Goal: Task Accomplishment & Management: Manage account settings

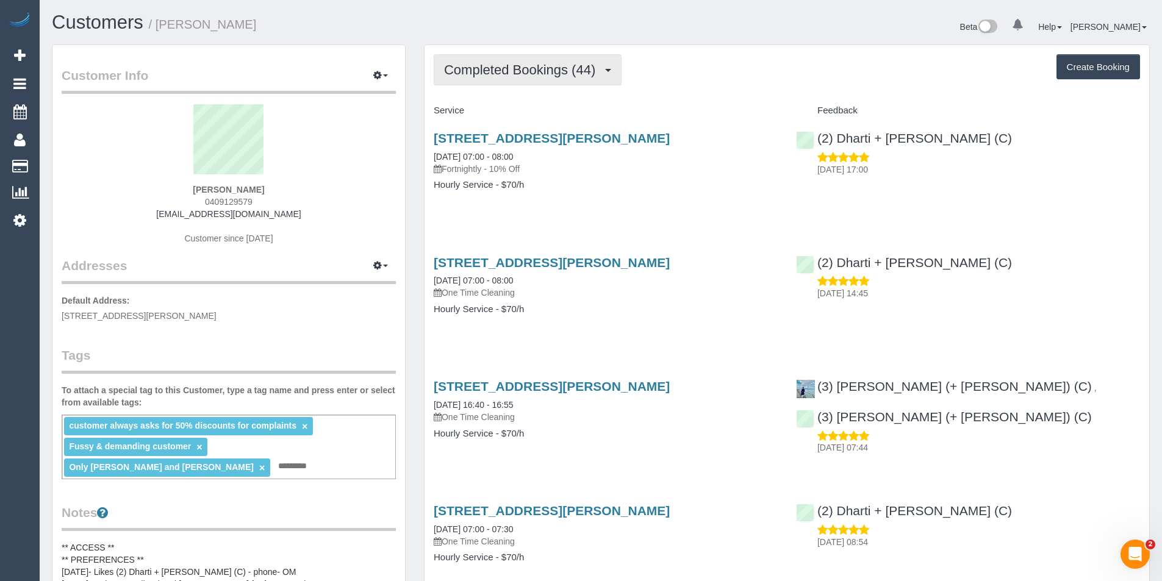
click at [564, 80] on button "Completed Bookings (44)" at bounding box center [528, 69] width 188 height 31
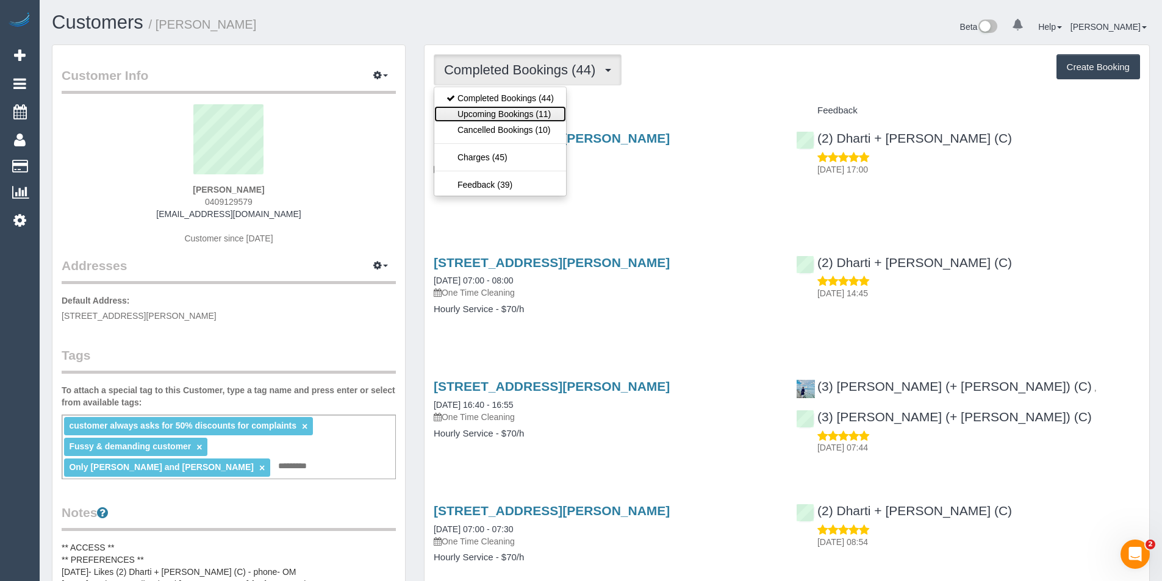
click at [530, 112] on link "Upcoming Bookings (11)" at bounding box center [500, 114] width 132 height 16
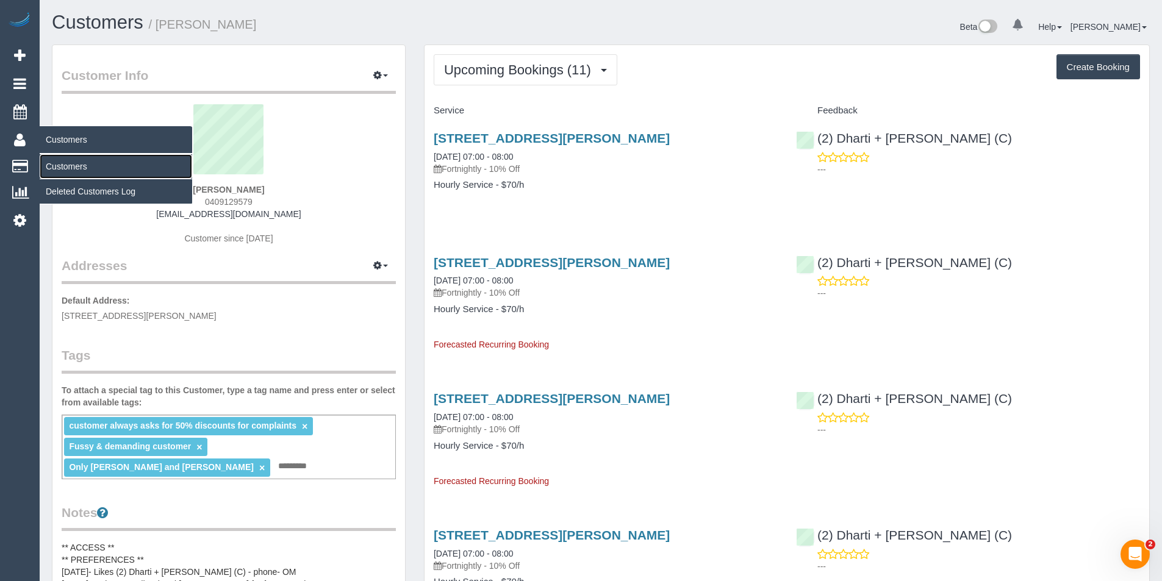
drag, startPoint x: 47, startPoint y: 166, endPoint x: 170, endPoint y: 144, distance: 125.2
click at [47, 166] on link "Customers" at bounding box center [116, 166] width 153 height 24
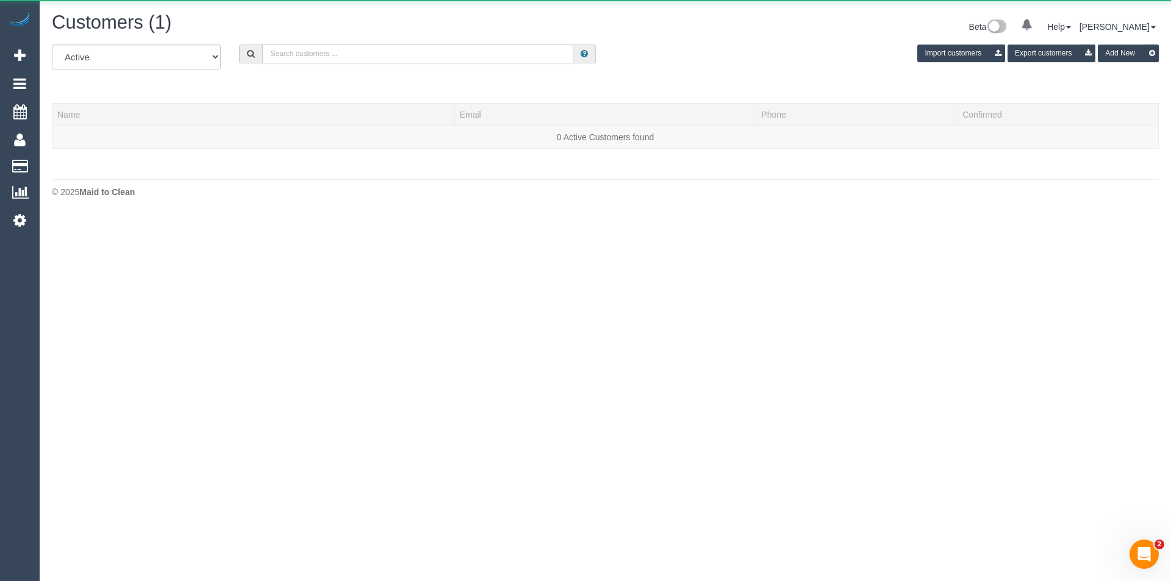
click at [373, 60] on input "text" at bounding box center [417, 54] width 311 height 19
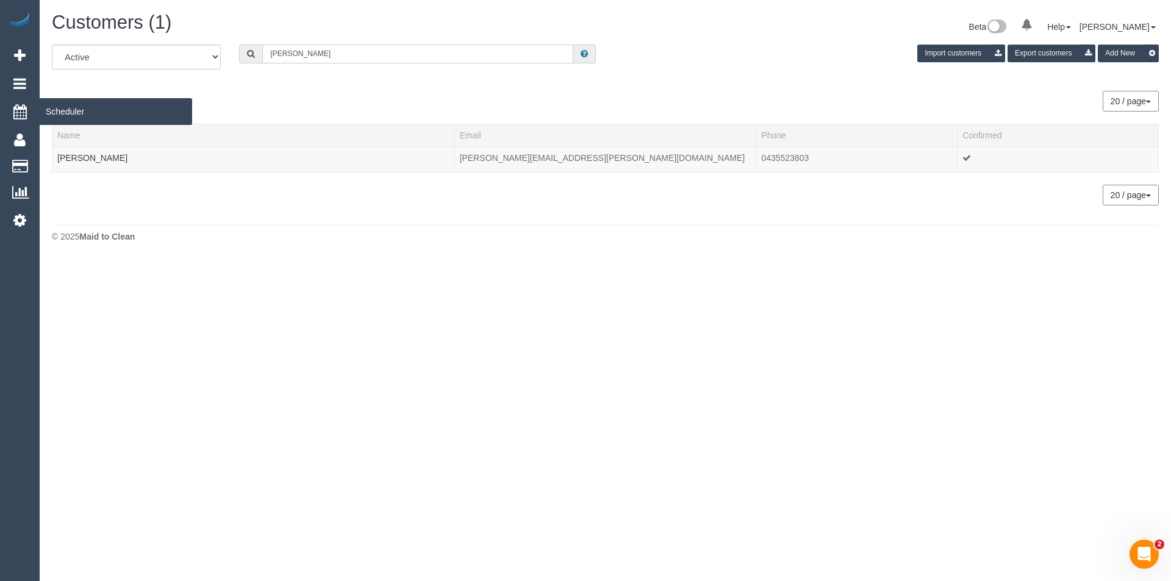
type input "Erin Ta"
click at [123, 70] on div "All Active Archived Erin Ta Import customers Export customers Add New" at bounding box center [606, 62] width 1126 height 34
paste input "erintrantino3@gmail.com"
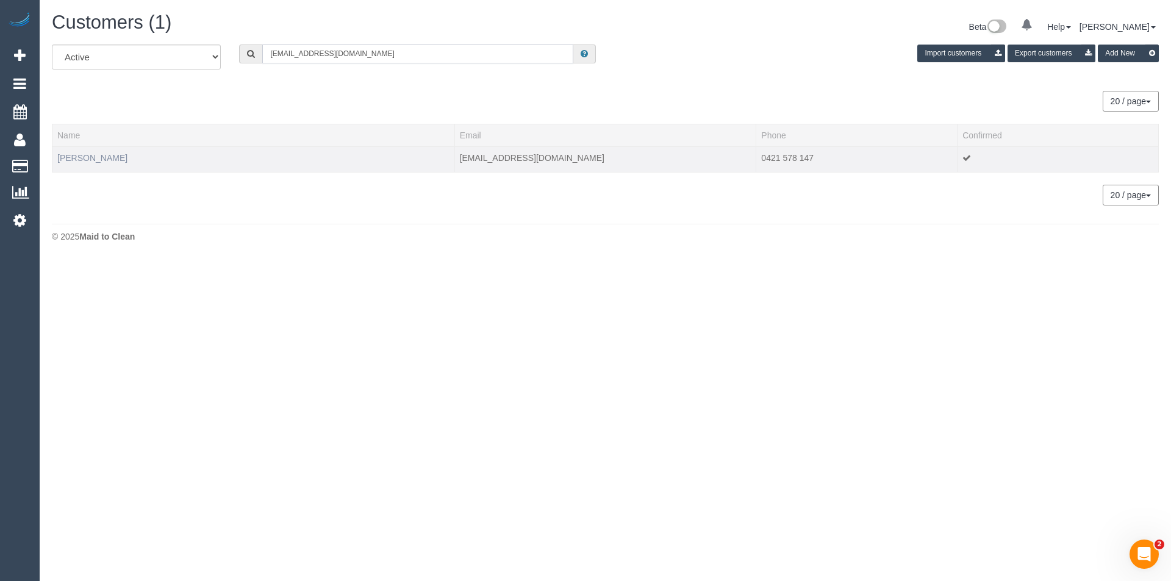
type input "erintrantino3@gmail.com"
click at [84, 162] on link "Erin Trantino" at bounding box center [92, 158] width 70 height 10
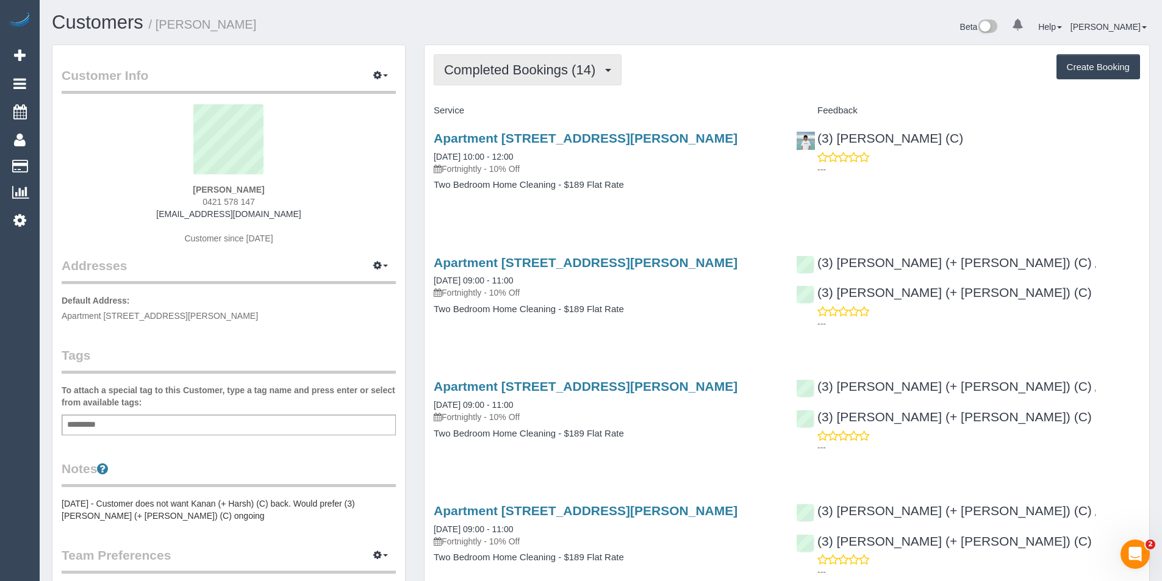
click at [602, 72] on span "Completed Bookings (14)" at bounding box center [522, 69] width 157 height 15
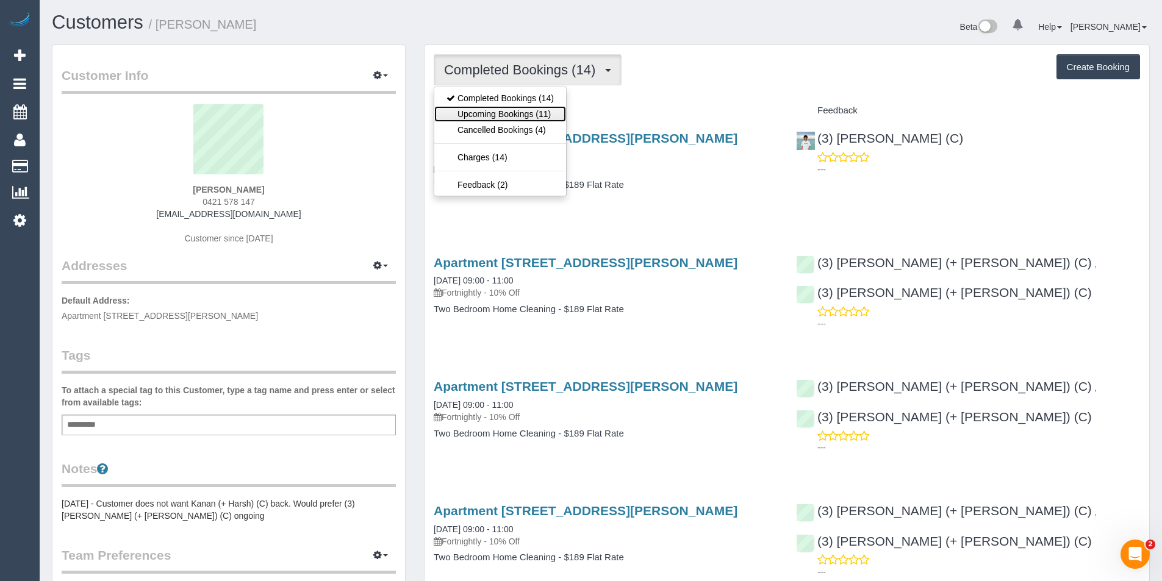
click at [548, 113] on link "Upcoming Bookings (11)" at bounding box center [500, 114] width 132 height 16
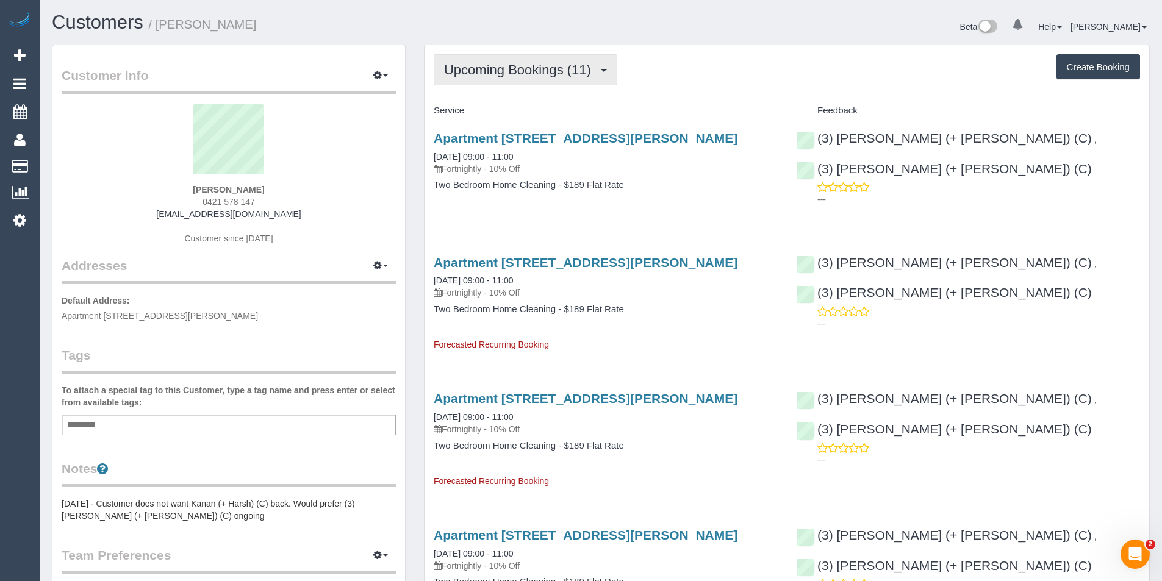
click at [505, 65] on span "Upcoming Bookings (11)" at bounding box center [520, 69] width 153 height 15
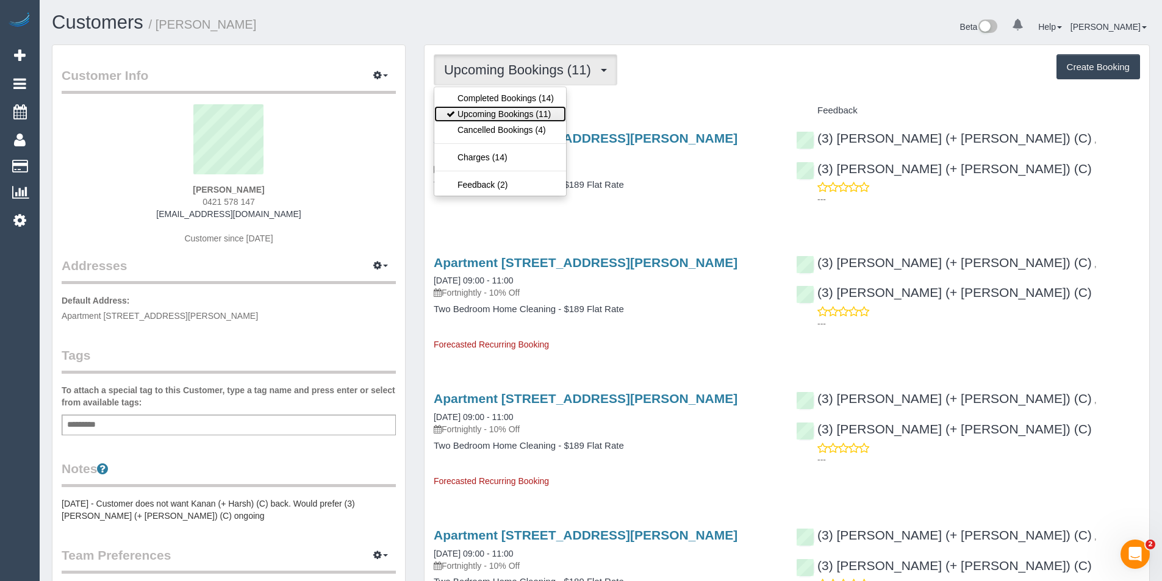
click at [506, 109] on link "Upcoming Bookings (11)" at bounding box center [500, 114] width 132 height 16
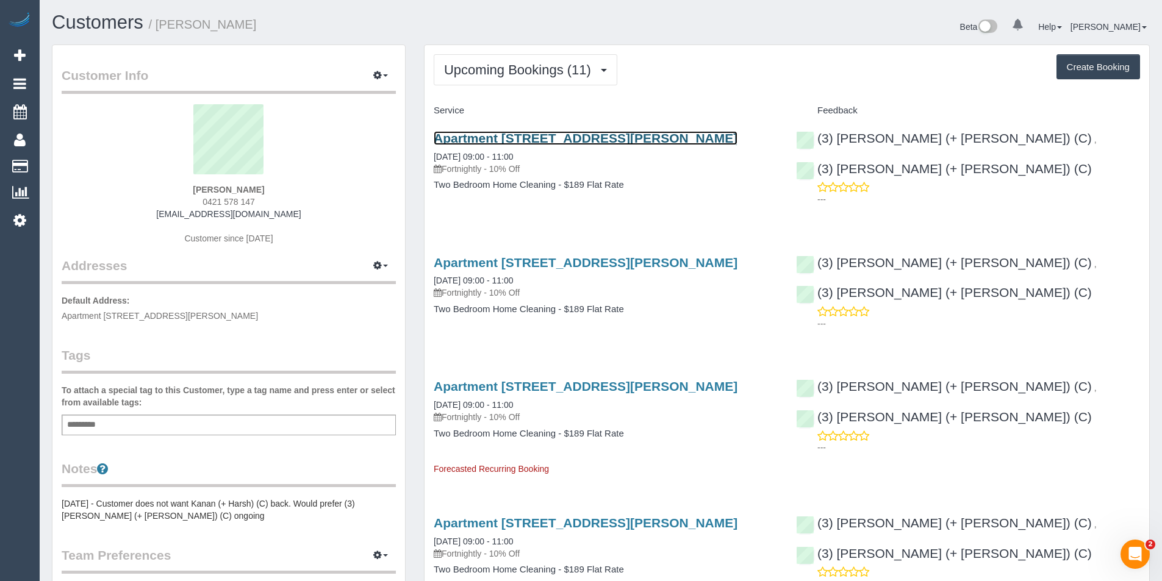
click at [620, 136] on link "Apartment 46, 781 Whitehorse Road, Mont Albert, Melbourne, VIC 3127" at bounding box center [586, 138] width 304 height 14
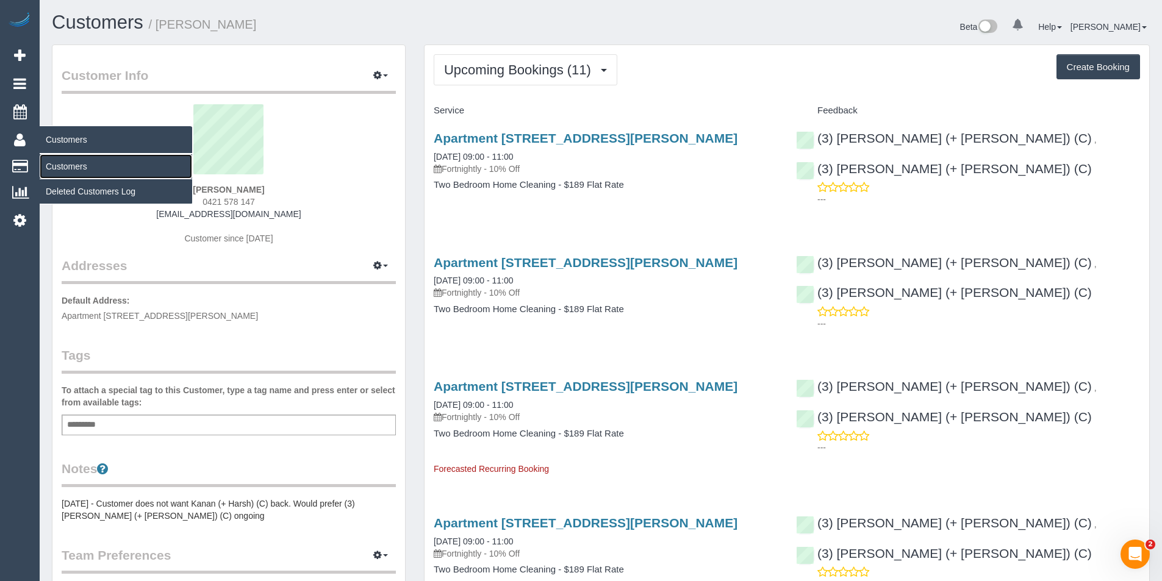
click at [52, 166] on link "Customers" at bounding box center [116, 166] width 153 height 24
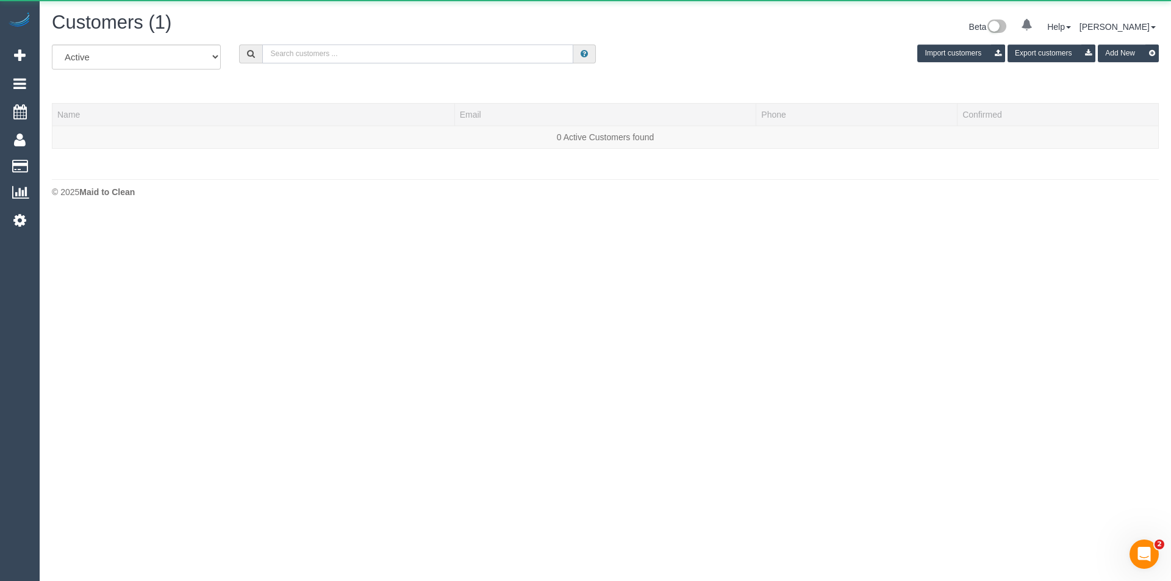
drag, startPoint x: 292, startPoint y: 45, endPoint x: 296, endPoint y: 55, distance: 11.2
click at [292, 45] on input "text" at bounding box center [417, 54] width 311 height 19
click at [297, 55] on input "text" at bounding box center [417, 54] width 311 height 19
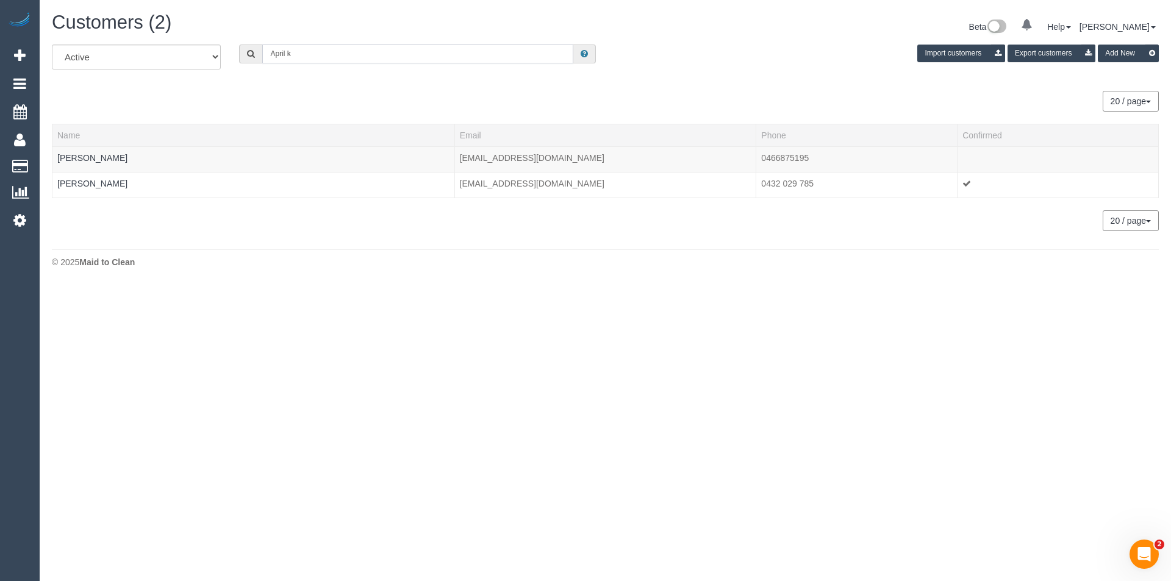
click at [302, 56] on input "April k" at bounding box center [417, 54] width 311 height 19
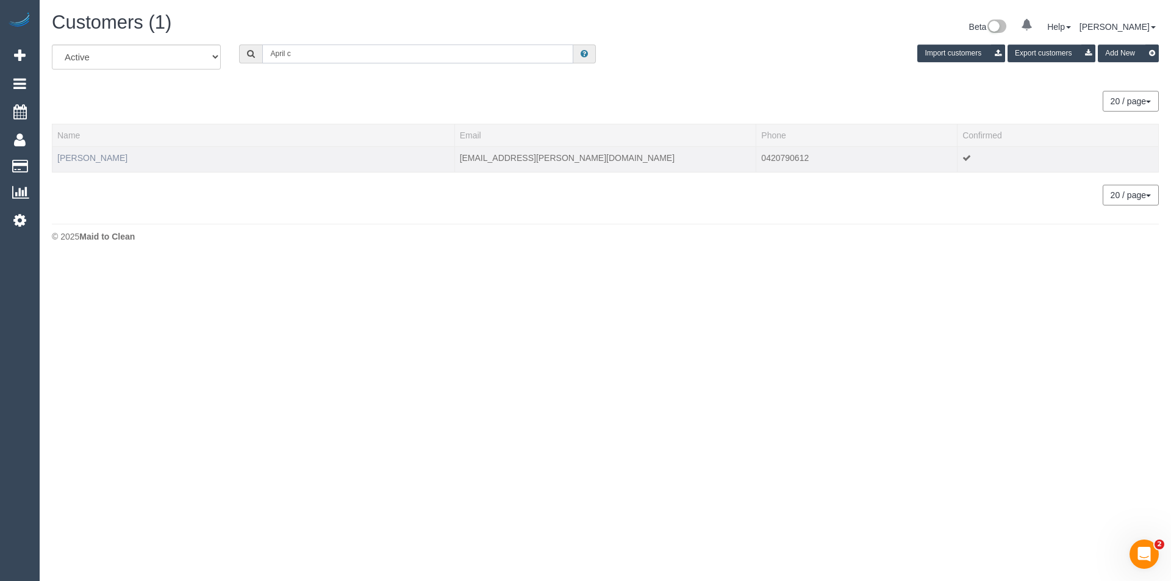
type input "April c"
click at [98, 157] on link "April Carreon" at bounding box center [92, 158] width 70 height 10
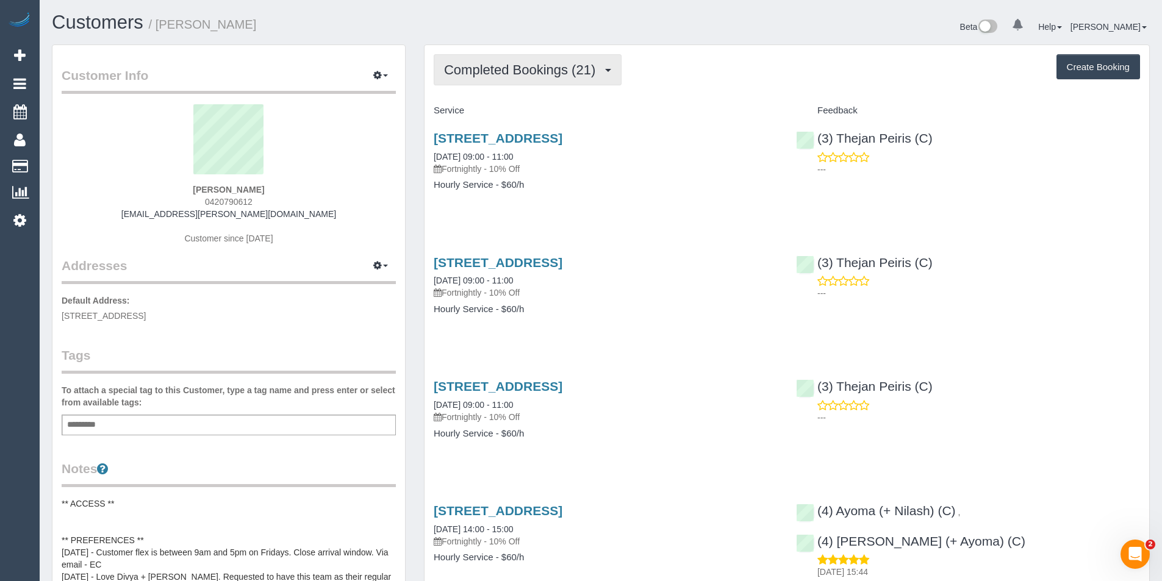
click at [567, 83] on button "Completed Bookings (21)" at bounding box center [528, 69] width 188 height 31
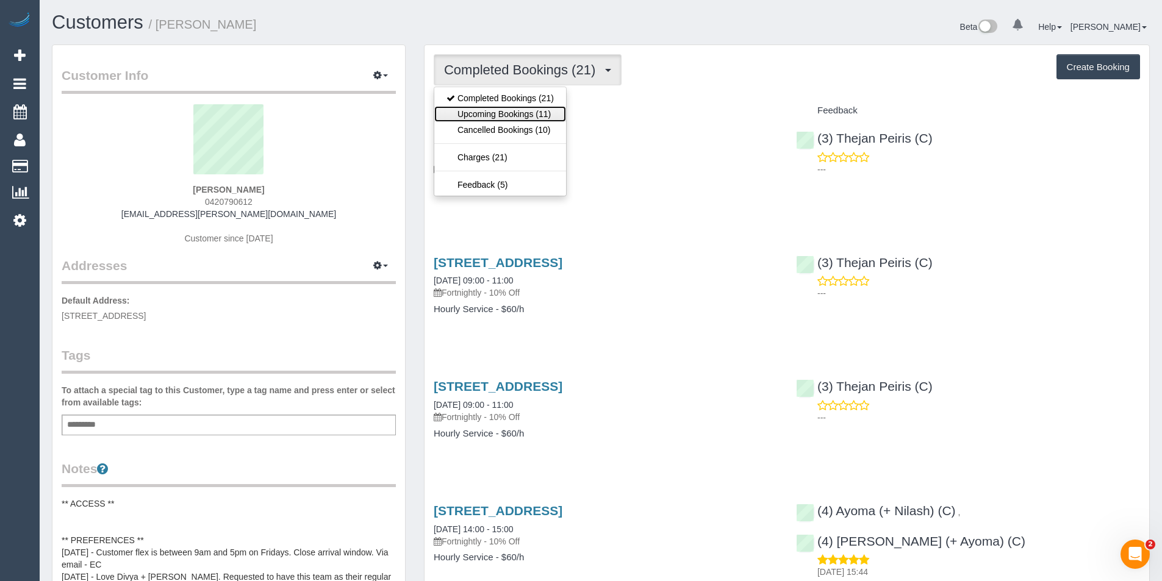
click at [560, 113] on link "Upcoming Bookings (11)" at bounding box center [500, 114] width 132 height 16
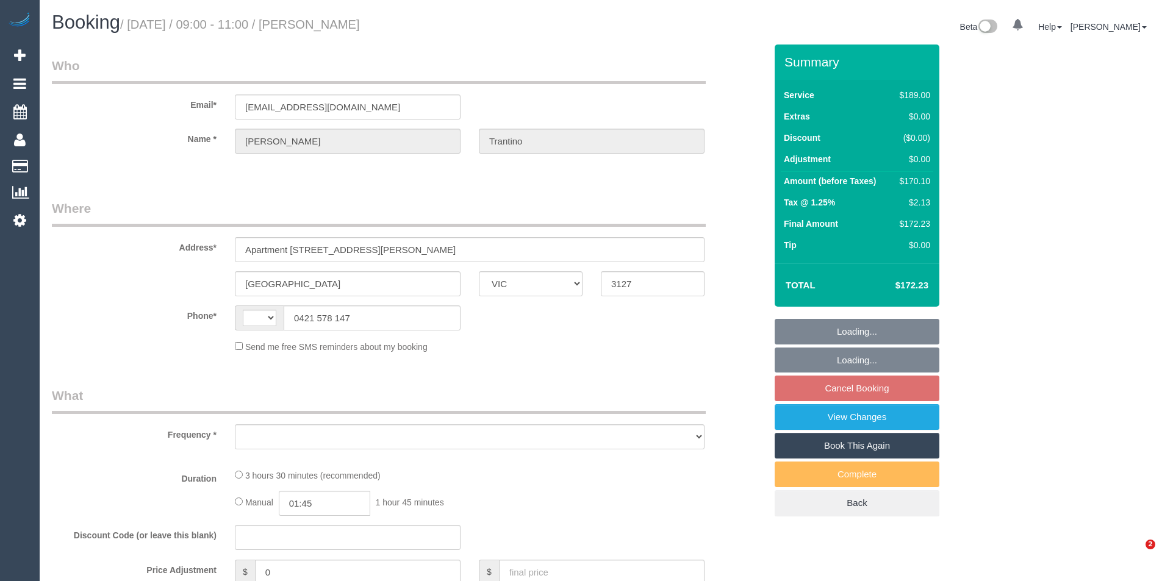
select select "VIC"
select select "object:285"
select select "string:stripe-pm_1QUGQK2GScqysDRVqztpwZjX"
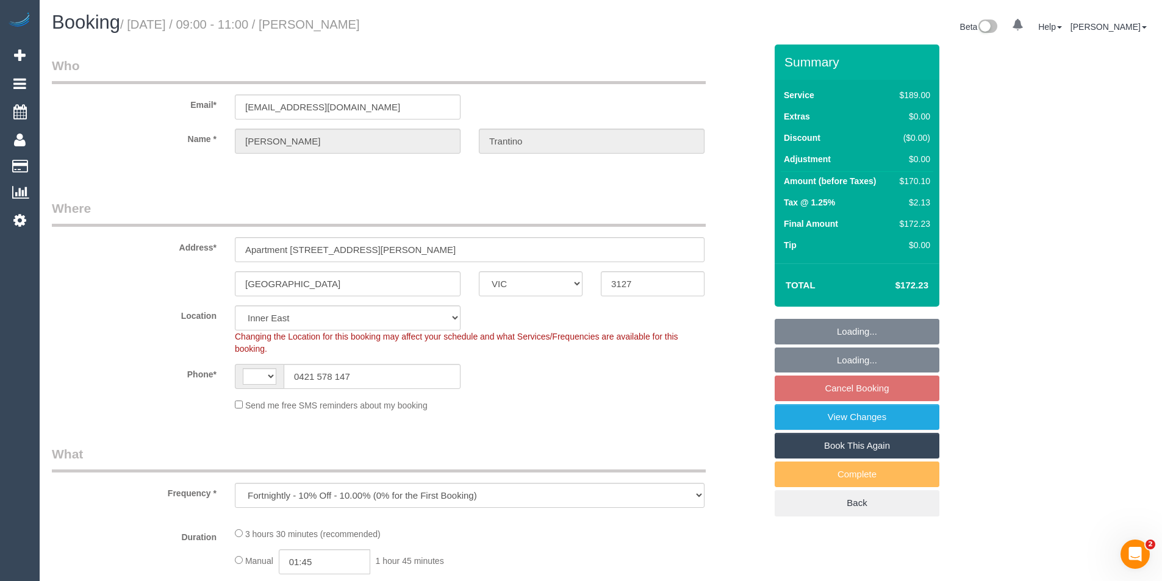
select select "string:AU"
select select "number:28"
select select "number:14"
select select "number:18"
select select "number:24"
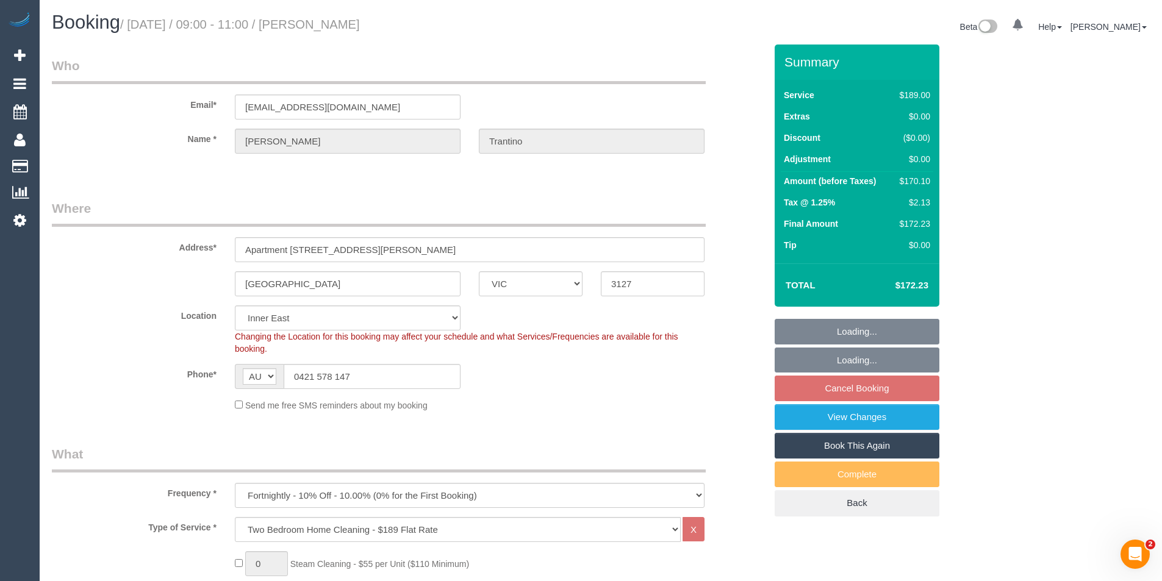
select select "number:34"
select select "number:11"
select select "object:1398"
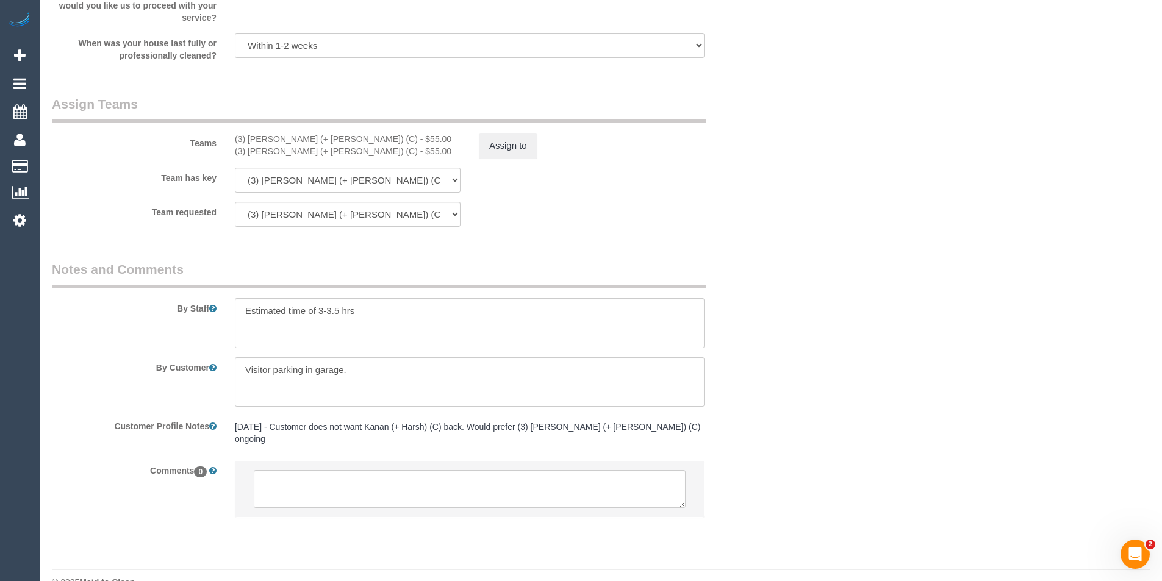
scroll to position [1856, 0]
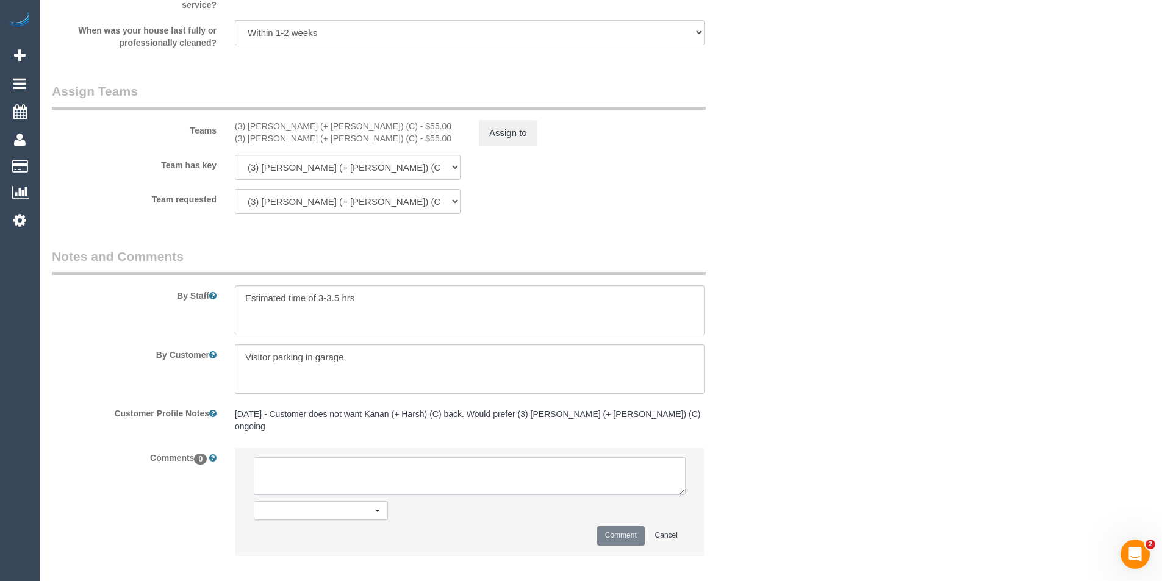
click at [403, 458] on textarea at bounding box center [470, 477] width 432 height 38
type textarea "Booking restored as per cust request - conf 8 - 10 AW instead of 9-11 - via ema…"
click at [628, 527] on button "Comment" at bounding box center [621, 536] width 48 height 19
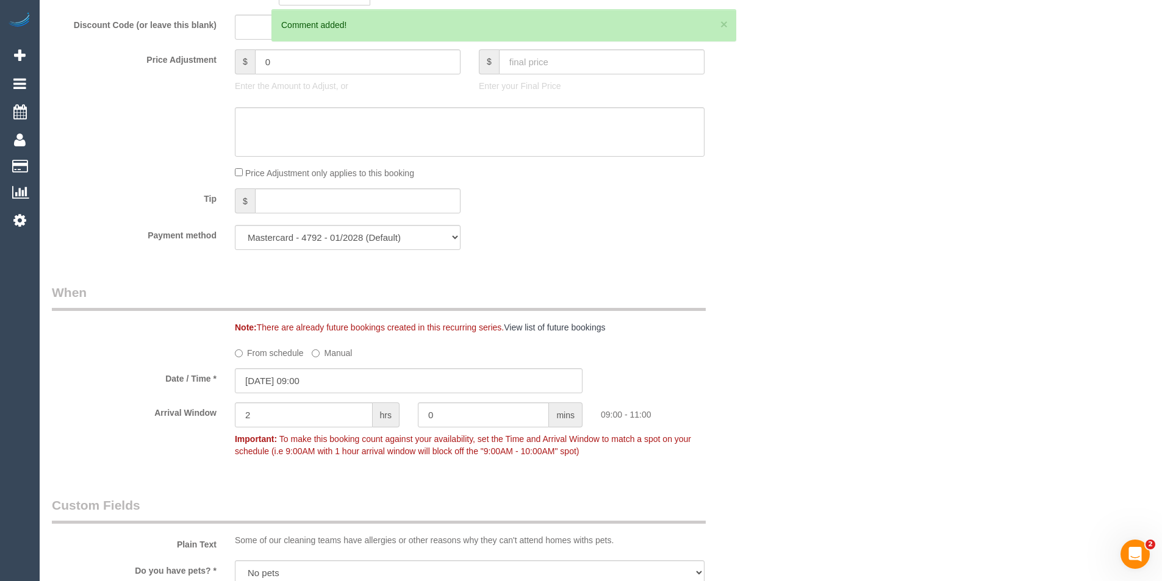
scroll to position [941, 0]
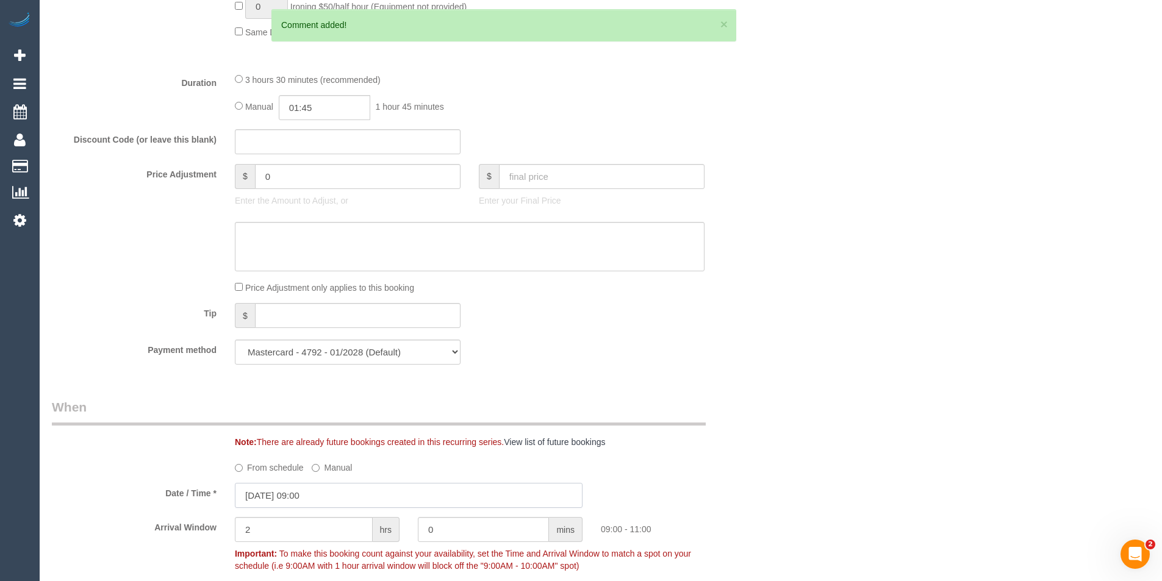
click at [348, 492] on input "15/08/2025 09:00" at bounding box center [409, 495] width 348 height 25
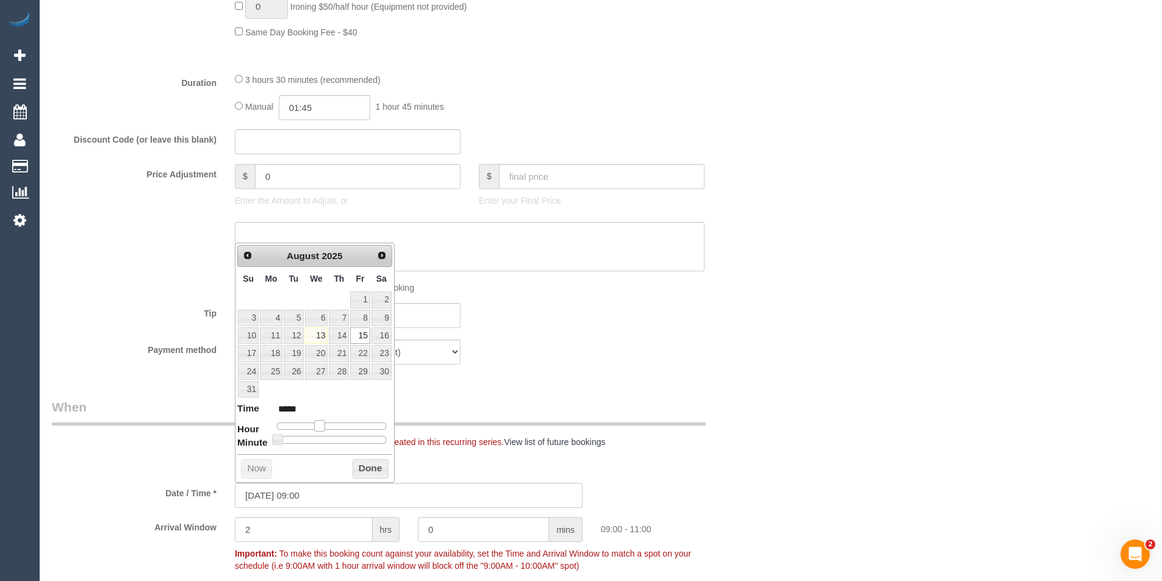
type input "15/08/2025 08:00"
type input "*****"
click at [318, 428] on span at bounding box center [314, 425] width 11 height 11
click at [363, 467] on button "Done" at bounding box center [371, 469] width 36 height 20
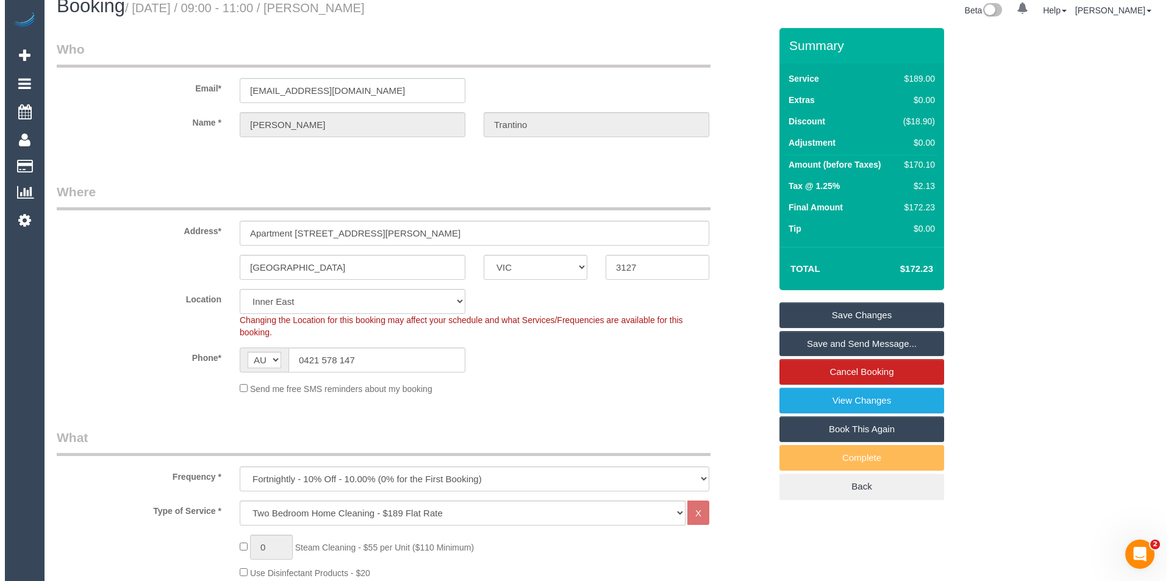
scroll to position [0, 0]
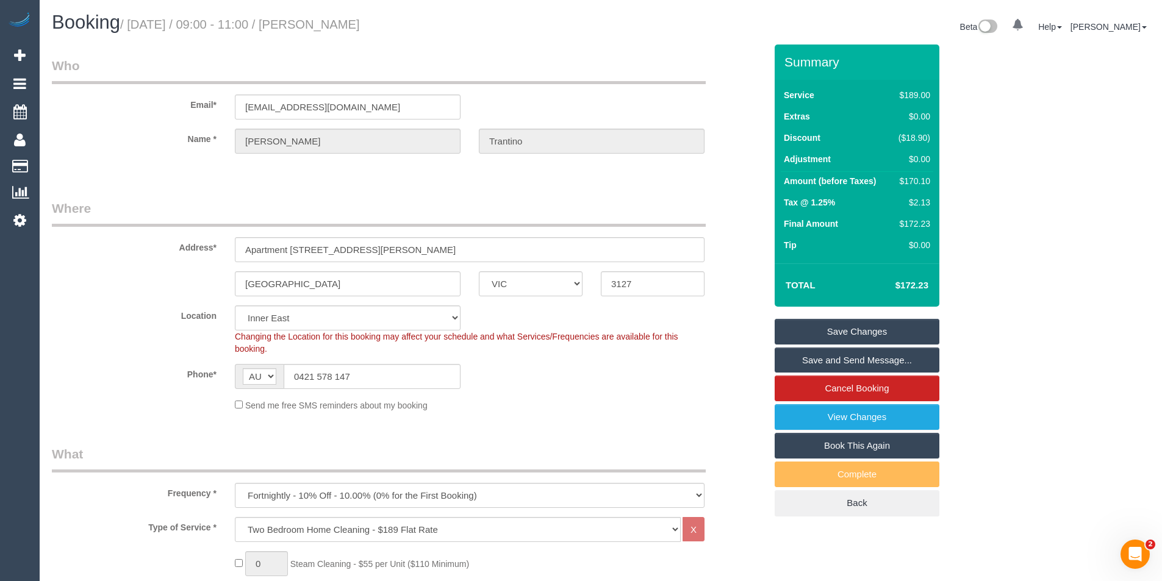
click at [823, 365] on link "Save and Send Message..." at bounding box center [857, 361] width 165 height 26
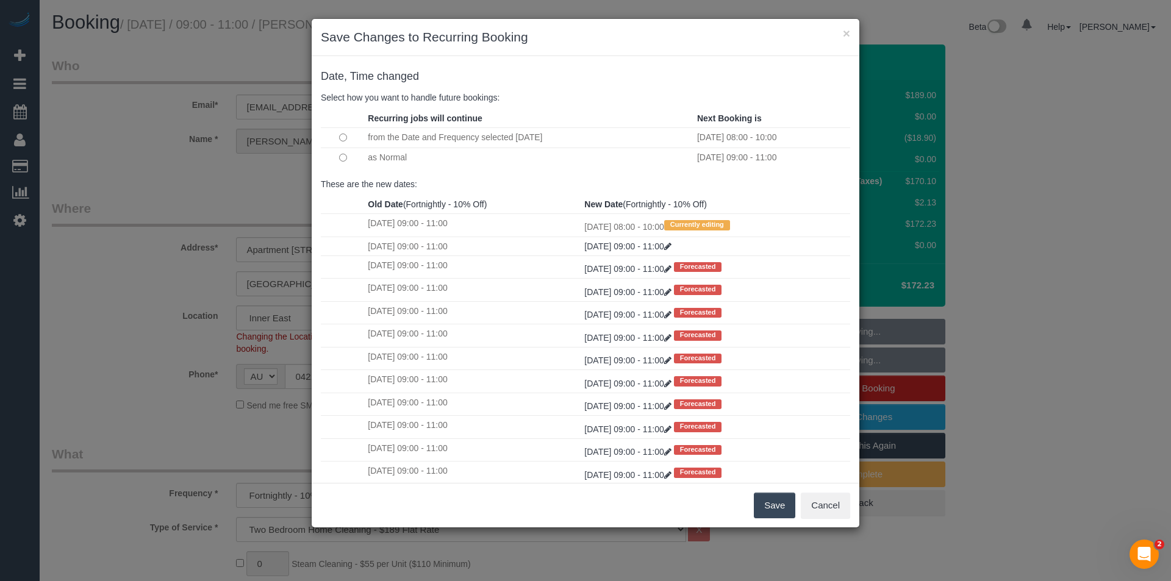
click at [774, 511] on button "Save" at bounding box center [774, 506] width 41 height 26
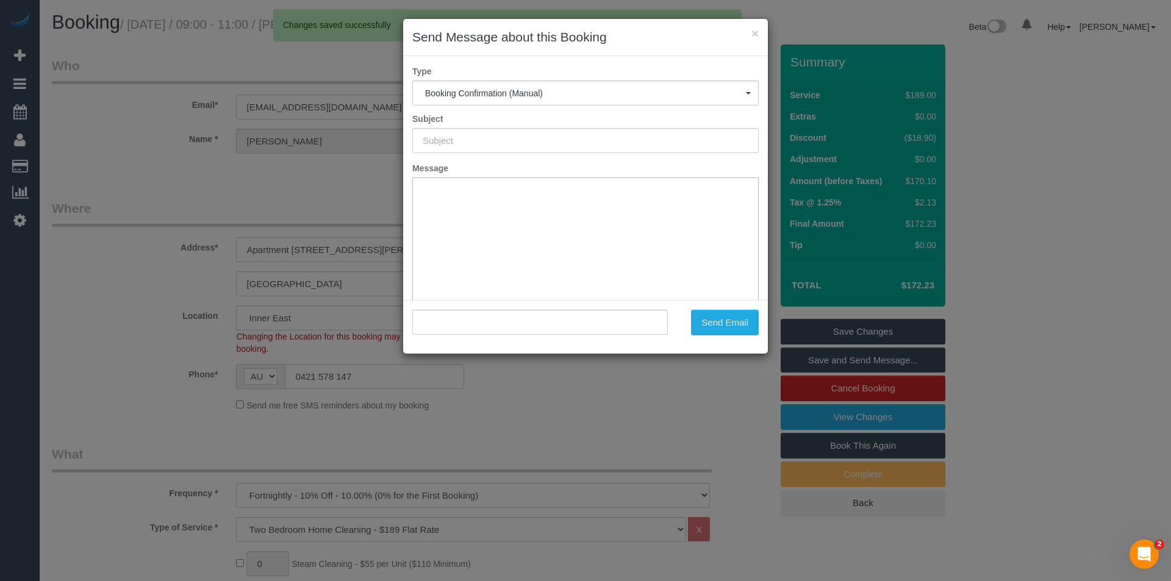
type input "Booking Confirmed"
type input ""Erin Trantino" <erintrantino3@gmail.com>"
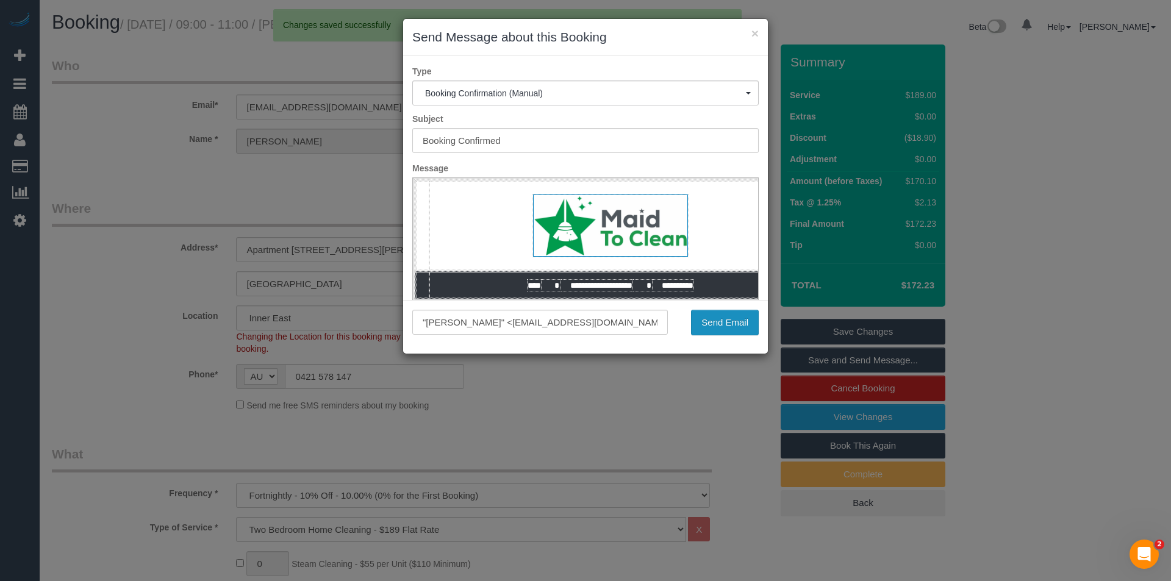
click at [719, 322] on button "Send Email" at bounding box center [725, 323] width 68 height 26
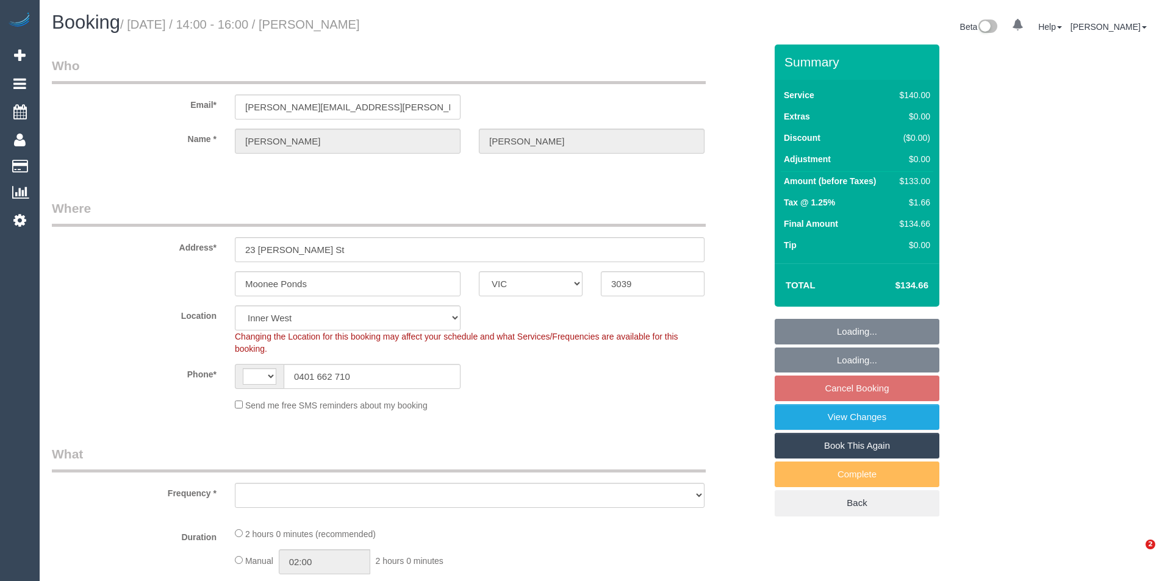
select select "VIC"
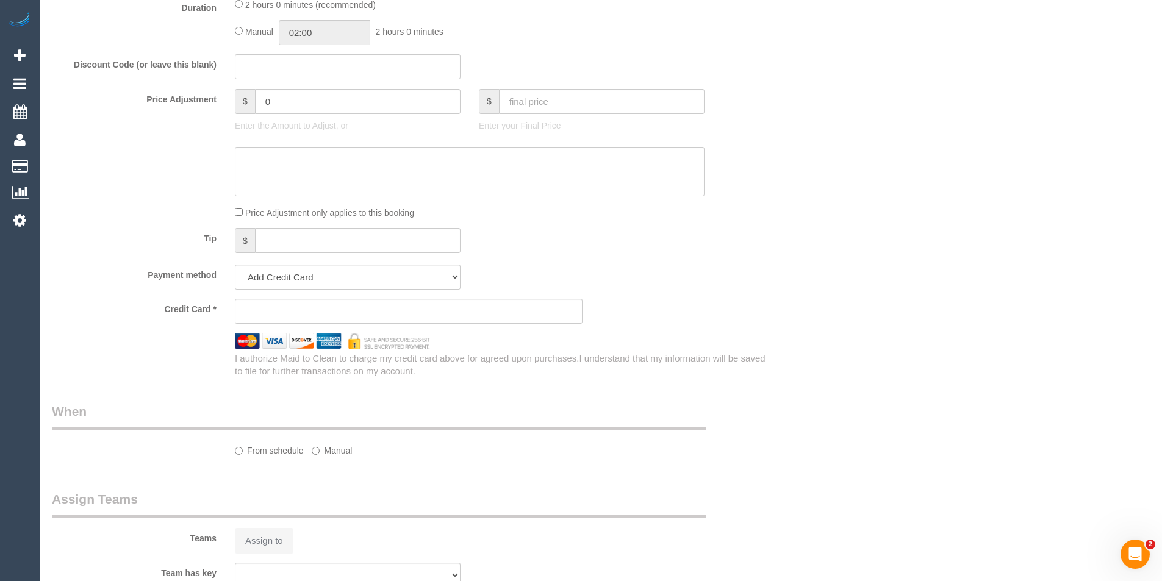
scroll to position [752, 0]
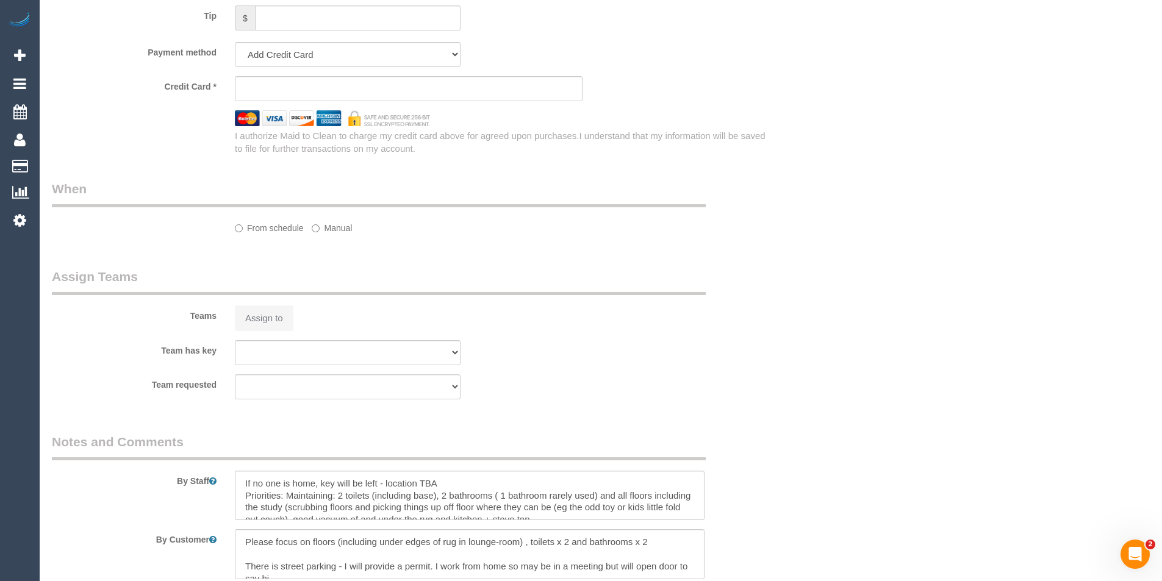
select select "string:AU"
select select "object:834"
select select "string:stripe-pm_1PciSf2GScqysDRVFaC1dnTx"
select select "number:28"
select select "number:14"
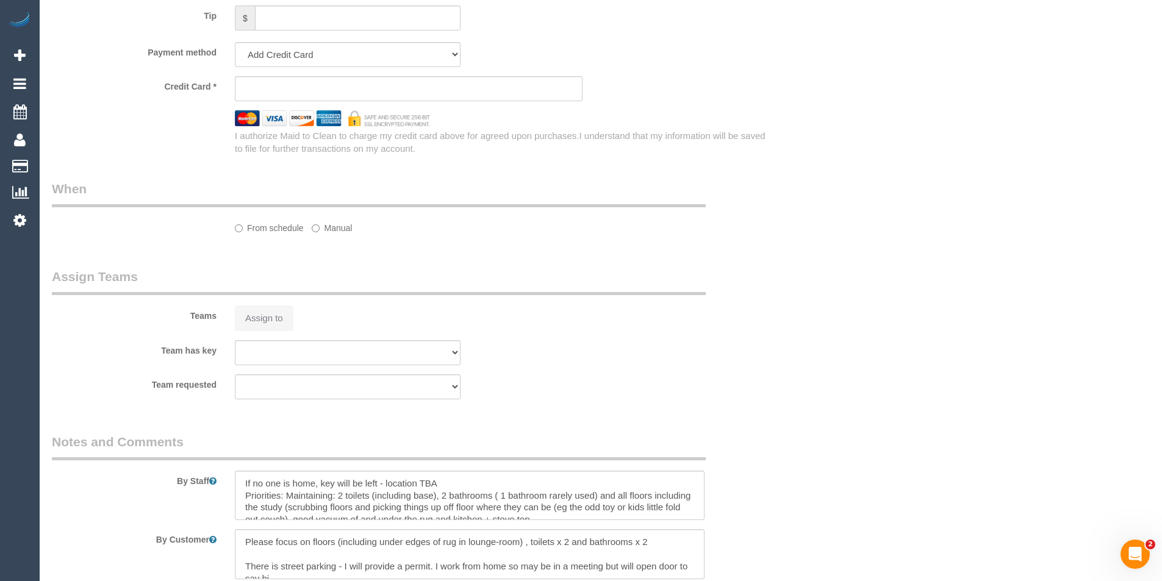
select select "number:19"
select select "number:22"
select select "number:34"
select select "number:11"
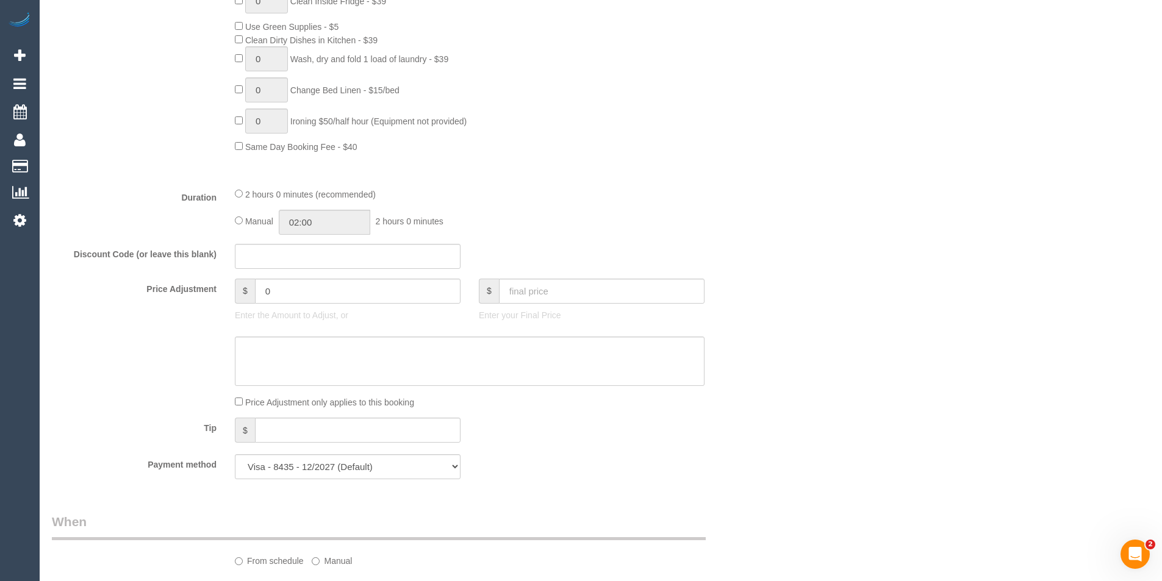
select select "object:1535"
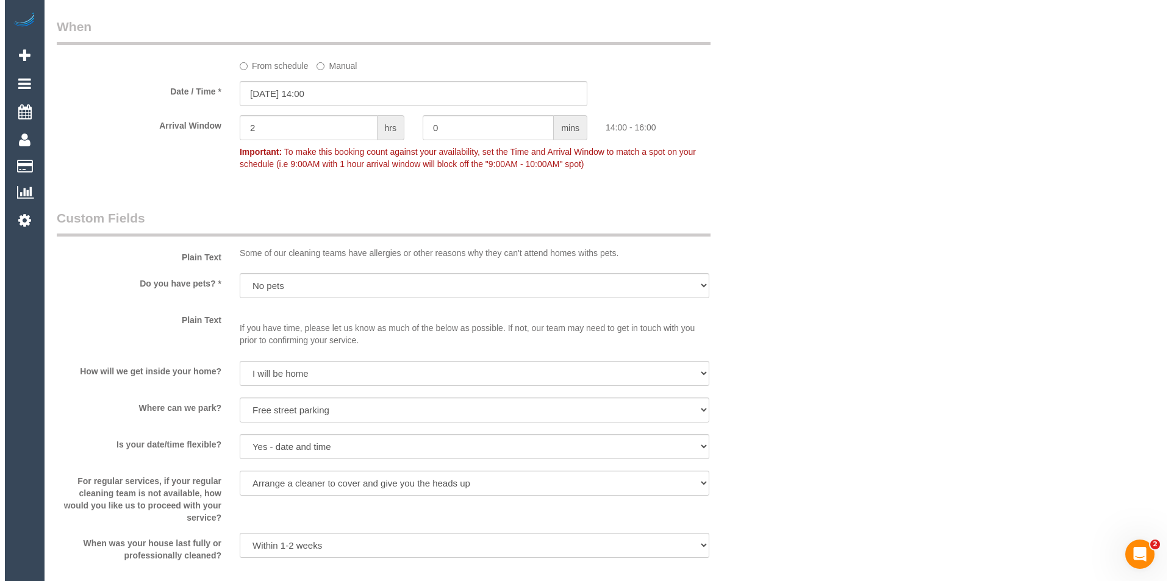
scroll to position [1464, 0]
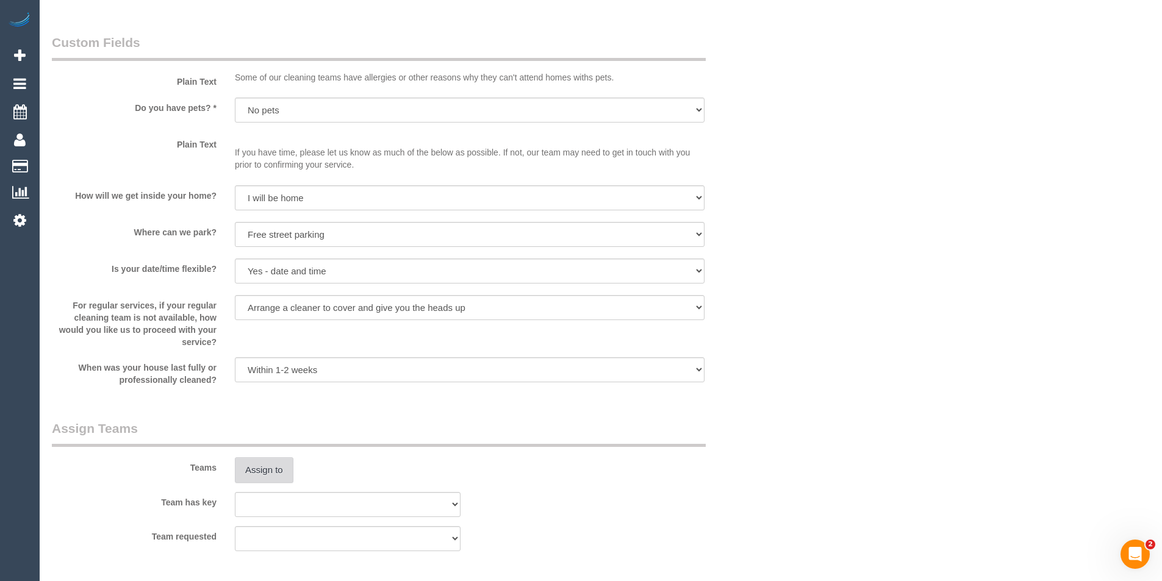
click at [268, 464] on button "Assign to" at bounding box center [264, 471] width 59 height 26
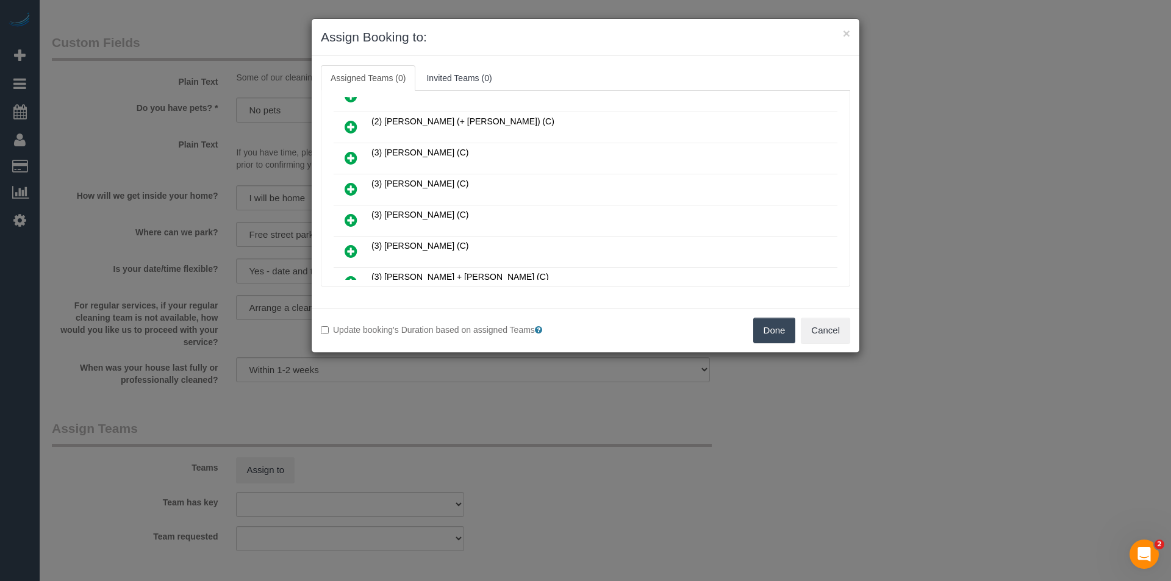
click at [350, 163] on icon at bounding box center [351, 158] width 13 height 15
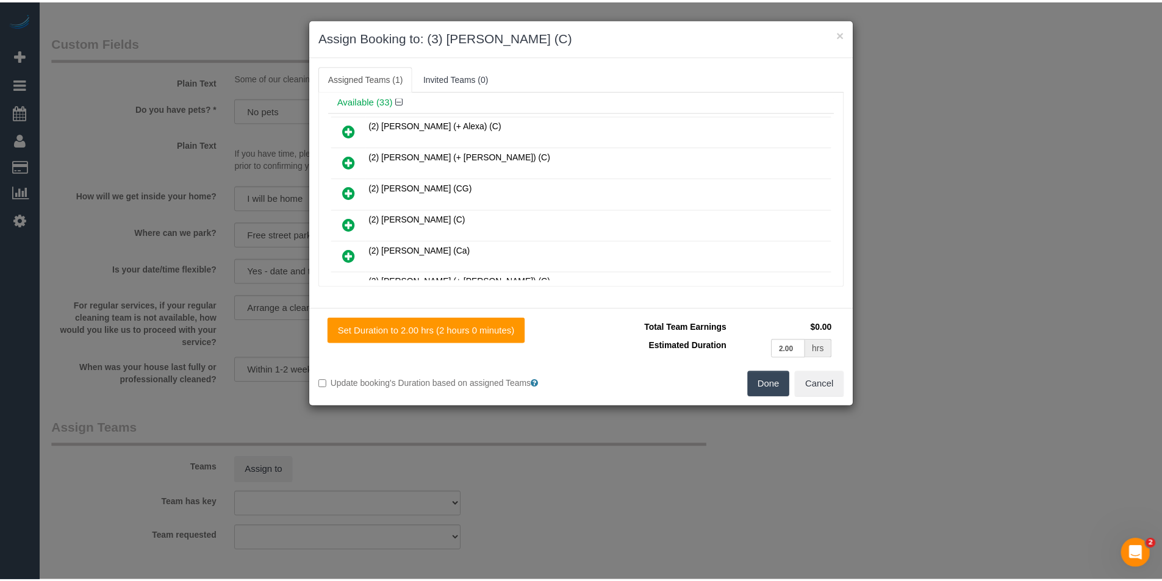
scroll to position [0, 0]
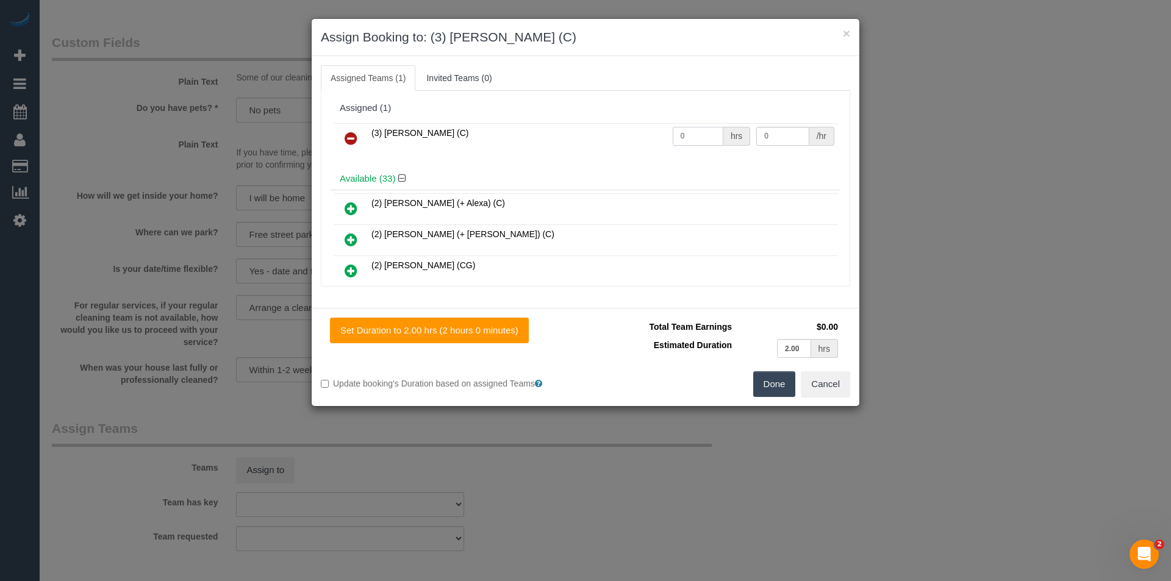
drag, startPoint x: 685, startPoint y: 137, endPoint x: 606, endPoint y: 142, distance: 79.5
click at [608, 142] on tr "(3) Abu Bakar (C) 0 hrs 0 /hr" at bounding box center [586, 138] width 504 height 31
type input "2"
type input "35"
click at [767, 386] on button "Done" at bounding box center [774, 385] width 43 height 26
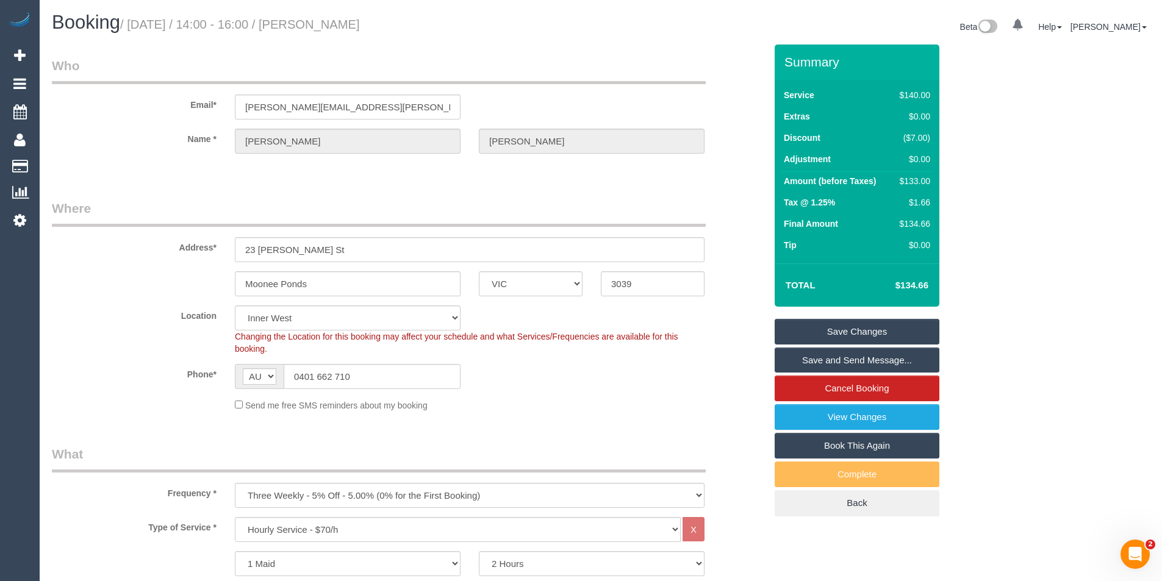
click at [839, 328] on link "Save Changes" at bounding box center [857, 332] width 165 height 26
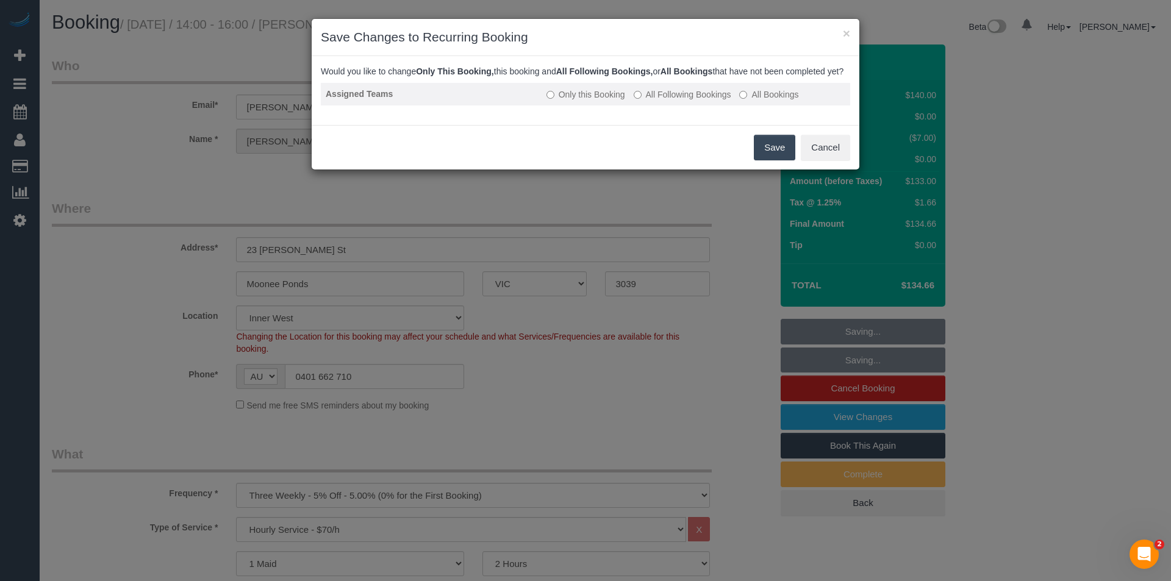
drag, startPoint x: 776, startPoint y: 164, endPoint x: 656, endPoint y: 98, distance: 136.2
click at [776, 160] on button "Save" at bounding box center [774, 148] width 41 height 26
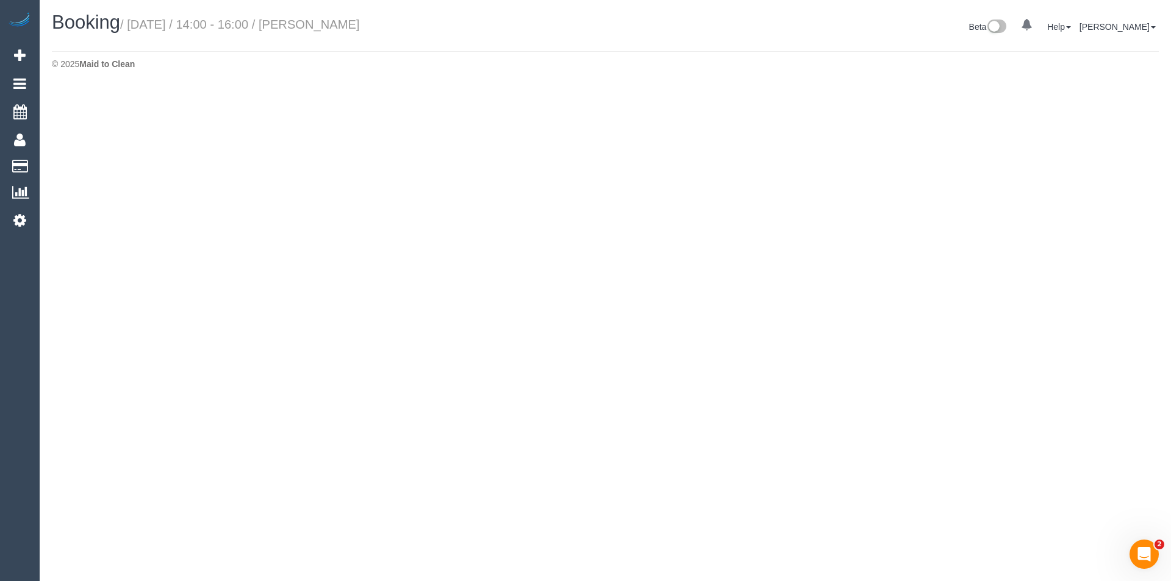
select select "VIC"
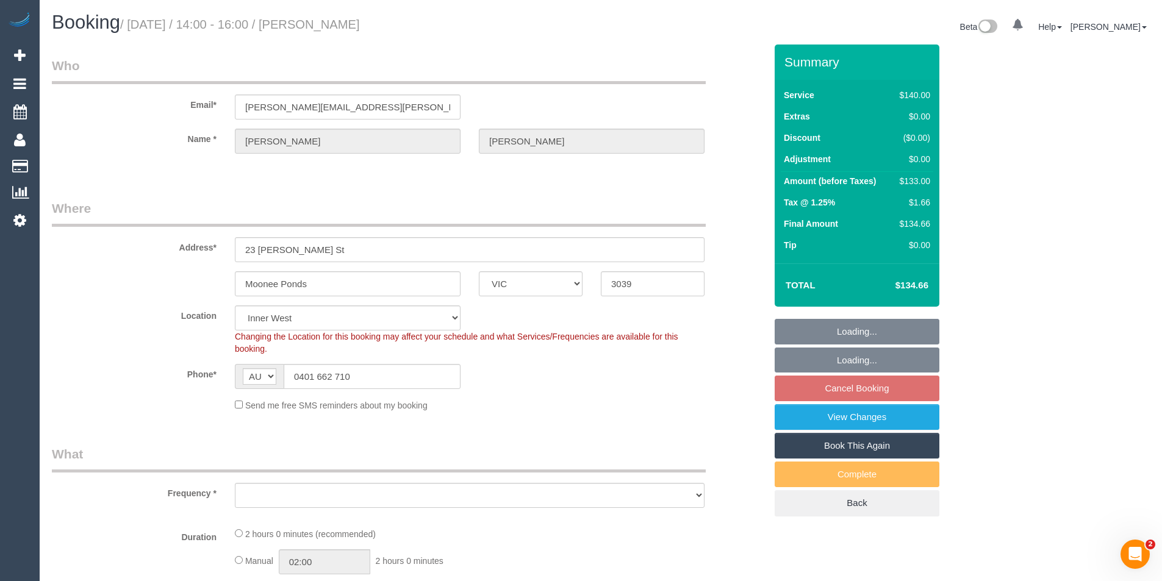
select select "object:5662"
select select "string:stripe-pm_1PciSf2GScqysDRVFaC1dnTx"
select select "object:5813"
select select "number:28"
select select "number:14"
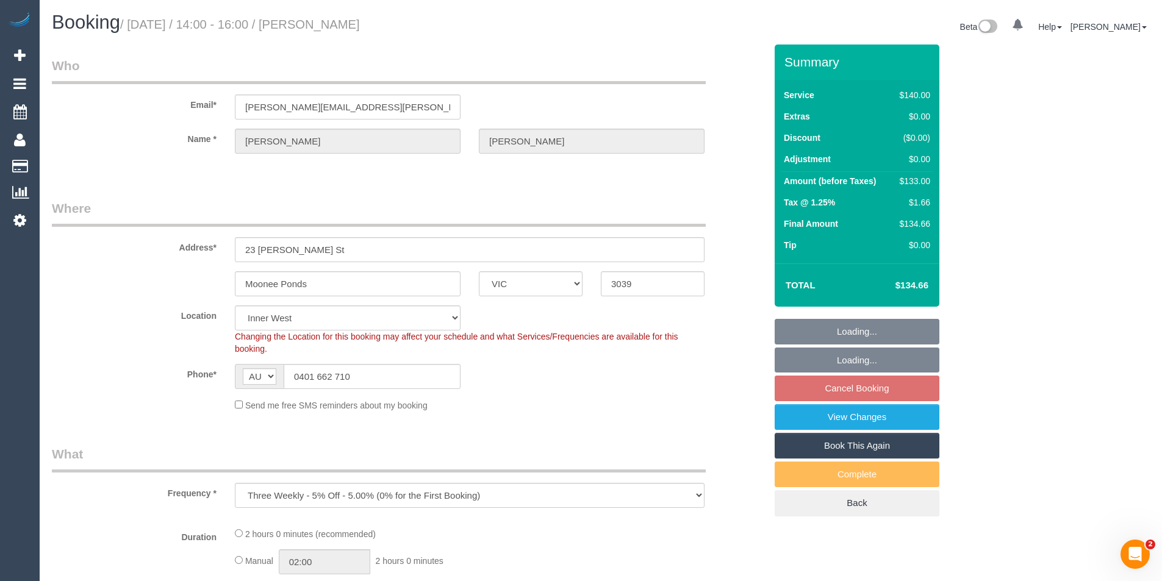
select select "number:19"
select select "number:22"
select select "number:34"
select select "number:11"
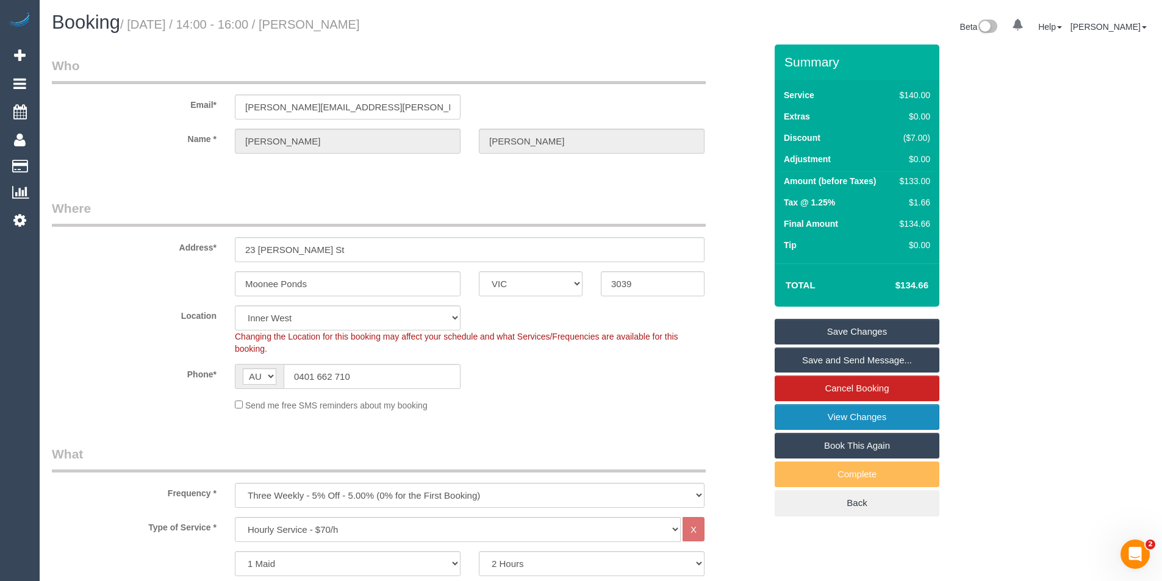
click at [844, 409] on link "View Changes" at bounding box center [857, 417] width 165 height 26
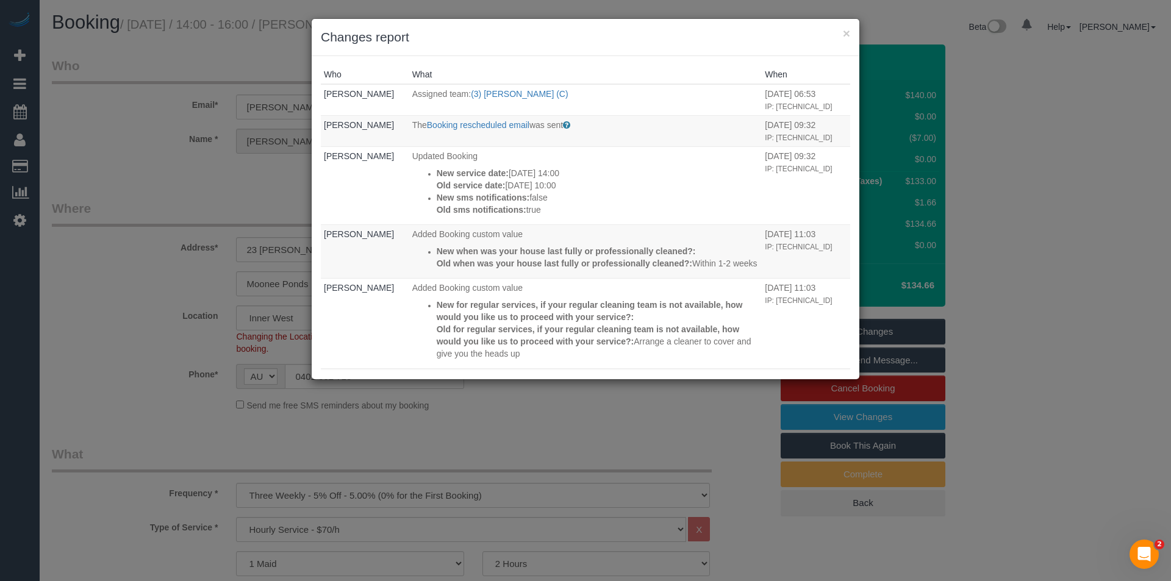
click at [537, 423] on div "× Changes report Who What When Bronie Bryant Assigned team: (3) Abu Bakar (C) 1…" at bounding box center [585, 290] width 1171 height 581
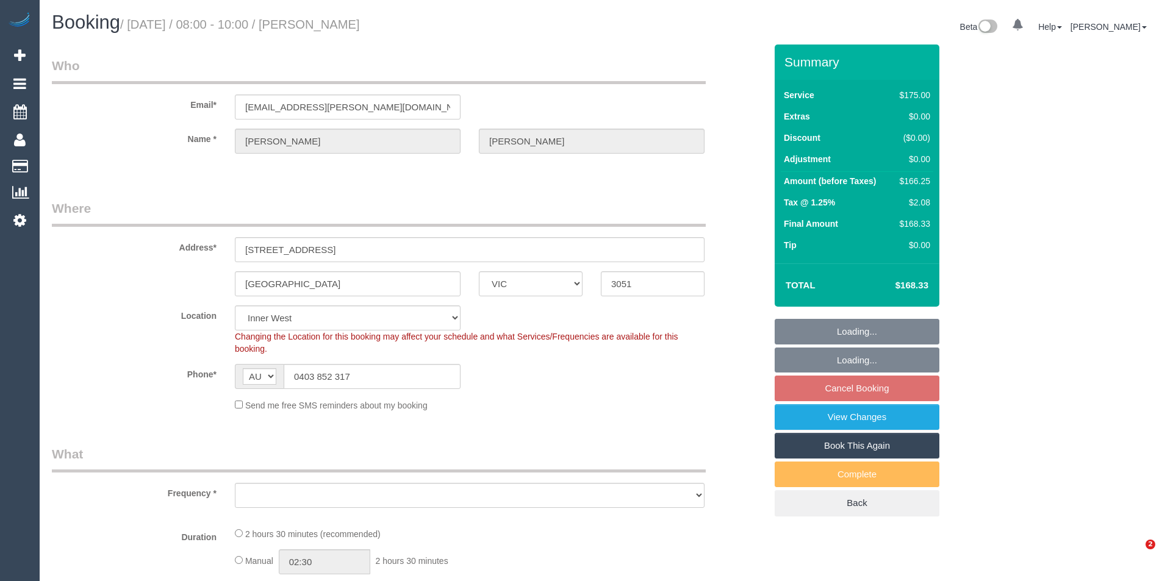
select select "VIC"
select select "string:stripe-pm_1MEqa52GScqysDRVxcyGhUBO"
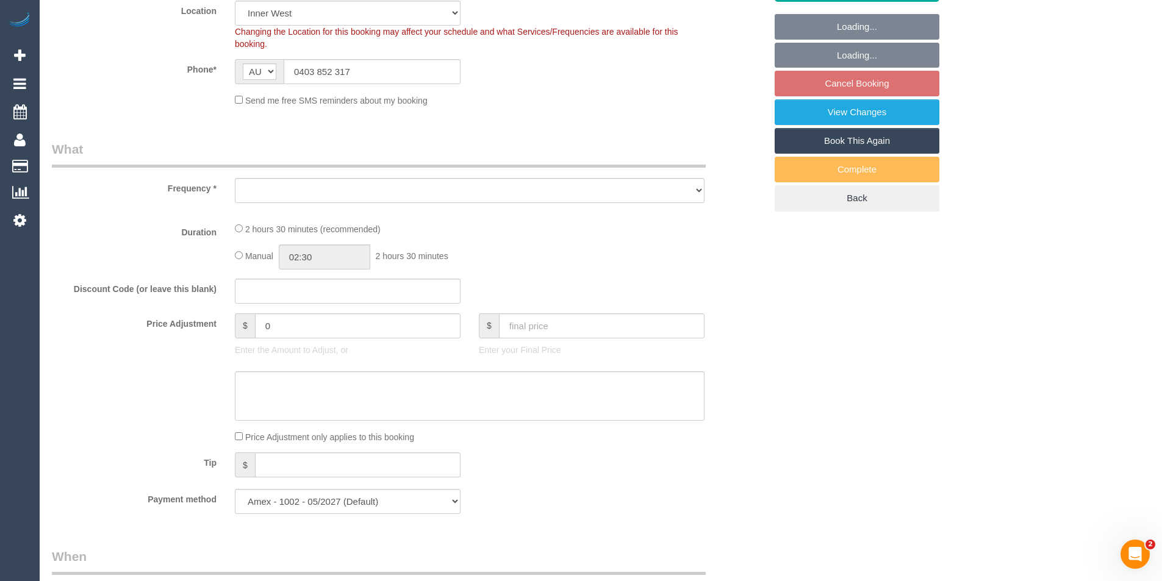
select select "object:1535"
select select "150"
select select "number:28"
select select "number:14"
select select "number:19"
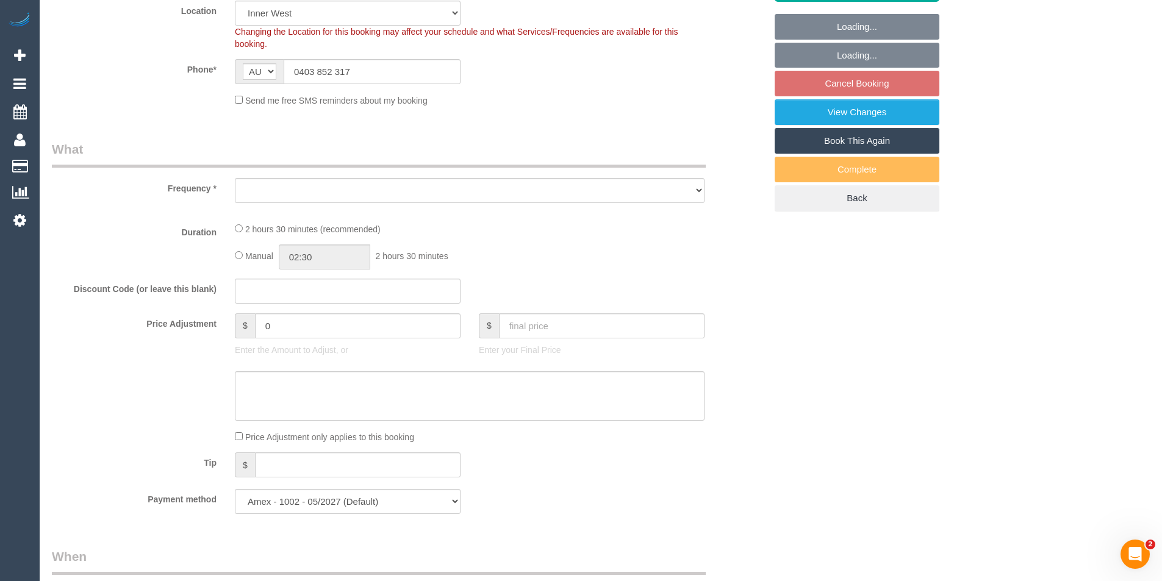
select select "number:24"
select select "number:12"
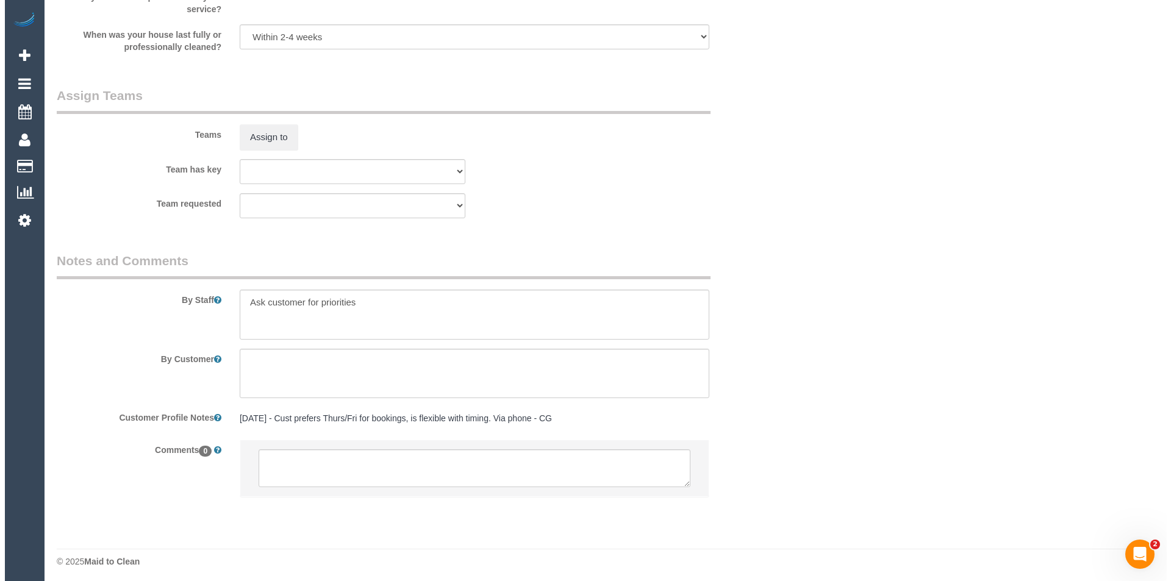
scroll to position [1558, 0]
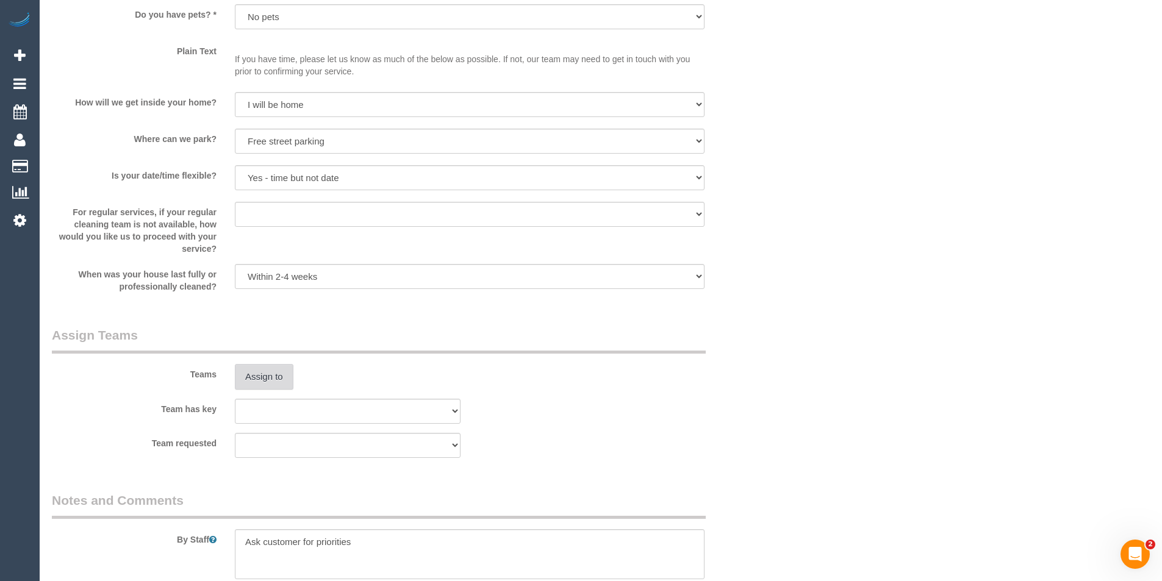
click at [266, 372] on button "Assign to" at bounding box center [264, 377] width 59 height 26
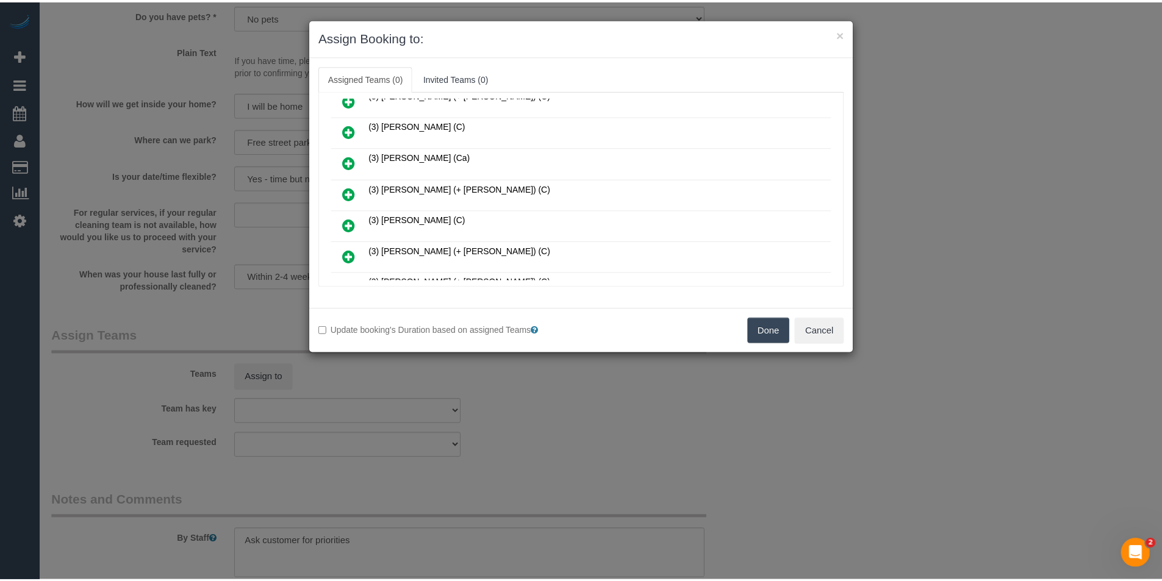
scroll to position [991, 0]
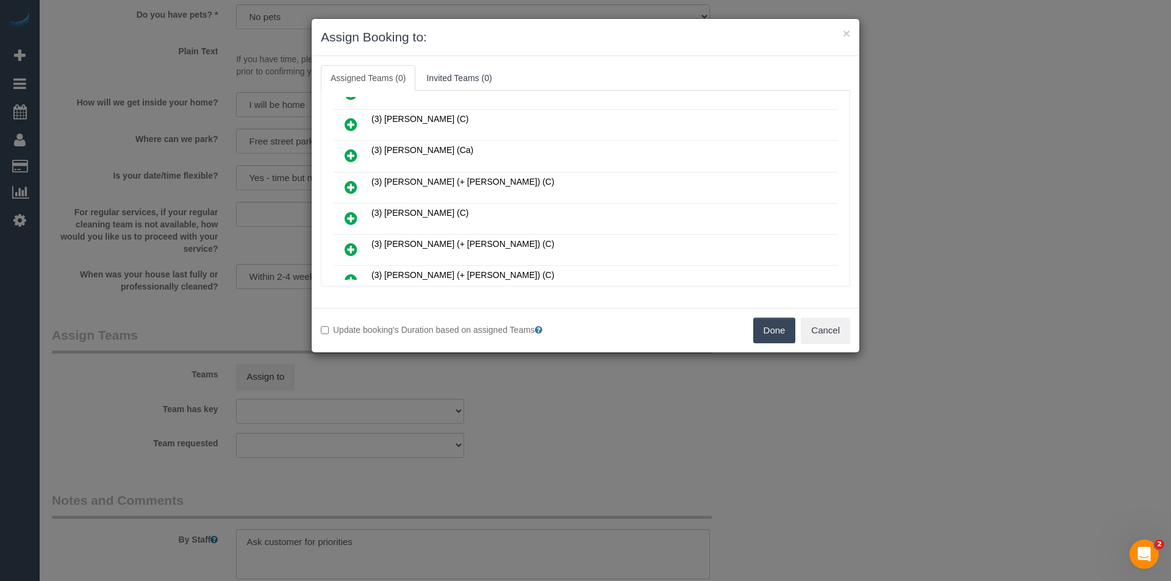
click at [871, 223] on div "× Assign Booking to: Assigned Teams (0) Invited Teams (0) Assigned (0) No Assig…" at bounding box center [585, 290] width 1171 height 581
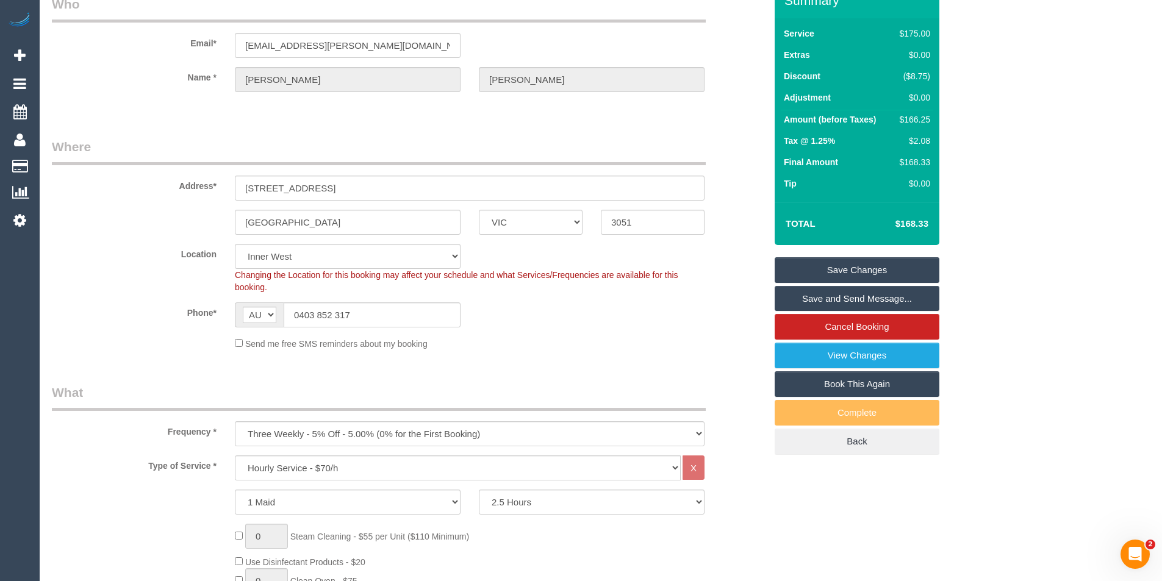
scroll to position [0, 0]
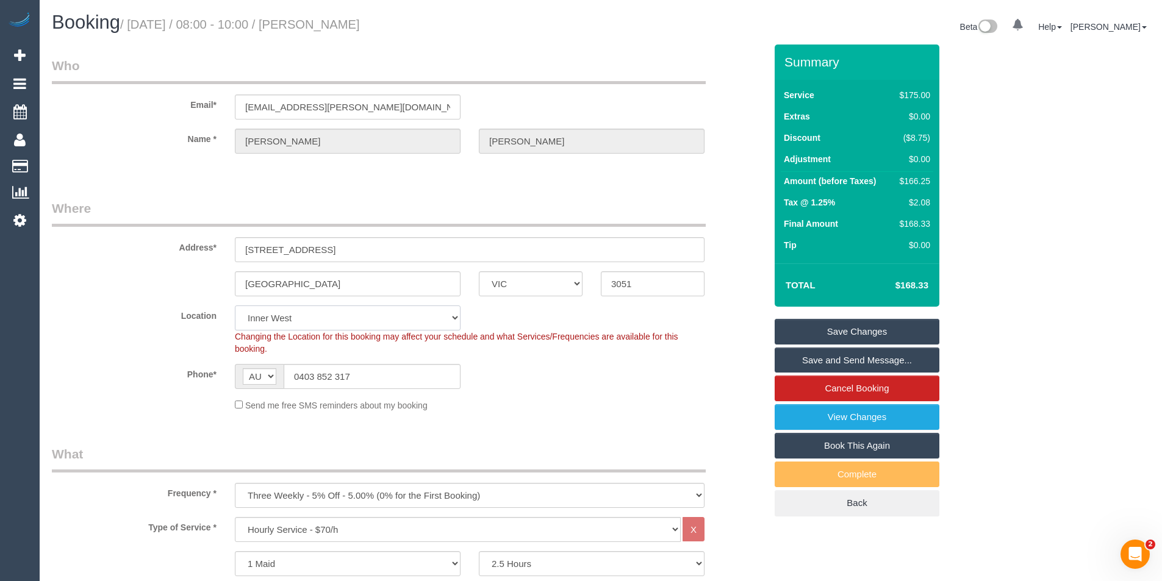
click at [304, 313] on select "Office City East (North) East (South) Inner East Inner North (East) Inner North…" at bounding box center [348, 318] width 226 height 25
select select "50"
click at [235, 306] on select "Office City East (North) East (South) Inner East Inner North (East) Inner North…" at bounding box center [348, 318] width 226 height 25
click at [589, 367] on div "Phone* AF AL DZ AD AO AI AQ AG AR AM AW AU AT AZ BS BH BD BB BY BE BZ BJ BM BT …" at bounding box center [409, 376] width 732 height 25
select select "object:4593"
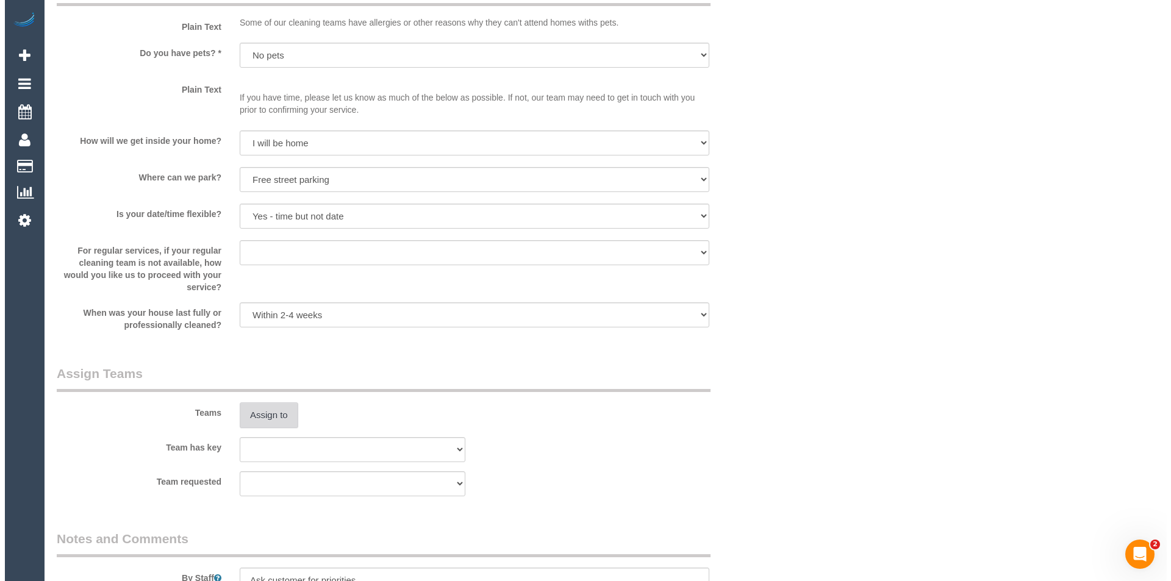
scroll to position [1525, 0]
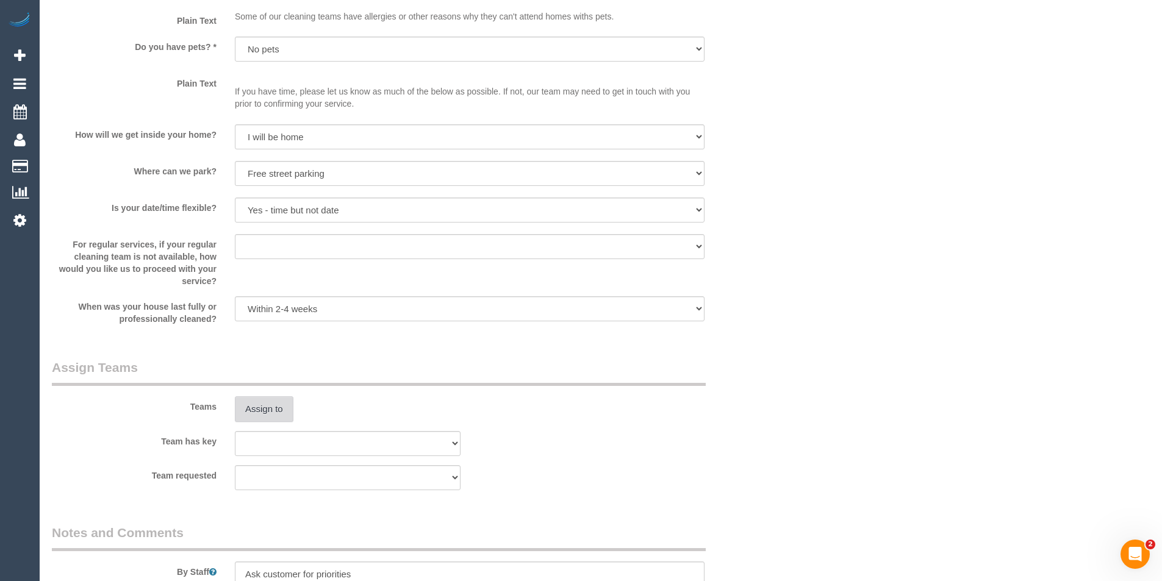
click at [283, 407] on button "Assign to" at bounding box center [264, 410] width 59 height 26
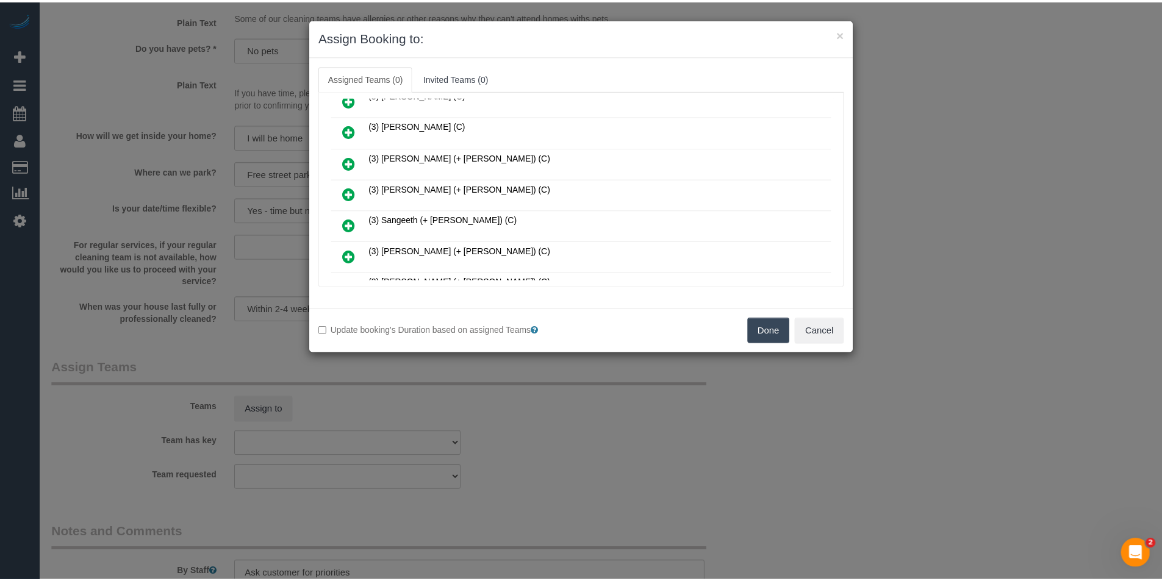
scroll to position [1359, 0]
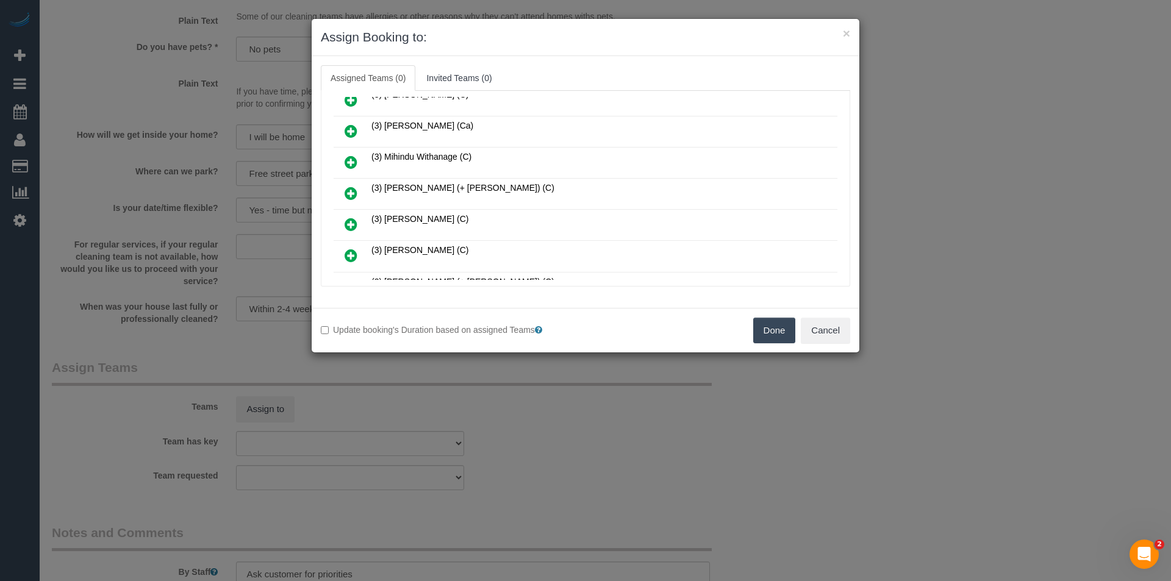
click at [894, 268] on div "× Assign Booking to: Assigned Teams (0) Invited Teams (0) Assigned (0) No Assig…" at bounding box center [585, 290] width 1171 height 581
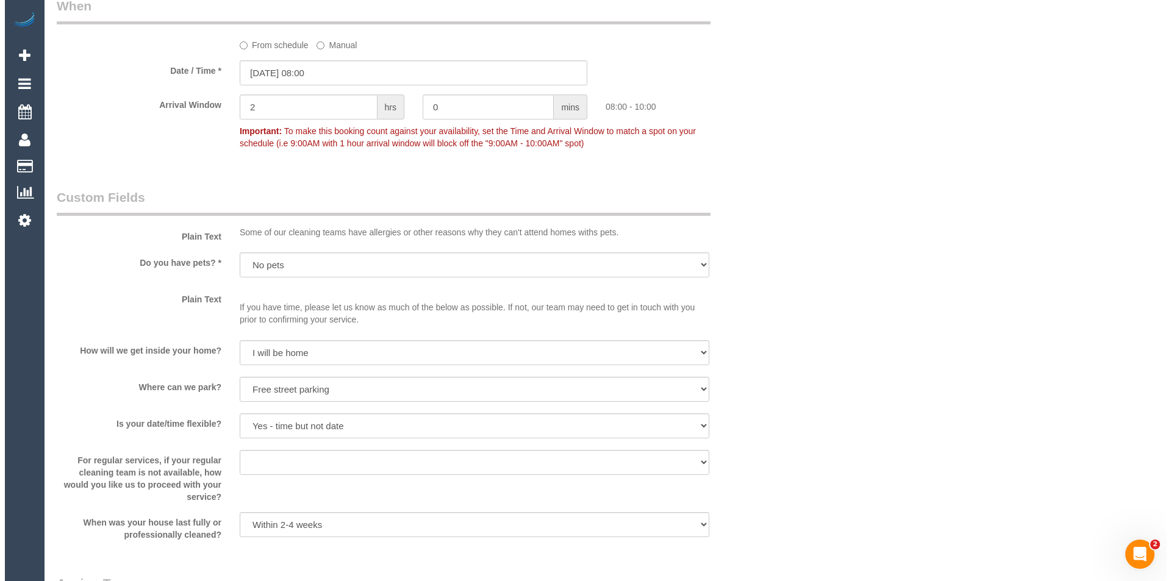
scroll to position [1497, 0]
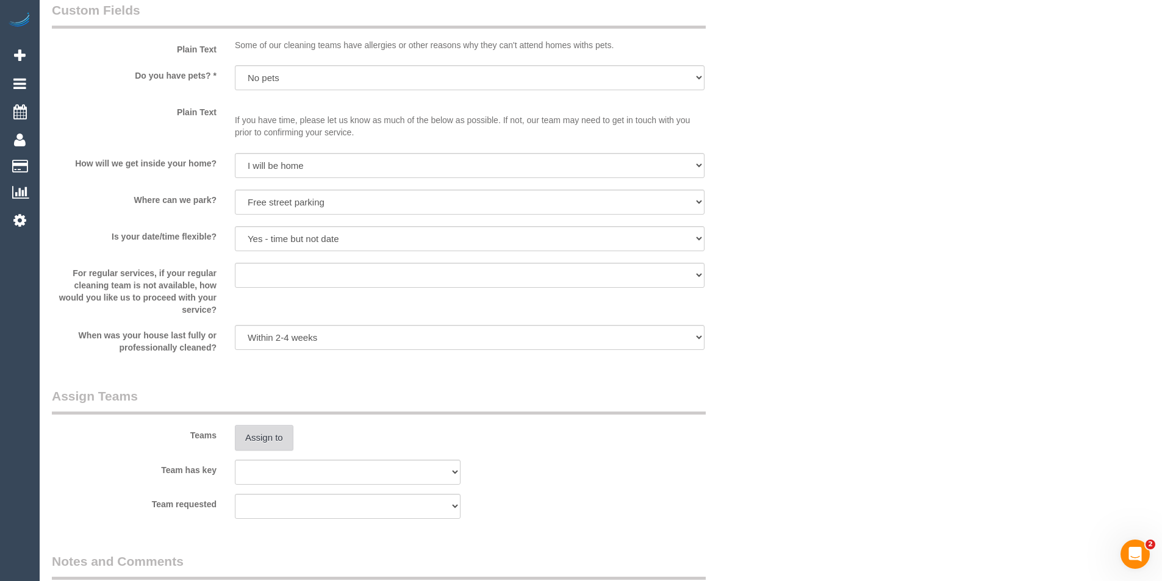
click at [277, 439] on button "Assign to" at bounding box center [264, 438] width 59 height 26
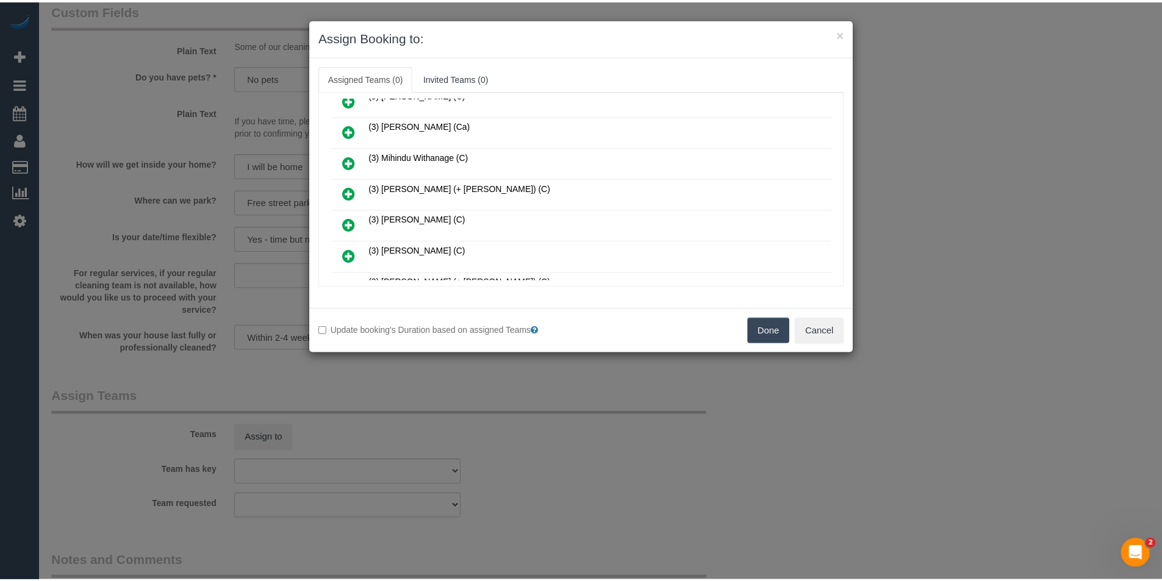
scroll to position [1483, 0]
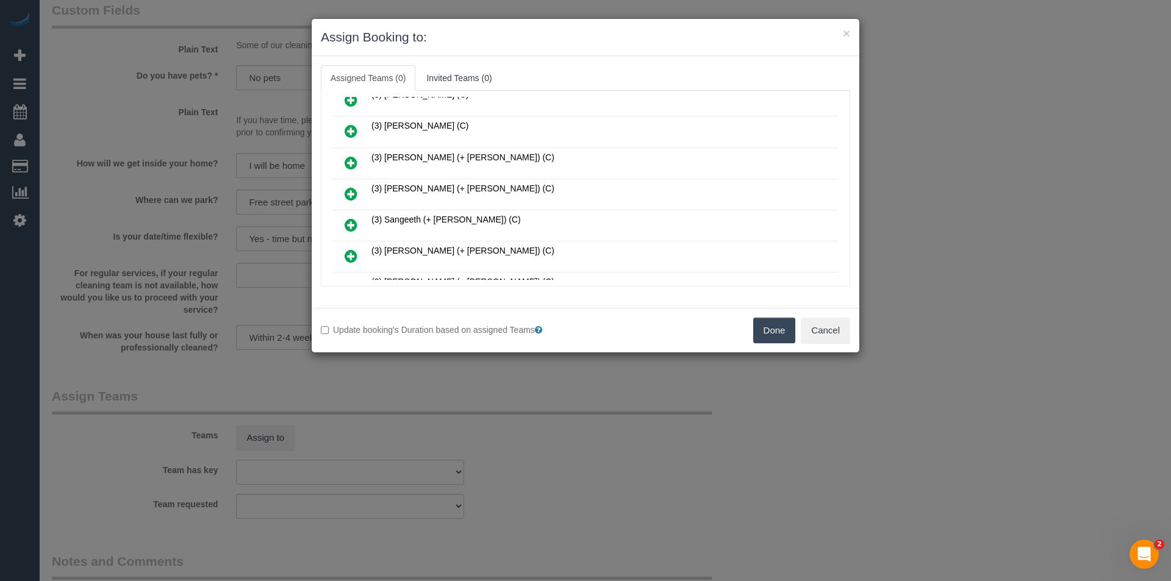
click at [924, 337] on div "× Assign Booking to: Assigned Teams (0) Invited Teams (0) Assigned (0) No Assig…" at bounding box center [585, 290] width 1171 height 581
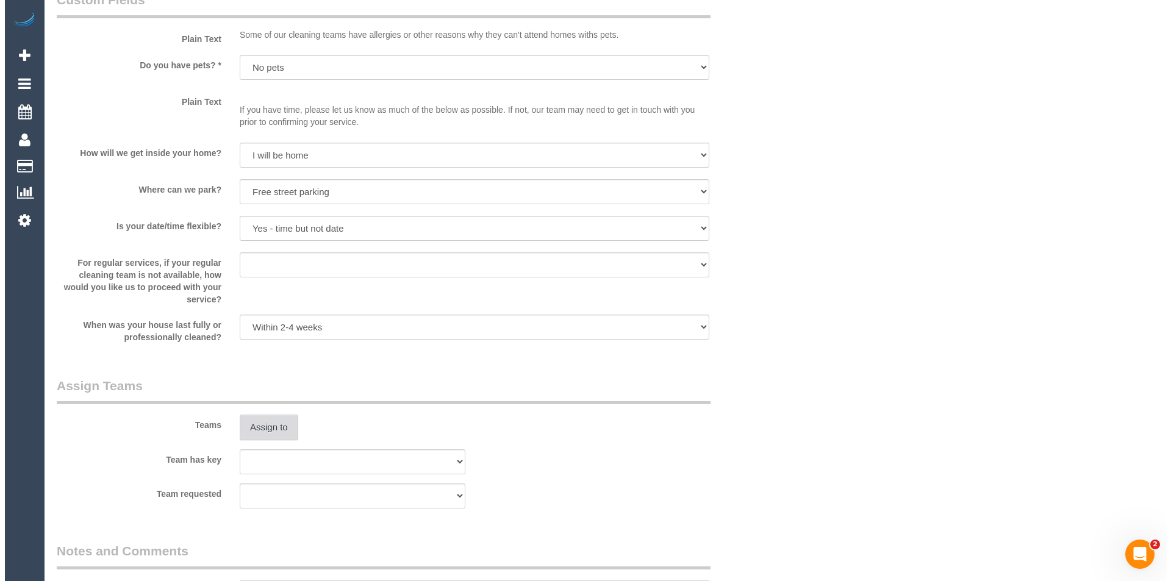
scroll to position [1497, 0]
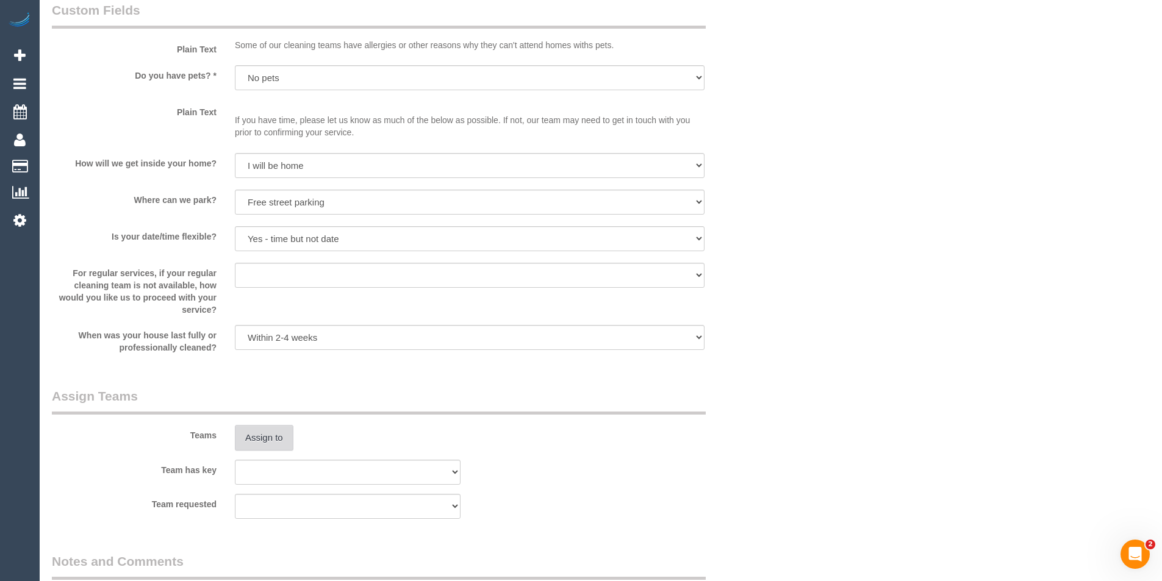
click at [260, 443] on button "Assign to" at bounding box center [264, 438] width 59 height 26
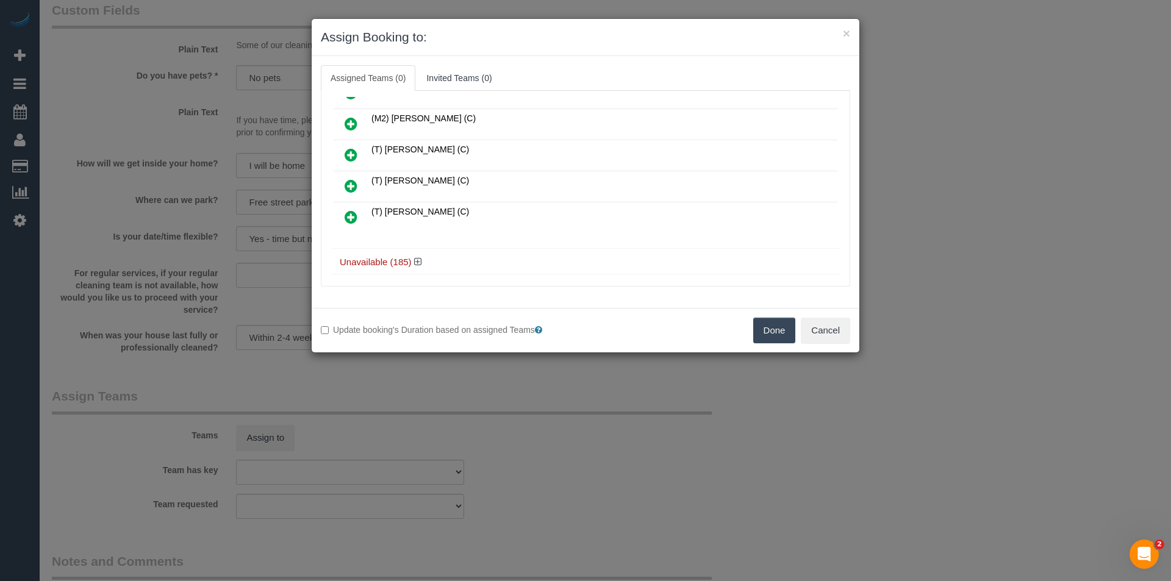
scroll to position [2027, 0]
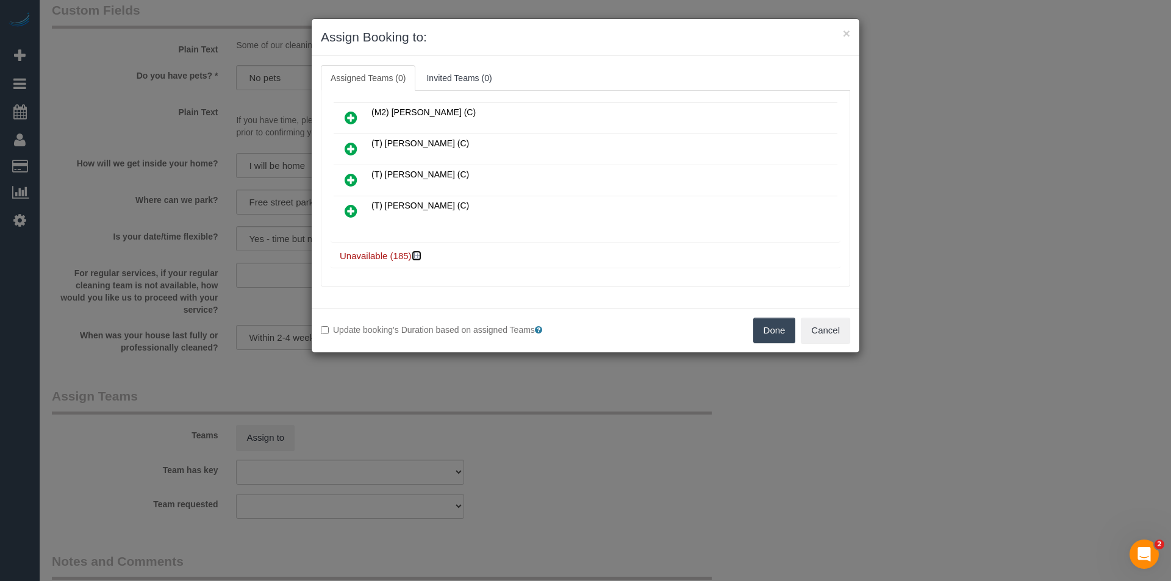
click at [418, 255] on icon at bounding box center [417, 255] width 7 height 9
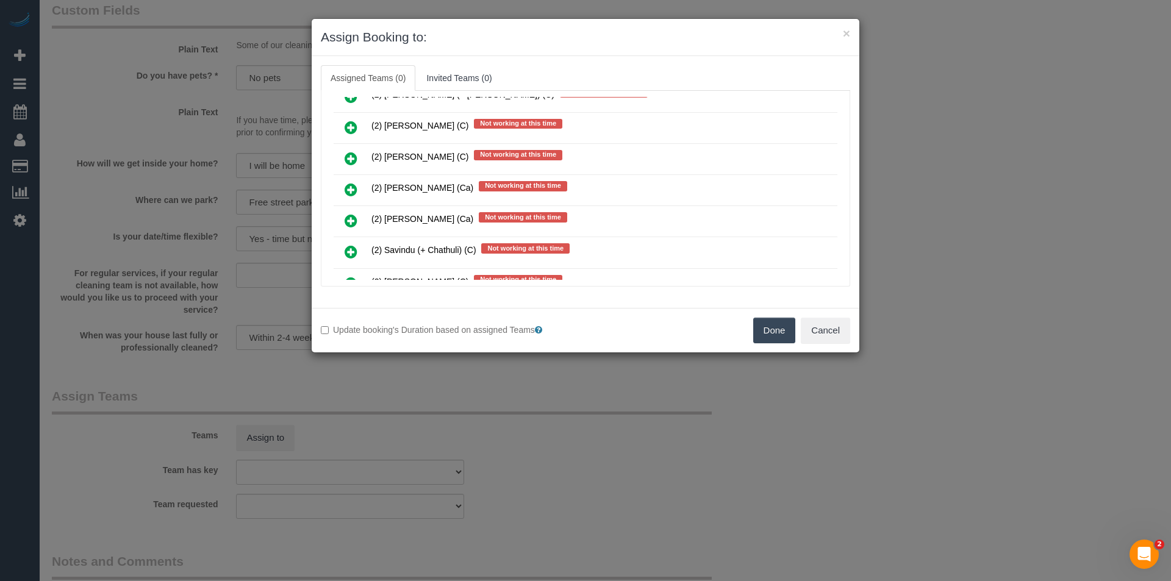
scroll to position [4942, 0]
click at [354, 190] on icon at bounding box center [351, 189] width 13 height 15
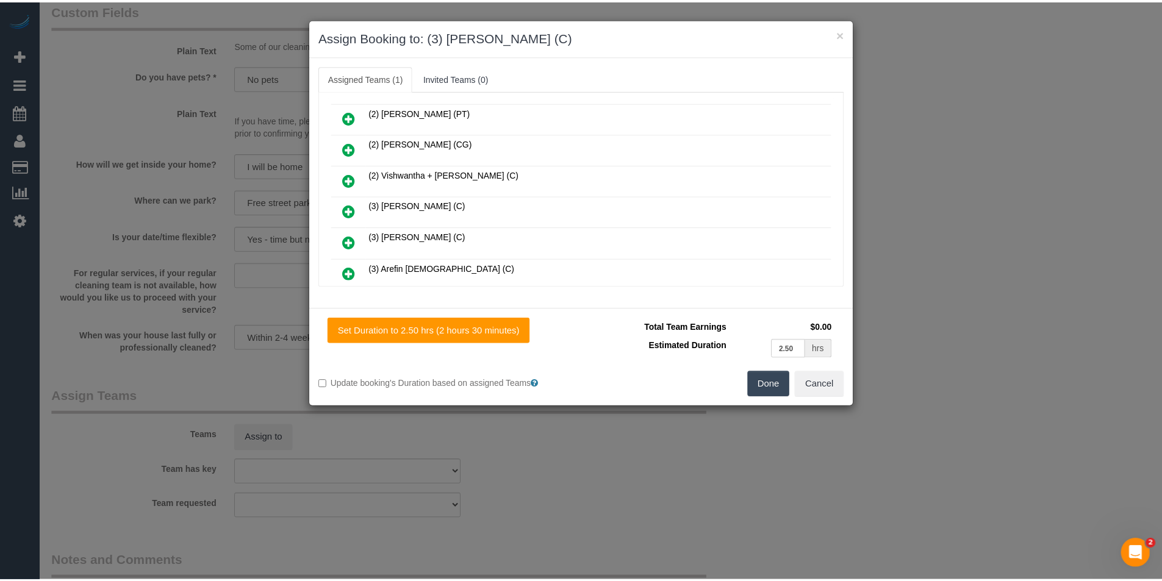
scroll to position [0, 0]
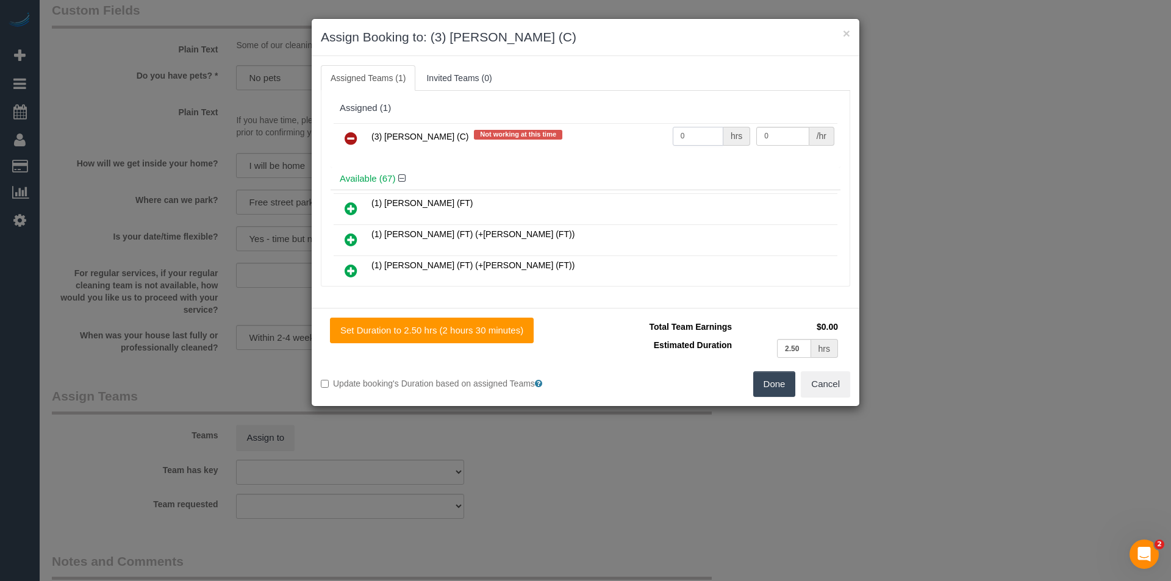
drag, startPoint x: 697, startPoint y: 143, endPoint x: 586, endPoint y: 152, distance: 111.4
click at [586, 152] on tr "(3) Sam Sango (C) Not working at this time 0 hrs 0 /hr" at bounding box center [586, 138] width 504 height 31
type input "2.5"
type input "35"
click at [790, 385] on button "Done" at bounding box center [774, 385] width 43 height 26
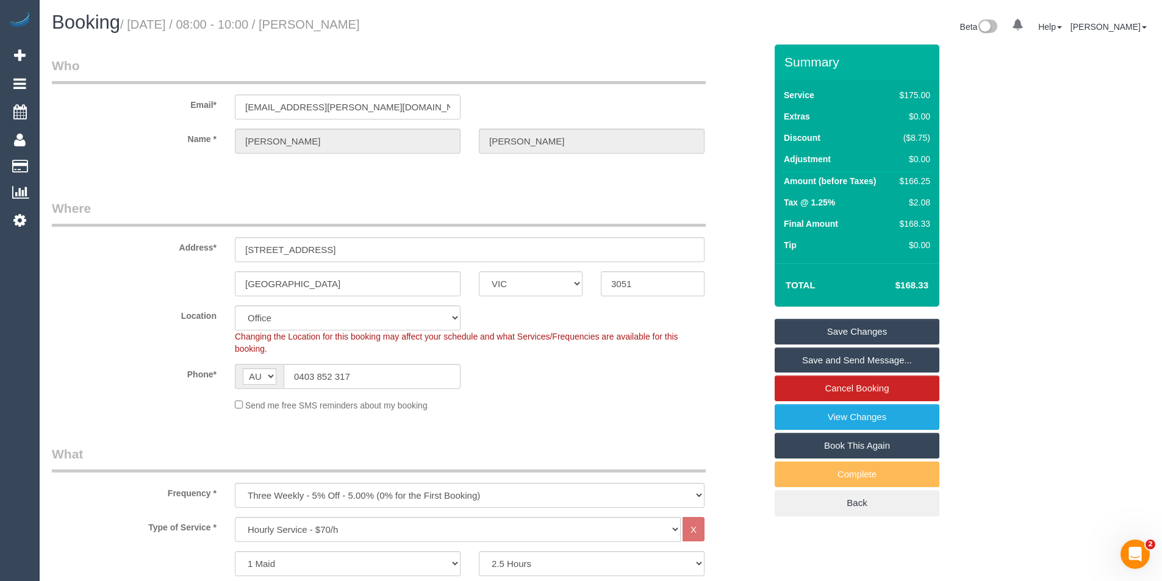
click at [796, 353] on link "Save and Send Message..." at bounding box center [857, 361] width 165 height 26
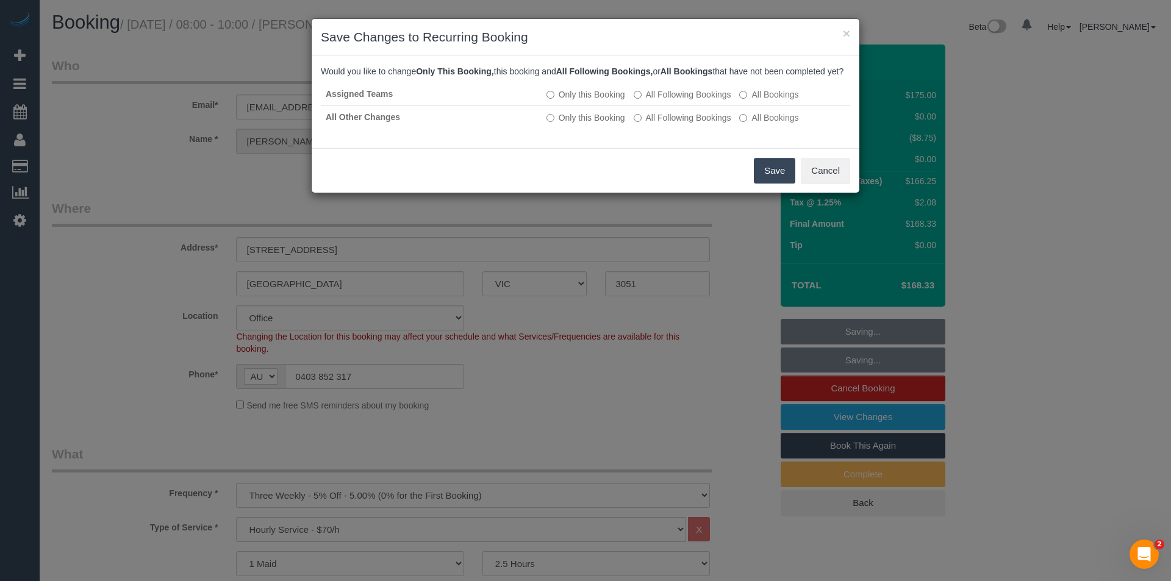
click at [774, 184] on button "Save" at bounding box center [774, 171] width 41 height 26
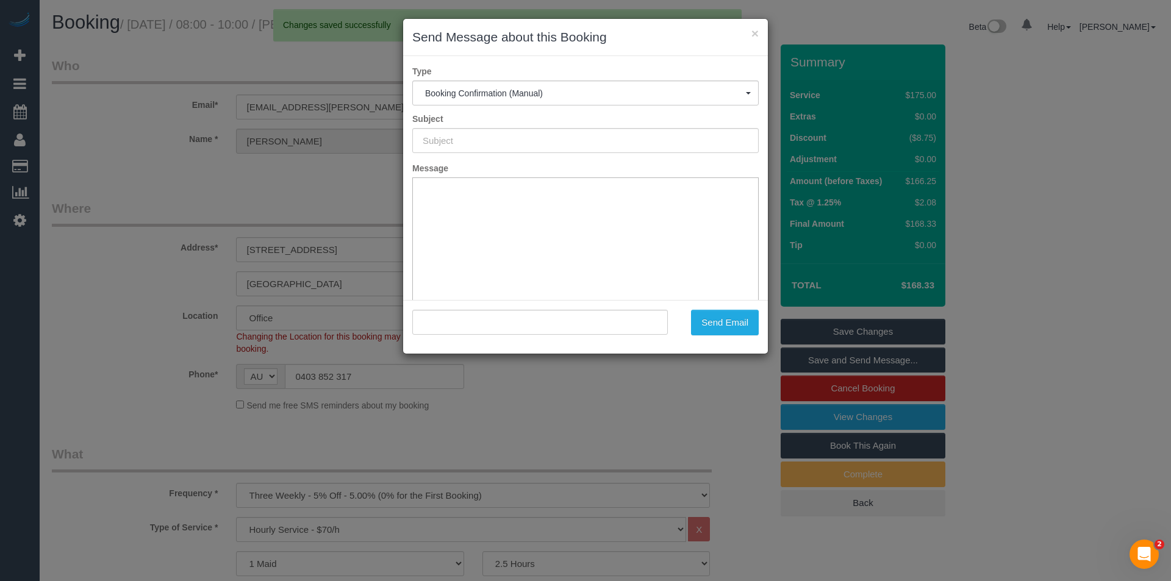
type input "Booking Confirmed"
type input ""Lucy Ahmed" <lucy.c.fitzsimons@gmail.com>"
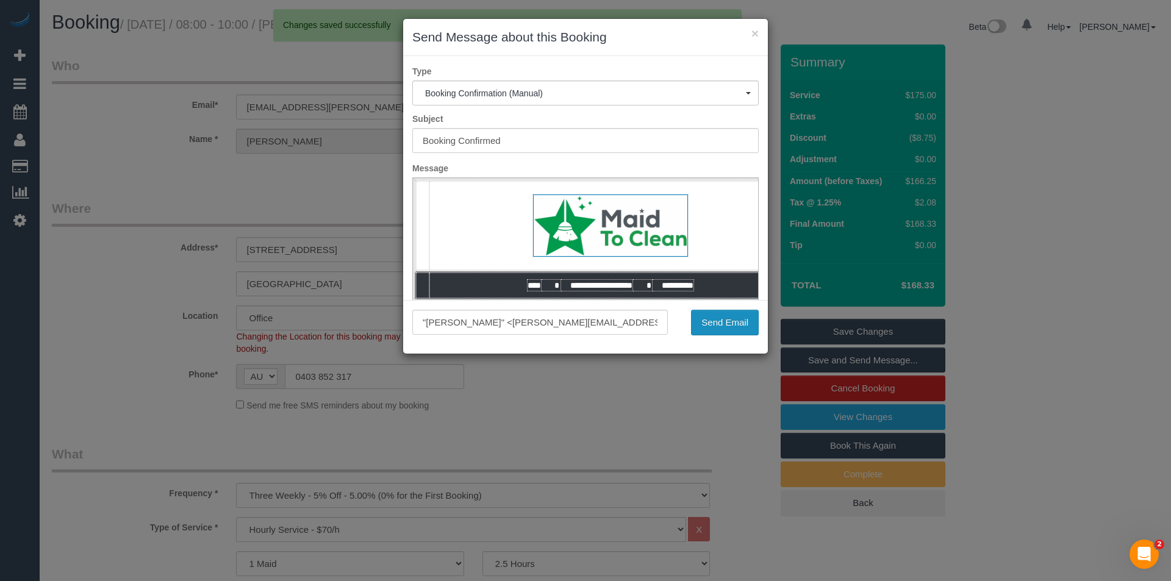
click at [722, 322] on button "Send Email" at bounding box center [725, 323] width 68 height 26
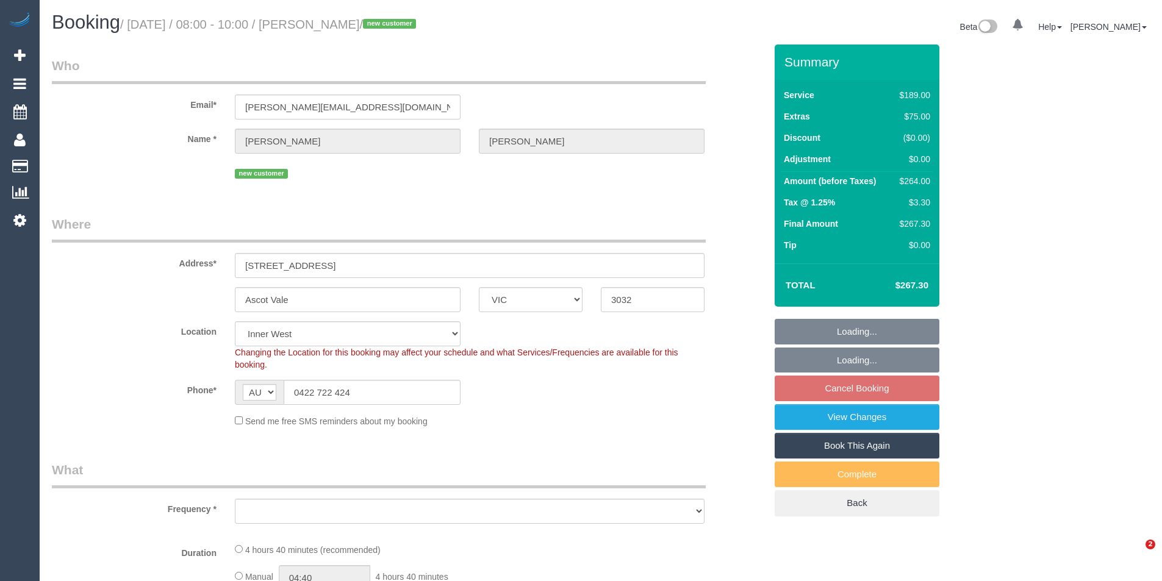
select select "VIC"
select select "object:679"
select select "number:28"
select select "number:14"
select select "number:21"
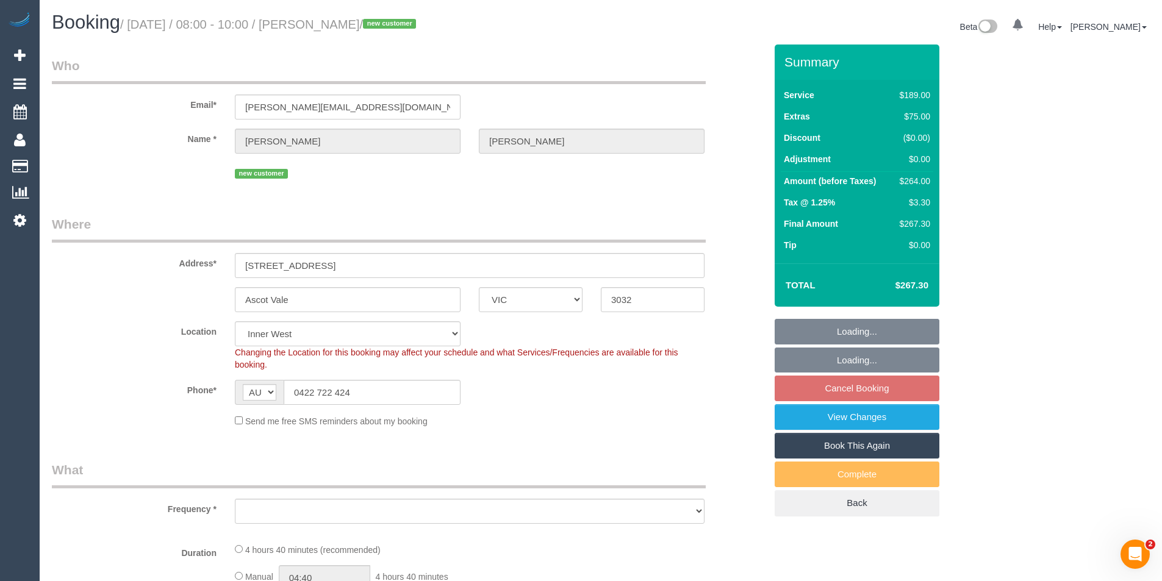
select select "number:22"
select select "number:13"
select select "object:1476"
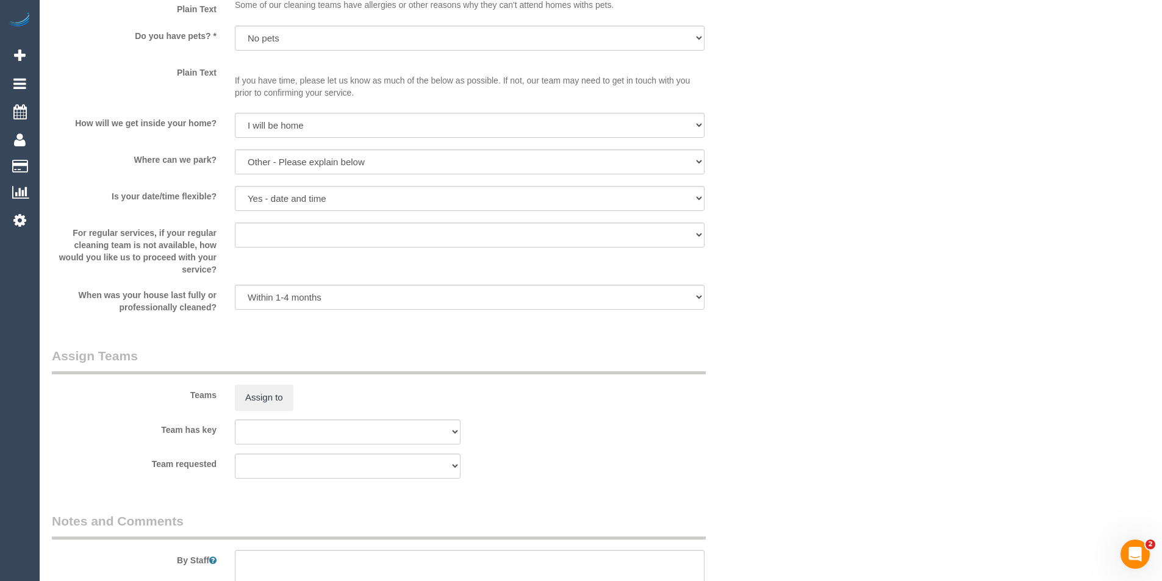
scroll to position [1647, 0]
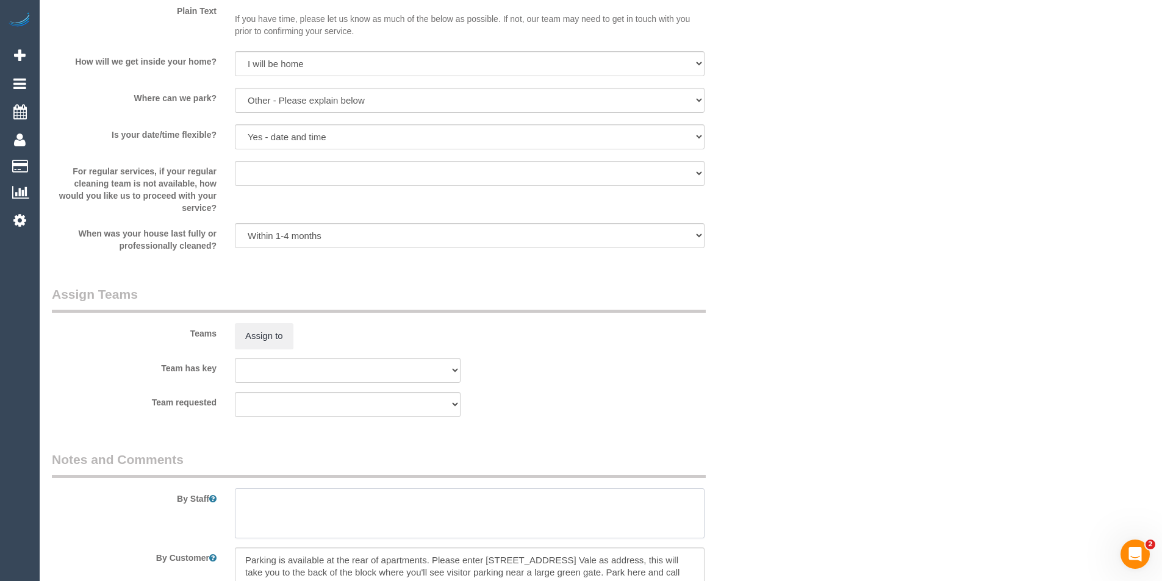
click at [292, 505] on textarea at bounding box center [470, 514] width 470 height 50
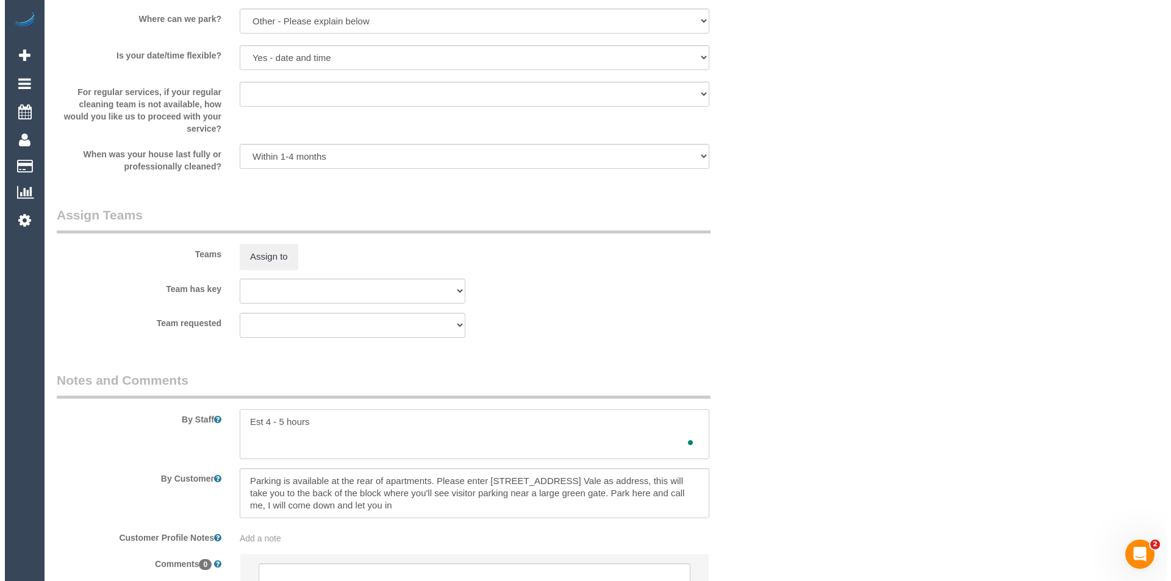
scroll to position [1723, 0]
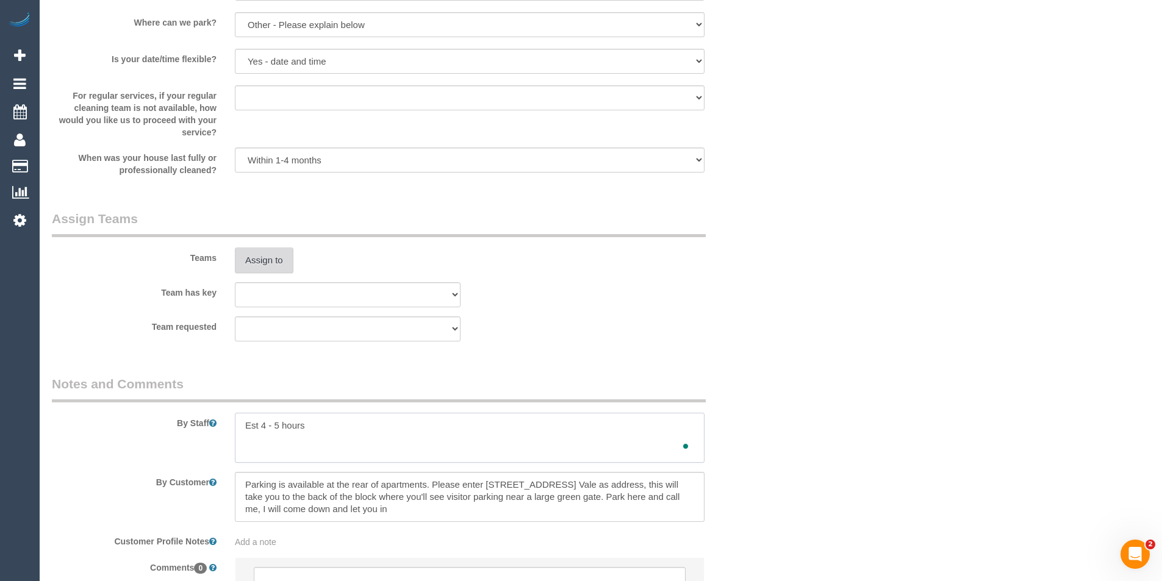
type textarea "Est 4 - 5 hours"
click at [267, 269] on button "Assign to" at bounding box center [264, 261] width 59 height 26
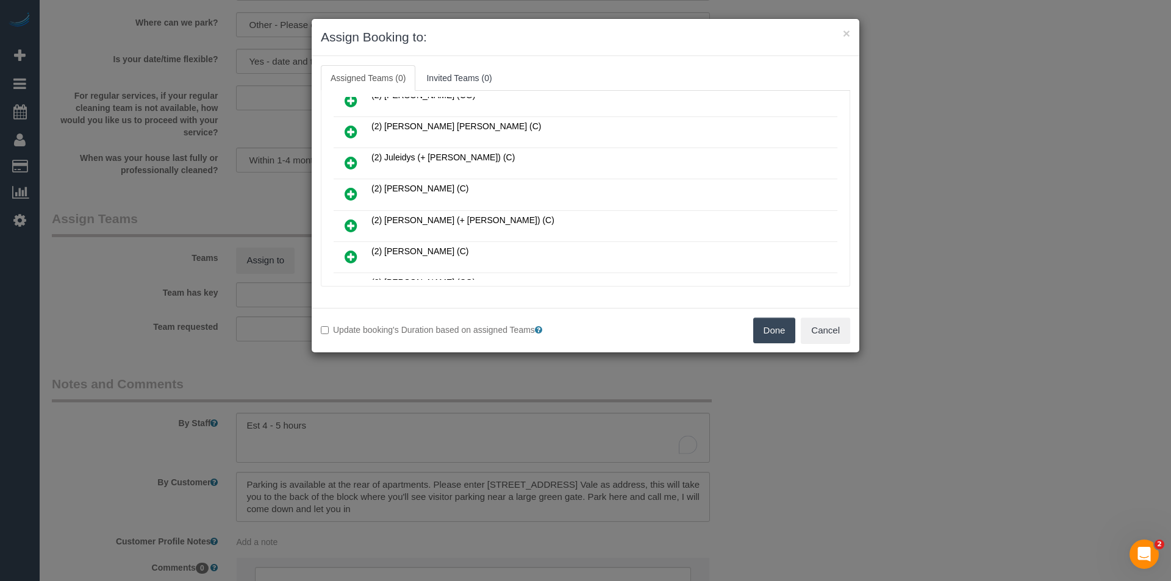
scroll to position [305, 0]
click at [358, 160] on link at bounding box center [351, 164] width 29 height 24
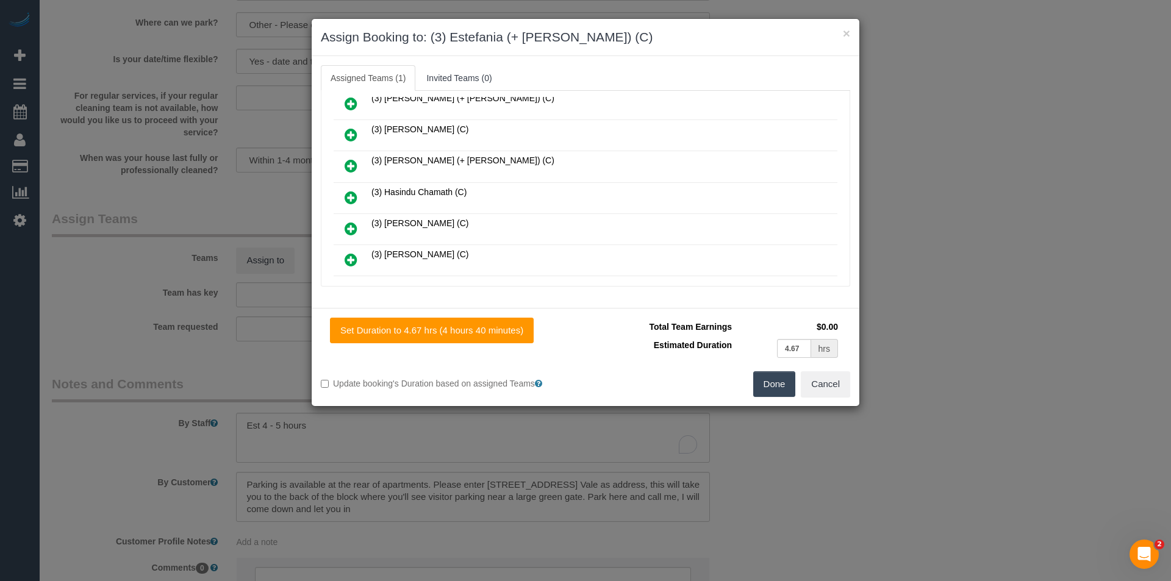
scroll to position [944, 0]
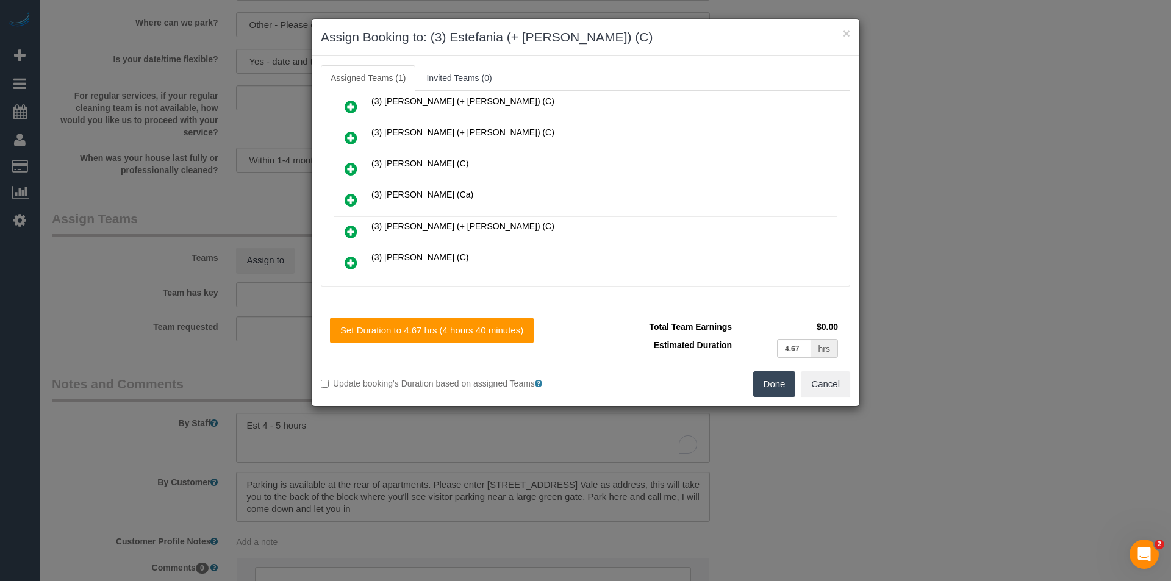
click at [355, 137] on icon at bounding box center [351, 138] width 13 height 15
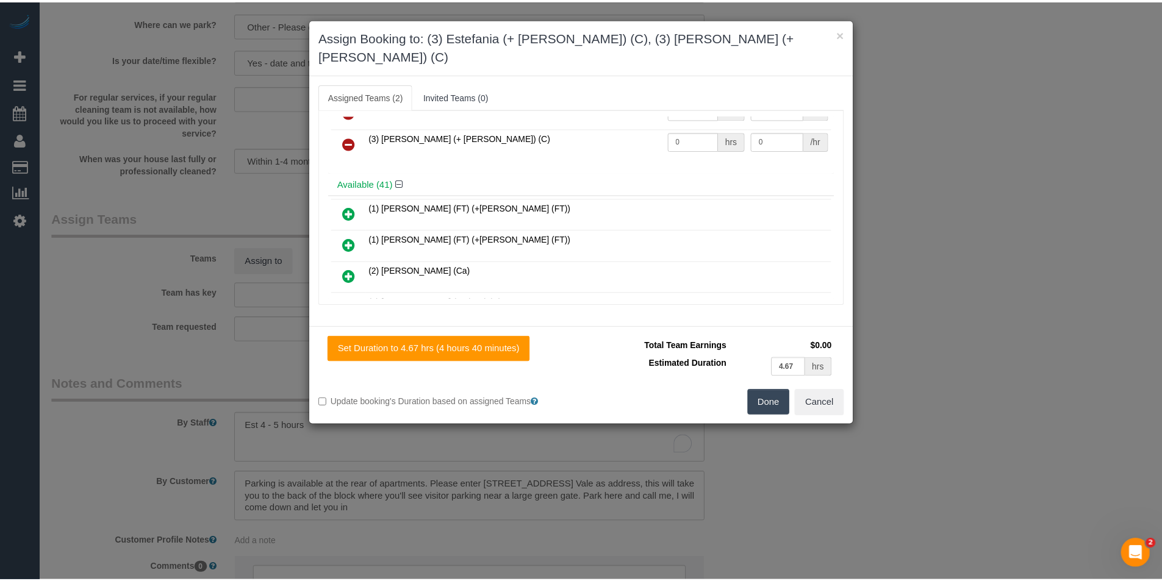
scroll to position [0, 0]
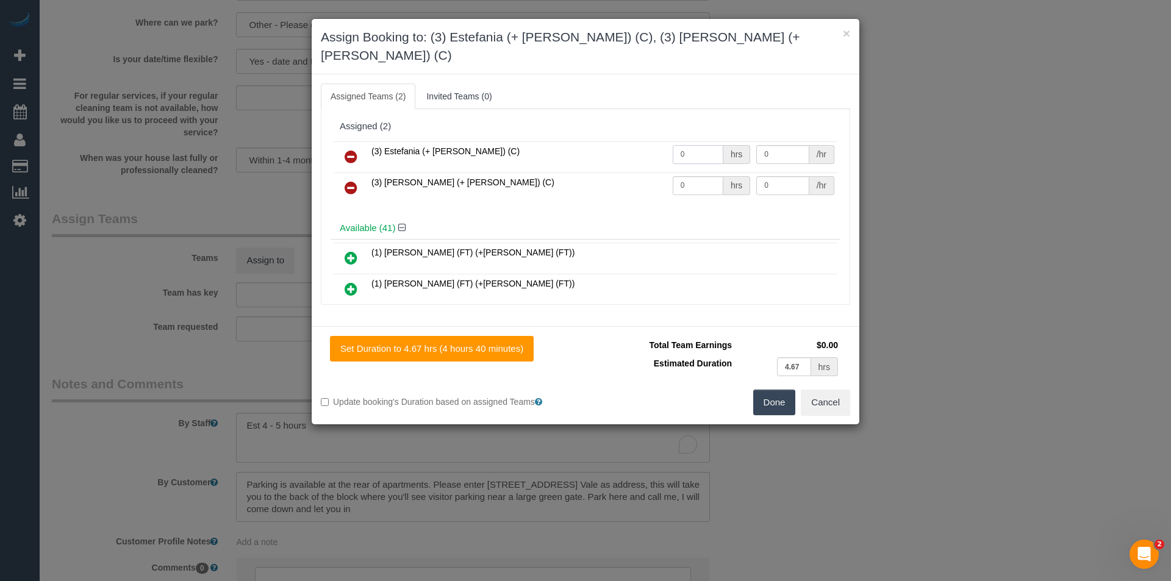
click at [614, 148] on tr "(3) Estefania (+ [PERSON_NAME]) (C) 0 hrs 0 /hr" at bounding box center [586, 157] width 504 height 31
type input "1"
type input "85"
drag, startPoint x: 713, startPoint y: 165, endPoint x: 448, endPoint y: 163, distance: 264.8
click at [459, 173] on tr "(3) [PERSON_NAME] (+ [PERSON_NAME]) (C) 0 hrs 0 /hr" at bounding box center [586, 188] width 504 height 31
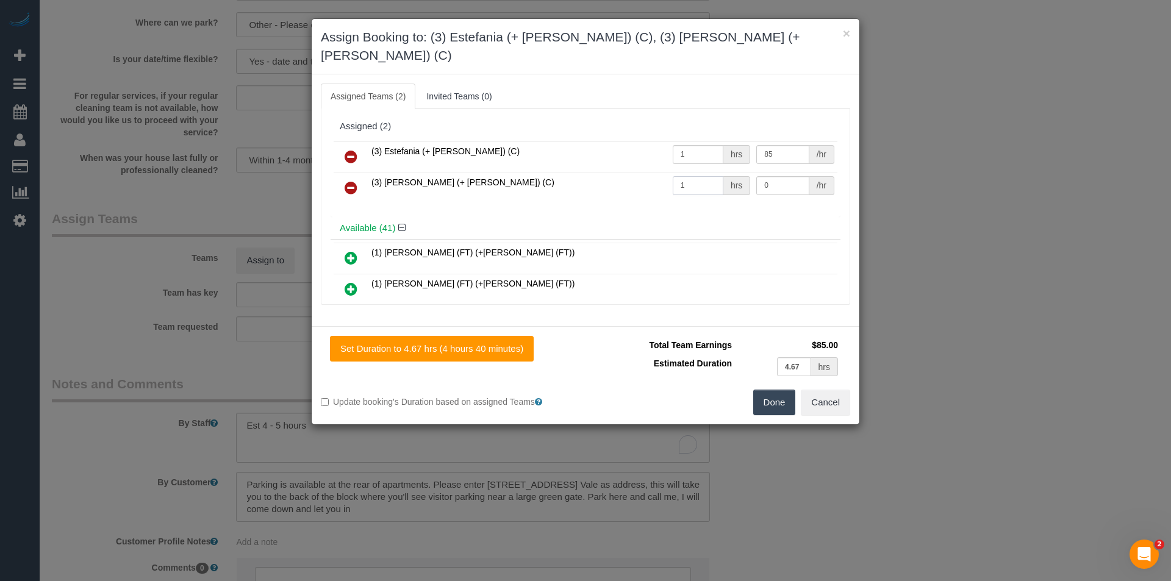
type input "1"
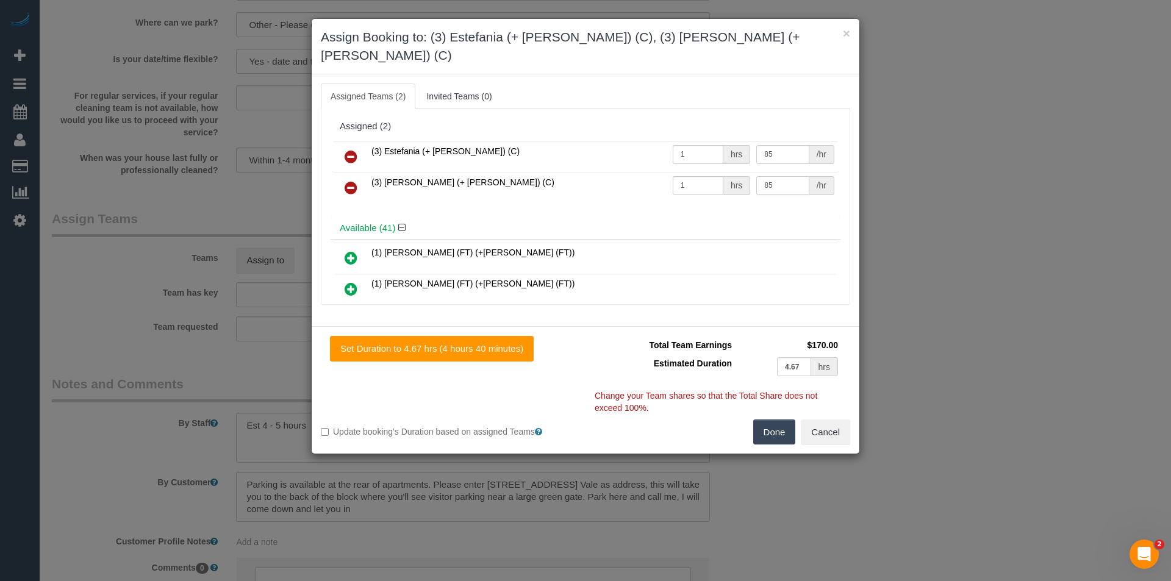
type input "85"
click at [776, 420] on button "Done" at bounding box center [774, 433] width 43 height 26
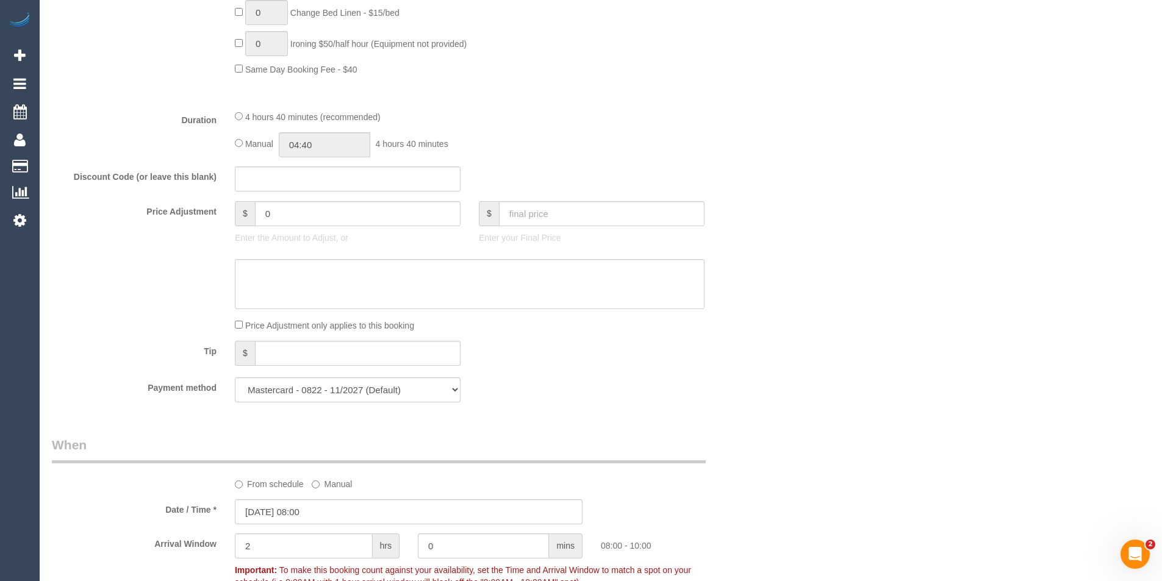
scroll to position [747, 0]
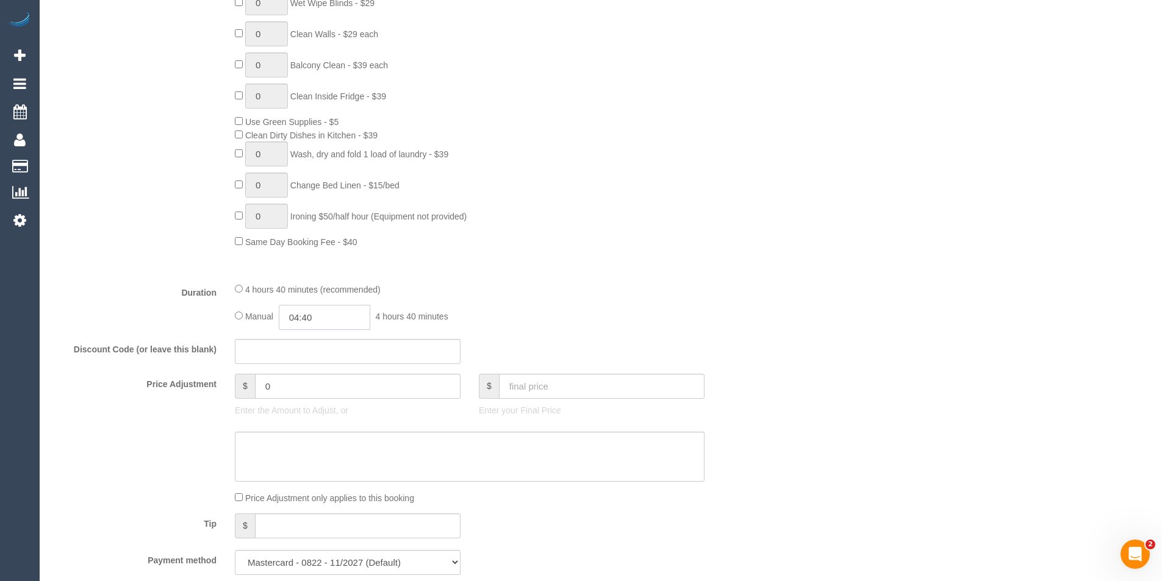
click at [336, 323] on input "04:40" at bounding box center [325, 317] width 92 height 25
type input "02:30"
click at [314, 417] on li "02:30" at bounding box center [311, 418] width 54 height 16
click at [614, 297] on div "4 hours 40 minutes (recommended) Manual 02:30 2 hours 30 minutes" at bounding box center [470, 306] width 488 height 48
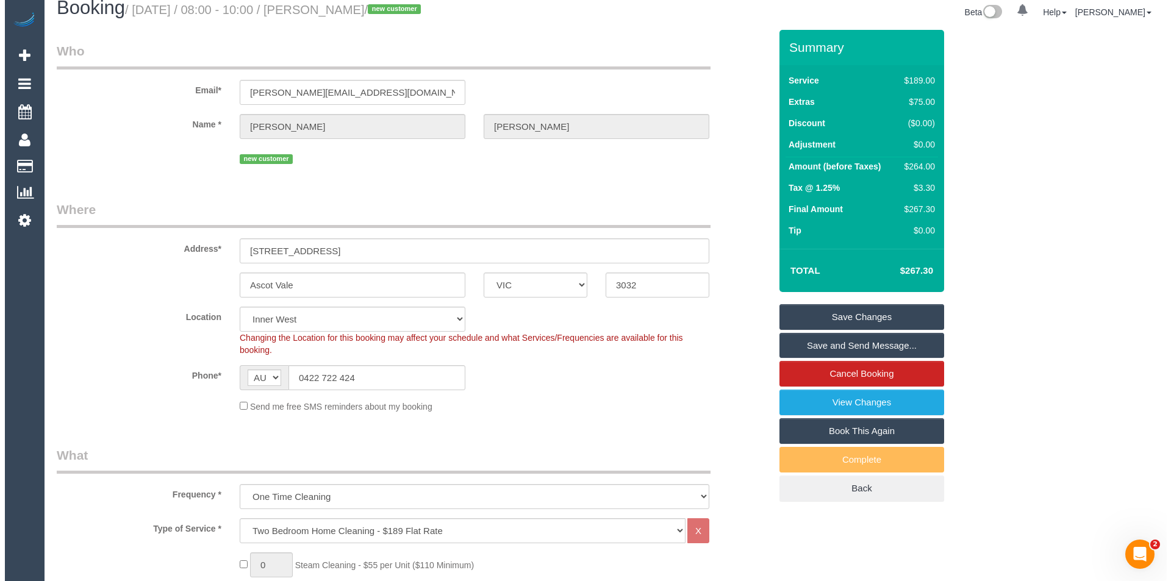
scroll to position [0, 0]
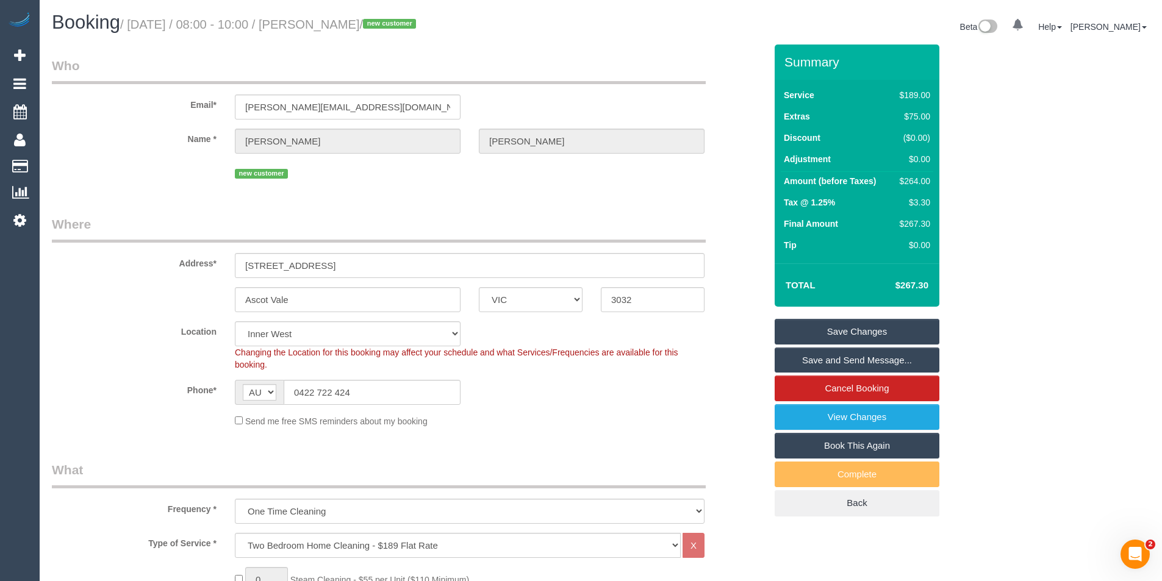
click at [807, 361] on link "Save and Send Message..." at bounding box center [857, 361] width 165 height 26
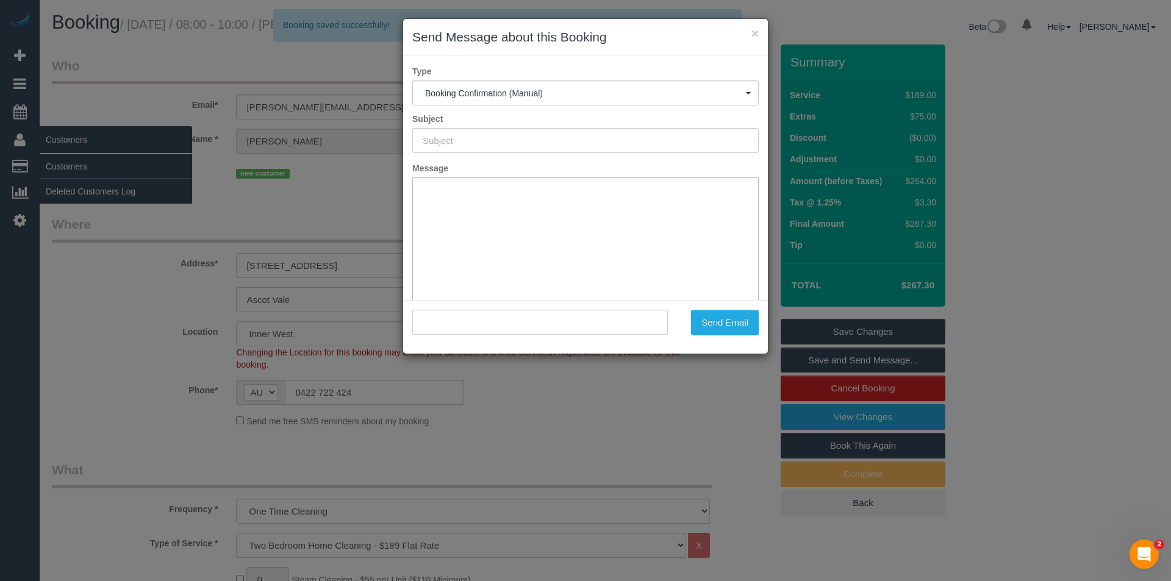
type input "Booking Confirmed"
type input ""Rosemary Dodd" <dodd.rosemaryj@gmail.com>"
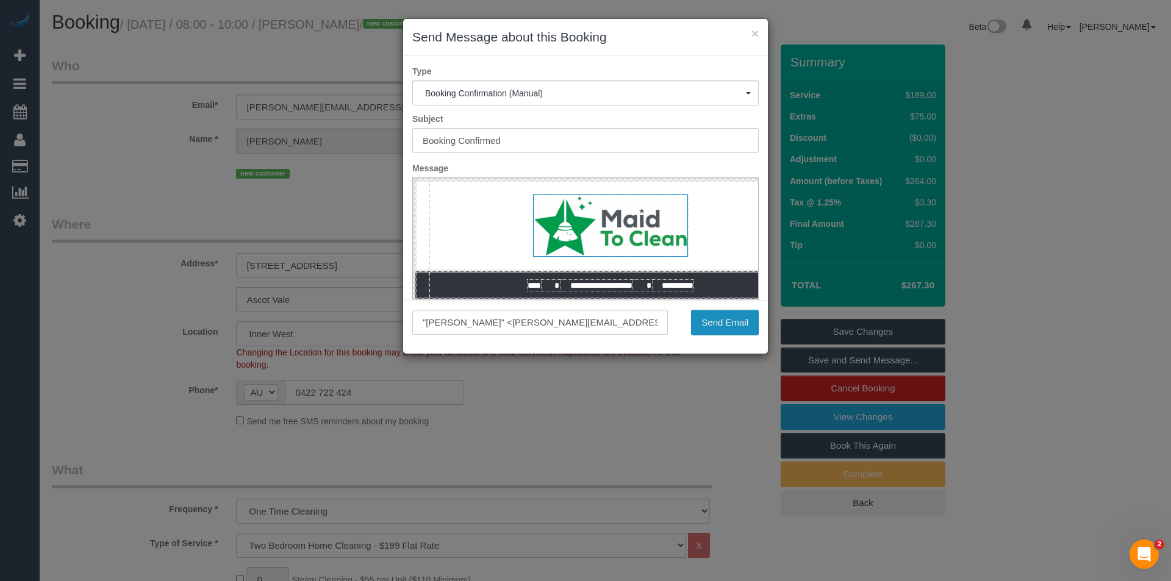
click at [741, 320] on button "Send Email" at bounding box center [725, 323] width 68 height 26
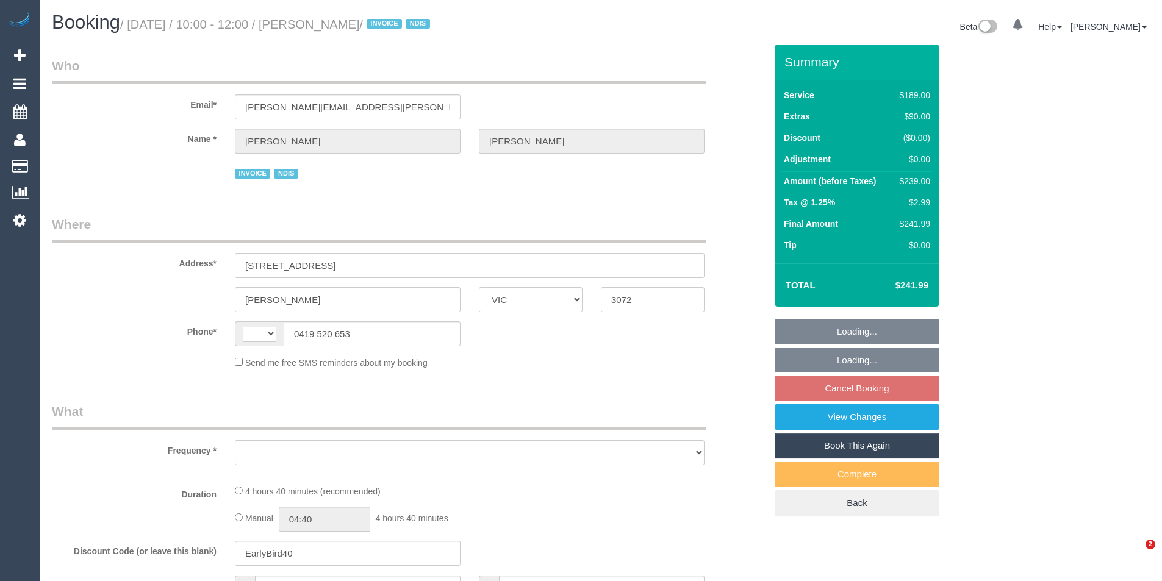
select select "VIC"
select select "string:stripe-pm_1Rte872GScqysDRVTIexWn7C"
select select "number:29"
select select "number:14"
select select "number:18"
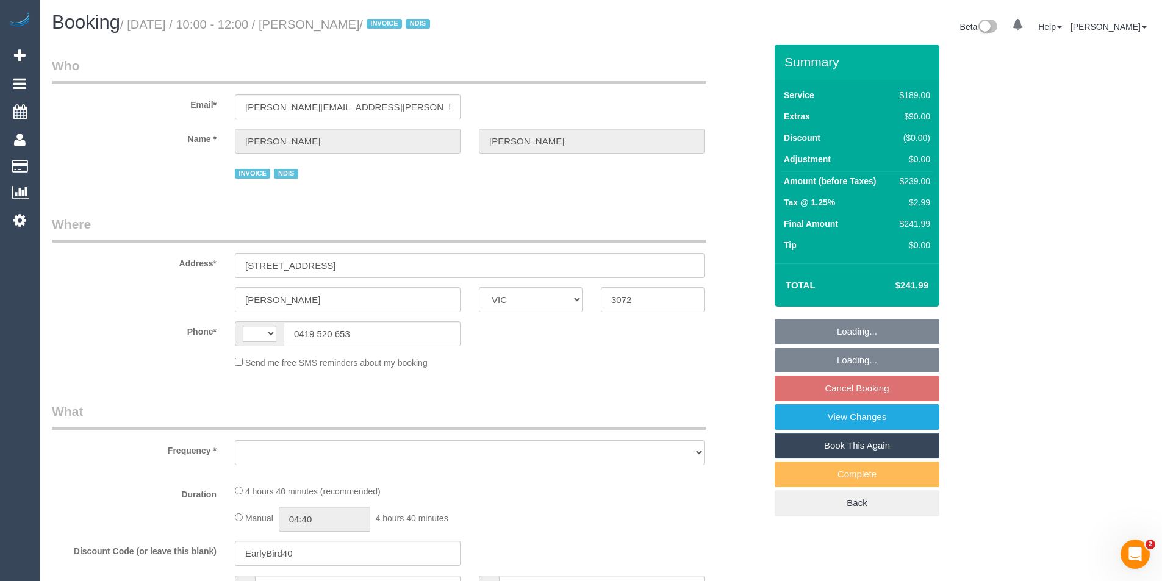
select select "number:24"
select select "number:13"
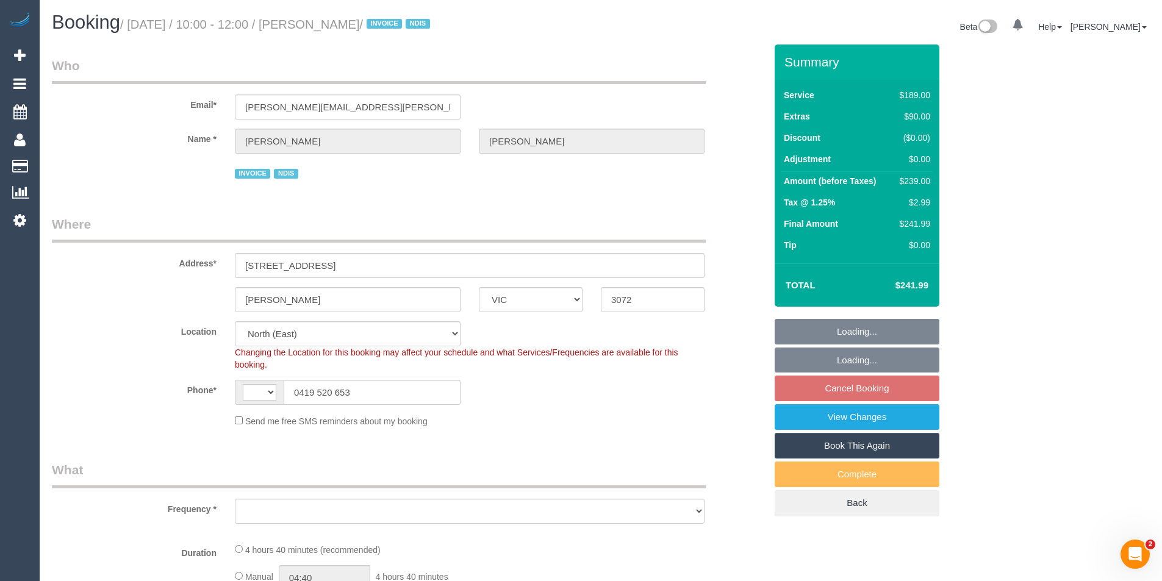
select select "string:AU"
select select "object:1409"
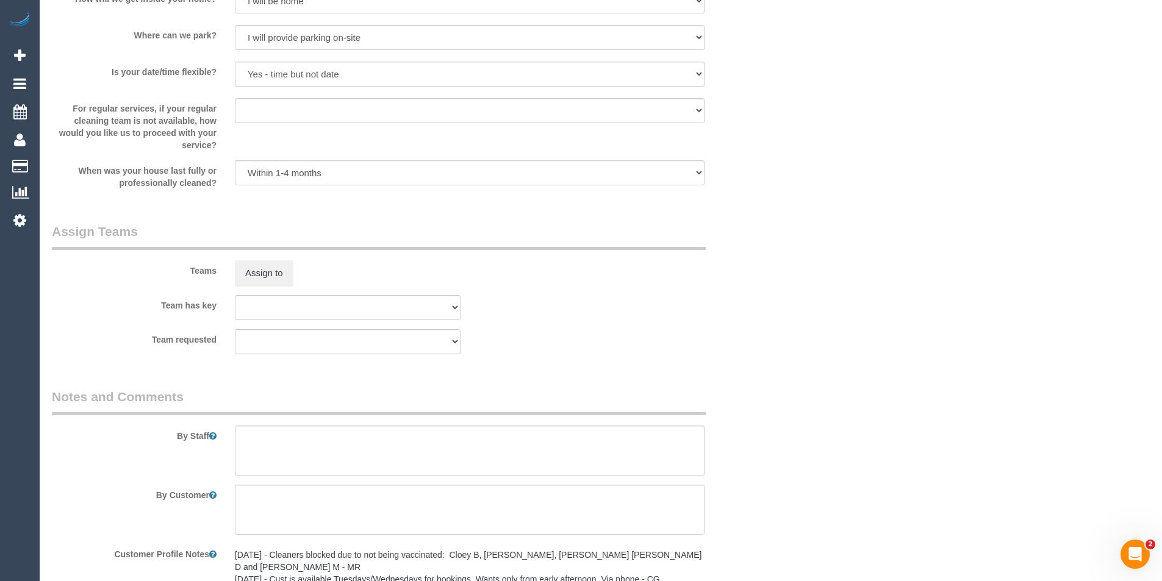
scroll to position [1769, 0]
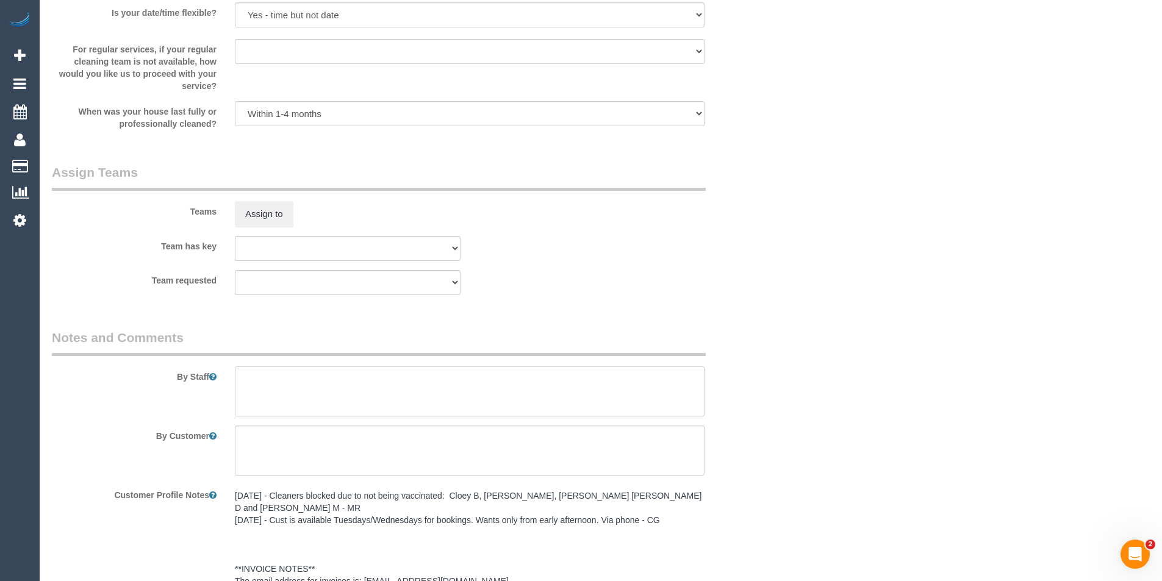
click at [305, 398] on textarea at bounding box center [470, 392] width 470 height 50
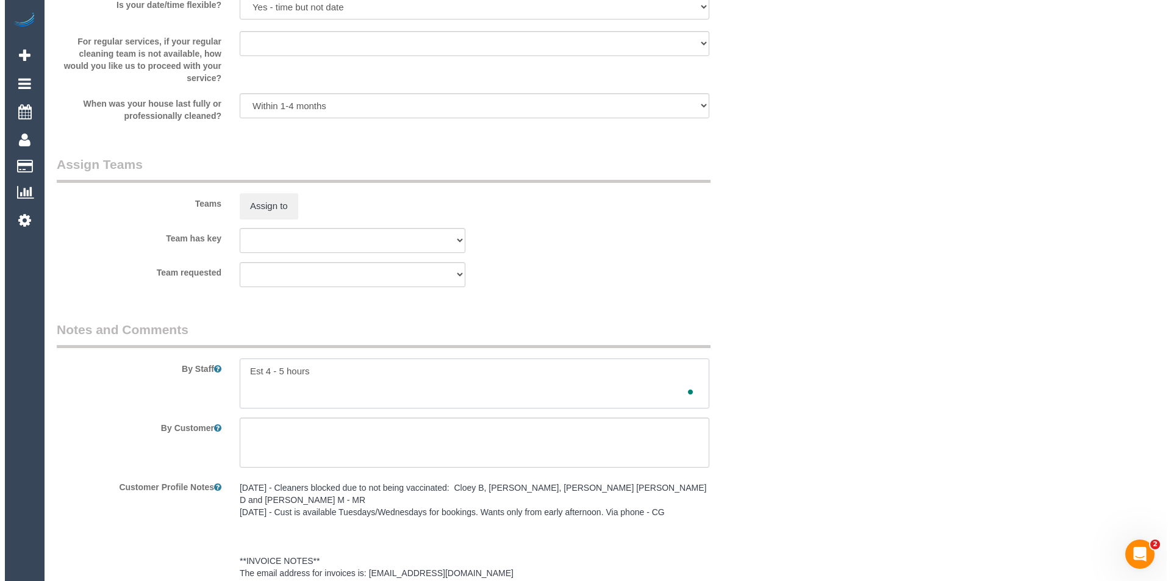
scroll to position [1729, 0]
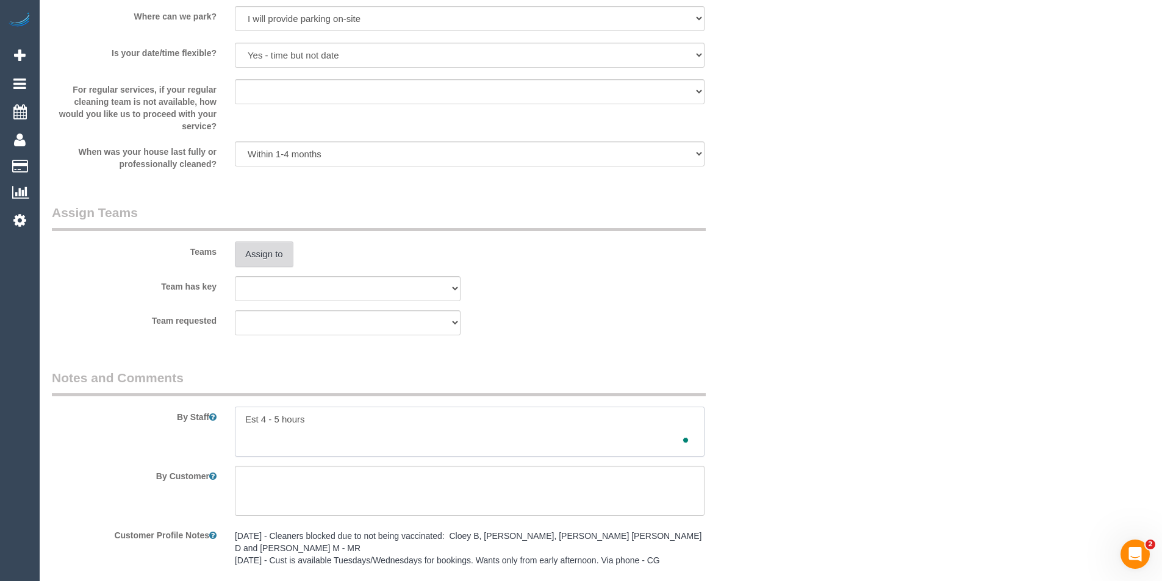
type textarea "Est 4 - 5 hours"
click at [272, 257] on button "Assign to" at bounding box center [264, 255] width 59 height 26
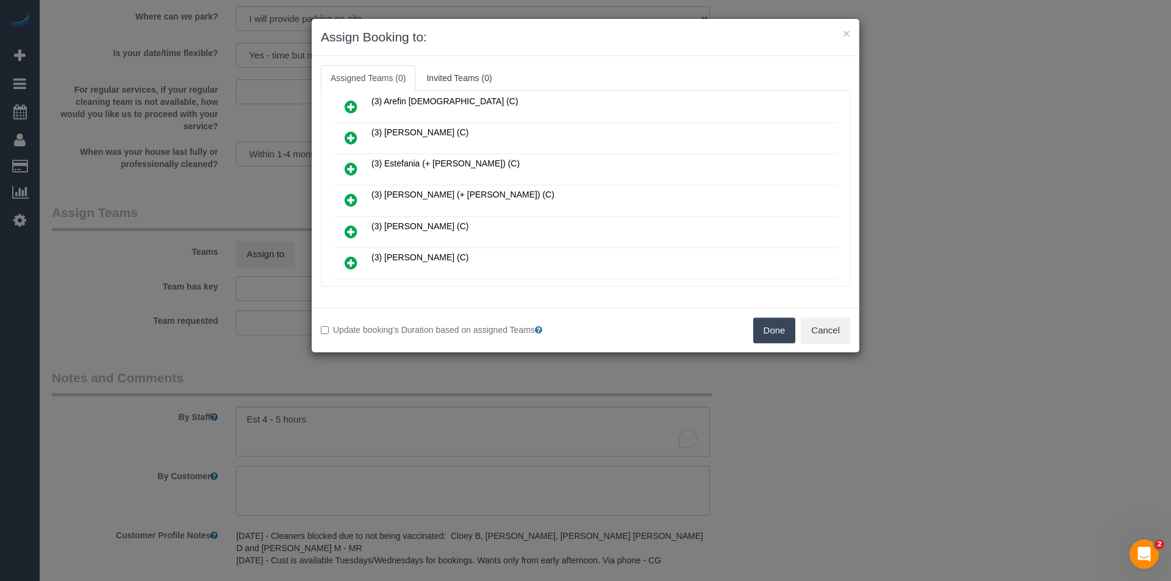
scroll to position [305, 0]
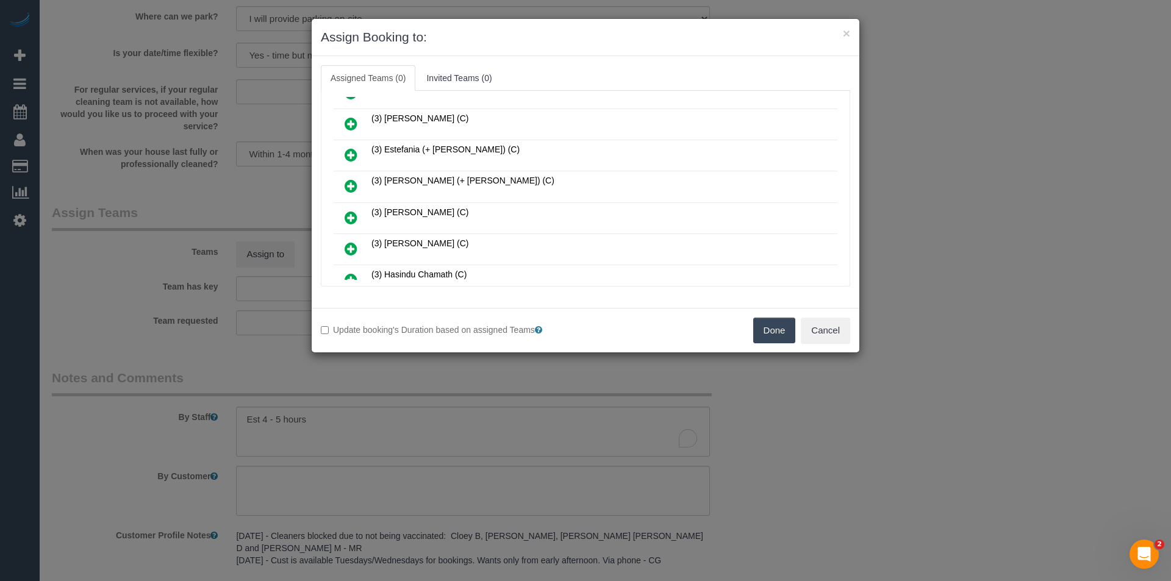
click at [348, 154] on icon at bounding box center [351, 155] width 13 height 15
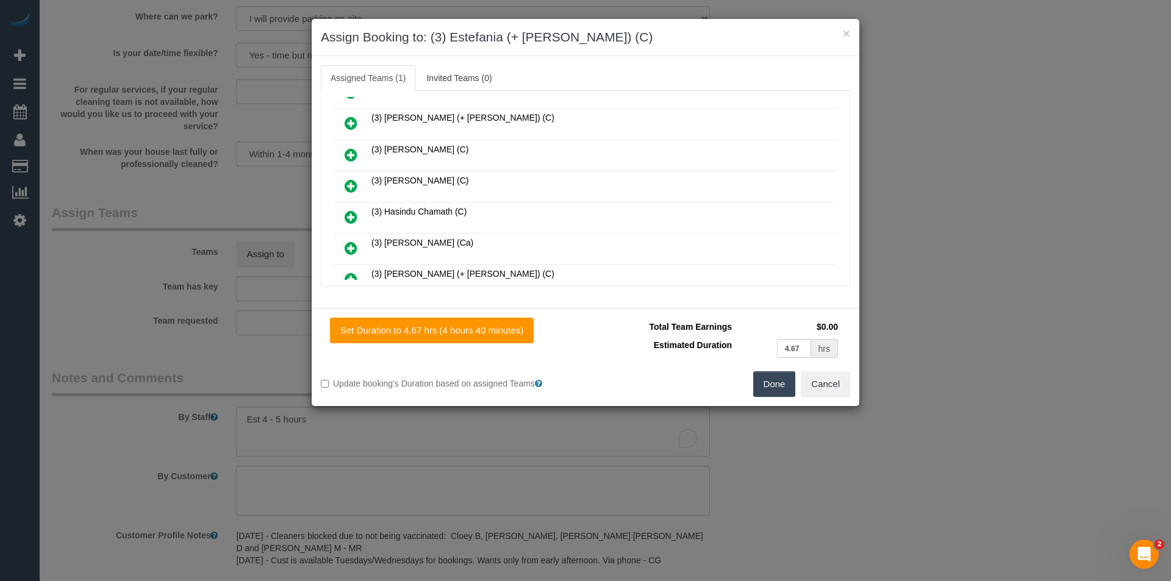
scroll to position [395, 0]
click at [350, 250] on icon at bounding box center [351, 250] width 13 height 15
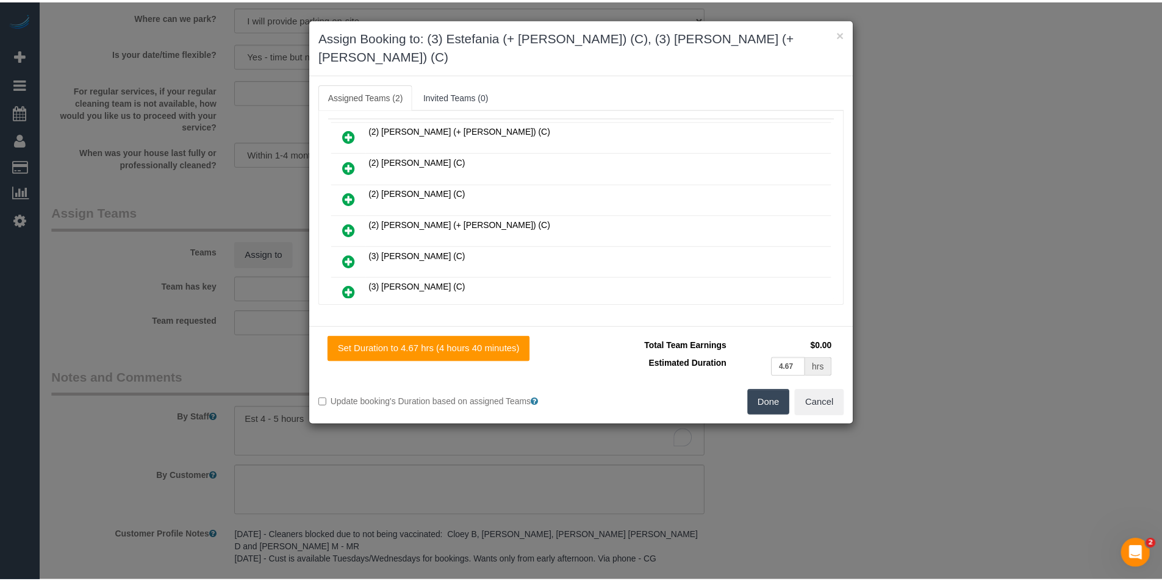
scroll to position [0, 0]
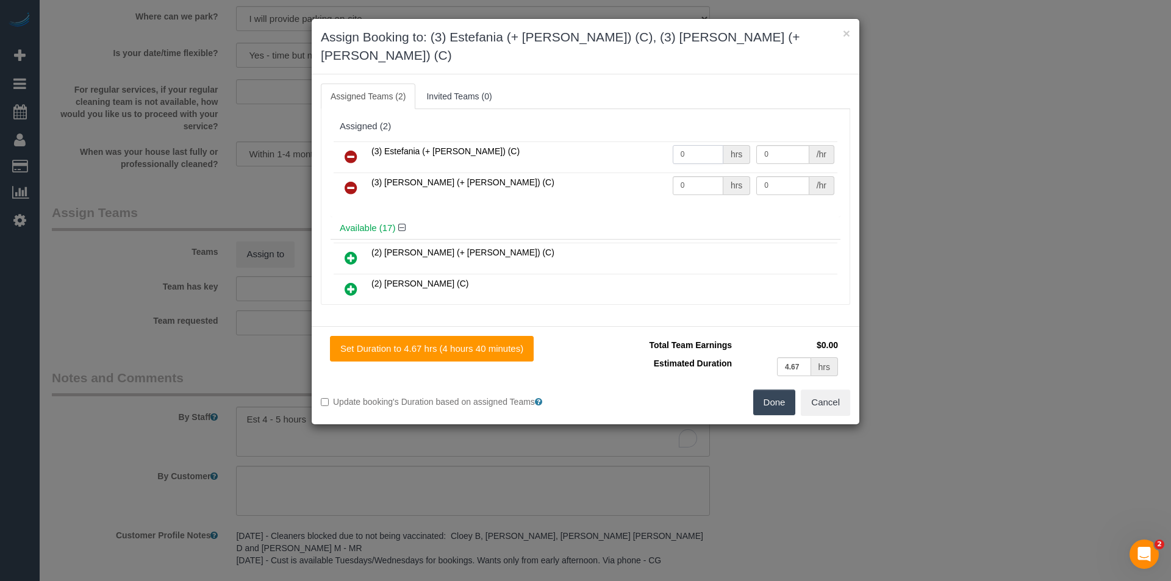
drag, startPoint x: 688, startPoint y: 136, endPoint x: 499, endPoint y: 131, distance: 188.6
click at [502, 142] on tr "(3) Estefania (+ [PERSON_NAME]) (C) 0 hrs 0 /hr" at bounding box center [586, 157] width 504 height 31
type input "1"
type input "90"
drag, startPoint x: 686, startPoint y: 167, endPoint x: 594, endPoint y: 176, distance: 93.1
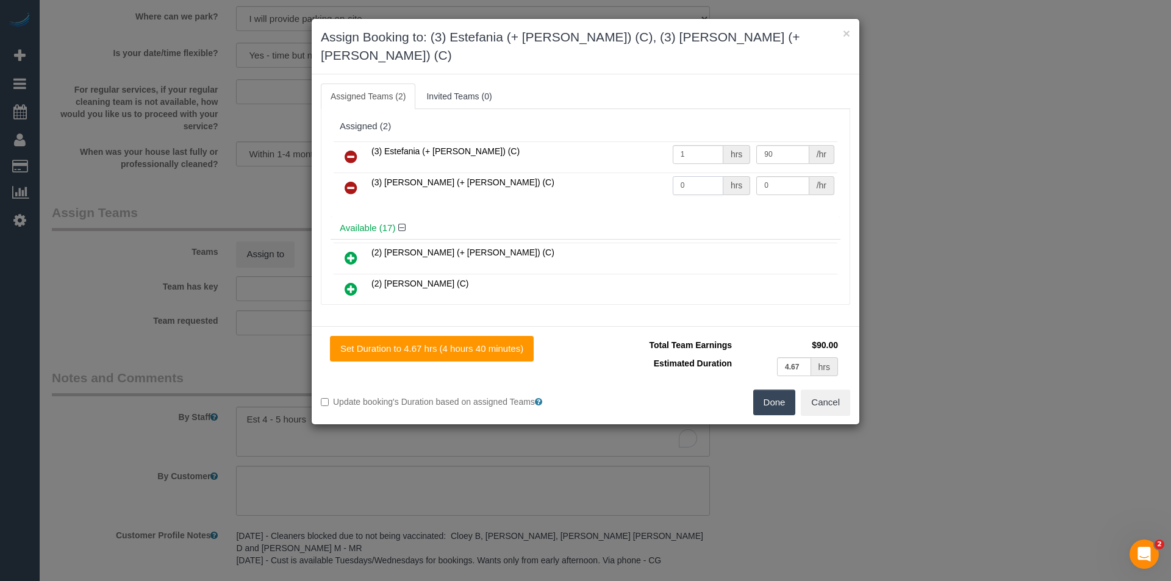
click at [595, 176] on tr "(3) [PERSON_NAME] (+ [PERSON_NAME]) (C) 0 hrs 0 /hr" at bounding box center [586, 188] width 504 height 31
type input "1"
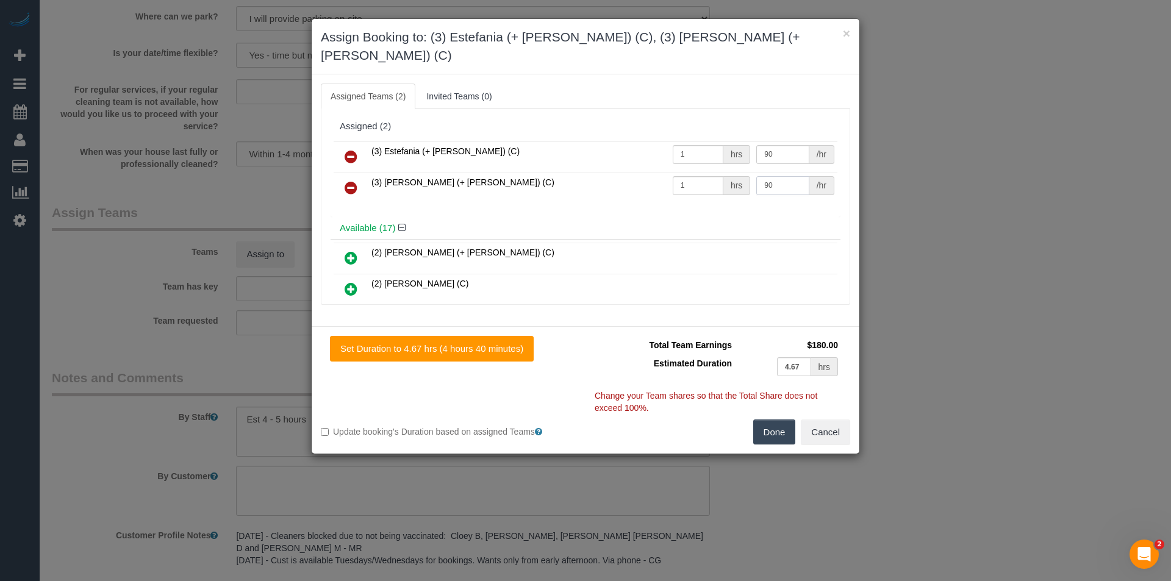
type input "90"
click at [782, 423] on button "Done" at bounding box center [774, 433] width 43 height 26
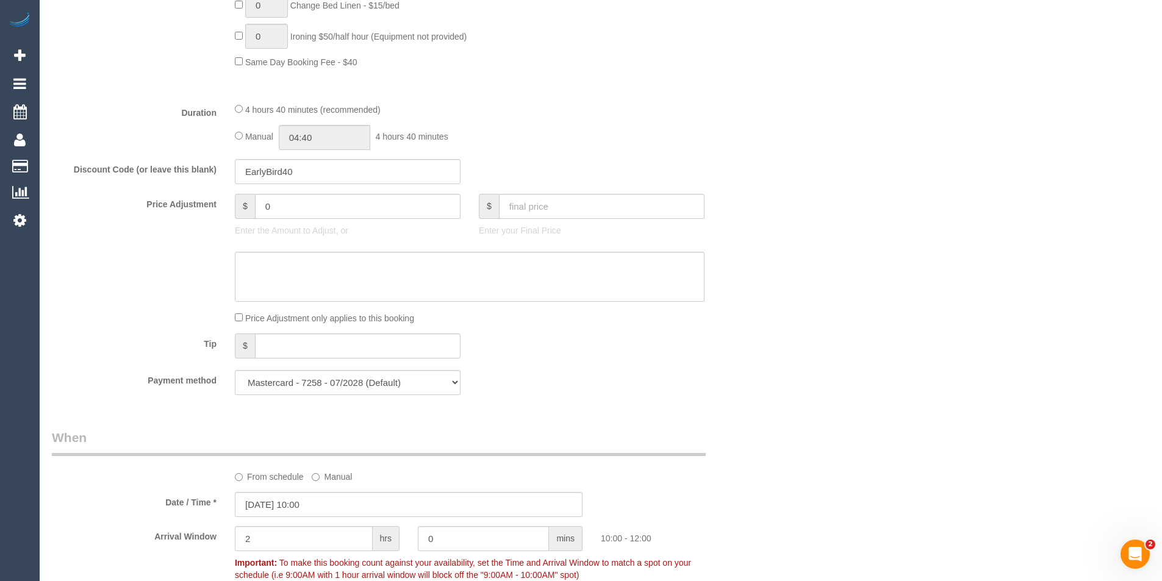
scroll to position [753, 0]
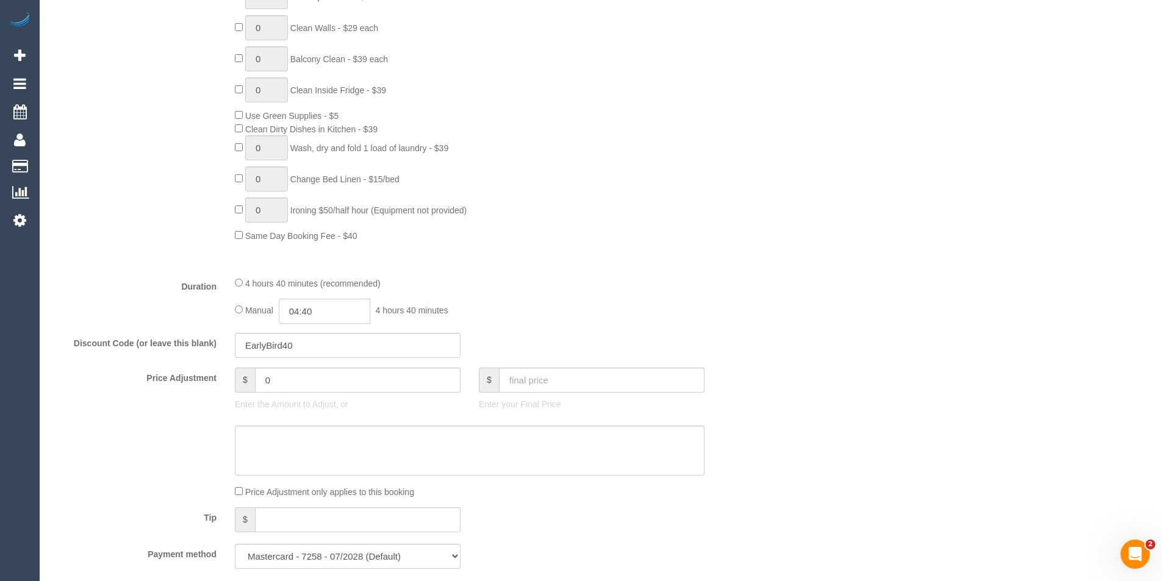
click at [326, 311] on input "04:40" at bounding box center [325, 311] width 92 height 25
type input "02:30"
click at [308, 407] on li "02:30" at bounding box center [311, 412] width 54 height 16
click at [578, 298] on div "4 hours 40 minutes (recommended) Manual 02:30 2 hours 30 minutes" at bounding box center [470, 300] width 488 height 48
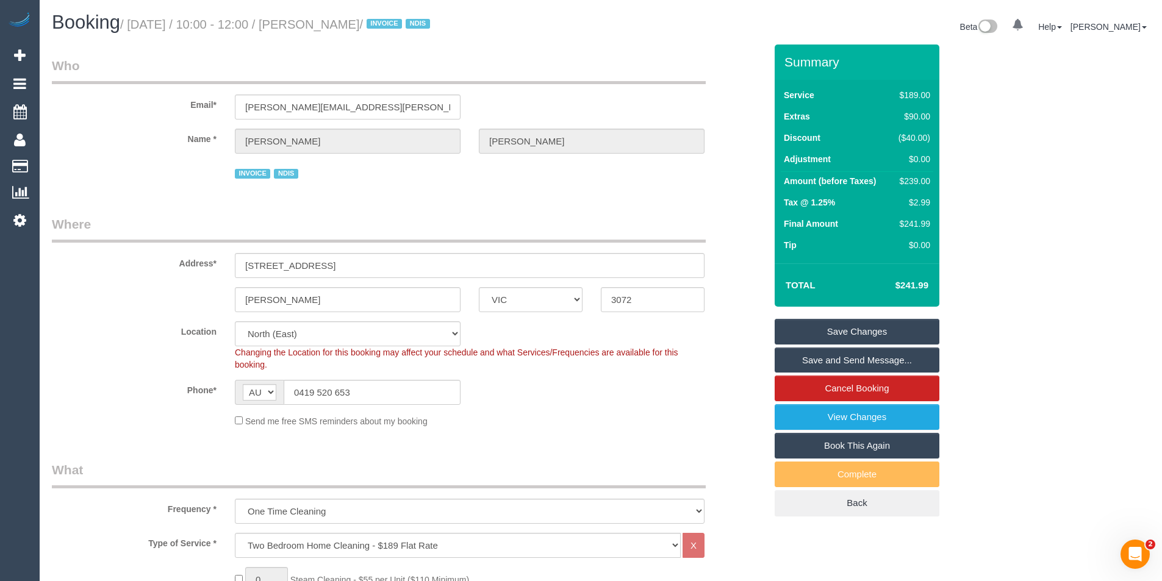
click at [842, 362] on link "Save and Send Message..." at bounding box center [857, 361] width 165 height 26
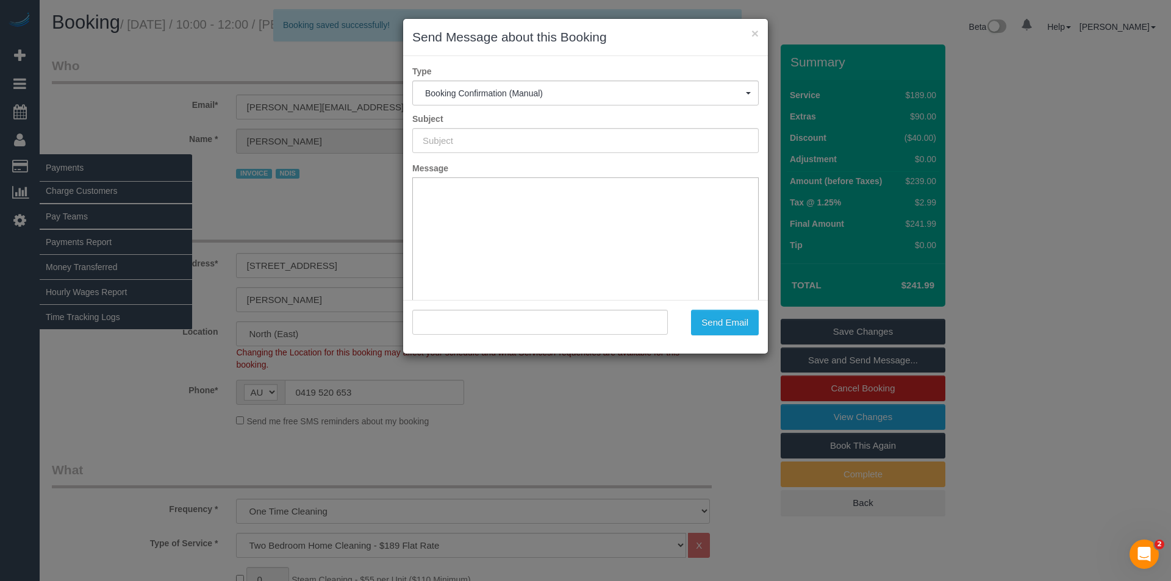
type input "Booking Confirmed"
type input ""Trina Marty" <trina.marty@gmail.com>"
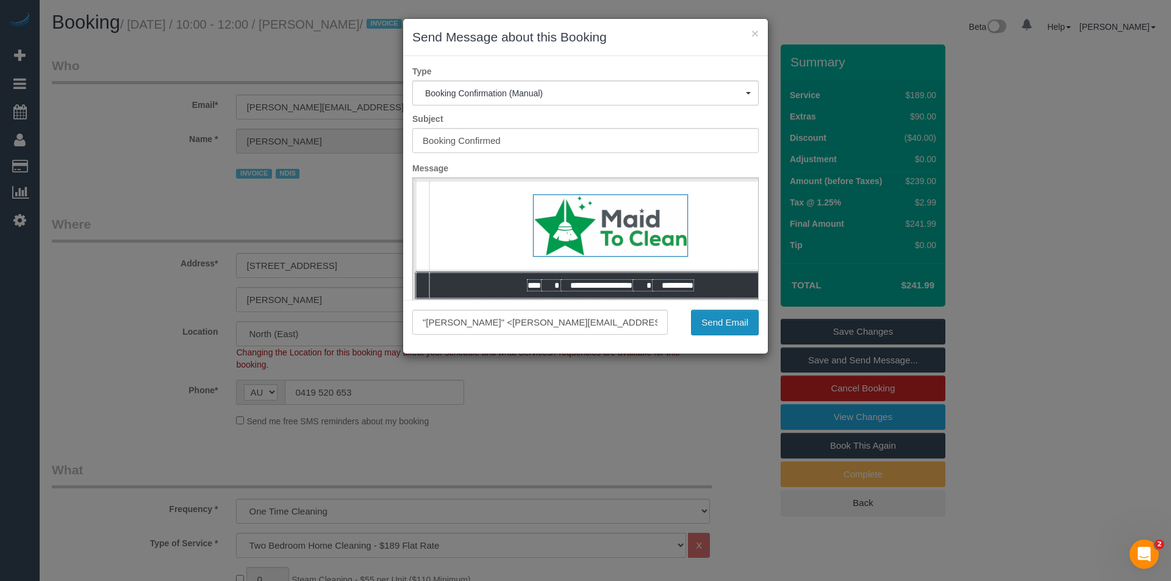
click at [742, 325] on button "Send Email" at bounding box center [725, 323] width 68 height 26
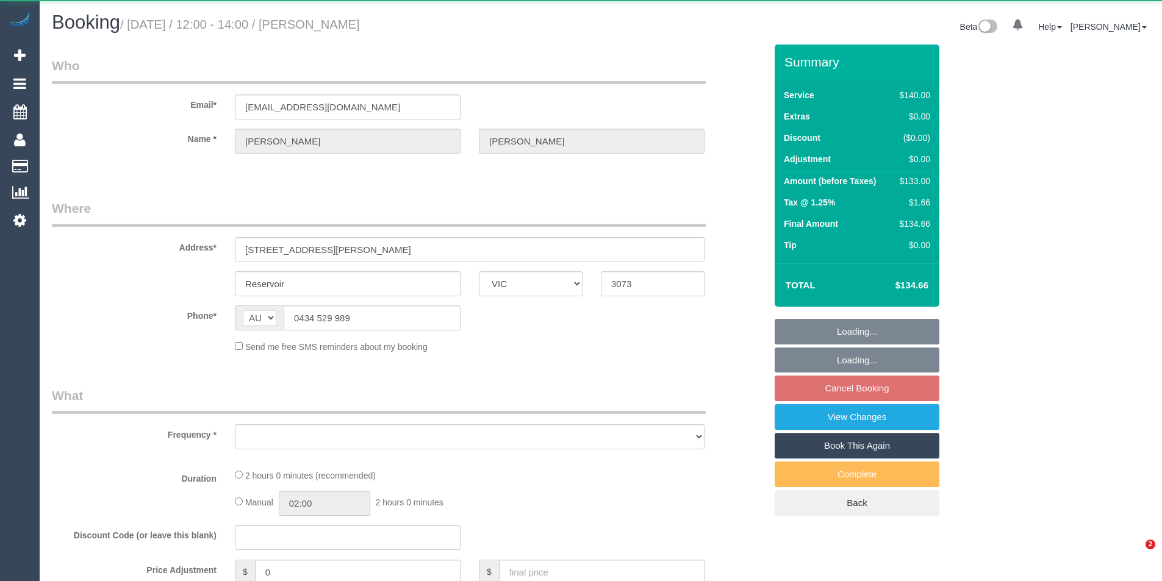
select select "VIC"
select select "string:stripe-pm_1LFxj12GScqysDRVwPOzLZW8"
select select "number:29"
select select "number:14"
select select "number:19"
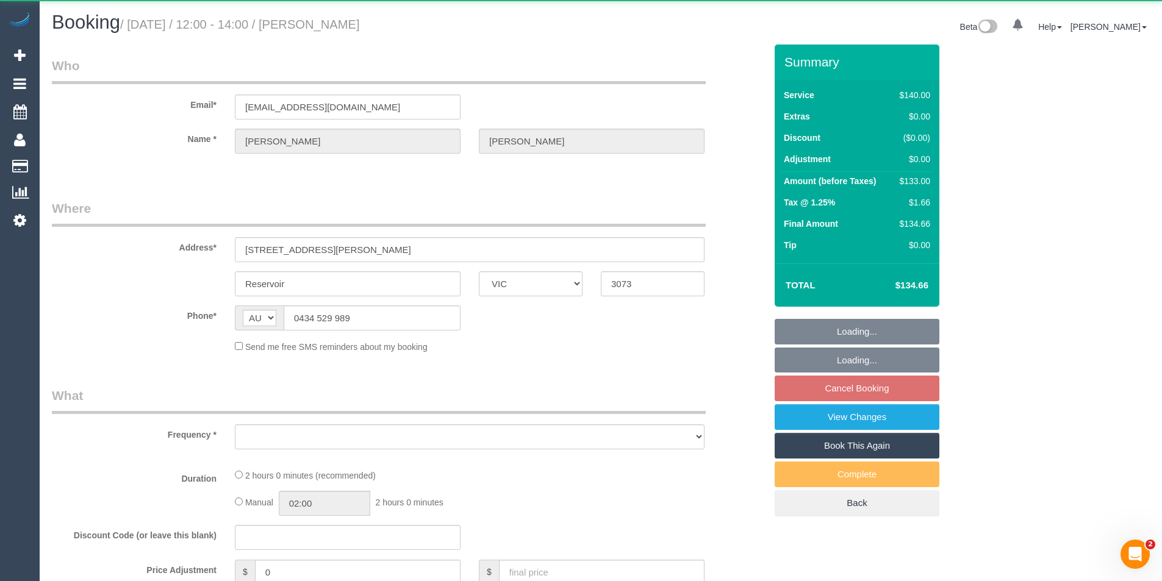
select select "number:22"
select select "number:34"
select select "number:12"
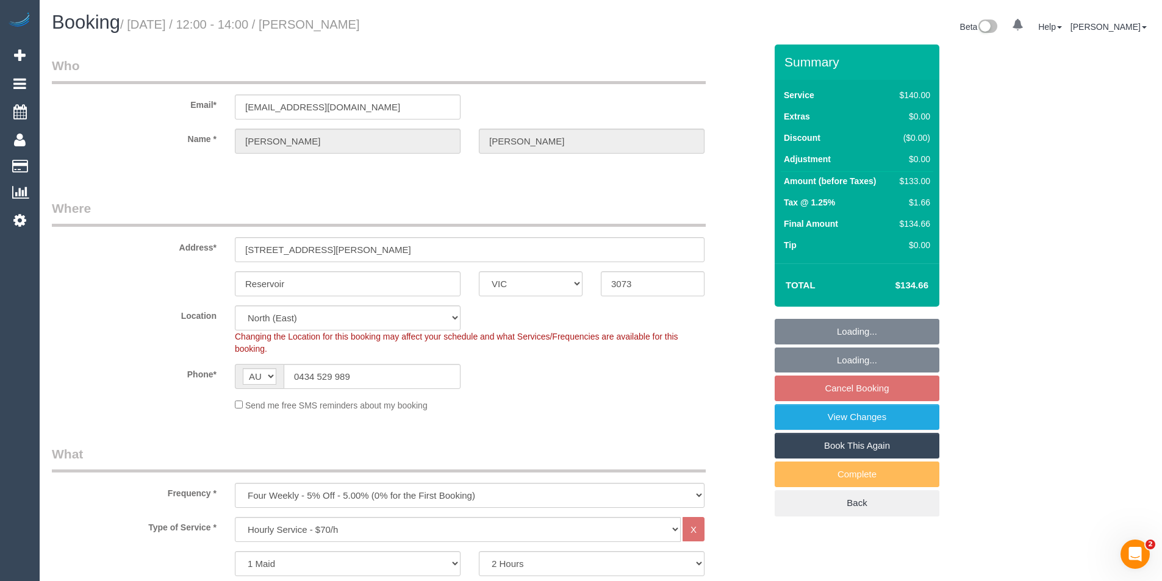
select select "object:1450"
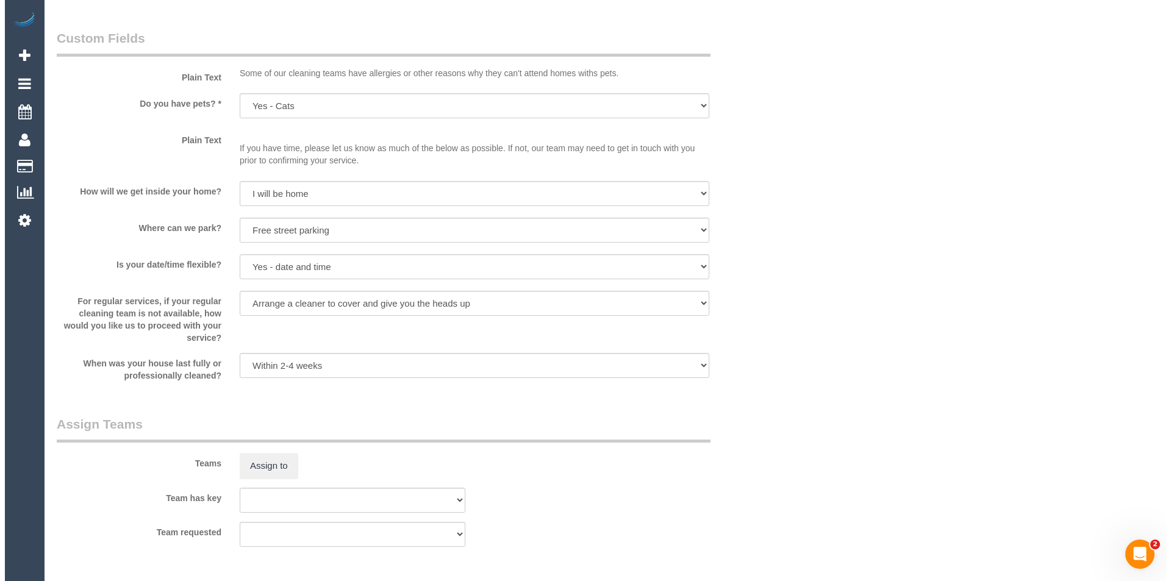
scroll to position [1647, 0]
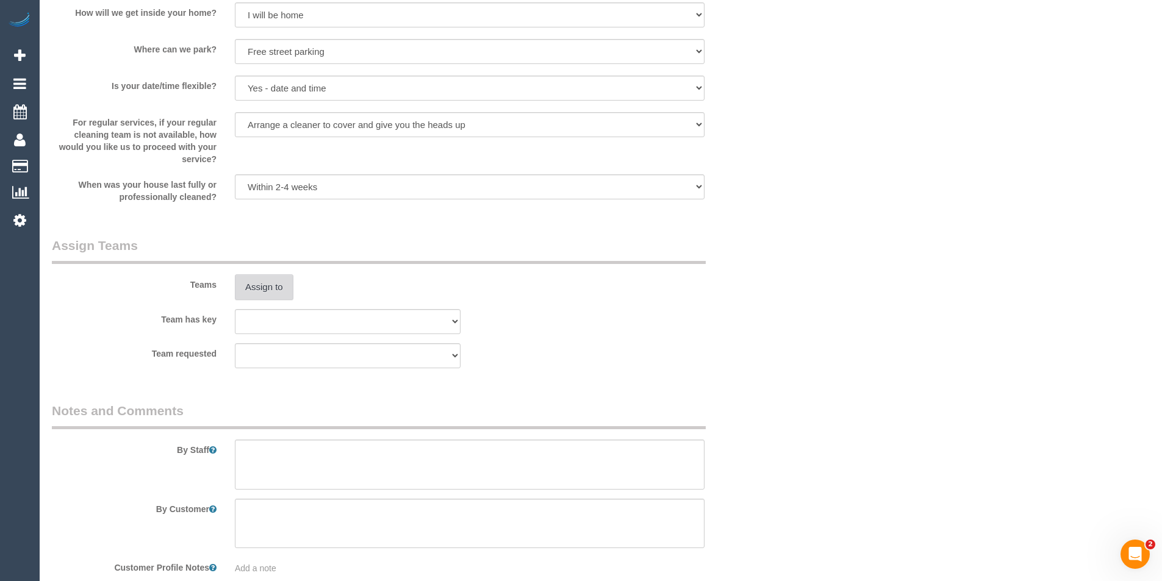
click at [276, 291] on button "Assign to" at bounding box center [264, 288] width 59 height 26
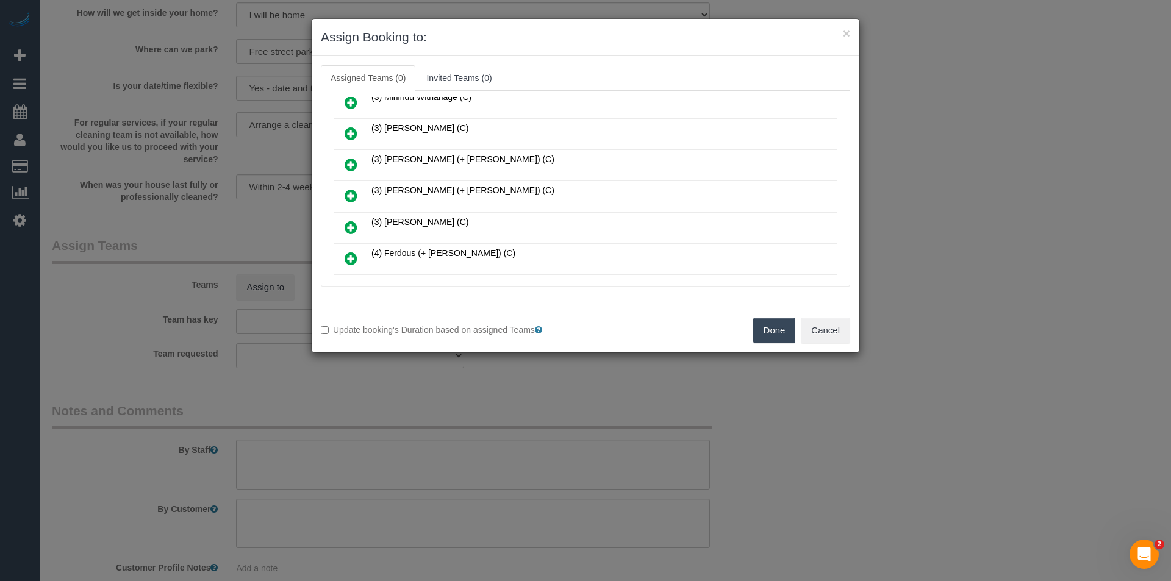
scroll to position [793, 0]
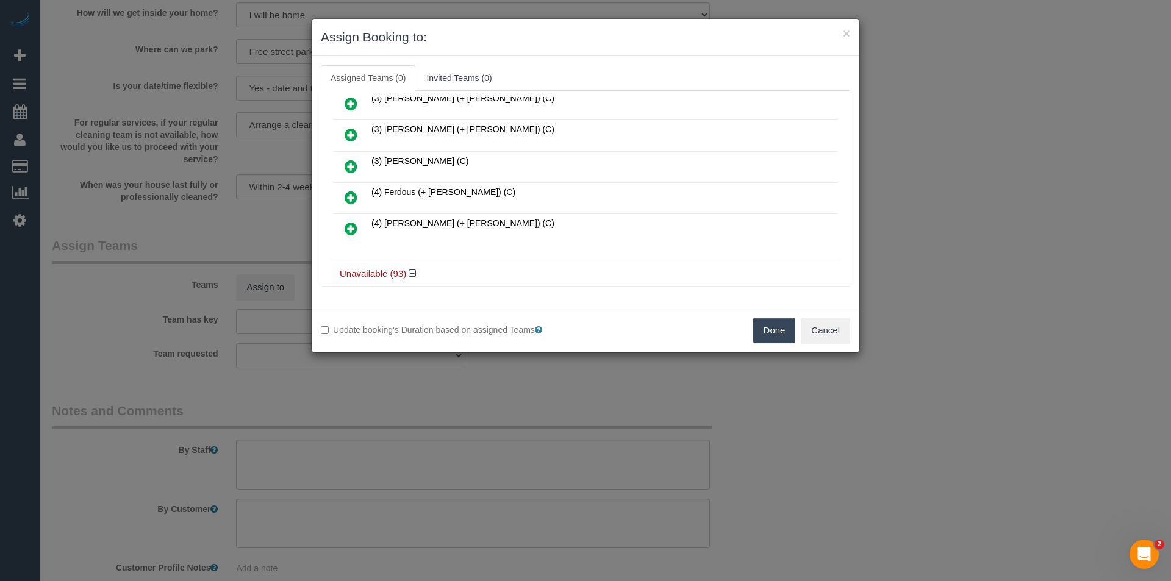
click at [352, 164] on icon at bounding box center [351, 166] width 13 height 15
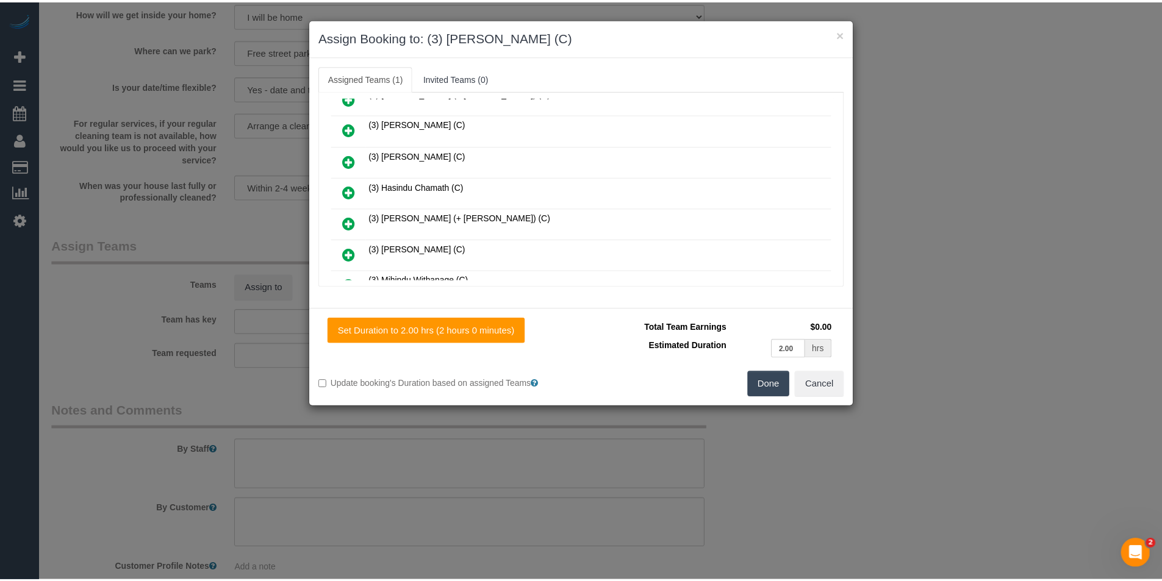
scroll to position [0, 0]
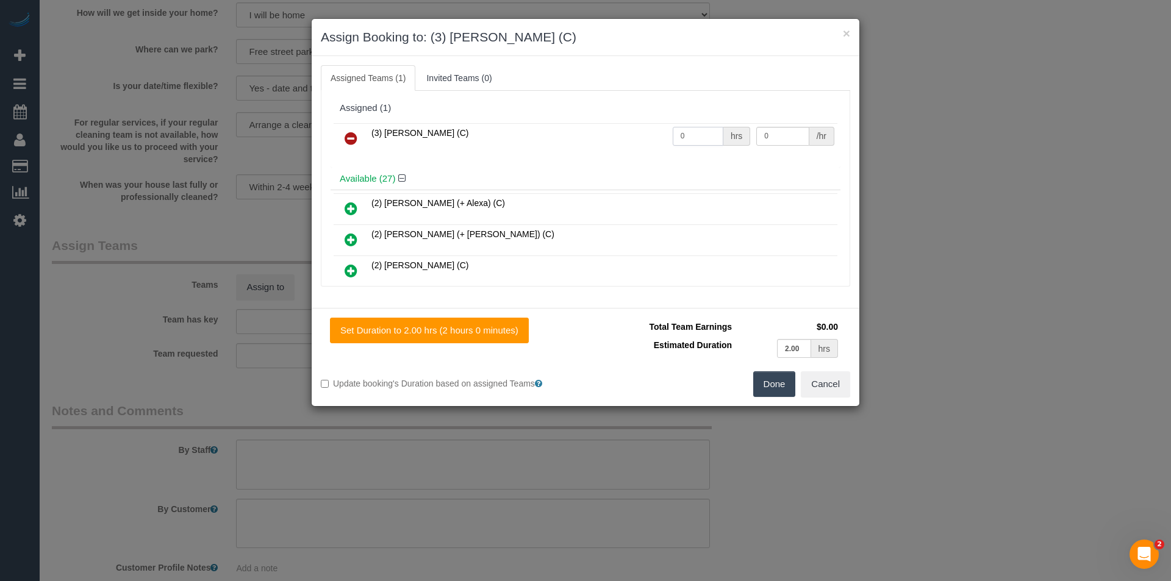
drag, startPoint x: 636, startPoint y: 151, endPoint x: 615, endPoint y: 154, distance: 21.0
click at [616, 154] on div "(3) Uzair Saleem (C) 0 hrs 0 /hr" at bounding box center [586, 144] width 510 height 48
type input "2"
type input "35"
click at [772, 377] on button "Done" at bounding box center [774, 385] width 43 height 26
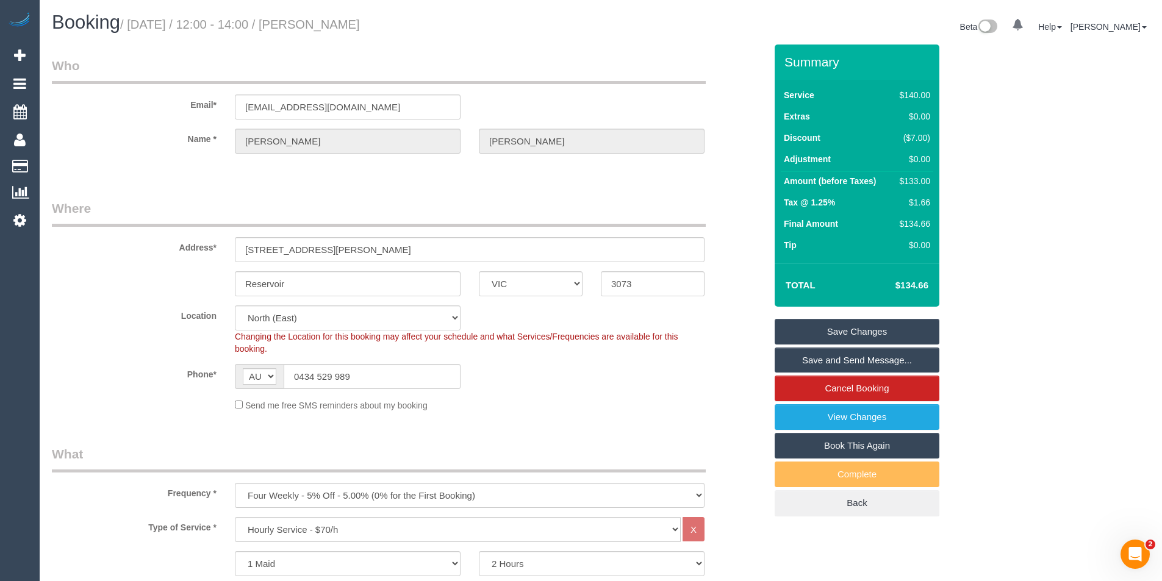
click at [813, 337] on link "Save Changes" at bounding box center [857, 332] width 165 height 26
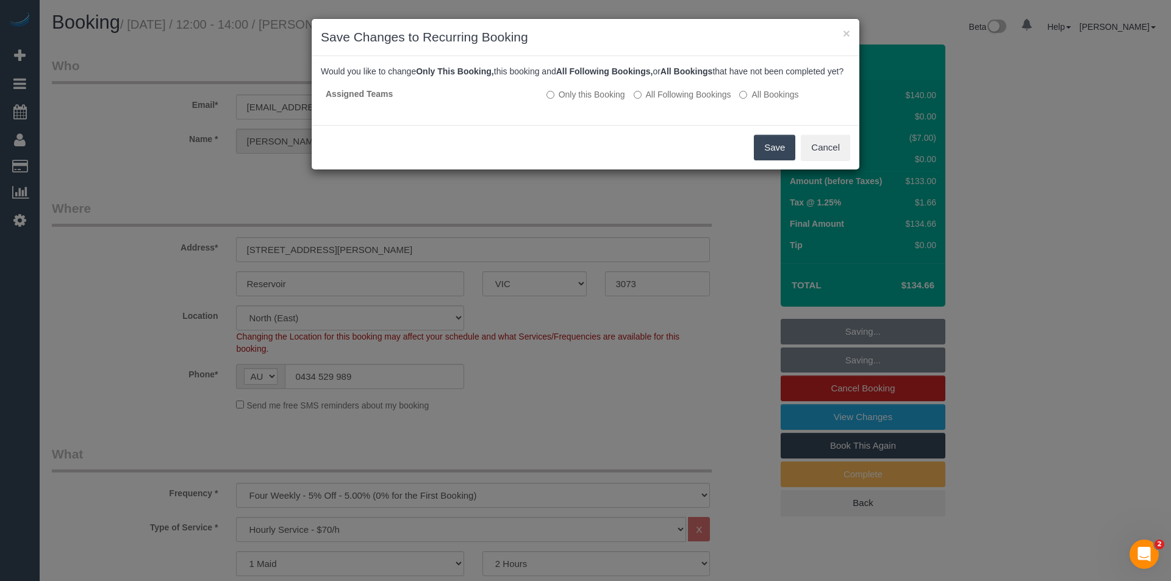
click at [513, 369] on div "× Save Changes to Recurring Booking Would you like to change Only This Booking,…" at bounding box center [585, 290] width 1171 height 581
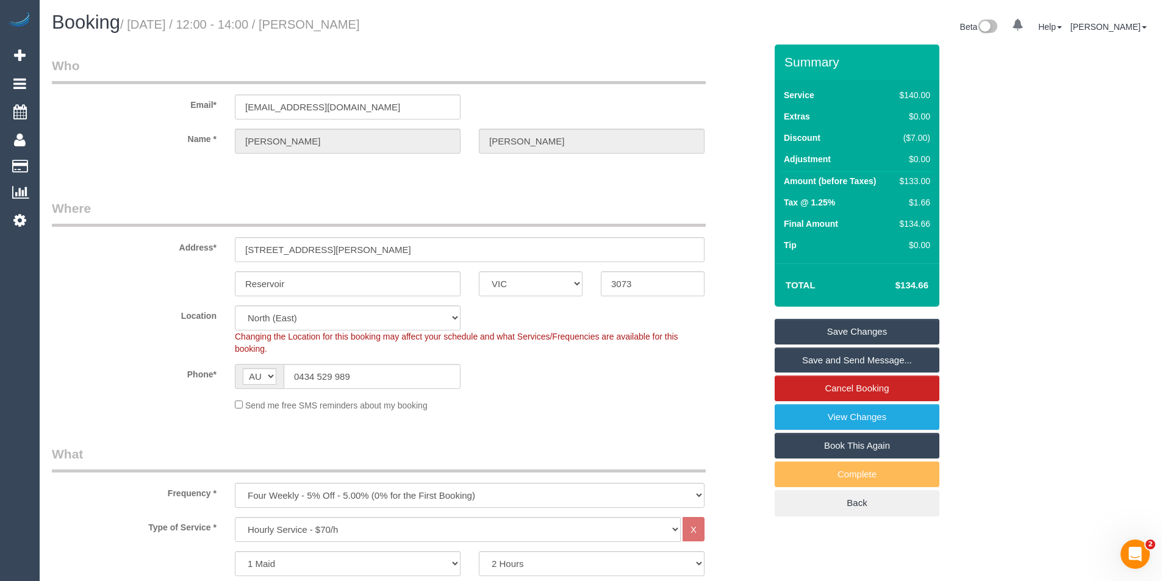
click at [875, 361] on link "Save and Send Message..." at bounding box center [857, 361] width 165 height 26
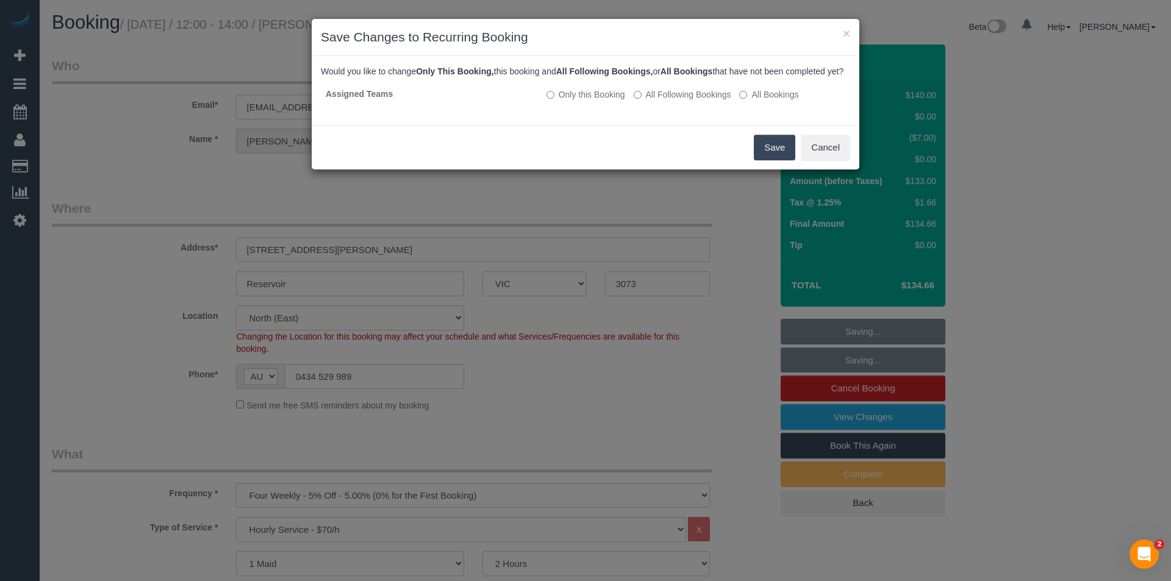
click at [775, 160] on button "Save" at bounding box center [774, 148] width 41 height 26
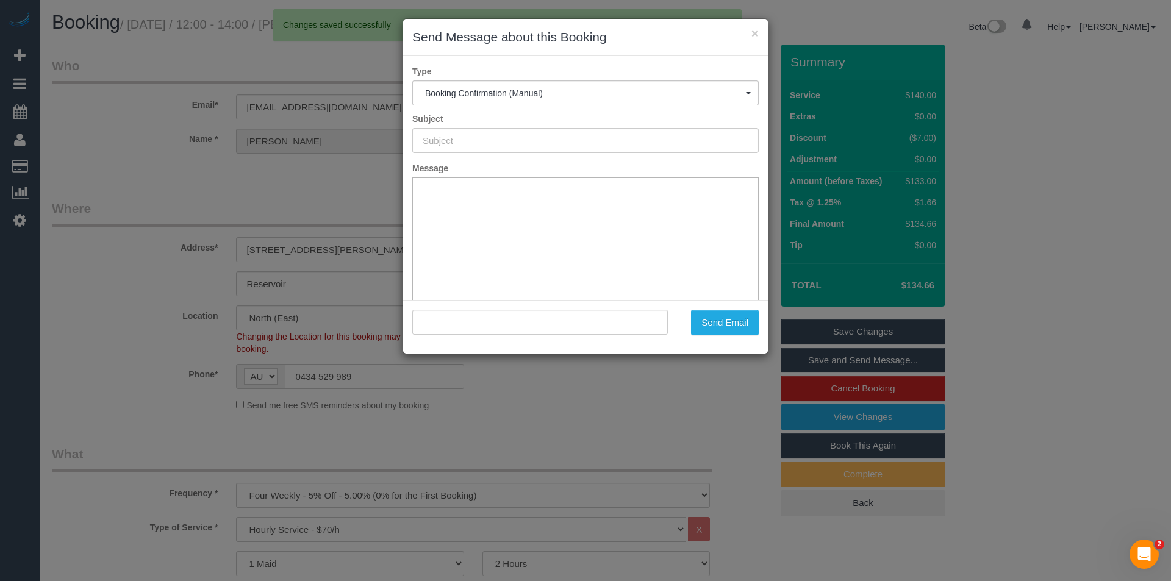
type input "Booking Confirmed"
type input ""Lydia Stiles" <lydiamaystiles@gmail.com>"
click at [715, 323] on button "Send Email" at bounding box center [725, 323] width 68 height 26
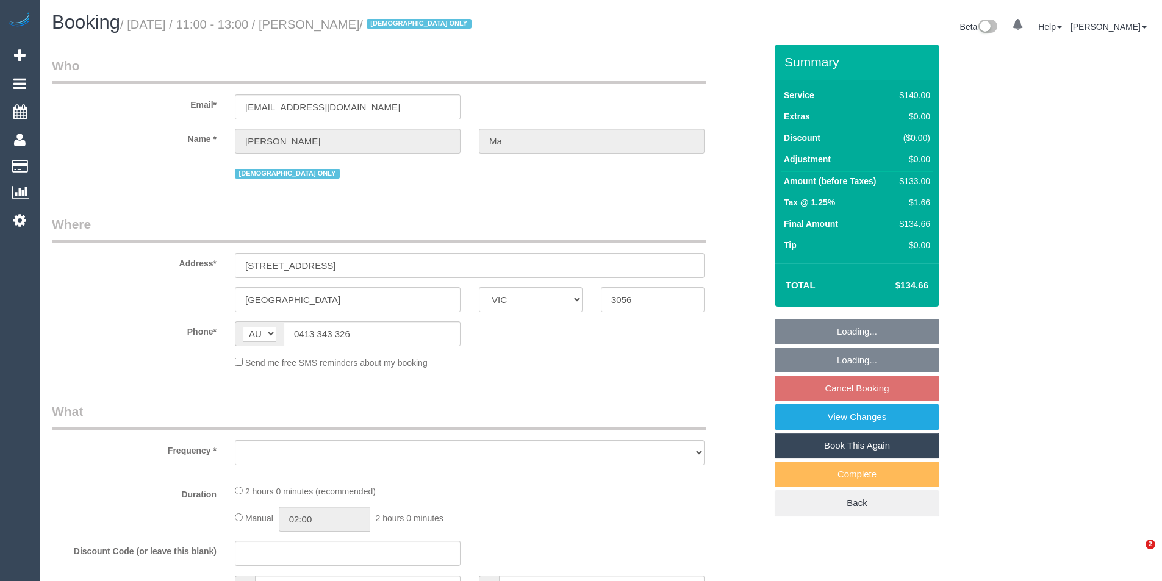
select select "VIC"
select select "object:531"
select select "string:stripe-pm_1LuTbq2GScqysDRVreqOOtIc"
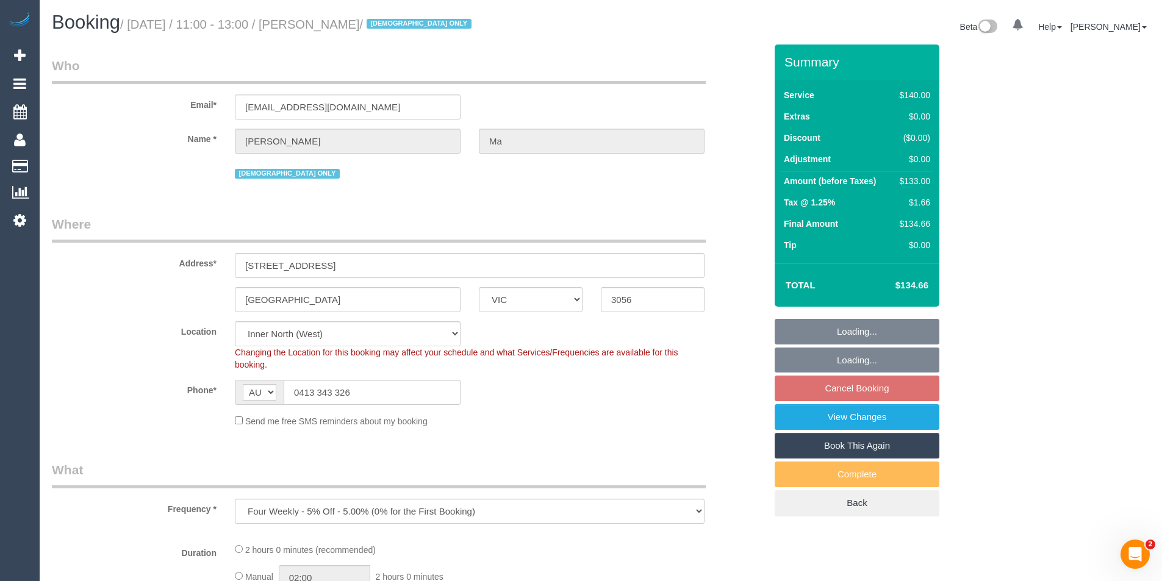
select select "object:1399"
select select "number:28"
select select "number:14"
select select "number:19"
select select "number:36"
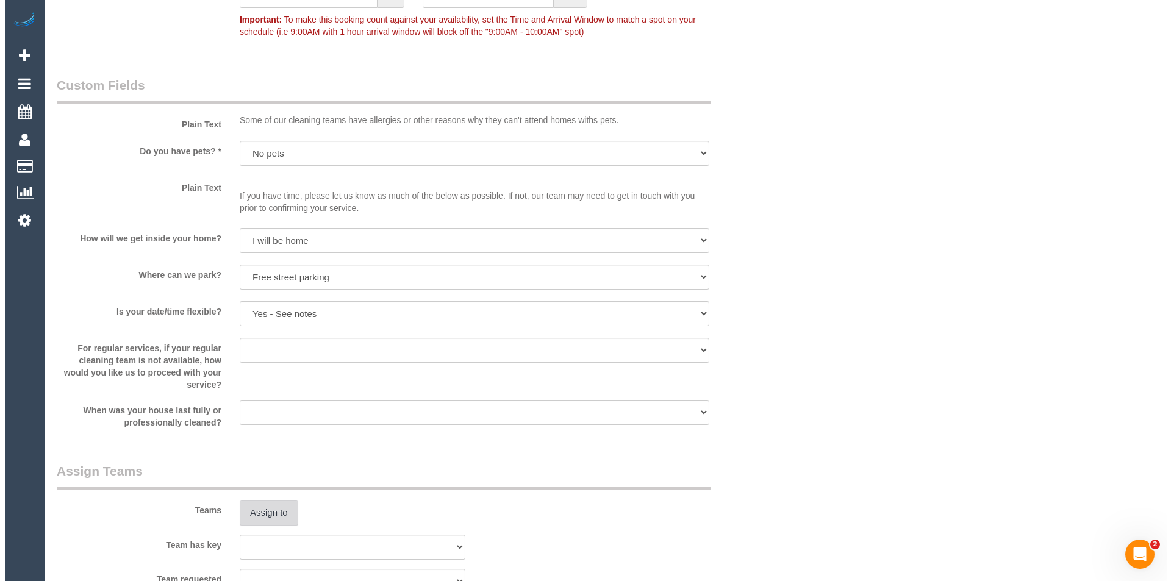
scroll to position [1586, 0]
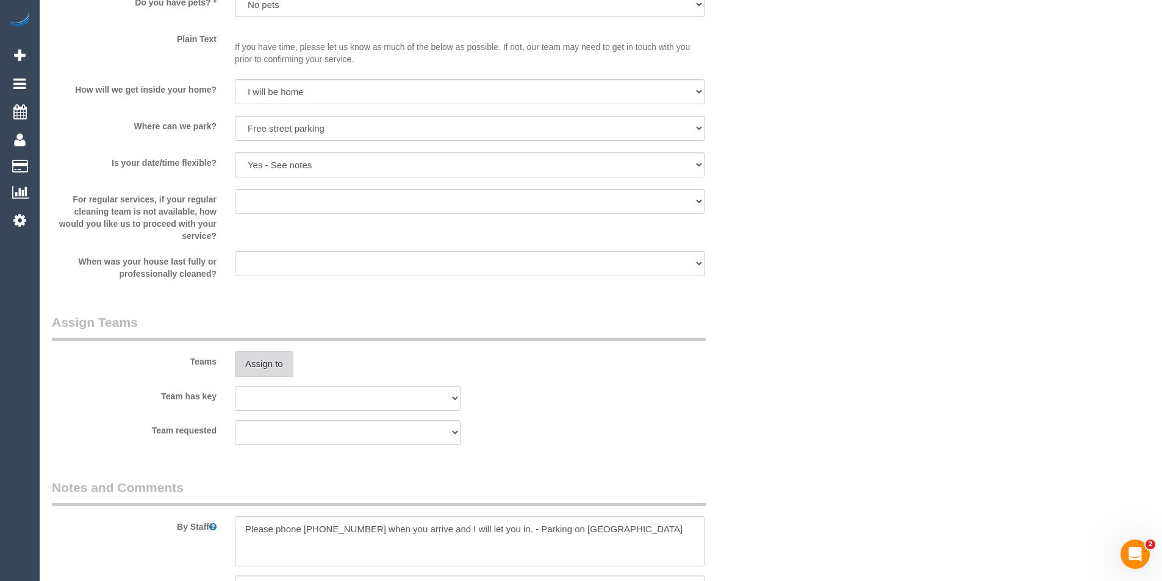
click at [271, 368] on button "Assign to" at bounding box center [264, 364] width 59 height 26
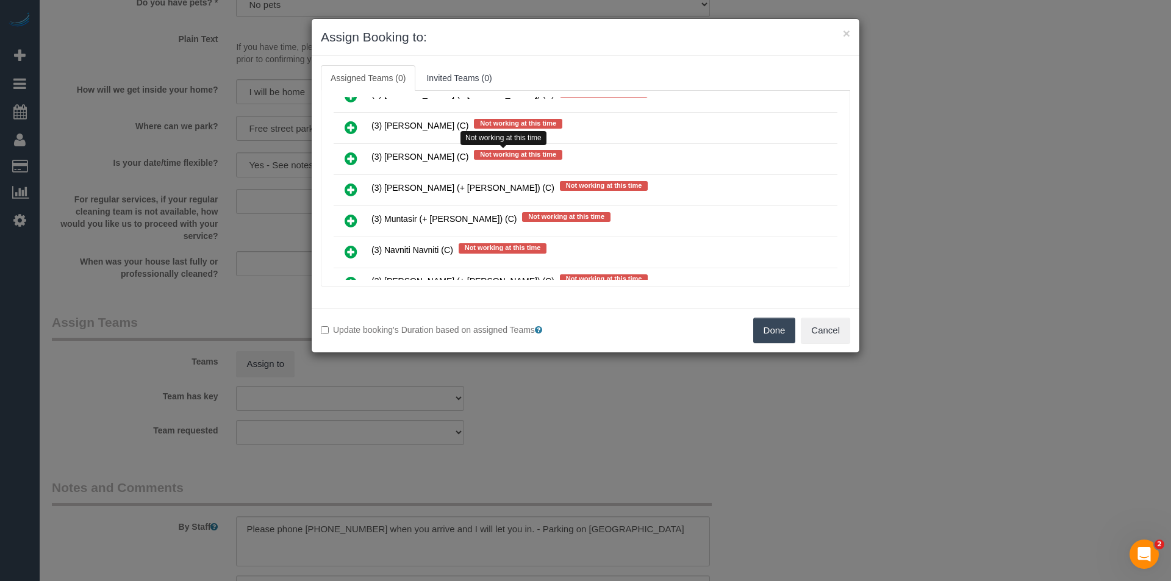
scroll to position [5275, 0]
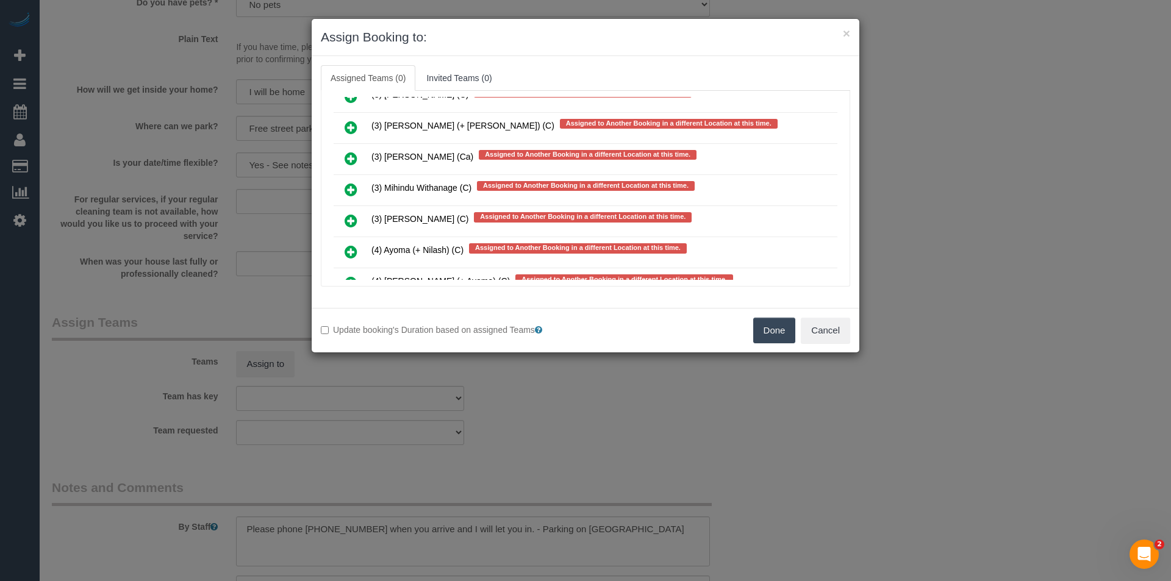
click at [353, 189] on icon at bounding box center [351, 189] width 13 height 15
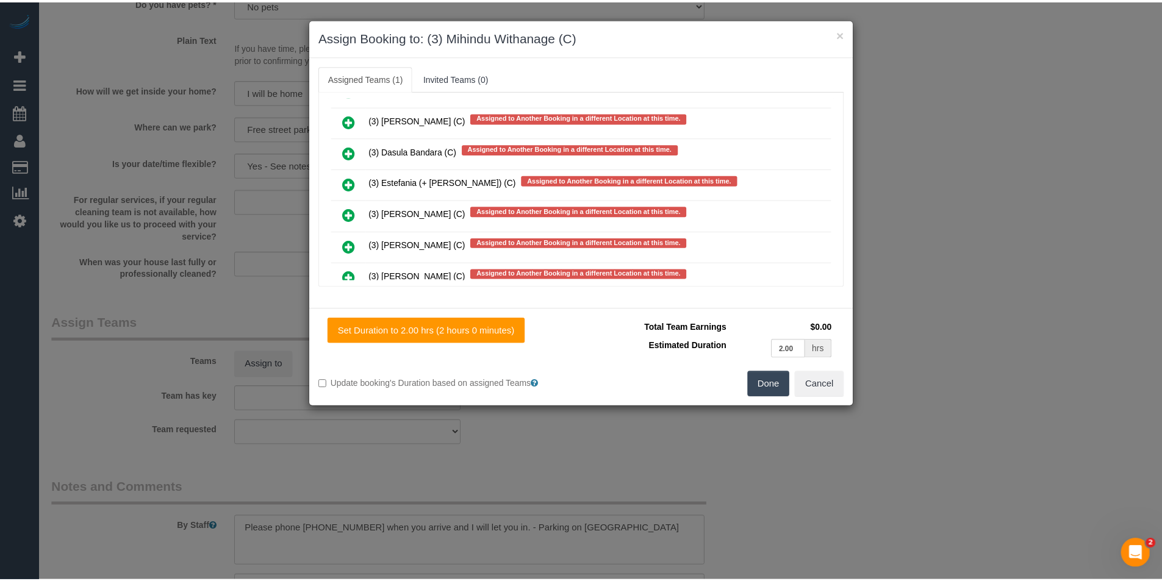
scroll to position [0, 0]
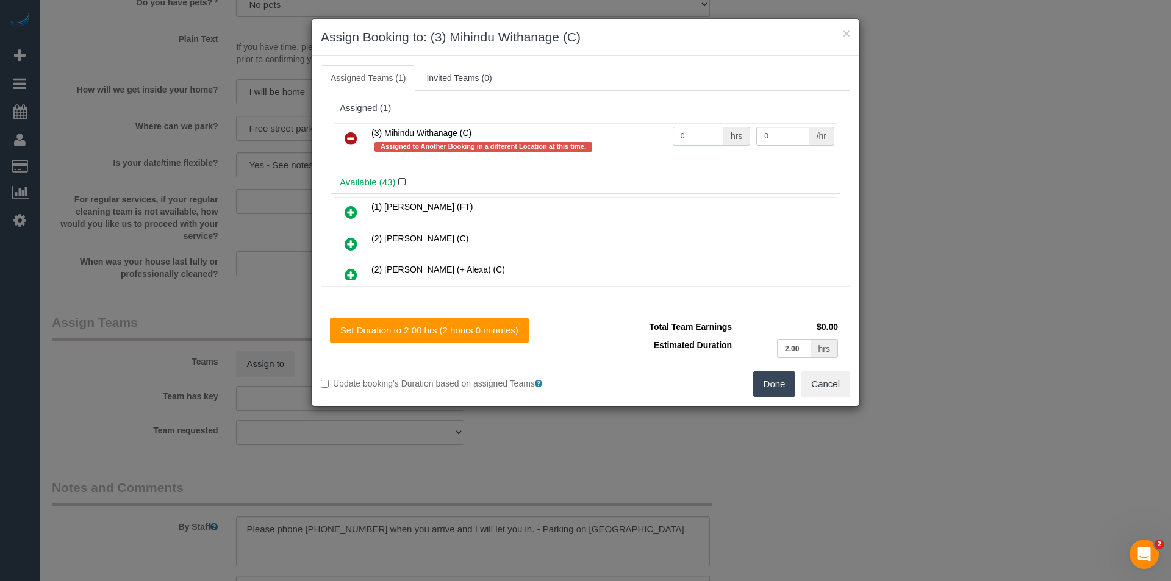
drag, startPoint x: 617, startPoint y: 147, endPoint x: 521, endPoint y: 148, distance: 96.4
click at [539, 151] on tr "(3) Mihindu Withanage (C) Assigned to Another Booking in a different Location a…" at bounding box center [586, 140] width 504 height 35
type input "2"
type input "35"
click at [784, 385] on button "Done" at bounding box center [774, 385] width 43 height 26
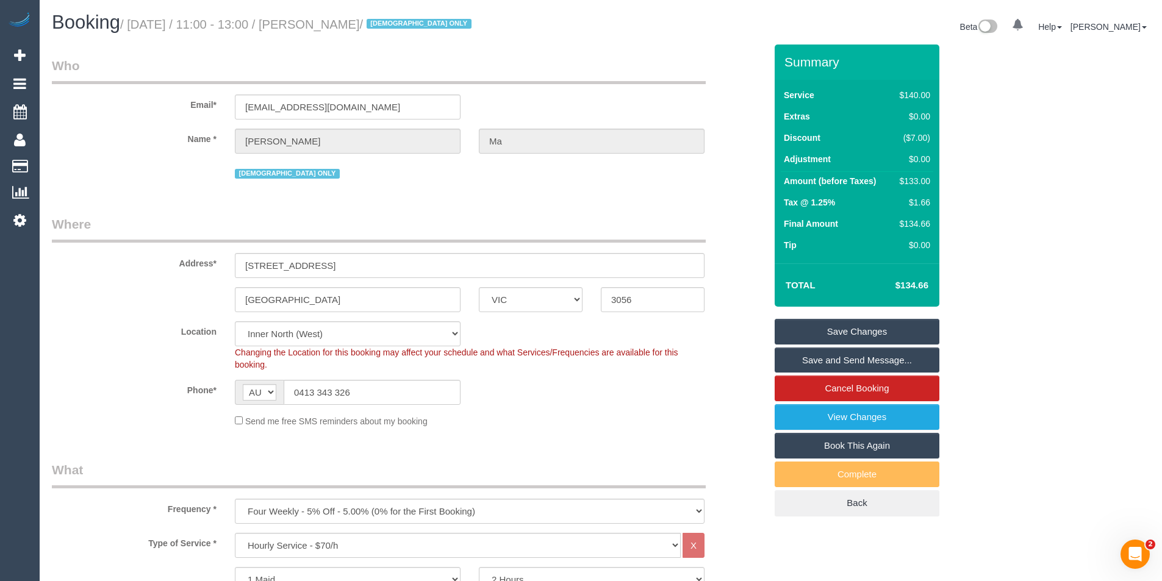
click at [830, 333] on link "Save Changes" at bounding box center [857, 332] width 165 height 26
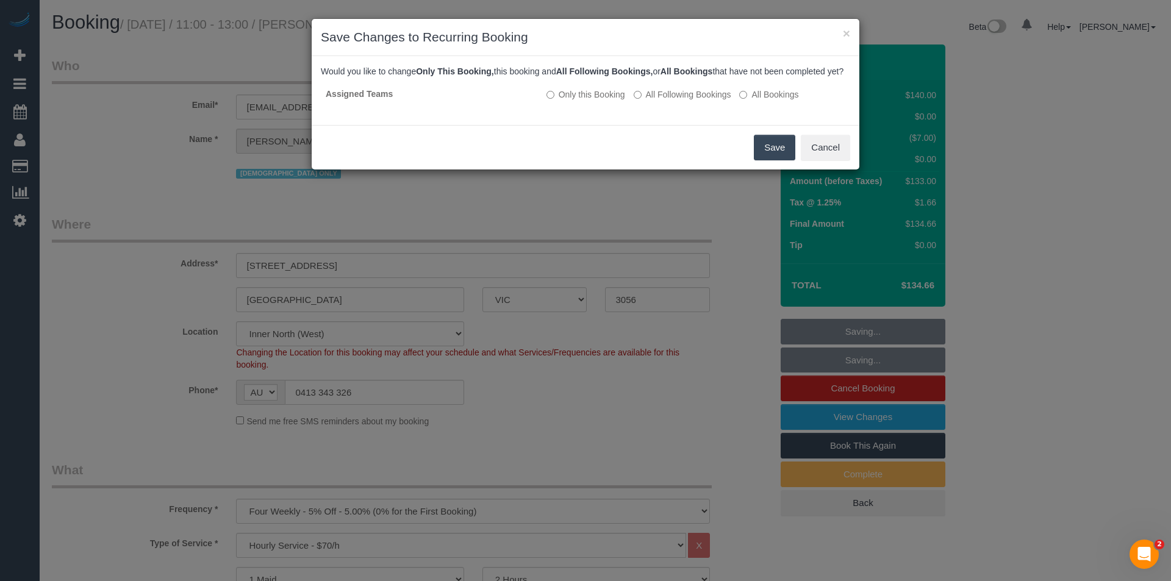
click at [772, 157] on button "Save" at bounding box center [774, 148] width 41 height 26
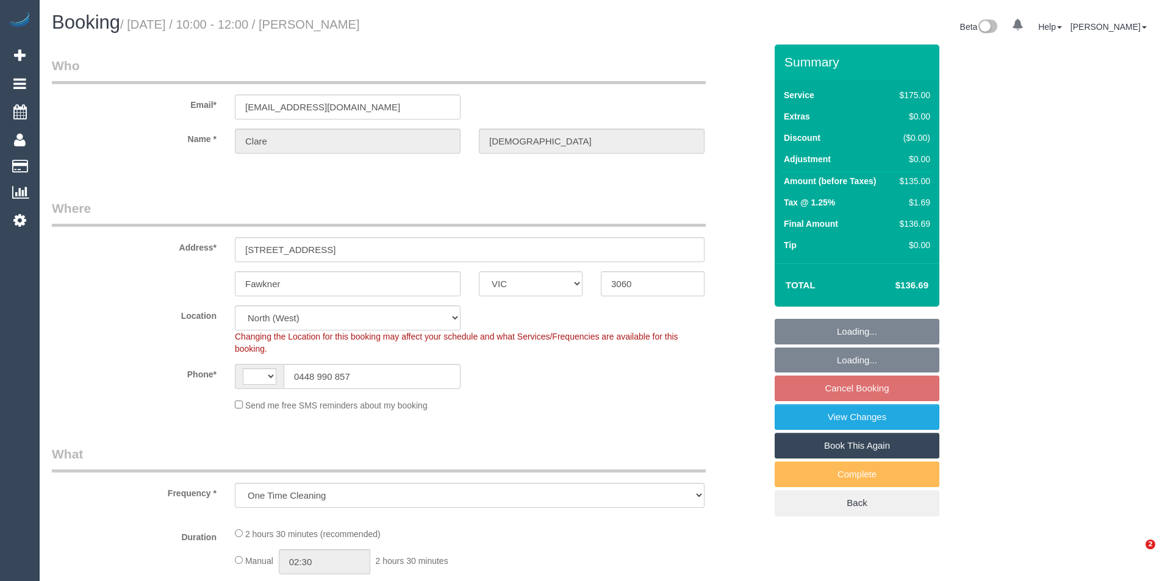
select select "VIC"
select select "object:839"
select select "string:AU"
select select "string:stripe-pm_1LsFIn2GScqysDRVQjDa9MMa"
select select "150"
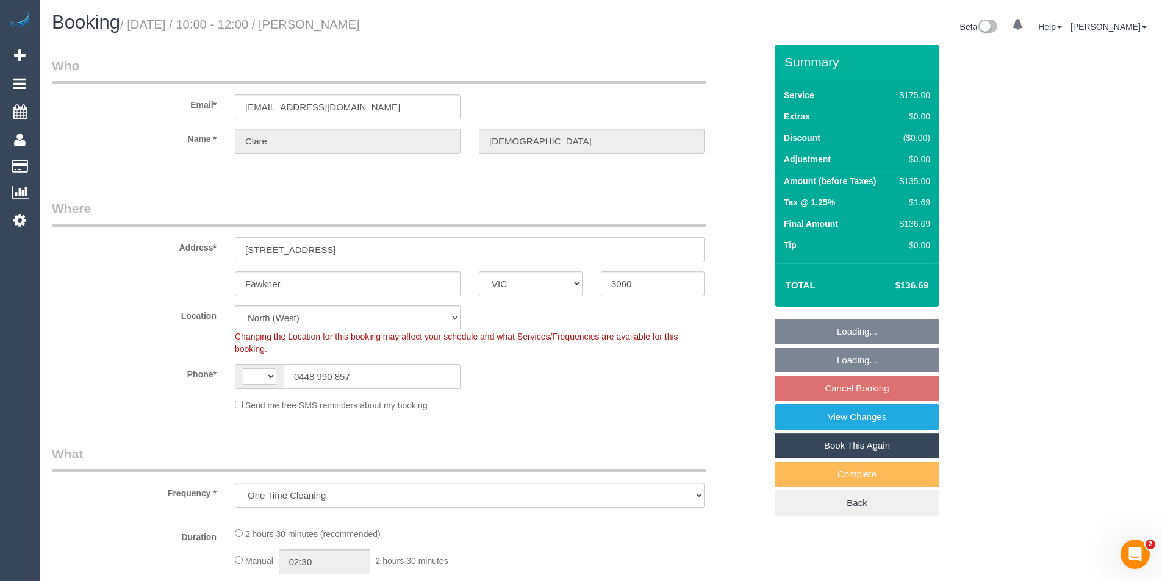
select select "number:28"
select select "number:14"
select select "number:19"
select select "number:24"
select select "number:13"
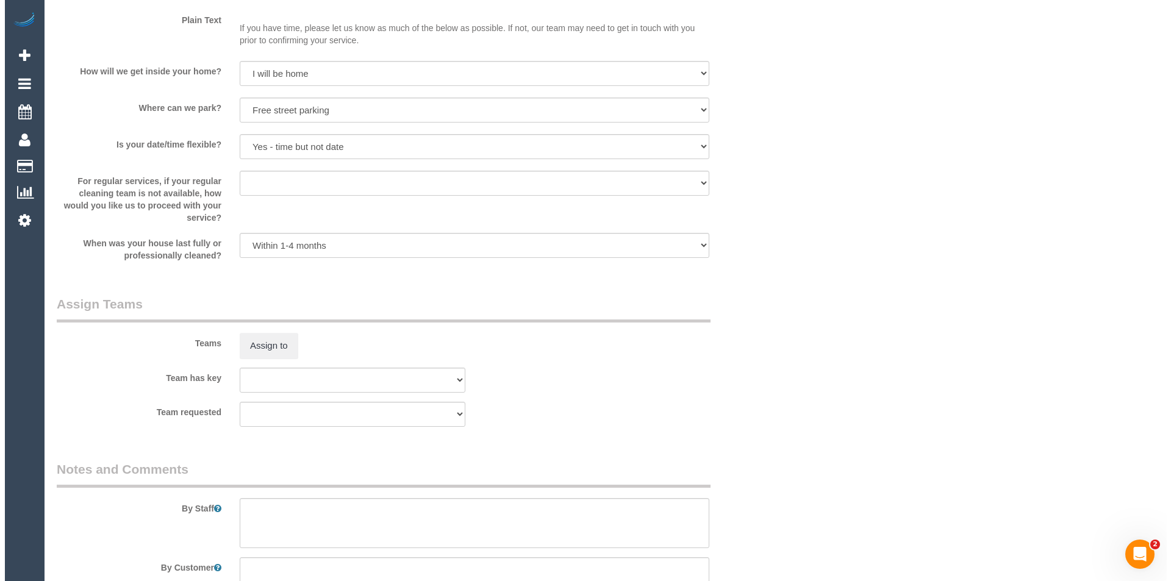
scroll to position [1647, 0]
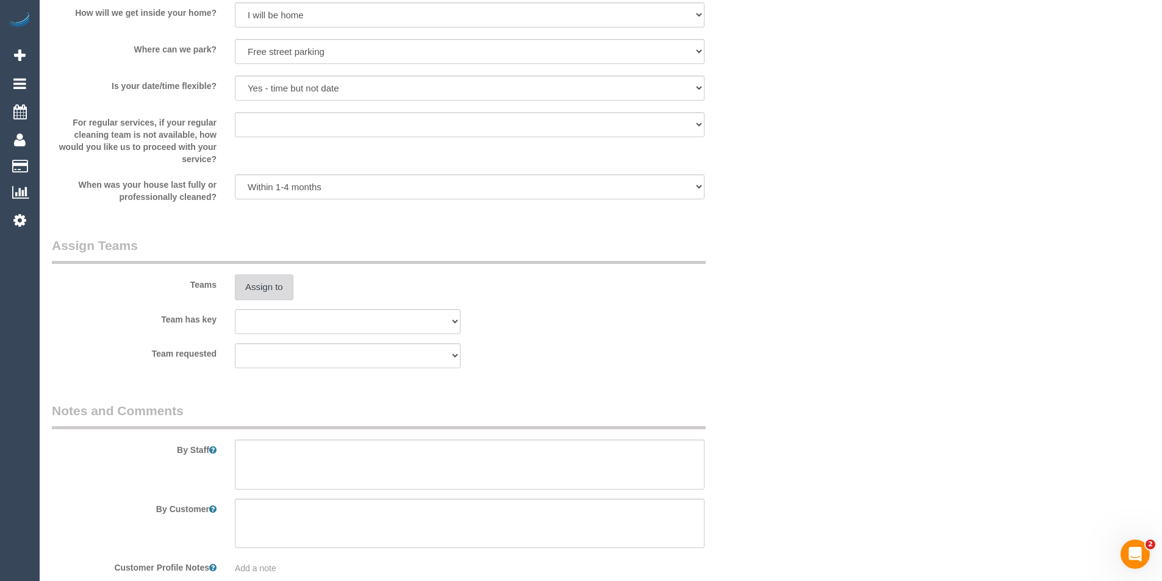
click at [273, 283] on button "Assign to" at bounding box center [264, 288] width 59 height 26
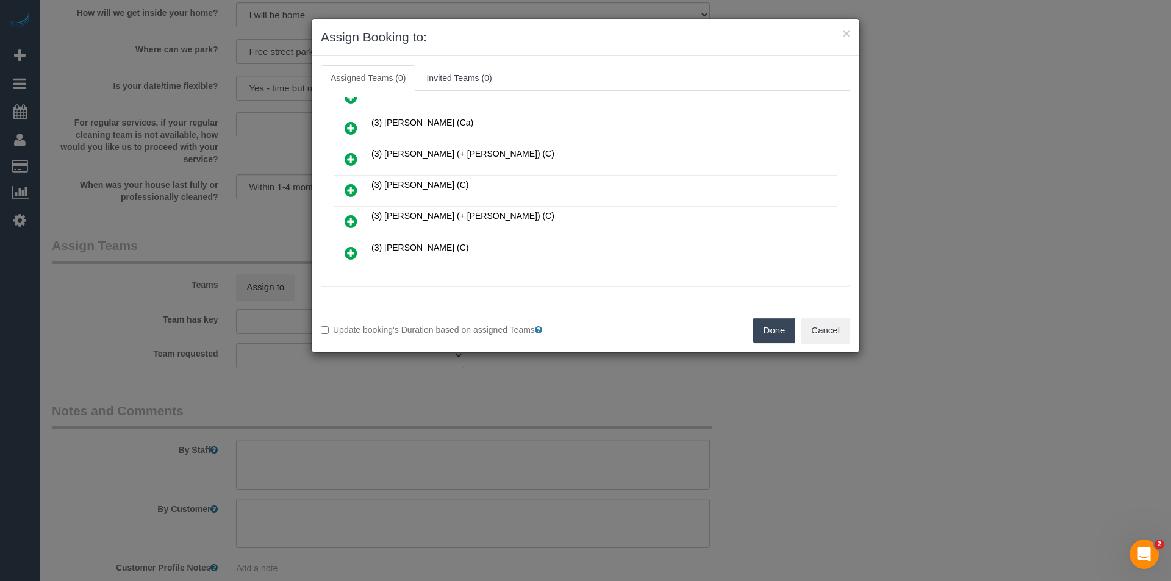
click at [353, 189] on icon at bounding box center [351, 190] width 13 height 15
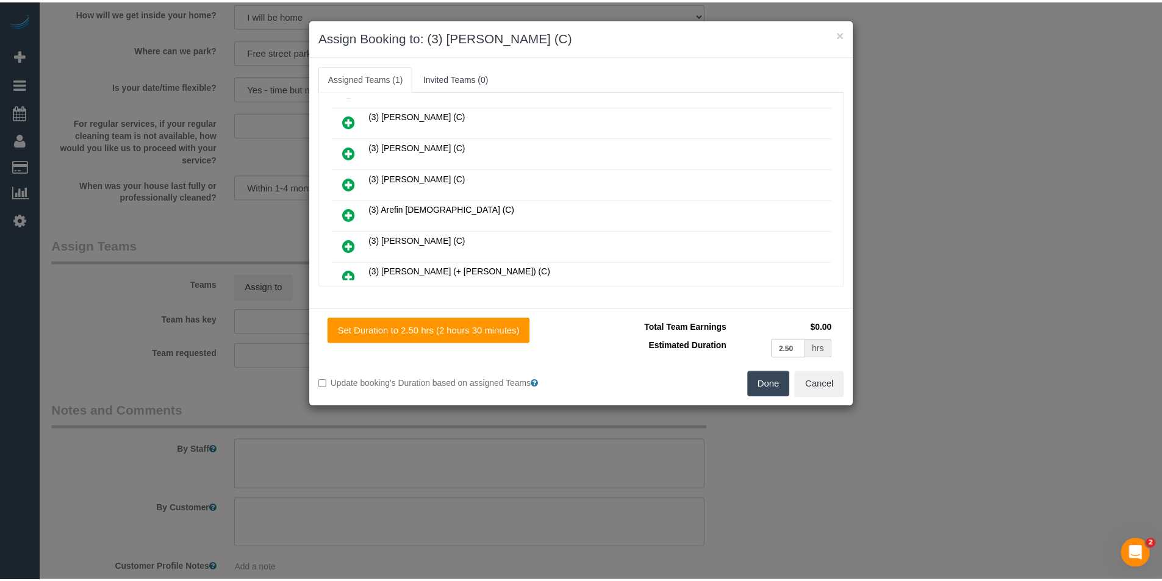
scroll to position [0, 0]
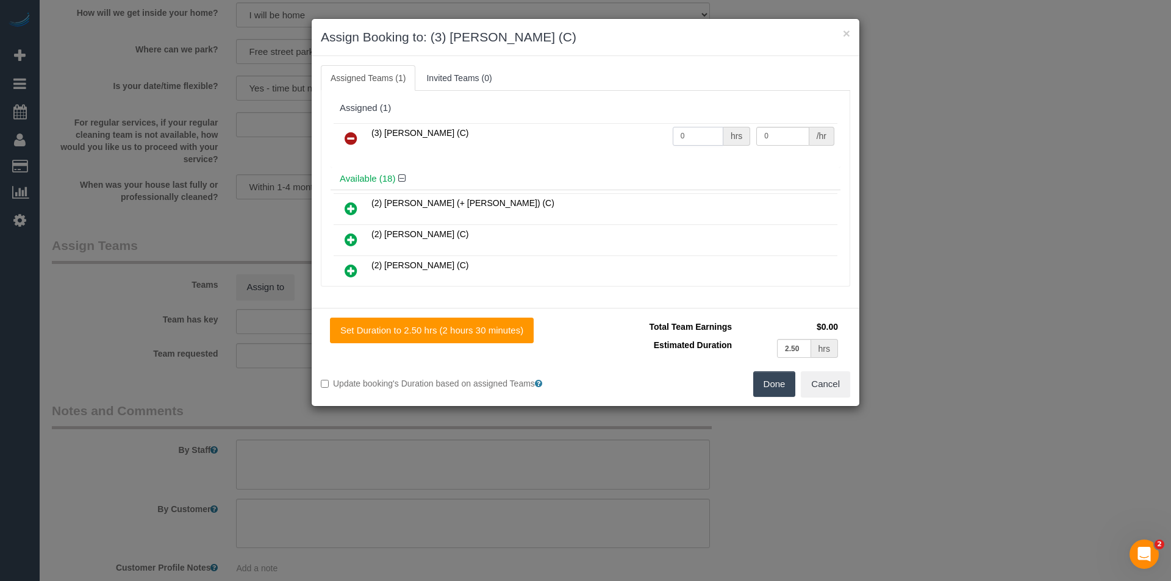
drag, startPoint x: 696, startPoint y: 134, endPoint x: 475, endPoint y: 140, distance: 220.9
click at [519, 143] on tr "(3) Murat Karaman (C) 0 hrs 0 /hr" at bounding box center [586, 138] width 504 height 31
type input "2.5"
type input "35"
click at [784, 383] on button "Done" at bounding box center [774, 385] width 43 height 26
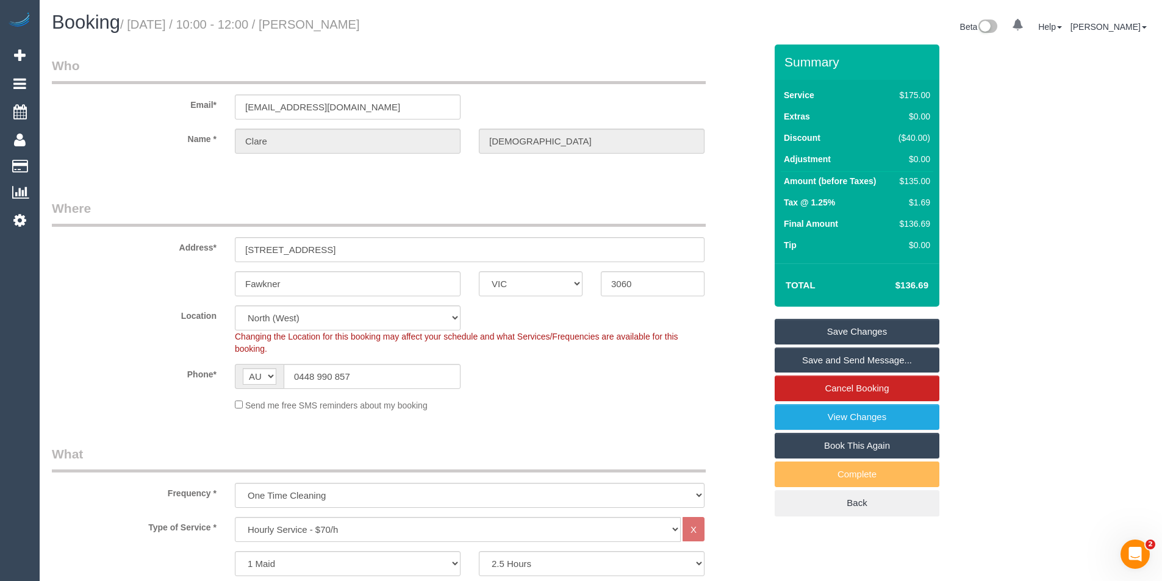
click at [813, 358] on link "Save and Send Message..." at bounding box center [857, 361] width 165 height 26
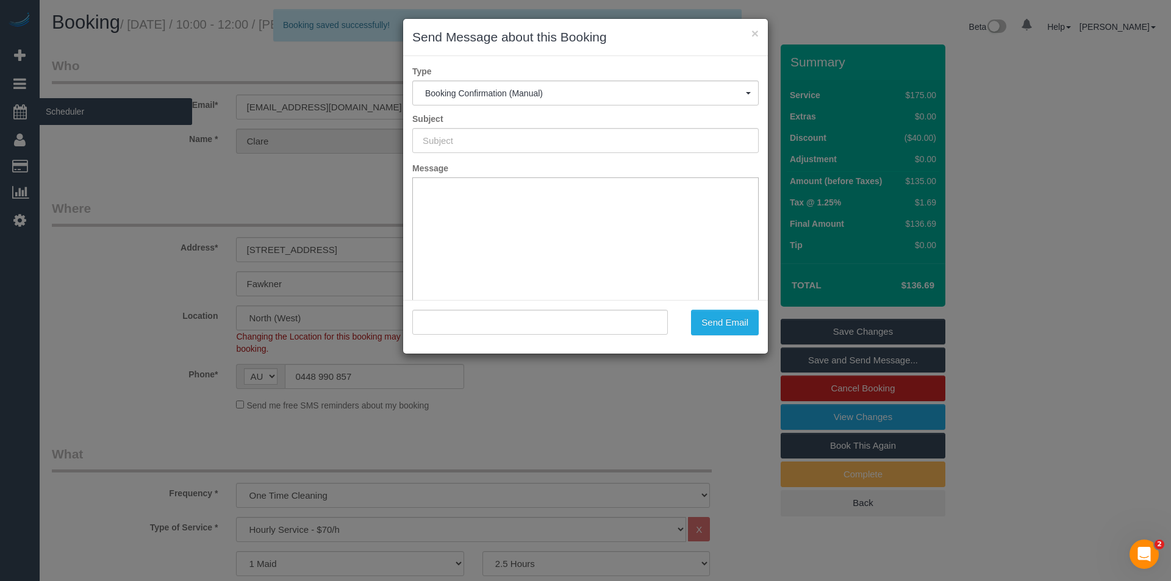
type input "Booking Confirmed"
type input ""Clare Chrystie" <clarechrystie@gmail.com>"
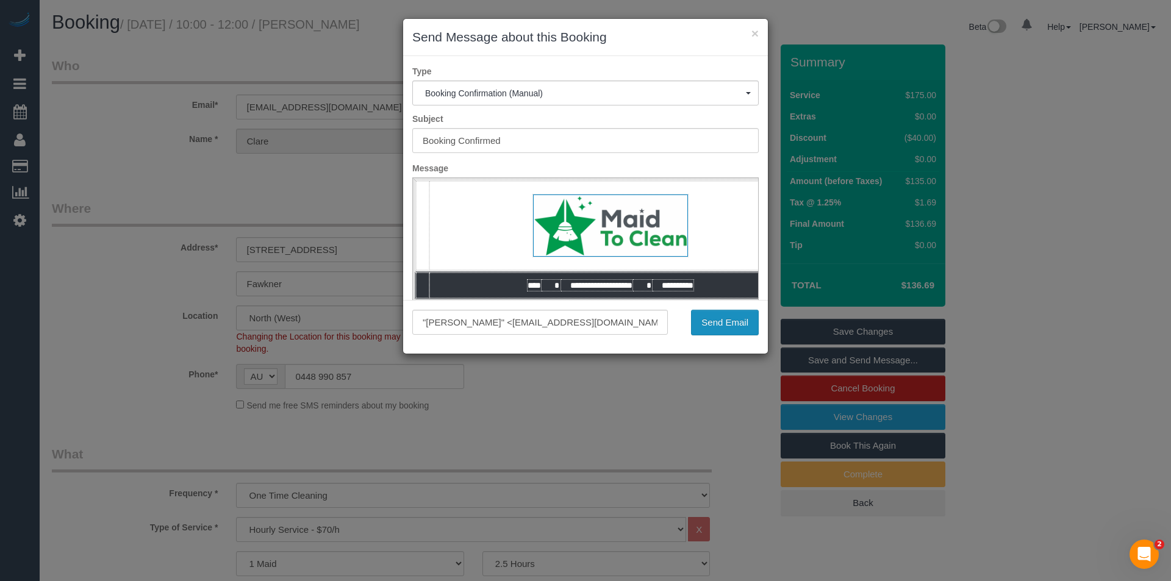
drag, startPoint x: 719, startPoint y: 321, endPoint x: 708, endPoint y: 300, distance: 23.8
click at [719, 321] on button "Send Email" at bounding box center [725, 323] width 68 height 26
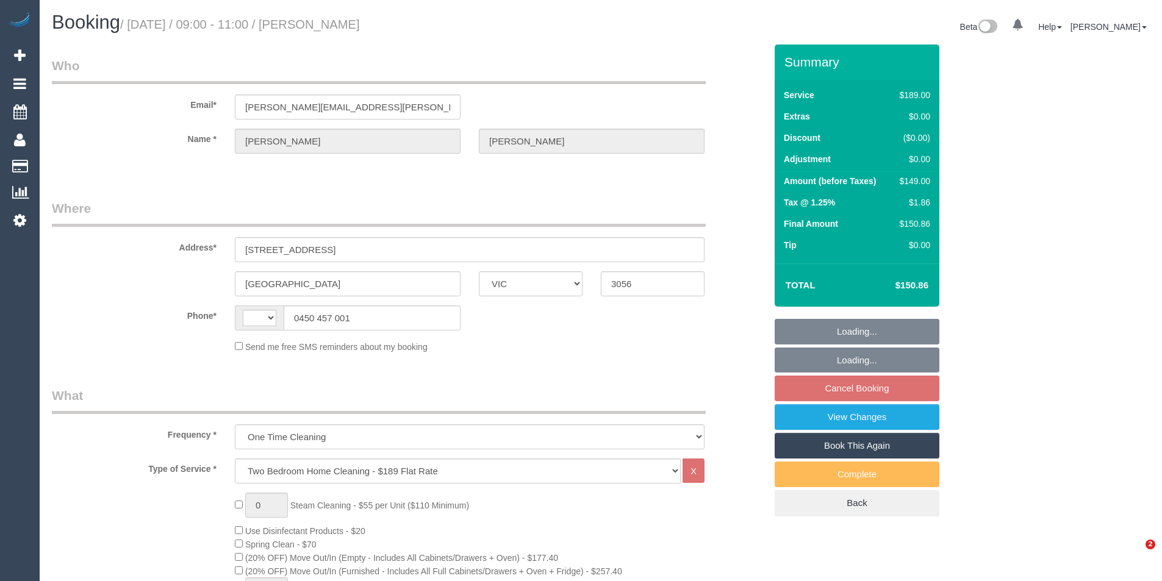
select select "VIC"
select select "string:AU"
select select "string:stripe-pm_1RvD212GScqysDRVPxG21me7"
select select "number:28"
select select "number:15"
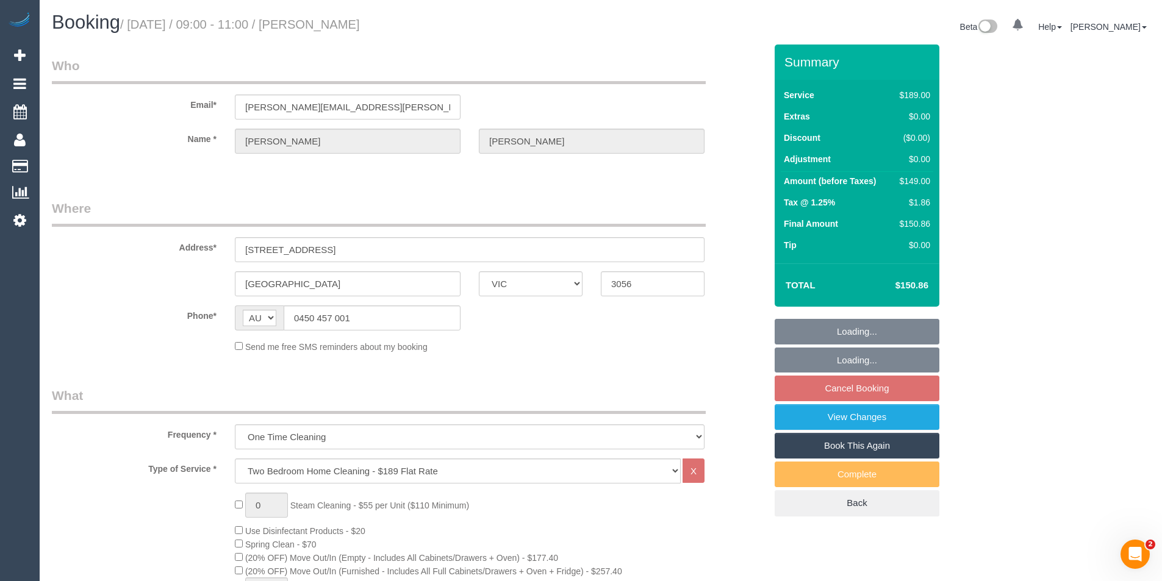
select select "number:19"
select select "number:24"
select select "number:12"
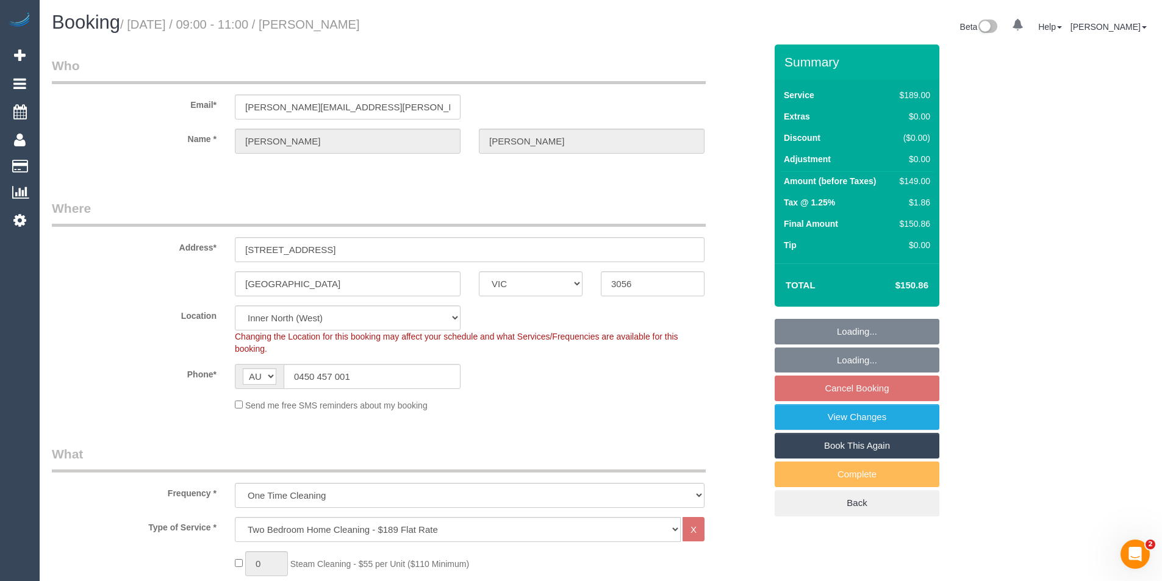
select select "object:1646"
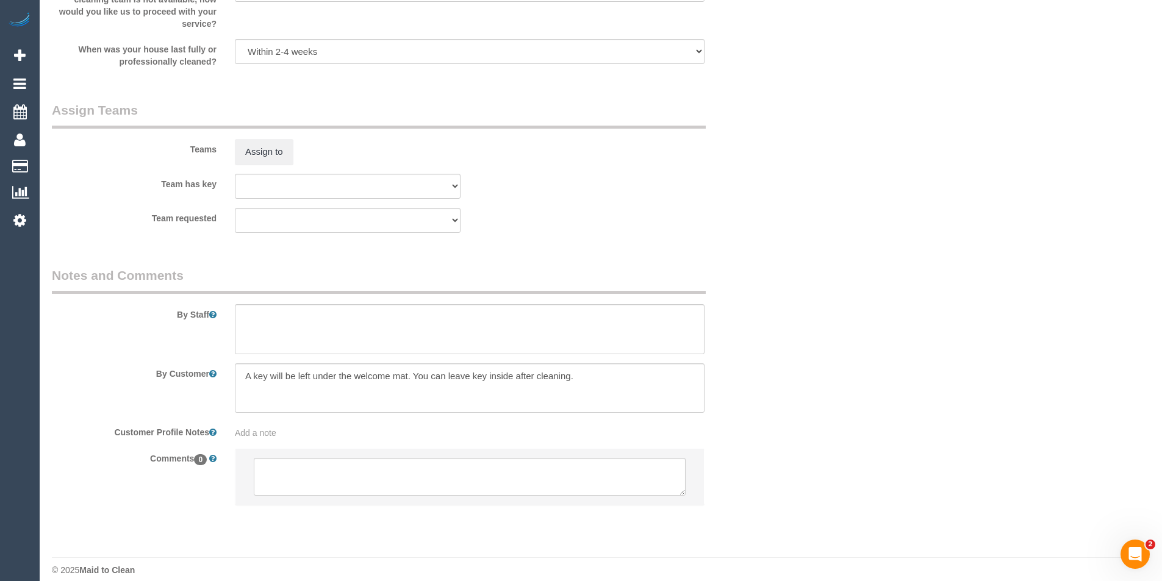
scroll to position [1828, 0]
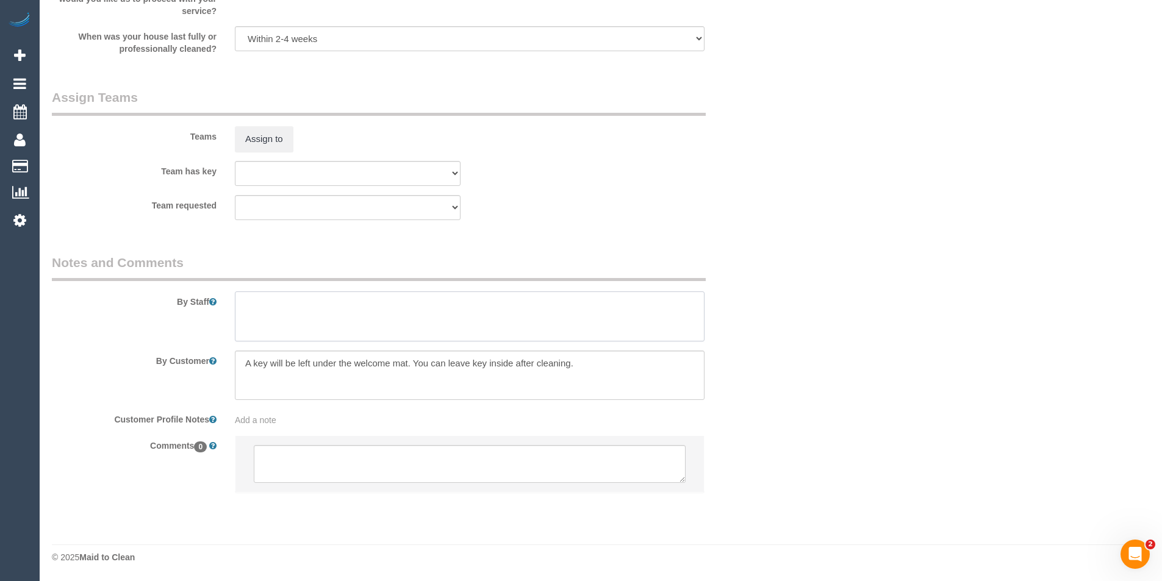
click at [281, 317] on textarea at bounding box center [470, 317] width 470 height 50
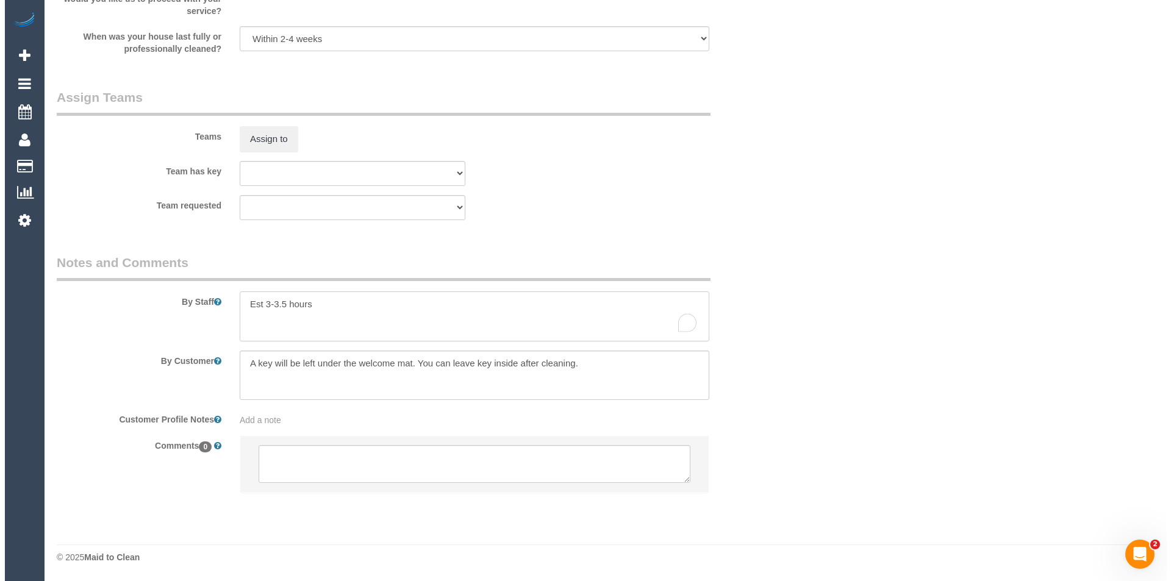
scroll to position [1645, 0]
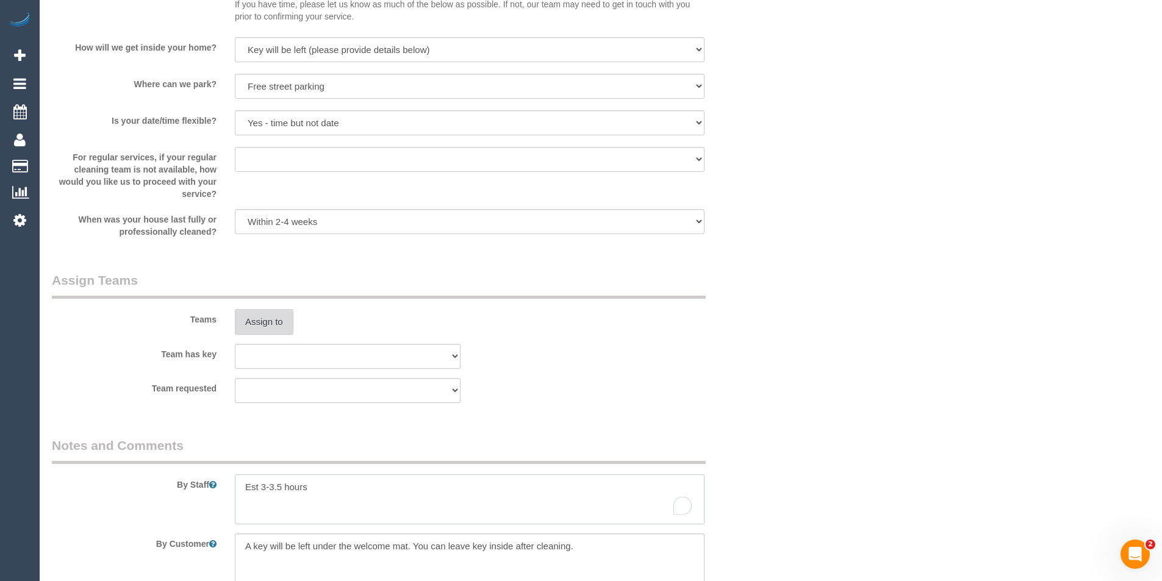
type textarea "Est 3-3.5 hours"
click at [263, 331] on button "Assign to" at bounding box center [264, 322] width 59 height 26
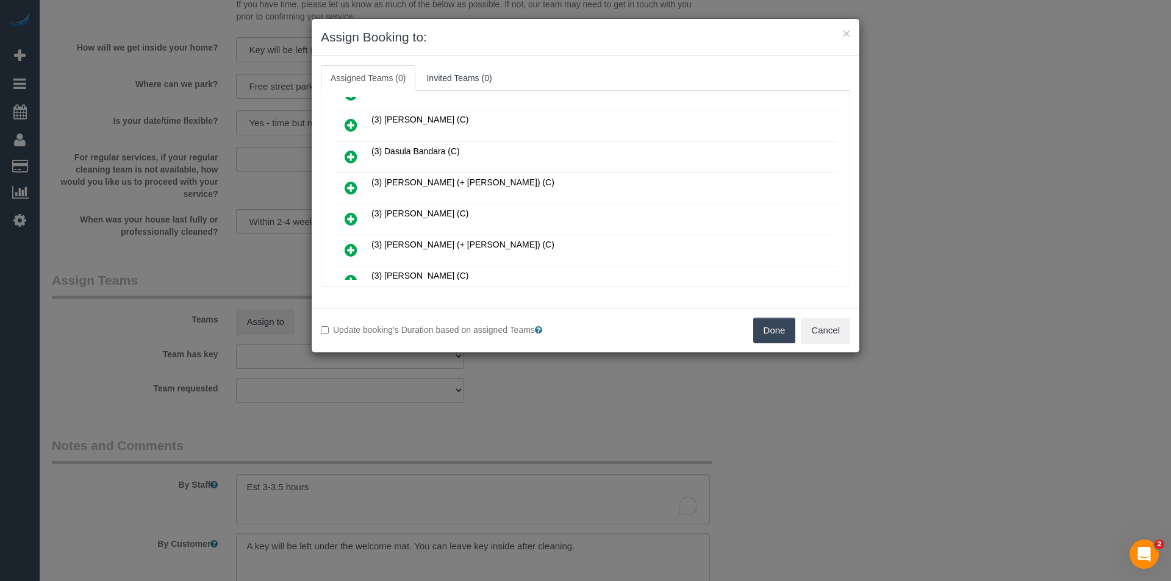
click at [350, 181] on icon at bounding box center [351, 188] width 13 height 15
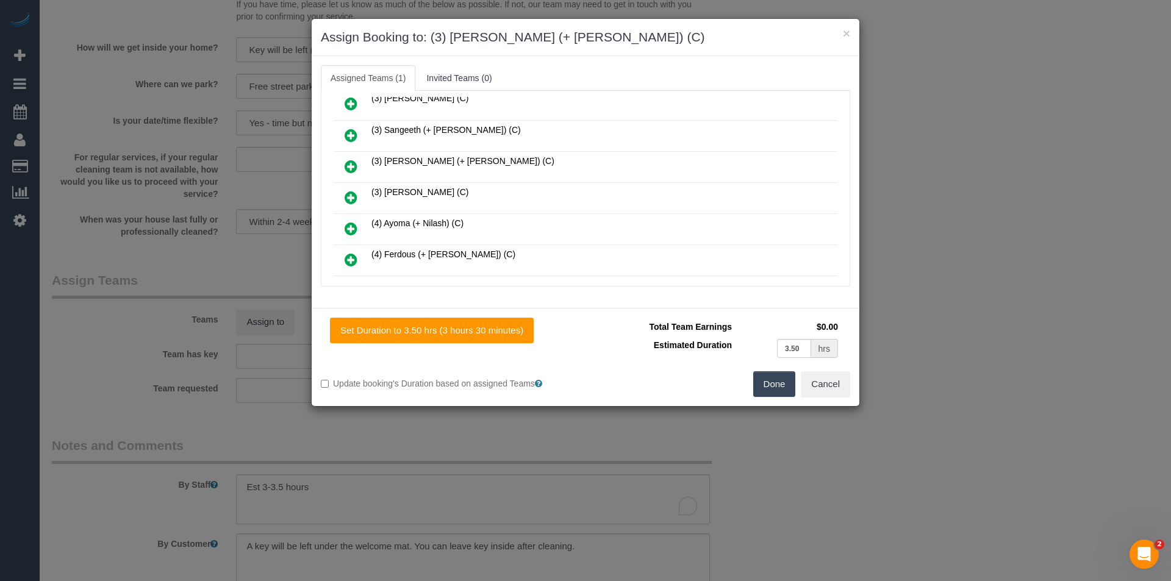
click at [356, 167] on icon at bounding box center [351, 166] width 13 height 15
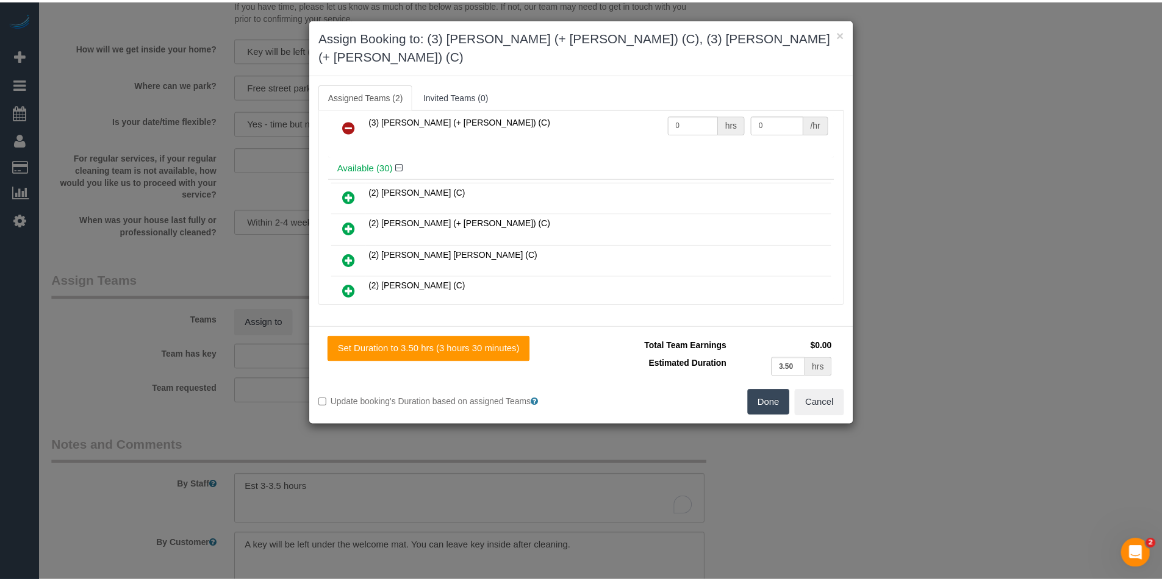
scroll to position [0, 0]
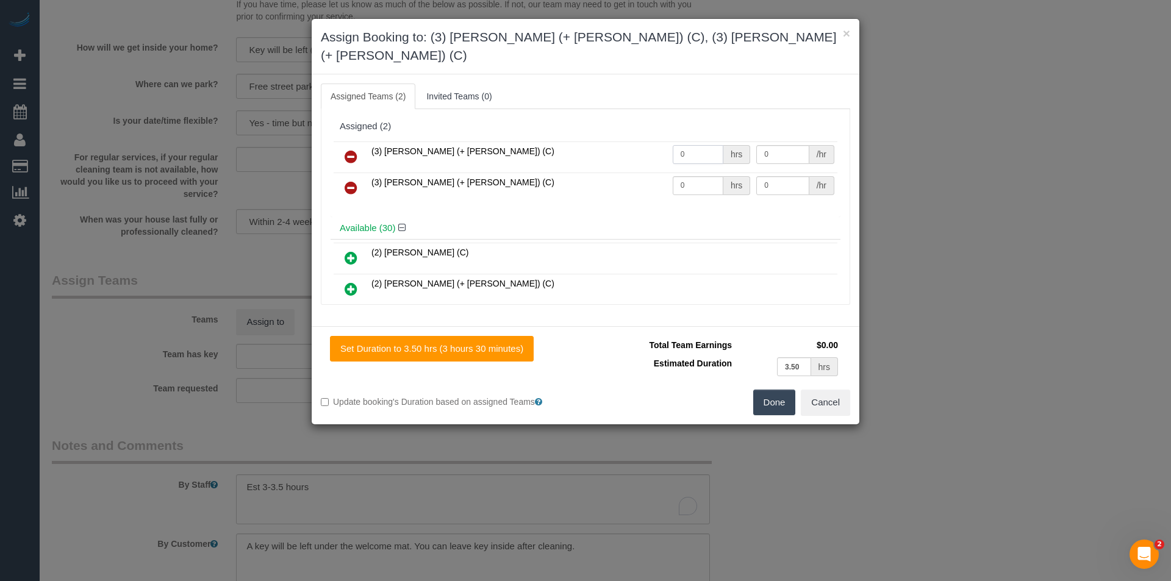
drag, startPoint x: 590, startPoint y: 151, endPoint x: 492, endPoint y: 159, distance: 98.6
click at [517, 149] on tr "(3) [PERSON_NAME] (+ [PERSON_NAME]) (C) 0 hrs 0 /hr" at bounding box center [586, 157] width 504 height 31
type input "1"
type input "60"
drag, startPoint x: 689, startPoint y: 174, endPoint x: 571, endPoint y: 159, distance: 118.7
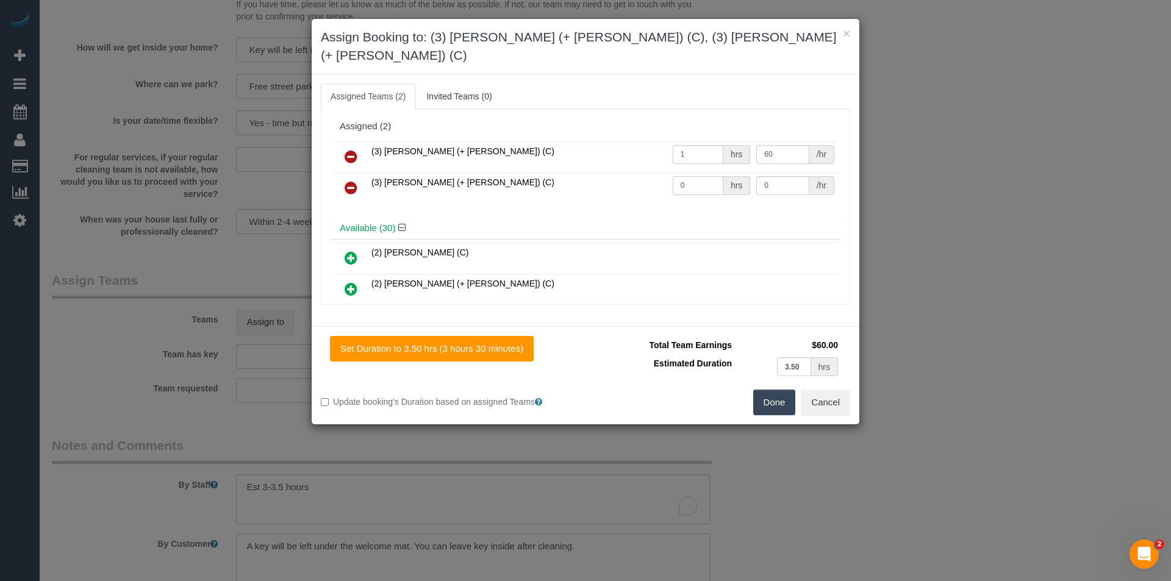
click at [595, 173] on tr "(3) [PERSON_NAME] (+ [PERSON_NAME]) (C) 0 hrs 0 /hr" at bounding box center [586, 188] width 504 height 31
type input "1"
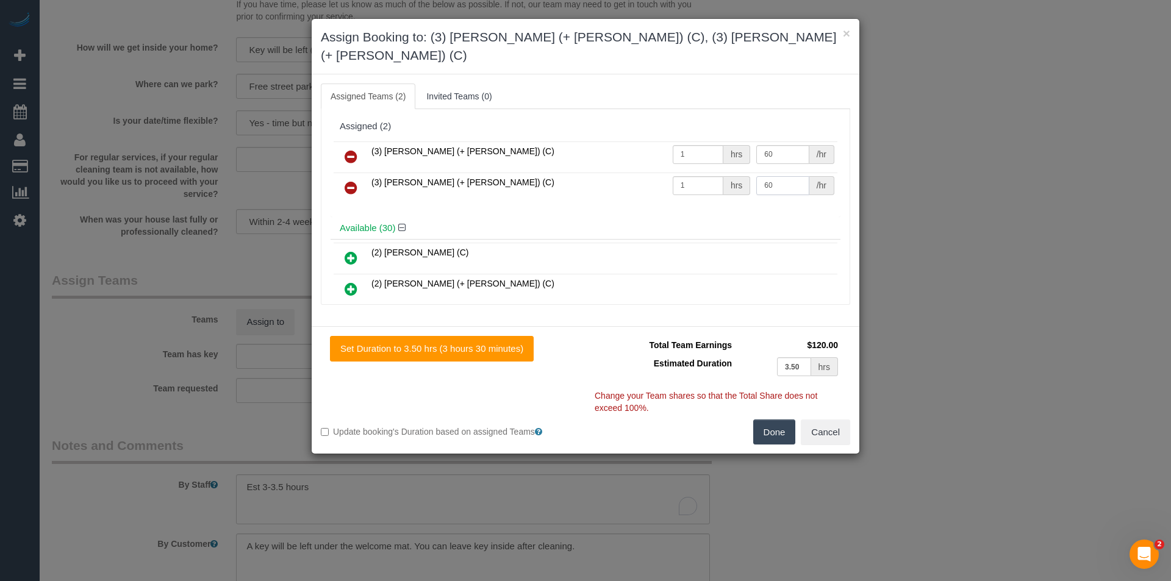
type input "60"
click at [774, 420] on button "Done" at bounding box center [774, 433] width 43 height 26
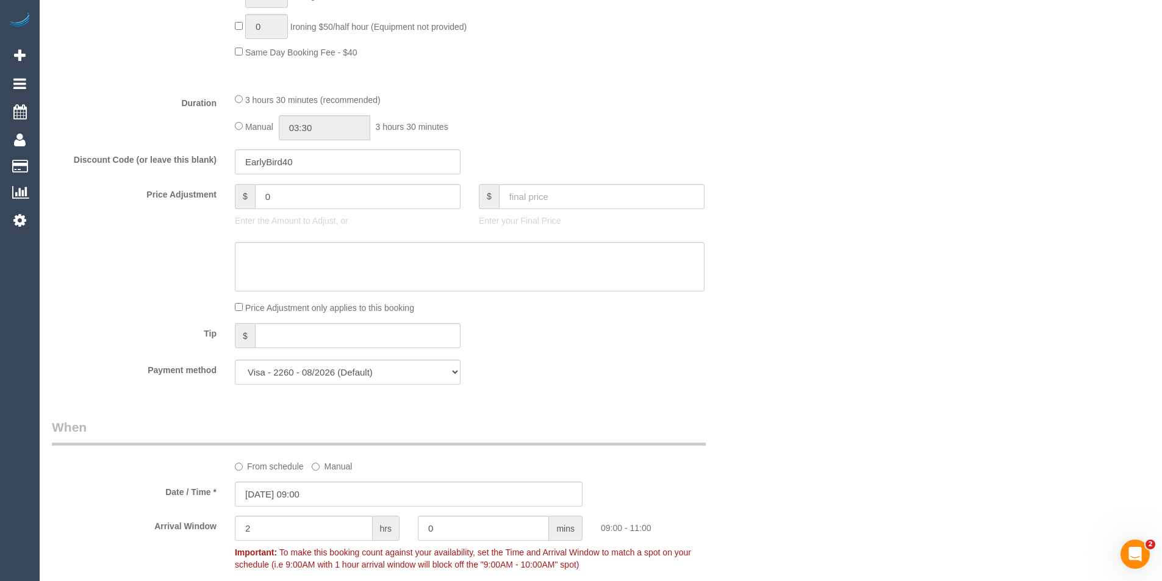
scroll to position [791, 0]
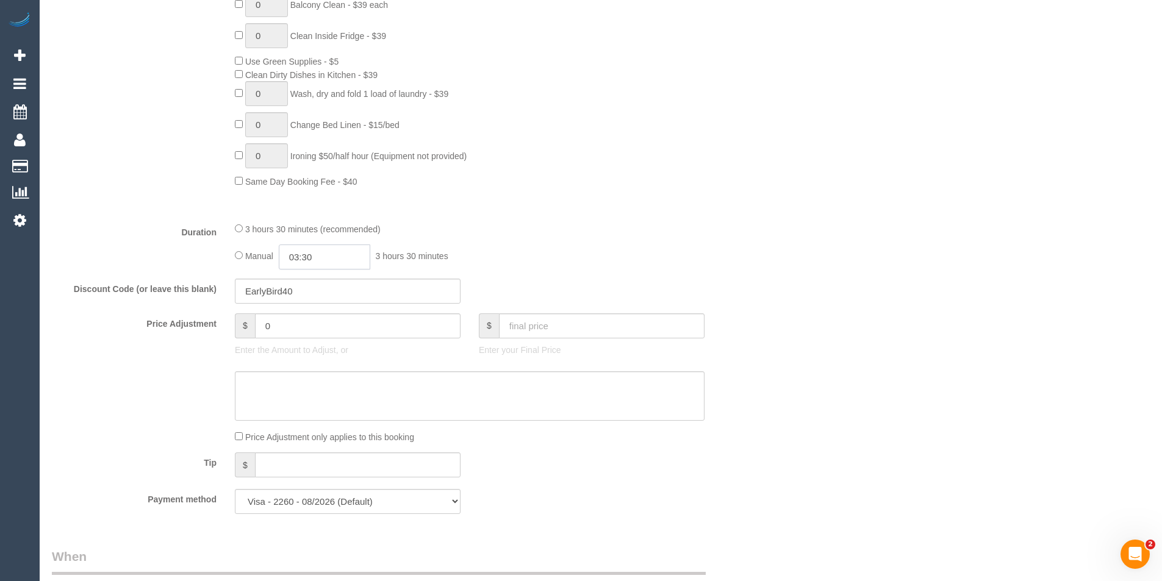
click at [319, 254] on input "03:30" at bounding box center [325, 257] width 92 height 25
click at [314, 318] on li "01:30" at bounding box center [311, 326] width 54 height 16
click at [322, 272] on fieldset "What Frequency * One Time Cleaning Weekly - 10% Off - 10.00% (0% for the First …" at bounding box center [409, 89] width 714 height 870
click at [330, 259] on input "01:30" at bounding box center [325, 257] width 92 height 25
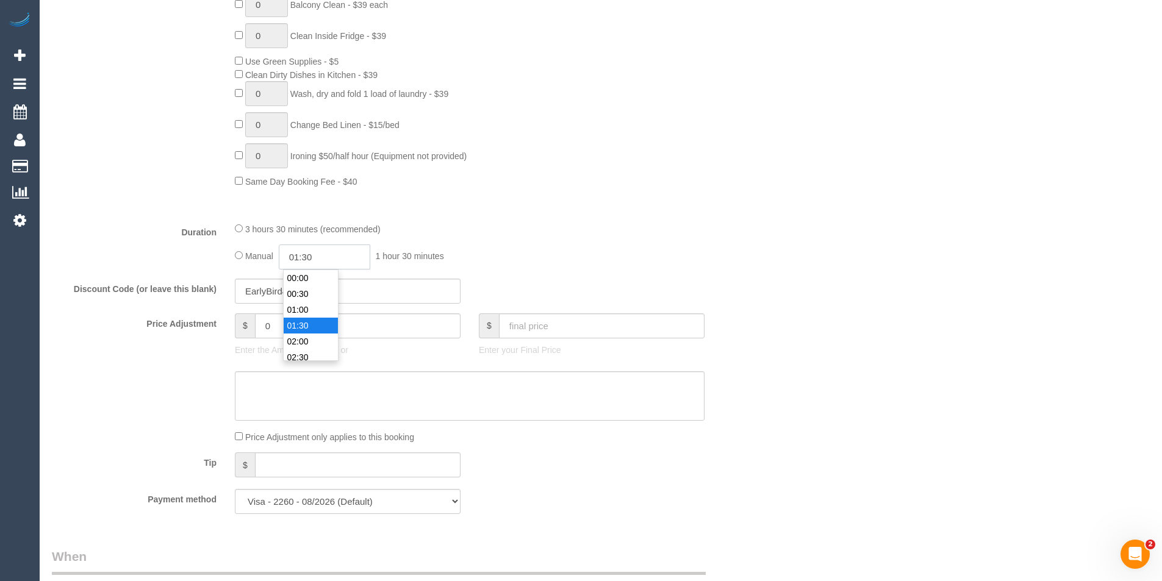
scroll to position [32, 0]
type input "01:45"
click at [531, 270] on fieldset "What Frequency * One Time Cleaning Weekly - 10% Off - 10.00% (0% for the First …" at bounding box center [409, 89] width 714 height 870
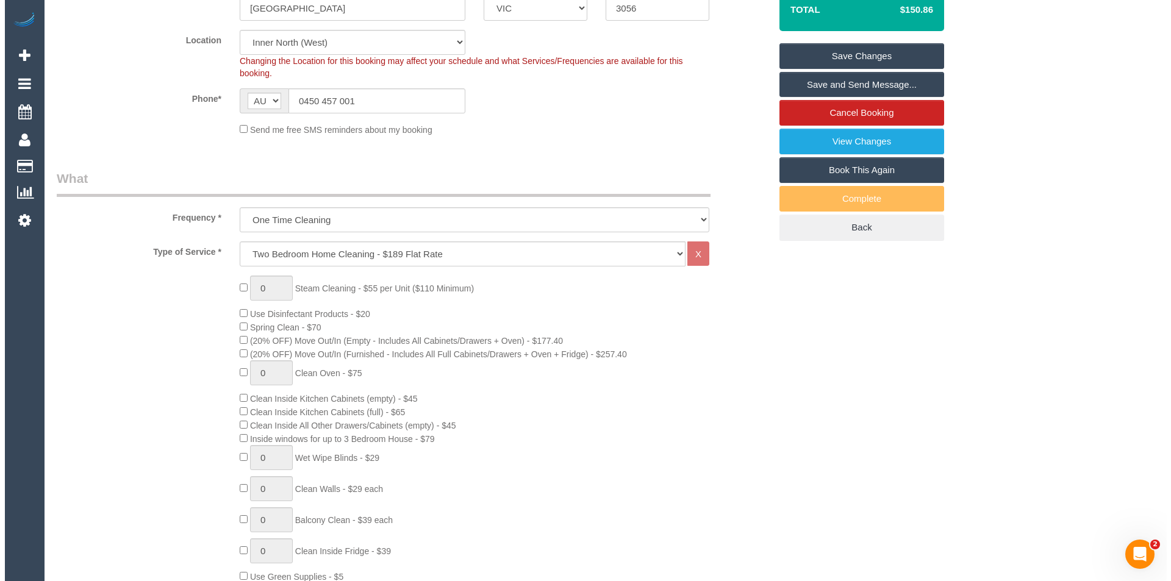
scroll to position [0, 0]
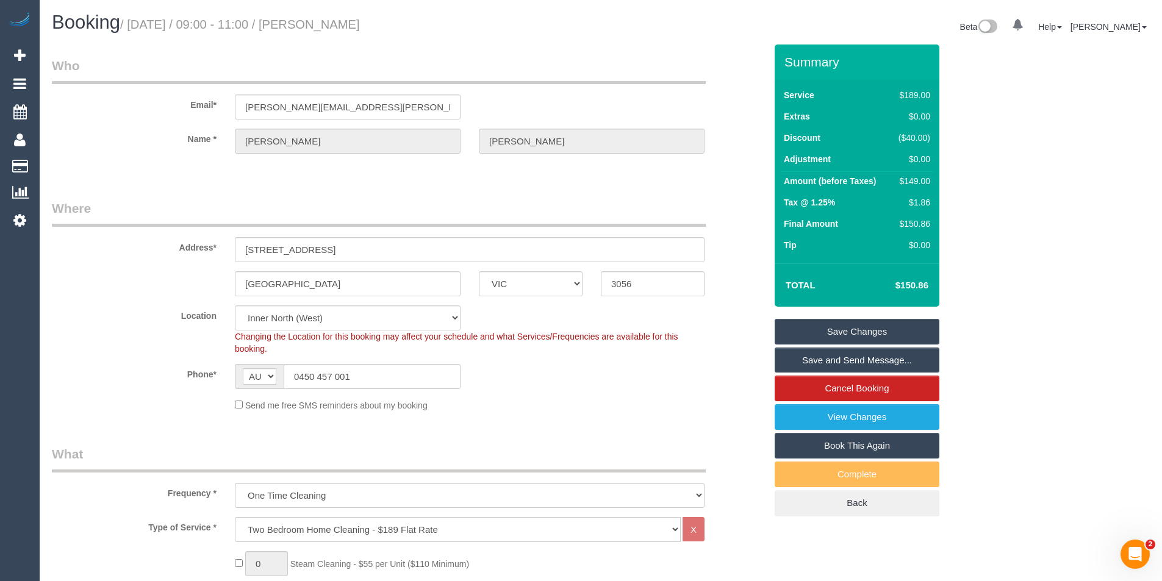
click at [858, 362] on link "Save and Send Message..." at bounding box center [857, 361] width 165 height 26
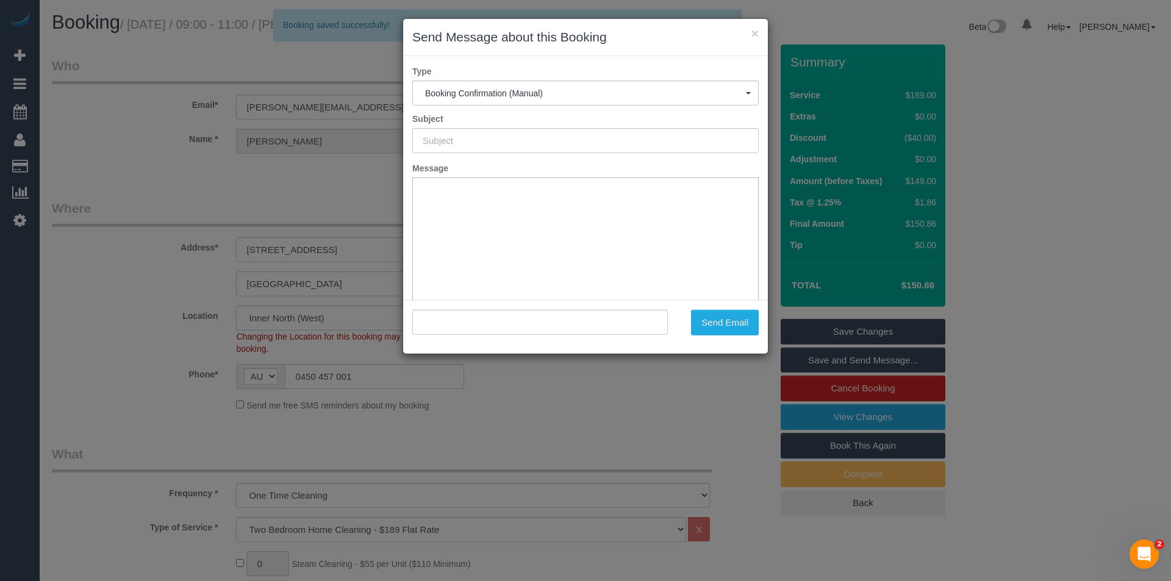
type input "Booking Confirmed"
type input ""Melissa Ray" <melissa.ray@ngv.vic.gov.au>"
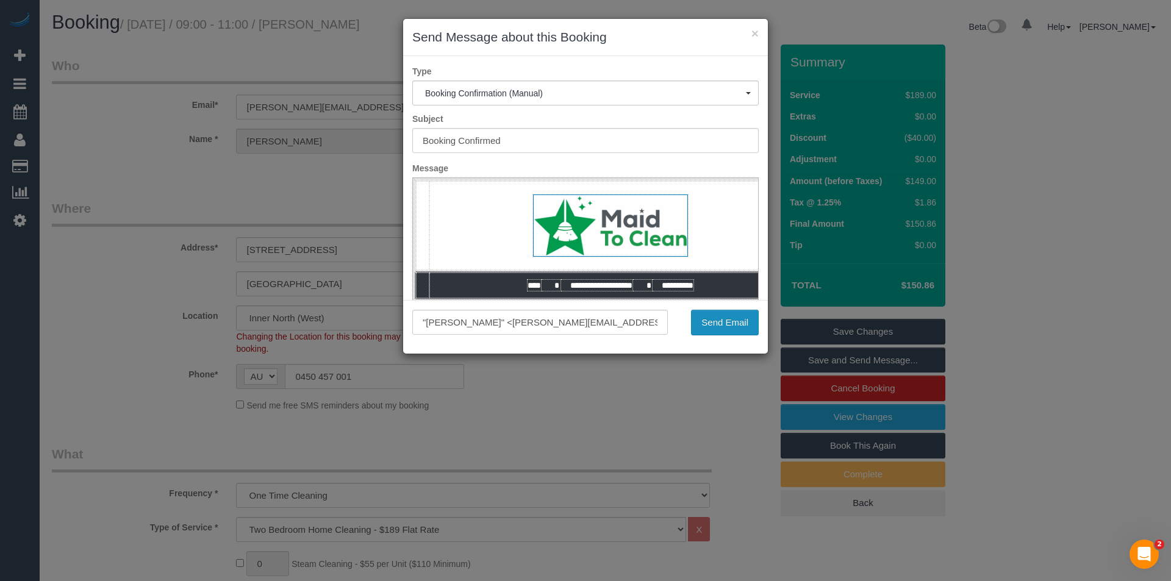
drag, startPoint x: 731, startPoint y: 323, endPoint x: 727, endPoint y: 314, distance: 10.4
click at [730, 323] on button "Send Email" at bounding box center [725, 323] width 68 height 26
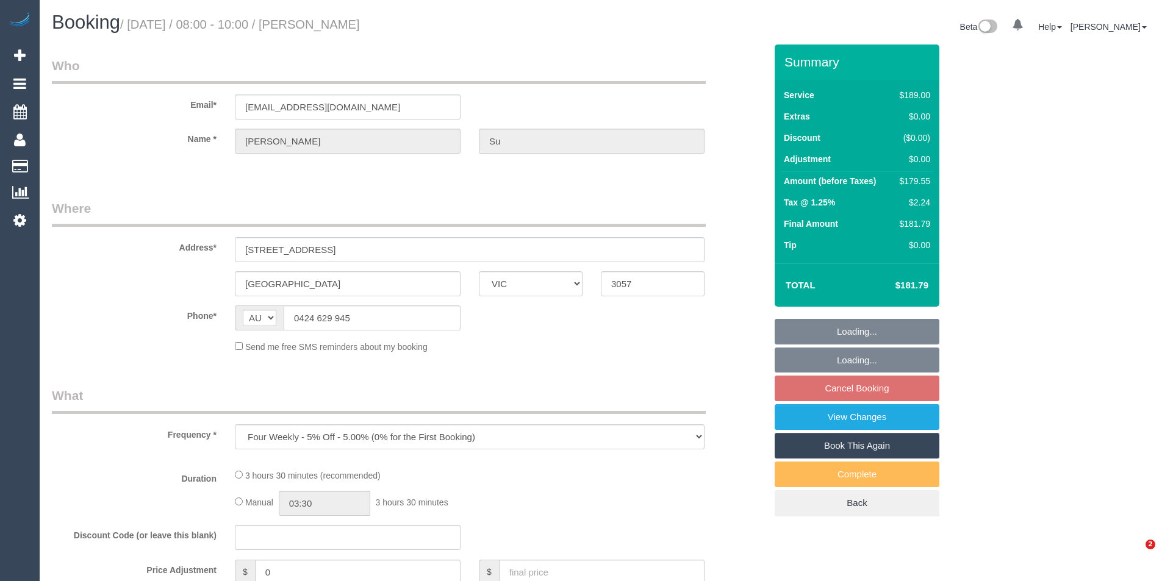
select select "VIC"
select select "number:28"
select select "number:14"
select select "number:19"
select select "number:25"
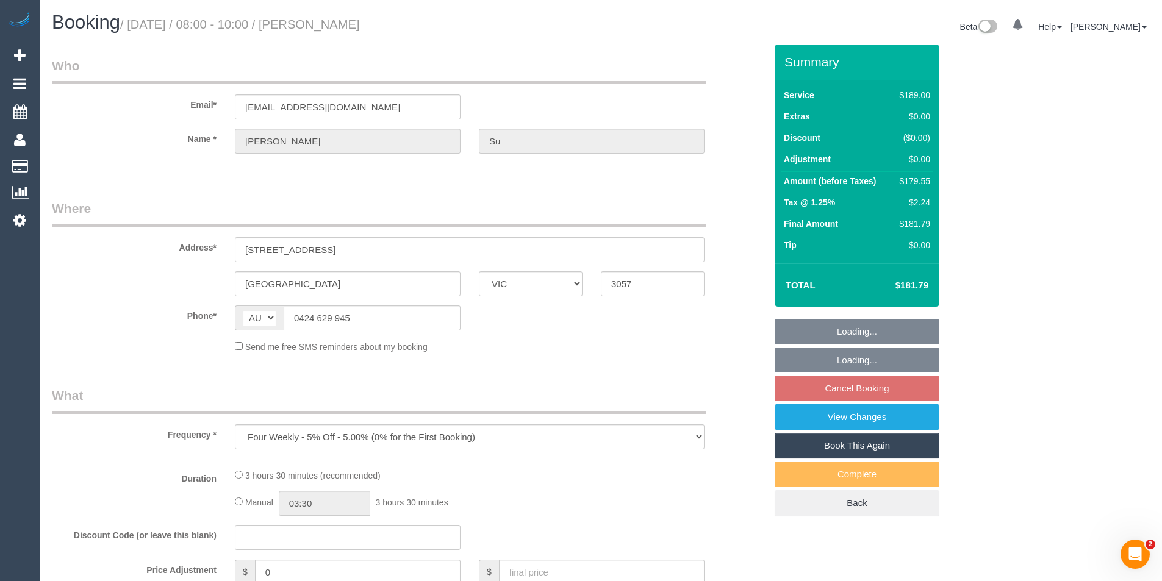
select select "number:35"
select select "number:12"
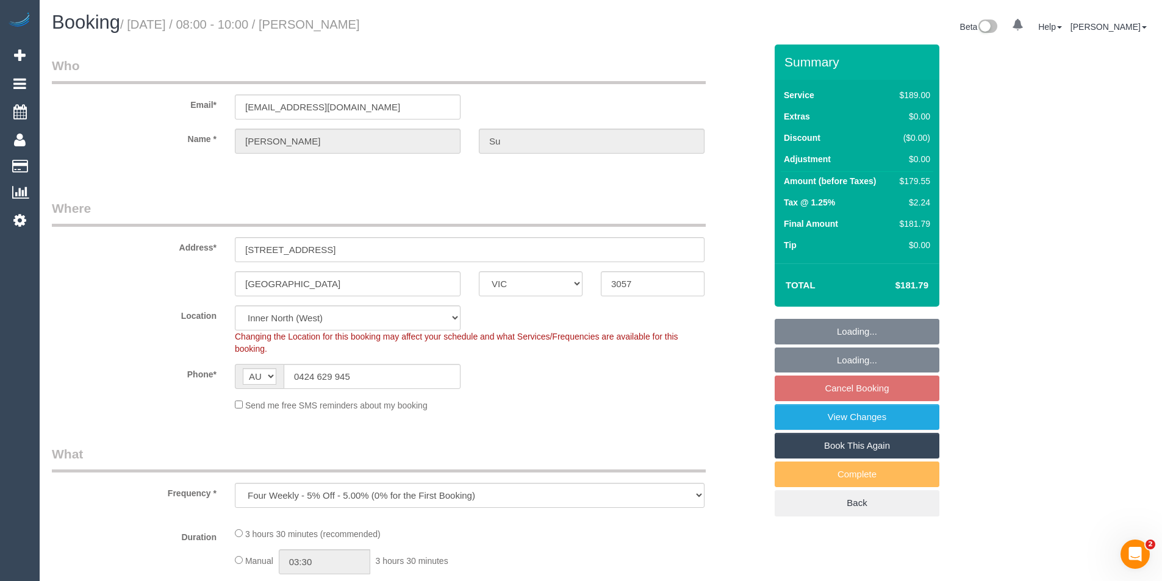
select select "object:696"
select select "string:stripe-pm_1Qvn2K2GScqysDRVvTn50DCq"
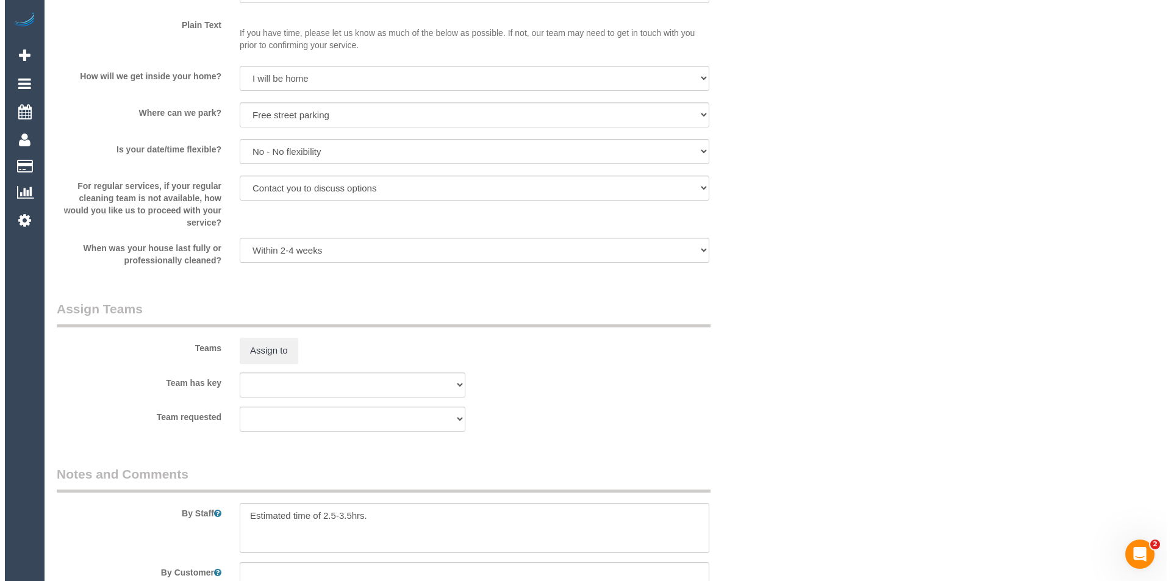
scroll to position [1616, 0]
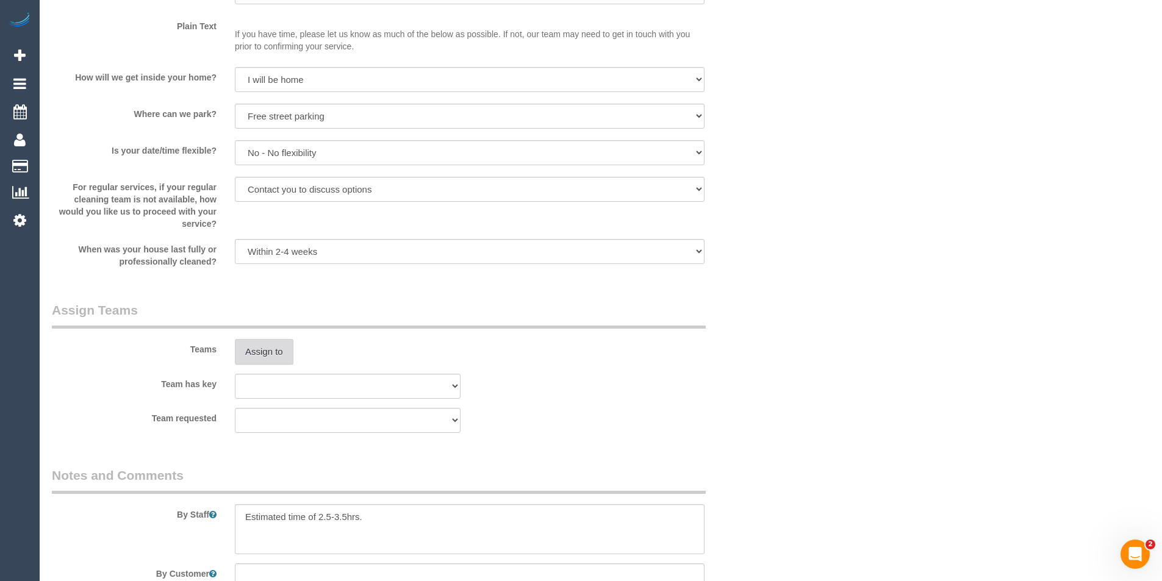
click at [272, 354] on button "Assign to" at bounding box center [264, 352] width 59 height 26
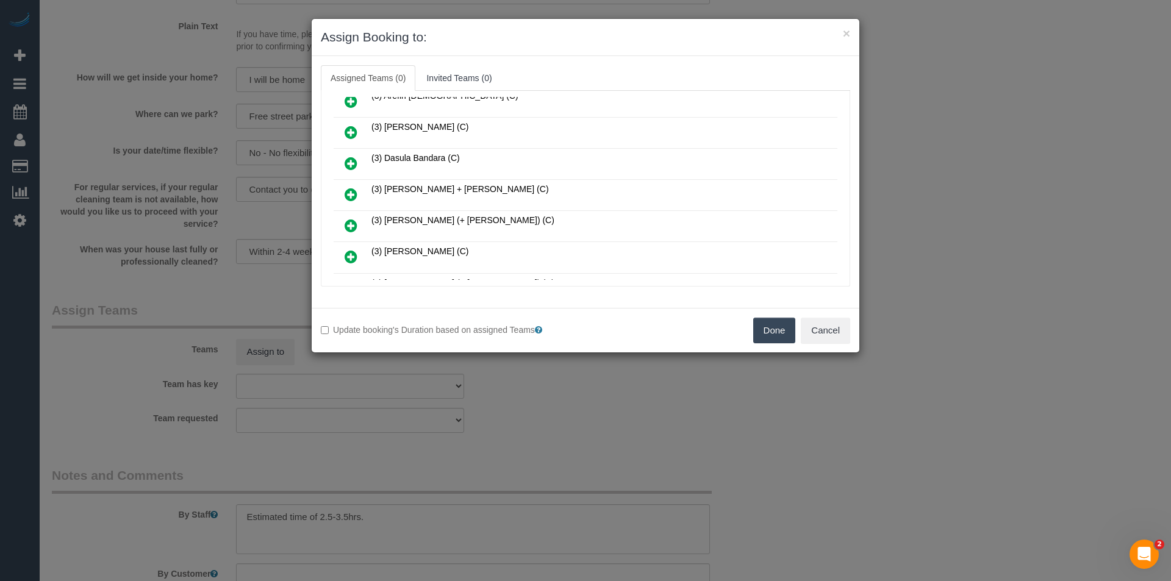
click at [349, 225] on icon at bounding box center [351, 225] width 13 height 15
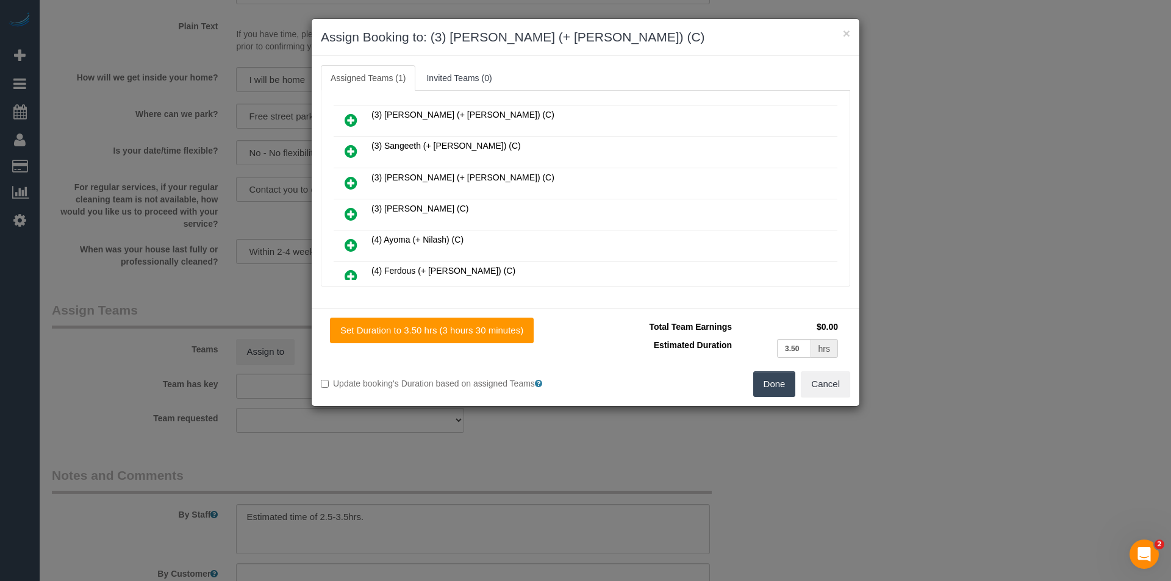
scroll to position [1249, 0]
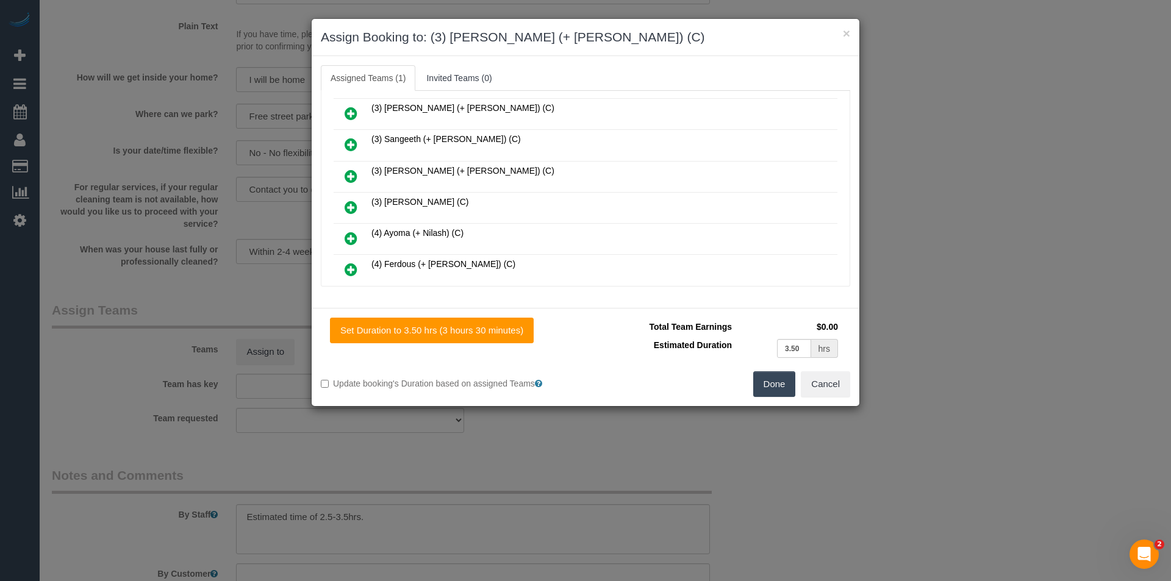
click at [352, 175] on icon at bounding box center [351, 176] width 13 height 15
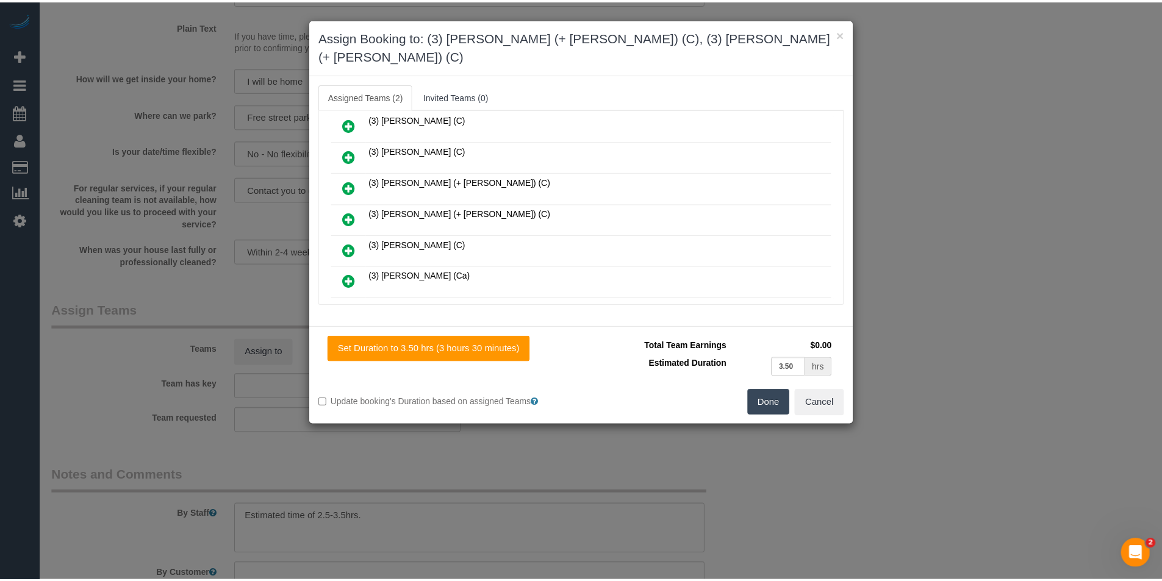
scroll to position [0, 0]
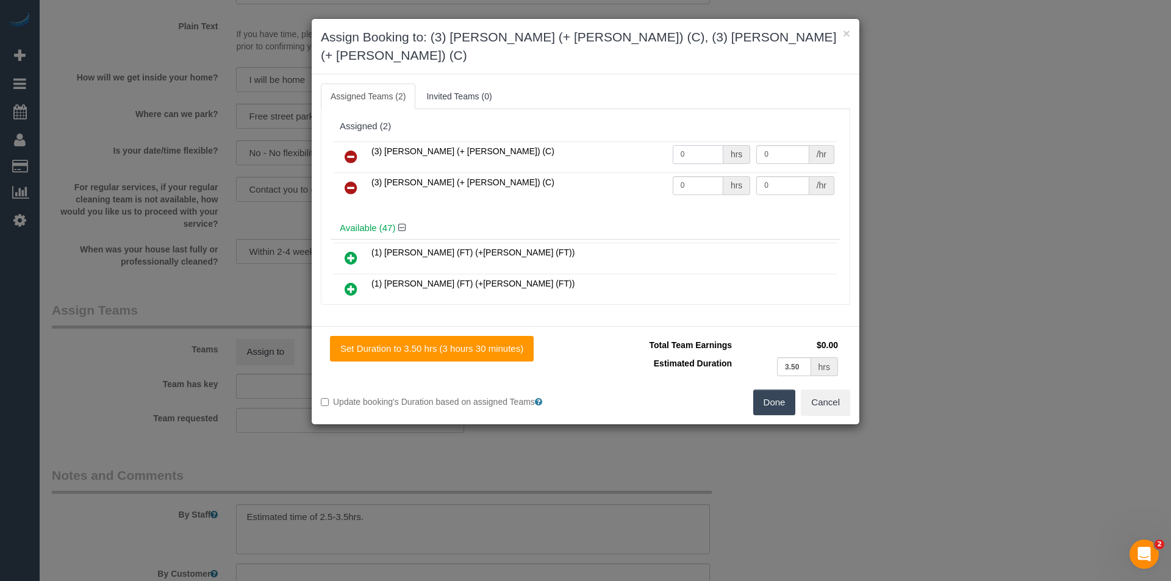
drag, startPoint x: 688, startPoint y: 139, endPoint x: 572, endPoint y: 150, distance: 117.0
click at [572, 150] on tr "(3) Felipe (+ Tatiana) (C) 0 hrs 0 /hr" at bounding box center [586, 157] width 504 height 31
click at [679, 145] on input "0" at bounding box center [698, 154] width 51 height 19
drag, startPoint x: 680, startPoint y: 141, endPoint x: 620, endPoint y: 138, distance: 60.5
click at [626, 143] on tr "(3) [PERSON_NAME] (+ [PERSON_NAME]) (C) 0 hrs 0 /hr" at bounding box center [586, 157] width 504 height 31
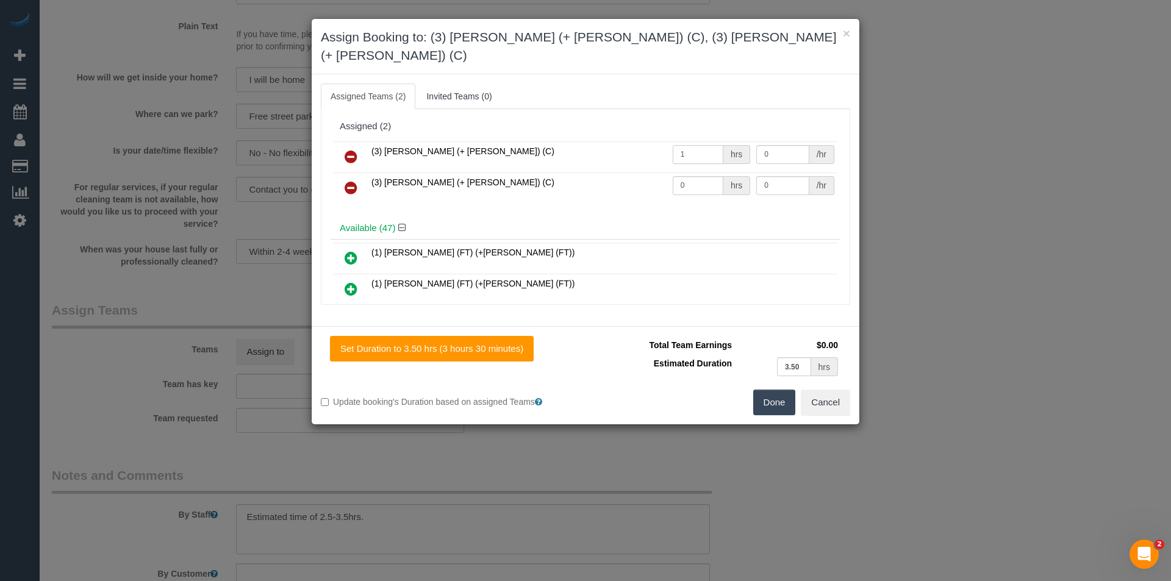
type input "1"
type input "57.5"
drag, startPoint x: 678, startPoint y: 166, endPoint x: 606, endPoint y: 165, distance: 71.4
click at [631, 173] on tr "(3) Tatiana (+ Felipe) (C) 0 hrs 0 /hr" at bounding box center [586, 188] width 504 height 31
type input "1"
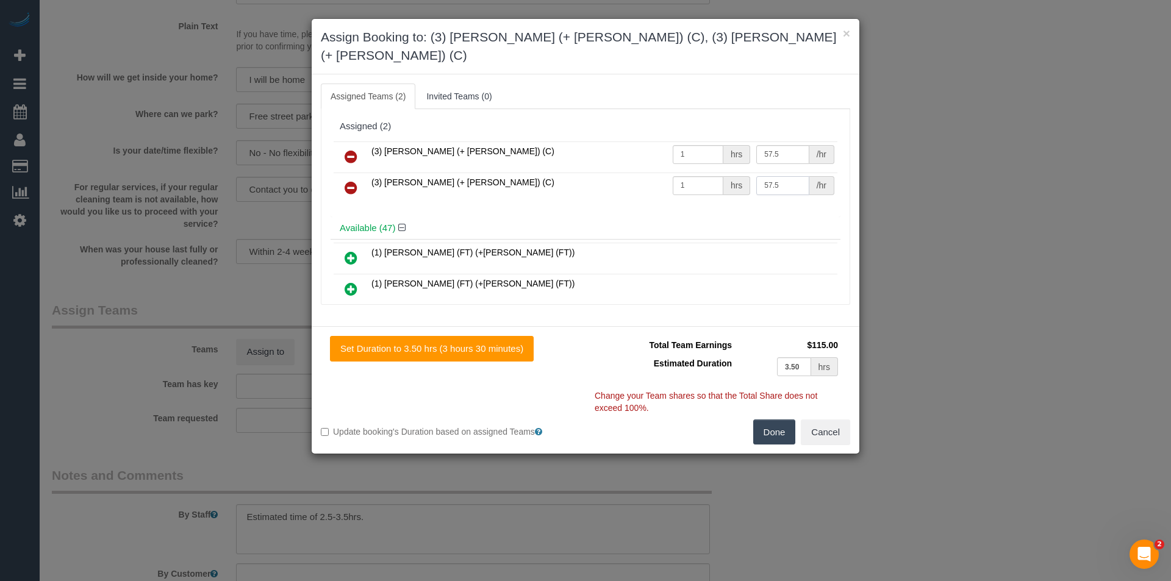
type input "57.5"
click at [772, 420] on button "Done" at bounding box center [774, 433] width 43 height 26
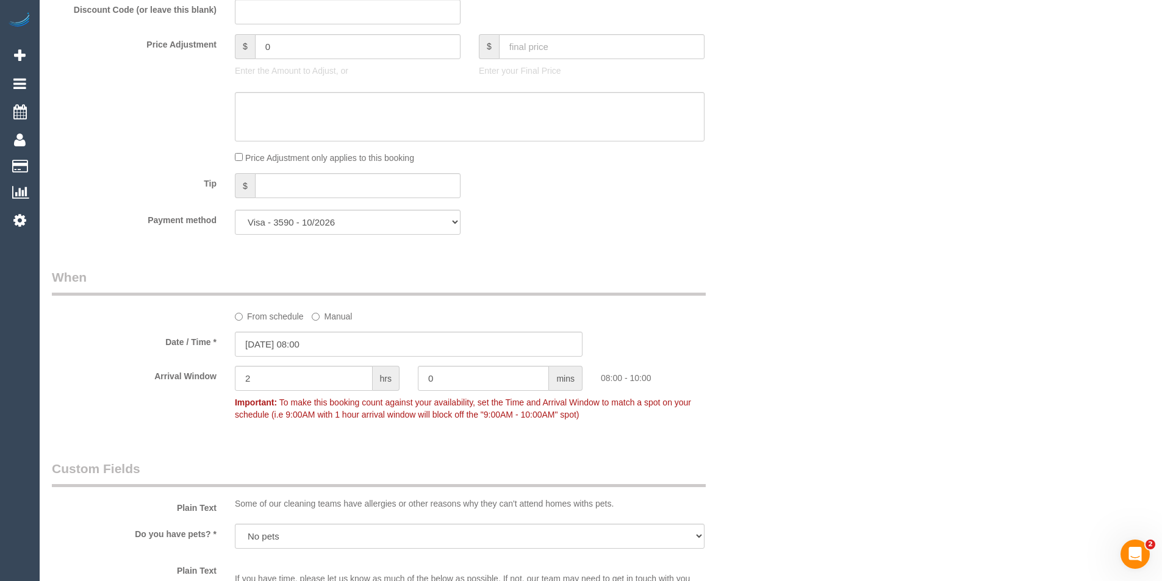
scroll to position [944, 0]
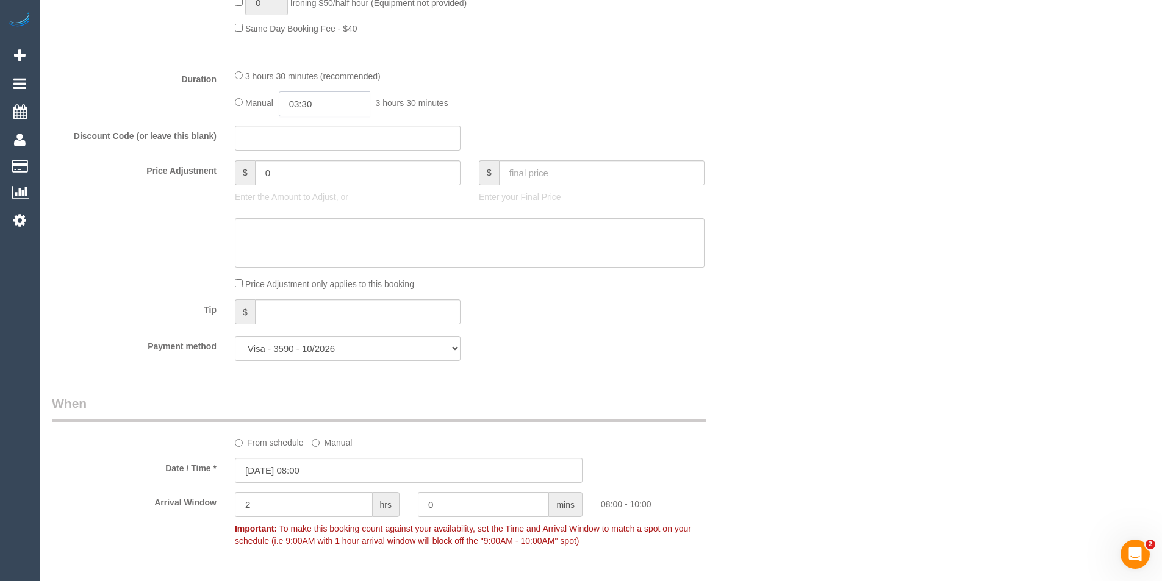
click at [321, 102] on input "03:30" at bounding box center [325, 104] width 92 height 25
click at [312, 172] on li "01:30" at bounding box center [311, 173] width 54 height 16
click at [339, 103] on input "01:30" at bounding box center [325, 104] width 92 height 25
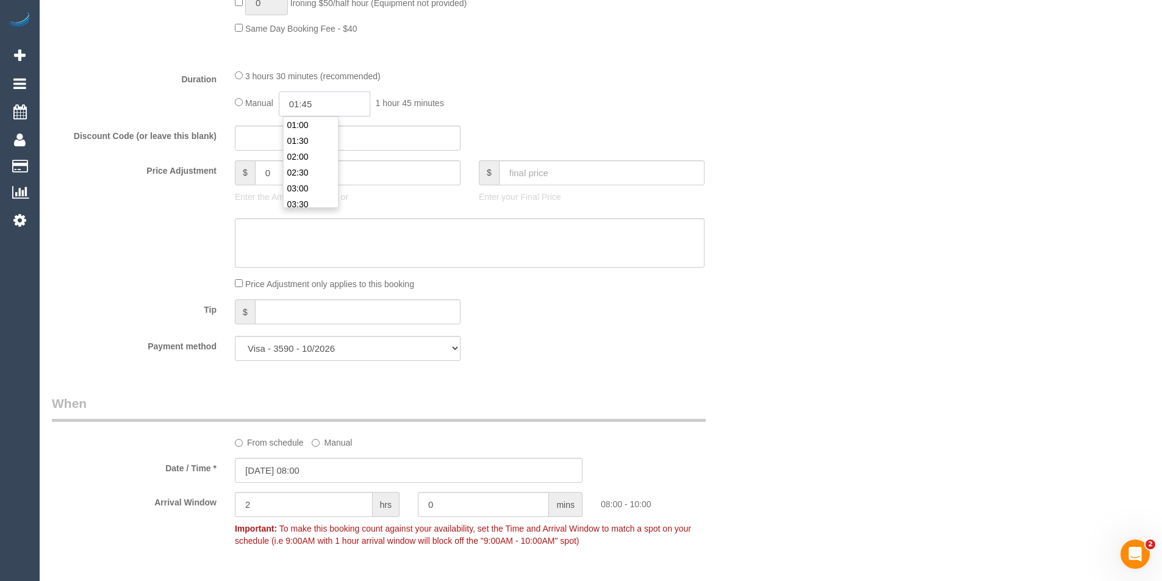
type input "01:45"
drag, startPoint x: 736, startPoint y: 107, endPoint x: 727, endPoint y: 140, distance: 34.2
click at [736, 109] on div "Duration 3 hours 30 minutes (recommended) Manual 01:45 1 hour 45 minutes" at bounding box center [409, 93] width 732 height 48
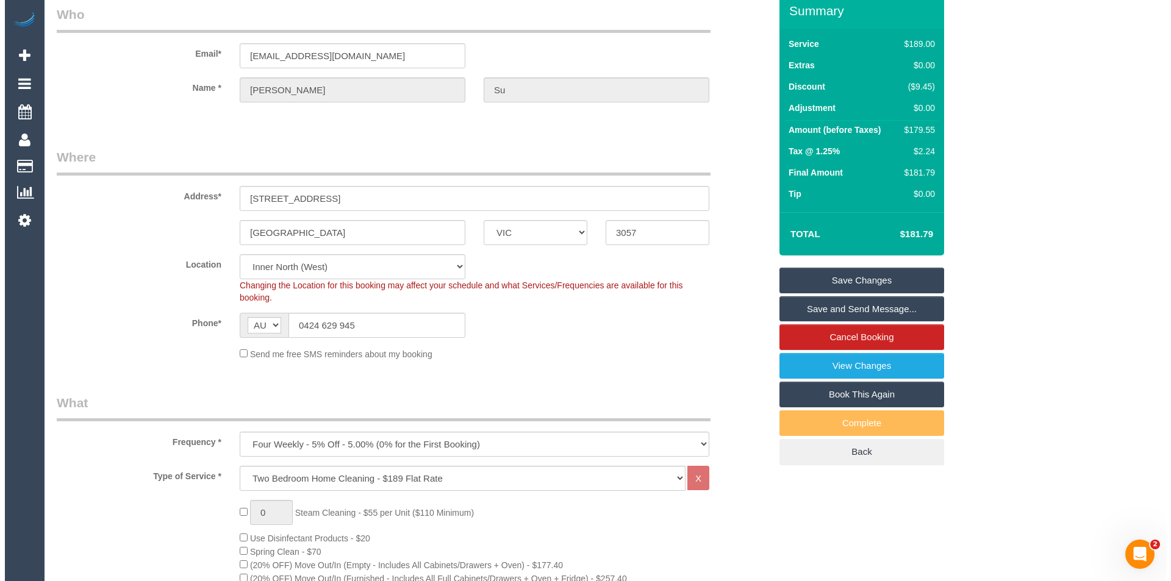
scroll to position [0, 0]
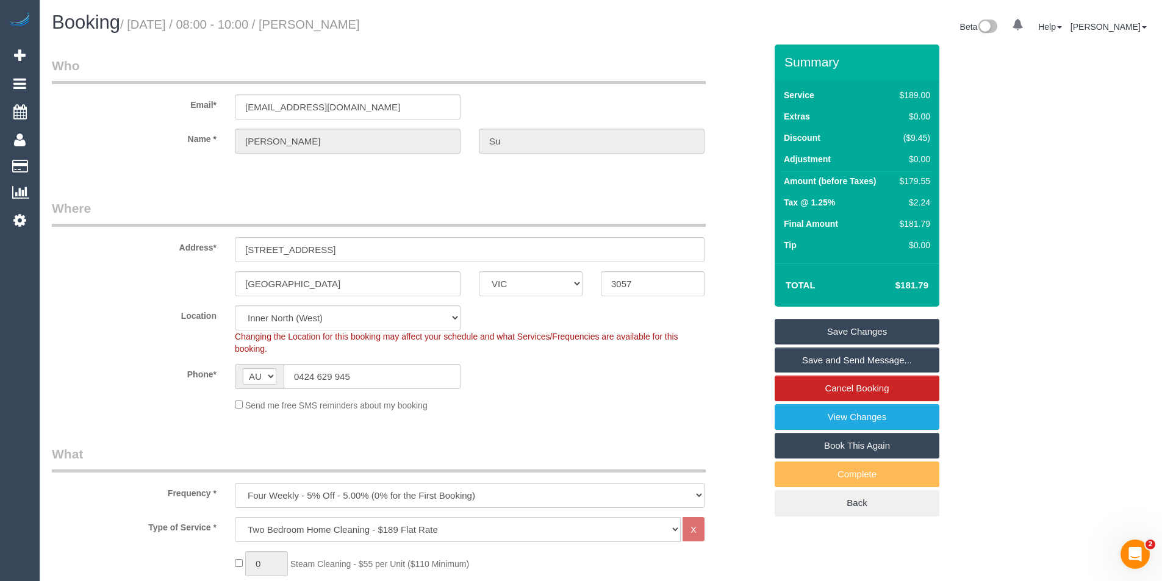
click at [852, 365] on link "Save and Send Message..." at bounding box center [857, 361] width 165 height 26
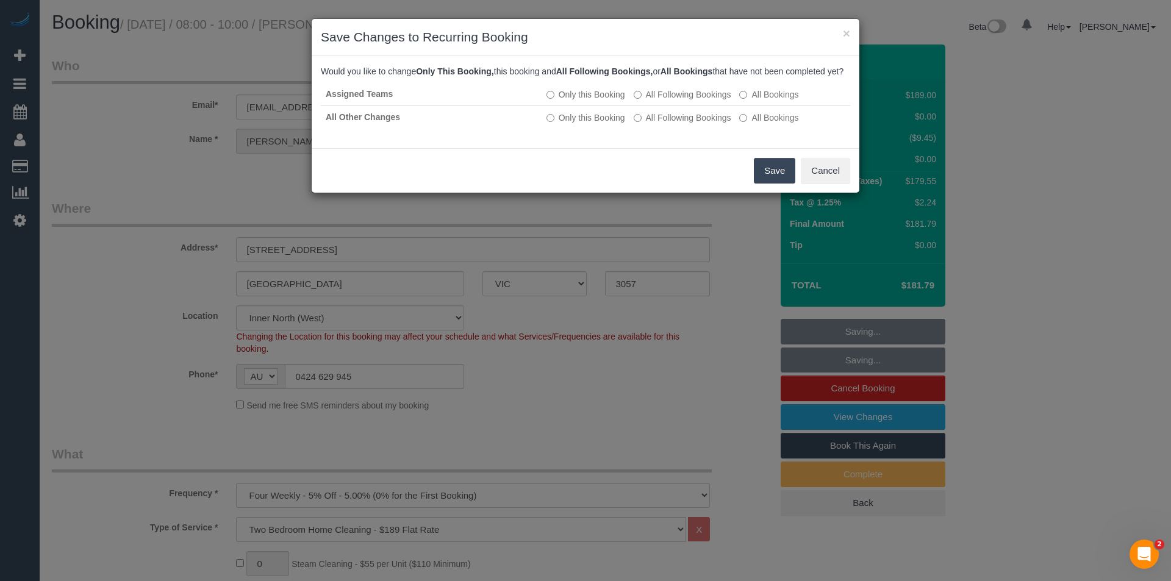
click at [774, 174] on button "Save" at bounding box center [774, 171] width 41 height 26
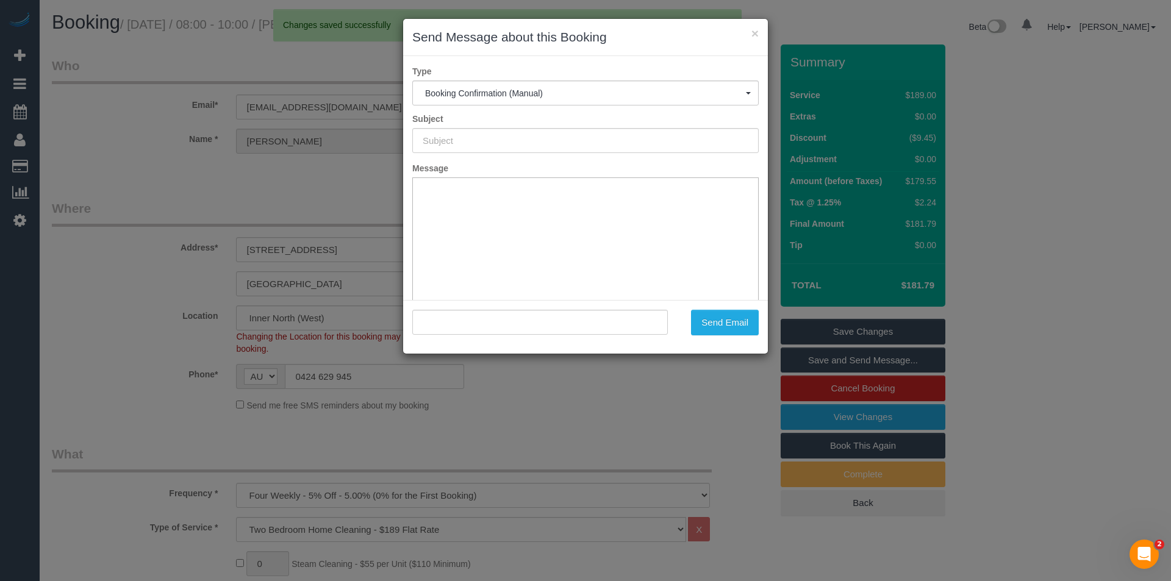
type input "Booking Confirmed"
type input ""Charles Su" <charles8113su@gmail.com>"
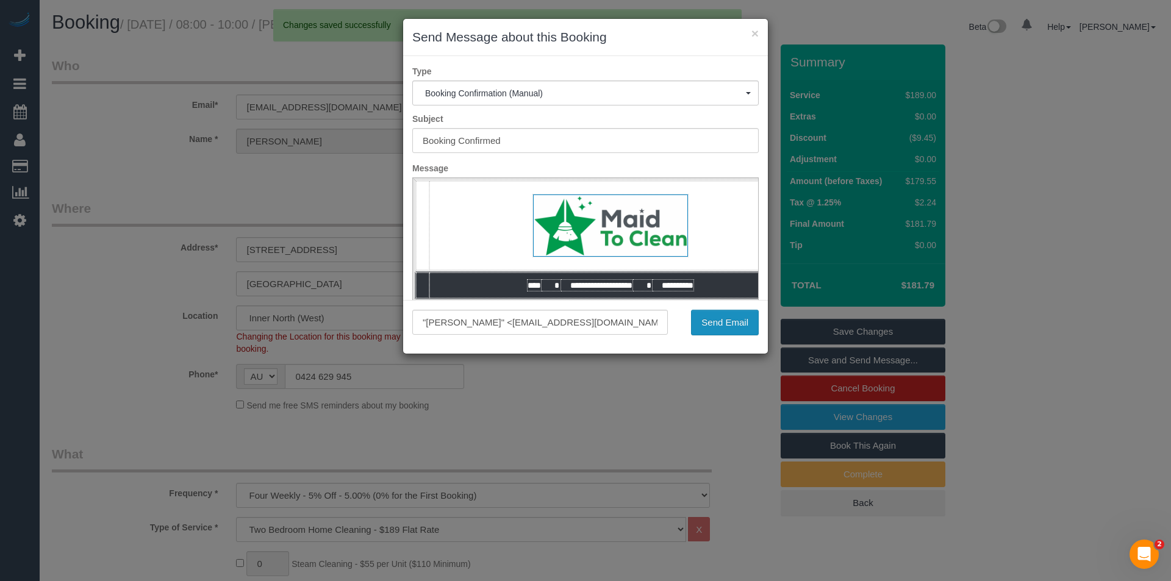
click at [728, 323] on button "Send Email" at bounding box center [725, 323] width 68 height 26
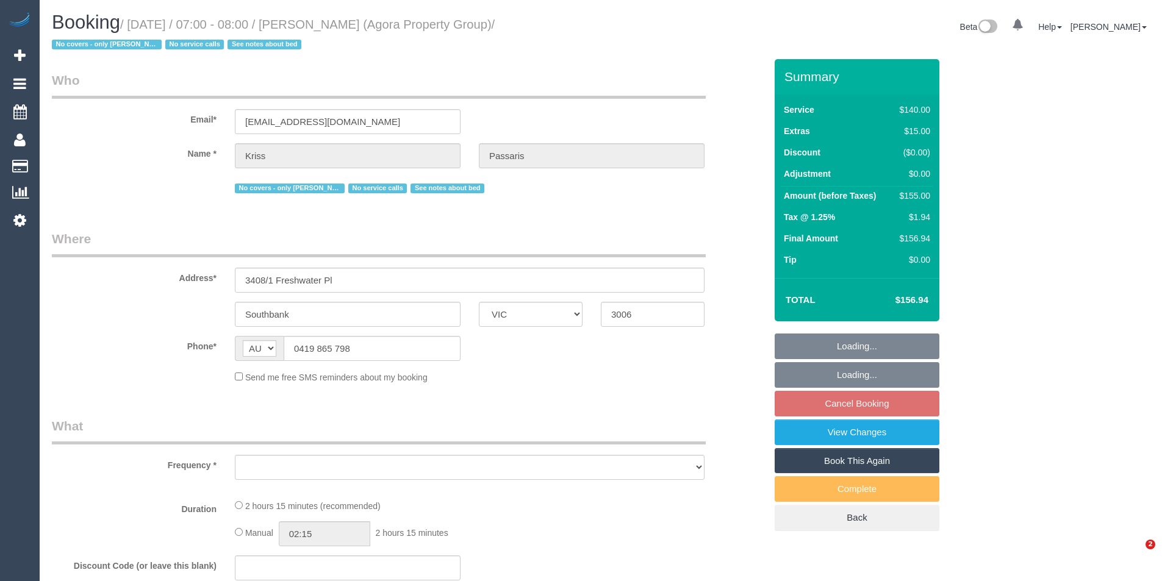
select select "VIC"
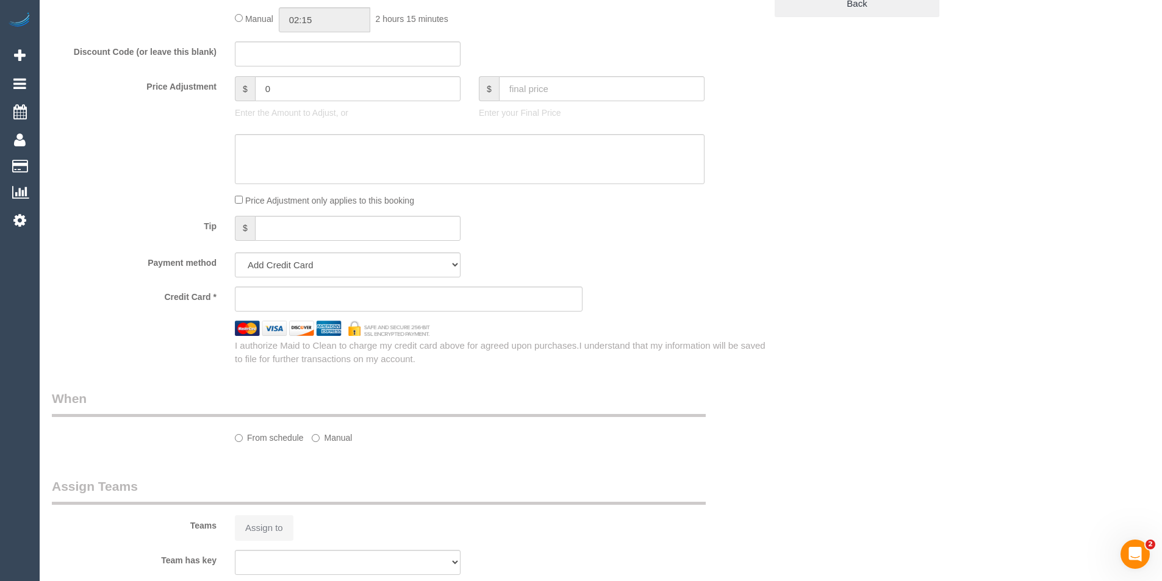
scroll to position [671, 0]
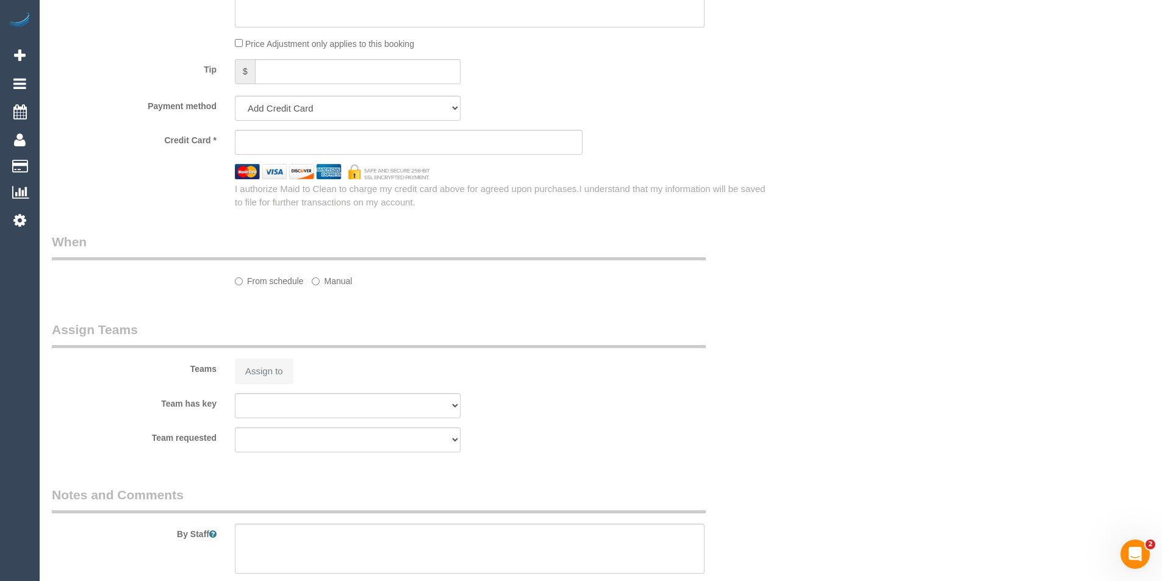
select select "number:28"
select select "number:15"
select select "number:22"
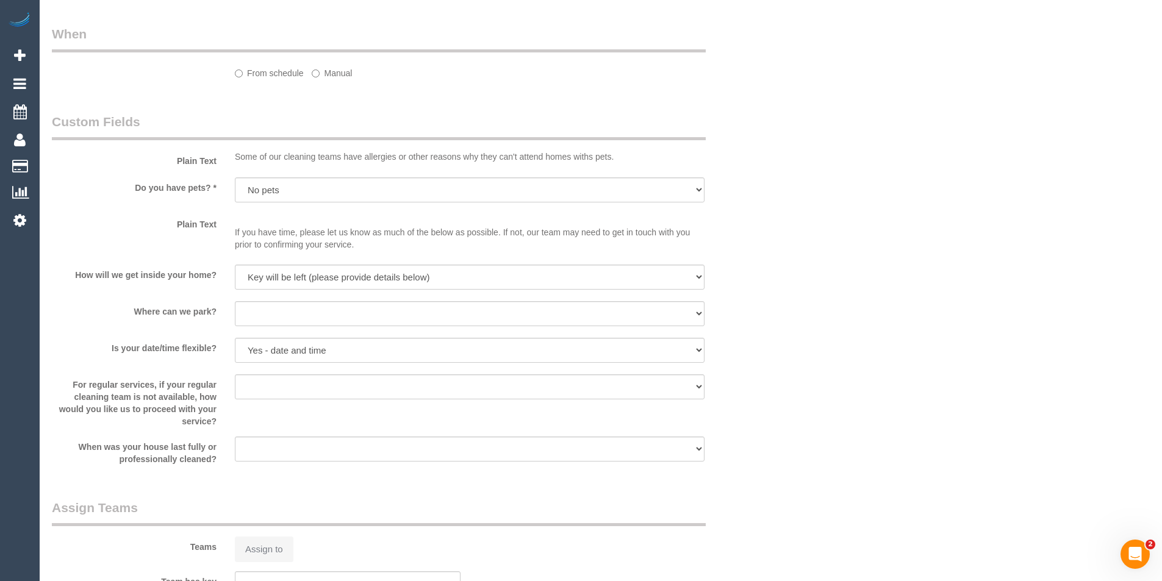
select select "object:687"
select select "string:stripe-pm_1RIiCh2GScqysDRVNjeHI31K"
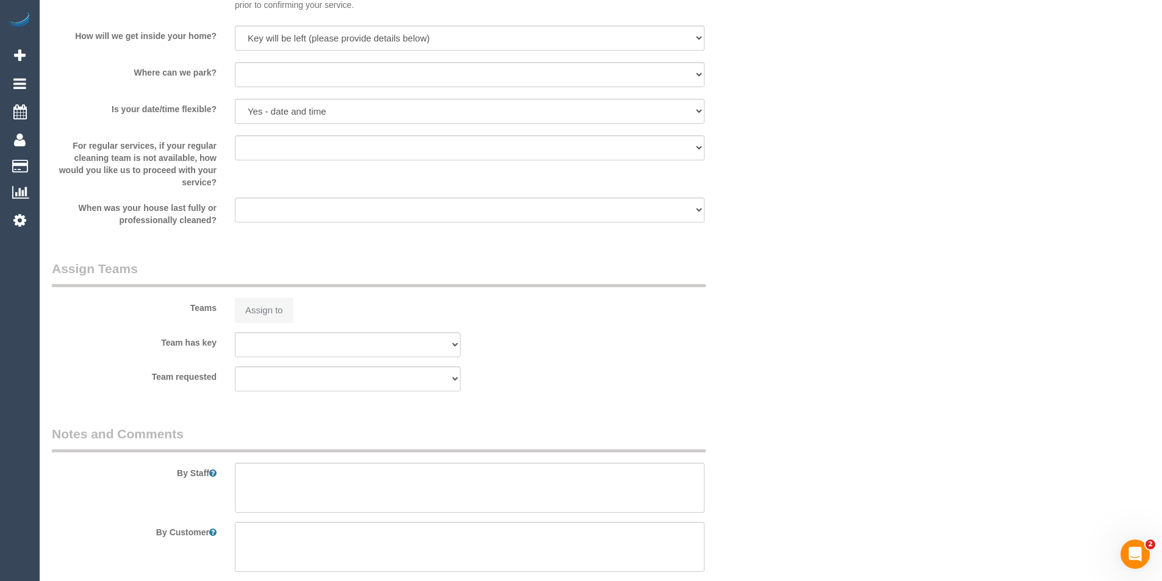
select select "object:1252"
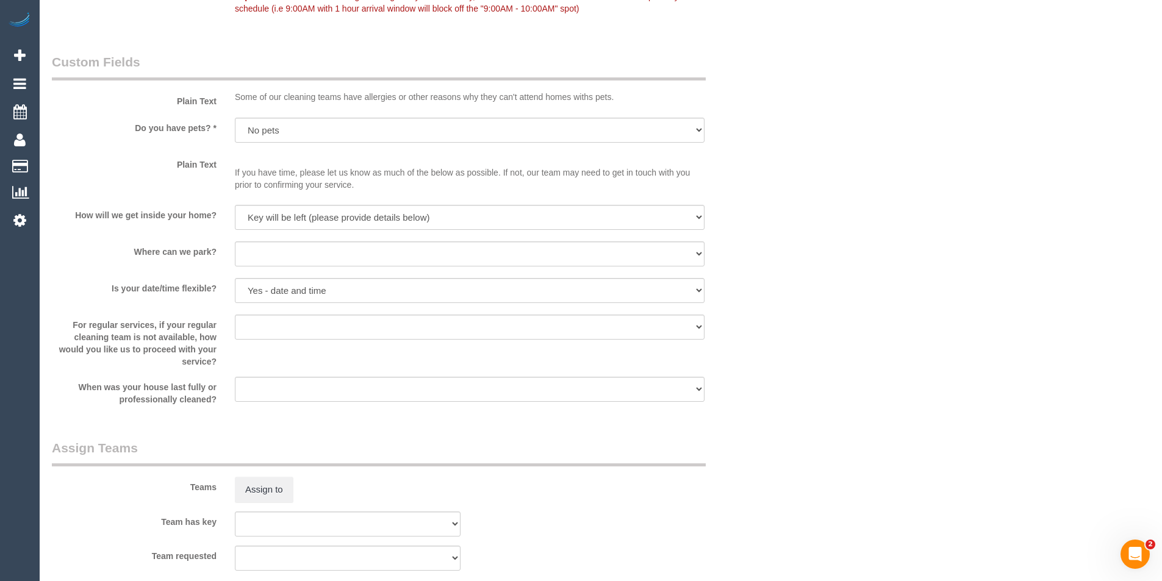
scroll to position [1716, 0]
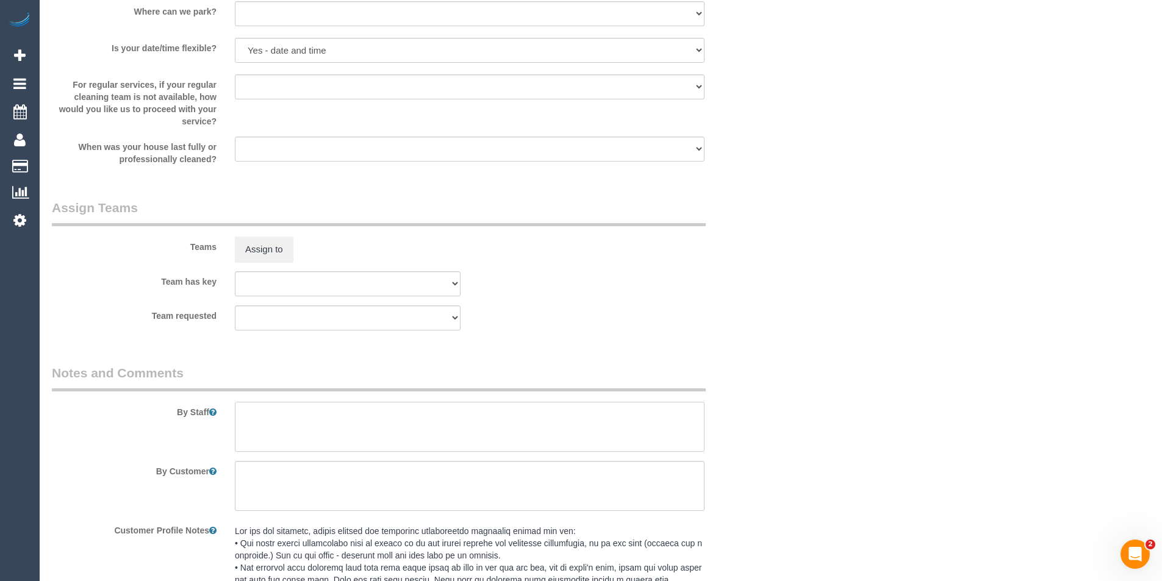
click at [292, 434] on textarea at bounding box center [470, 427] width 470 height 50
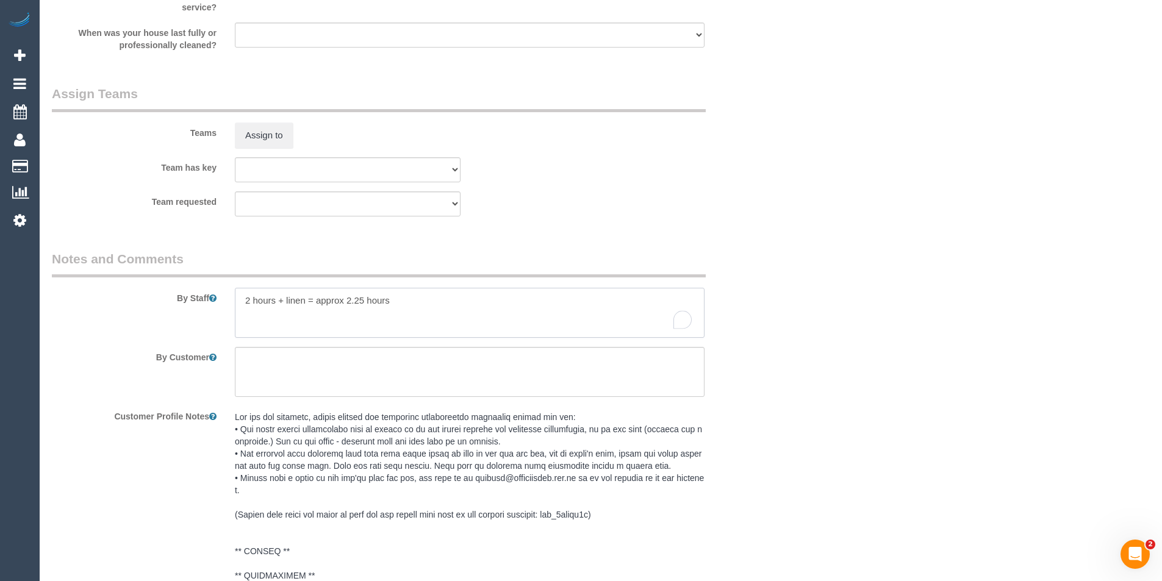
scroll to position [1899, 0]
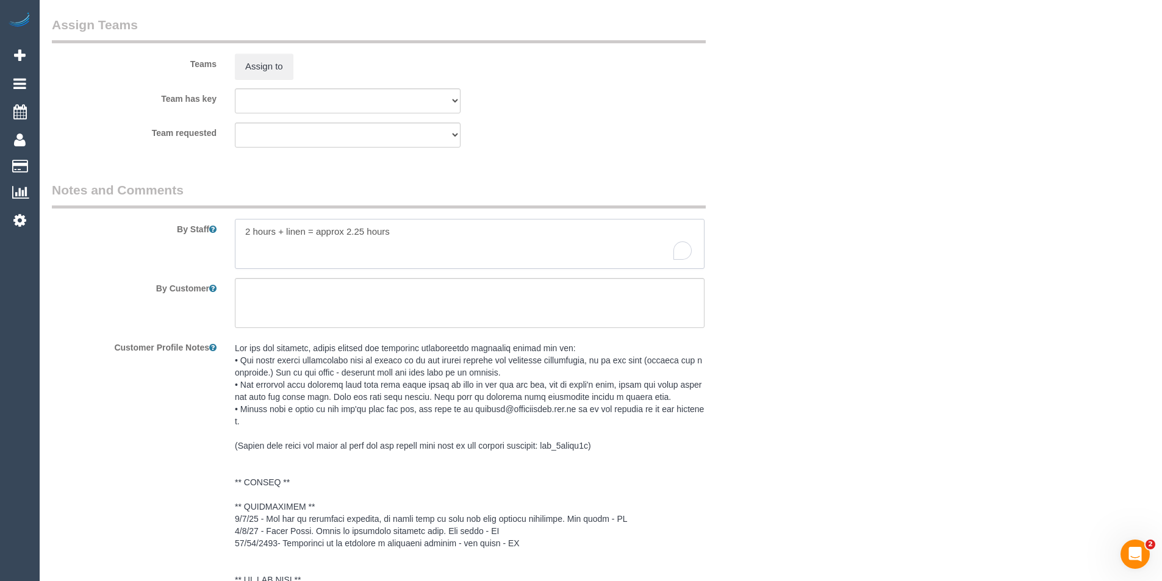
type textarea "2 hours + linen = approx 2.25 hours"
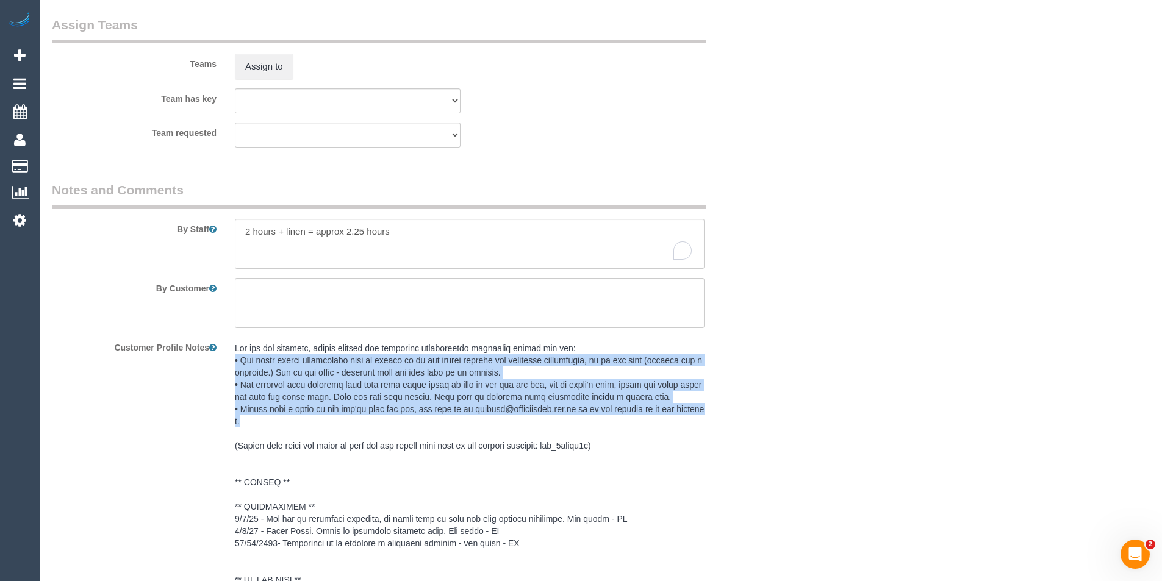
drag, startPoint x: 279, startPoint y: 420, endPoint x: 225, endPoint y: 362, distance: 78.6
click at [226, 362] on div at bounding box center [470, 550] width 488 height 426
copy pre "• The solid colour pillowcases need to either be in the middle between the patt…"
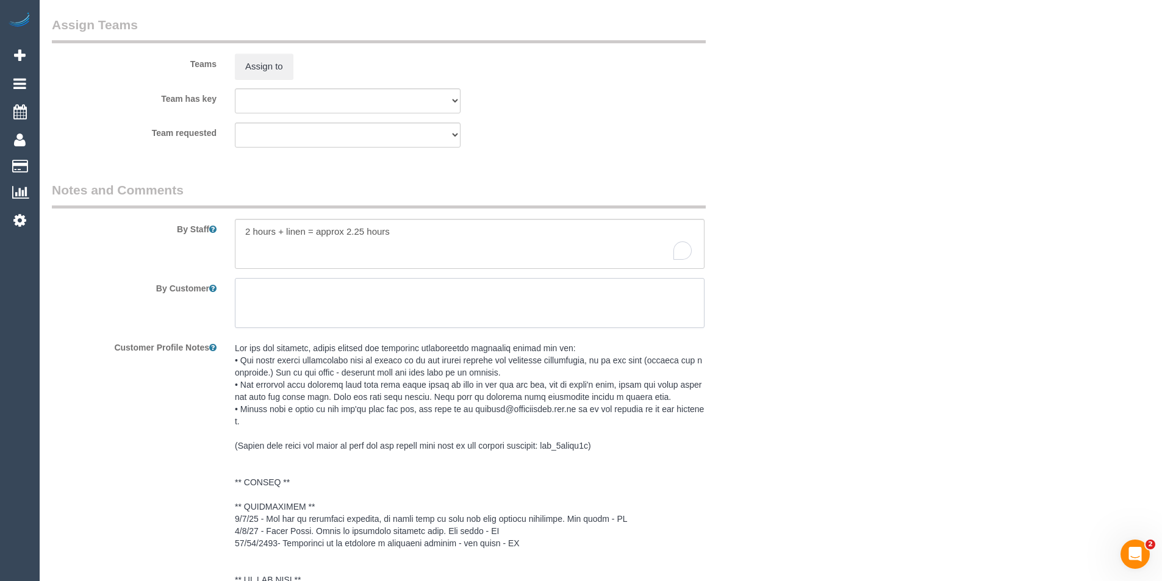
click at [293, 311] on textarea at bounding box center [470, 303] width 470 height 50
paste textarea "• The solid colour pillowcases need to either be in the middle between the patt…"
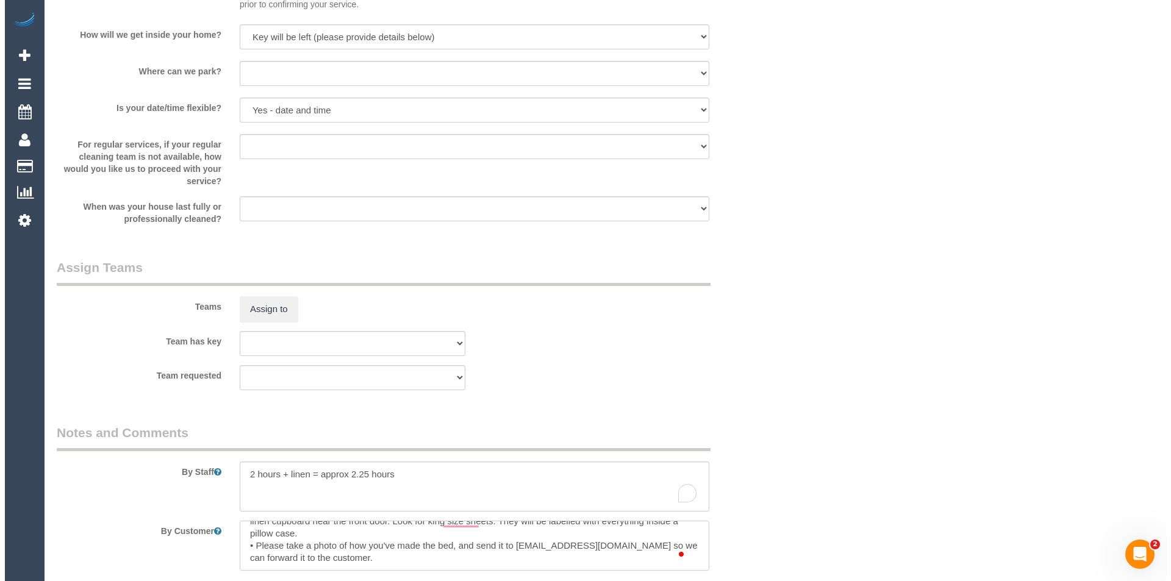
scroll to position [1655, 0]
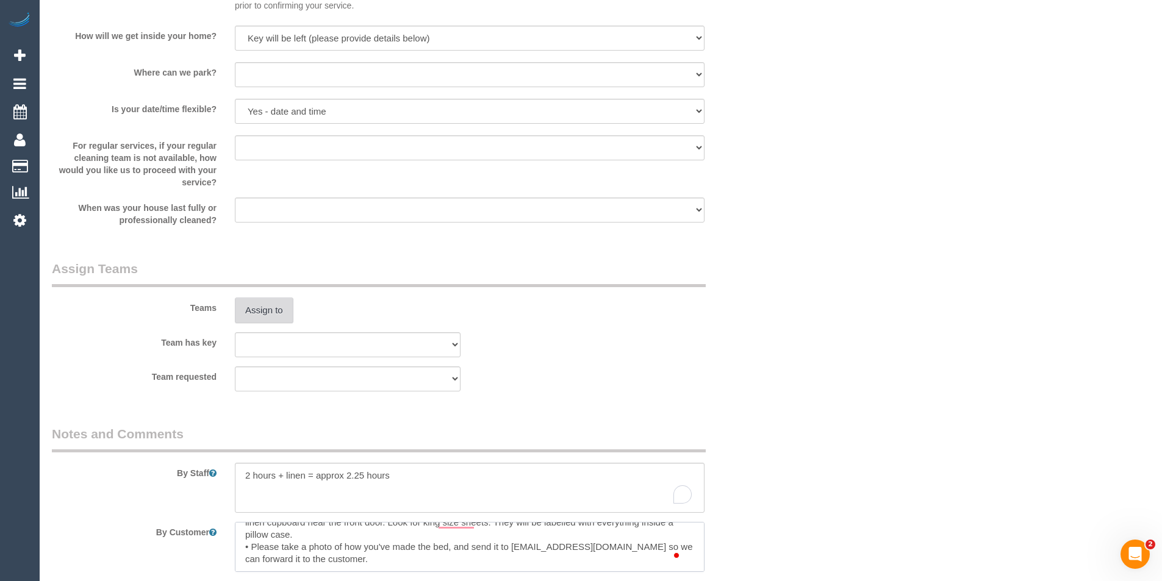
type textarea "• The solid colour pillowcases need to either be in the middle between the patt…"
click at [271, 306] on button "Assign to" at bounding box center [264, 311] width 59 height 26
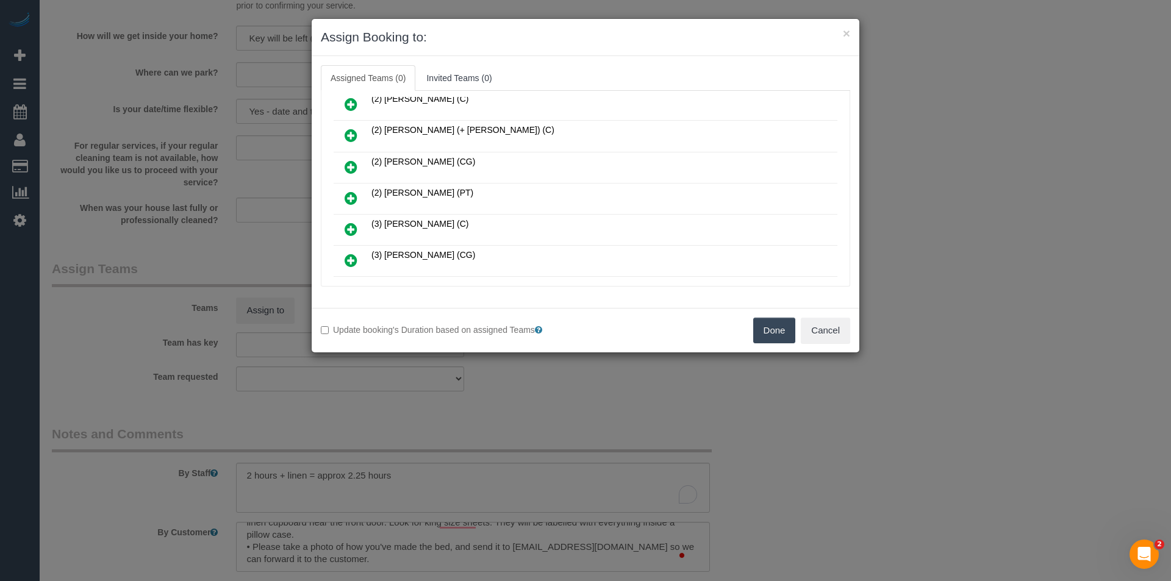
scroll to position [183, 0]
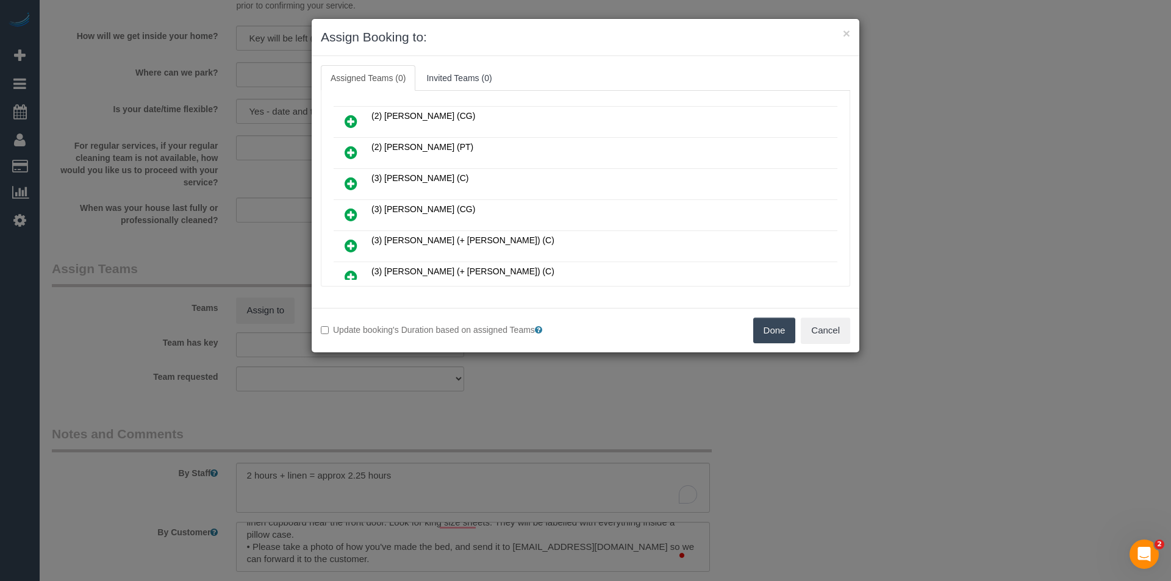
click at [351, 152] on icon at bounding box center [351, 152] width 13 height 15
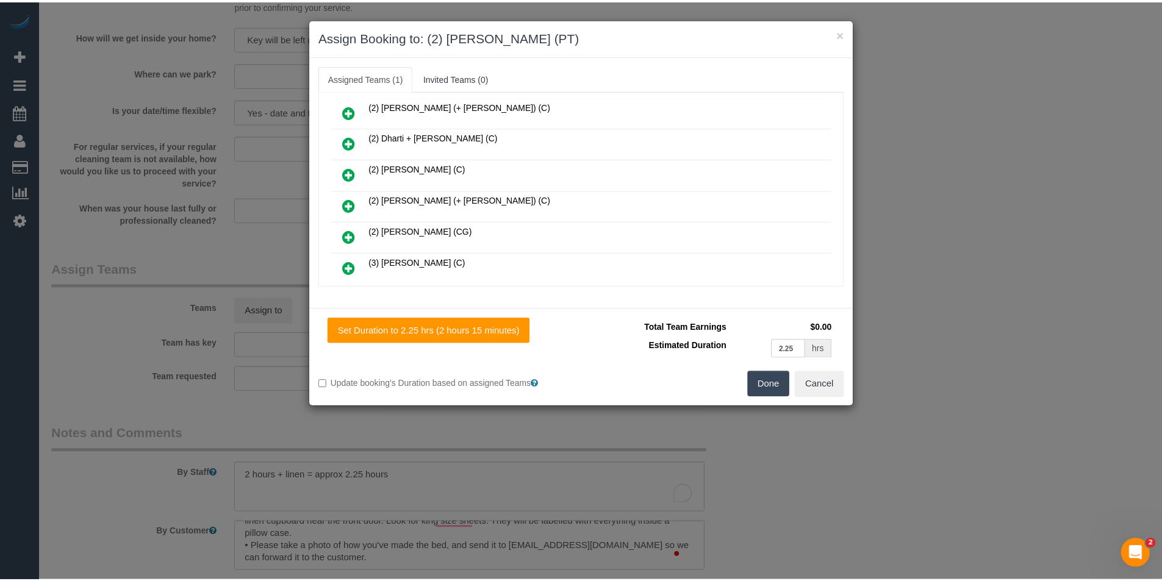
scroll to position [0, 0]
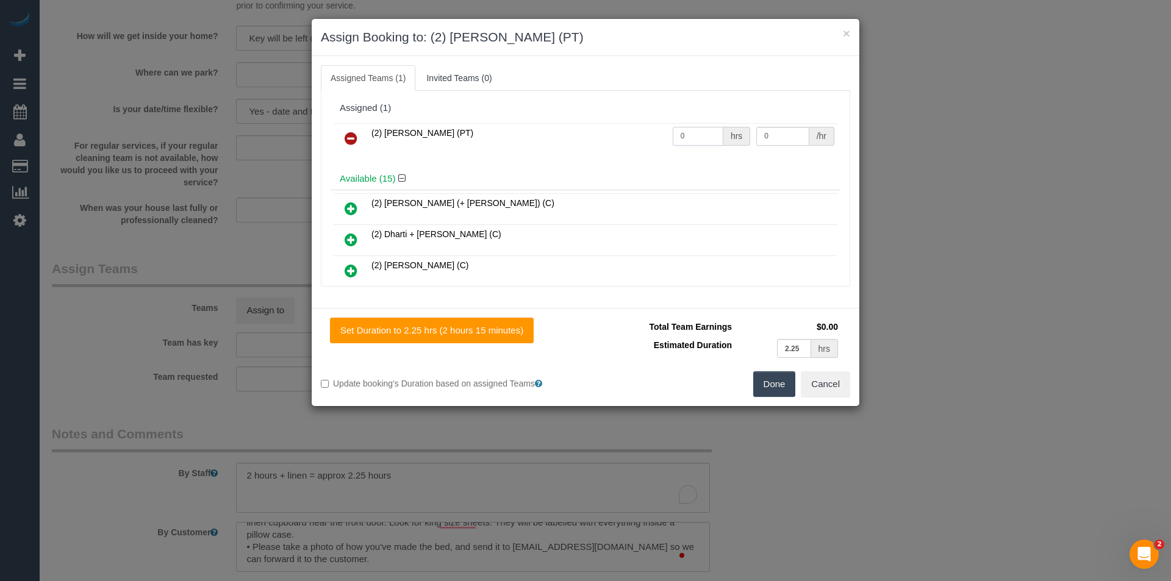
drag, startPoint x: 680, startPoint y: 138, endPoint x: 575, endPoint y: 149, distance: 105.4
click at [575, 149] on tr "(2) Reggy Cogulet (PT) 0 hrs 0 /hr" at bounding box center [586, 138] width 504 height 31
type input "2.25"
type input "37.5"
click at [780, 395] on button "Done" at bounding box center [774, 385] width 43 height 26
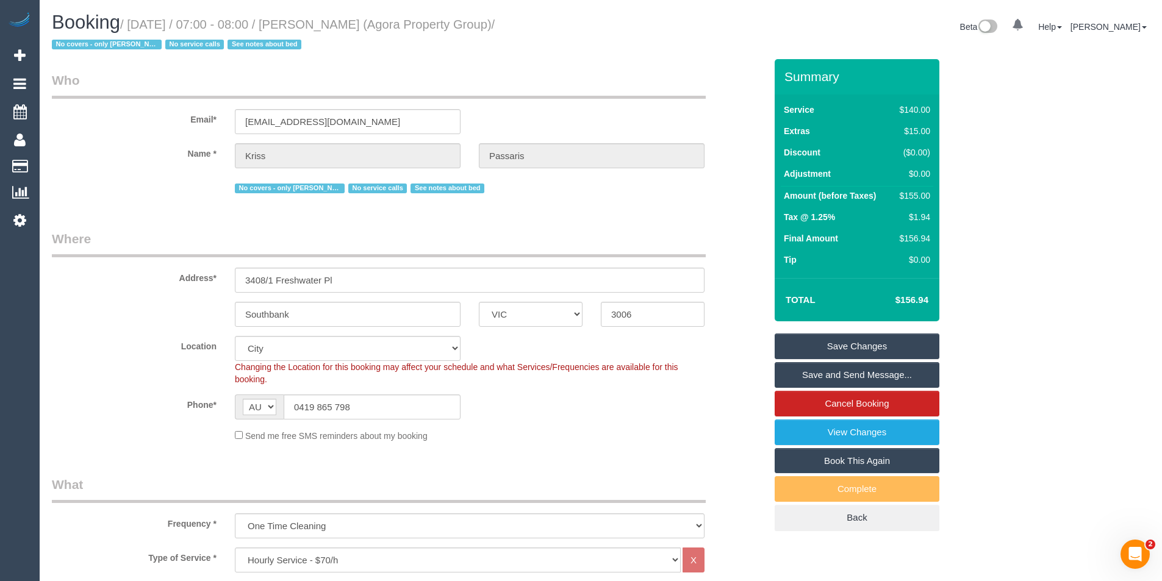
click at [847, 373] on link "Save and Send Message..." at bounding box center [857, 375] width 165 height 26
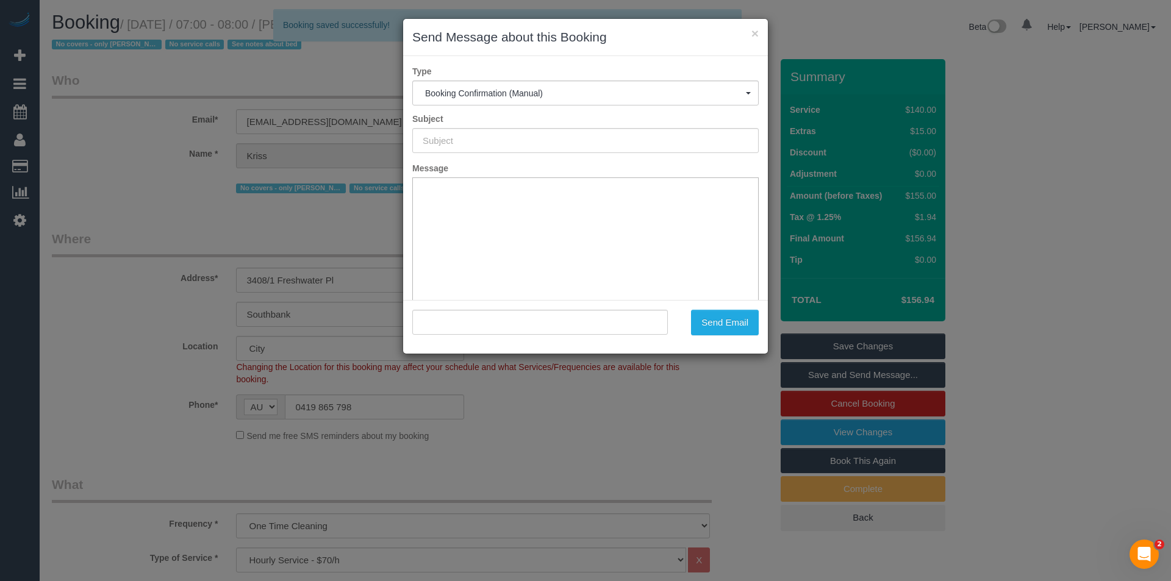
type input "Booking Confirmed"
type input ""Kriss Passaris" <passaris@bigpond.net.au>"
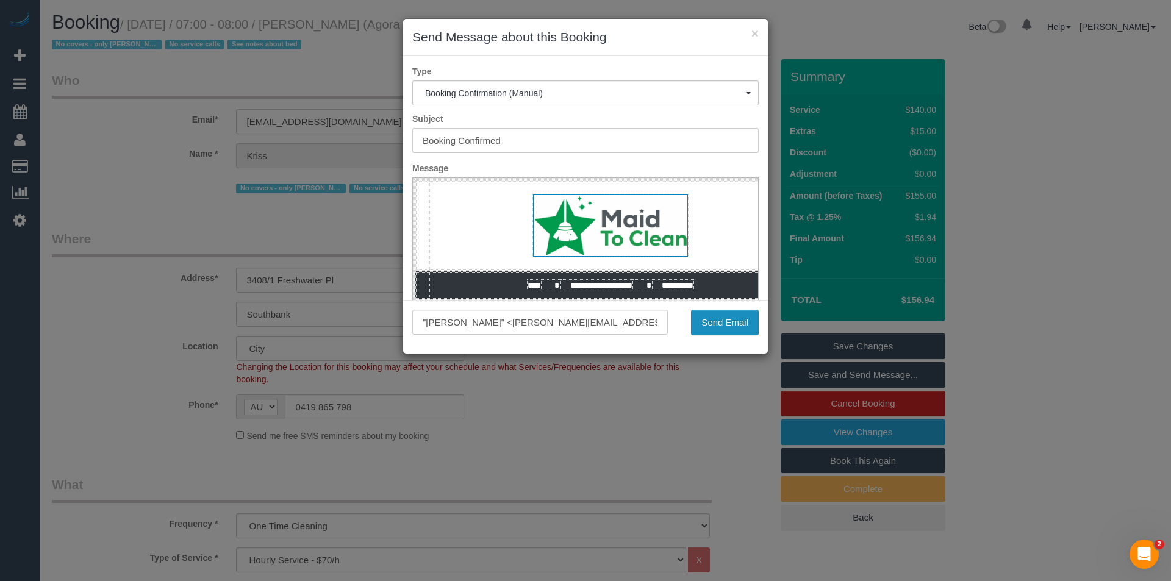
click at [727, 325] on button "Send Email" at bounding box center [725, 323] width 68 height 26
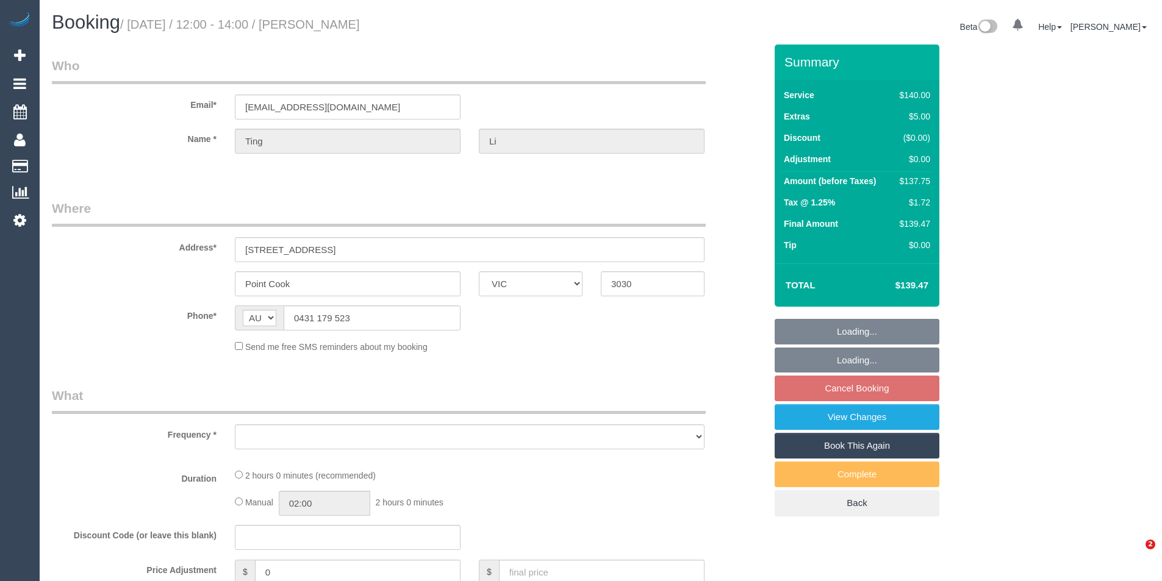
select select "VIC"
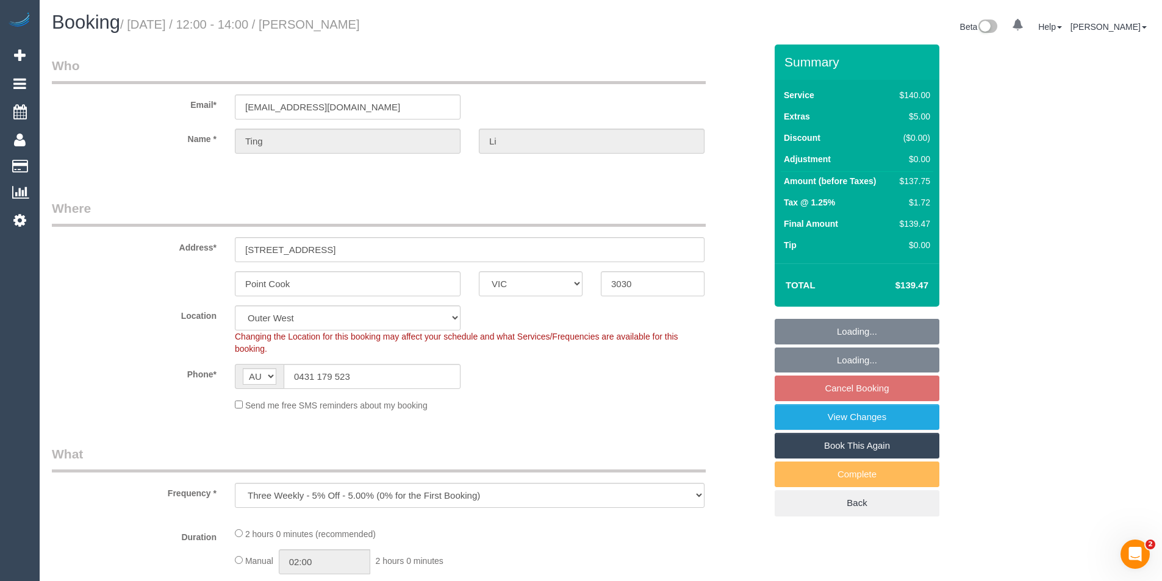
select select "object:842"
select select "number:29"
select select "number:14"
select select "number:19"
select select "number:24"
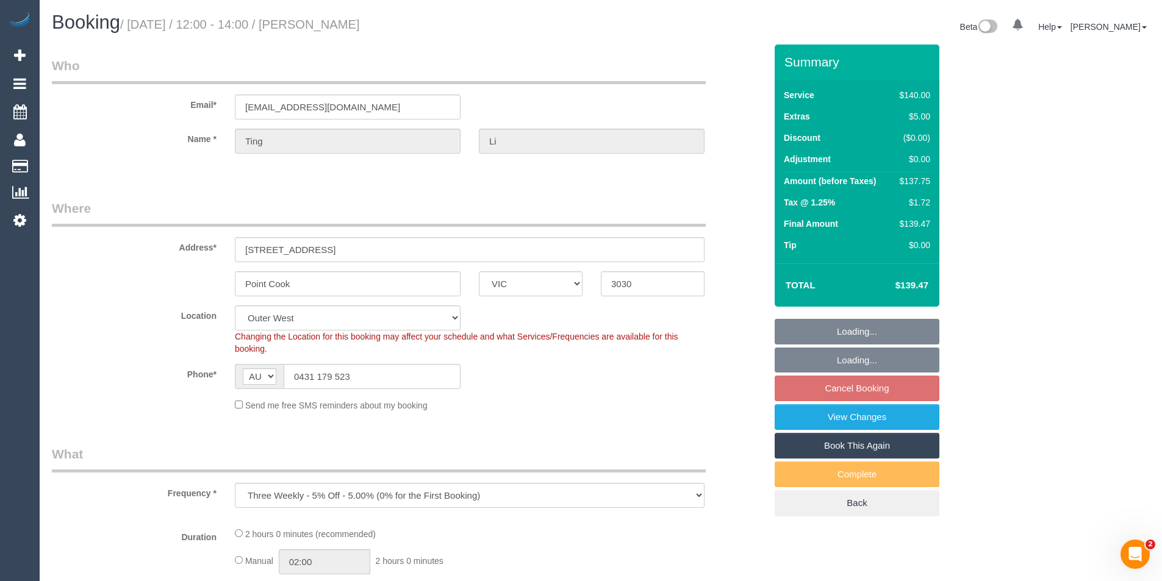
select select "number:34"
select select "number:26"
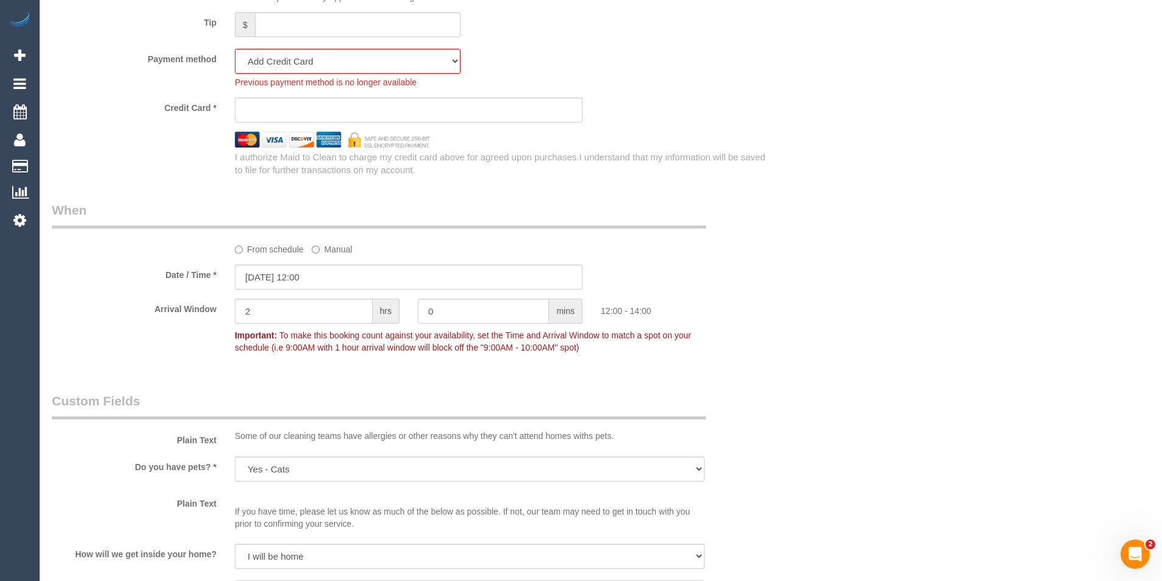
scroll to position [1098, 0]
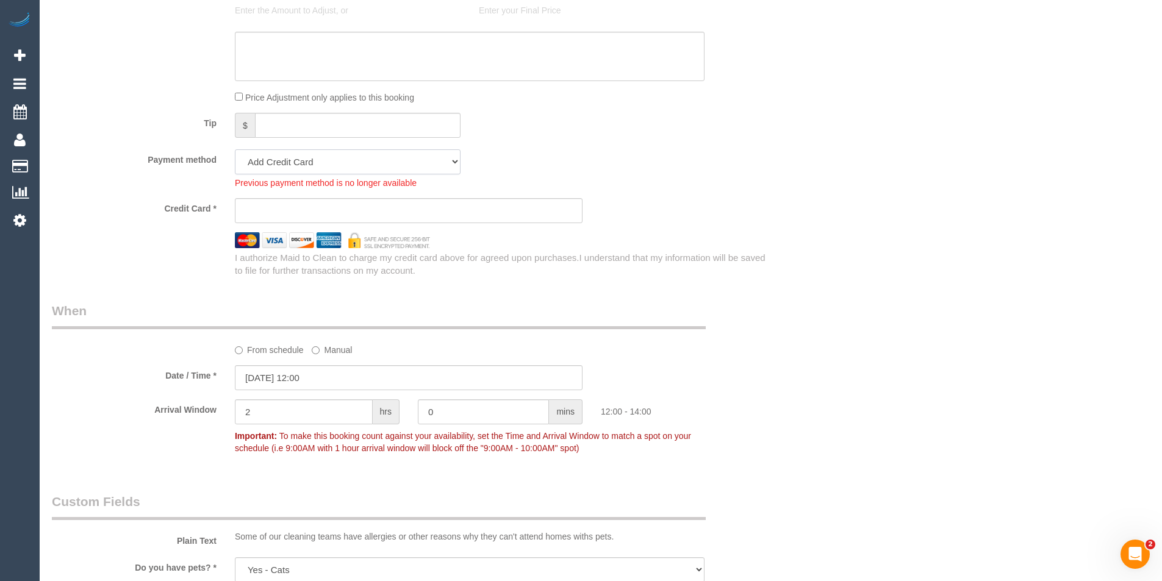
click at [287, 161] on select "Amex - 1007 - 05/2029 (Default) Add Credit Card ─────────────── Cash Check Payp…" at bounding box center [348, 161] width 226 height 25
select select "string:stripe-pm_1PFoNq2GScqysDRVLW6V3vjo"
click at [235, 149] on select "Amex - 1007 - 05/2029 (Default) Add Credit Card ─────────────── Cash Check Payp…" at bounding box center [348, 161] width 226 height 25
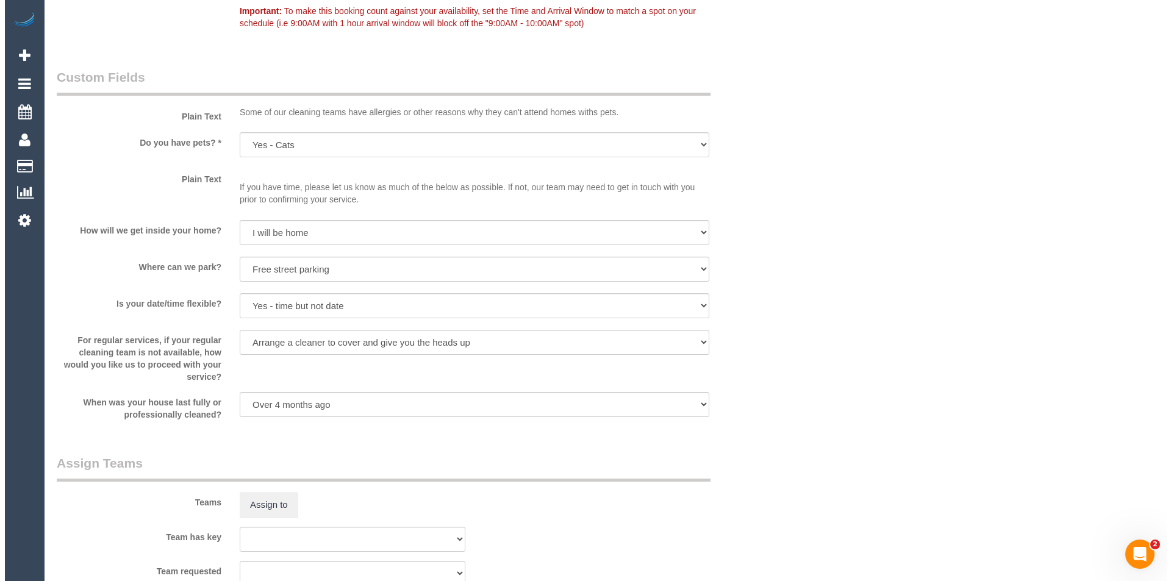
scroll to position [1647, 0]
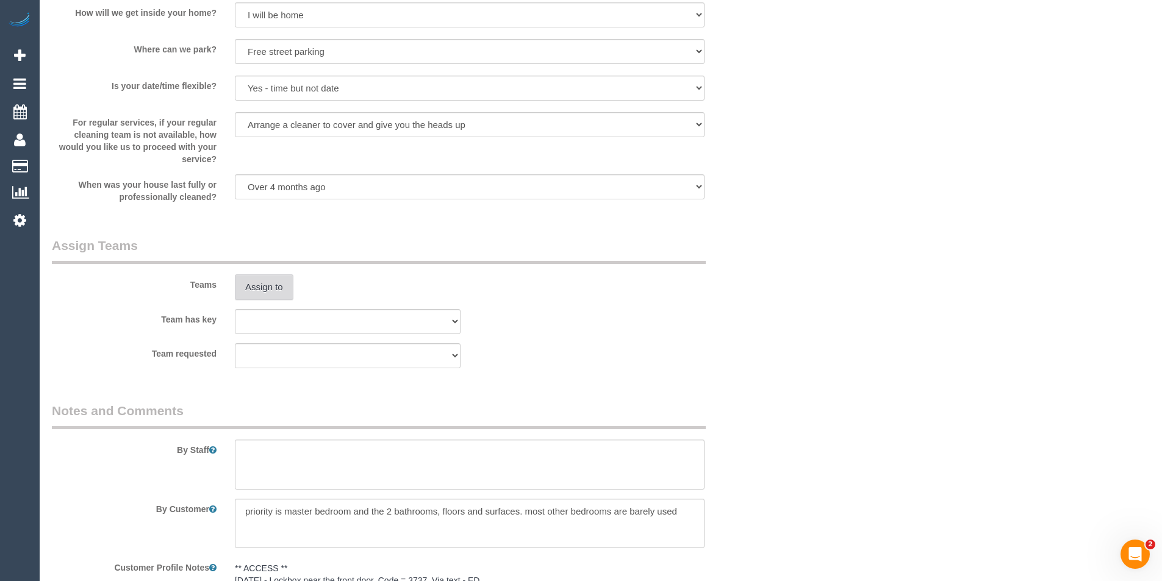
click at [265, 289] on button "Assign to" at bounding box center [264, 288] width 59 height 26
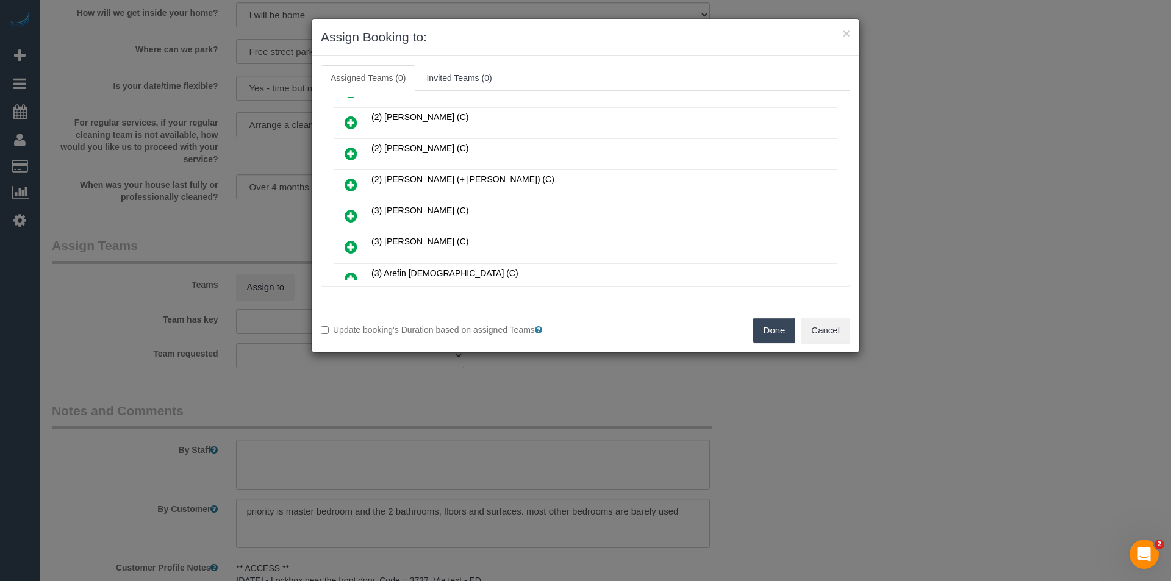
click at [351, 243] on icon at bounding box center [351, 247] width 13 height 15
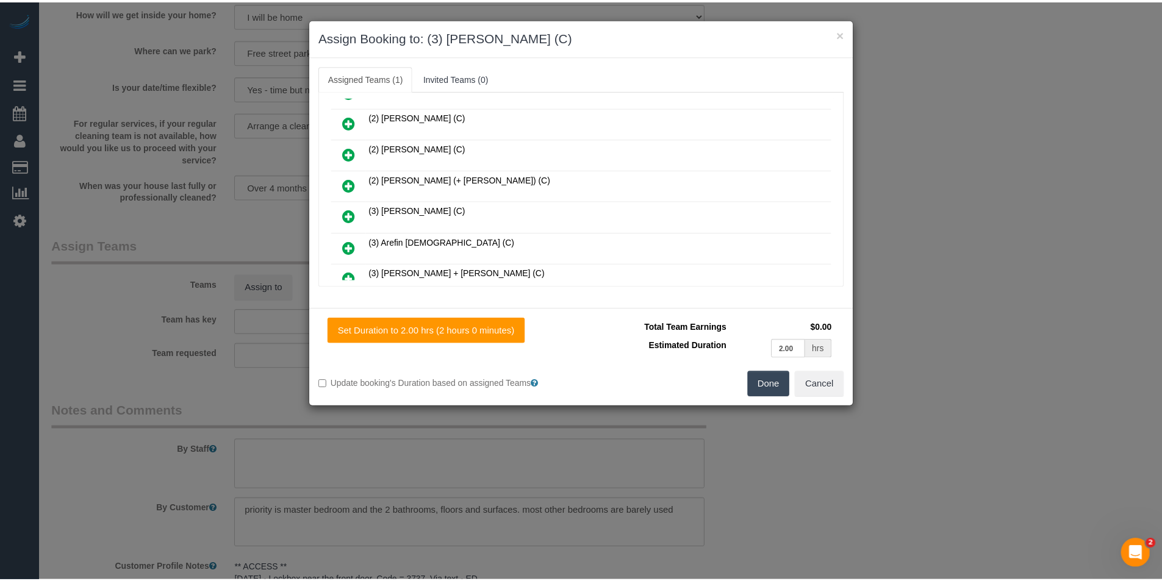
scroll to position [0, 0]
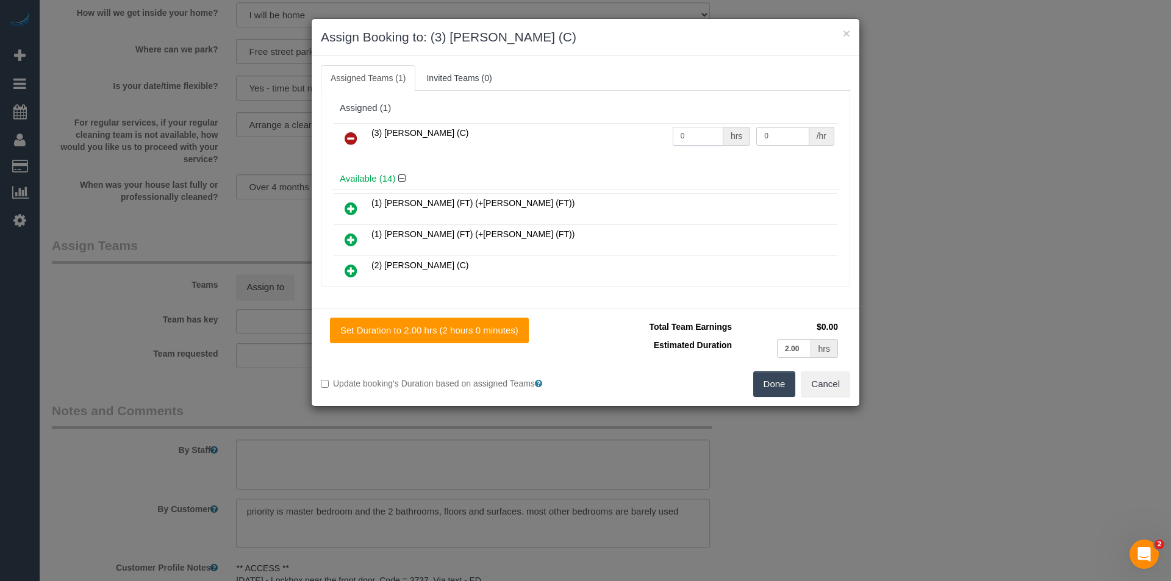
drag, startPoint x: 691, startPoint y: 134, endPoint x: 599, endPoint y: 134, distance: 91.5
click at [602, 137] on tr "(3) [PERSON_NAME] (C) 0 hrs 0 /hr" at bounding box center [586, 138] width 504 height 31
type input "2"
type input "36.25"
click at [786, 390] on button "Done" at bounding box center [774, 385] width 43 height 26
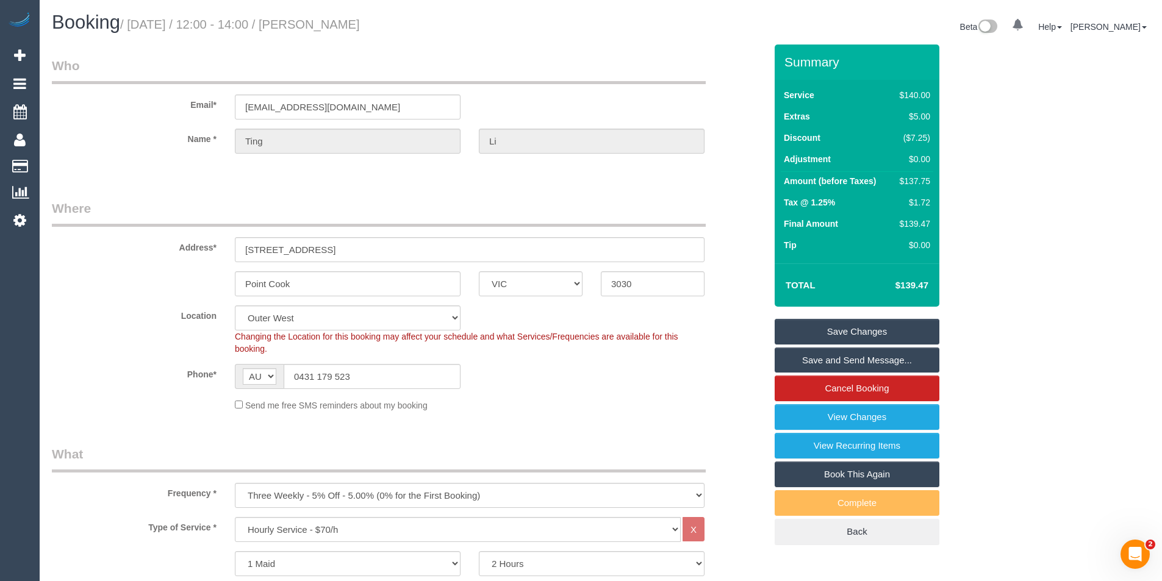
click at [822, 361] on link "Save and Send Message..." at bounding box center [857, 361] width 165 height 26
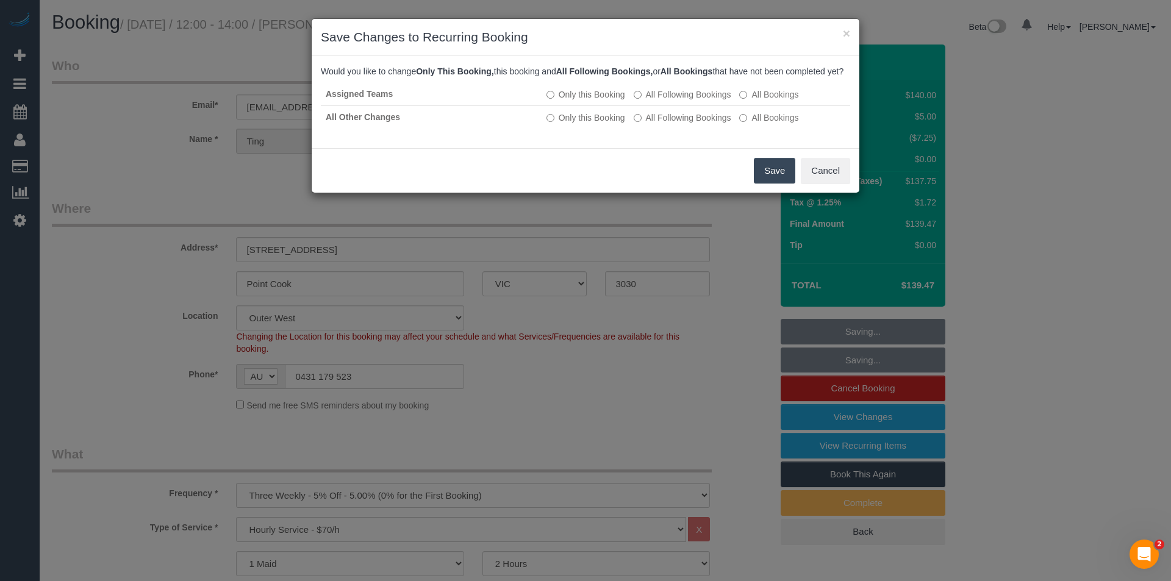
click at [765, 182] on button "Save" at bounding box center [774, 171] width 41 height 26
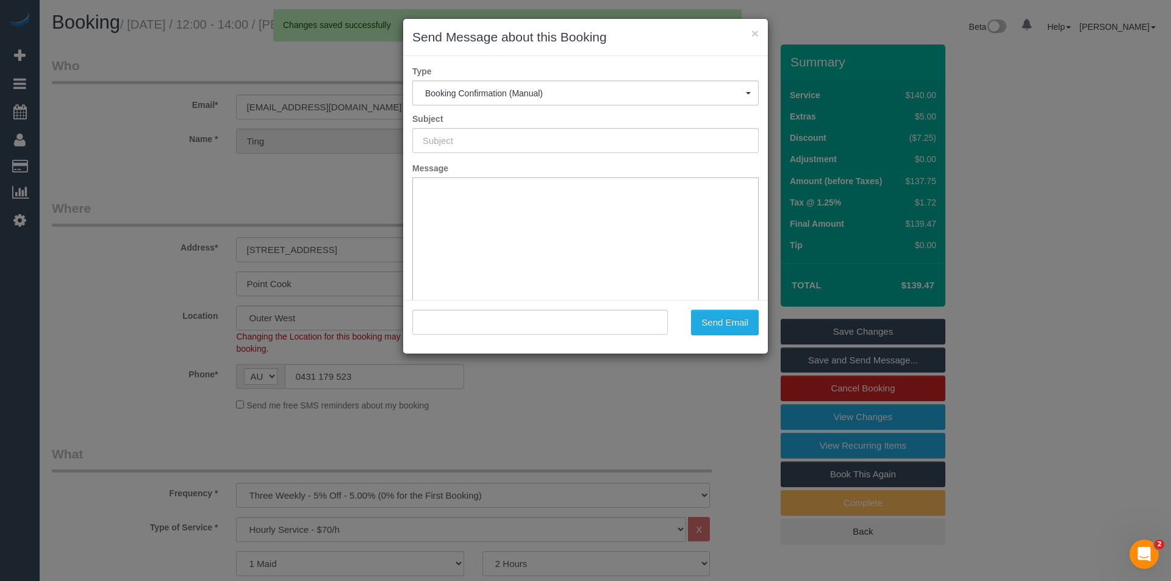
type input "Booking Confirmed"
type input ""Ting Li" <ting666@gmail.com>"
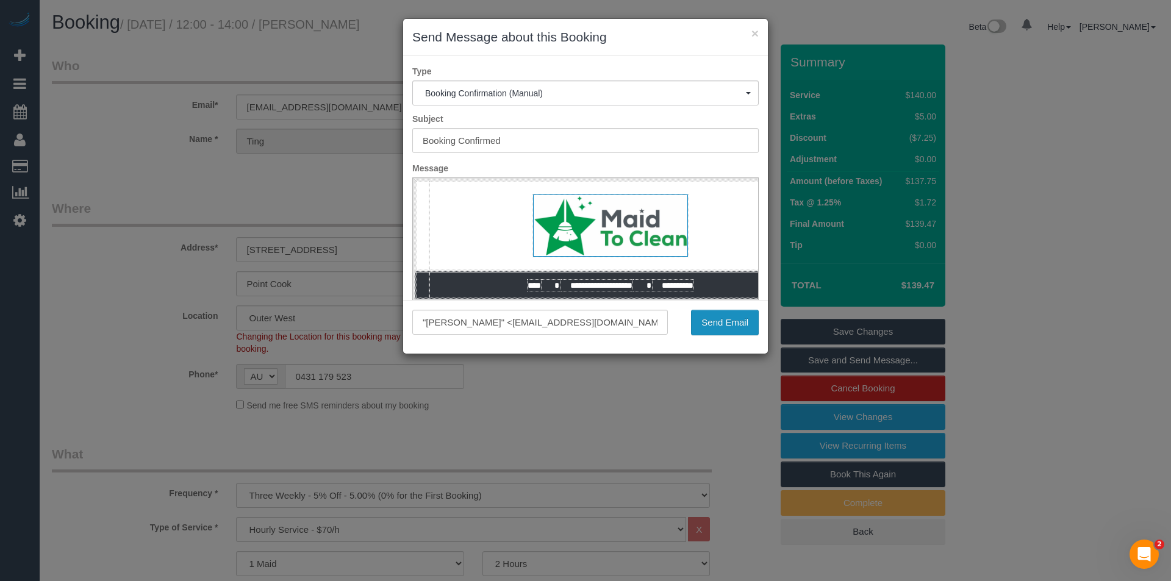
click at [732, 322] on button "Send Email" at bounding box center [725, 323] width 68 height 26
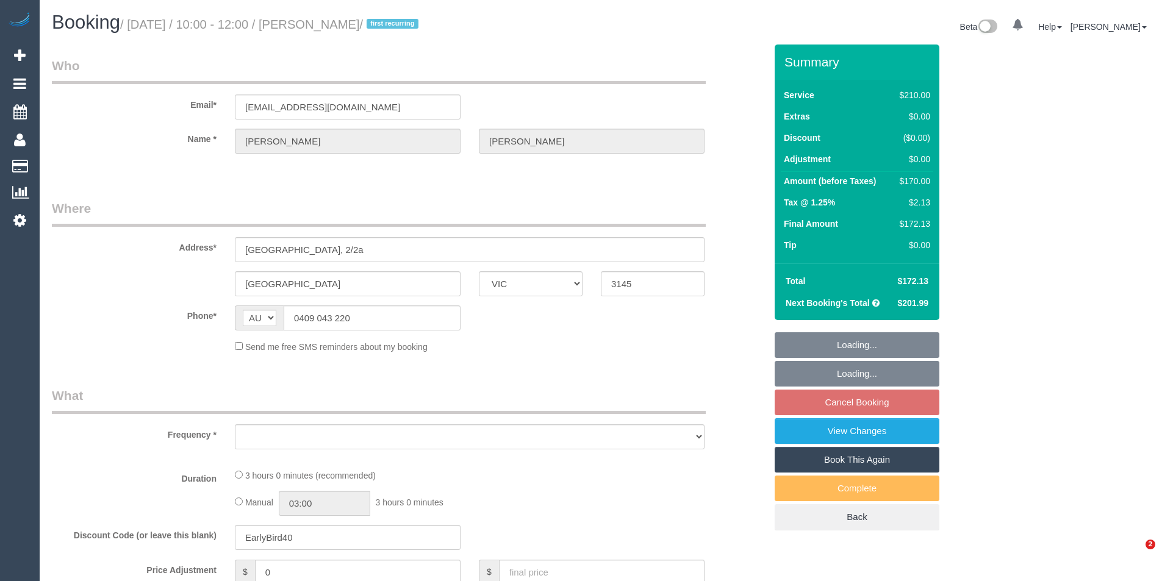
select select "VIC"
select select "object:529"
select select "string:stripe-pm_1PpgA22GScqysDRVotncbrGS"
select select "number:27"
select select "number:14"
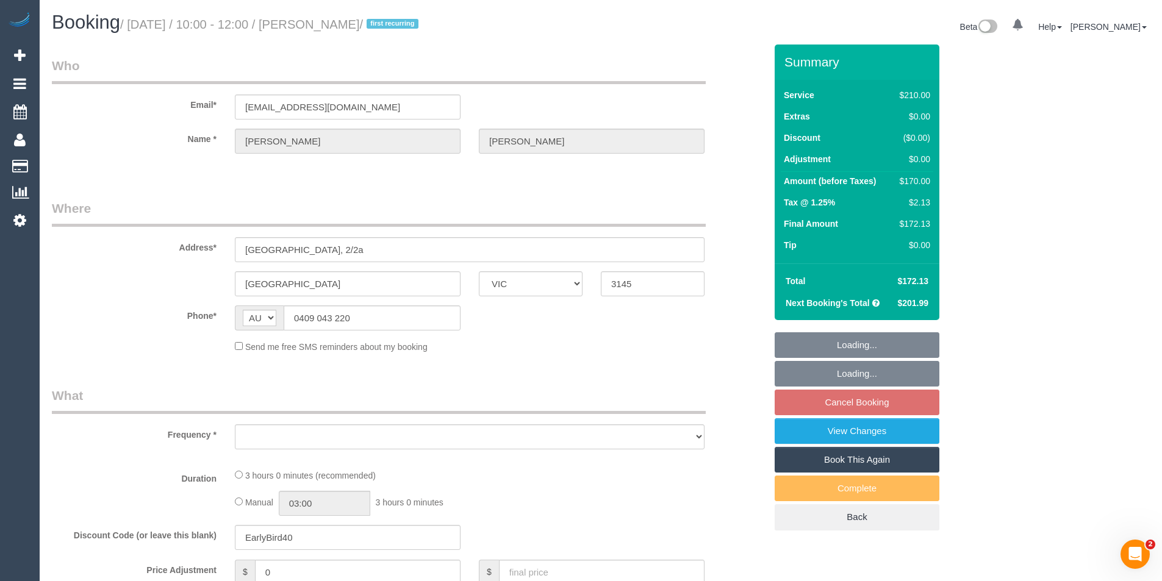
select select "number:19"
select select "number:25"
select select "number:33"
select select "number:12"
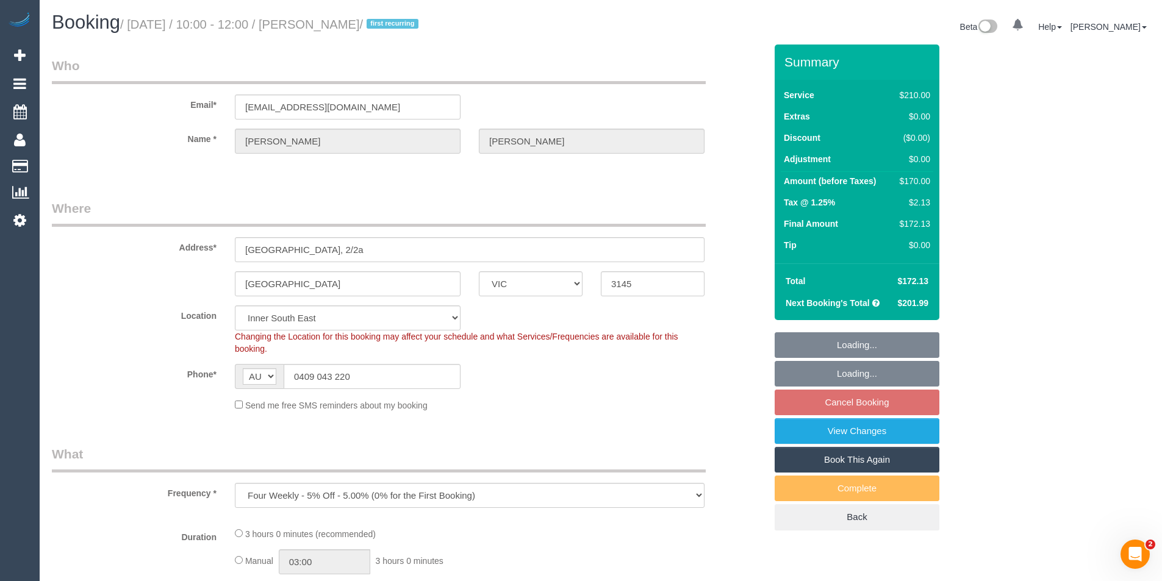
select select "object:682"
select select "180"
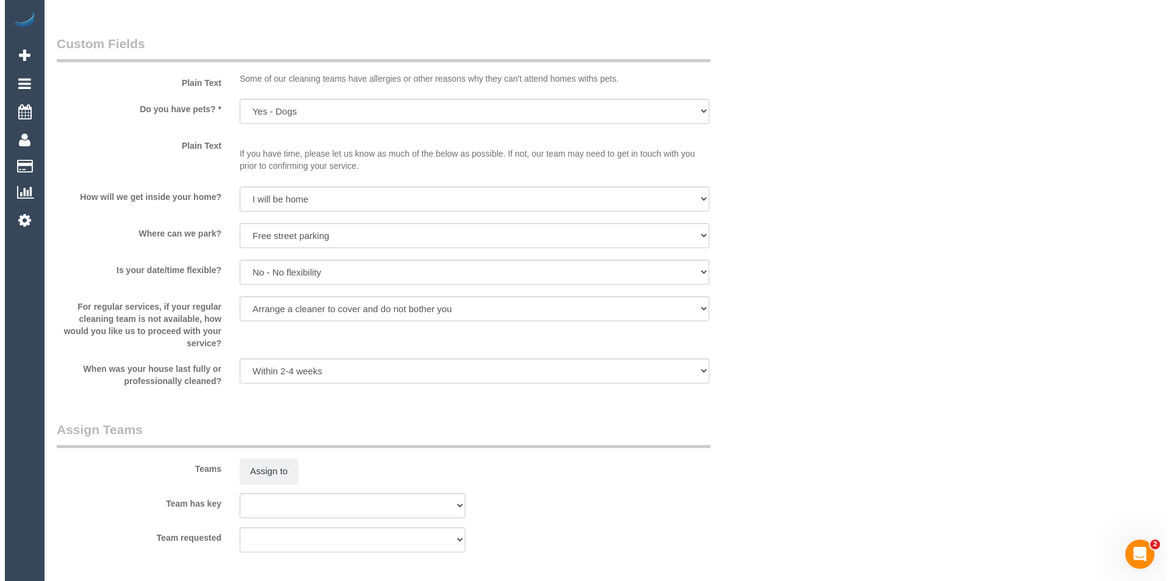
scroll to position [1586, 0]
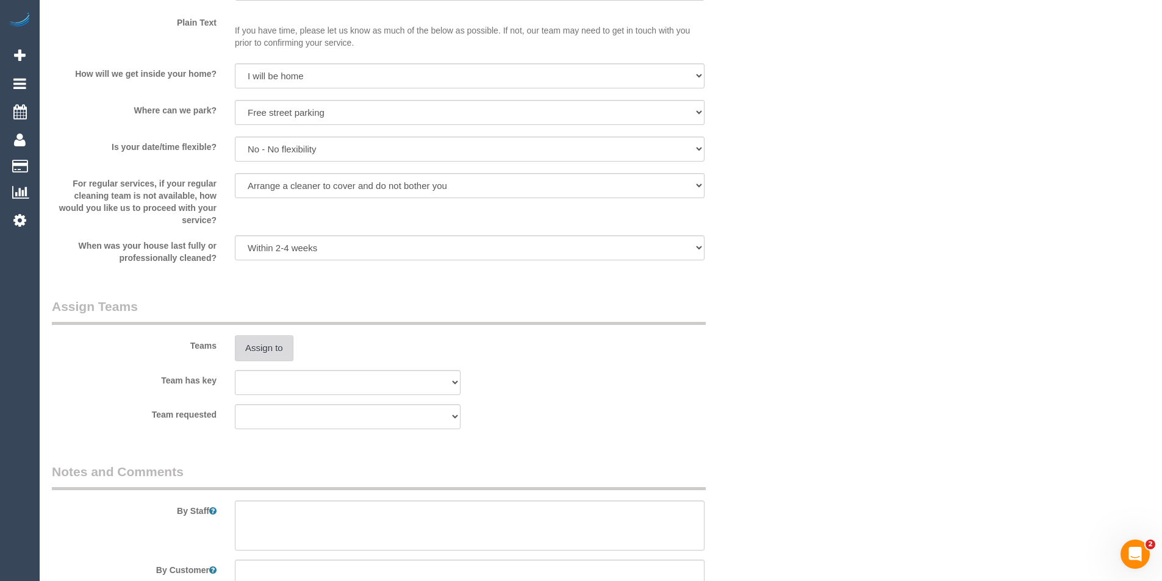
click at [282, 357] on button "Assign to" at bounding box center [264, 349] width 59 height 26
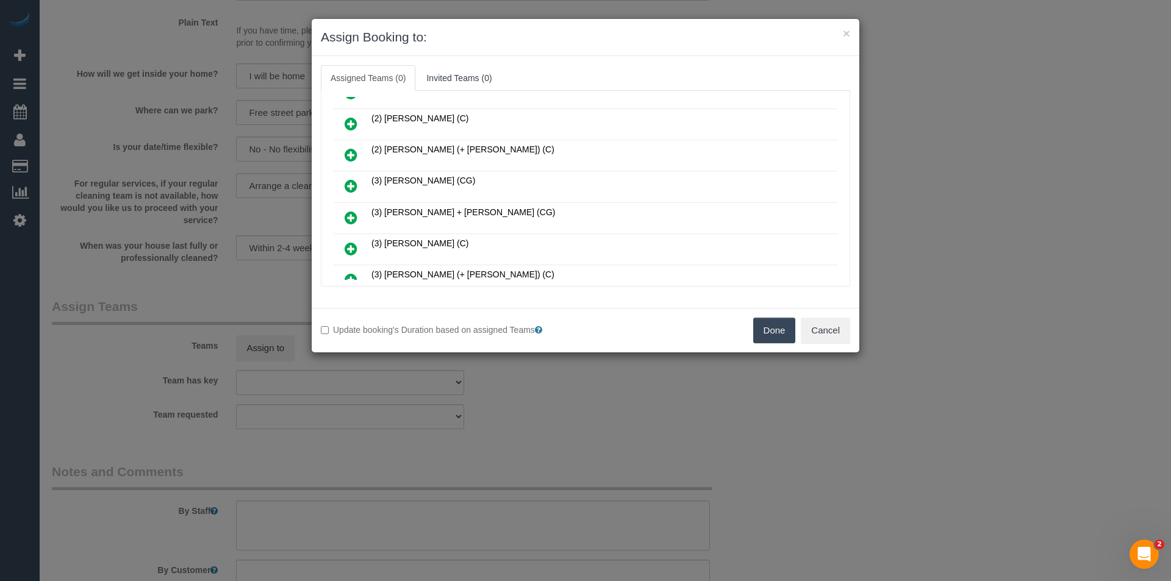
scroll to position [366, 0]
click at [350, 187] on icon at bounding box center [351, 188] width 13 height 15
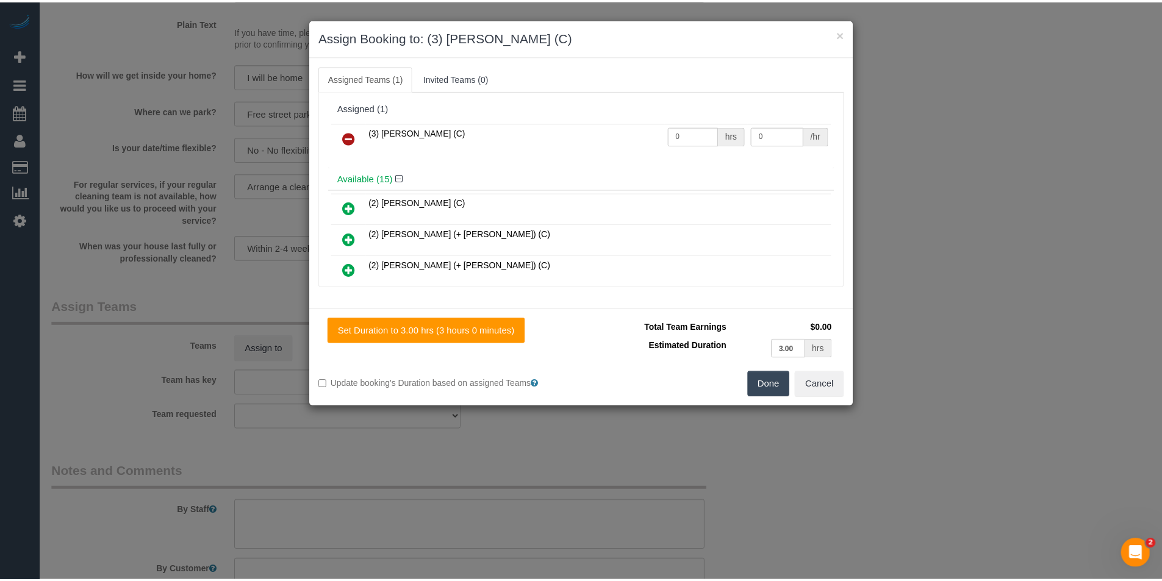
scroll to position [0, 0]
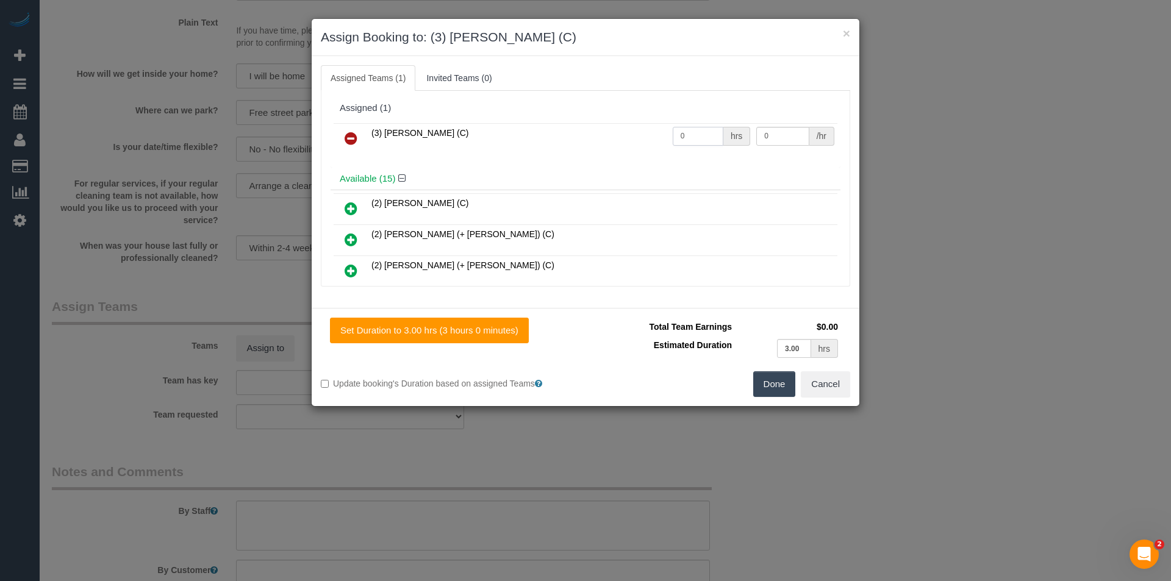
drag, startPoint x: 686, startPoint y: 132, endPoint x: 629, endPoint y: 137, distance: 57.6
click at [630, 137] on tr "(3) [PERSON_NAME] (C) 0 hrs 0 /hr" at bounding box center [586, 138] width 504 height 31
type input "3"
type input "35"
click at [780, 387] on button "Done" at bounding box center [774, 385] width 43 height 26
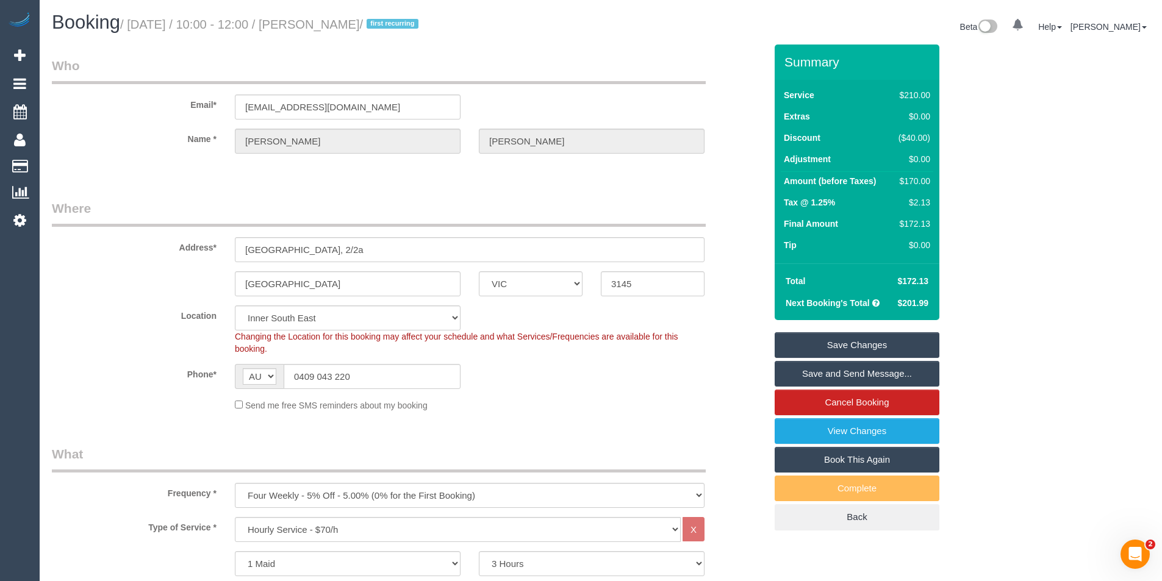
click at [846, 372] on link "Save and Send Message..." at bounding box center [857, 374] width 165 height 26
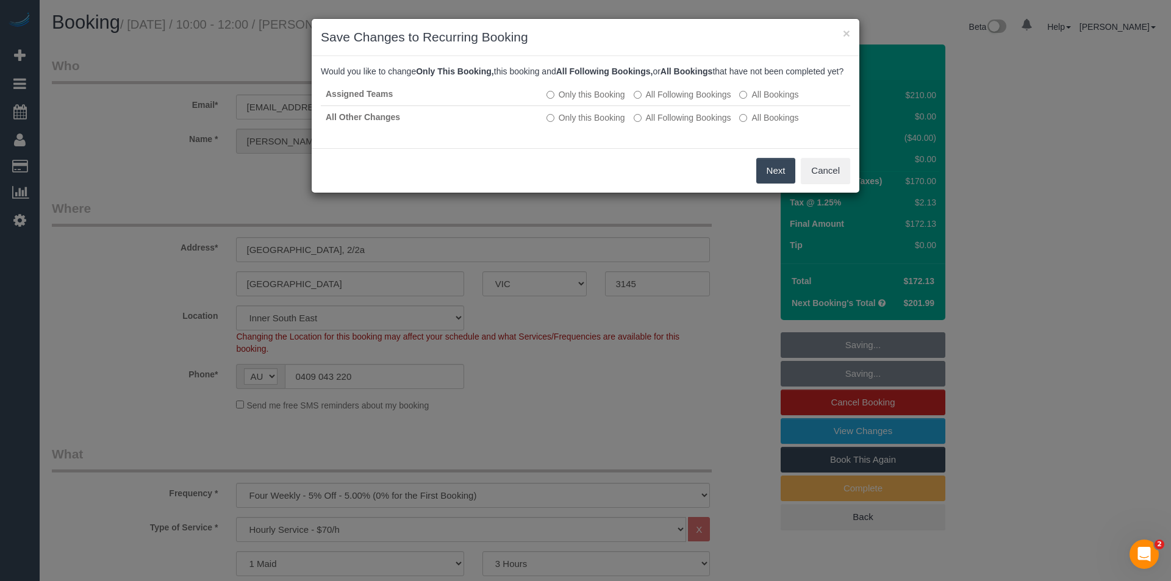
click at [773, 184] on button "Next" at bounding box center [777, 171] width 40 height 26
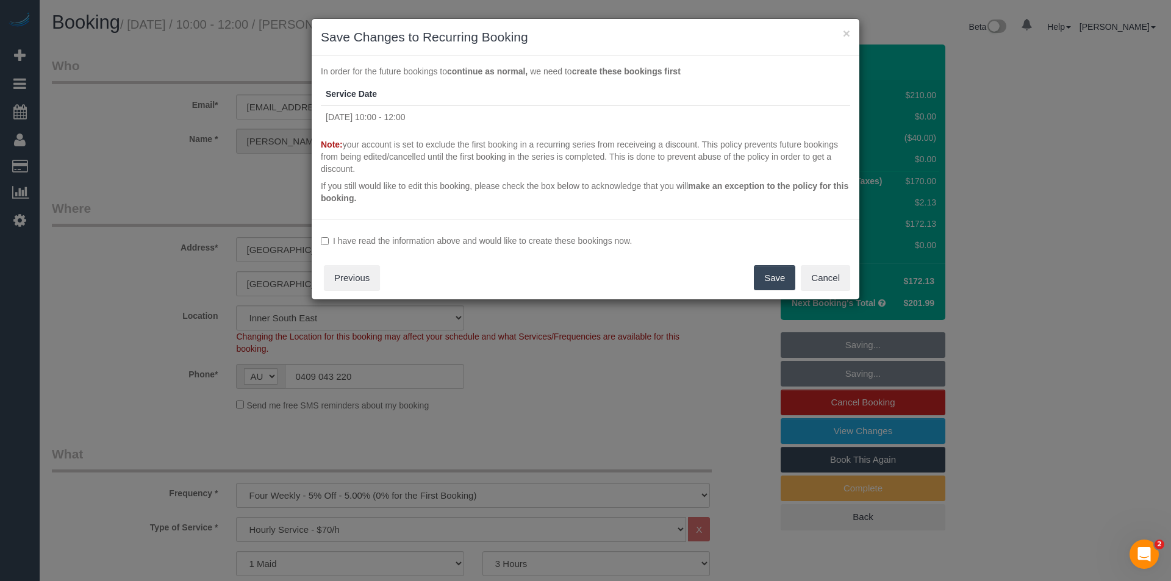
click at [382, 243] on label "I have read the information above and would like to create these bookings now." at bounding box center [586, 241] width 530 height 12
click at [769, 276] on button "Save" at bounding box center [774, 278] width 41 height 26
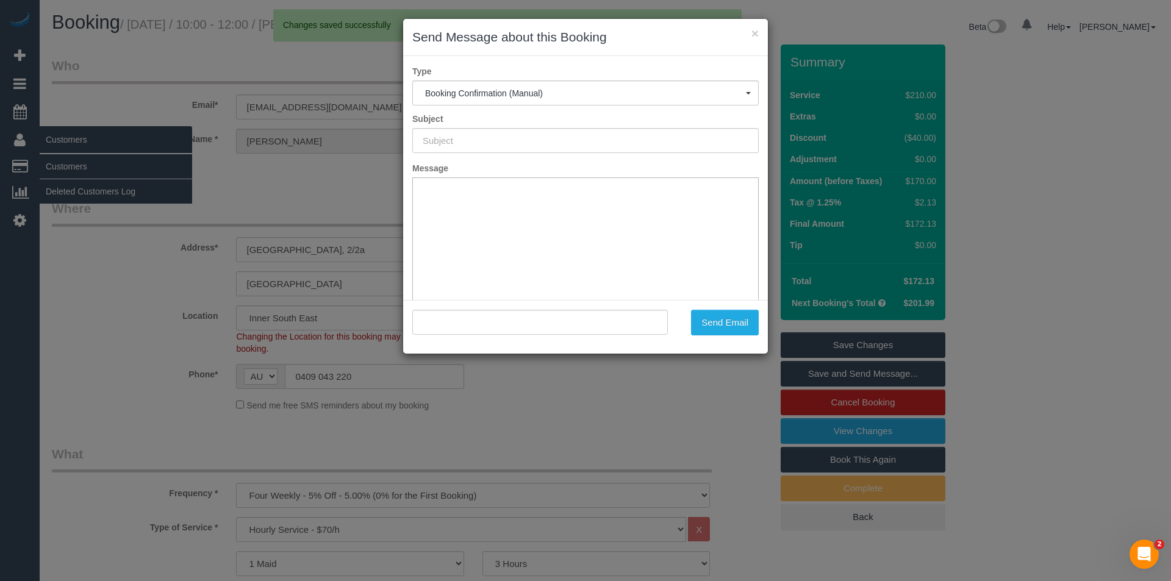
type input "Booking Confirmed"
type input ""Corey Rabaut" <crabaut@gmail.com>"
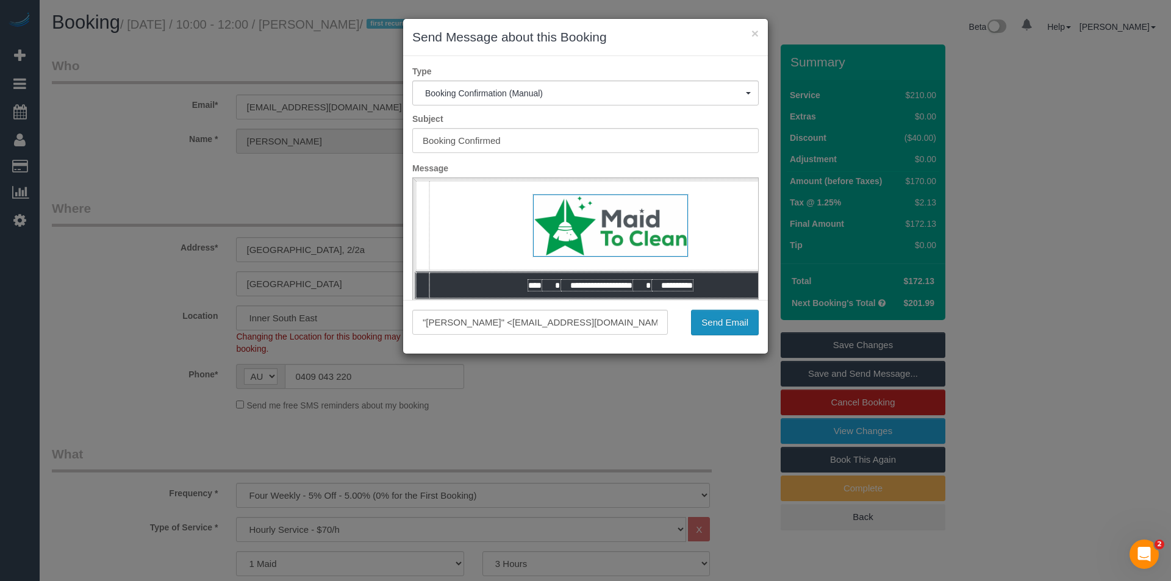
click at [744, 326] on button "Send Email" at bounding box center [725, 323] width 68 height 26
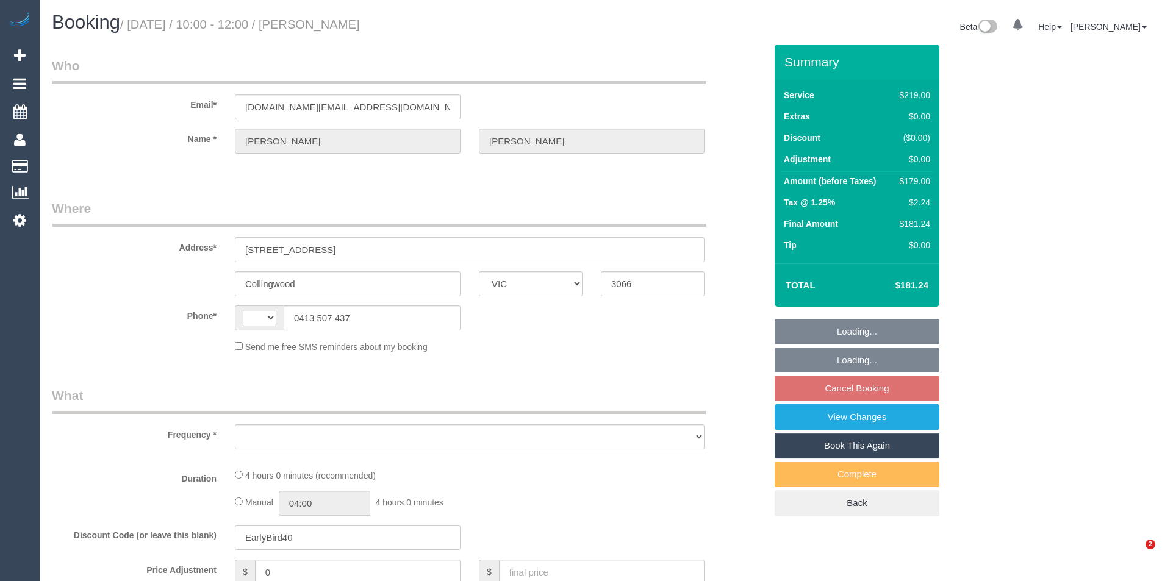
select select "VIC"
select select "string:stripe-pm_1RuurL2GScqysDRVzB8g3iIc"
select select "number:28"
select select "number:14"
select select "number:20"
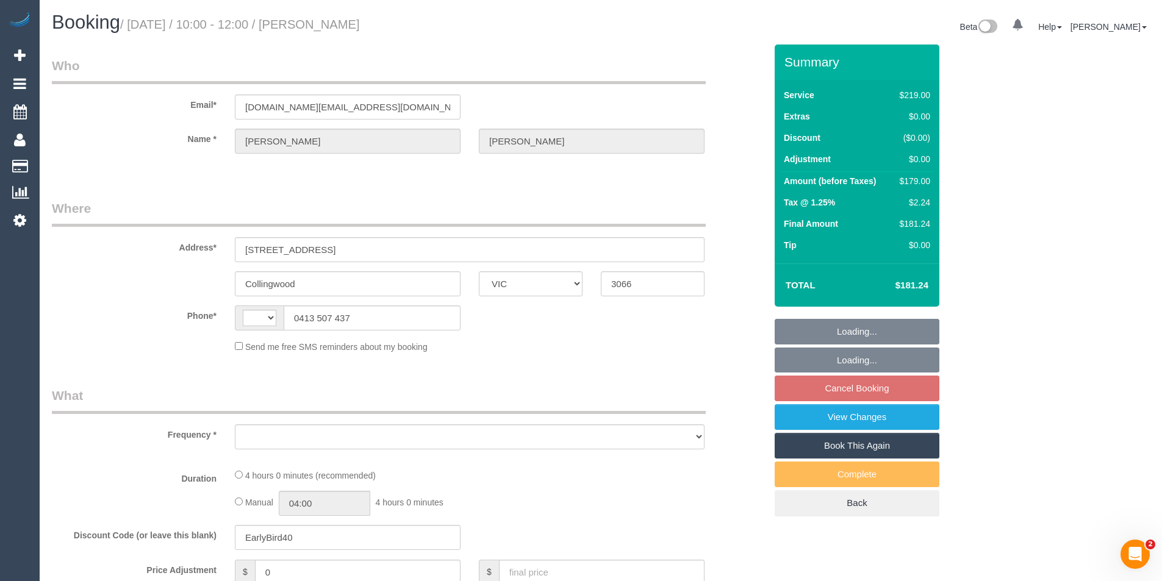
select select "number:25"
select select "number:13"
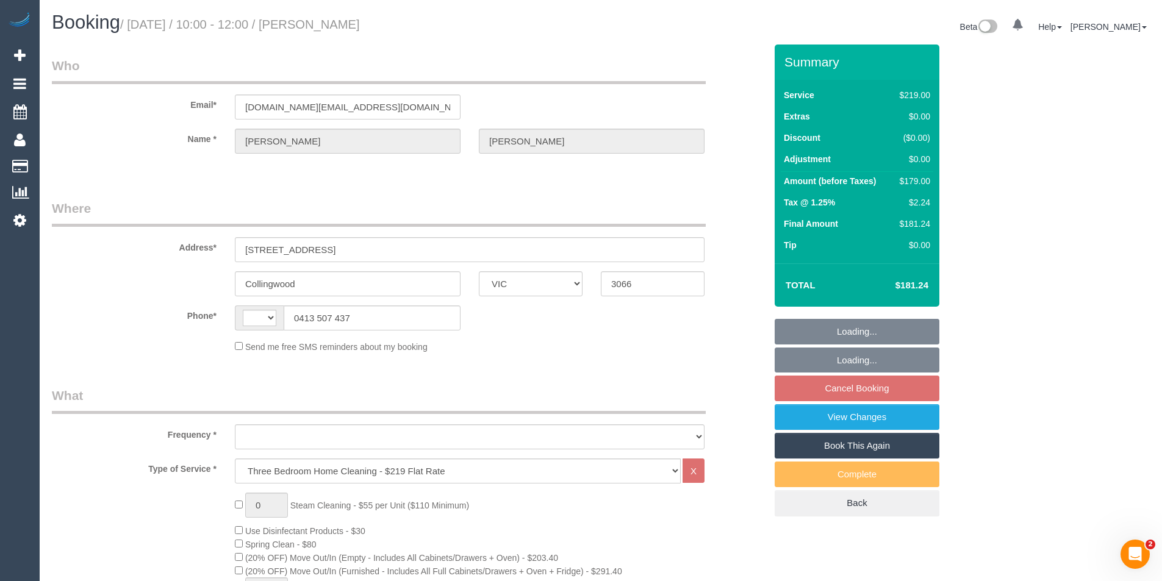
select select "string:AU"
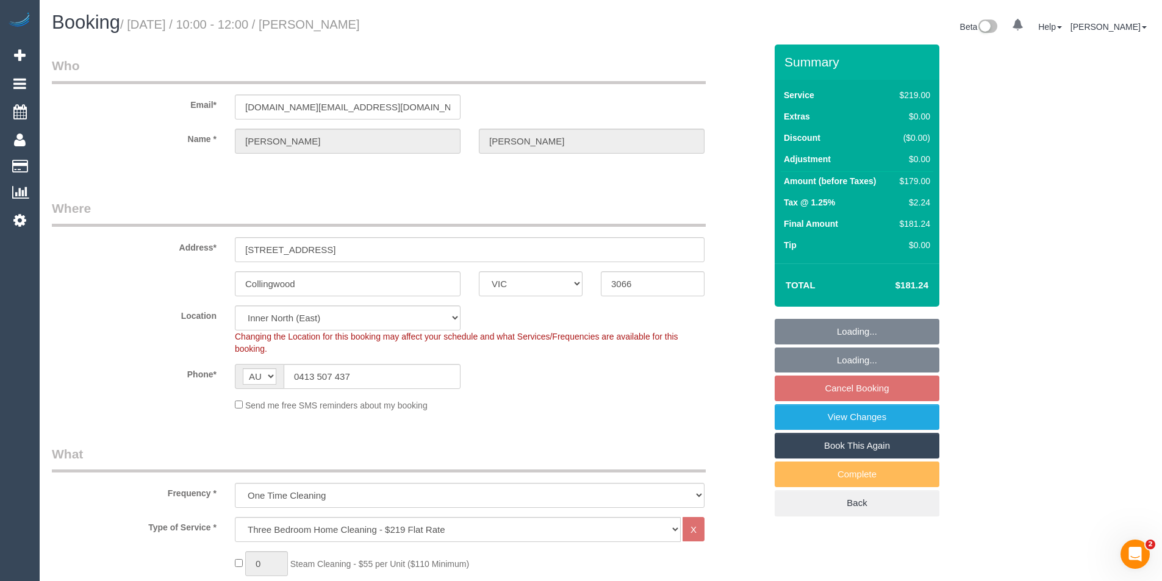
select select "object:1537"
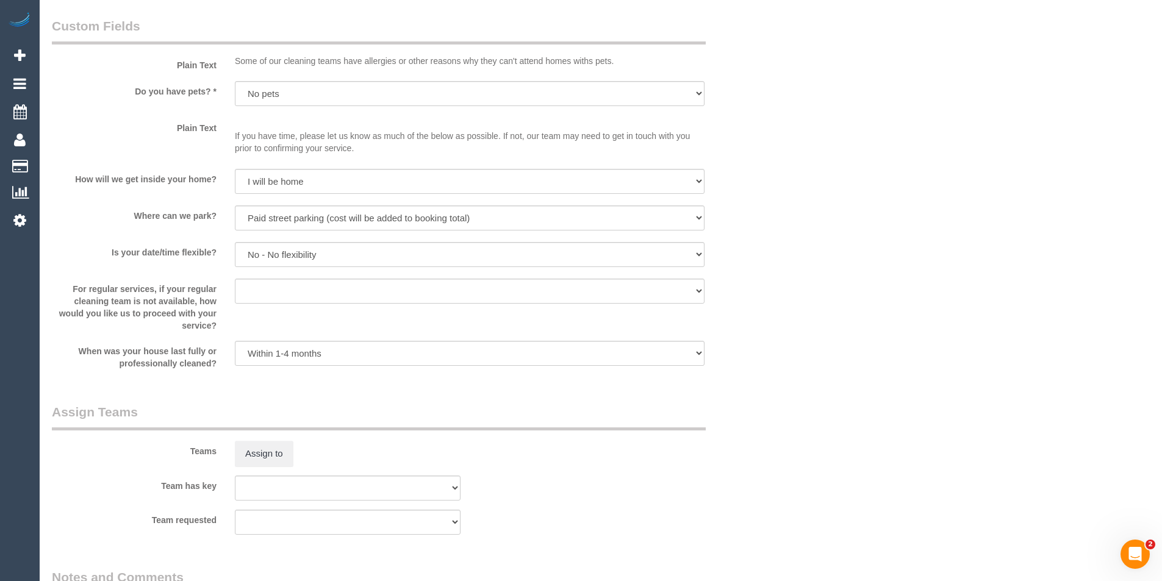
scroll to position [1647, 0]
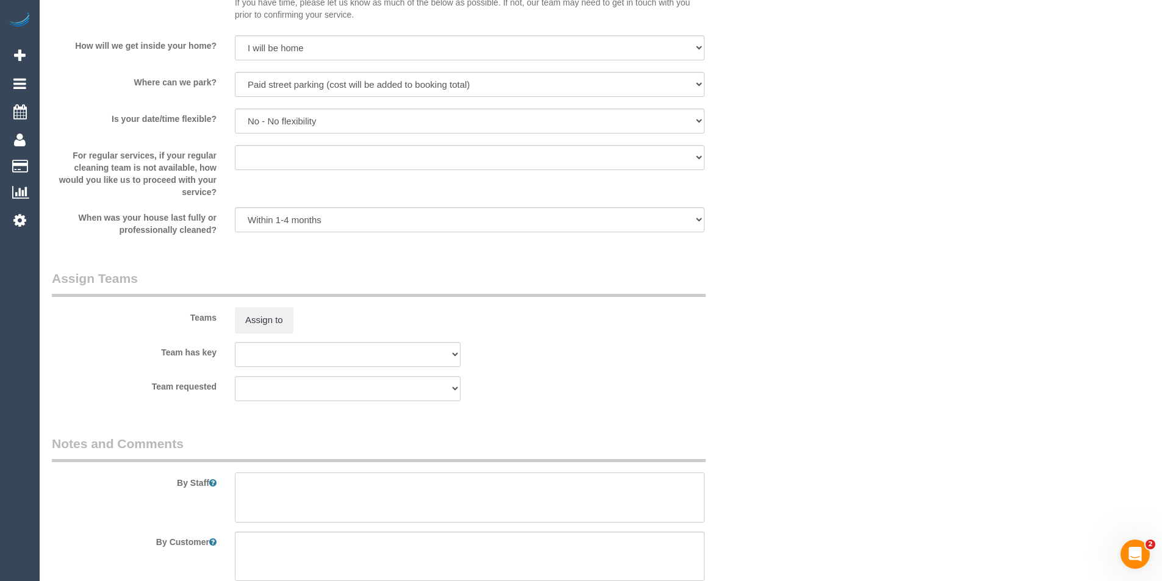
click at [293, 489] on textarea at bounding box center [470, 498] width 470 height 50
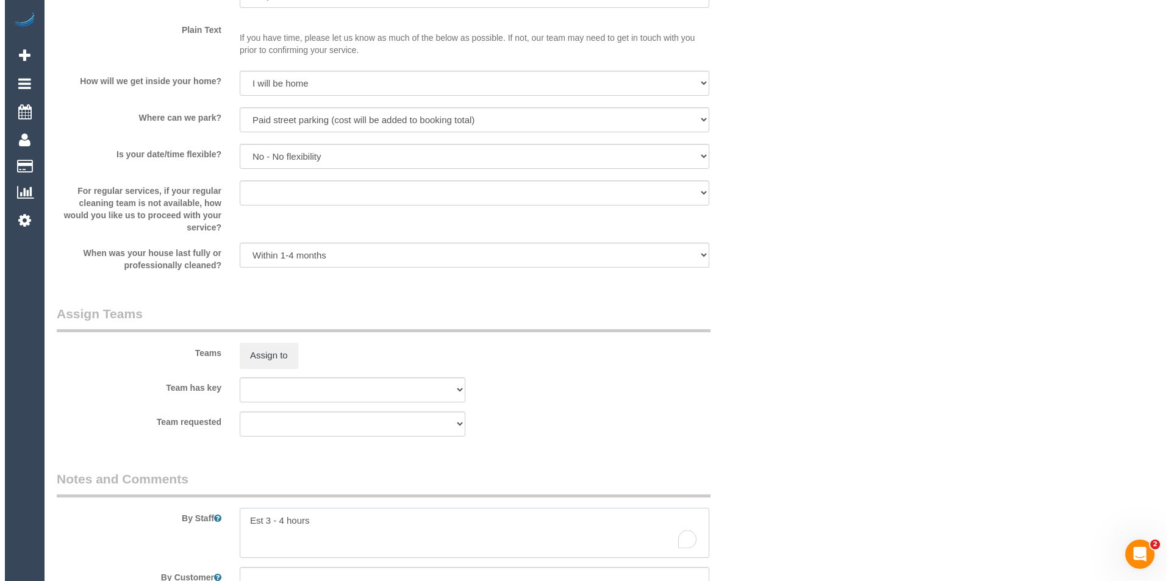
scroll to position [1584, 0]
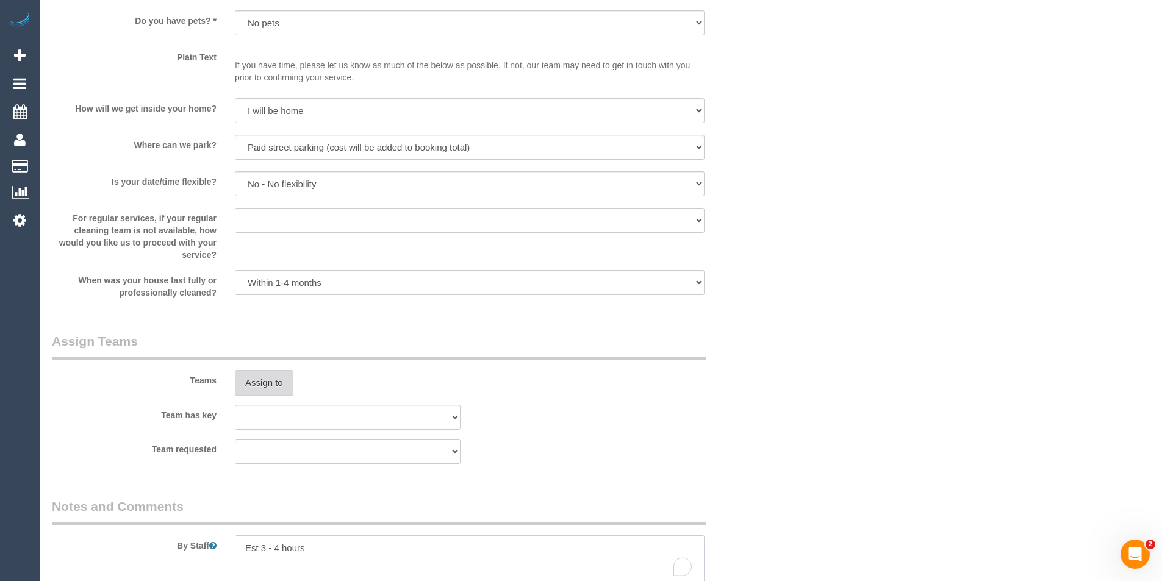
type textarea "Est 3 - 4 hours"
click at [269, 380] on button "Assign to" at bounding box center [264, 383] width 59 height 26
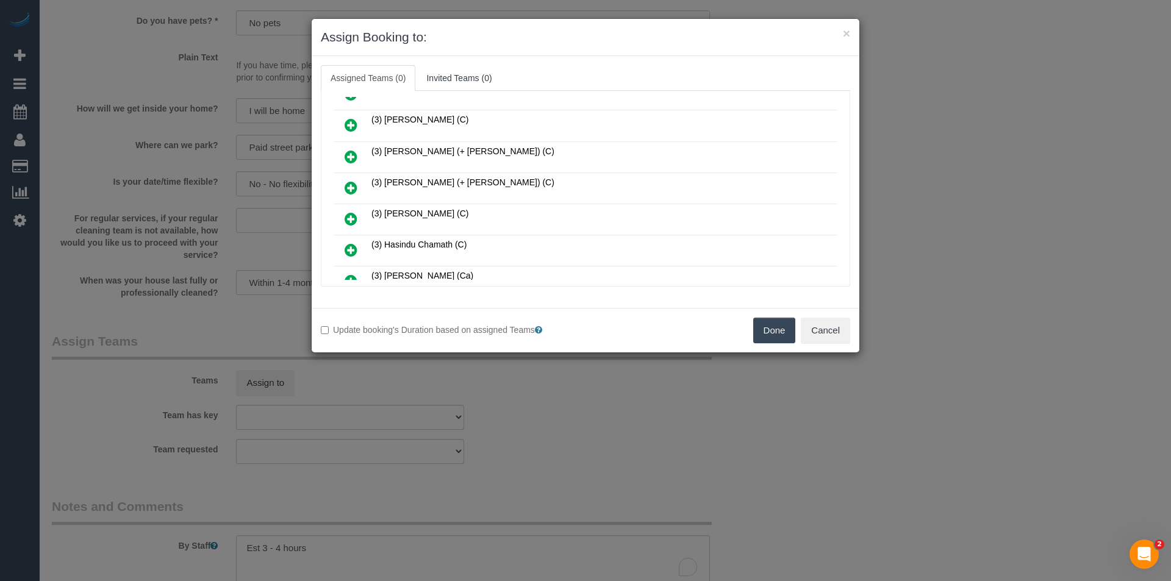
click at [356, 188] on icon at bounding box center [351, 188] width 13 height 15
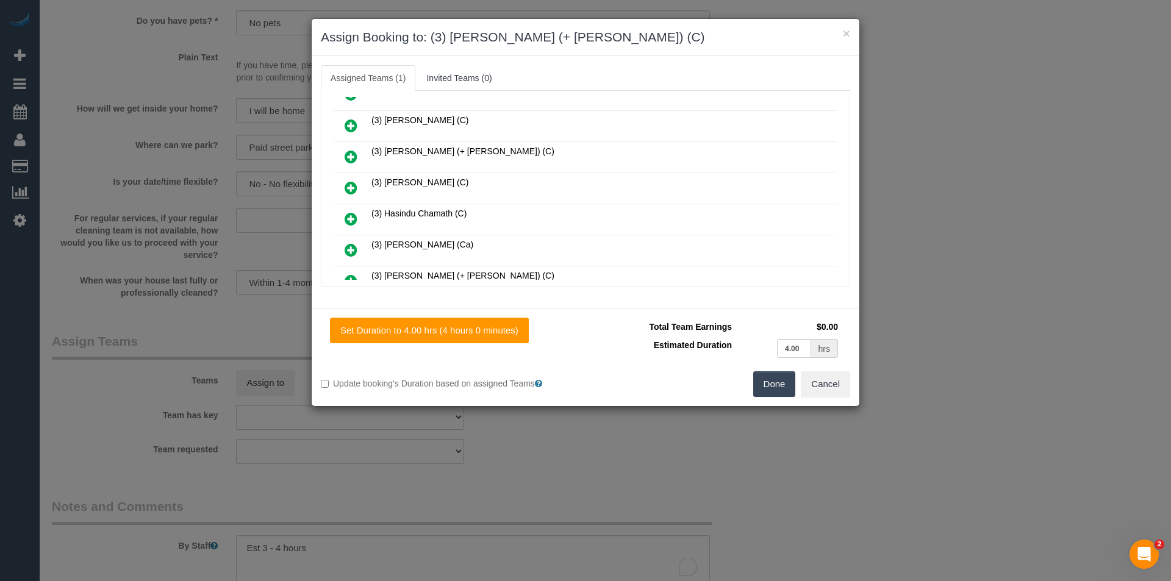
scroll to position [456, 0]
click at [354, 217] on icon at bounding box center [351, 220] width 13 height 15
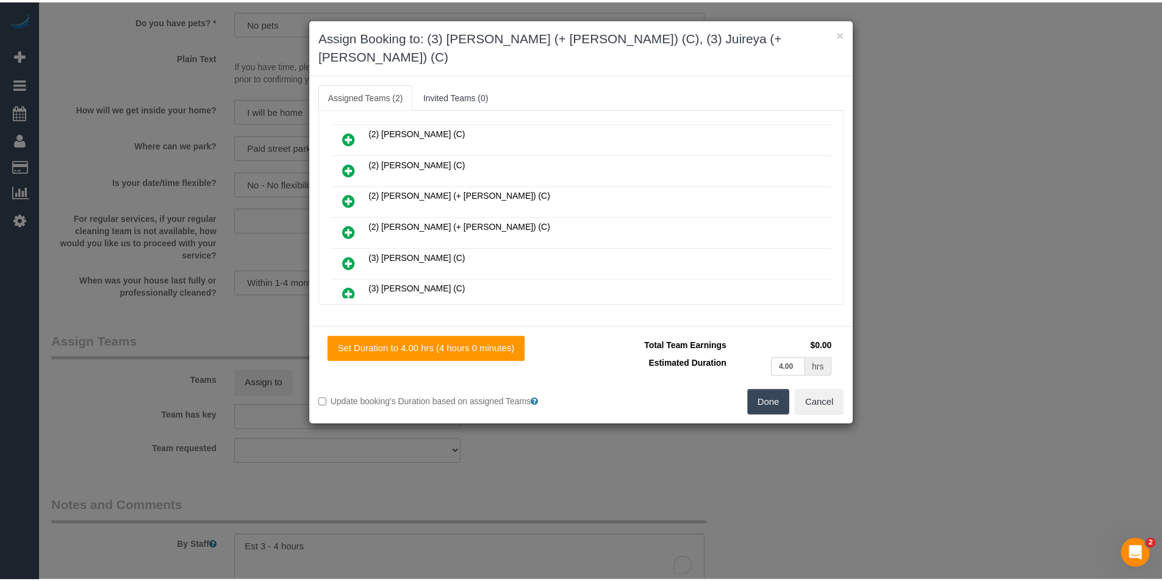
scroll to position [0, 0]
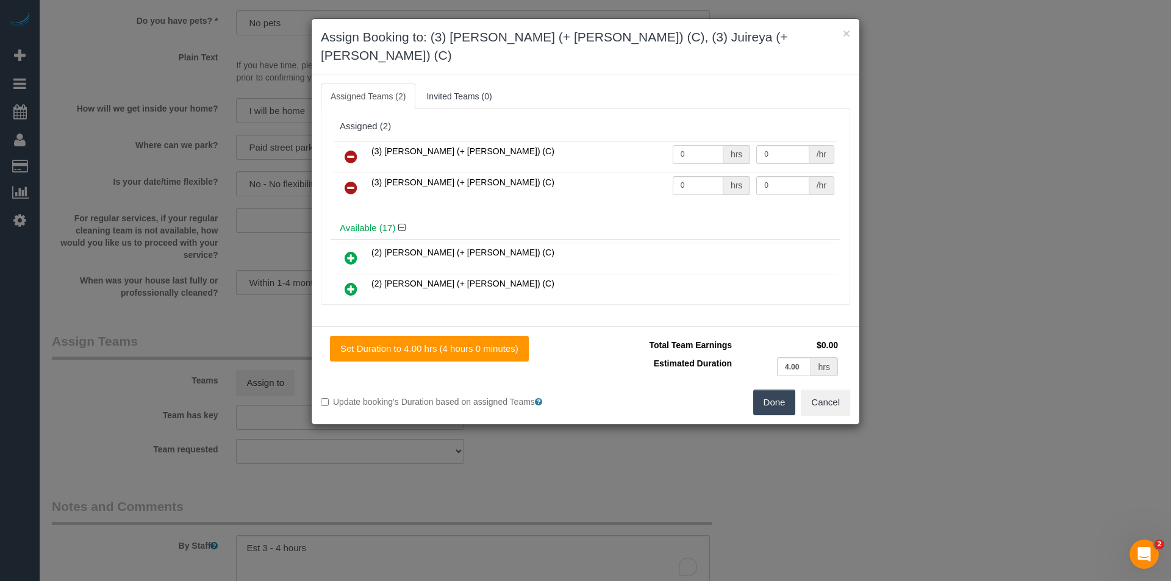
drag, startPoint x: 691, startPoint y: 134, endPoint x: 402, endPoint y: 114, distance: 289.9
click at [433, 142] on tr "(3) [PERSON_NAME] (+ [PERSON_NAME]) (C) 0 hrs 0 /hr" at bounding box center [586, 157] width 504 height 31
type input "1"
type input "70"
drag, startPoint x: 696, startPoint y: 173, endPoint x: 647, endPoint y: 170, distance: 48.9
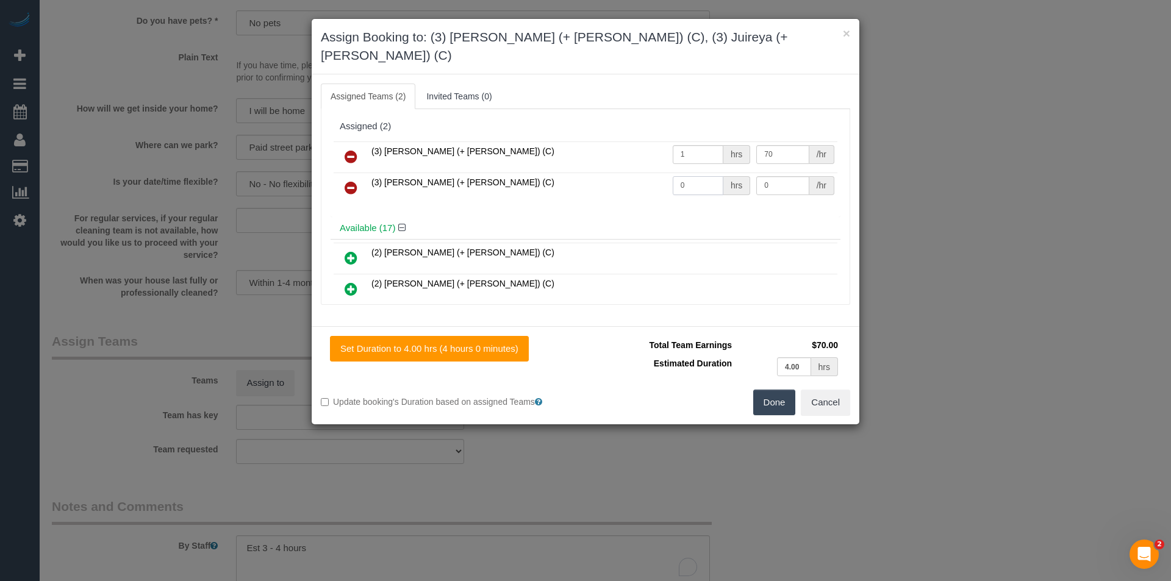
click at [653, 173] on tr "(3) [PERSON_NAME] (+ [PERSON_NAME]) (C) 0 hrs 0 /hr" at bounding box center [586, 188] width 504 height 31
type input "1"
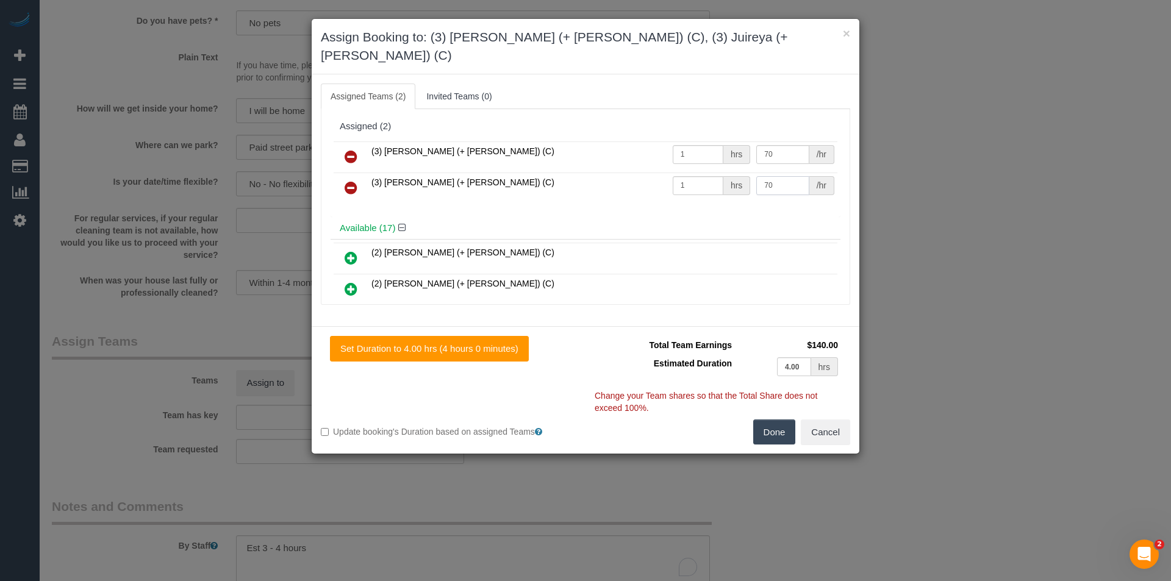
type input "70"
click at [763, 420] on button "Done" at bounding box center [774, 433] width 43 height 26
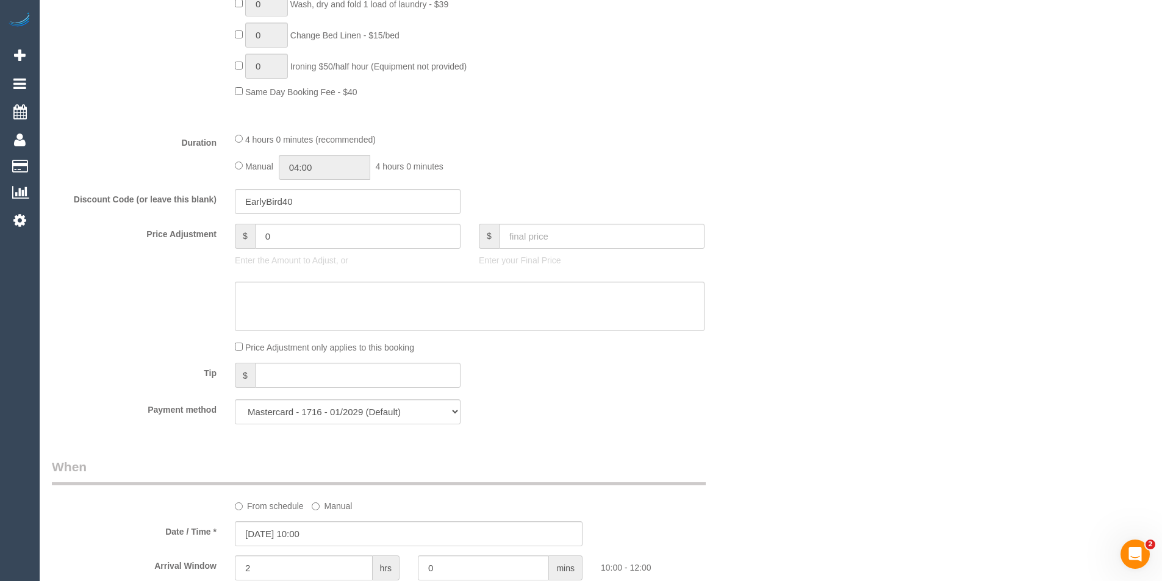
scroll to position [791, 0]
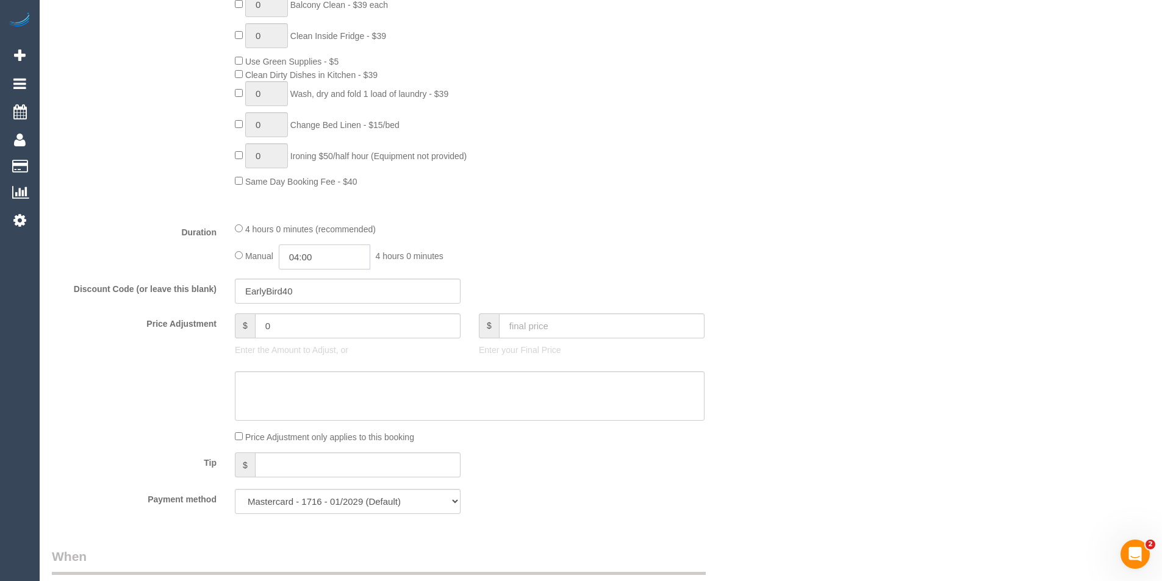
click at [323, 264] on input "04:00" at bounding box center [325, 257] width 92 height 25
type input "02:00"
click at [304, 306] on li "02:00" at bounding box center [311, 304] width 54 height 16
click at [642, 257] on div "Manual 02:00 2 hours 0 minutes" at bounding box center [470, 257] width 470 height 25
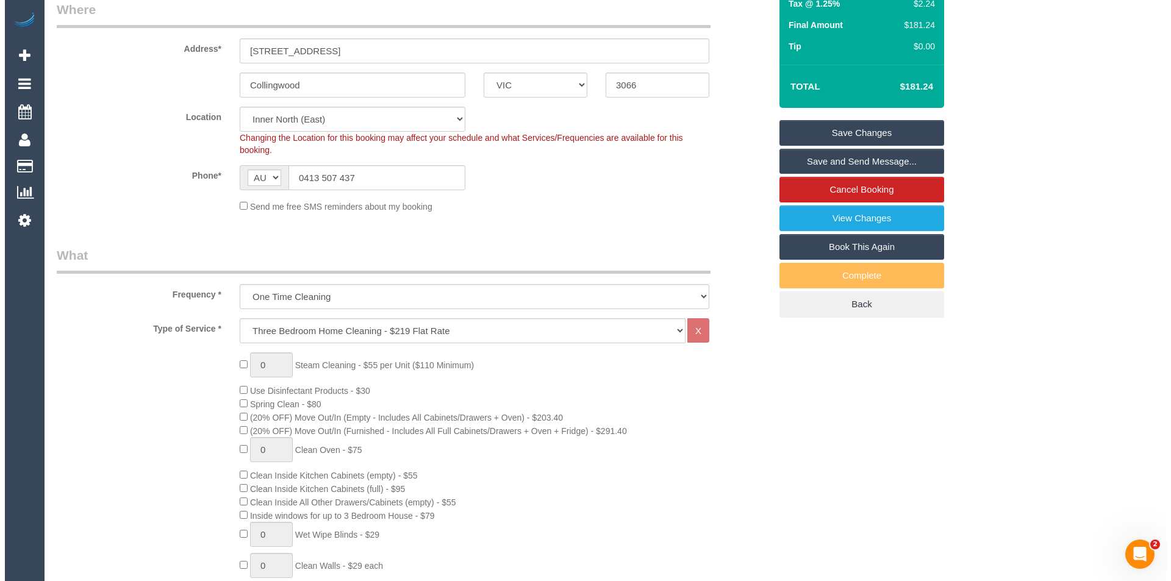
scroll to position [0, 0]
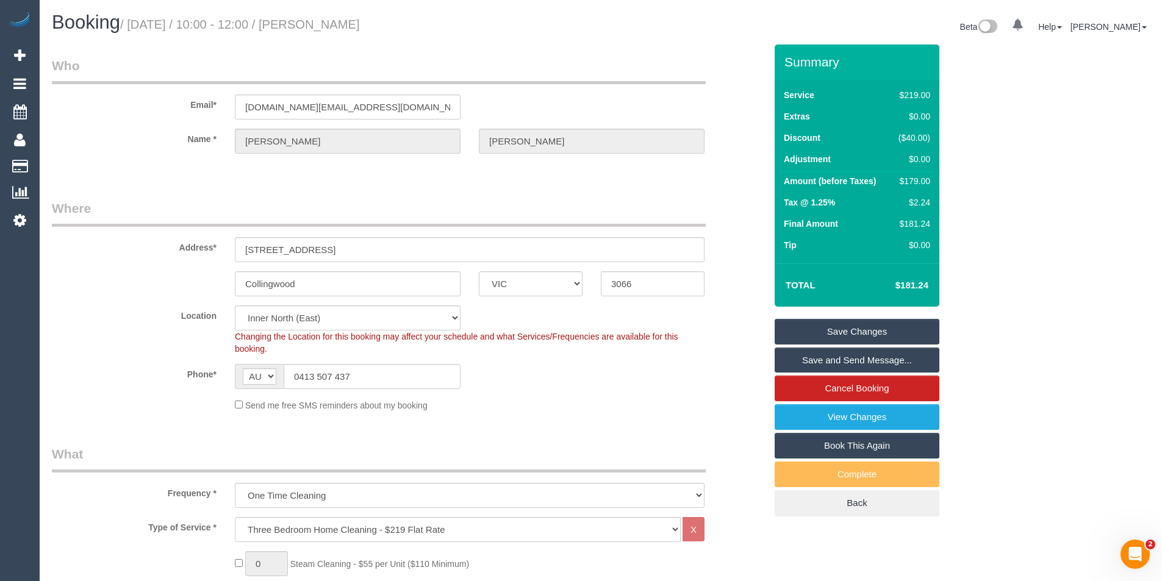
click at [810, 361] on link "Save and Send Message..." at bounding box center [857, 361] width 165 height 26
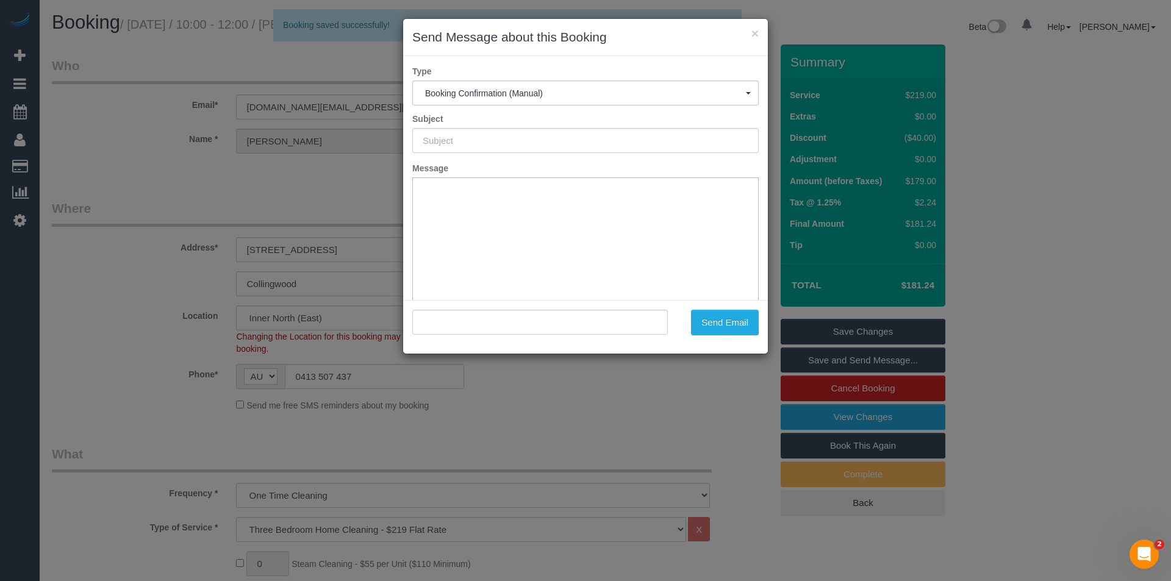
type input "Booking Confirmed"
type input ""Blaise McDonald" <rupa.email@gmail.com>"
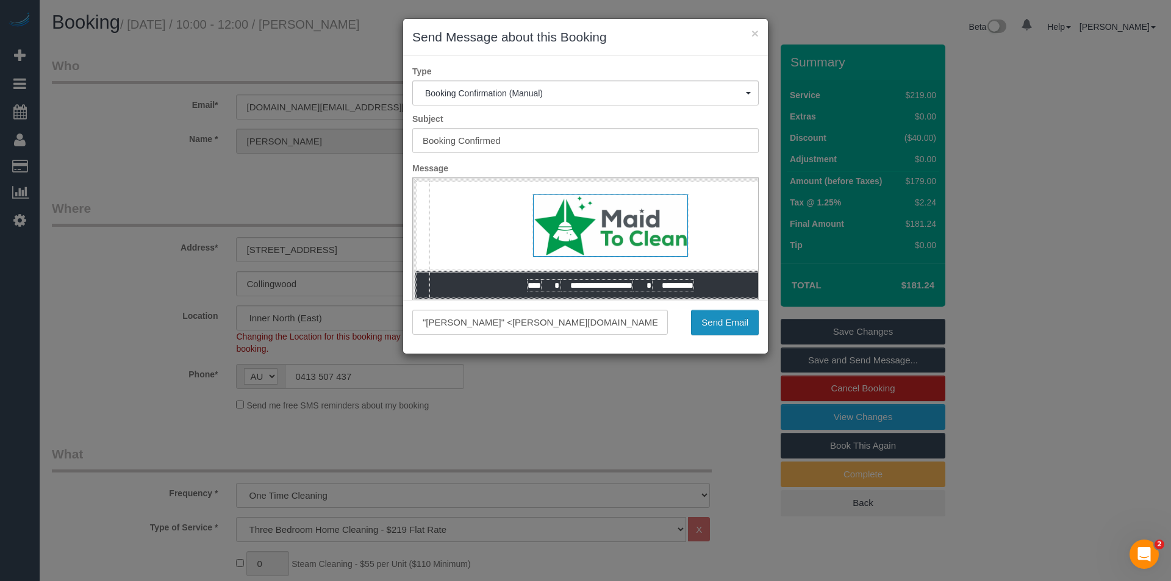
click at [699, 320] on button "Send Email" at bounding box center [725, 323] width 68 height 26
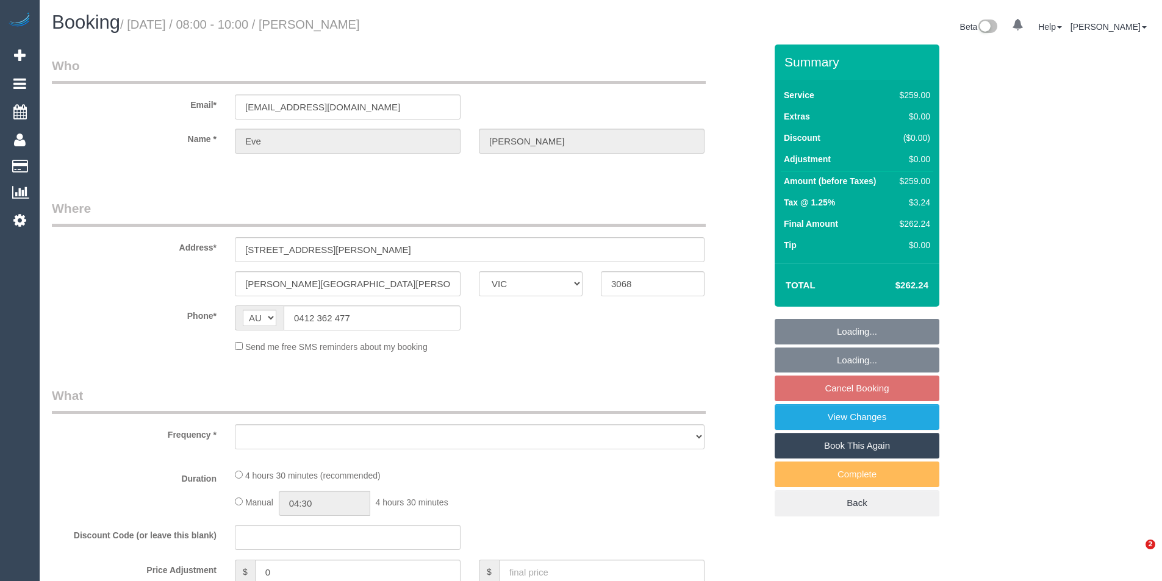
select select "VIC"
select select "string:stripe-pm_1RJubz2GScqysDRVA30LHDzb"
select select "number:29"
select select "number:15"
select select "number:18"
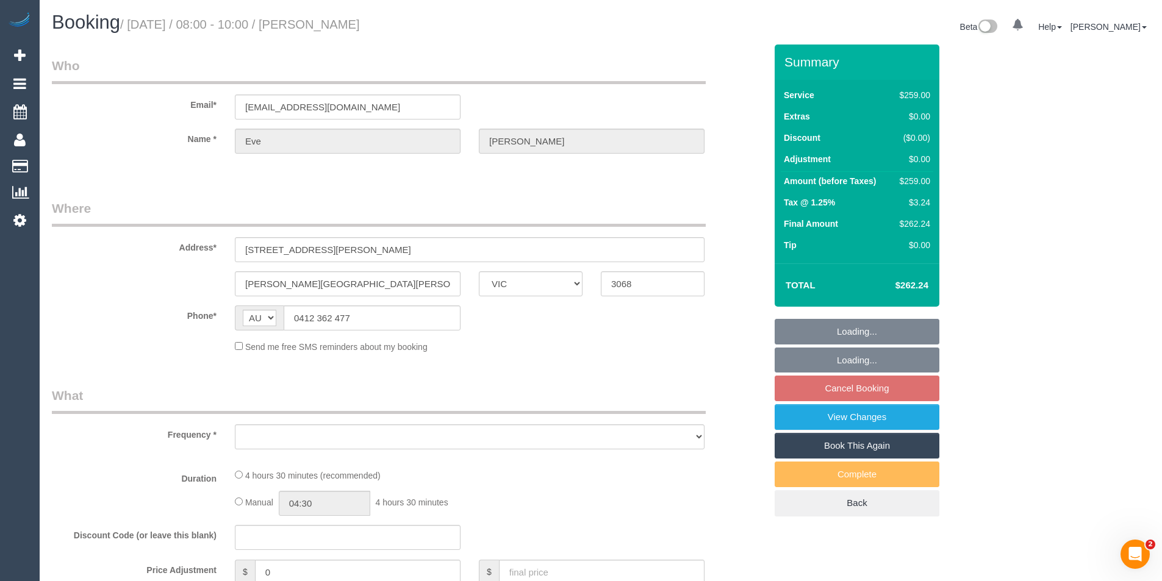
select select "number:24"
select select "number:34"
select select "number:13"
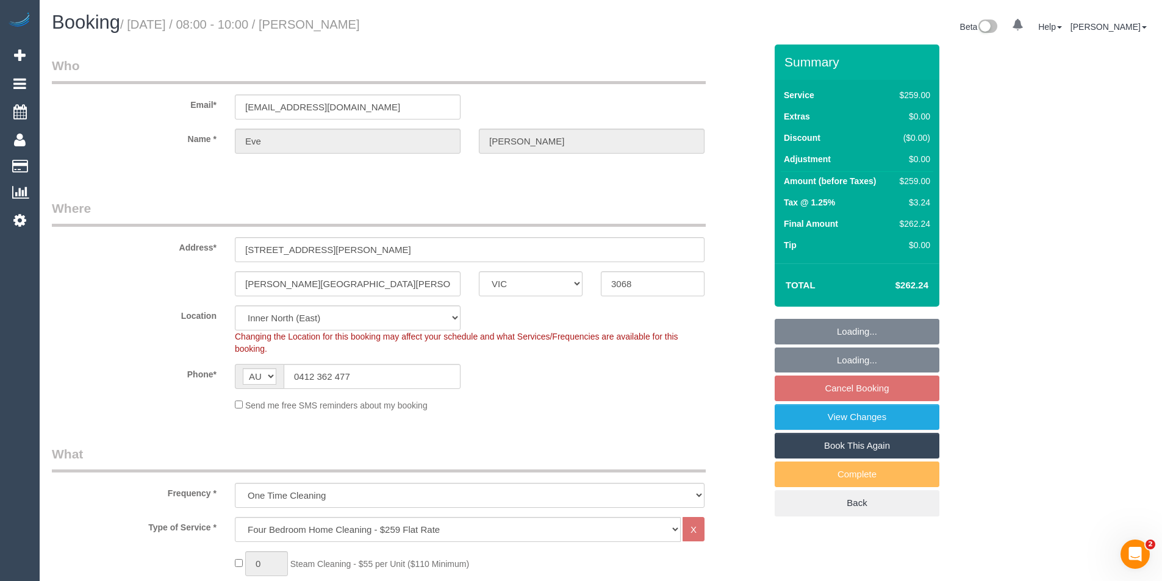
select select "object:1537"
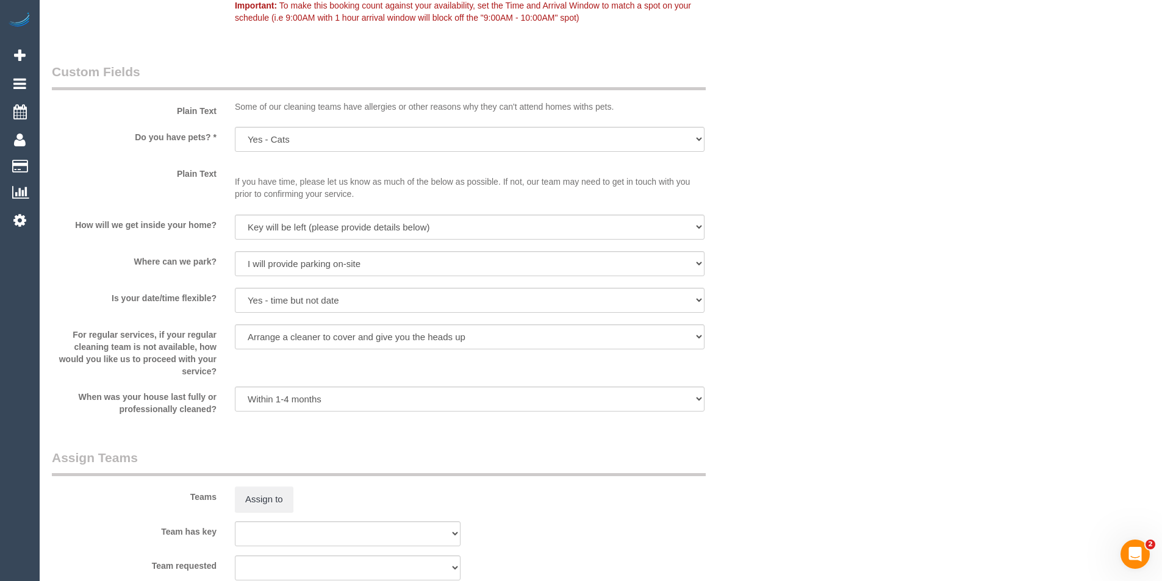
scroll to position [1769, 0]
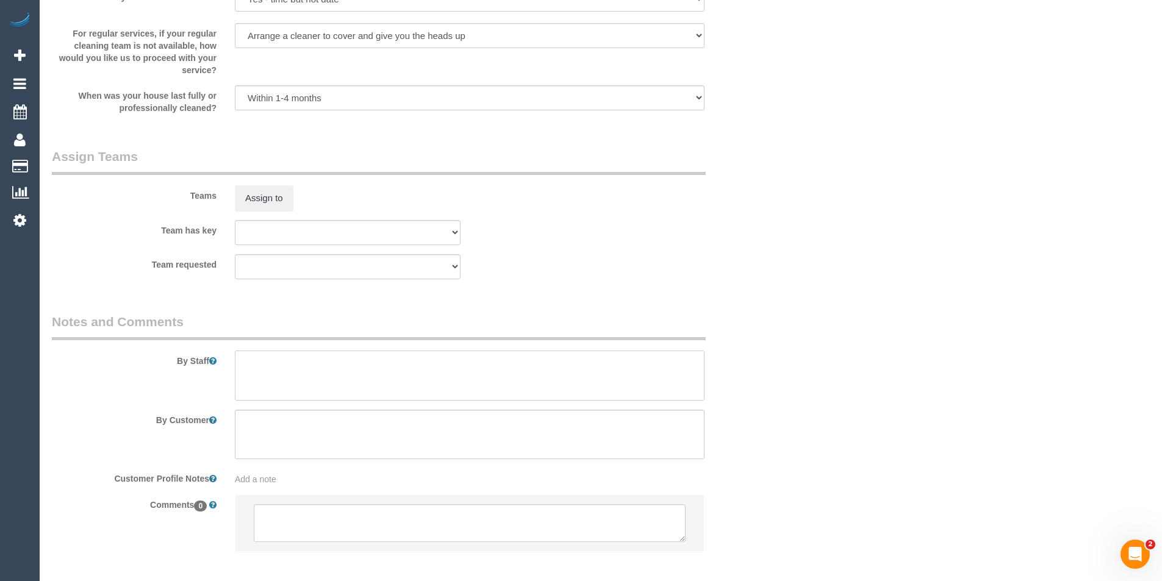
drag, startPoint x: 290, startPoint y: 381, endPoint x: 280, endPoint y: 375, distance: 12.0
click at [290, 381] on textarea at bounding box center [470, 376] width 470 height 50
type textarea "Est 4-5 hours"
click at [338, 530] on textarea at bounding box center [470, 524] width 432 height 38
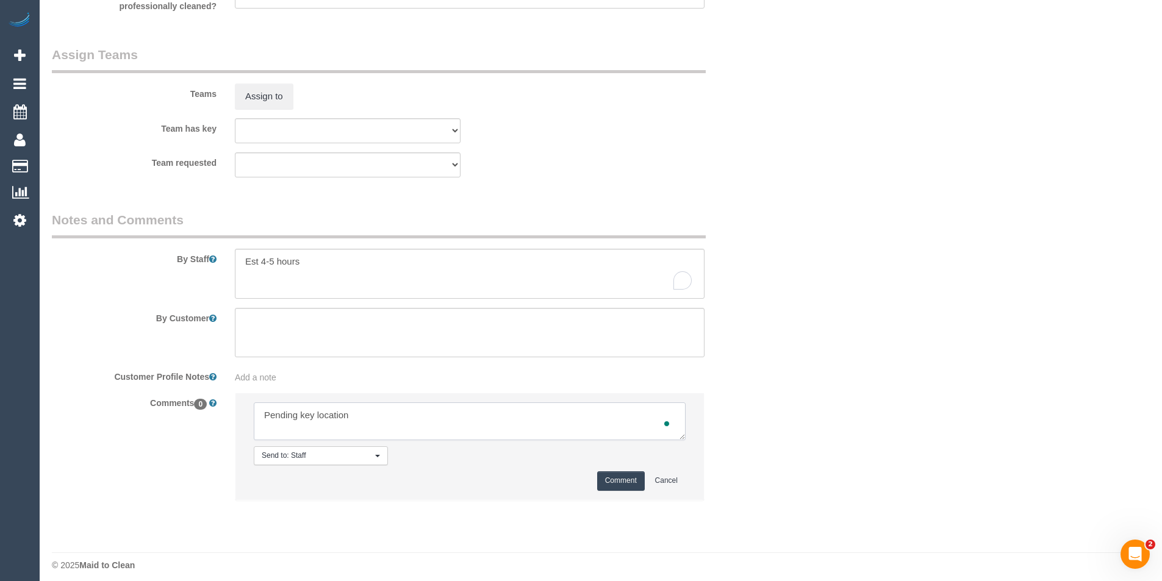
scroll to position [1879, 0]
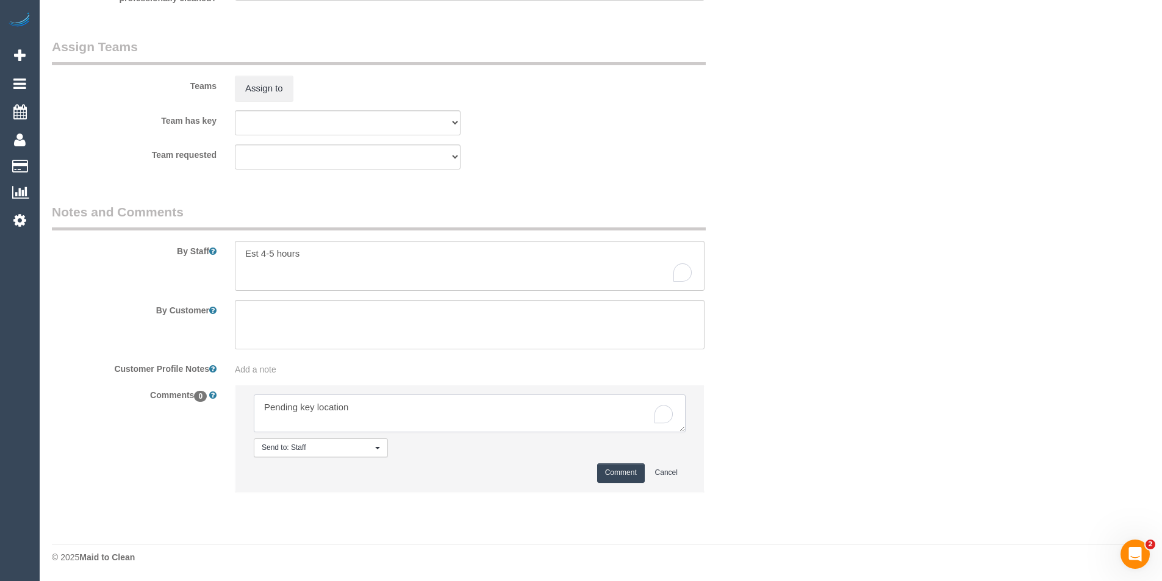
type textarea "Pending key location"
click at [605, 472] on button "Comment" at bounding box center [621, 473] width 48 height 19
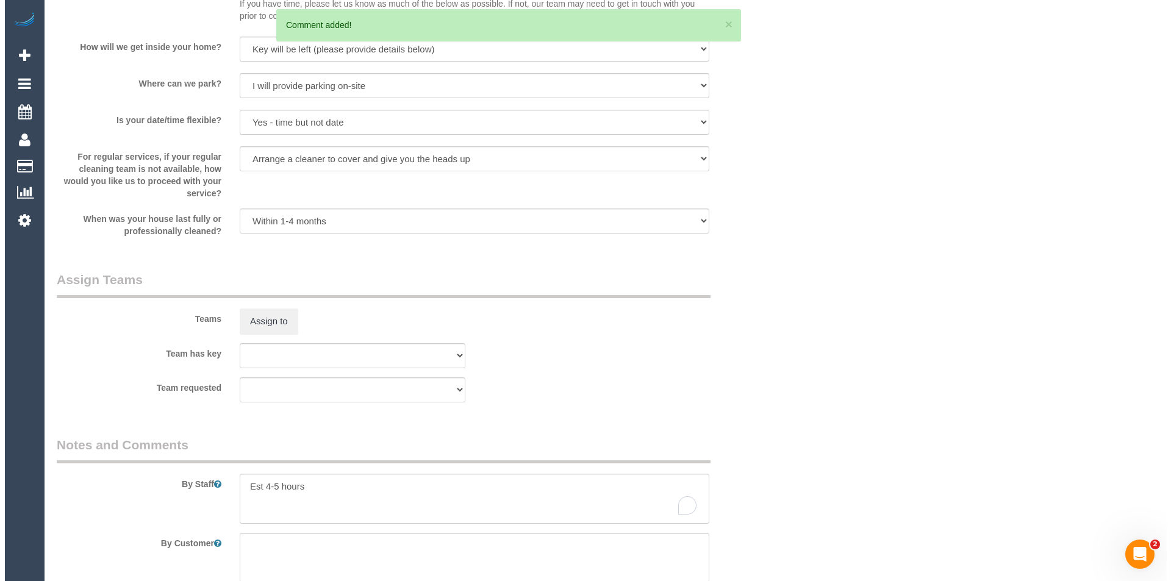
scroll to position [1645, 0]
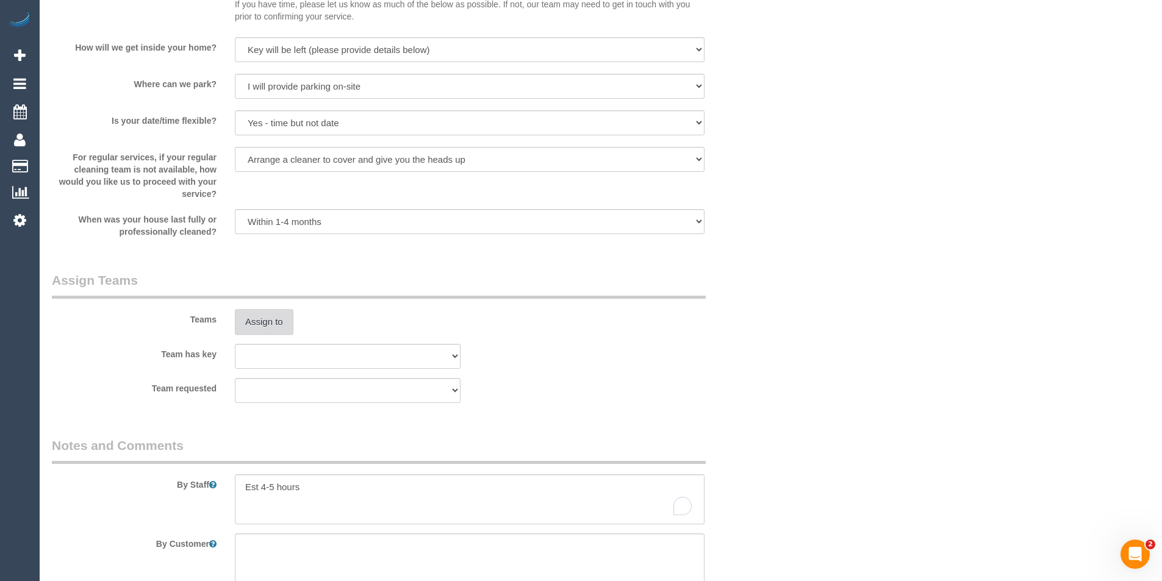
click at [276, 325] on button "Assign to" at bounding box center [264, 322] width 59 height 26
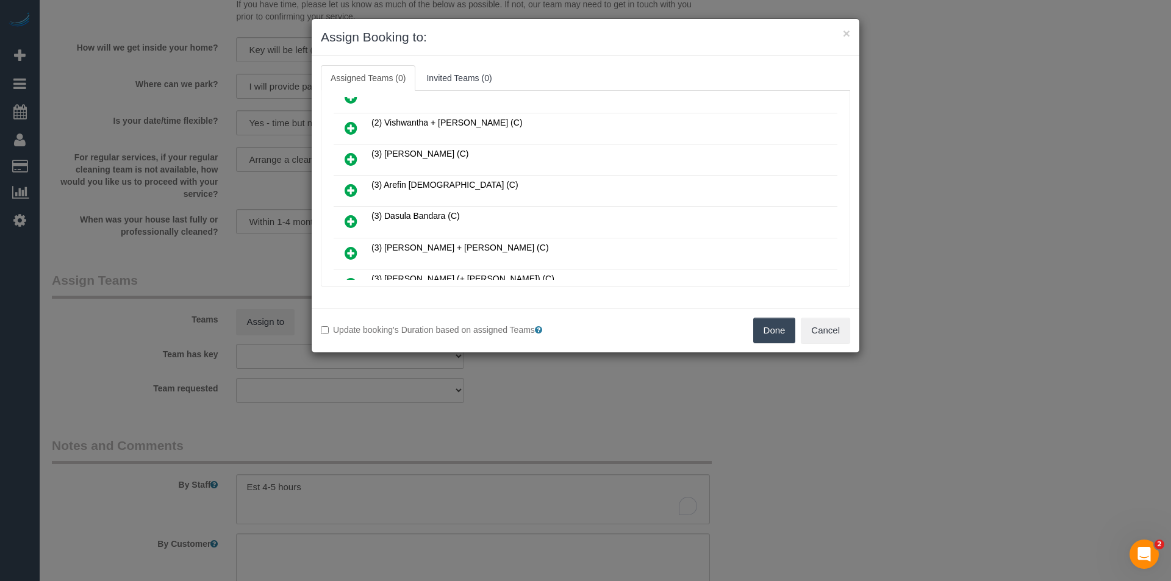
scroll to position [549, 0]
click at [344, 224] on link at bounding box center [351, 224] width 29 height 24
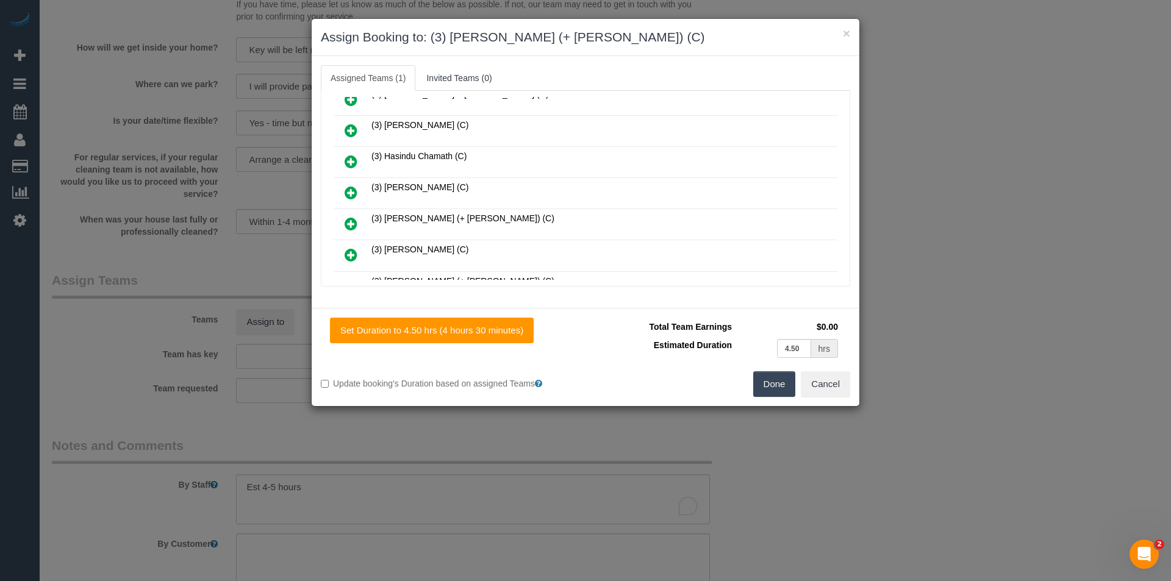
scroll to position [700, 0]
click at [348, 256] on icon at bounding box center [351, 257] width 13 height 15
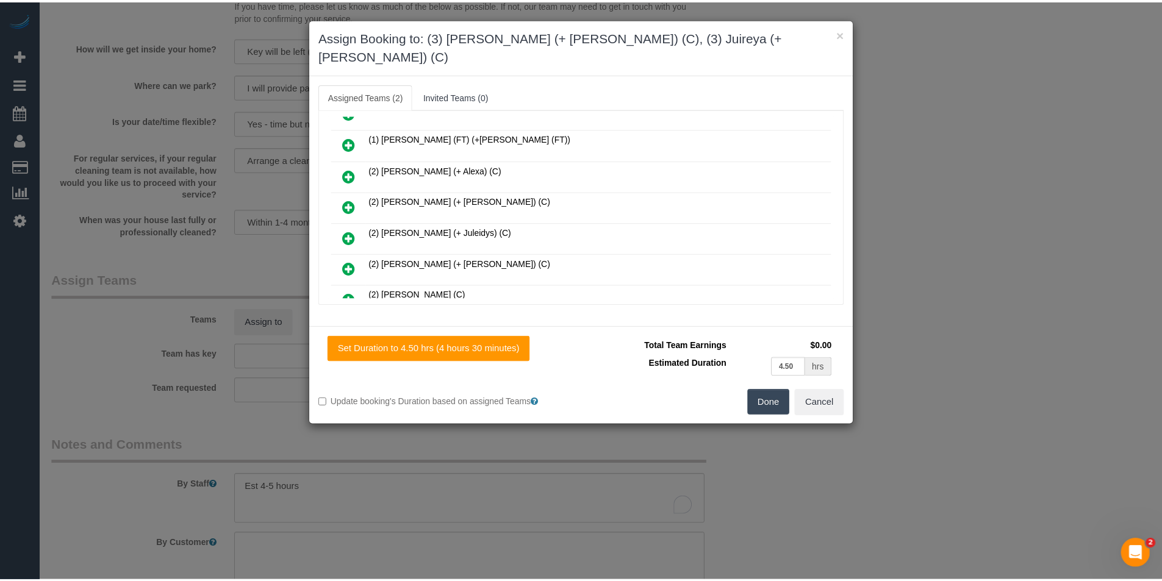
scroll to position [0, 0]
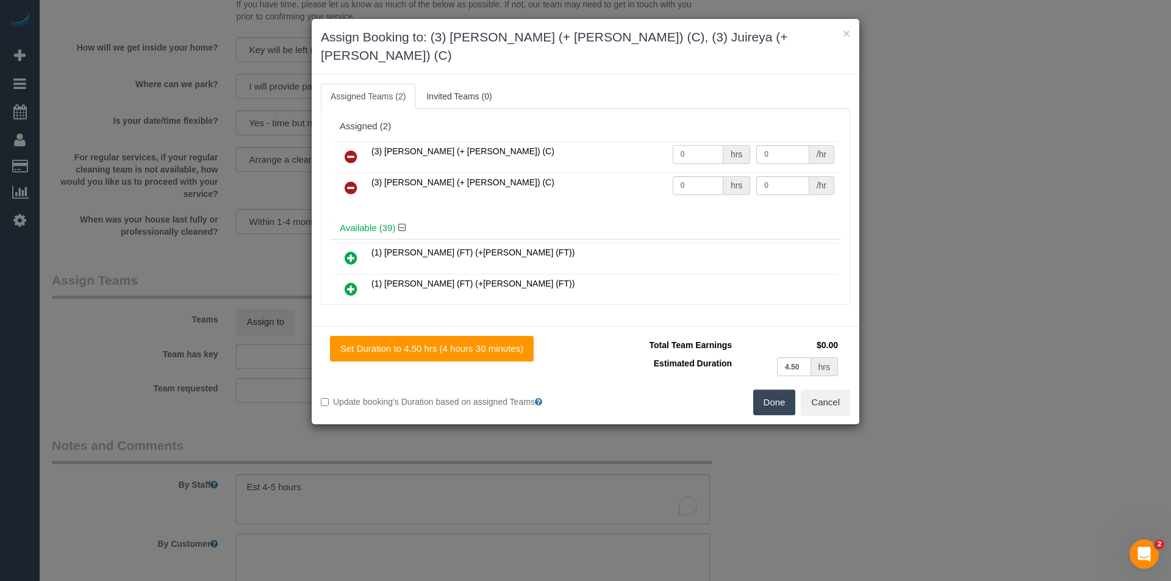
drag, startPoint x: 688, startPoint y: 144, endPoint x: 592, endPoint y: 129, distance: 97.6
click at [592, 142] on tr "(3) Gazi (+ Juireya) (C) 0 hrs 0 /hr" at bounding box center [586, 157] width 504 height 31
type input "1"
type input "82.5"
drag, startPoint x: 686, startPoint y: 167, endPoint x: 554, endPoint y: 171, distance: 131.9
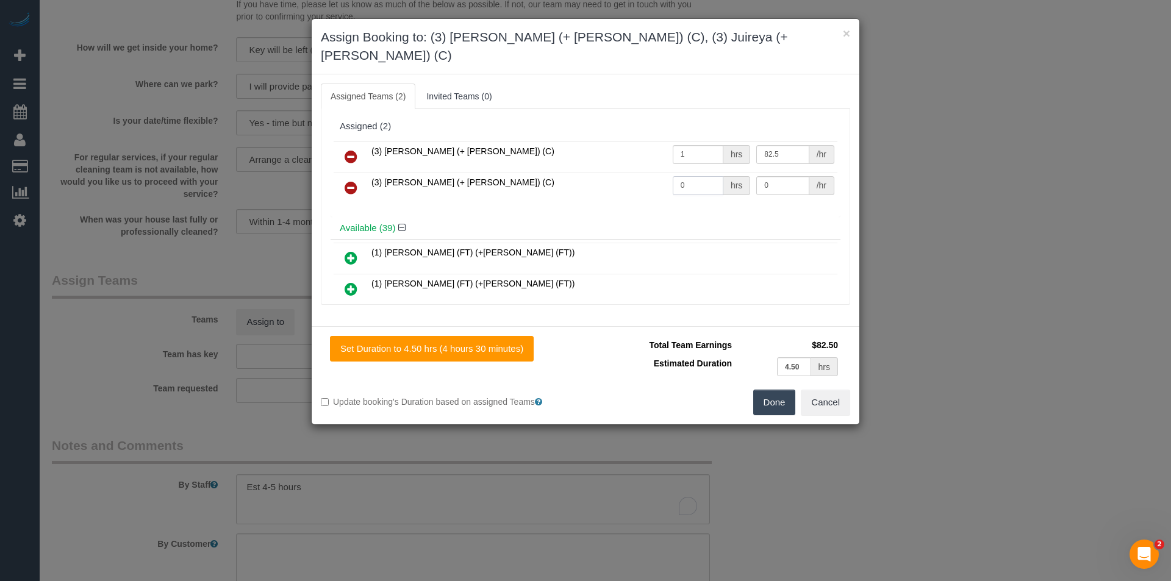
click at [555, 173] on tr "(3) Juireya (+ Gazi) (C) 0 hrs 0 /hr" at bounding box center [586, 188] width 504 height 31
type input "1"
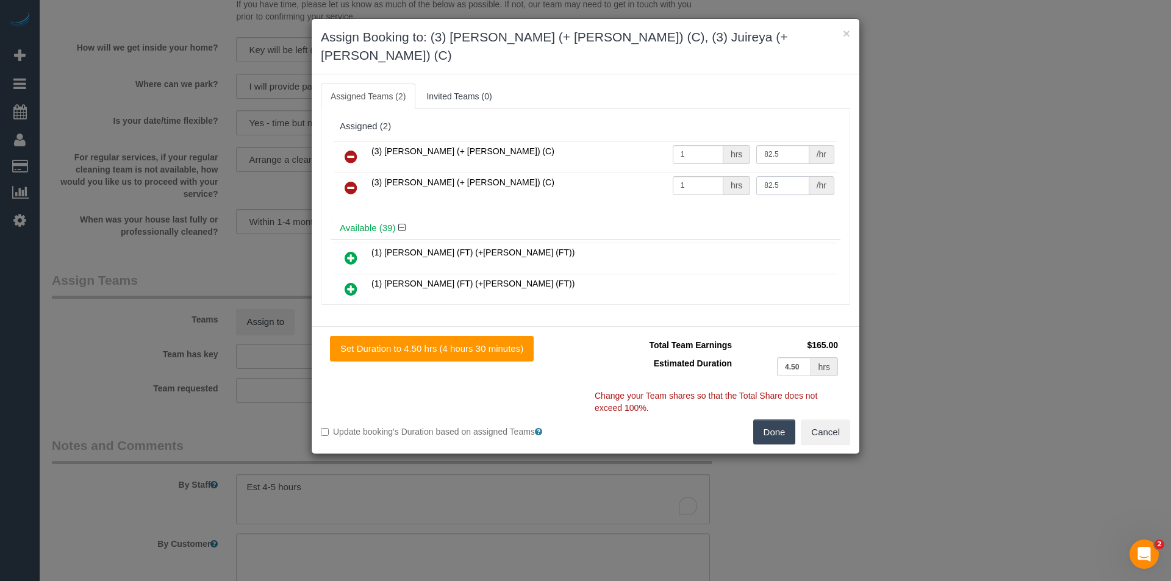
type input "82.5"
click at [771, 420] on button "Done" at bounding box center [774, 433] width 43 height 26
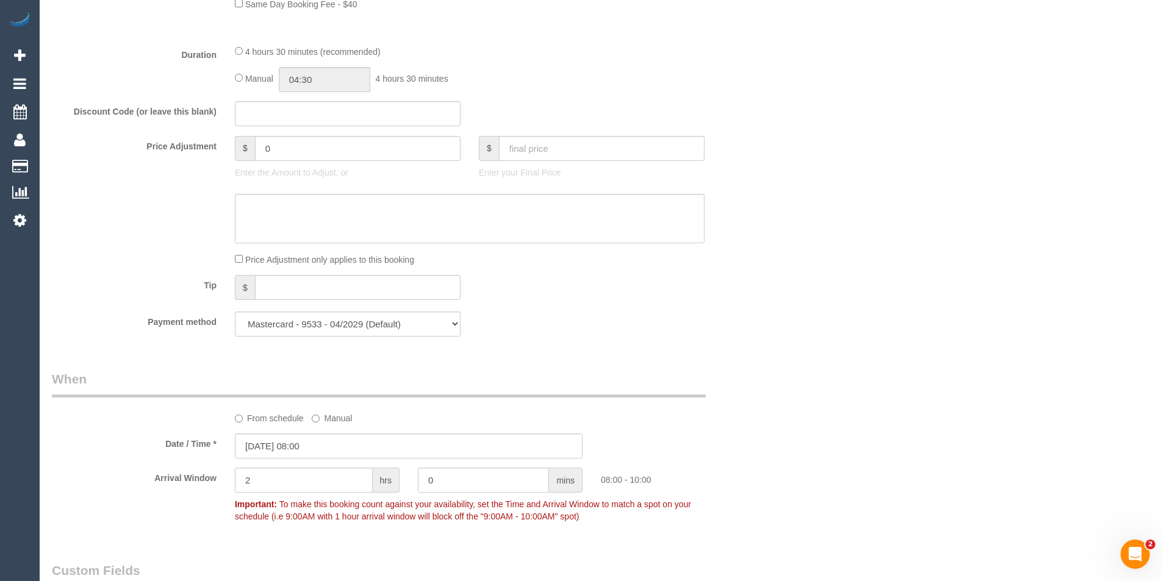
scroll to position [883, 0]
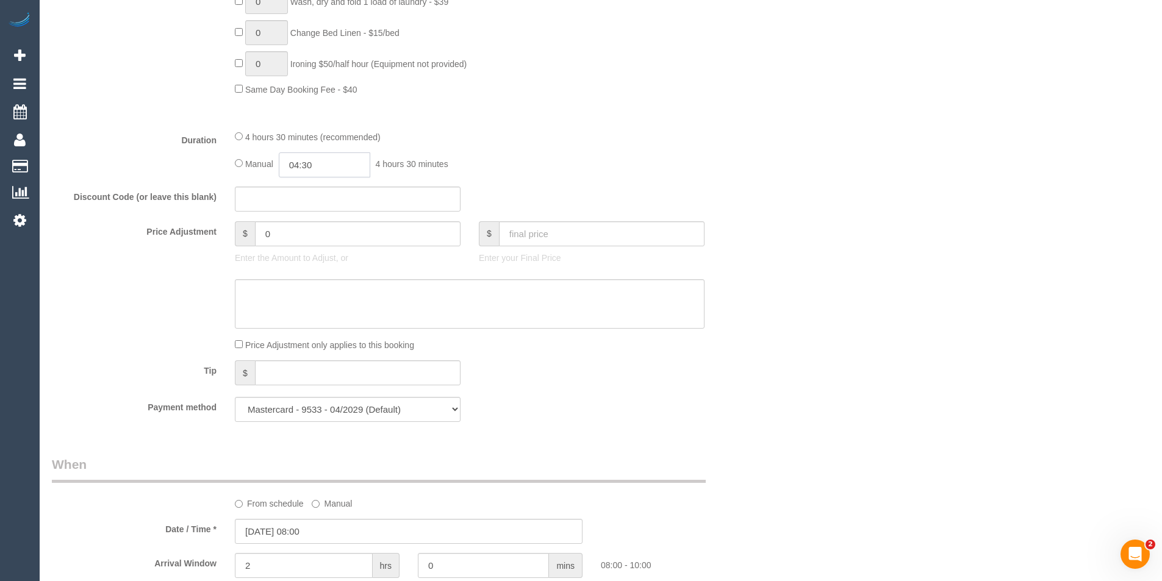
click at [325, 168] on input "04:30" at bounding box center [325, 165] width 92 height 25
type input "02:30"
click at [298, 237] on li "02:30" at bounding box center [311, 236] width 54 height 16
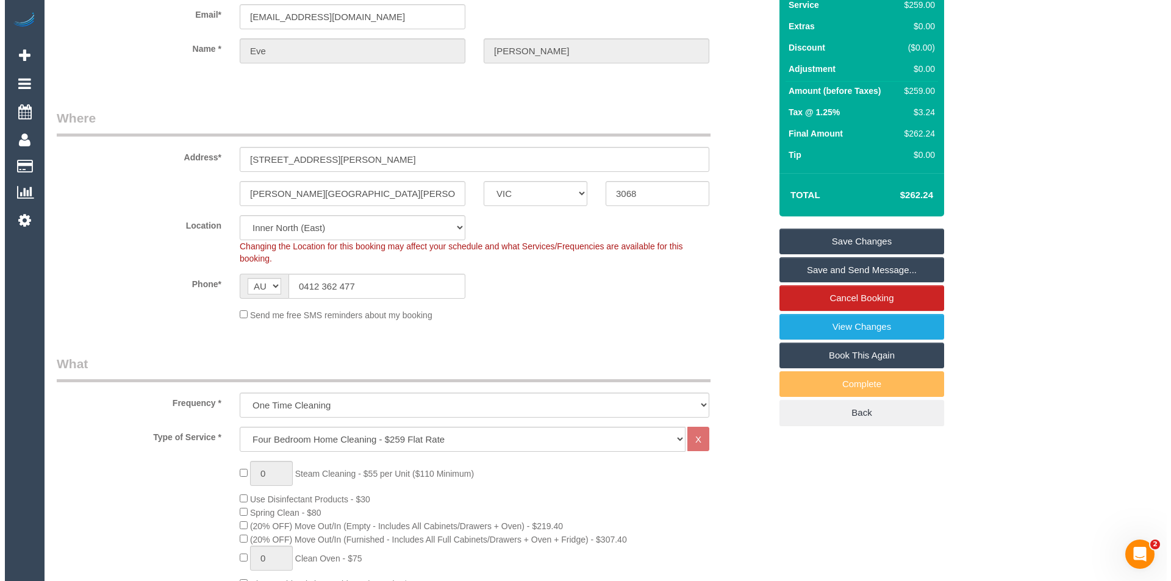
scroll to position [0, 0]
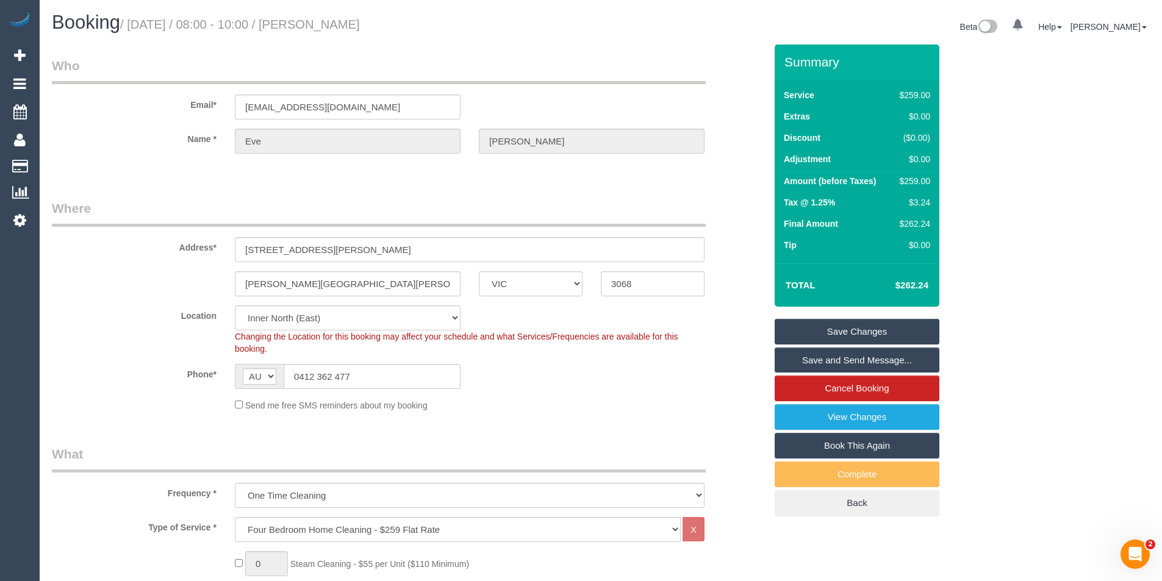
click at [824, 361] on link "Save and Send Message..." at bounding box center [857, 361] width 165 height 26
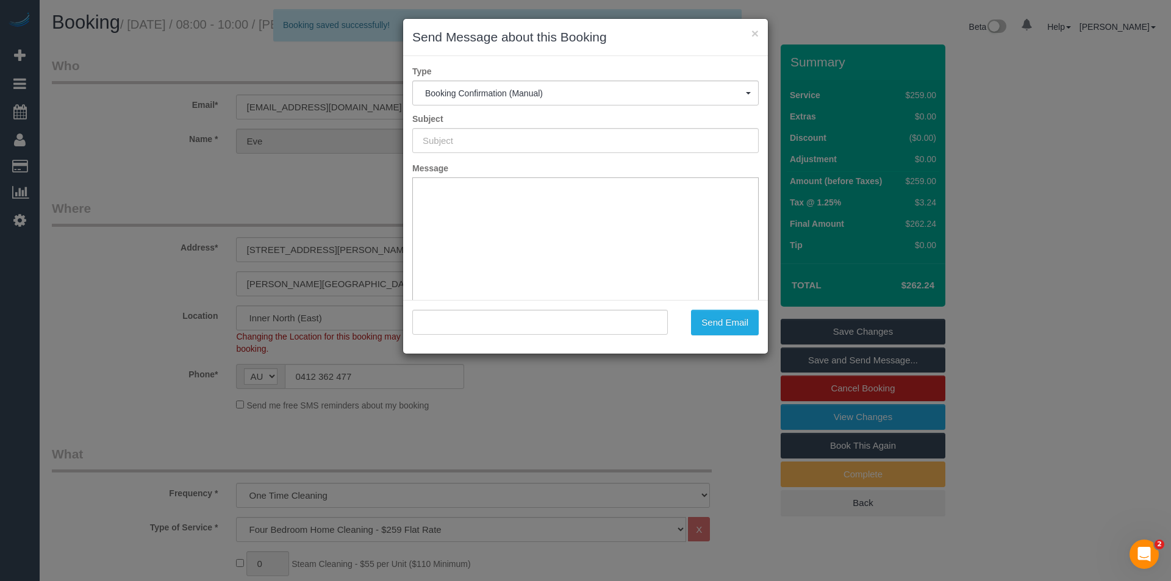
type input "Booking Confirmed"
type input ""Eve Hamilton" <evehamilton12@yahoo.com.au>"
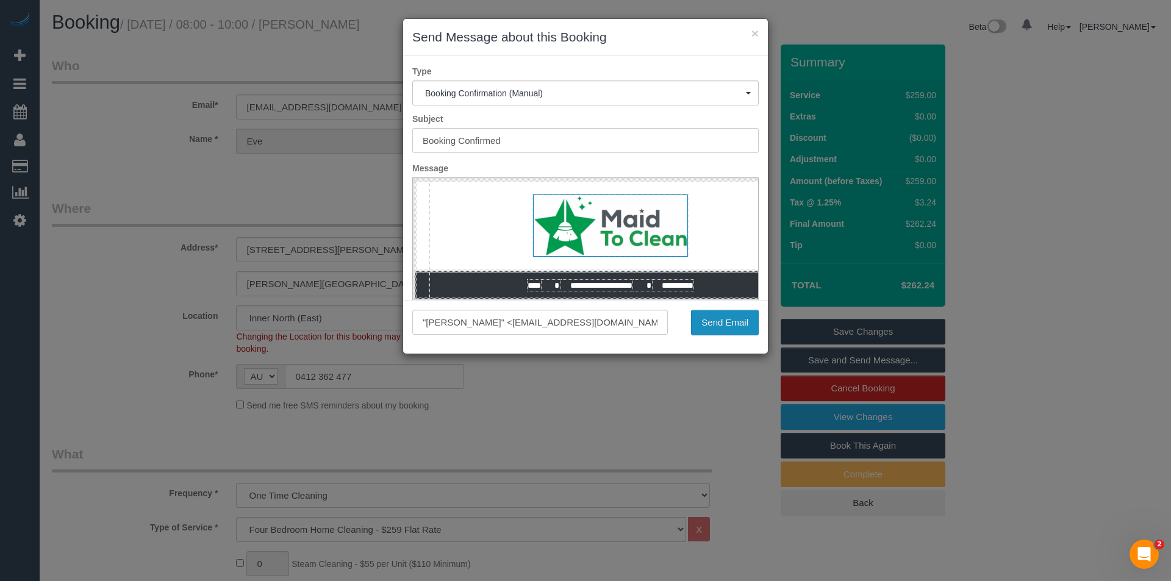
drag, startPoint x: 730, startPoint y: 324, endPoint x: 725, endPoint y: 307, distance: 17.2
click at [730, 324] on button "Send Email" at bounding box center [725, 323] width 68 height 26
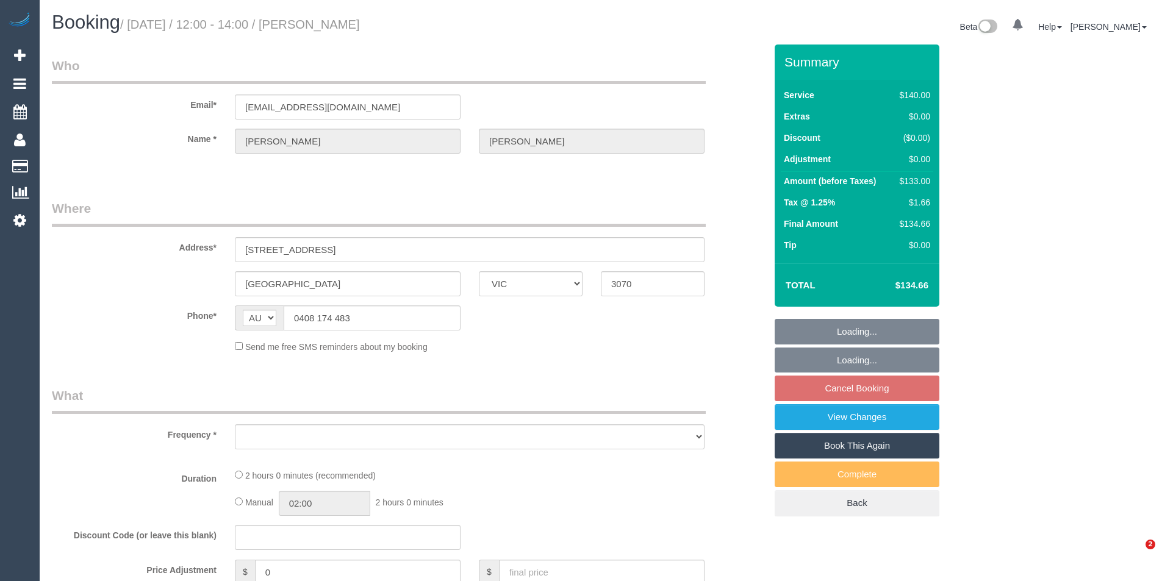
select select "VIC"
select select "string:stripe-pm_1Py68a2GScqysDRVvXZQub6N"
select select "number:29"
select select "number:14"
select select "number:19"
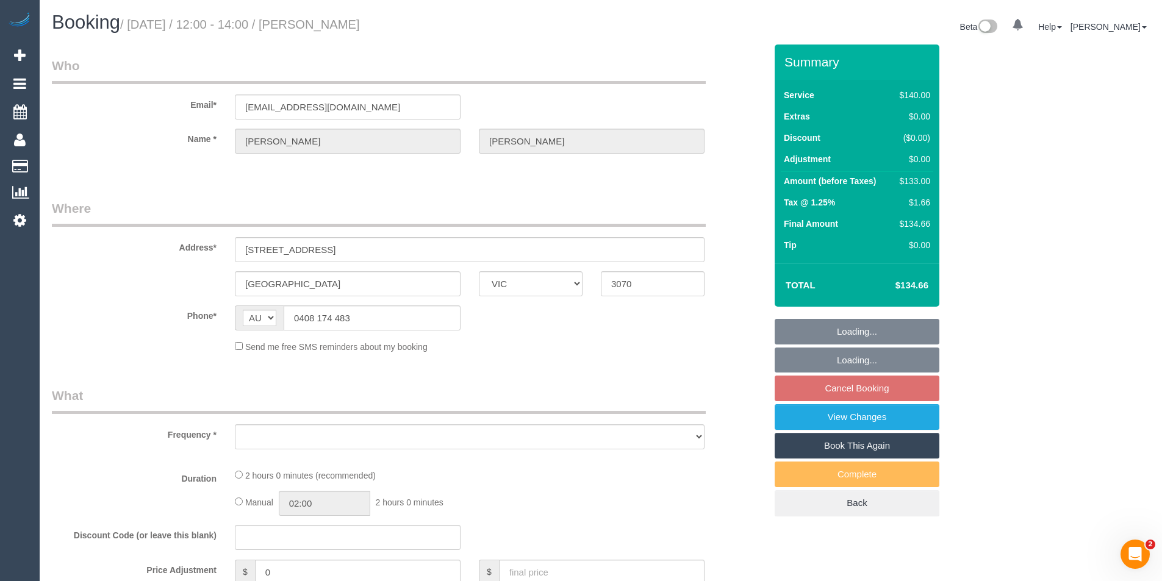
select select "number:36"
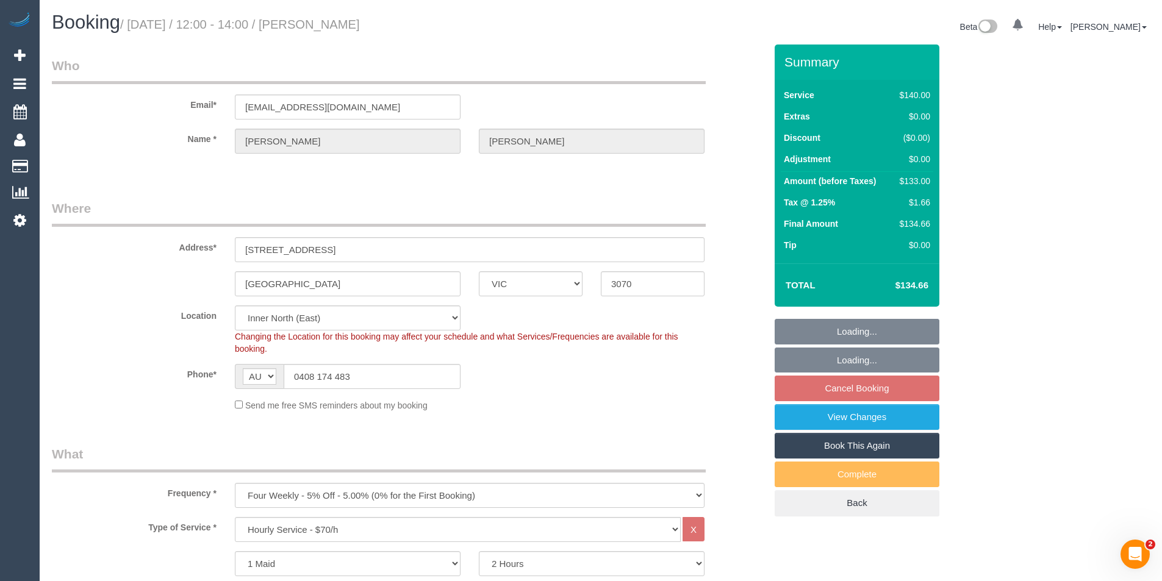
select select "object:1619"
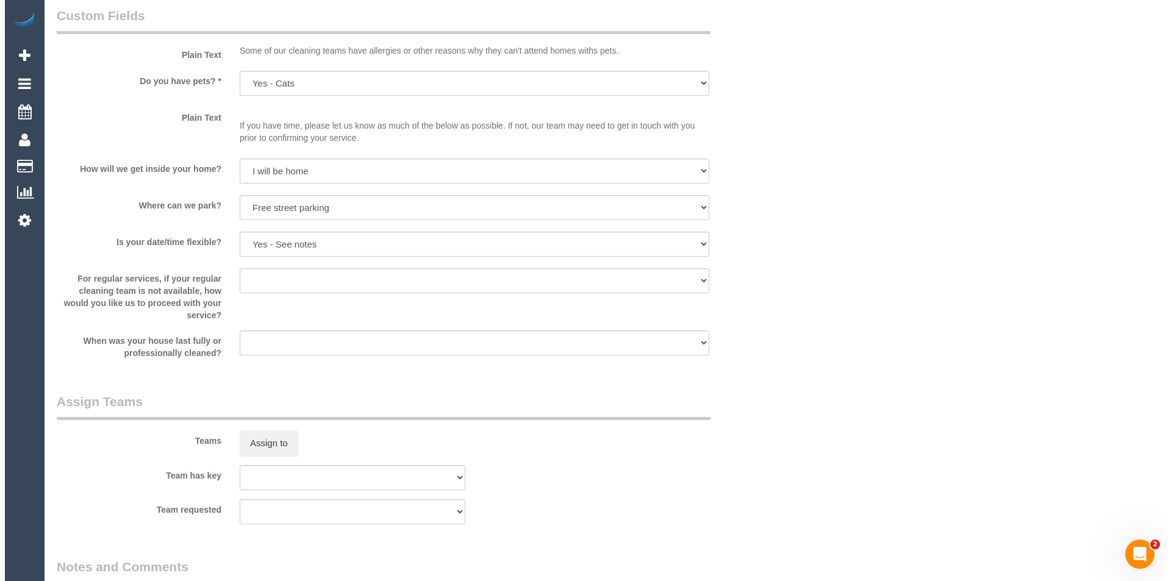
scroll to position [1525, 0]
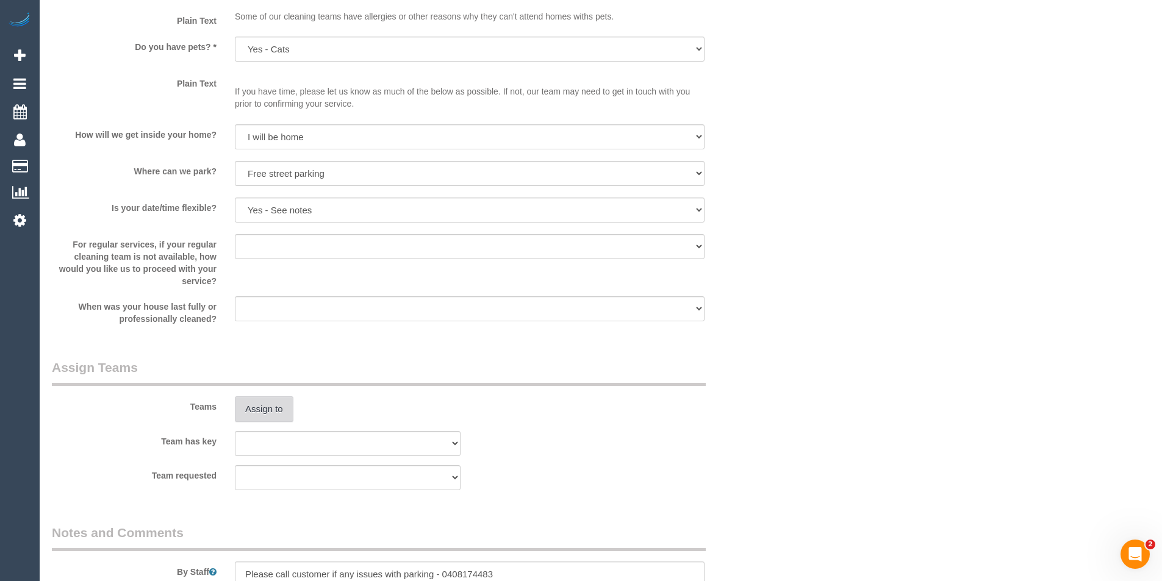
click at [279, 411] on button "Assign to" at bounding box center [264, 410] width 59 height 26
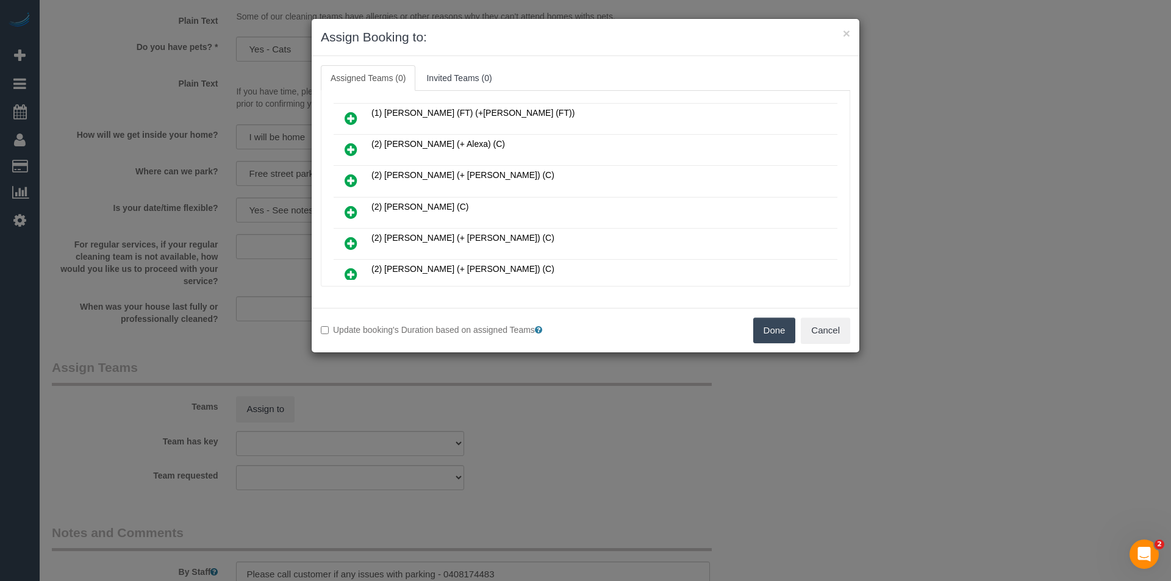
scroll to position [122, 0]
click at [356, 182] on icon at bounding box center [351, 182] width 13 height 15
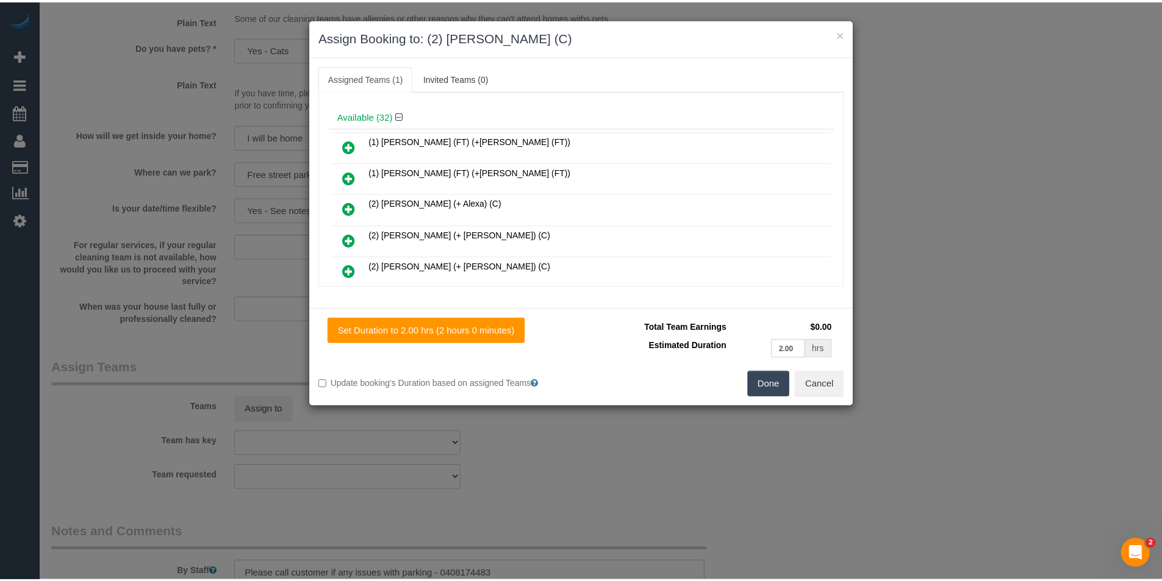
scroll to position [0, 0]
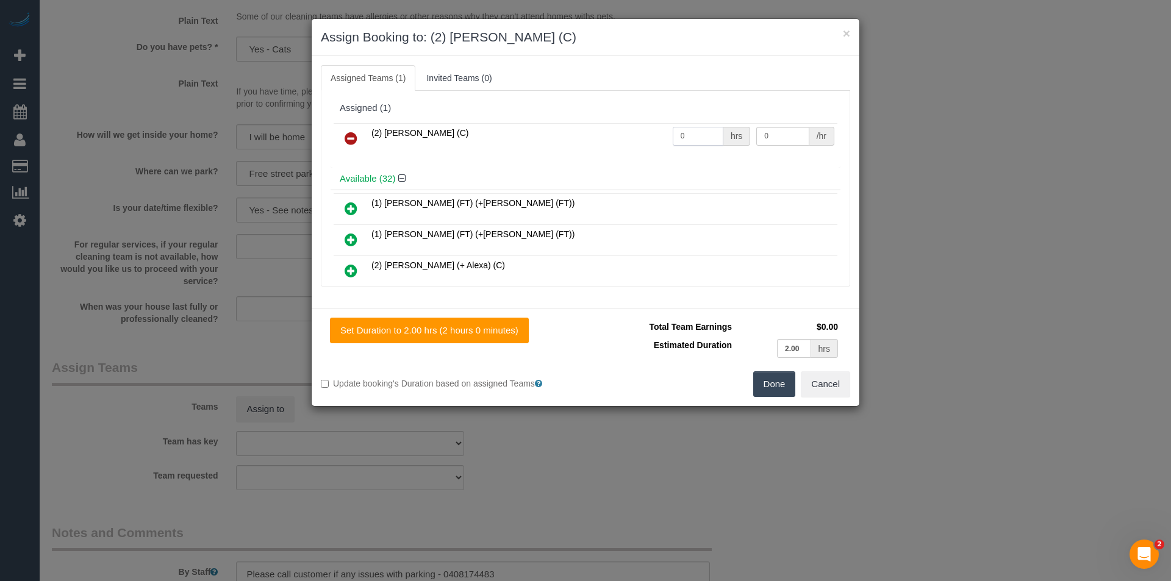
drag, startPoint x: 683, startPoint y: 140, endPoint x: 578, endPoint y: 140, distance: 104.9
click at [581, 142] on tr "(2) [PERSON_NAME] (C) 0 hrs 0 /hr" at bounding box center [586, 138] width 504 height 31
type input "2"
type input "37.5"
click at [770, 383] on button "Done" at bounding box center [774, 385] width 43 height 26
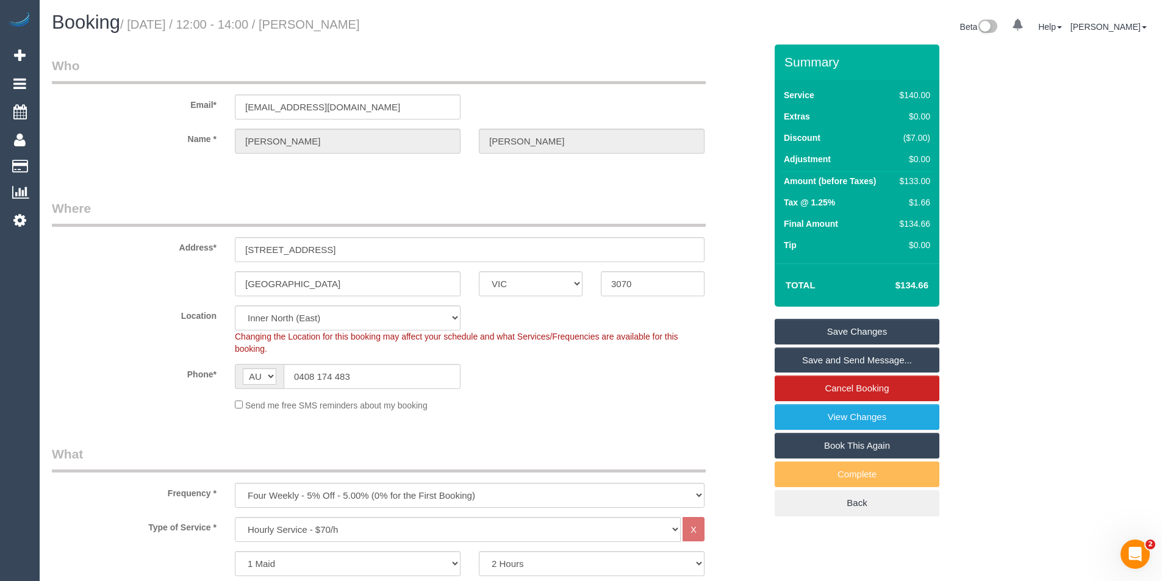
click at [835, 362] on link "Save and Send Message..." at bounding box center [857, 361] width 165 height 26
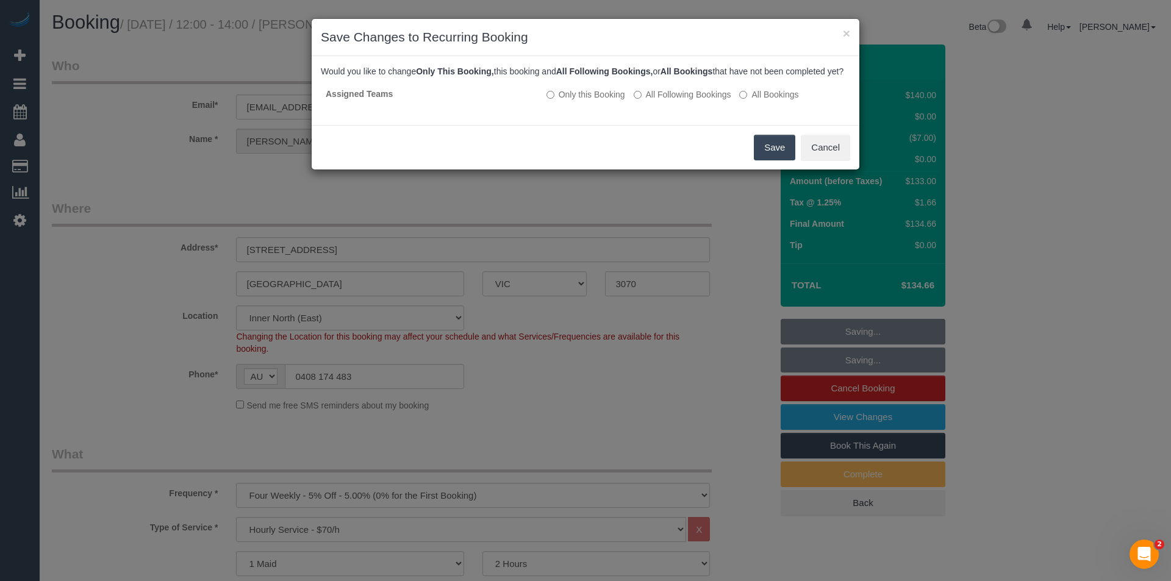
click at [776, 160] on button "Save" at bounding box center [774, 148] width 41 height 26
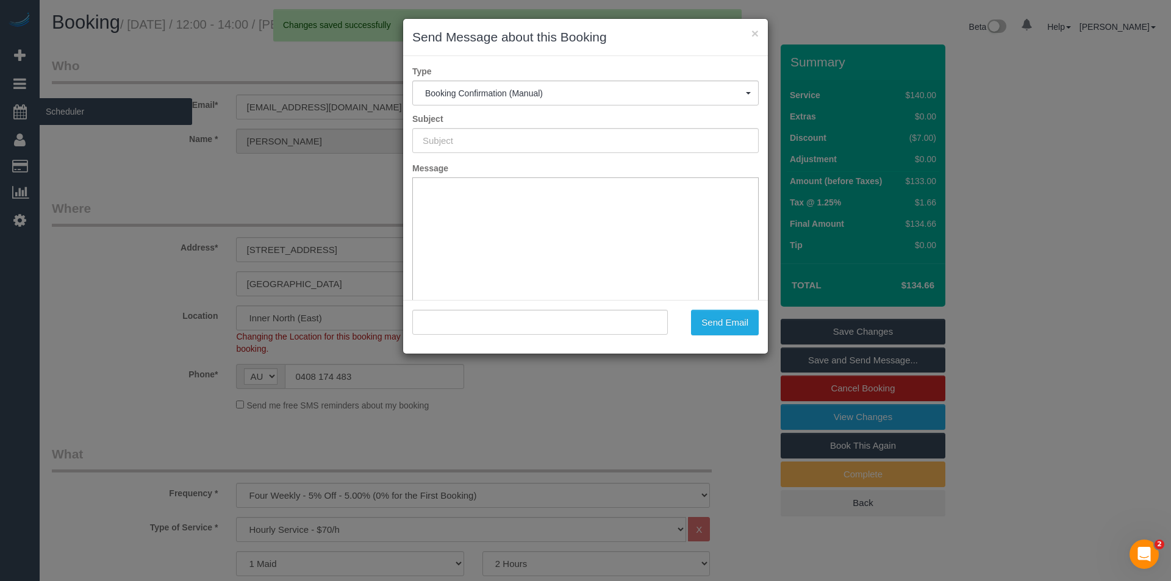
type input "Booking Confirmed"
type input ""[PERSON_NAME]" <[EMAIL_ADDRESS][DOMAIN_NAME]>"
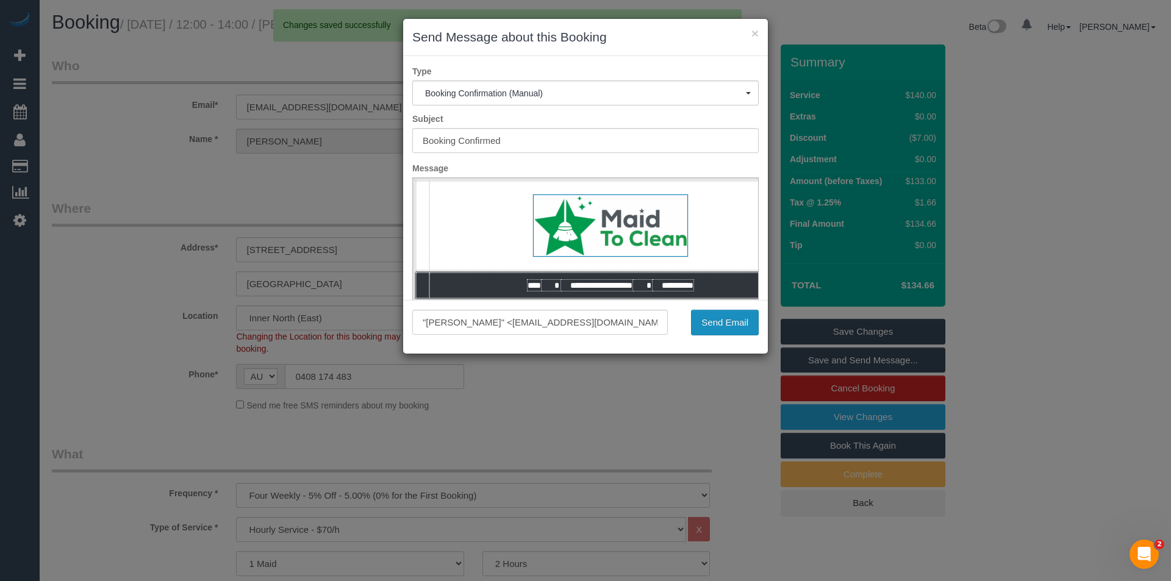
click at [738, 317] on button "Send Email" at bounding box center [725, 323] width 68 height 26
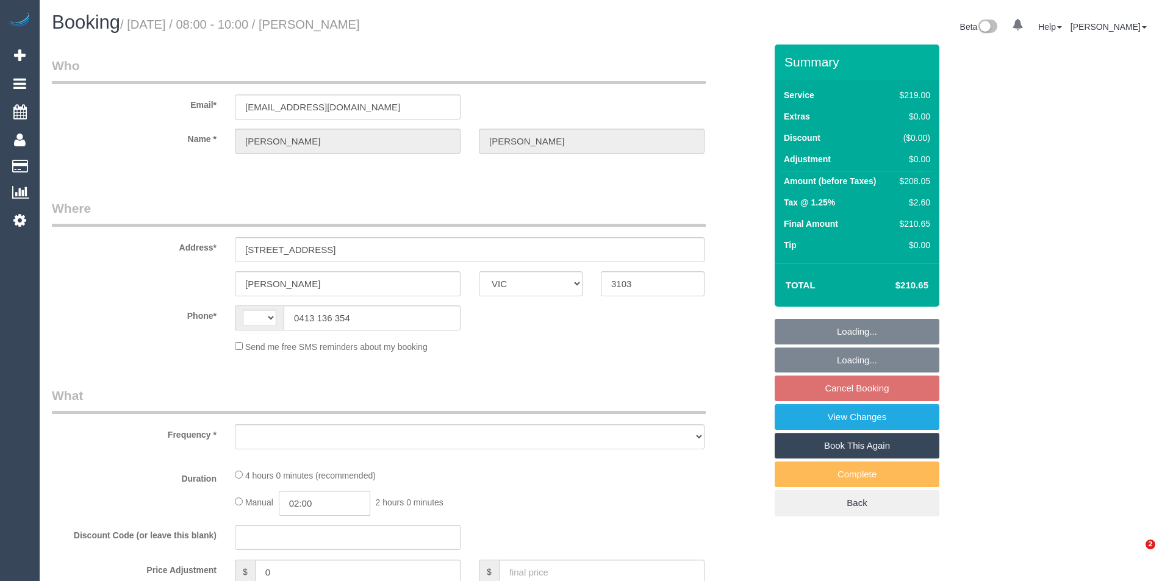
select select "VIC"
select select "string:AU"
select select "object:522"
select select "string:stripe-pm_1QQJXM2GScqysDRVtwIJyVRb"
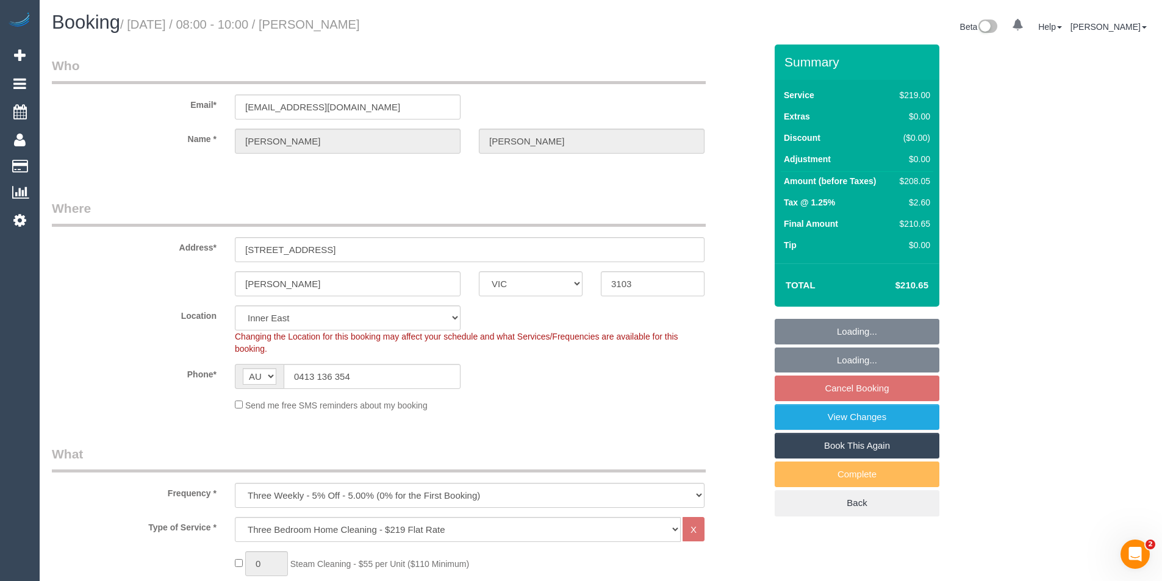
select select "object:1367"
select select "number:28"
select select "number:14"
select select "number:19"
select select "number:22"
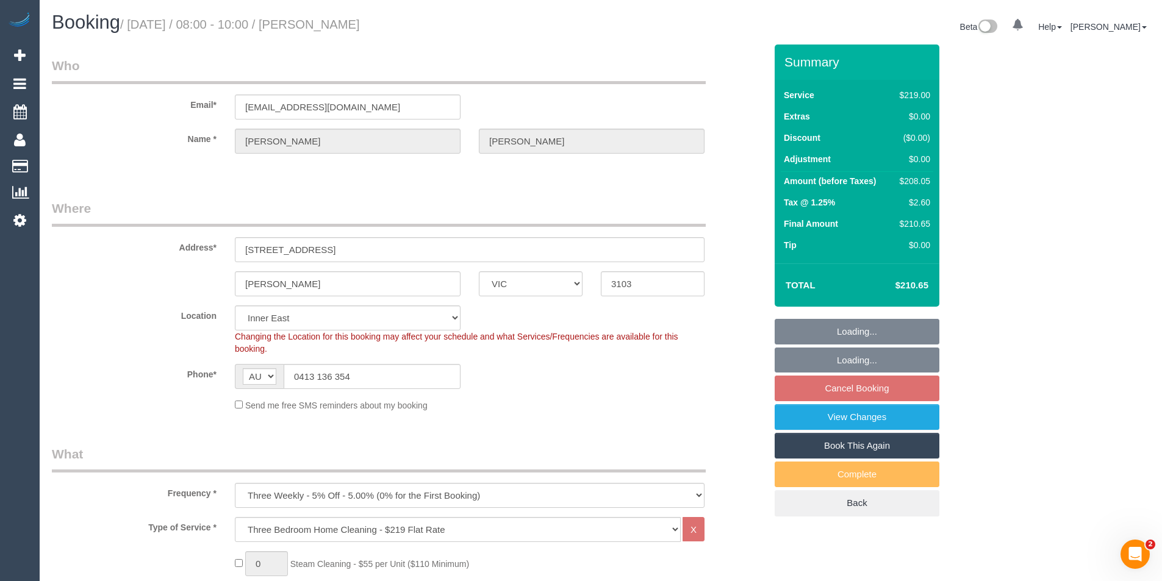
select select "number:34"
select select "number:11"
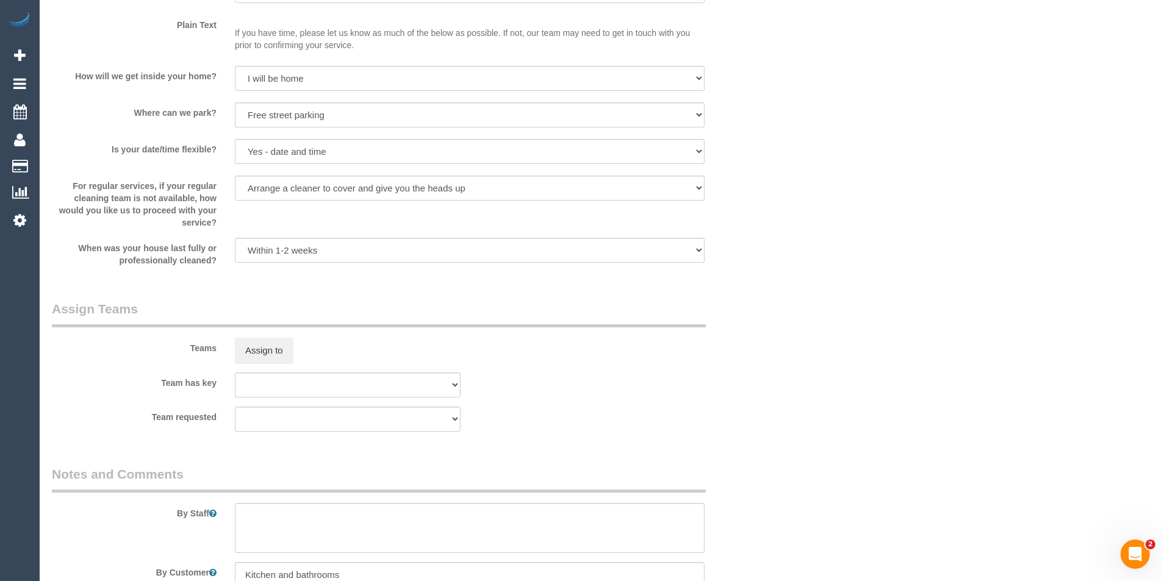
scroll to position [1708, 0]
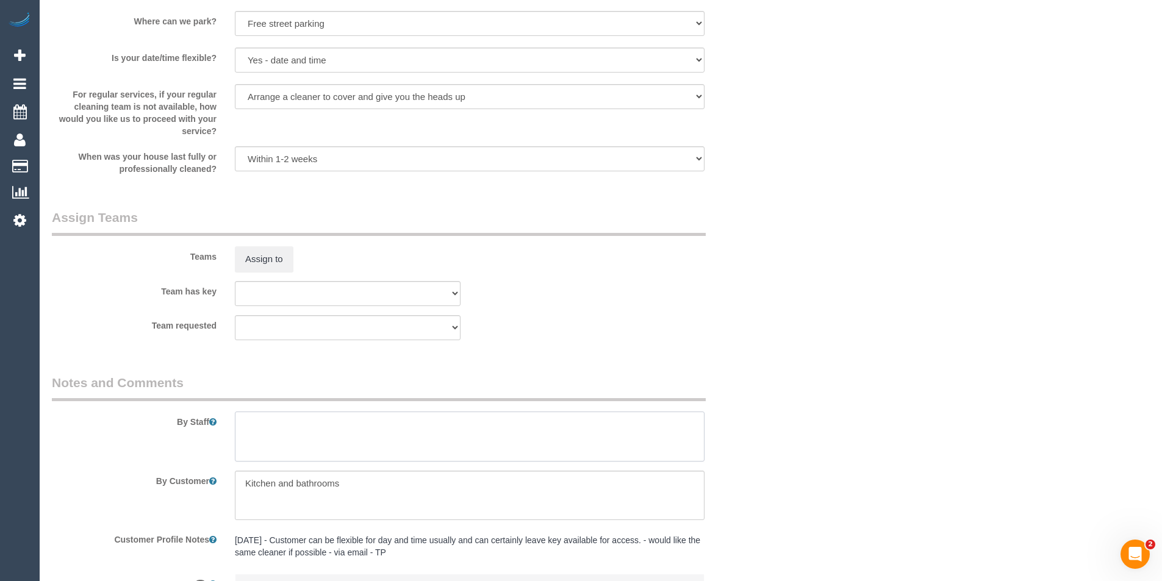
click at [304, 453] on textarea at bounding box center [470, 437] width 470 height 50
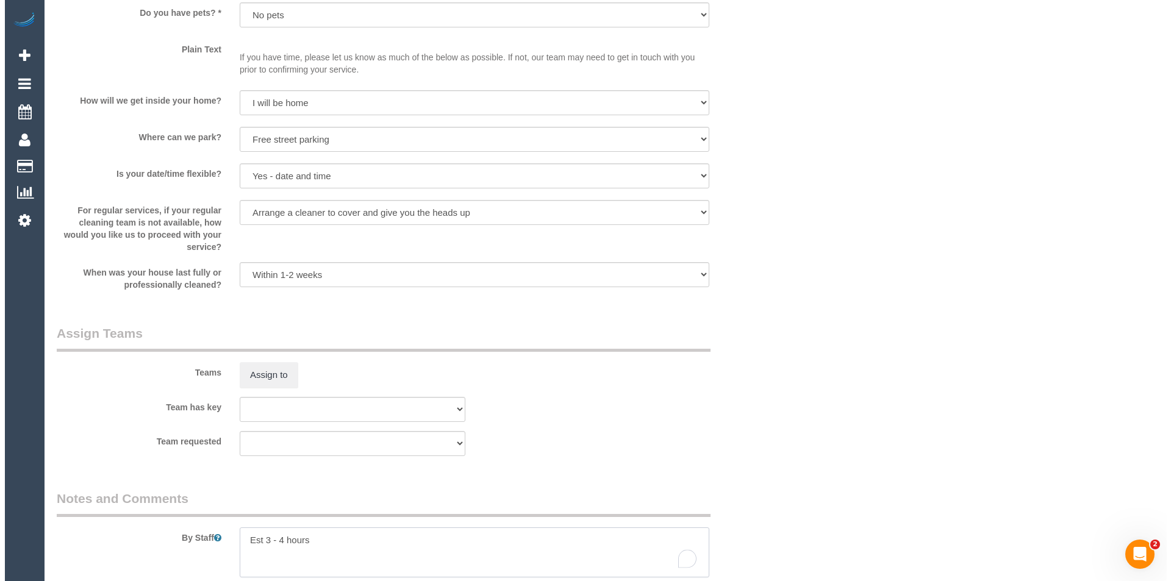
scroll to position [1586, 0]
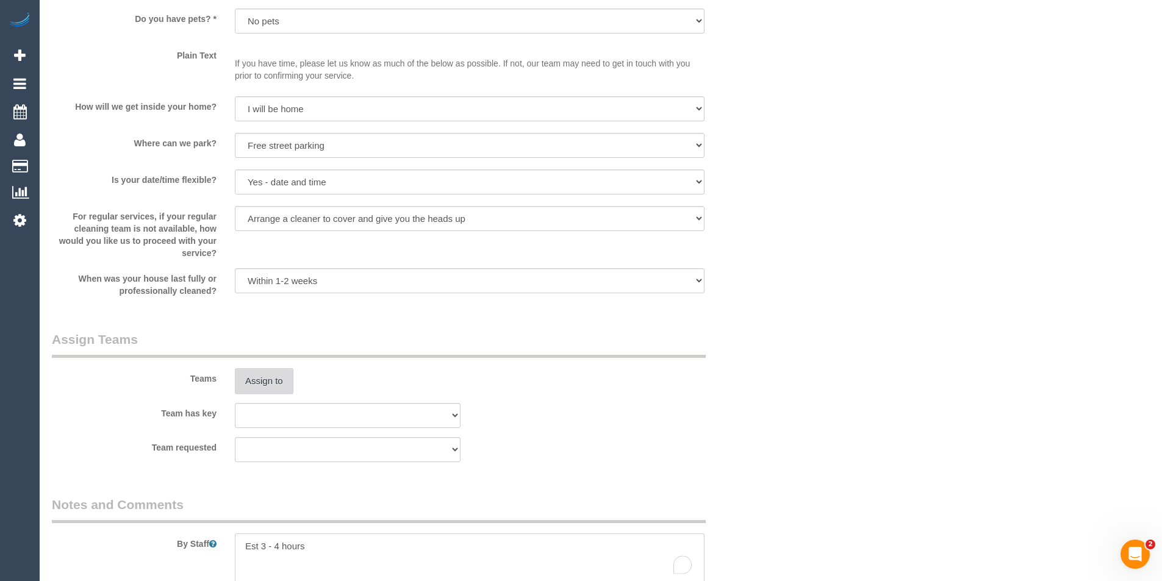
type textarea "Est 3 - 4 hours"
click at [288, 386] on button "Assign to" at bounding box center [264, 382] width 59 height 26
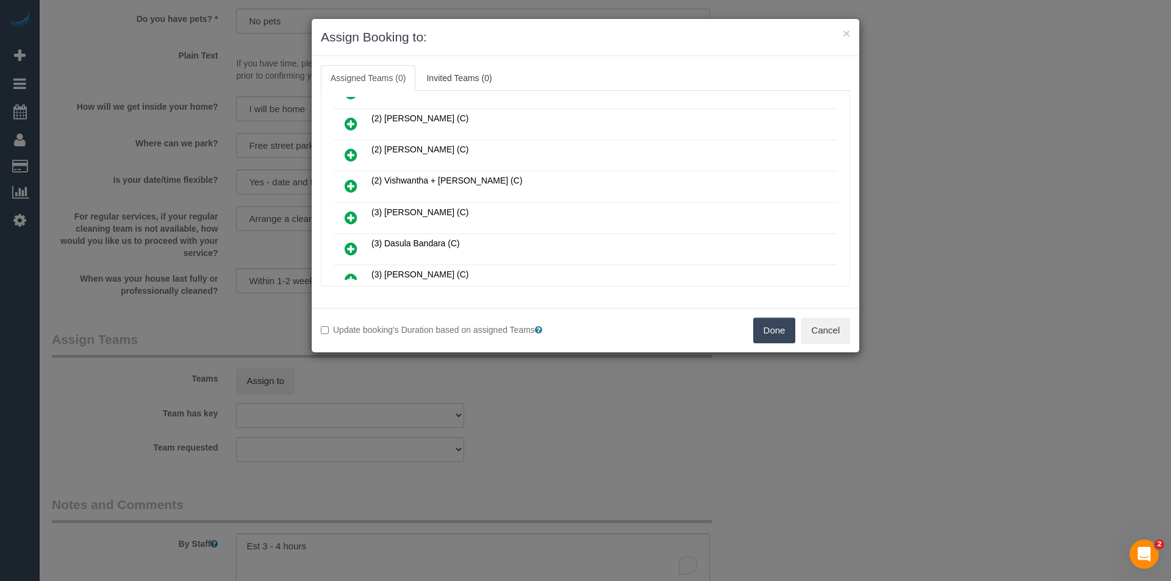
click at [350, 183] on icon at bounding box center [351, 186] width 13 height 15
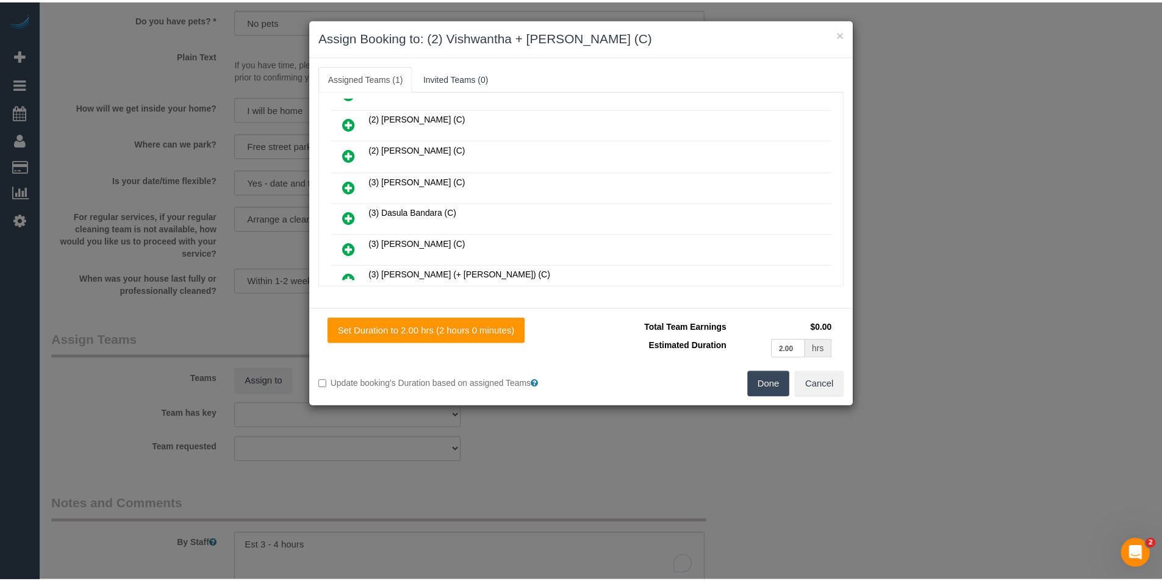
scroll to position [0, 0]
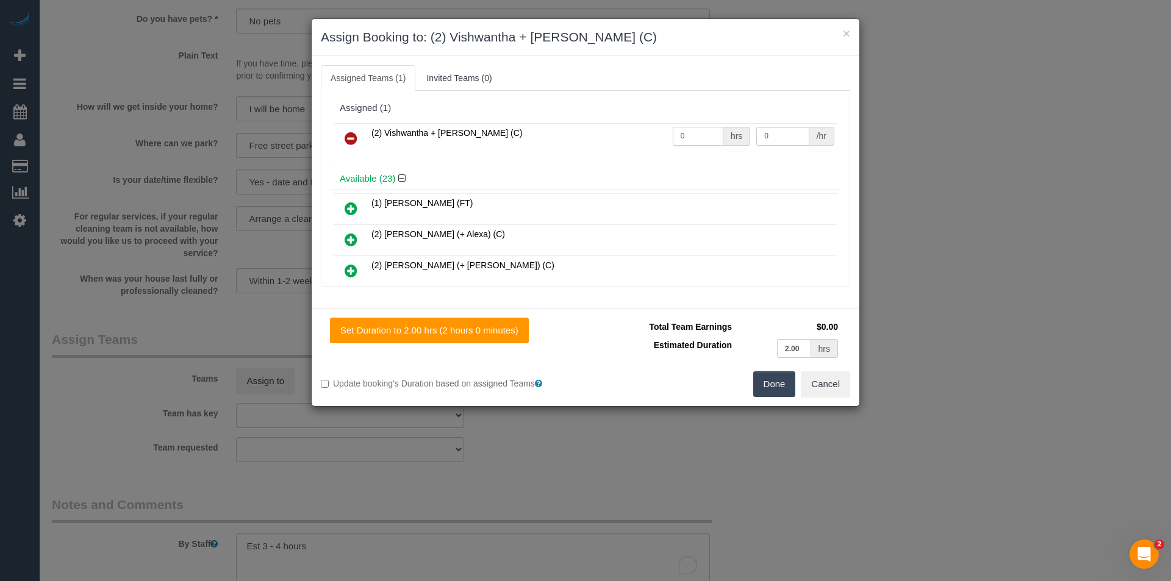
drag, startPoint x: 692, startPoint y: 138, endPoint x: 559, endPoint y: 146, distance: 133.9
click at [559, 146] on tr "(2) Vishwantha + [PERSON_NAME] (C) 0 hrs 0 /hr" at bounding box center [586, 138] width 504 height 31
type input "1"
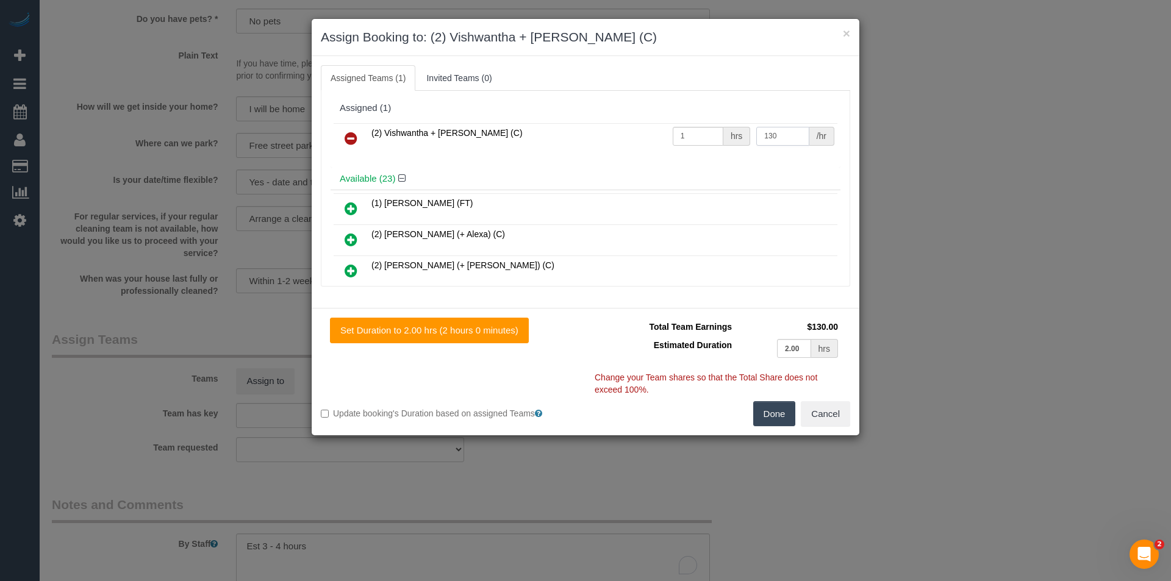
type input "130"
click at [777, 408] on button "Done" at bounding box center [774, 414] width 43 height 26
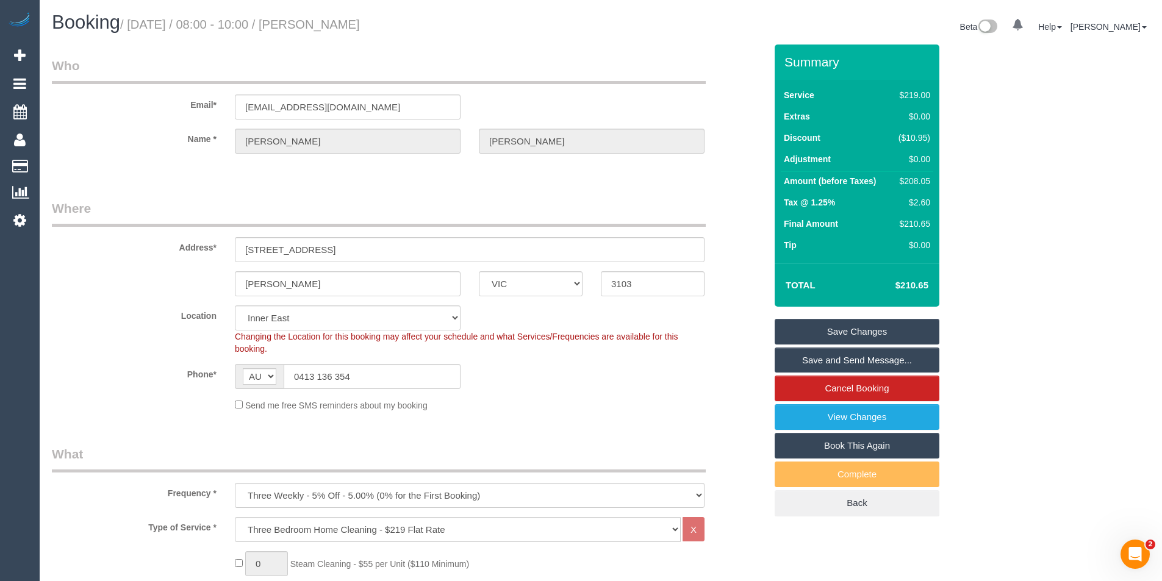
click at [850, 356] on link "Save and Send Message..." at bounding box center [857, 361] width 165 height 26
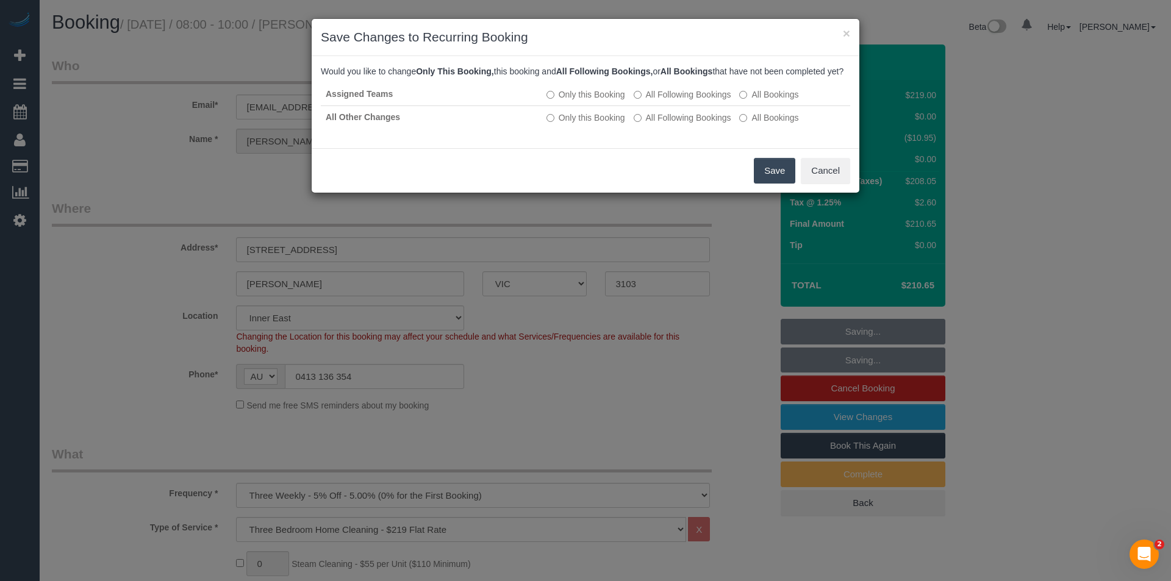
click at [769, 176] on button "Save" at bounding box center [774, 171] width 41 height 26
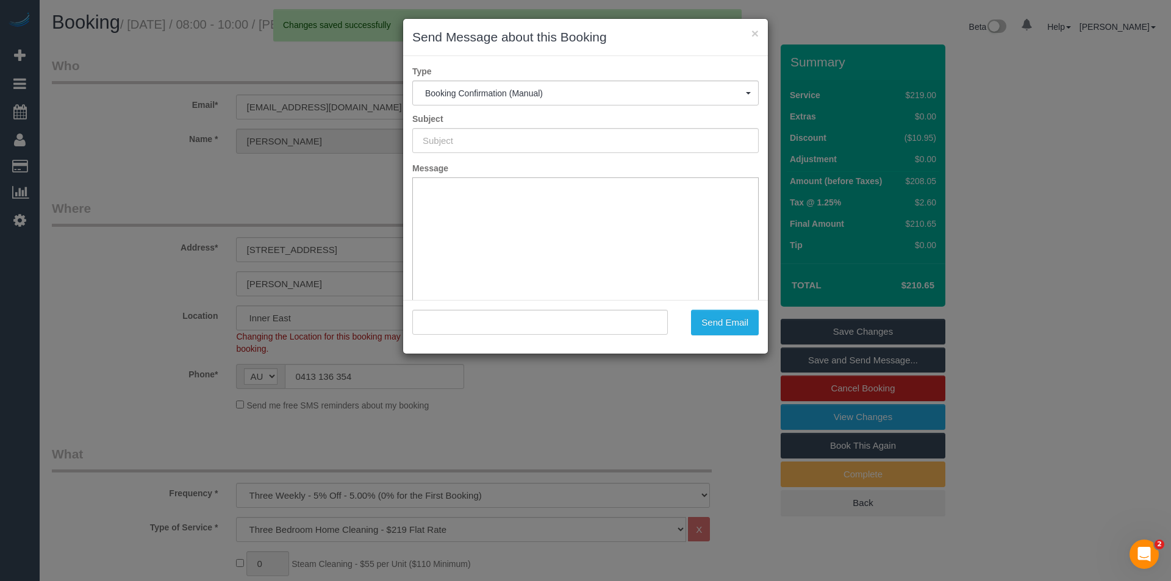
type input "Booking Confirmed"
type input ""Stuart Cheng" <shop@cheng.com.au>"
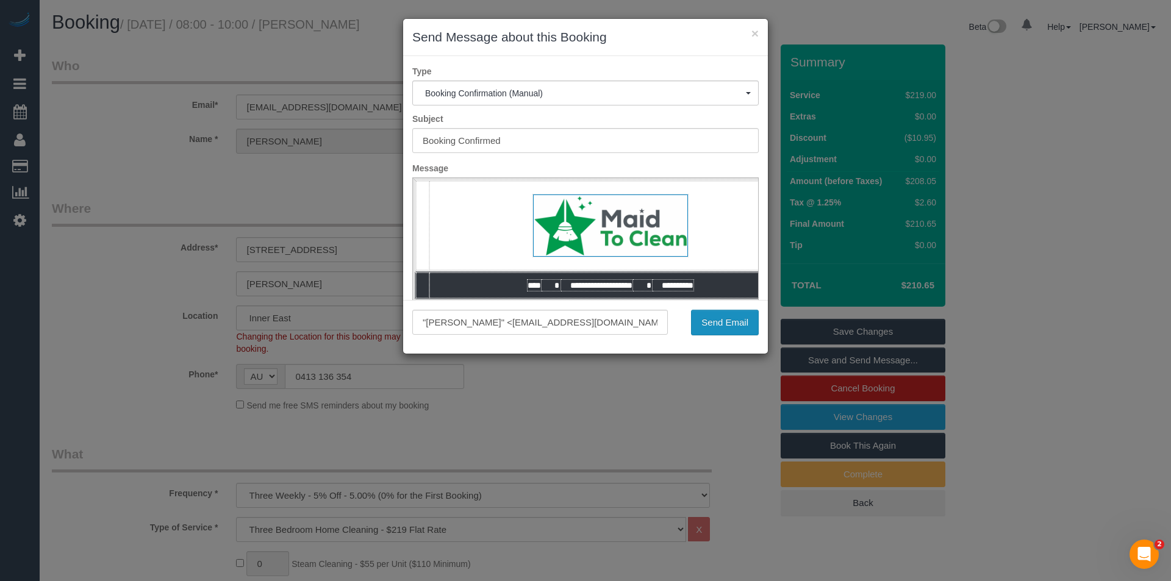
click at [728, 318] on button "Send Email" at bounding box center [725, 323] width 68 height 26
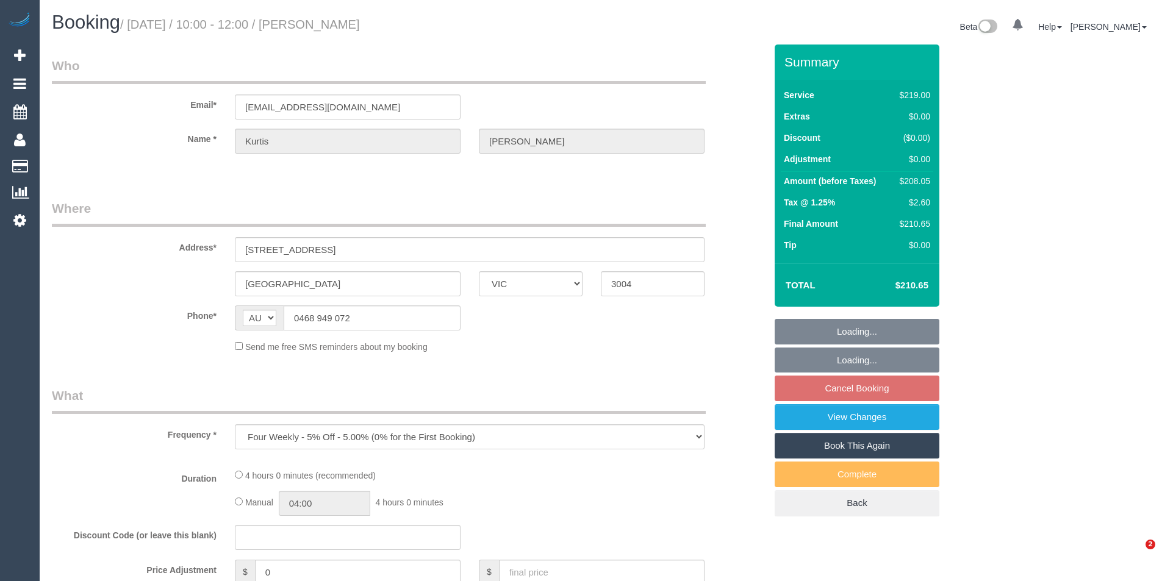
select select "VIC"
select select "string:stripe-pm_1QmWAX2GScqysDRVzGAJjxxc"
select select "number:28"
select select "number:14"
select select "number:18"
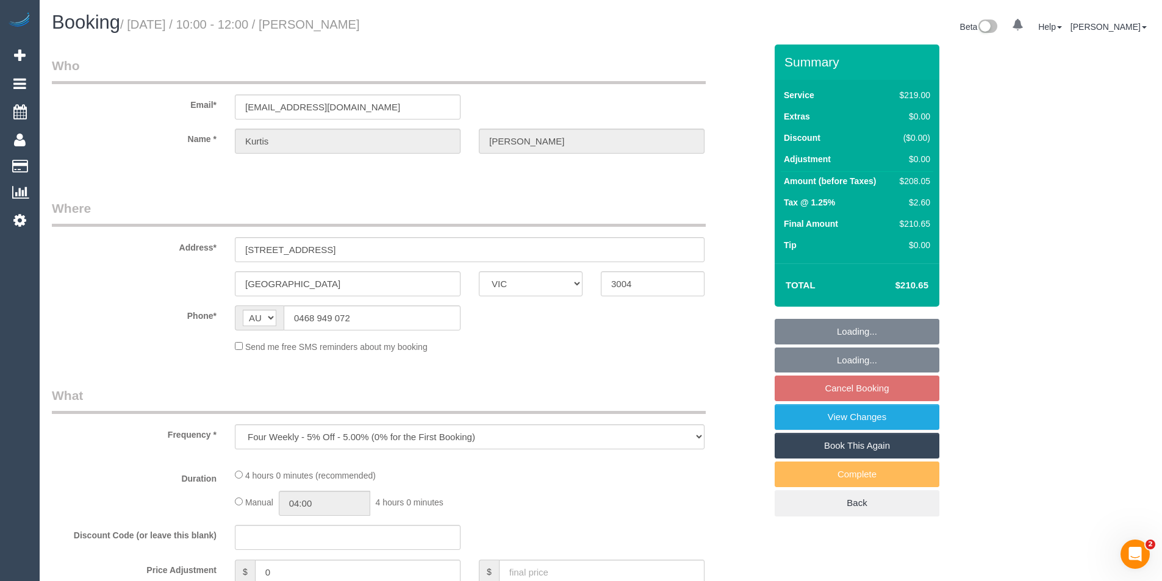
select select "number:24"
select select "number:34"
select select "number:13"
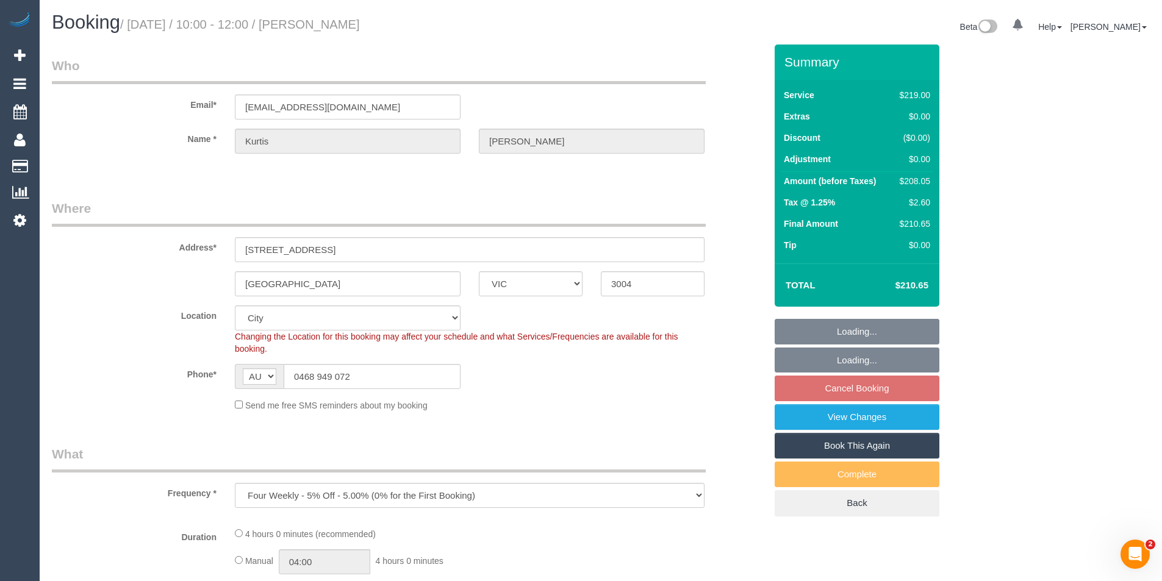
select select "object:696"
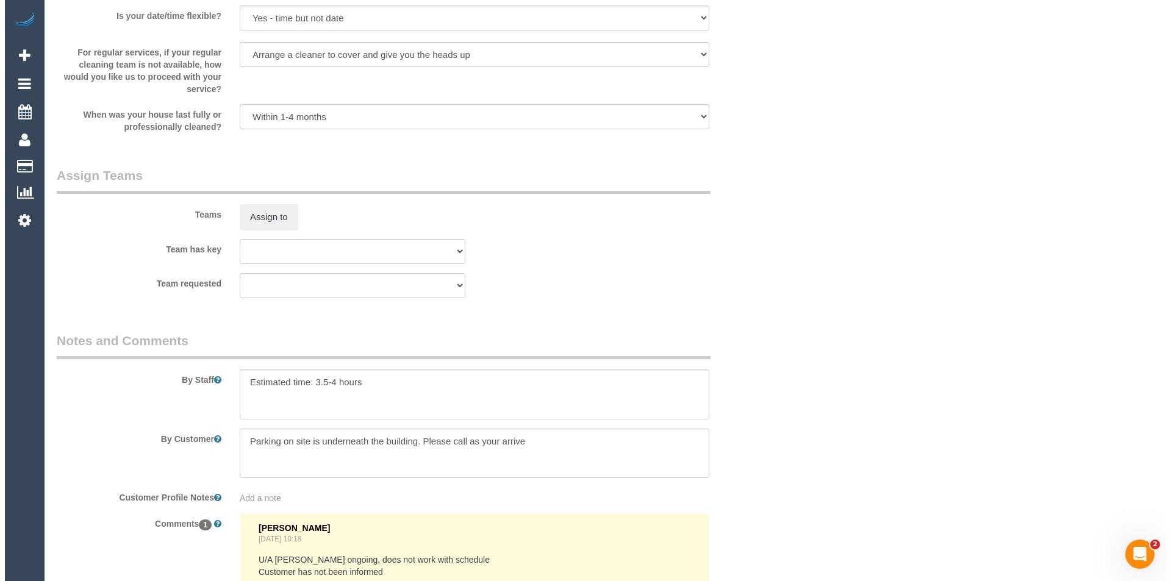
scroll to position [1750, 0]
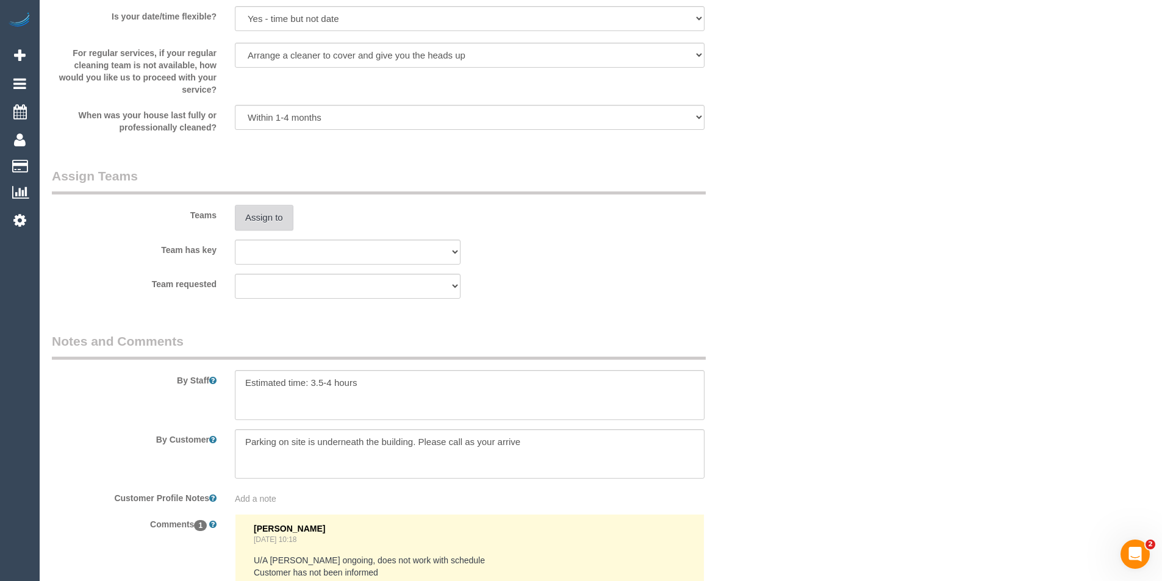
click at [265, 215] on button "Assign to" at bounding box center [264, 218] width 59 height 26
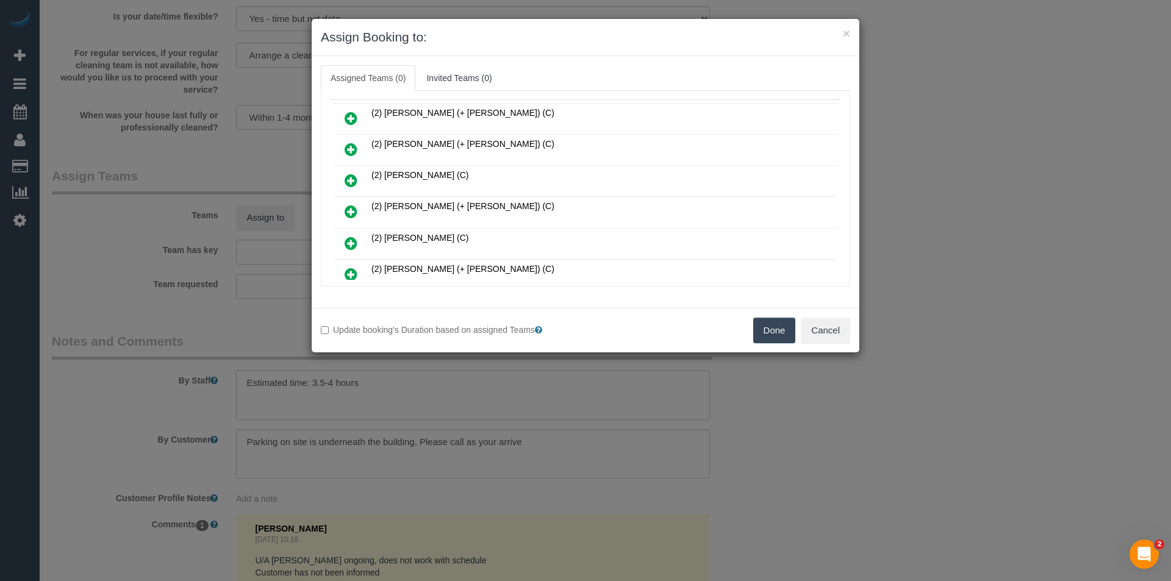
click at [348, 151] on icon at bounding box center [351, 149] width 13 height 15
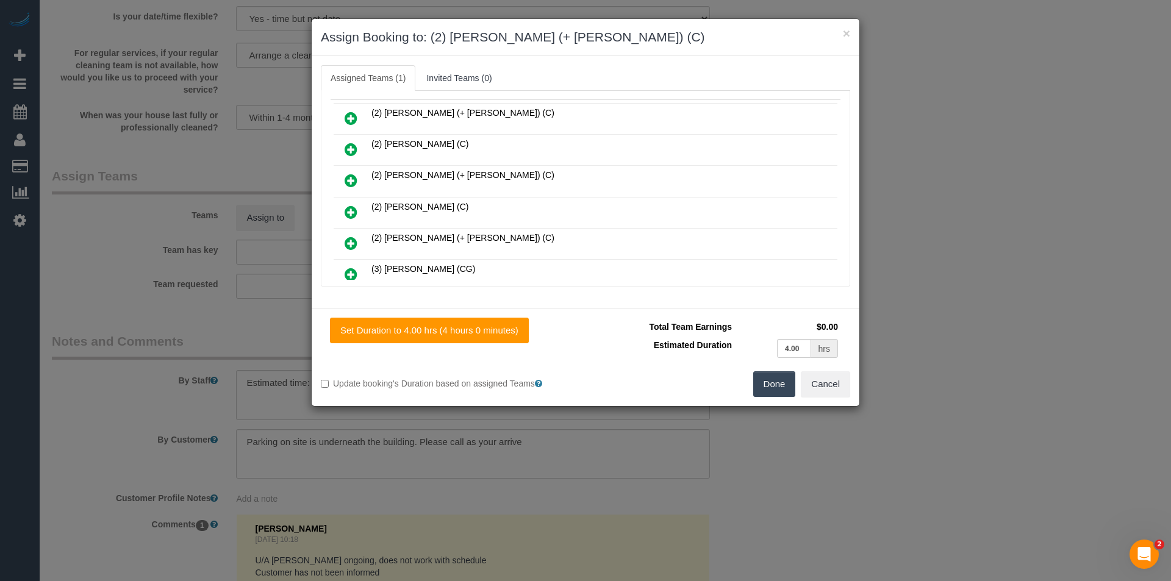
click at [350, 175] on icon at bounding box center [351, 180] width 13 height 15
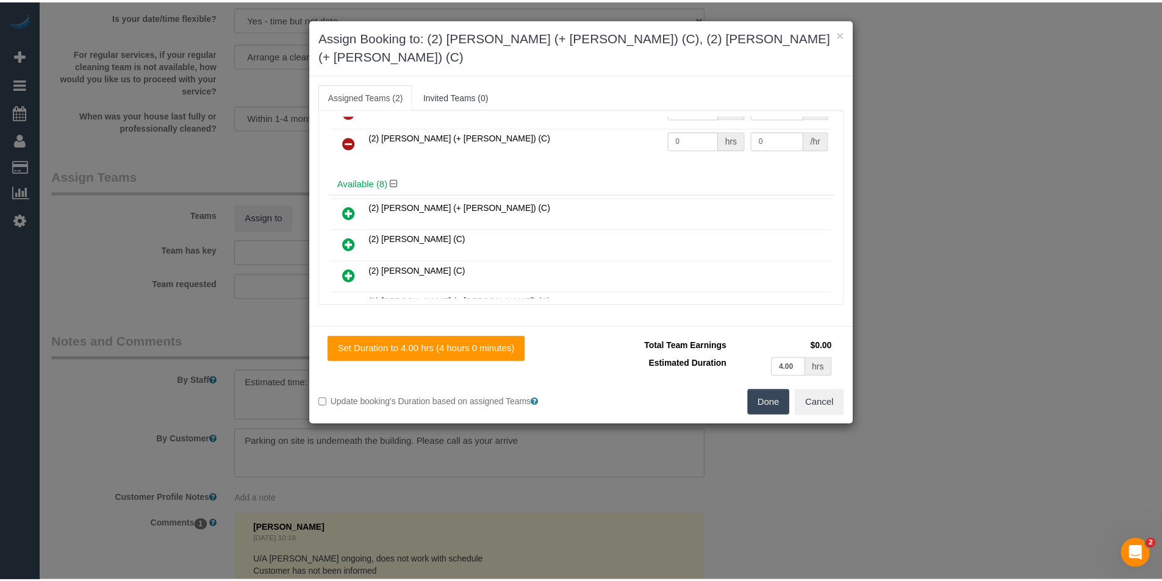
scroll to position [0, 0]
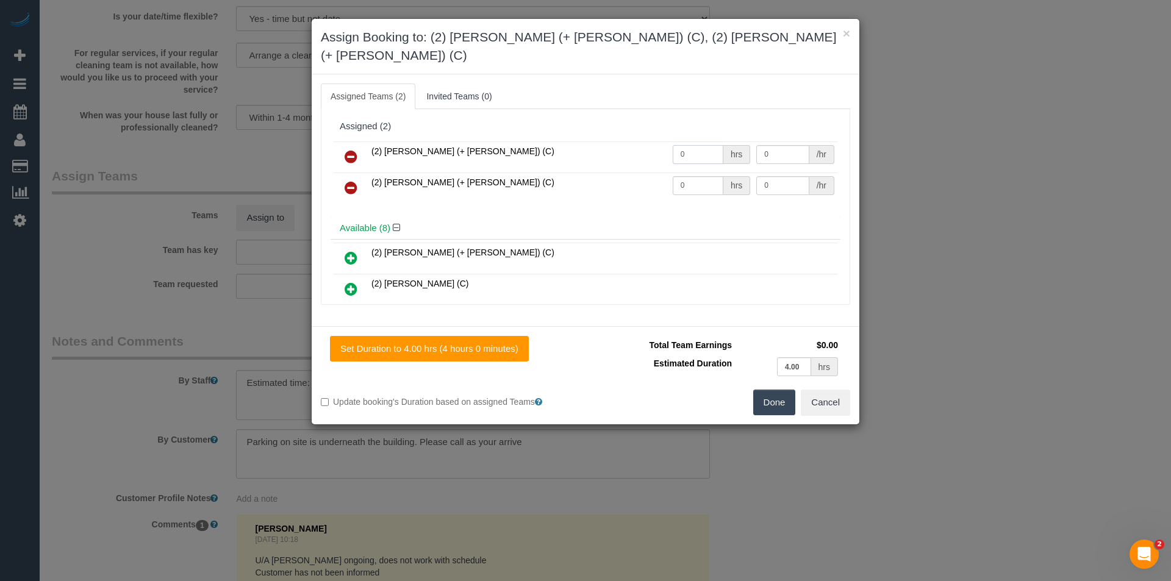
drag, startPoint x: 696, startPoint y: 129, endPoint x: 616, endPoint y: 143, distance: 81.1
click at [633, 142] on tr "(2) Daniela (+ Kevin) (C) 0 hrs 0 /hr" at bounding box center [586, 157] width 504 height 31
type input "1"
type input "65"
drag, startPoint x: 691, startPoint y: 176, endPoint x: 624, endPoint y: 175, distance: 67.1
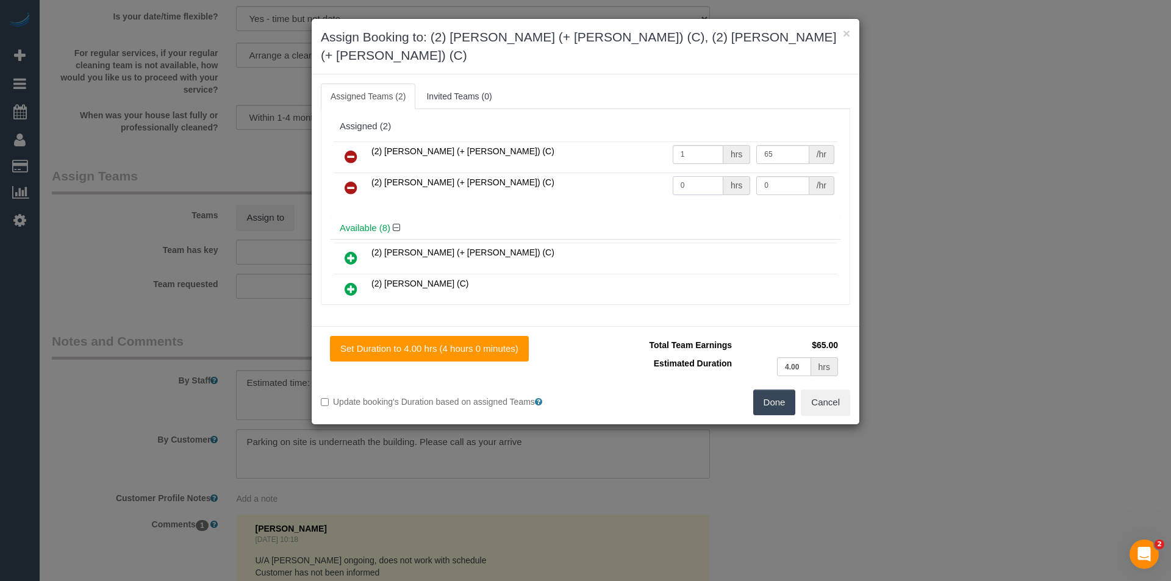
click at [624, 175] on tr "(2) Kevin (+ Daniela) (C) 0 hrs 0 /hr" at bounding box center [586, 188] width 504 height 31
type input "1"
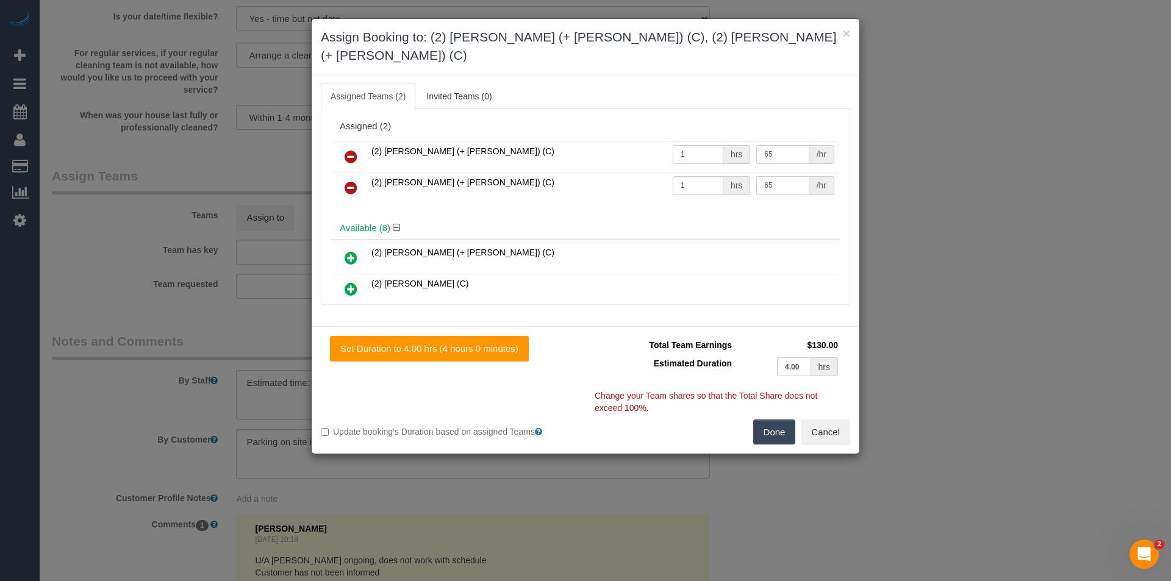
type input "65"
click at [782, 423] on button "Done" at bounding box center [774, 433] width 43 height 26
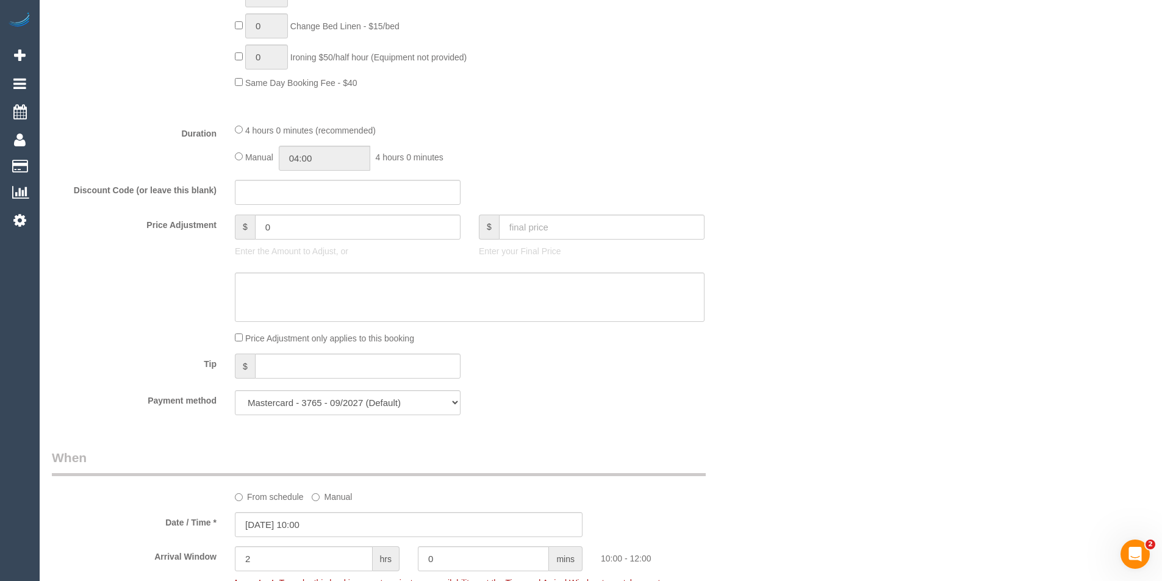
scroll to position [774, 0]
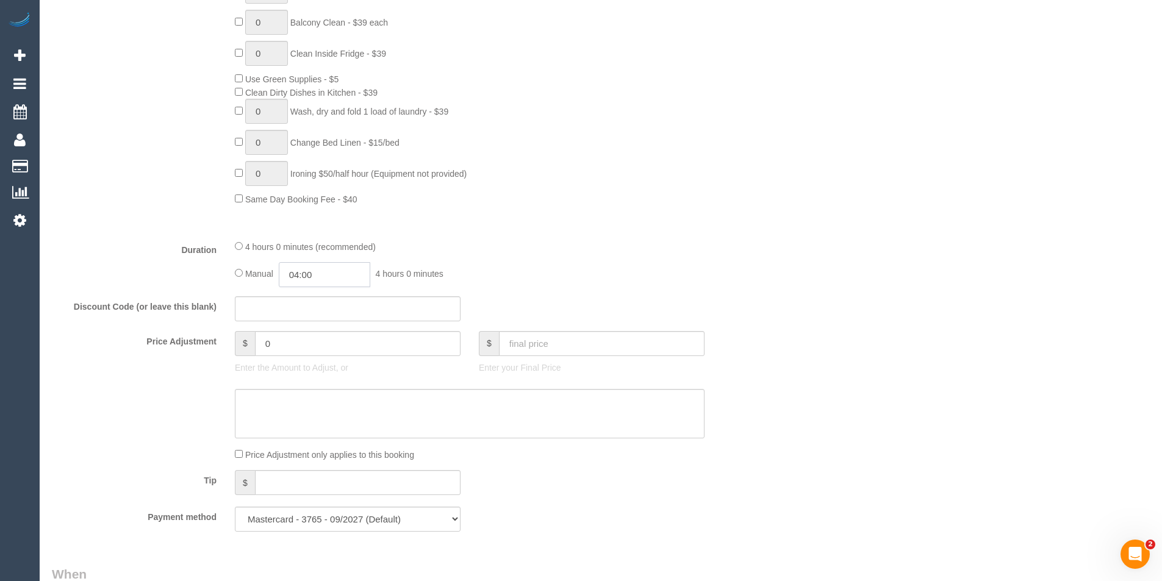
click at [331, 275] on input "04:00" at bounding box center [325, 274] width 92 height 25
type input "02:00"
click at [307, 321] on li "02:00" at bounding box center [311, 322] width 54 height 16
click at [647, 268] on div "Manual 02:00 2 hours 0 minutes" at bounding box center [470, 274] width 470 height 25
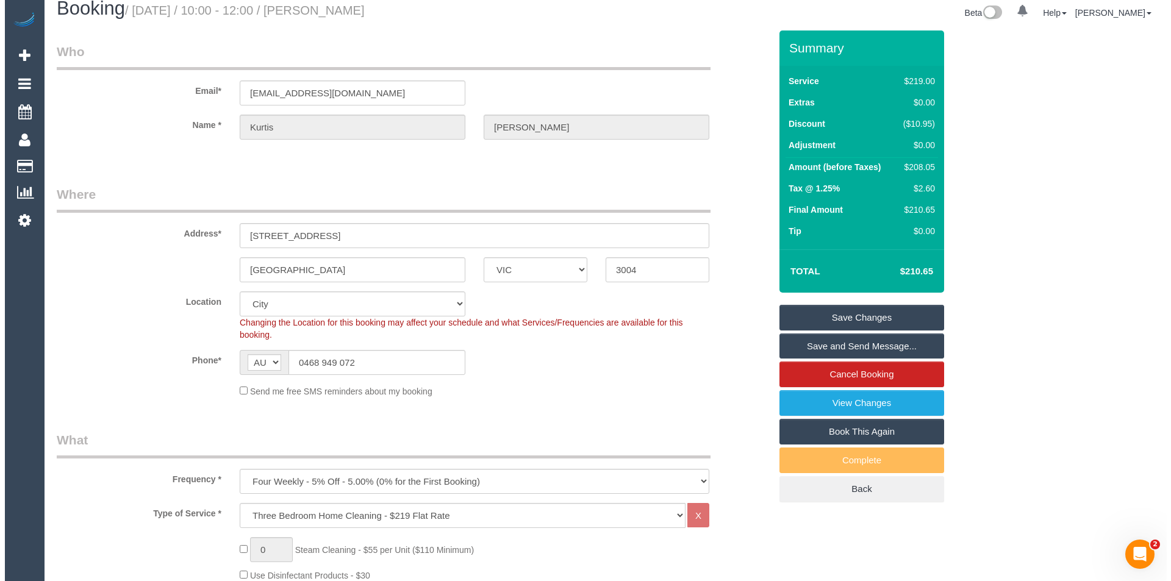
scroll to position [0, 0]
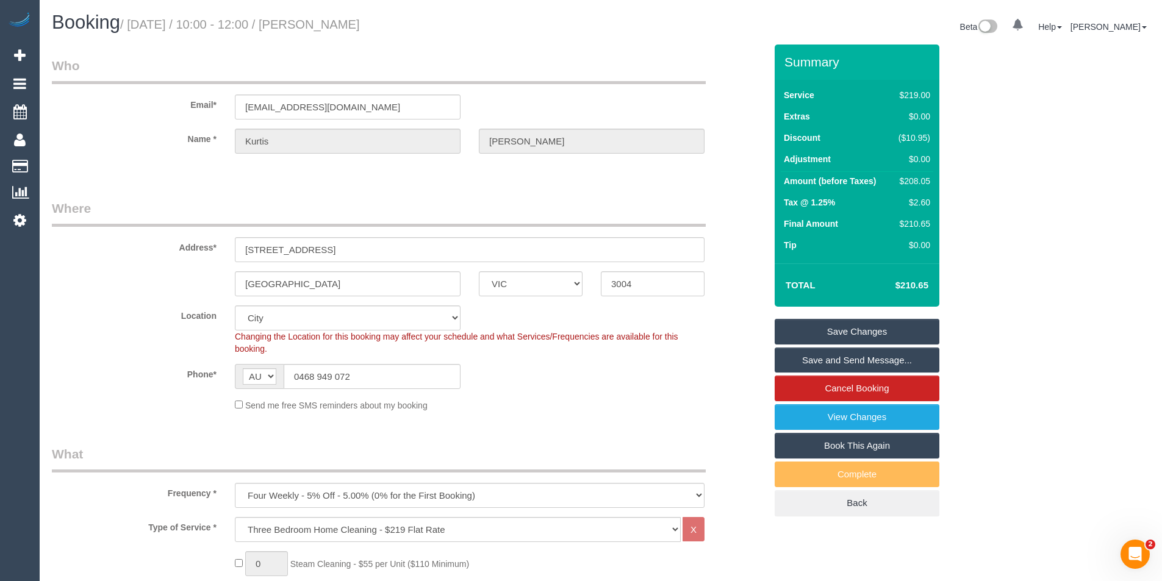
click at [825, 365] on link "Save and Send Message..." at bounding box center [857, 361] width 165 height 26
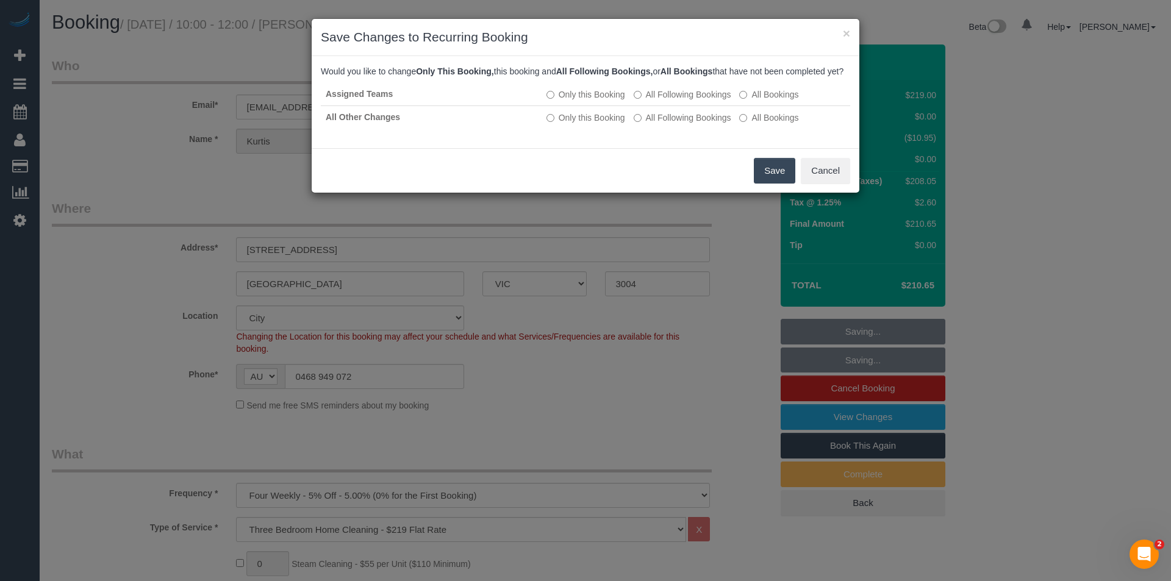
drag, startPoint x: 776, startPoint y: 174, endPoint x: 718, endPoint y: 151, distance: 62.4
click at [774, 176] on button "Save" at bounding box center [774, 171] width 41 height 26
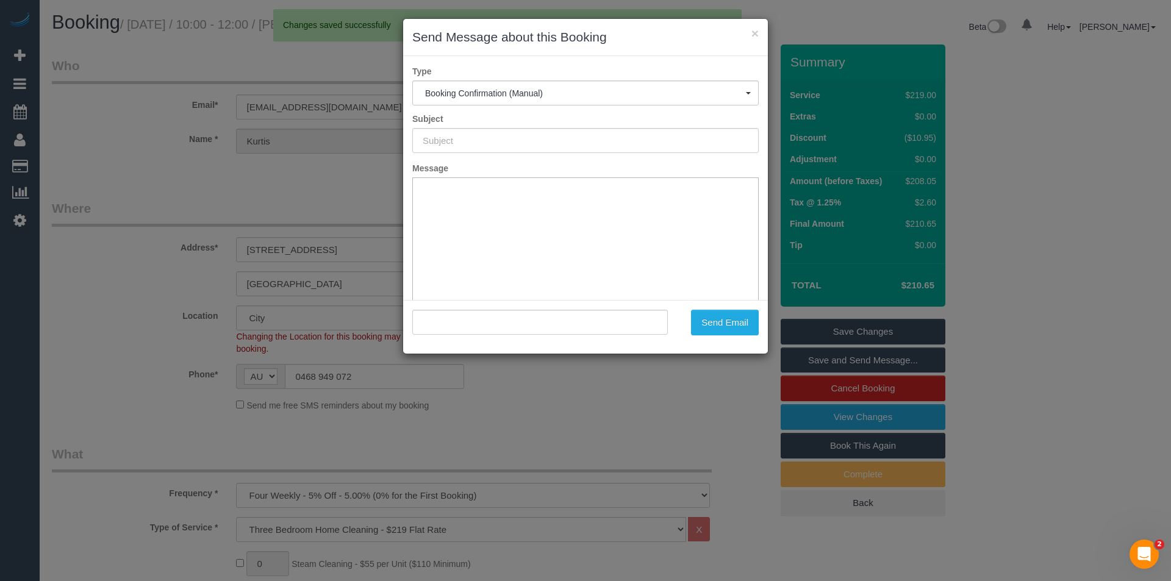
type input "Booking Confirmed"
type input ""Kurtis Lynch" <golfkurt@outlook.com.au>"
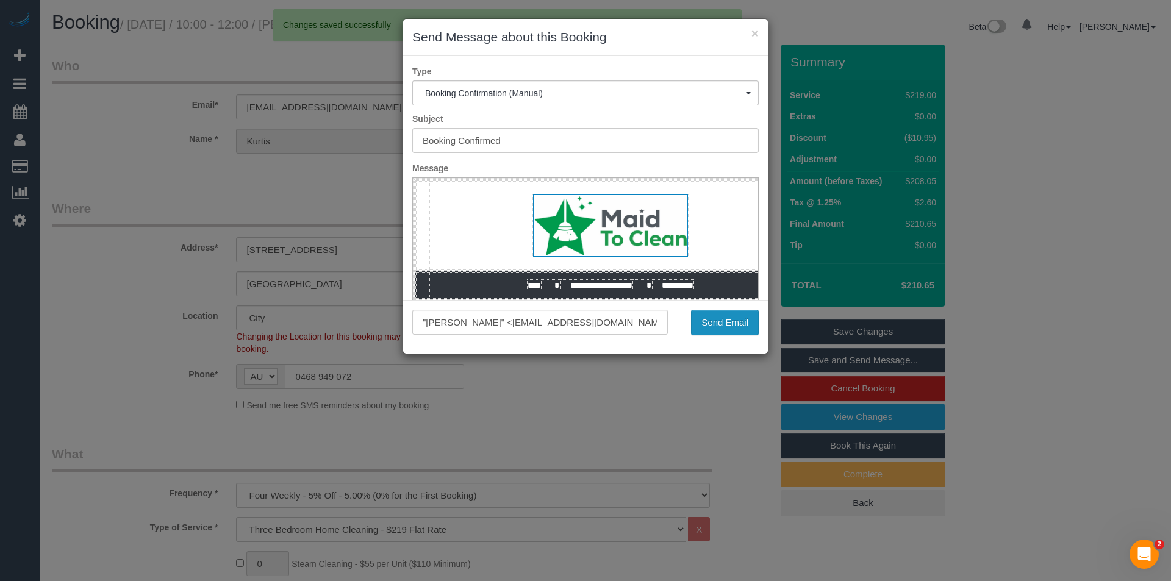
click at [728, 323] on button "Send Email" at bounding box center [725, 323] width 68 height 26
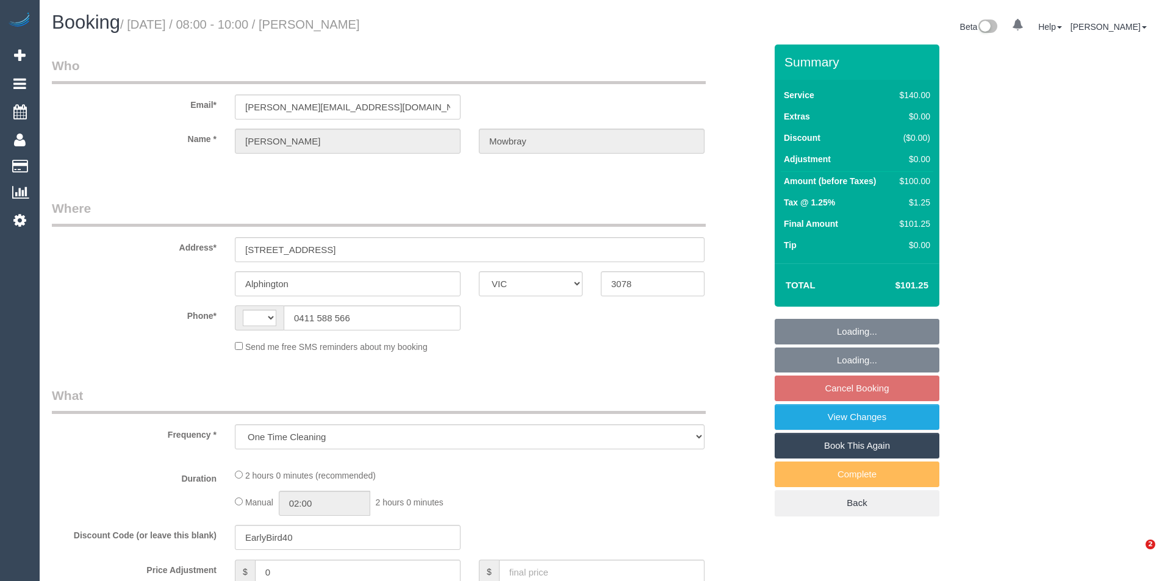
select select "VIC"
select select "number:28"
select select "number:14"
select select "number:19"
select select "number:22"
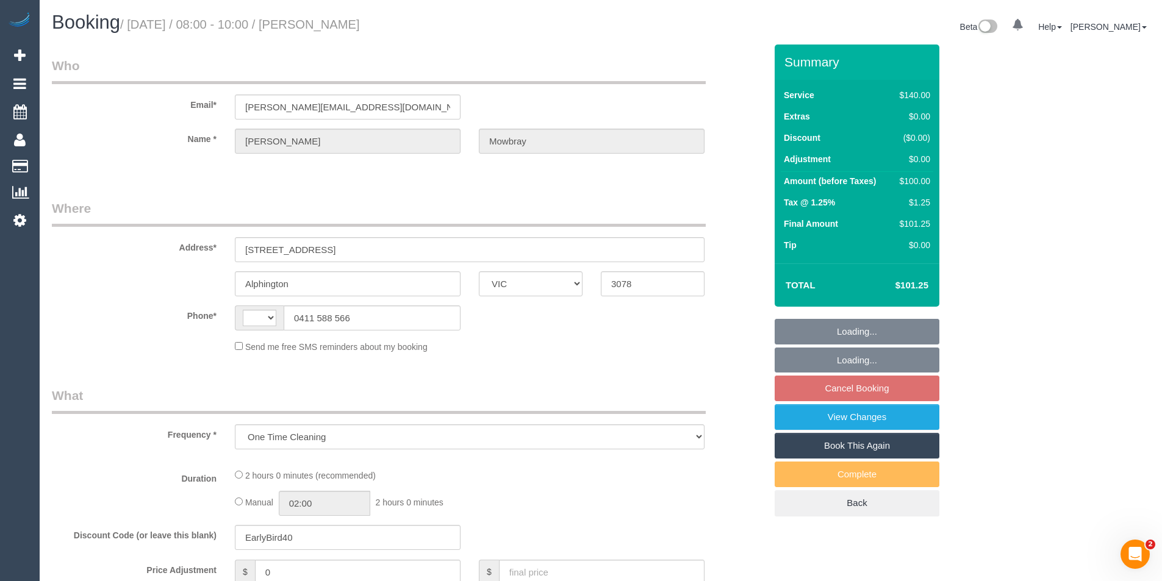
select select "number:12"
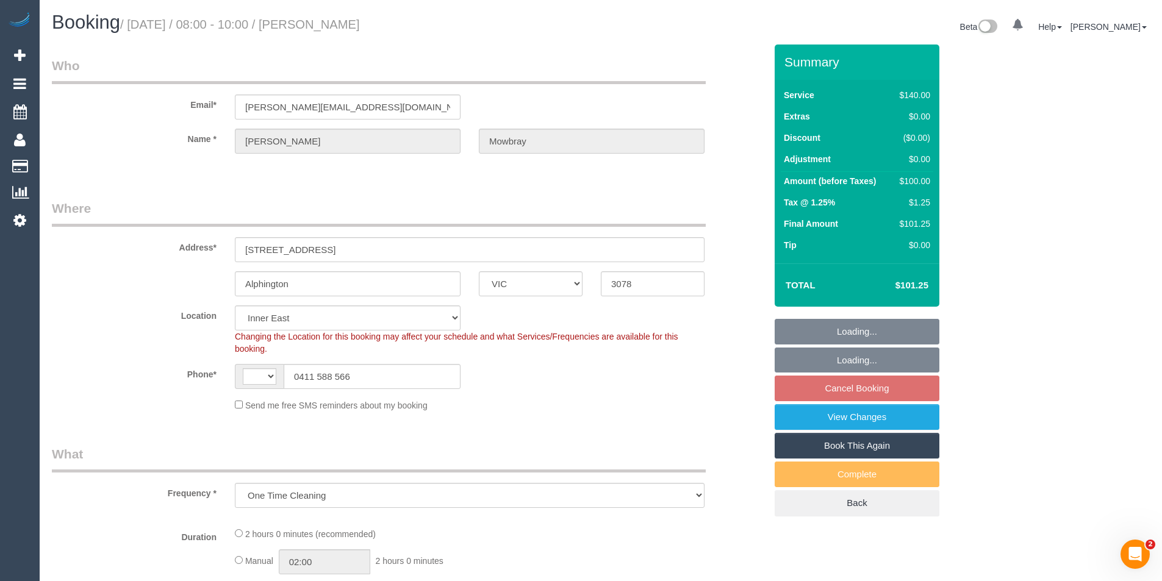
select select "object:675"
select select "string:AU"
select select "string:stripe-pm_1RPB2N2GScqysDRVJB961yjg"
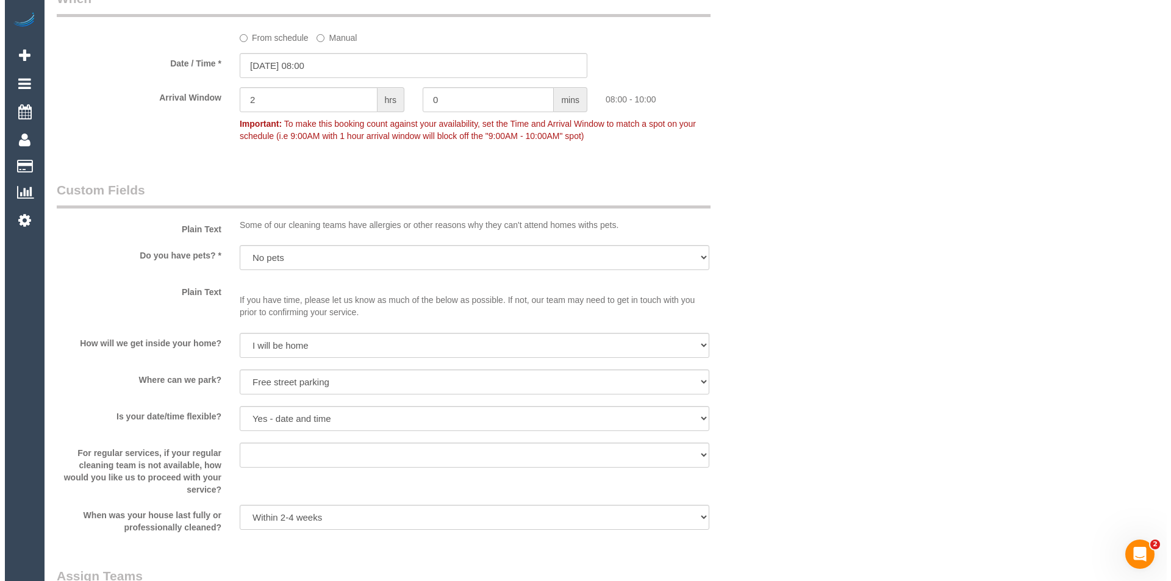
scroll to position [1525, 0]
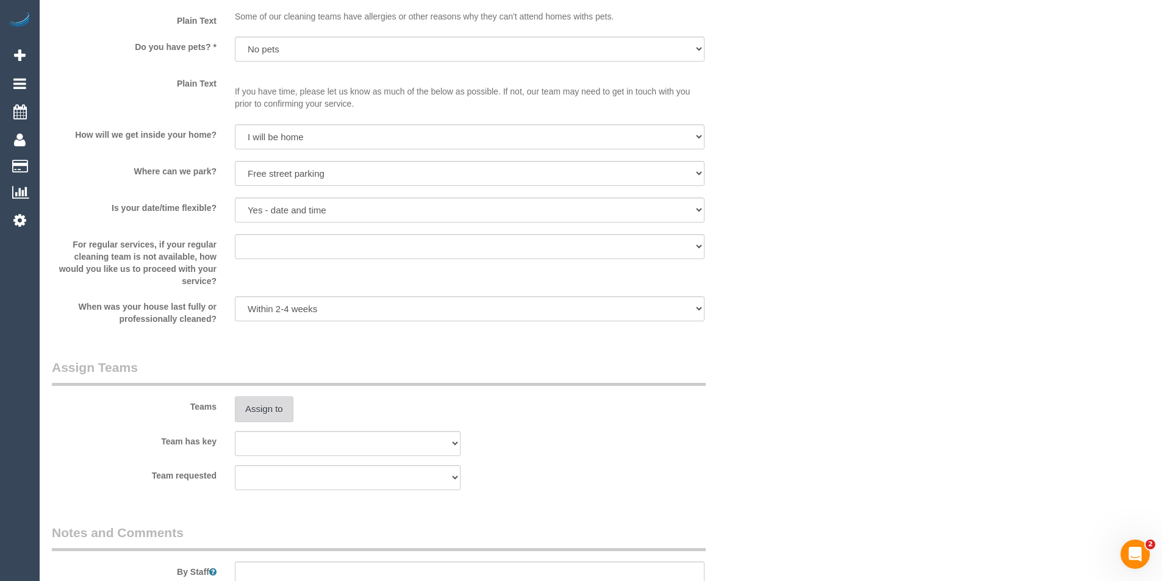
click at [275, 412] on button "Assign to" at bounding box center [264, 410] width 59 height 26
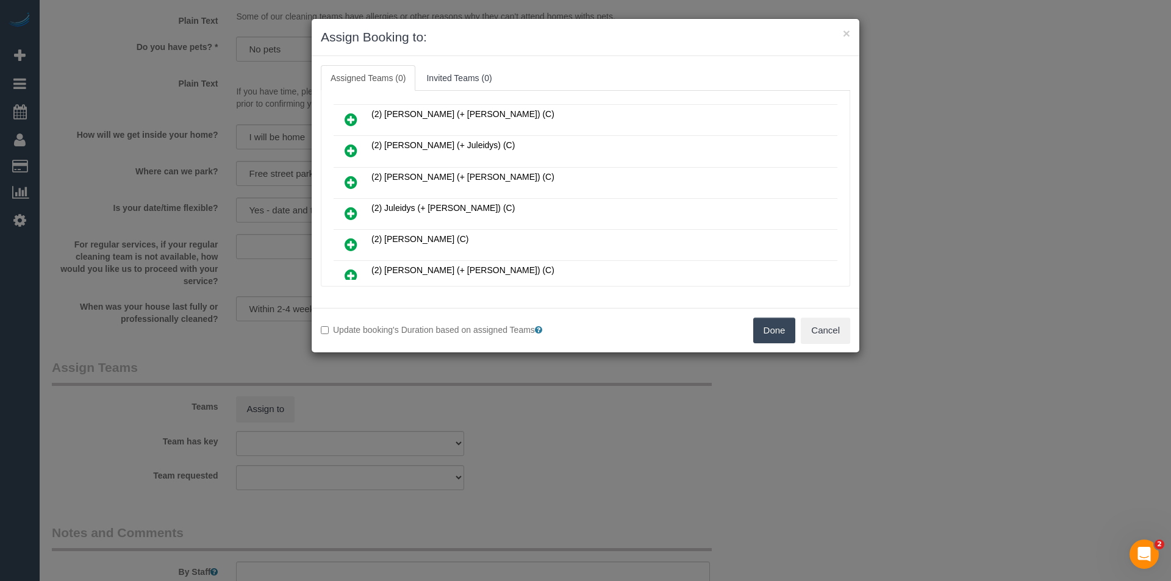
click at [350, 242] on icon at bounding box center [351, 244] width 13 height 15
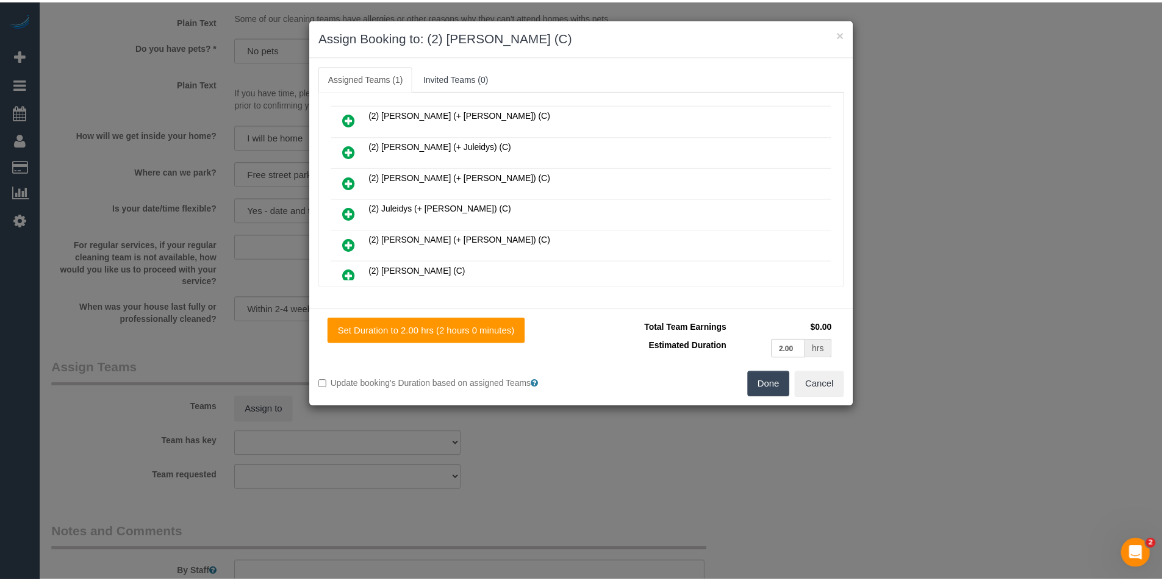
scroll to position [0, 0]
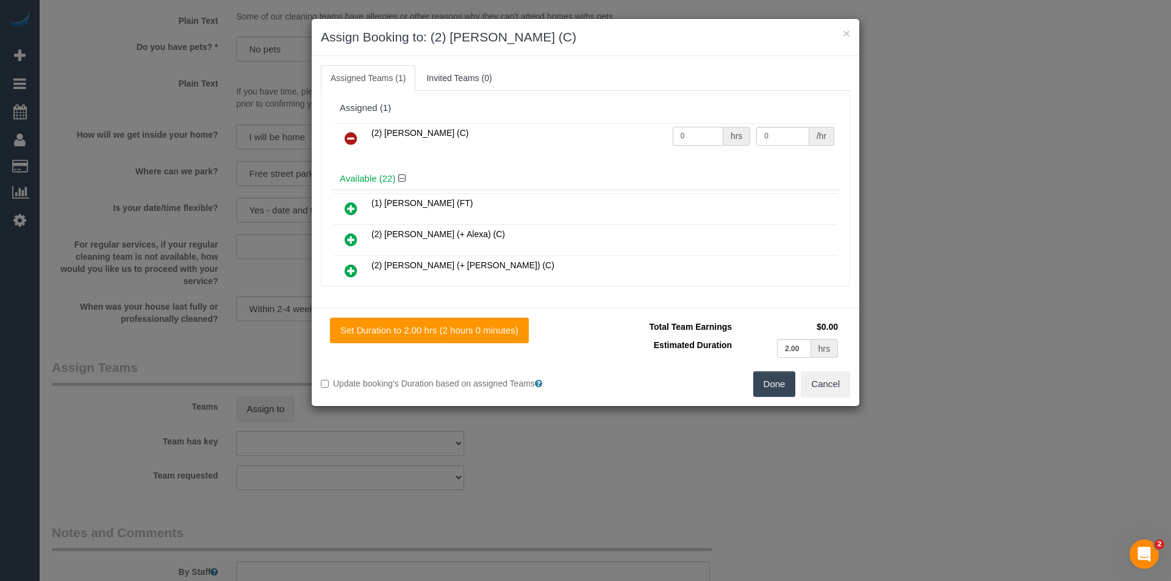
drag, startPoint x: 630, startPoint y: 147, endPoint x: 490, endPoint y: 163, distance: 140.6
click at [503, 164] on div "(2) [PERSON_NAME] (C) 0 hrs 0 /hr" at bounding box center [586, 144] width 510 height 48
type input "2"
type input "37.5"
click at [774, 383] on button "Done" at bounding box center [774, 385] width 43 height 26
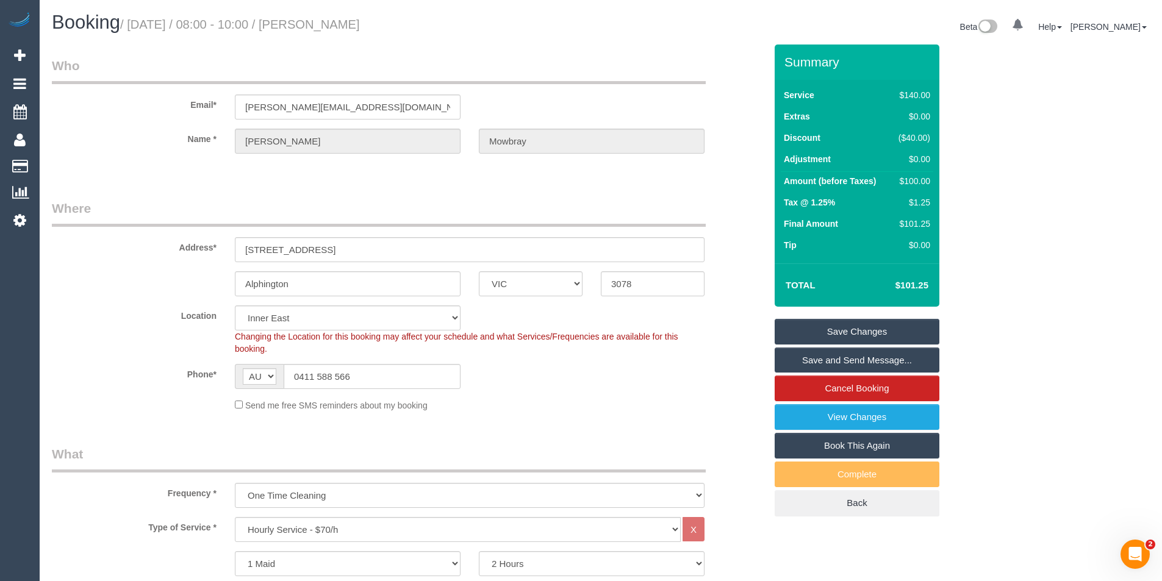
click at [830, 364] on link "Save and Send Message..." at bounding box center [857, 361] width 165 height 26
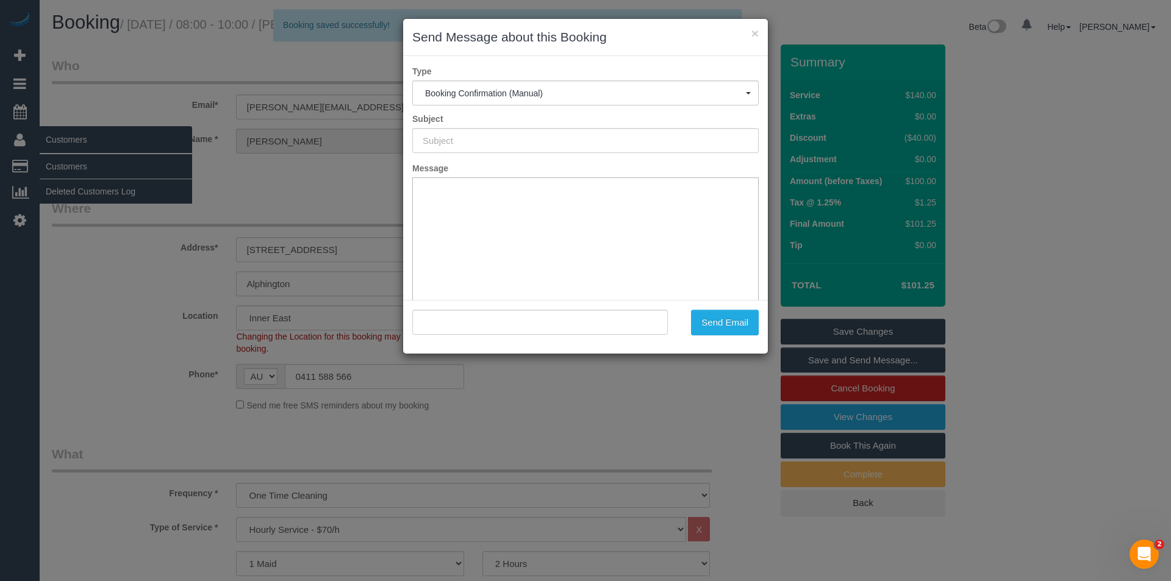
type input "Booking Confirmed"
type input ""[PERSON_NAME]" <[PERSON_NAME][EMAIL_ADDRESS][DOMAIN_NAME]>"
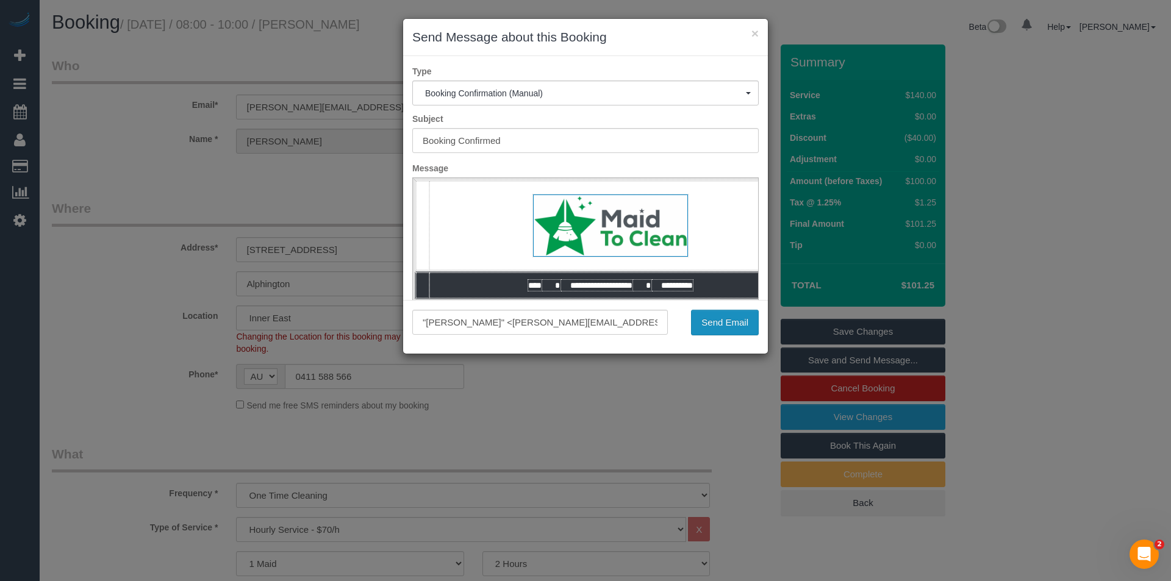
click at [735, 326] on button "Send Email" at bounding box center [725, 323] width 68 height 26
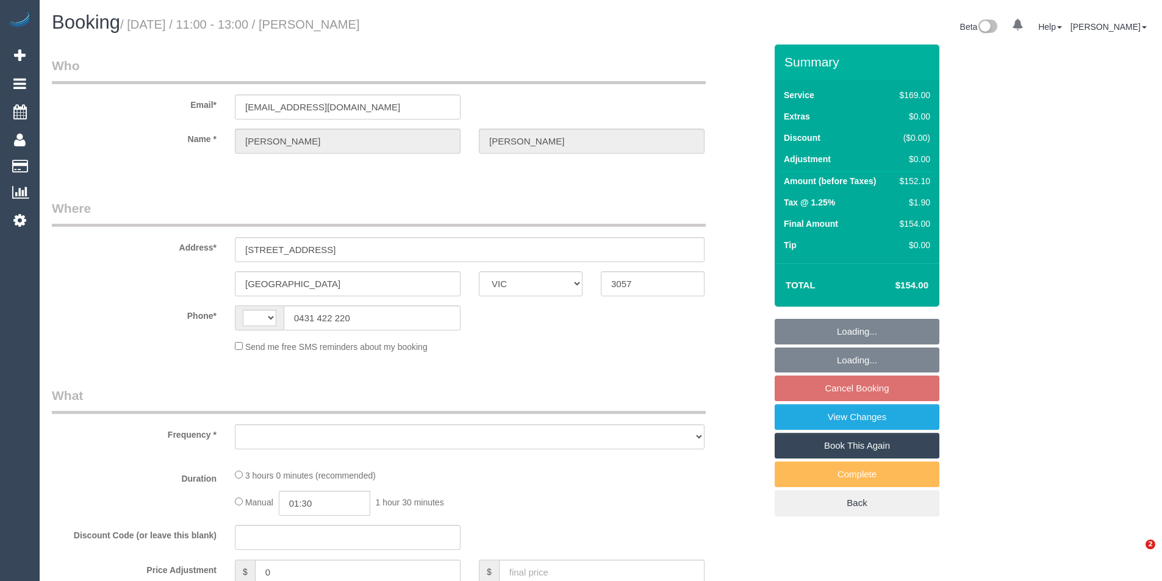
select select "VIC"
select select "object:275"
select select "string:stripe-pm_1Qx8Ip2GScqysDRV6MnaNJ06"
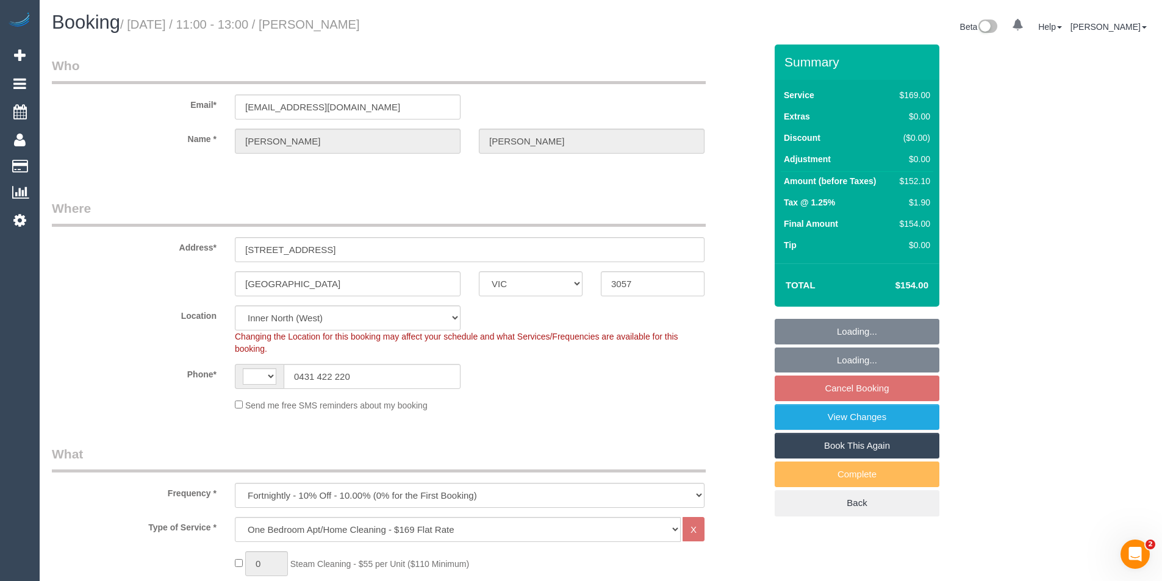
select select "object:885"
select select "string:AU"
select select "number:28"
select select "number:15"
select select "number:19"
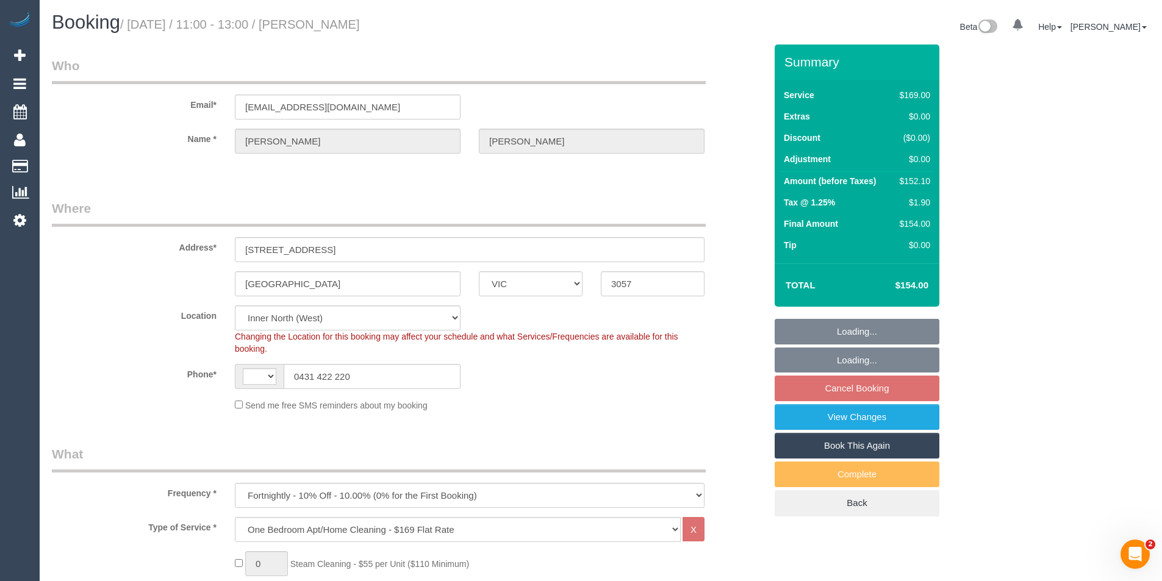
select select "number:24"
select select "number:34"
select select "number:12"
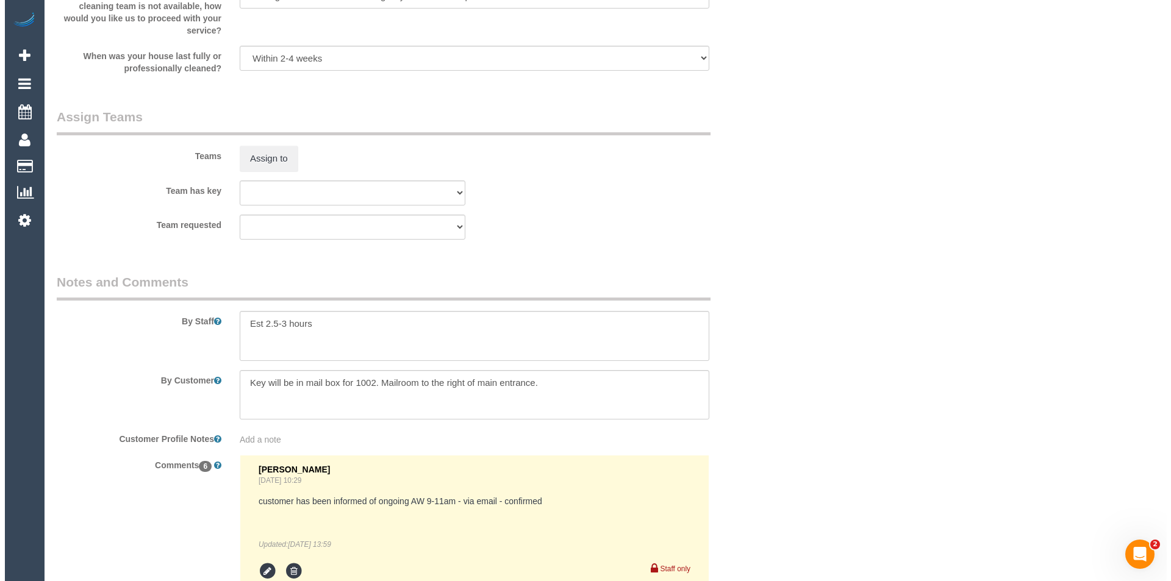
scroll to position [1647, 0]
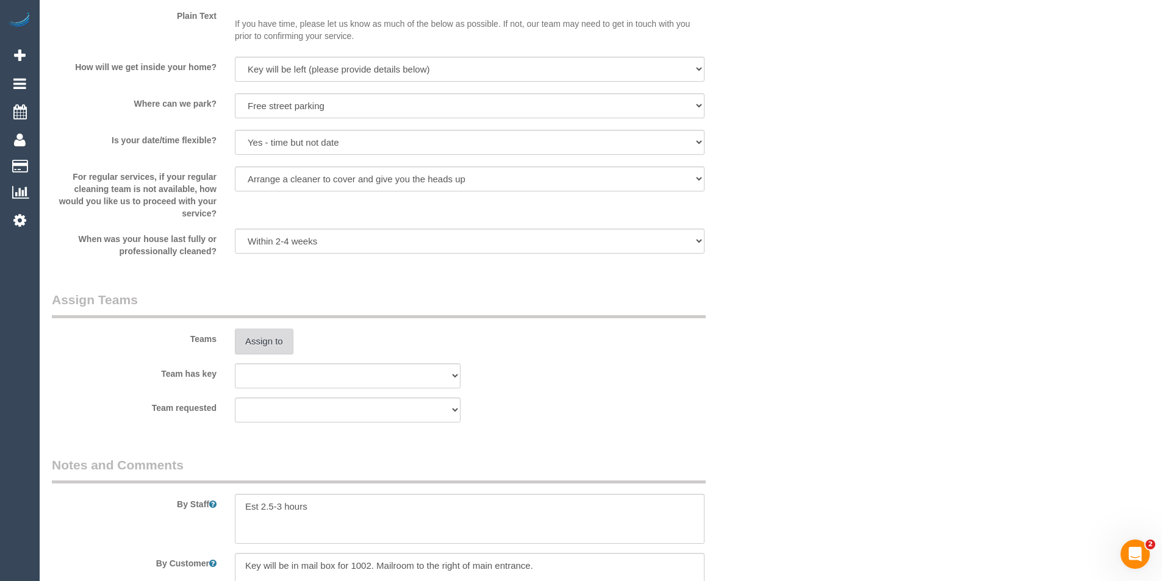
click at [260, 344] on button "Assign to" at bounding box center [264, 342] width 59 height 26
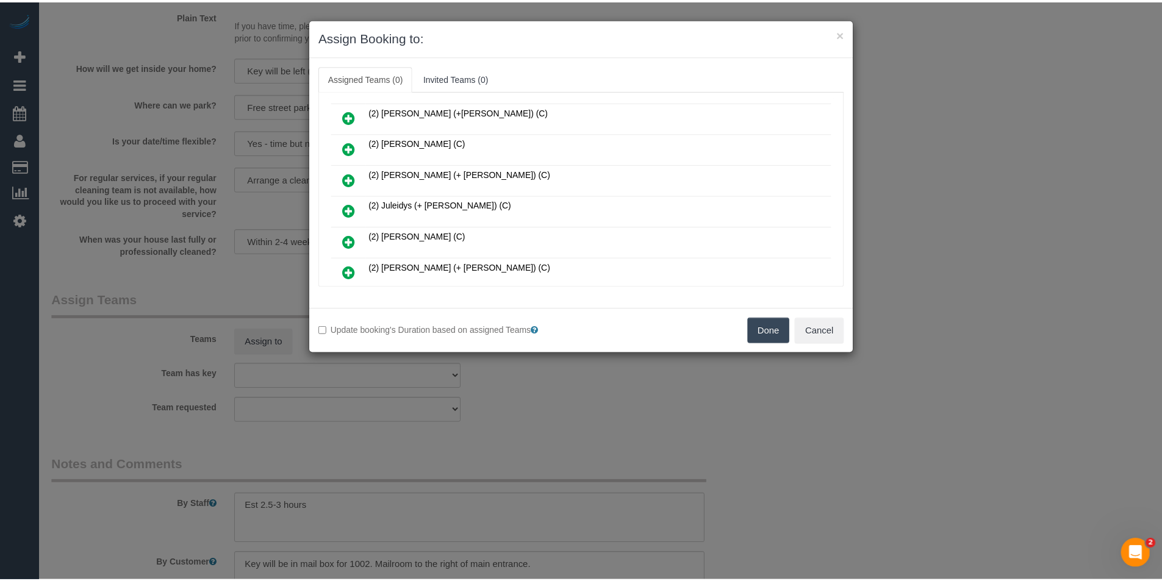
scroll to position [244, 0]
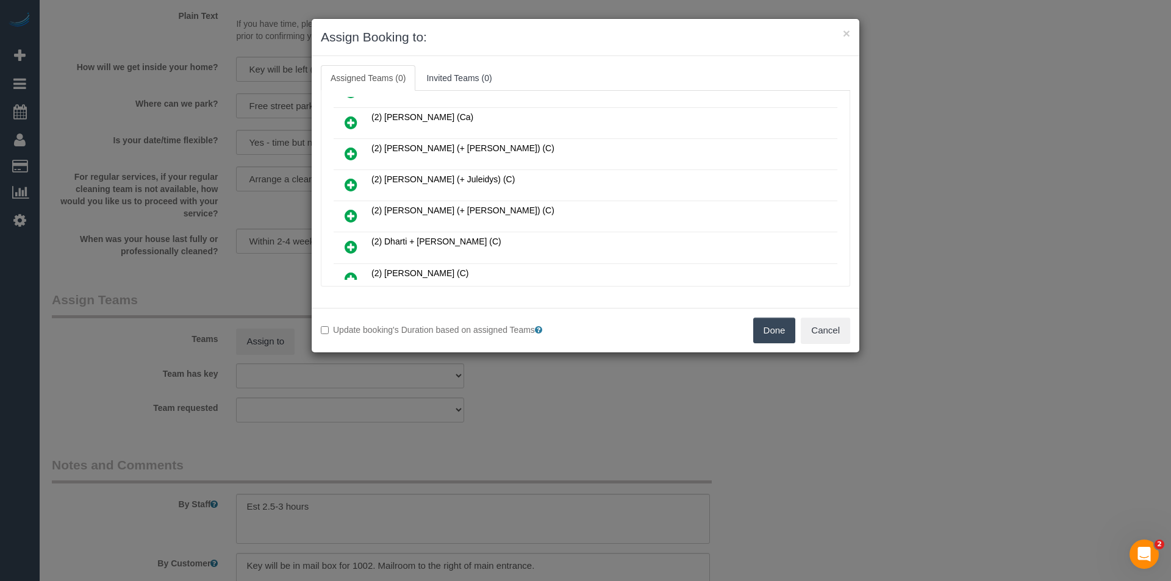
click at [582, 381] on div "× Assign Booking to: Assigned Teams (0) Invited Teams (0) Assigned (0) No Assig…" at bounding box center [585, 290] width 1171 height 581
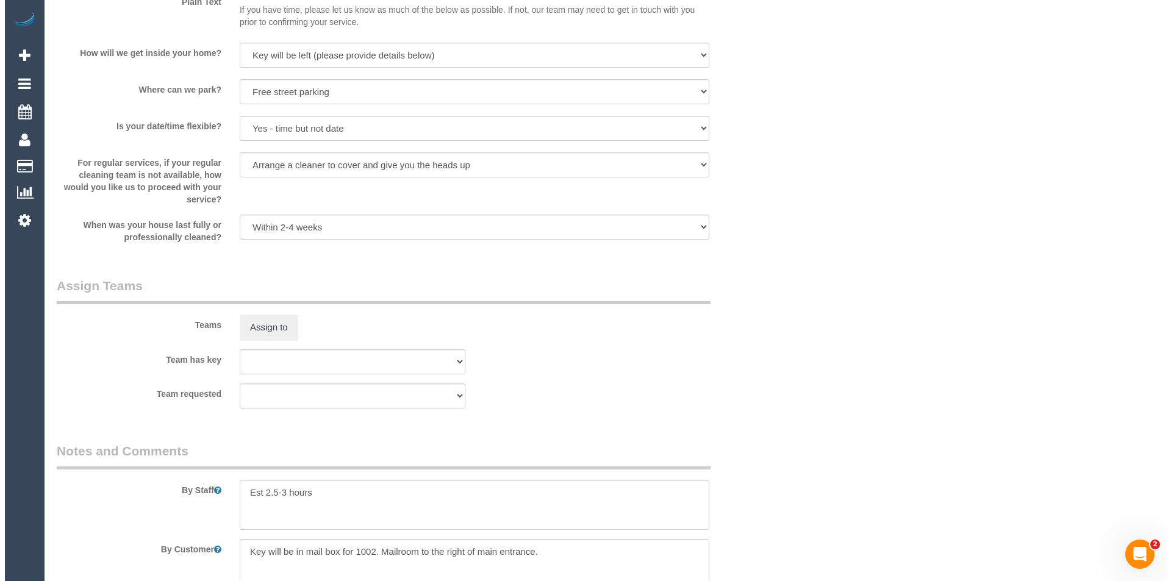
scroll to position [1525, 0]
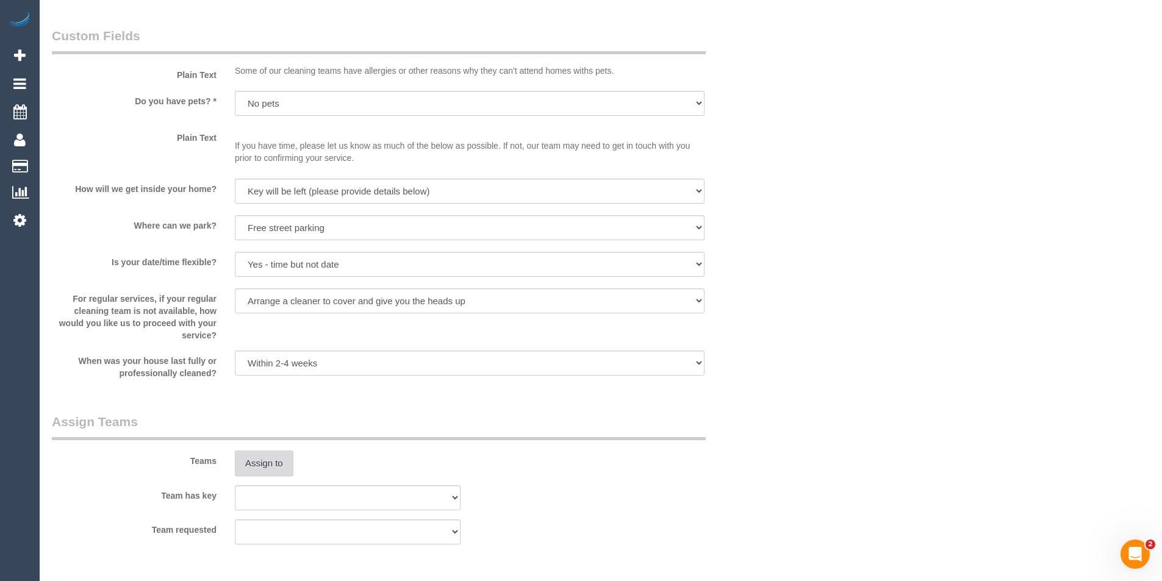
click at [278, 460] on button "Assign to" at bounding box center [264, 464] width 59 height 26
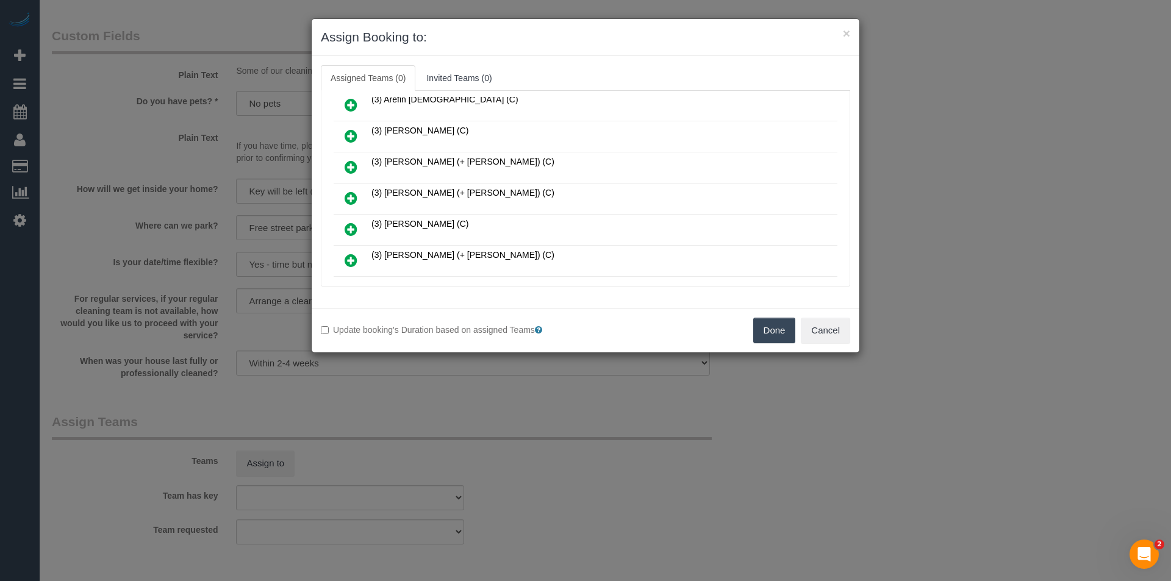
scroll to position [854, 0]
click at [351, 199] on icon at bounding box center [351, 199] width 13 height 15
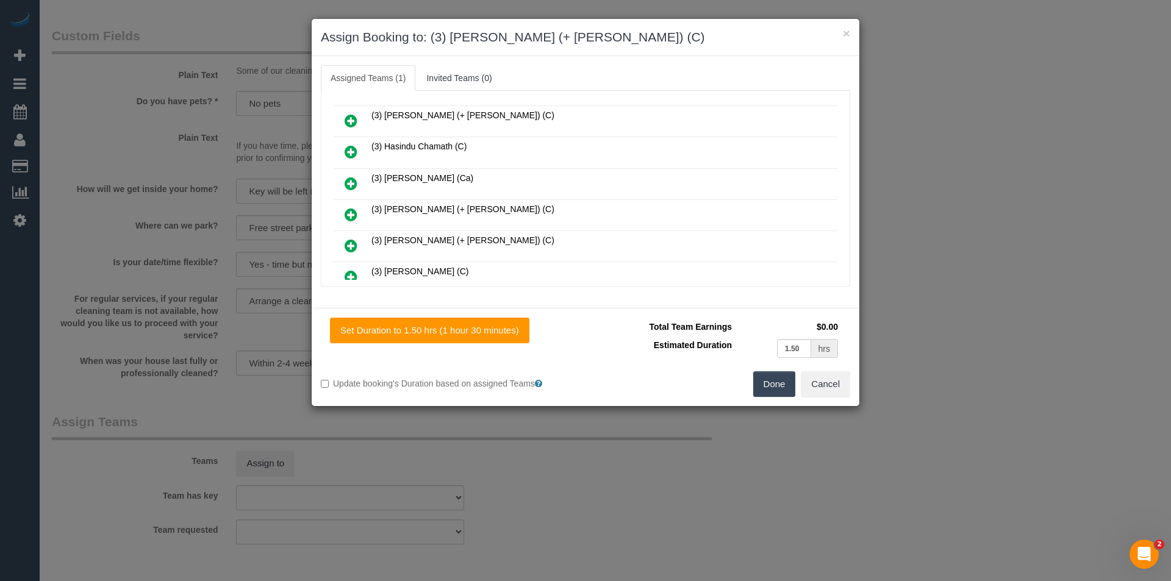
scroll to position [1066, 0]
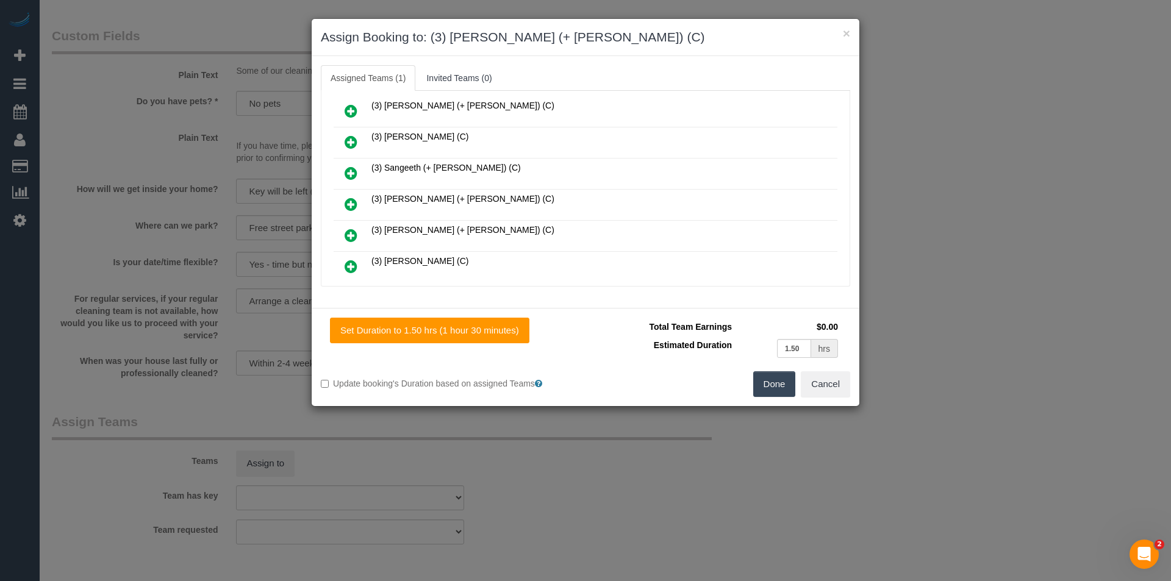
click at [355, 231] on icon at bounding box center [351, 235] width 13 height 15
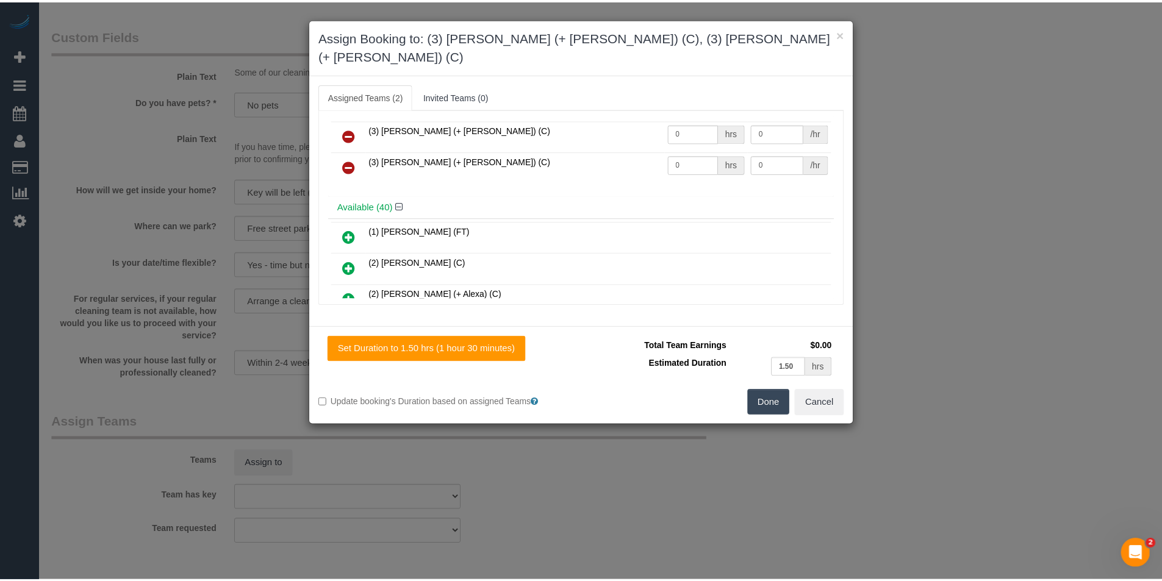
scroll to position [0, 0]
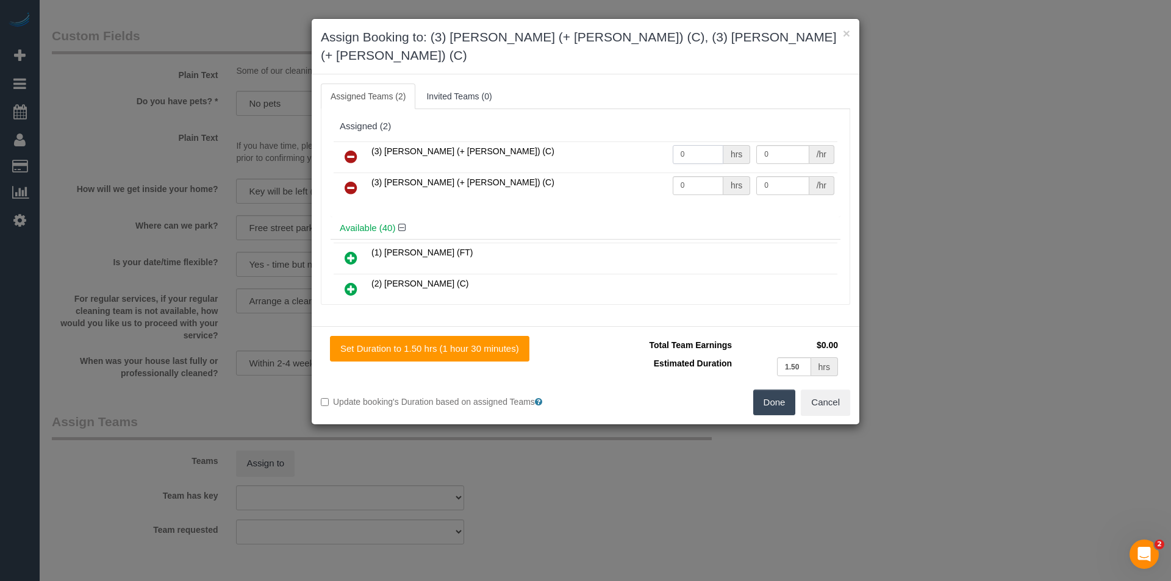
drag, startPoint x: 701, startPoint y: 136, endPoint x: 572, endPoint y: 131, distance: 129.4
click at [599, 142] on tr "(3) [PERSON_NAME] (+ [PERSON_NAME]) (C) 0 hrs 0 /hr" at bounding box center [586, 157] width 504 height 31
type input "1"
type input "47.5"
drag, startPoint x: 694, startPoint y: 169, endPoint x: 630, endPoint y: 168, distance: 63.5
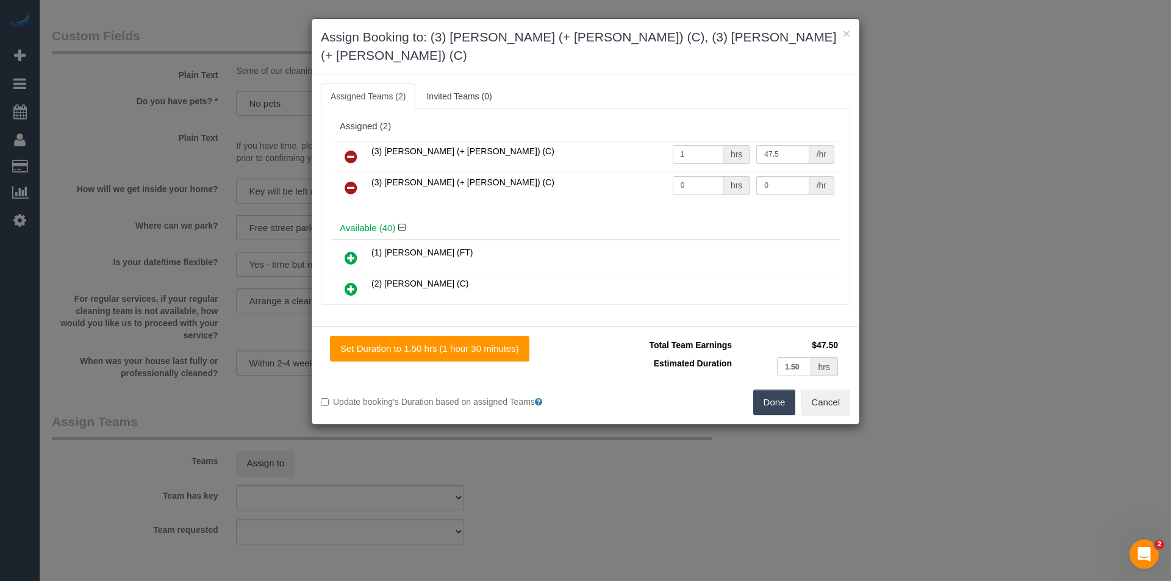
click at [630, 173] on tr "(3) [PERSON_NAME] (+ [PERSON_NAME]) (C) 0 hrs 0 /hr" at bounding box center [586, 188] width 504 height 31
type input "1"
type input "47.5"
click at [772, 390] on button "Done" at bounding box center [774, 403] width 43 height 26
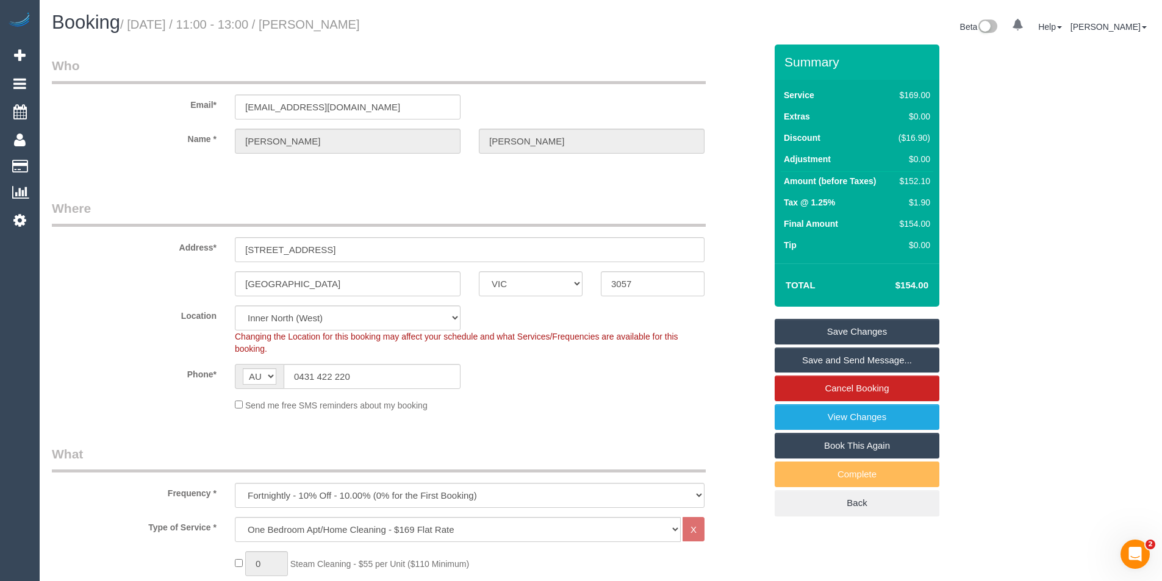
click at [834, 358] on link "Save and Send Message..." at bounding box center [857, 361] width 165 height 26
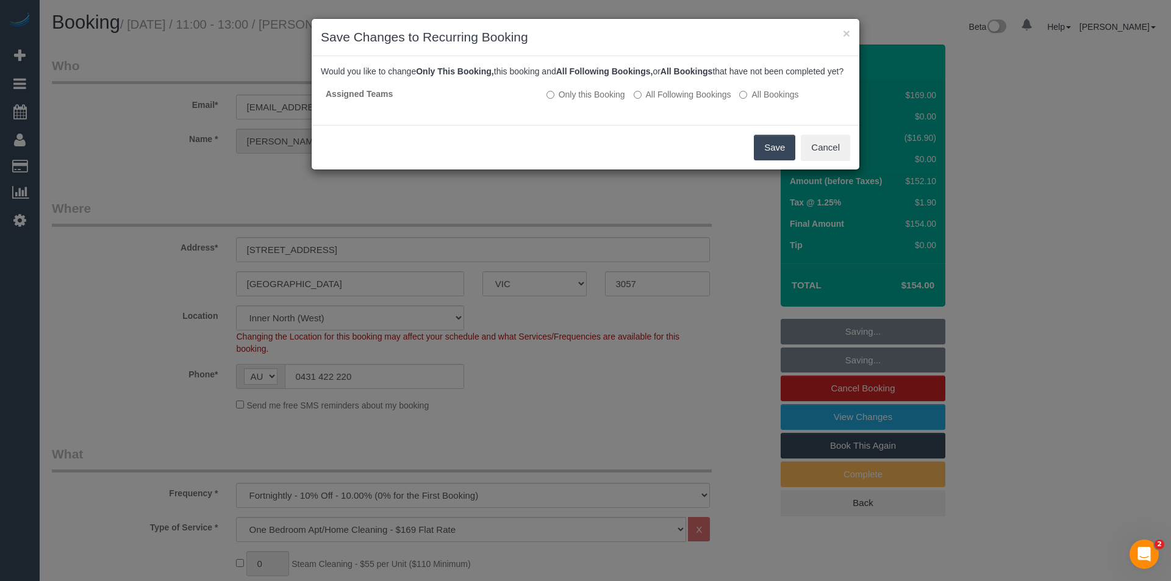
click at [770, 160] on button "Save" at bounding box center [774, 148] width 41 height 26
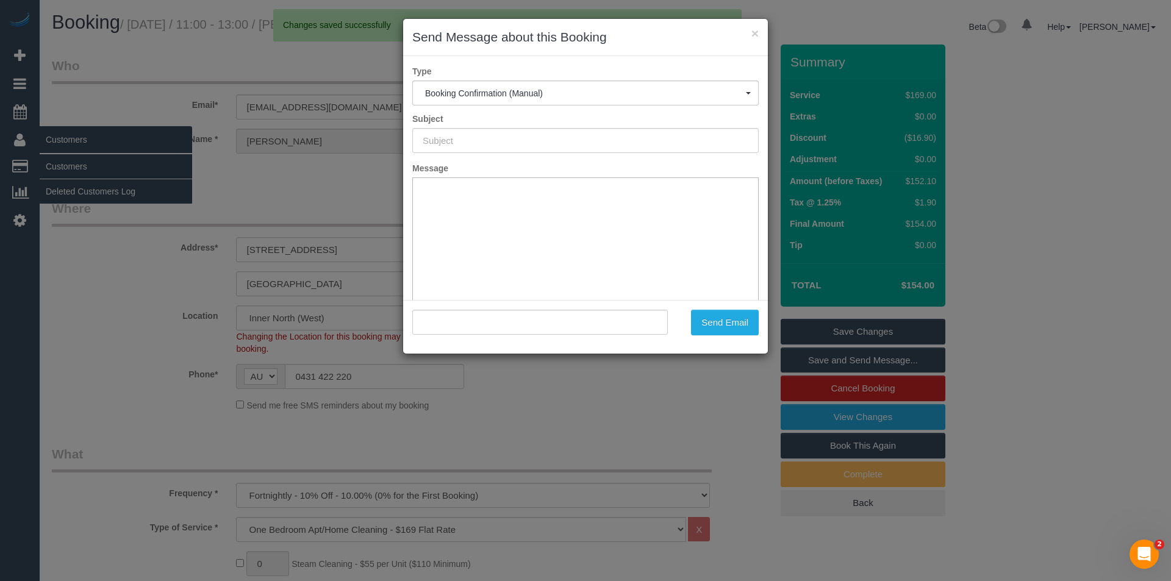
type input "Booking Confirmed"
type input "=?utf-8?q?John_O=E2=80=99Farrell?= <[EMAIL_ADDRESS][DOMAIN_NAME]>"
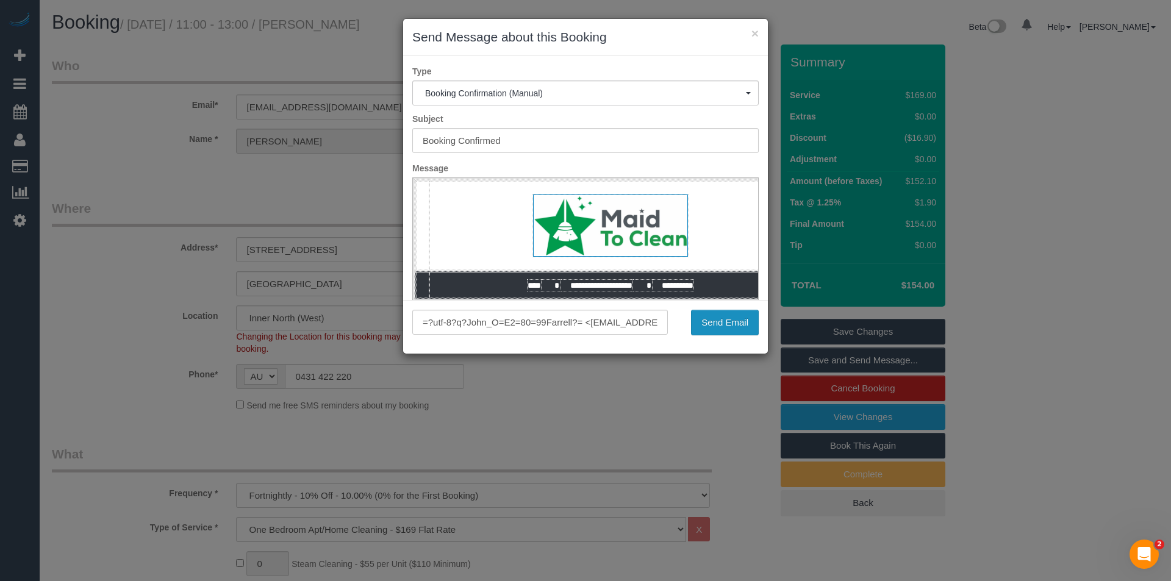
click at [725, 329] on button "Send Email" at bounding box center [725, 323] width 68 height 26
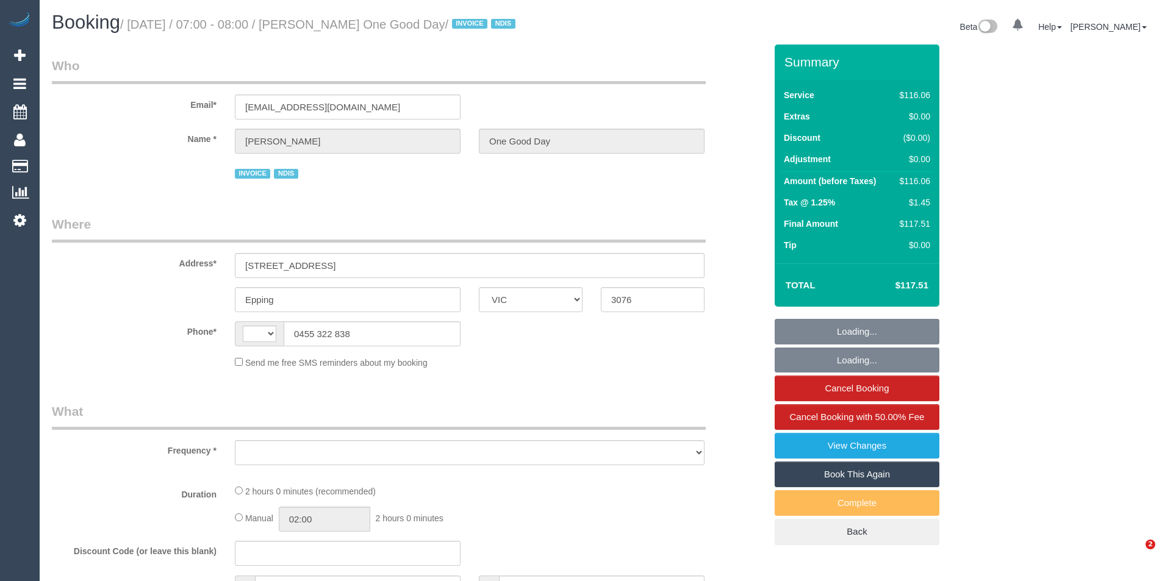
select select "VIC"
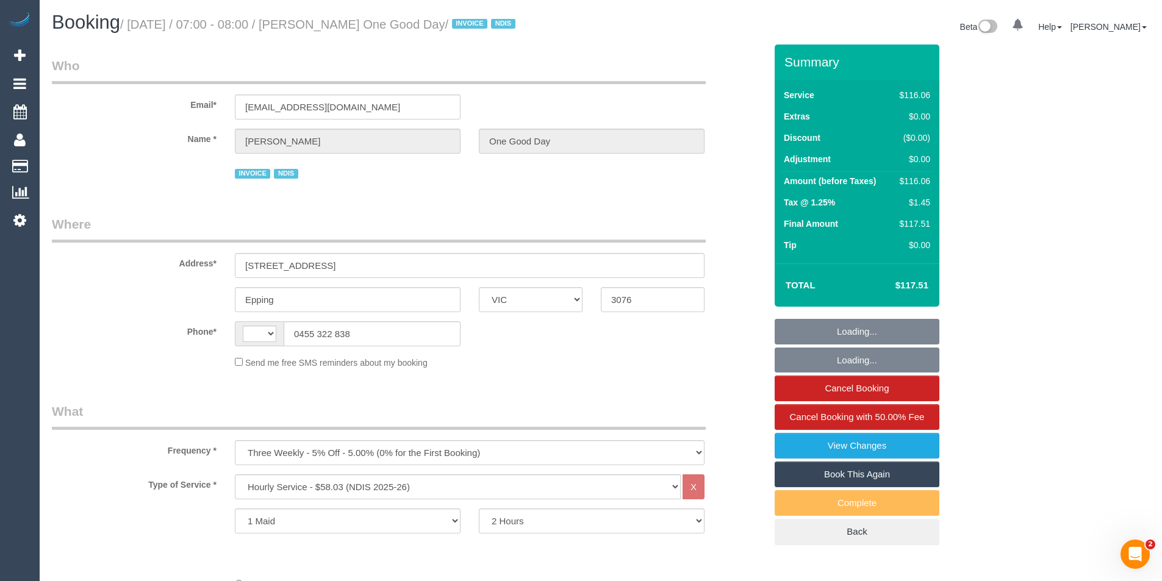
select select "object:356"
select select "string:AU"
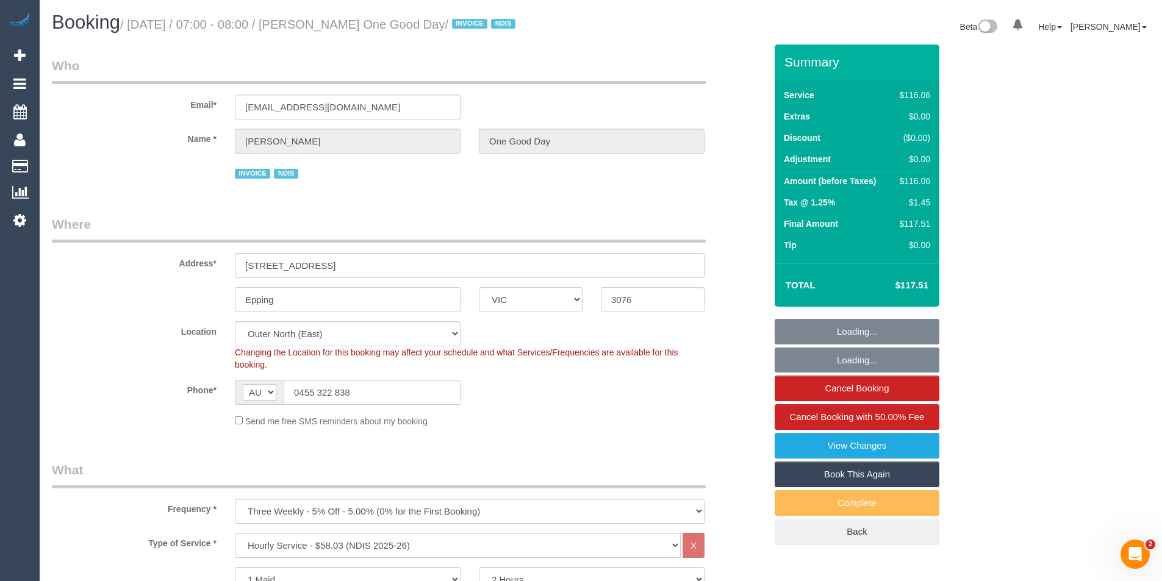
select select "object:610"
select select "spot1"
select select "number:27"
select select "number:14"
select select "number:19"
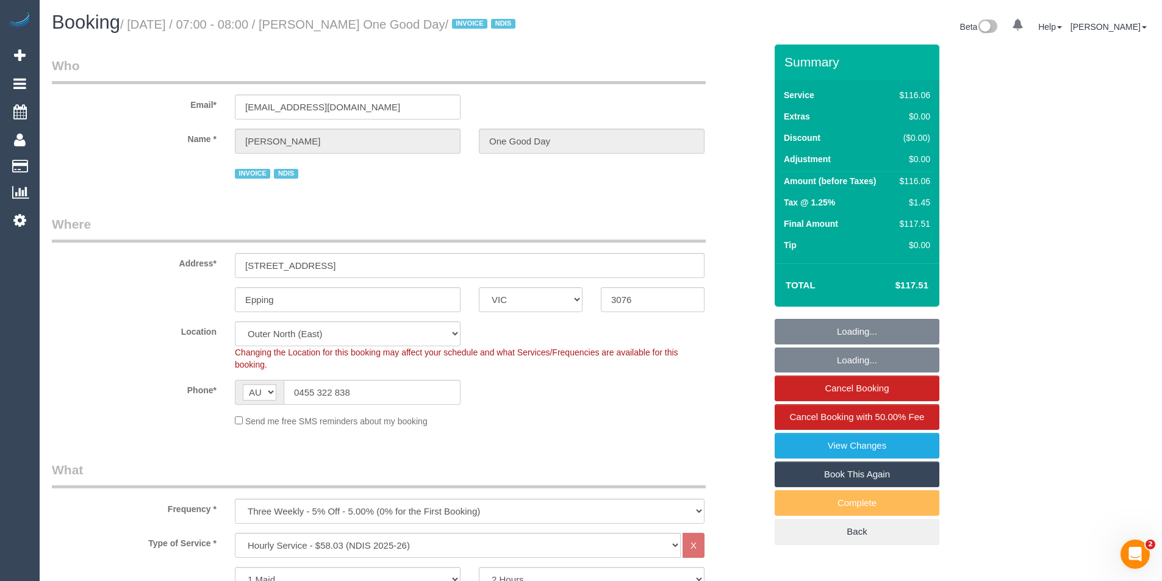
select select "number:36"
select select "number:34"
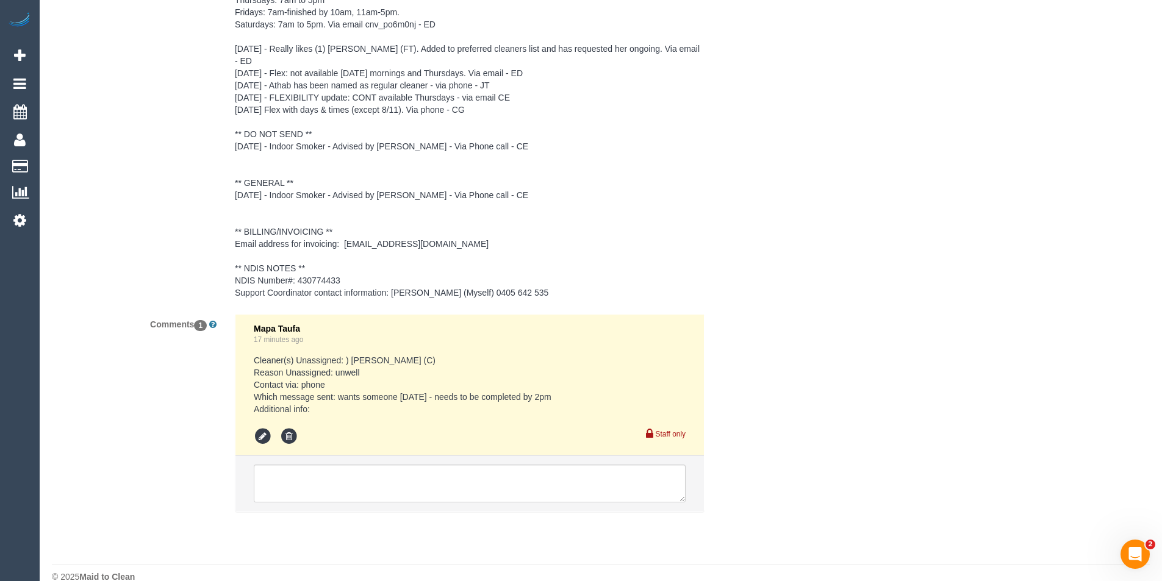
scroll to position [1907, 0]
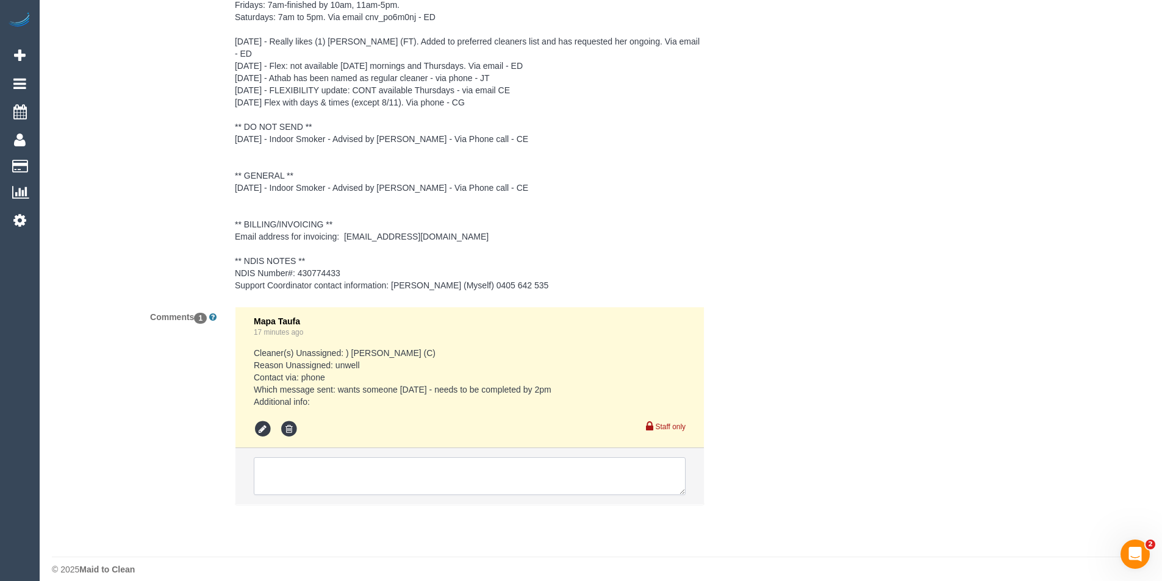
drag, startPoint x: 373, startPoint y: 462, endPoint x: 381, endPoint y: 462, distance: 7.3
click at [374, 462] on textarea at bounding box center [470, 477] width 432 height 38
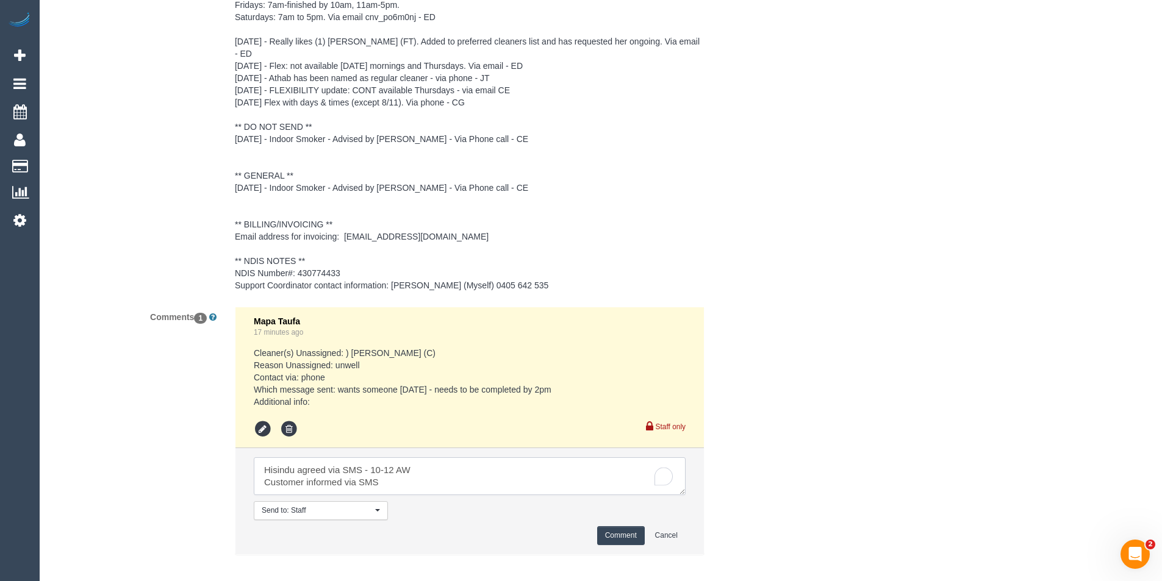
type textarea "Hisindu agreed via SMS - 10-12 AW Customer informed via SMS"
click at [602, 527] on button "Comment" at bounding box center [621, 536] width 48 height 19
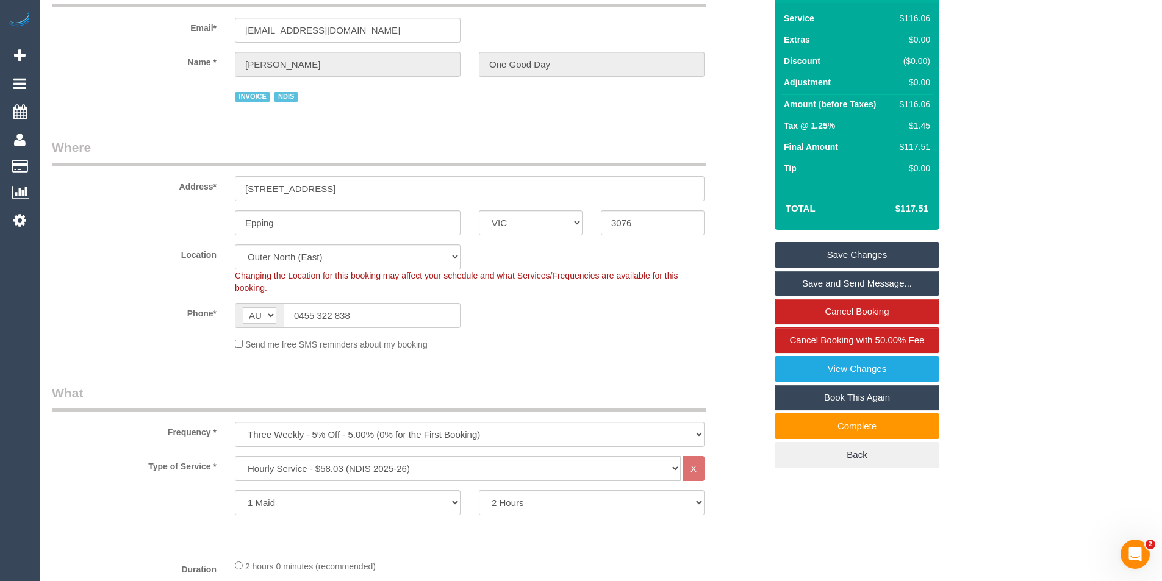
scroll to position [0, 0]
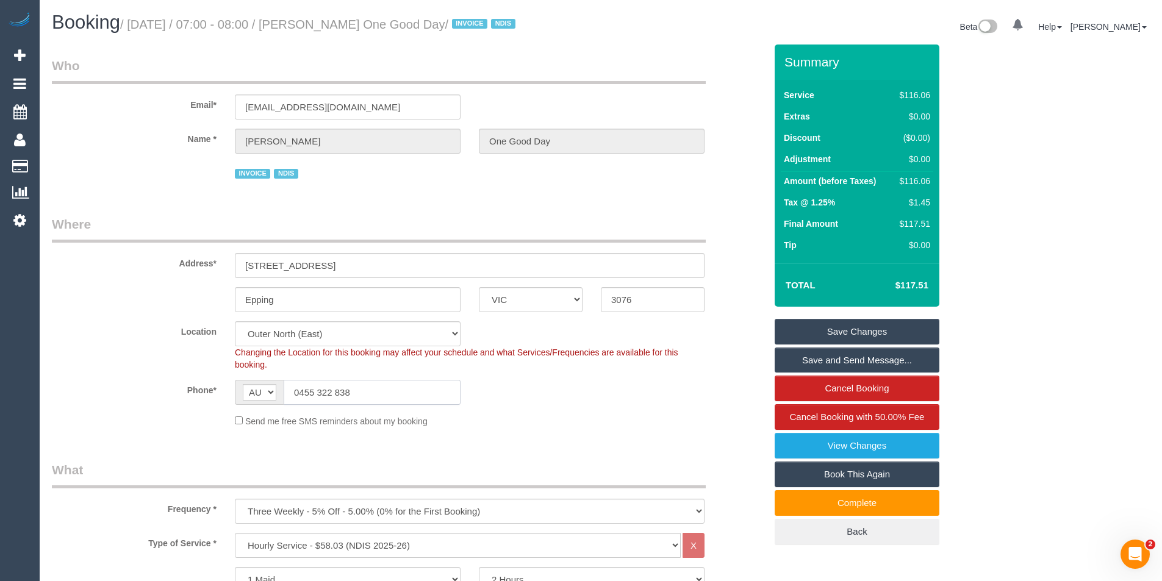
drag, startPoint x: 358, startPoint y: 393, endPoint x: 301, endPoint y: 390, distance: 57.4
click at [301, 390] on input "0455 322 838" at bounding box center [372, 392] width 177 height 25
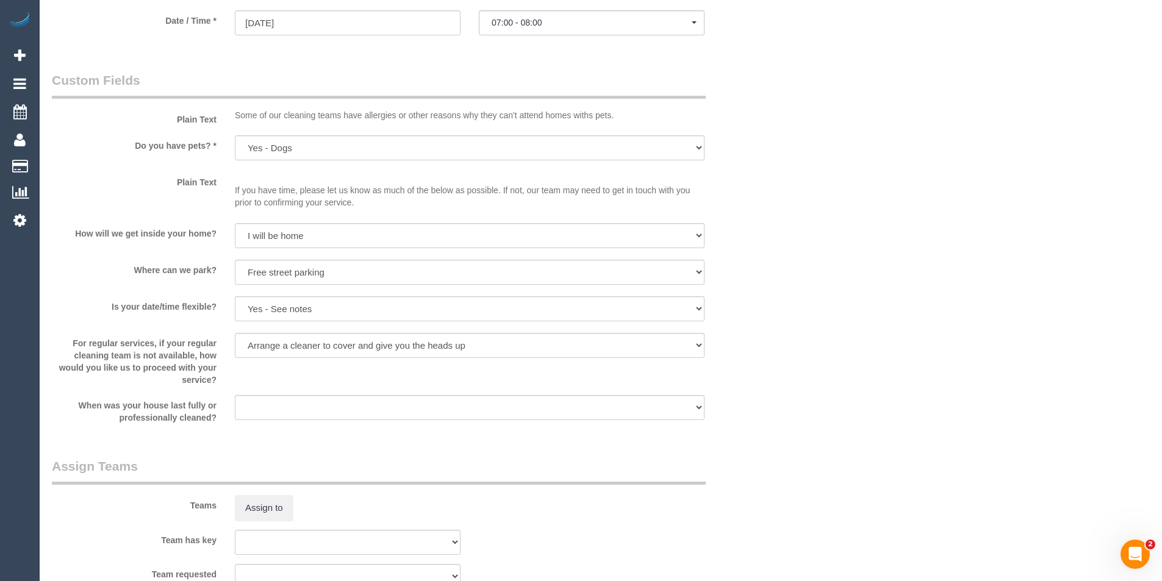
scroll to position [854, 0]
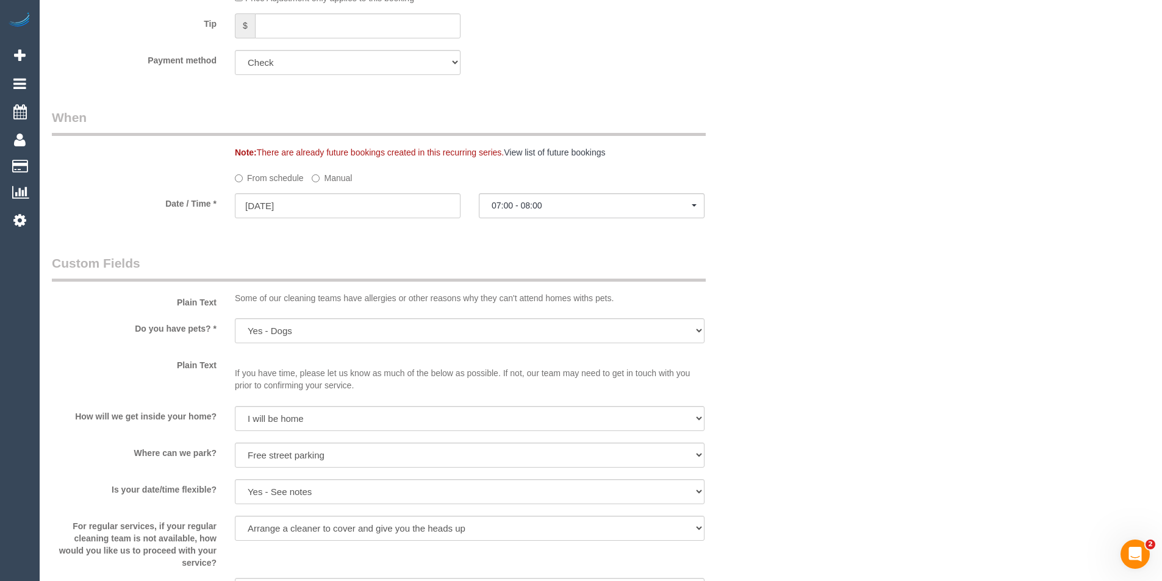
click at [329, 177] on label "Manual" at bounding box center [332, 176] width 40 height 16
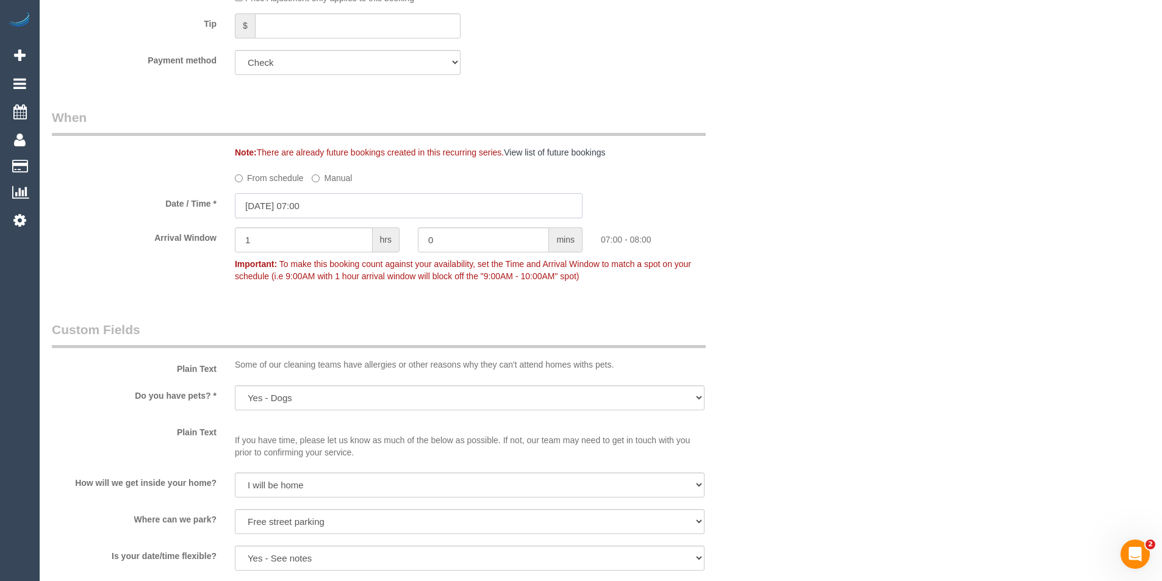
click at [331, 201] on input "[DATE] 07:00" at bounding box center [409, 205] width 348 height 25
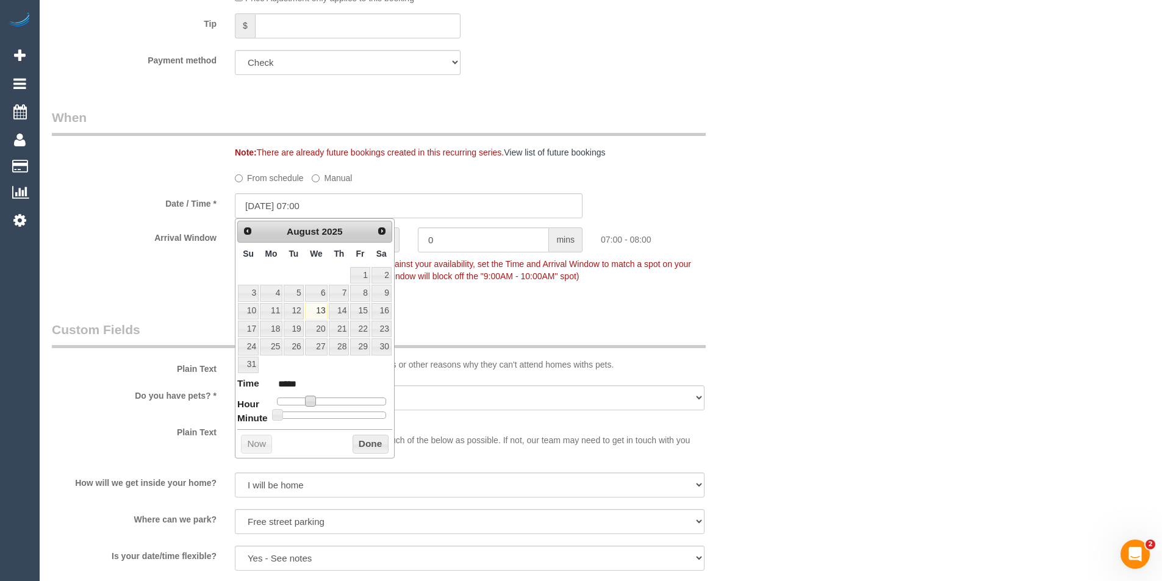
type input "[DATE] 08:00"
type input "*****"
type input "[DATE] 09:00"
type input "*****"
type input "[DATE] 10:00"
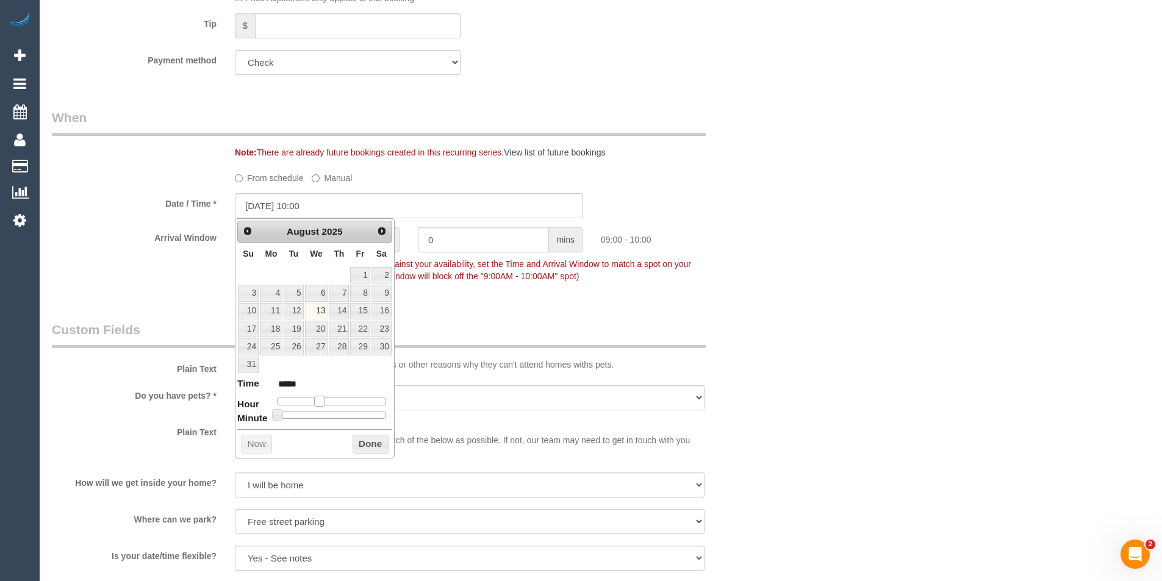
type input "*****"
drag, startPoint x: 307, startPoint y: 401, endPoint x: 320, endPoint y: 403, distance: 13.5
click at [320, 403] on span at bounding box center [324, 401] width 11 height 11
click at [381, 440] on button "Done" at bounding box center [371, 445] width 36 height 20
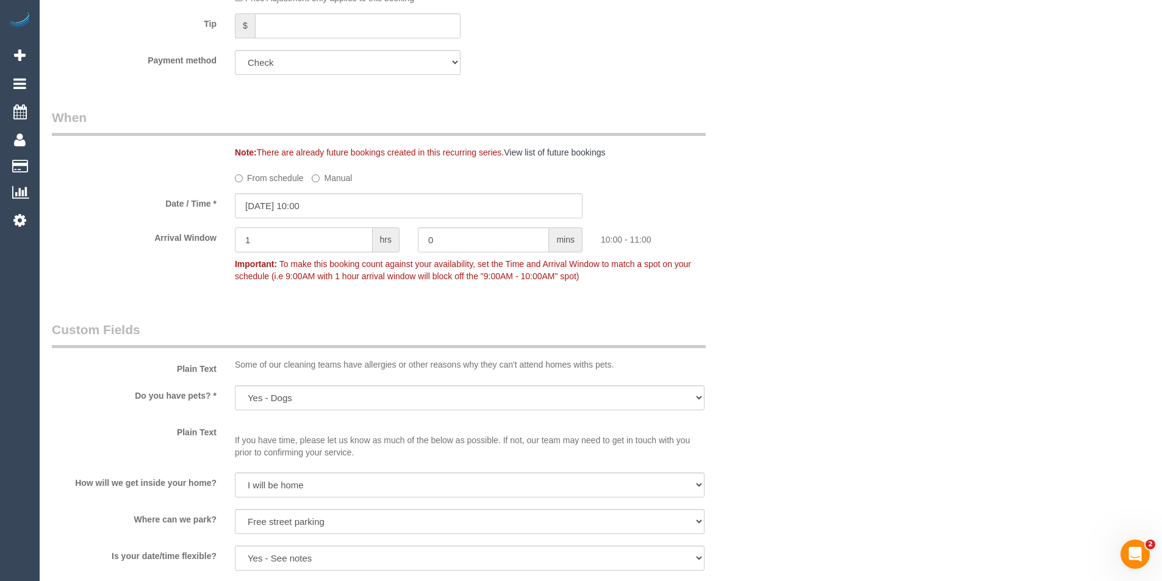
drag, startPoint x: 273, startPoint y: 230, endPoint x: 196, endPoint y: 240, distance: 77.6
click at [209, 240] on div "Arrival Window 1 hrs 0 mins 10:00 - 11:00 Important: To make this booking count…" at bounding box center [409, 258] width 732 height 60
type input "2"
click at [913, 312] on div "Who Email* [EMAIL_ADDRESS][DOMAIN_NAME] Name * [PERSON_NAME] One Good Day INVOI…" at bounding box center [601, 482] width 1098 height 2584
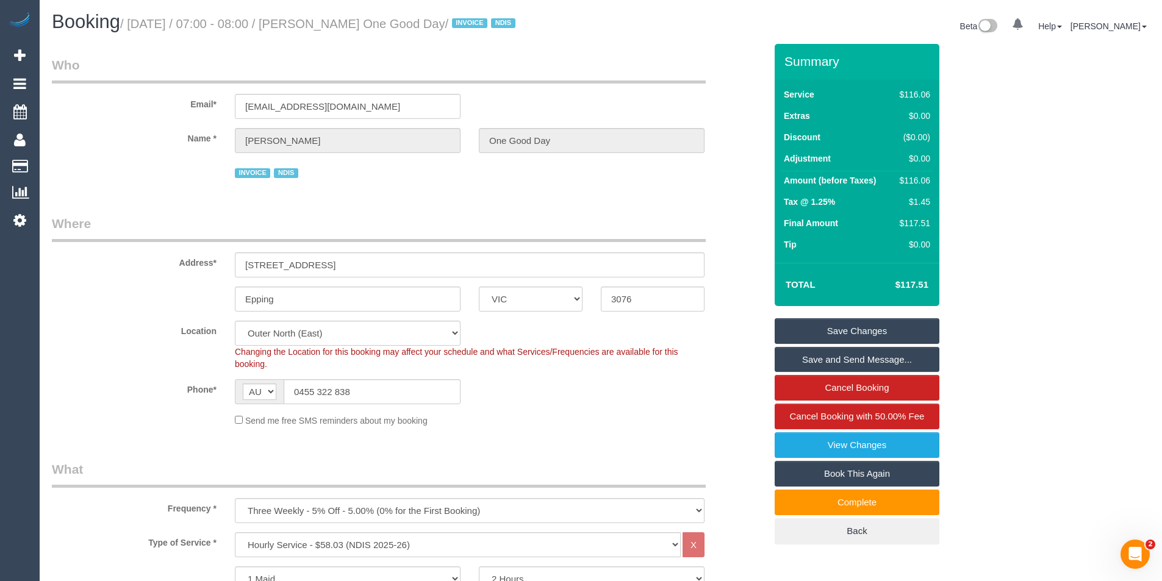
scroll to position [0, 0]
drag, startPoint x: 408, startPoint y: 26, endPoint x: 492, endPoint y: 32, distance: 83.8
click at [492, 32] on h1 "Booking / [DATE] / 07:00 - 08:00 / [PERSON_NAME] One Good Day / INVOICE NDIS" at bounding box center [322, 22] width 540 height 21
drag, startPoint x: 359, startPoint y: 391, endPoint x: 301, endPoint y: 390, distance: 57.4
click at [301, 390] on input "0455 322 838" at bounding box center [372, 392] width 177 height 25
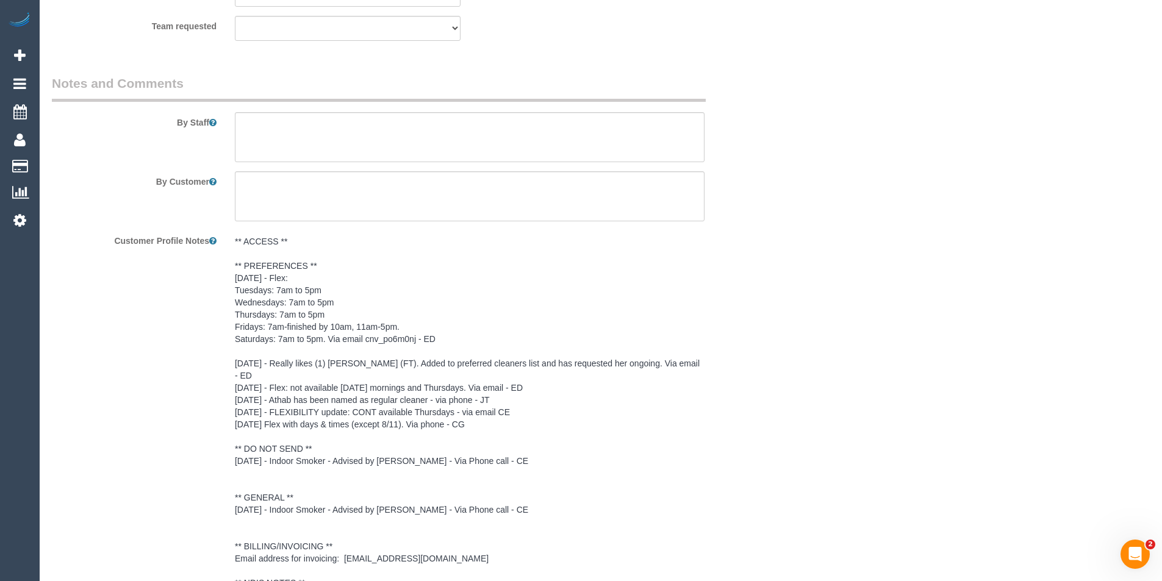
scroll to position [1830, 0]
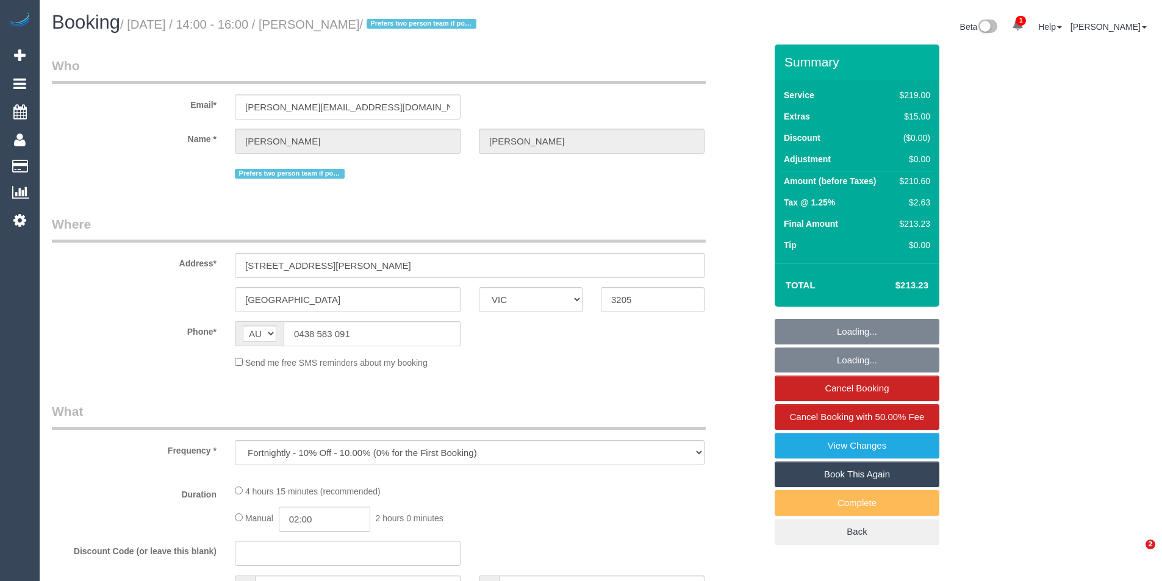
select select "VIC"
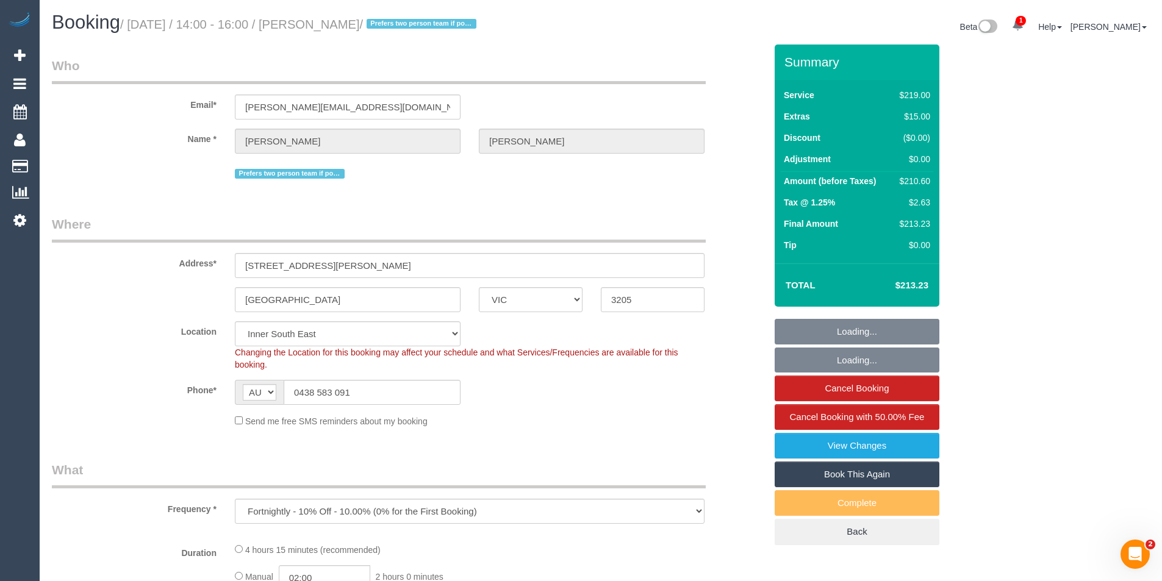
select select "object:600"
select select "number:28"
select select "number:14"
select select "number:20"
select select "number:22"
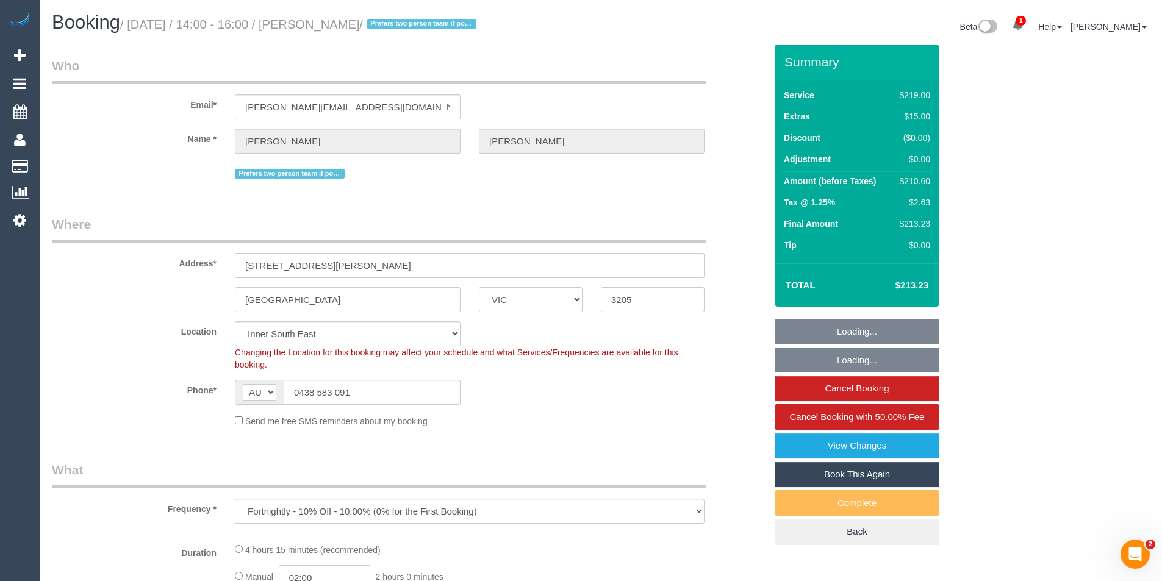
select select "number:34"
select select "number:12"
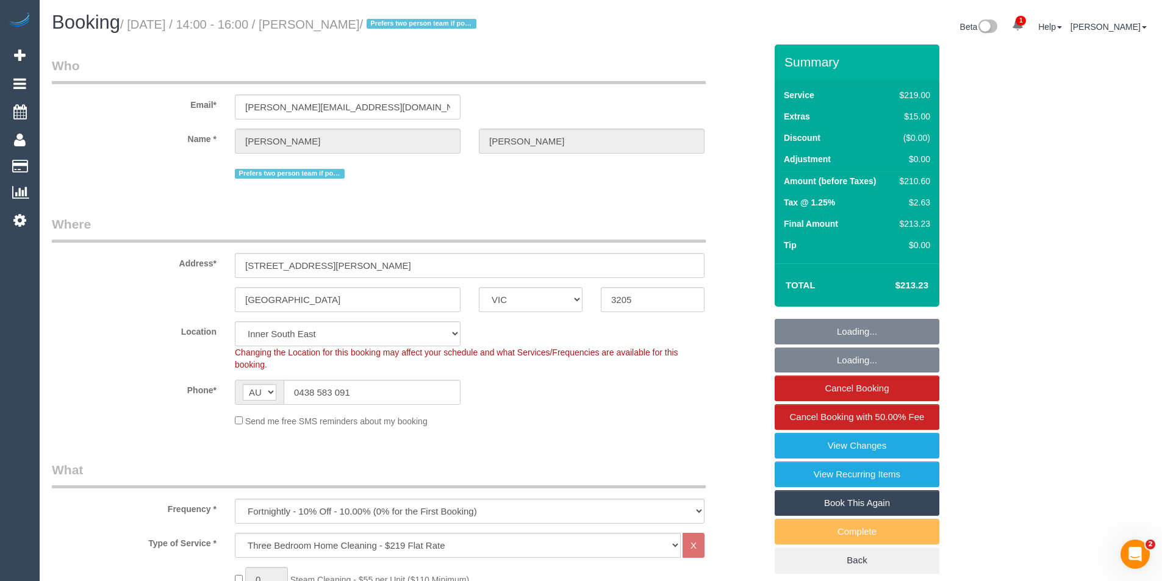
select select "spot1"
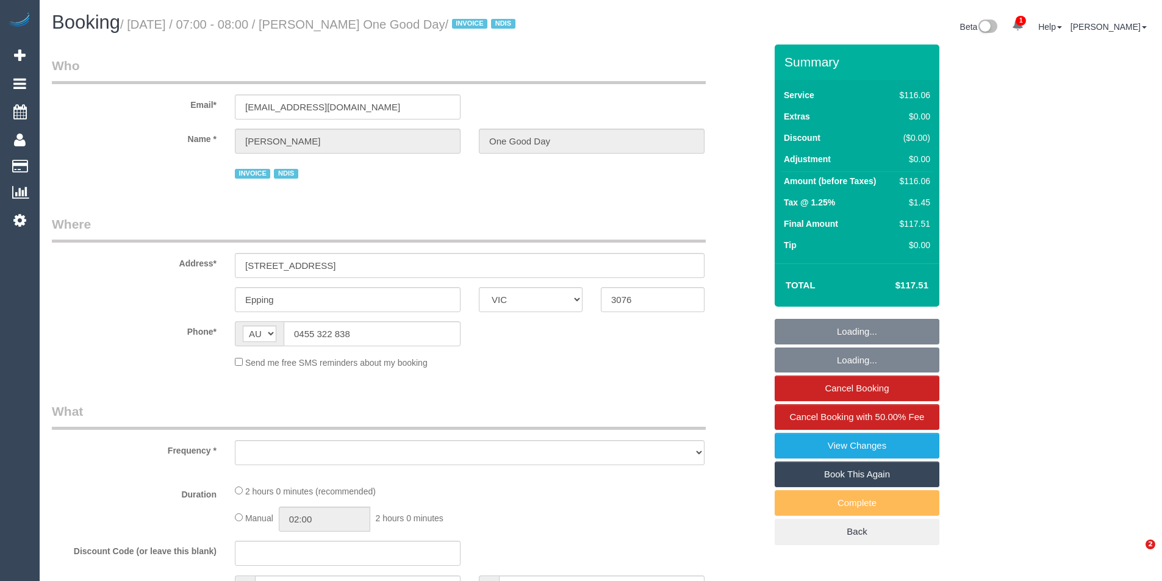
select select "VIC"
select select "object:1110"
select select "number:27"
select select "number:14"
select select "number:19"
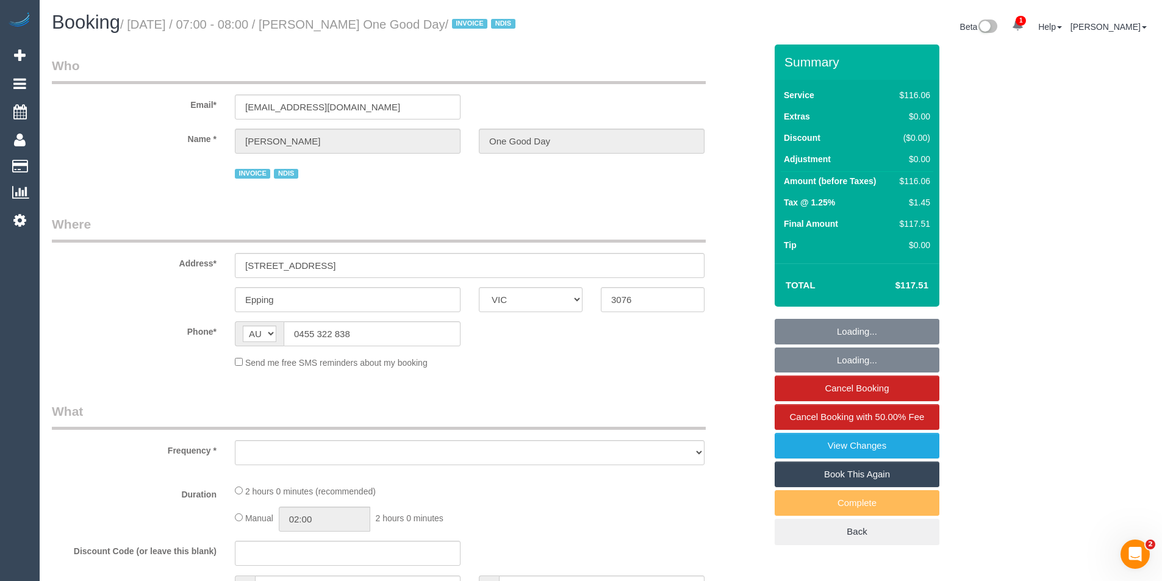
select select "number:36"
select select "number:34"
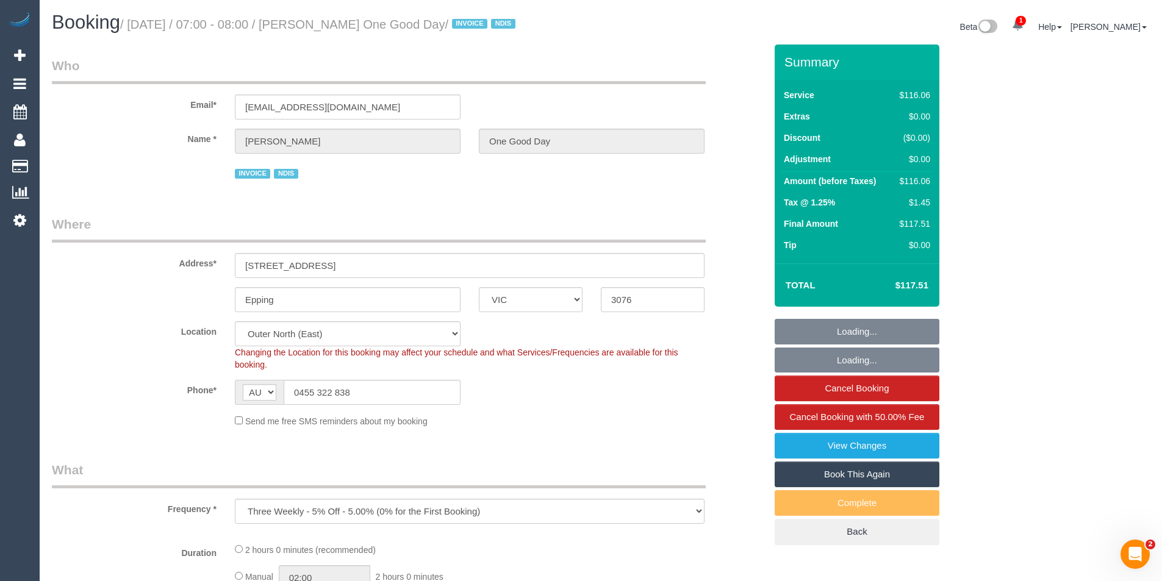
select select "spot1"
select select "object:1182"
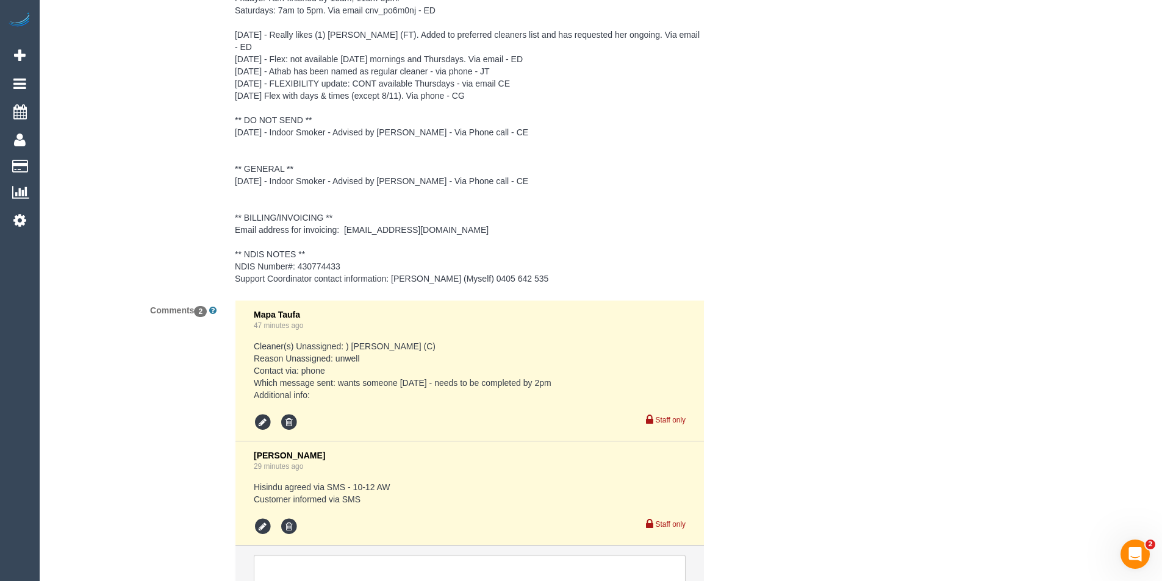
scroll to position [2011, 0]
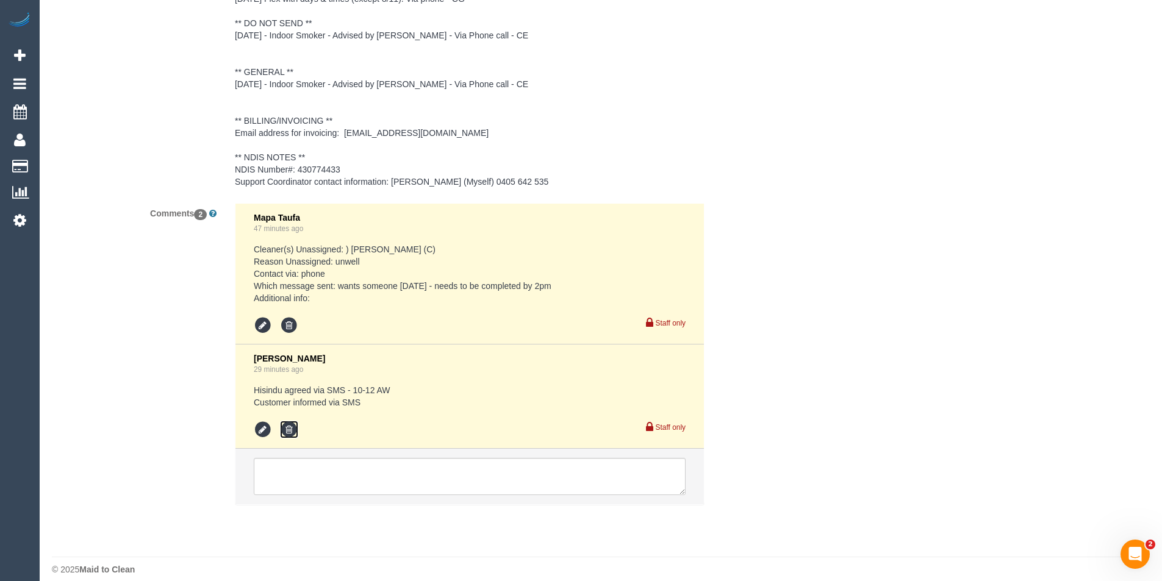
click at [292, 421] on icon at bounding box center [289, 430] width 18 height 18
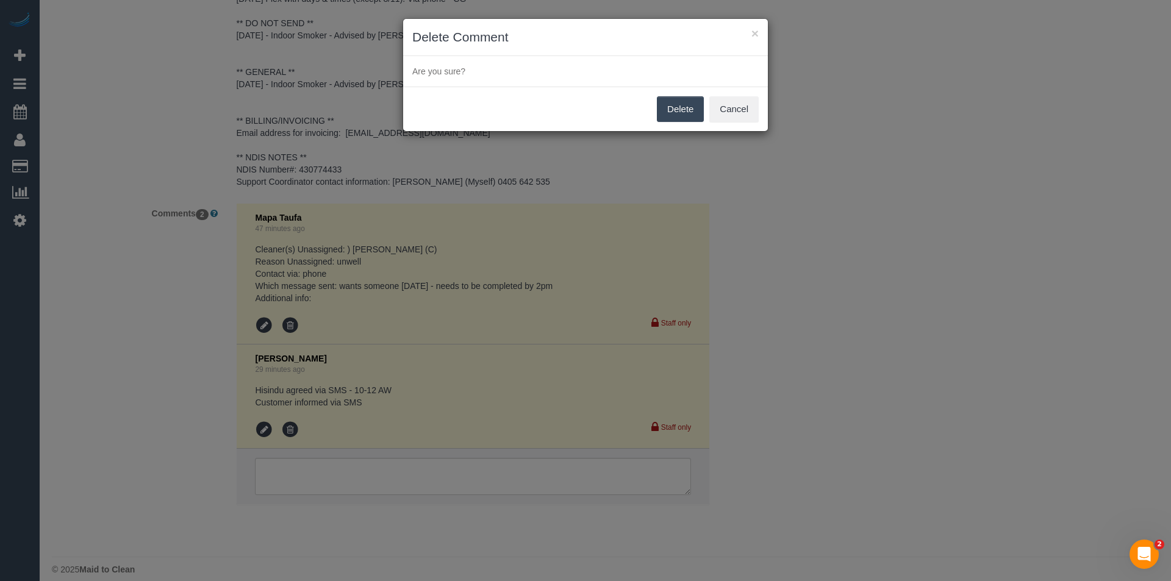
click at [684, 109] on button "Delete" at bounding box center [680, 109] width 47 height 26
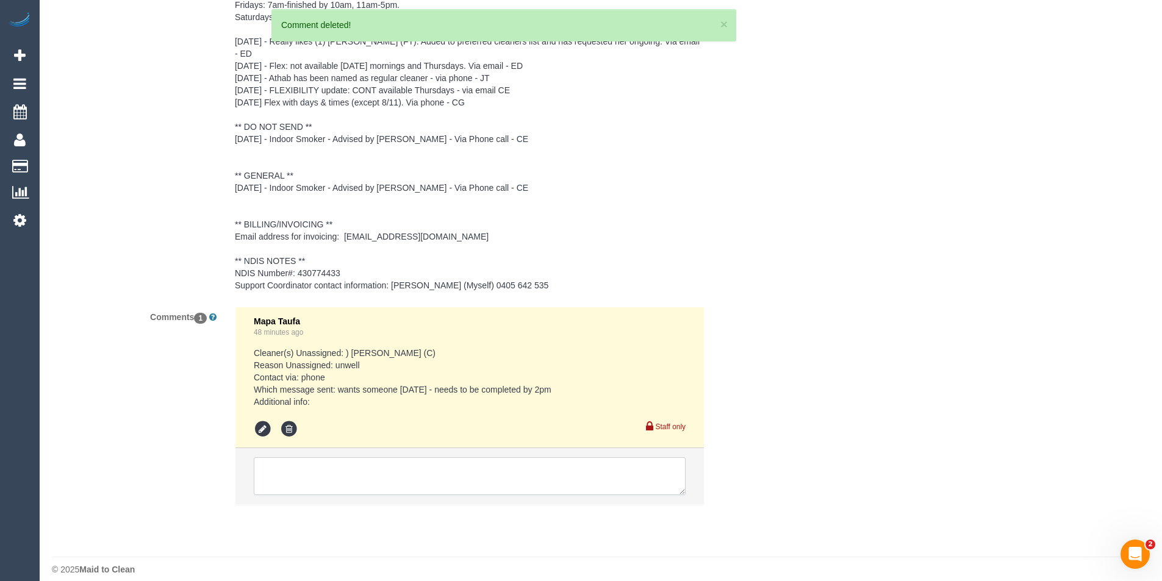
click at [361, 453] on li at bounding box center [469, 476] width 469 height 56
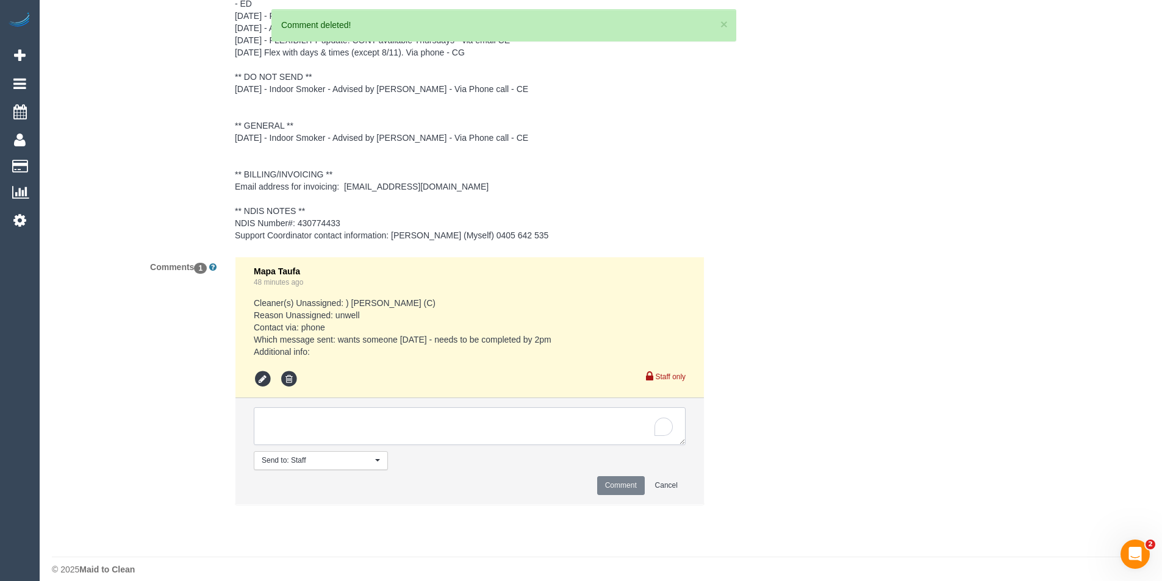
click at [378, 421] on textarea "To enrich screen reader interactions, please activate Accessibility in Grammarl…" at bounding box center [470, 427] width 432 height 38
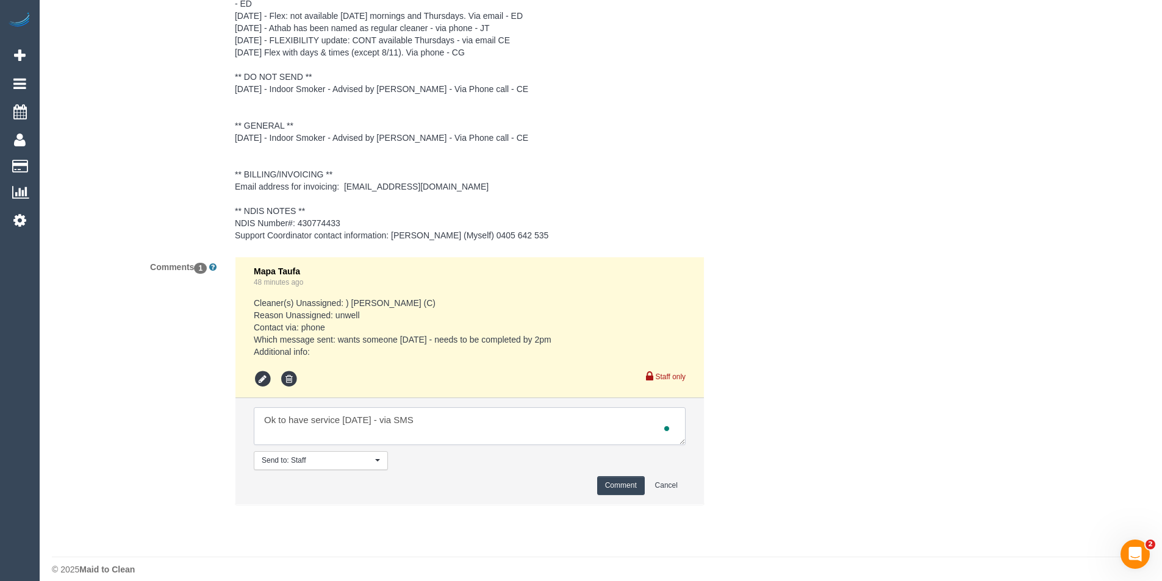
type textarea "Ok to have service [DATE] - via SMS"
click at [605, 476] on button "Comment" at bounding box center [621, 485] width 48 height 19
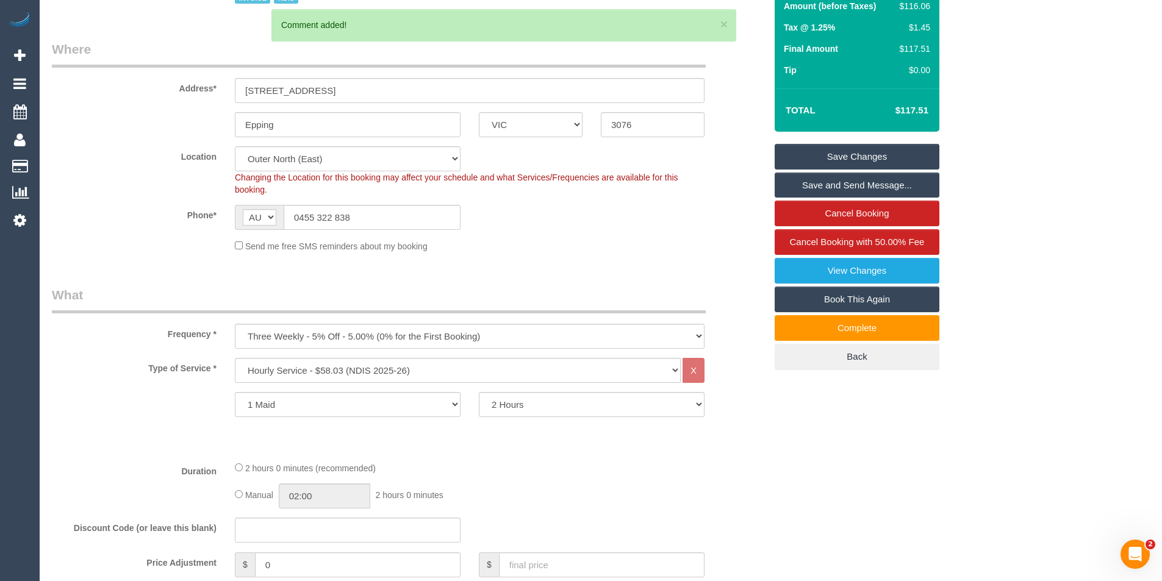
scroll to position [0, 0]
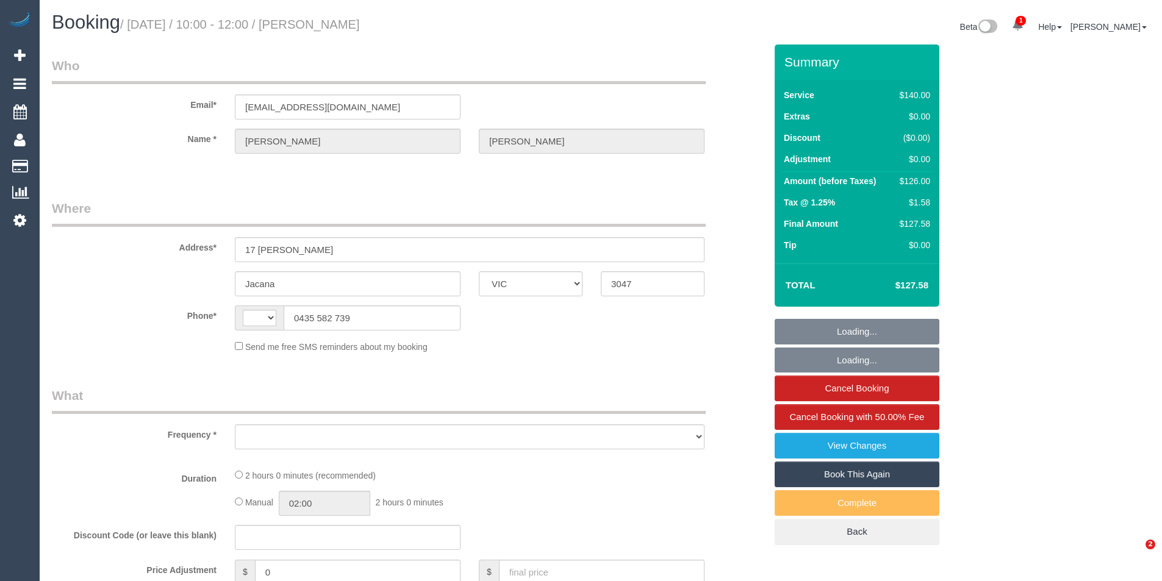
select select "VIC"
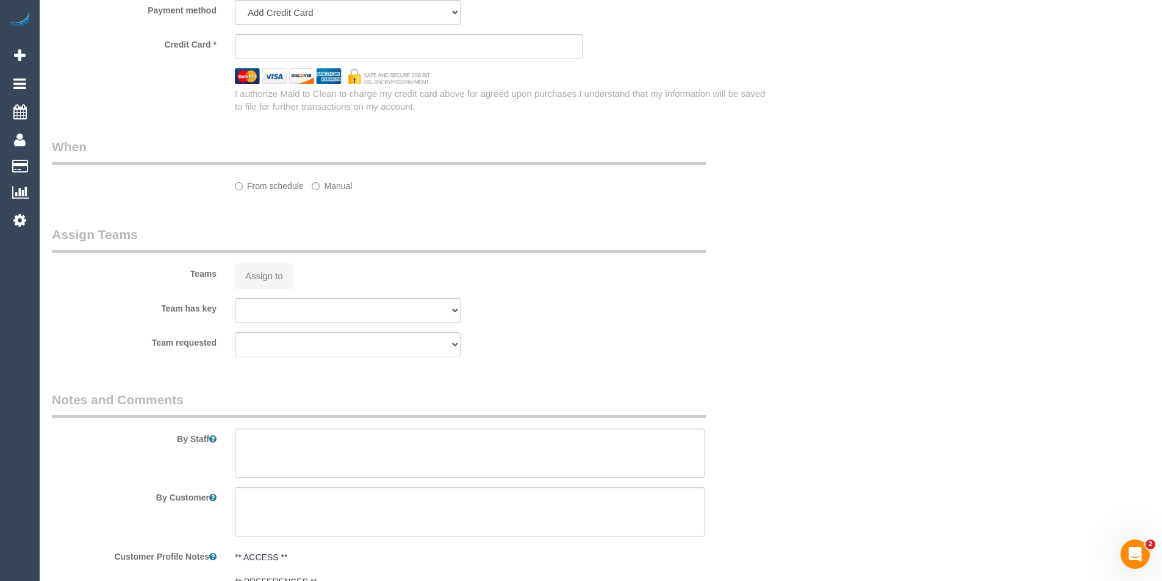
select select "string:AU"
select select "spot1"
select select "number:27"
select select "number:14"
select select "number:18"
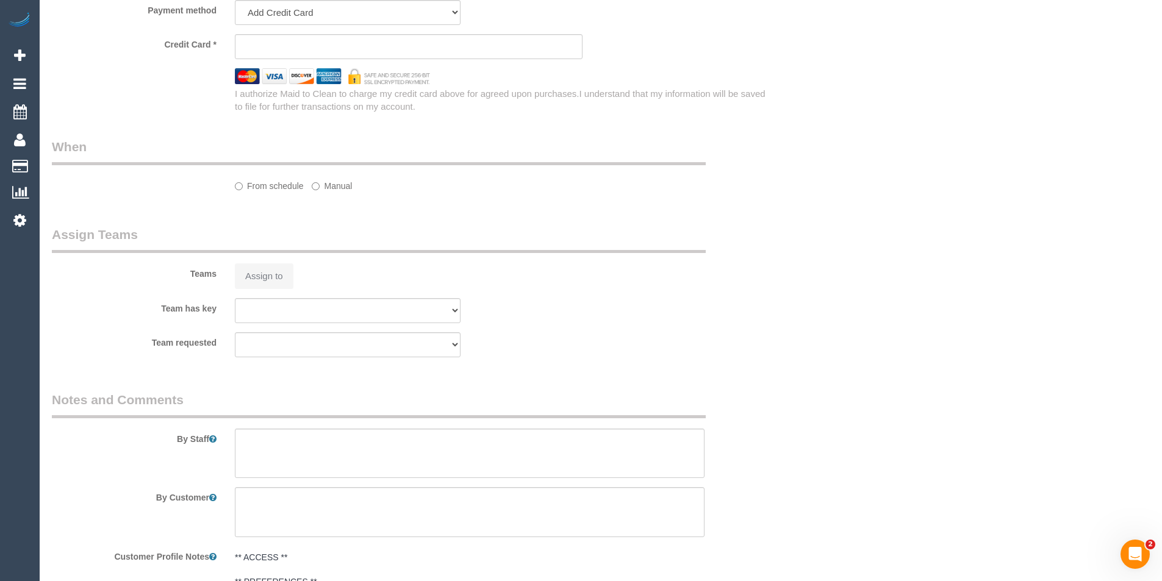
select select "number:36"
select select "number:34"
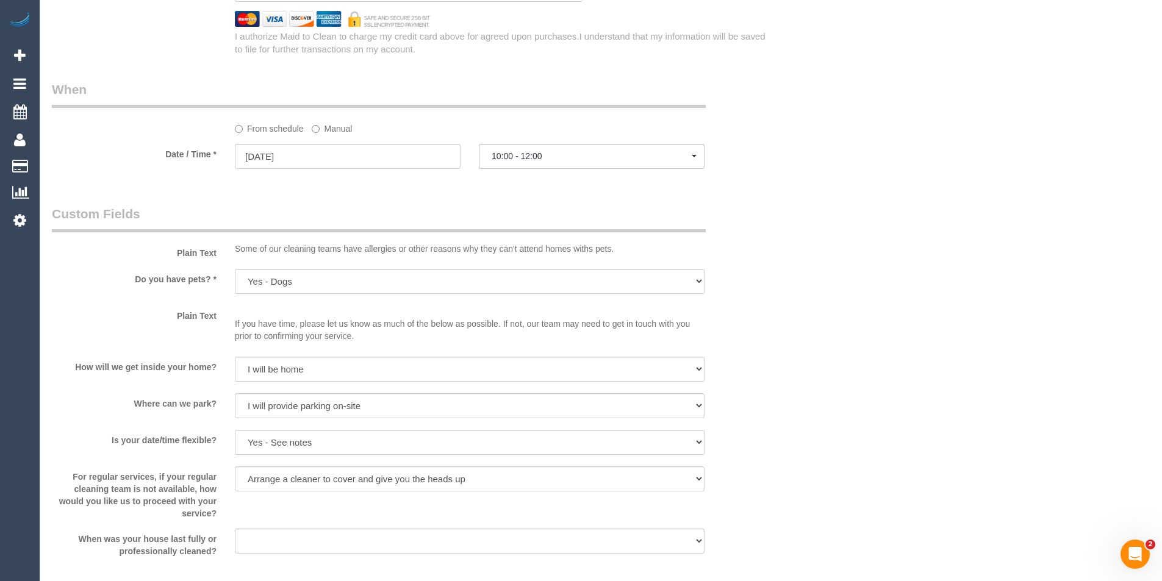
select select "object:709"
select select "string:stripe-pm_1RfXqn2GScqysDRVgzHwJ5VE"
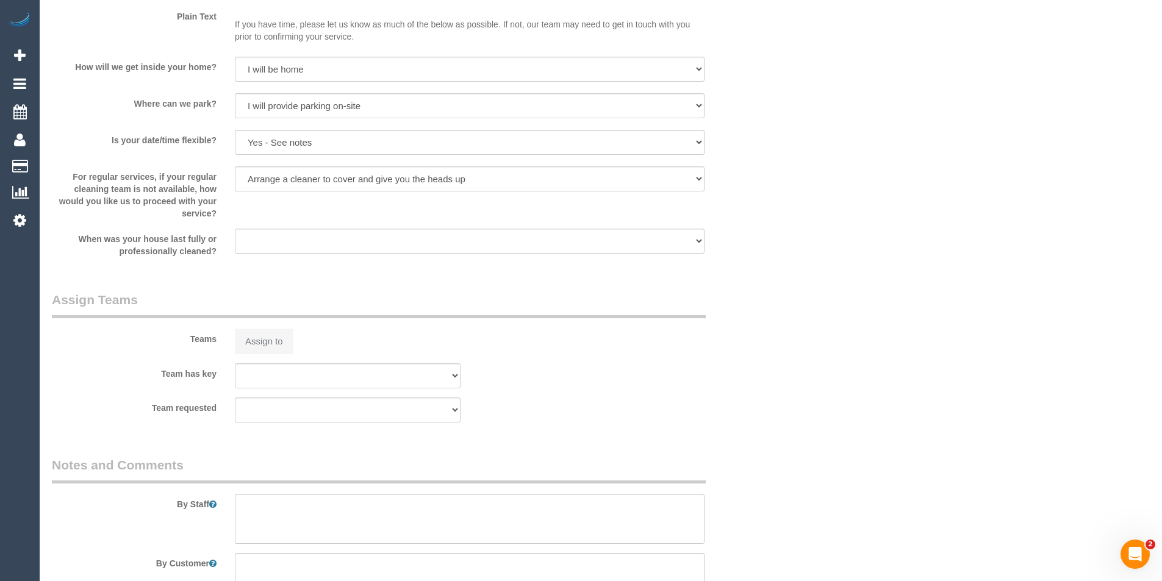
select select "object:717"
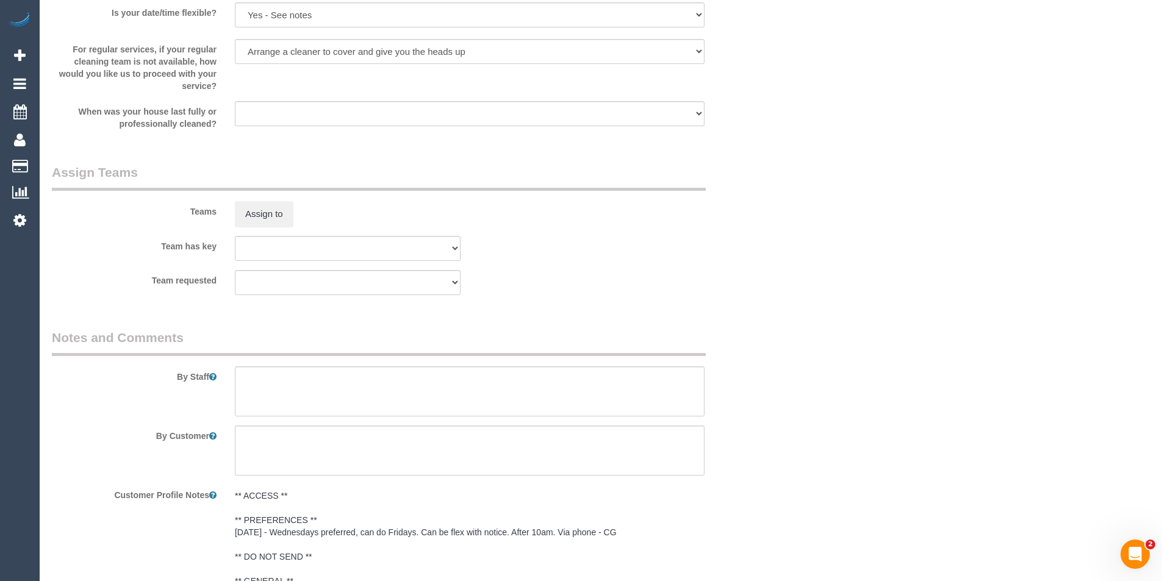
scroll to position [2031, 0]
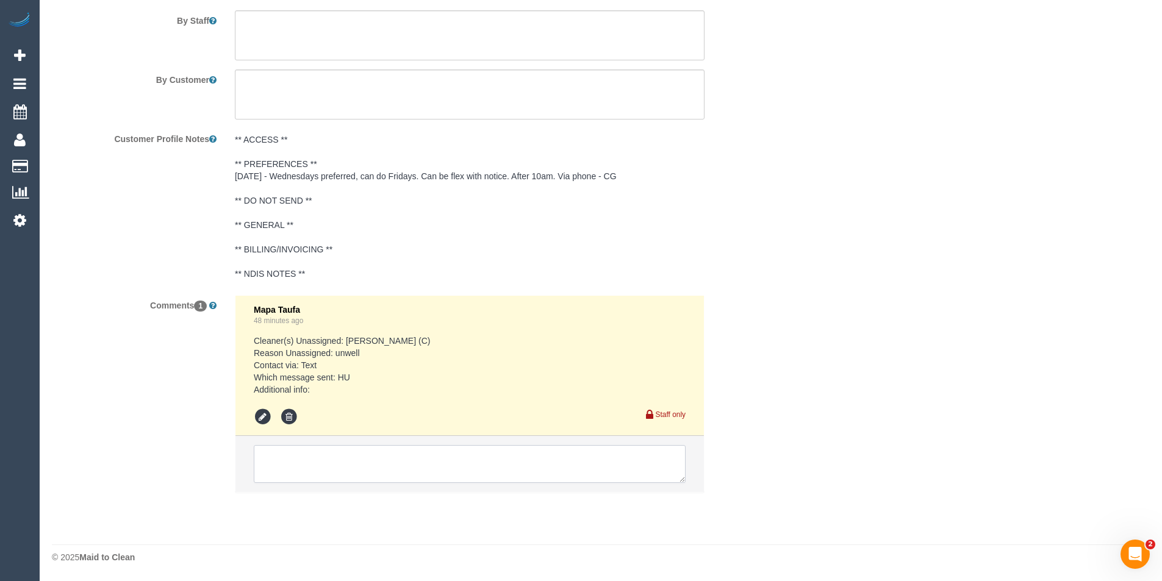
click at [507, 462] on textarea at bounding box center [470, 464] width 432 height 38
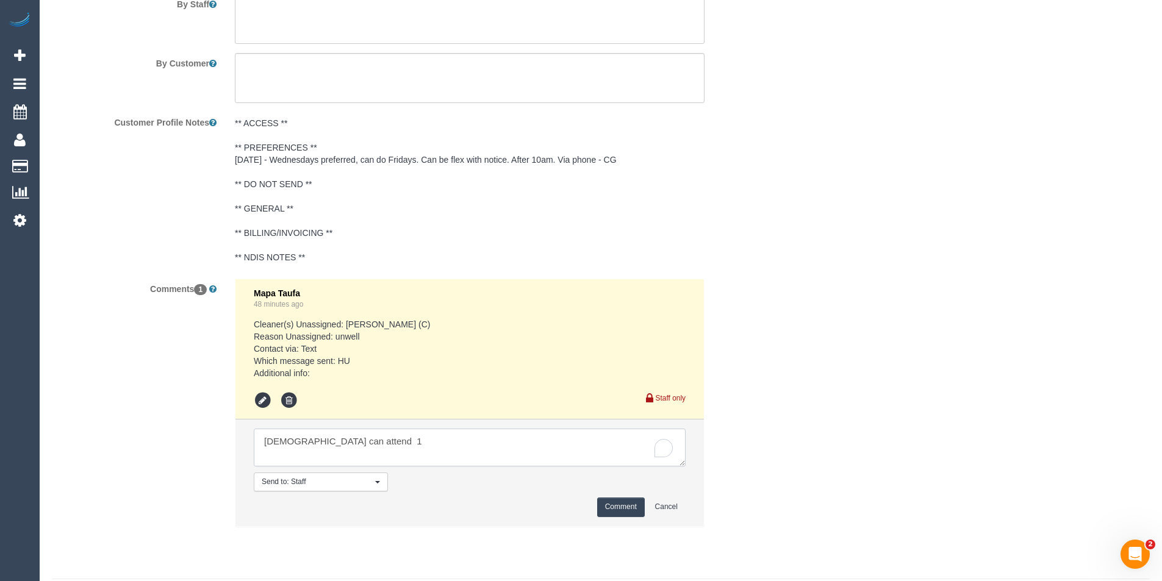
scroll to position [2082, 0]
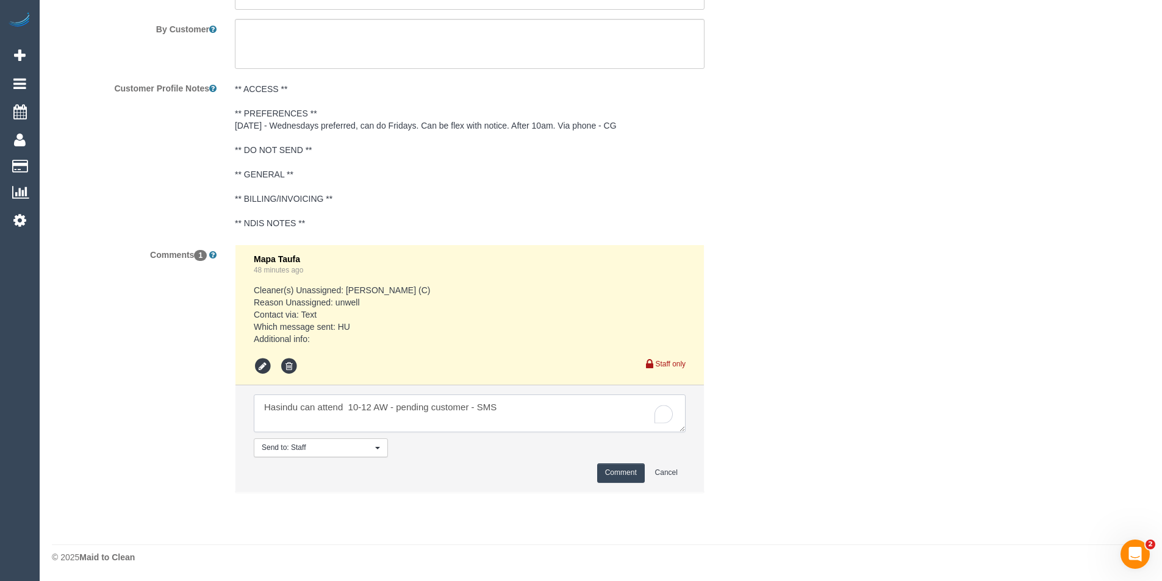
type textarea "Hasindu can attend 10-12 AW - pending customer - SMS"
click at [626, 476] on button "Comment" at bounding box center [621, 473] width 48 height 19
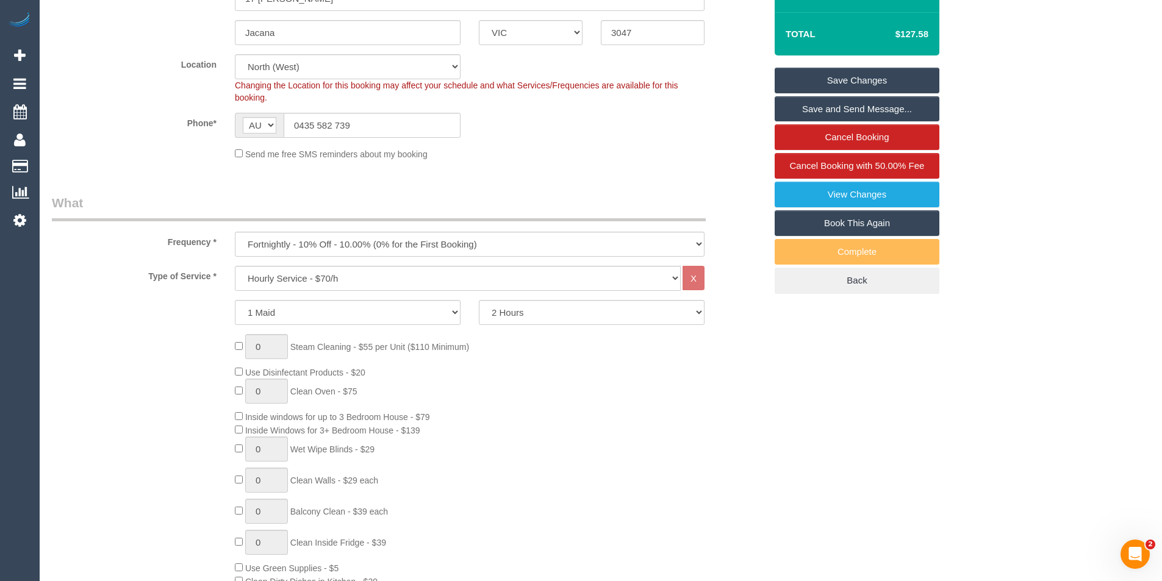
scroll to position [0, 0]
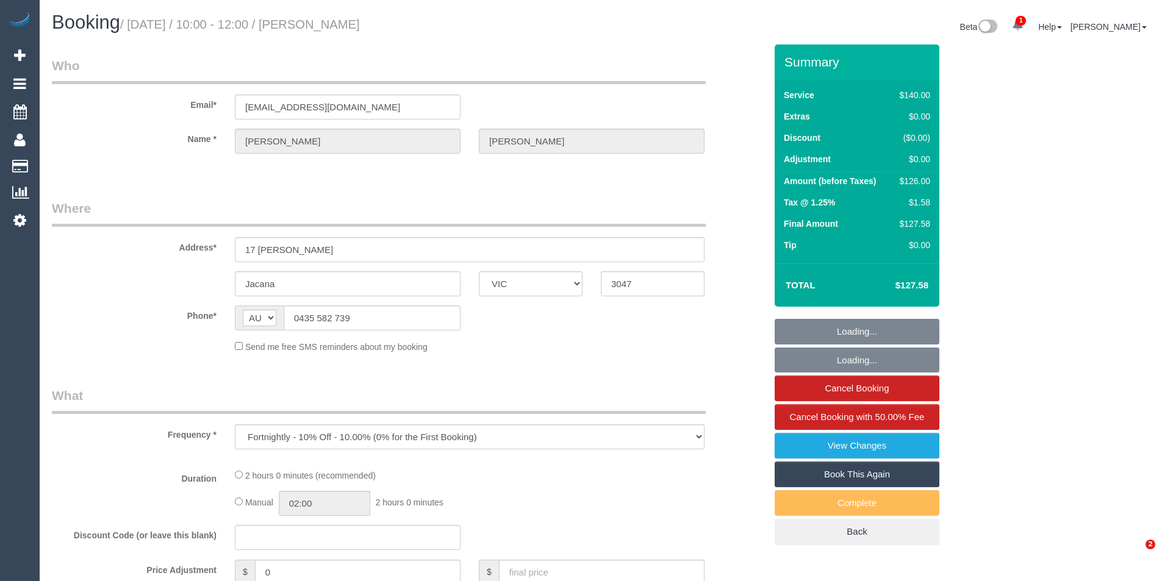
select select "VIC"
select select "string:stripe-pm_1RfXqn2GScqysDRVgzHwJ5VE"
select select "number:27"
select select "number:14"
select select "number:18"
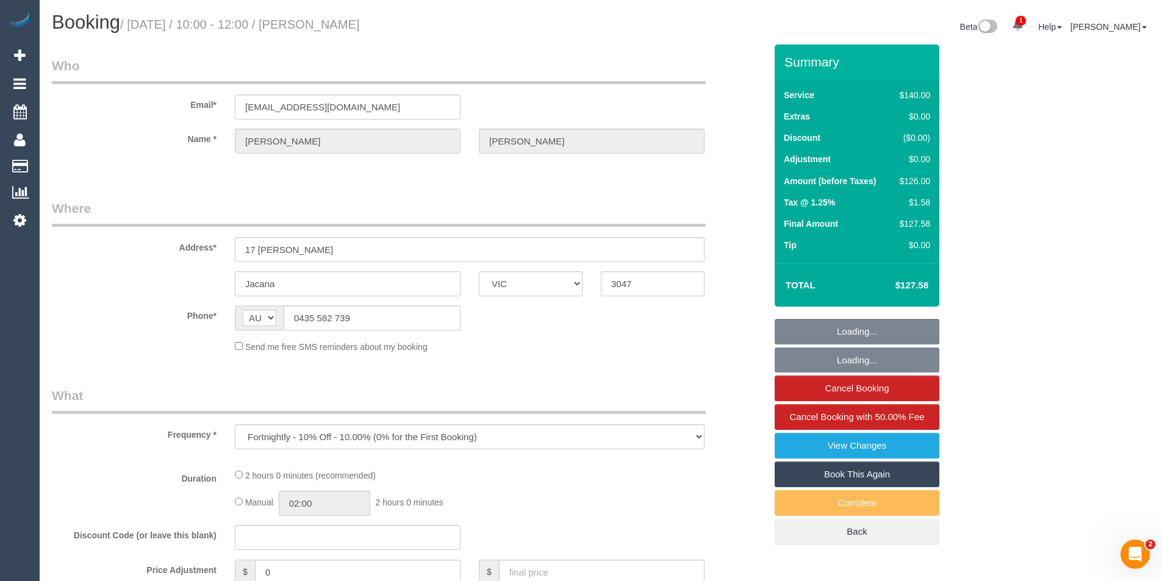
select select "number:36"
select select "number:34"
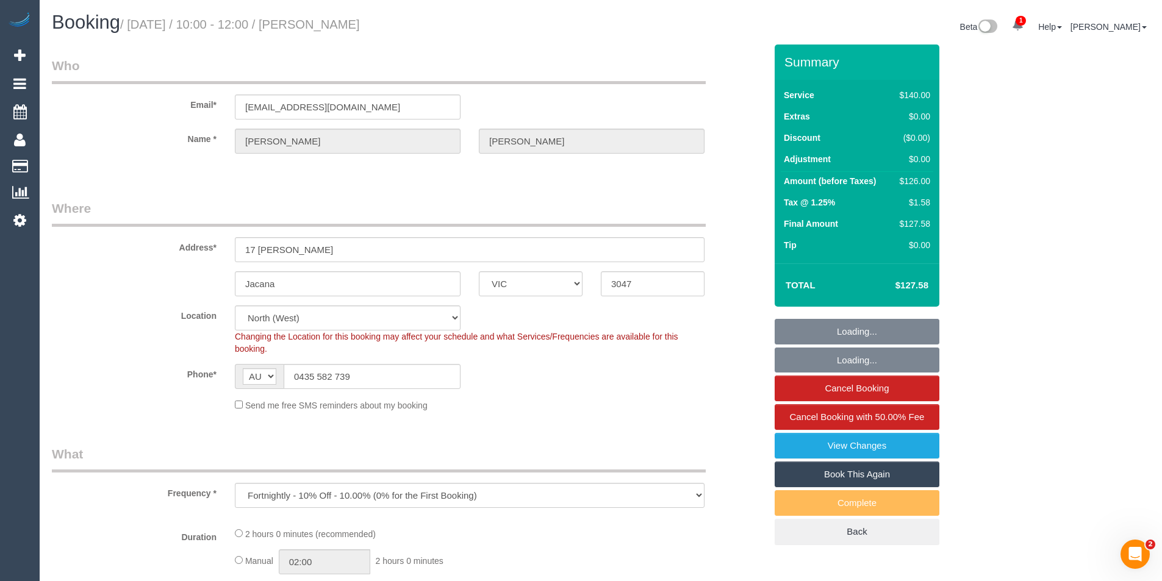
select select "object:727"
select select "spot1"
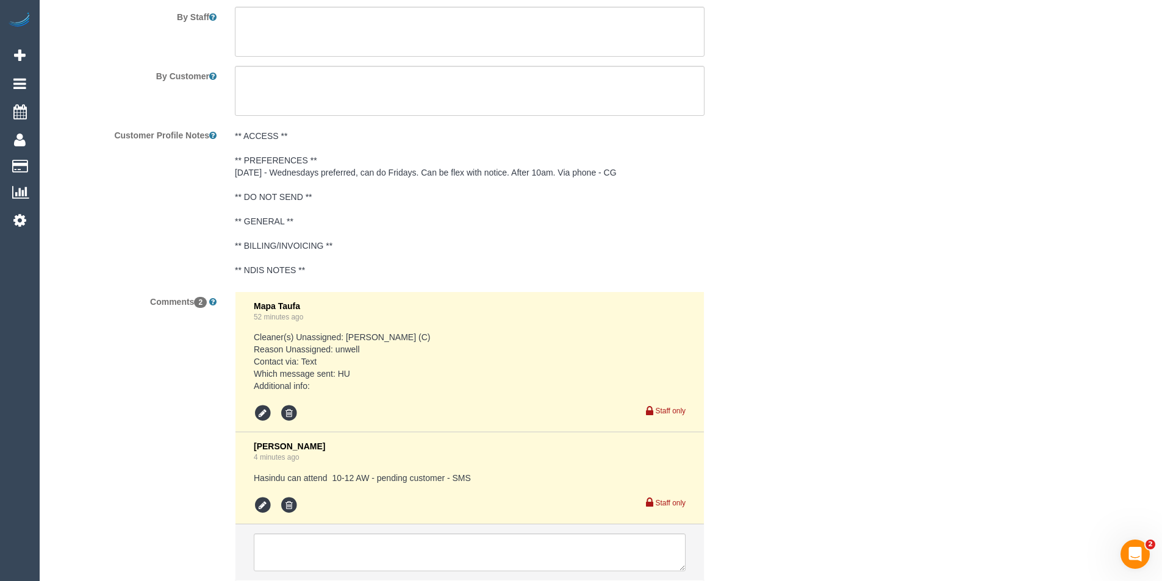
scroll to position [2123, 0]
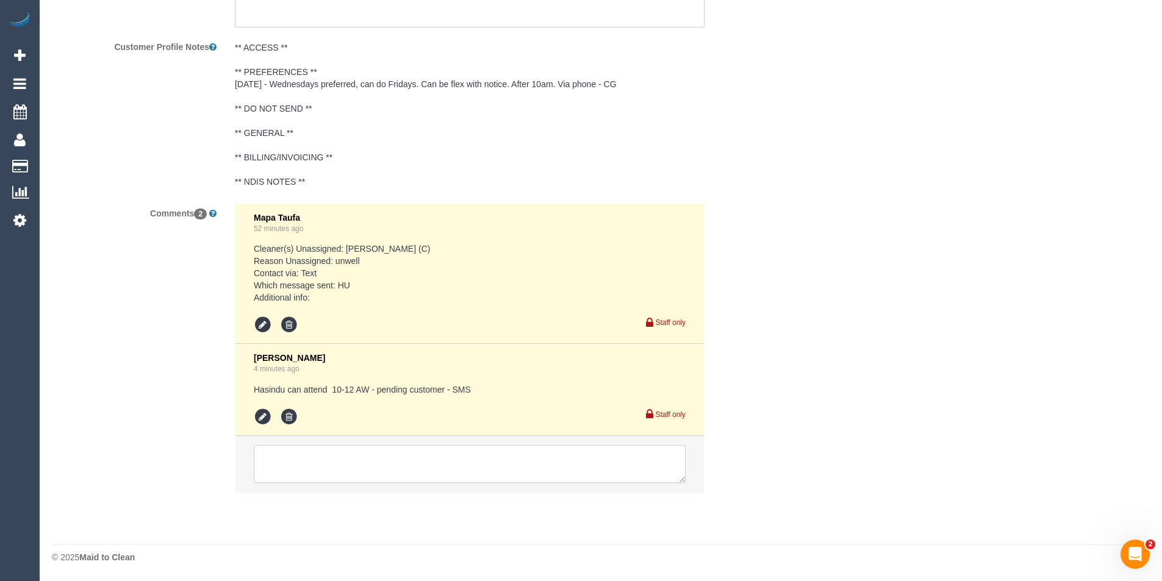
click at [426, 462] on textarea at bounding box center [470, 464] width 432 height 38
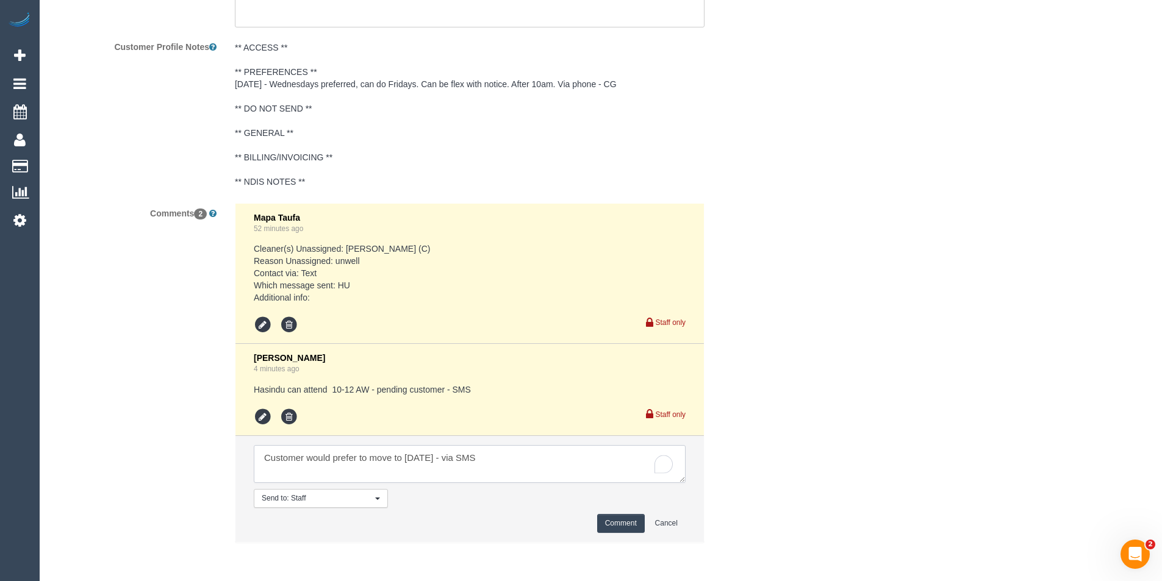
type textarea "Customer would prefer to move to Friday - via SMS"
click at [617, 523] on button "Comment" at bounding box center [621, 523] width 48 height 19
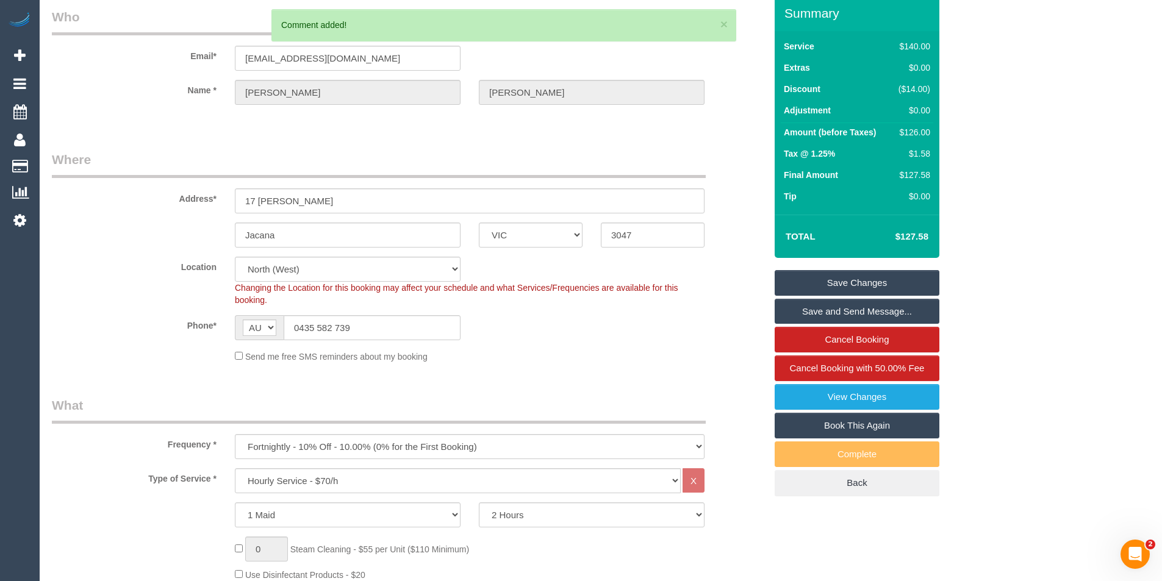
scroll to position [0, 0]
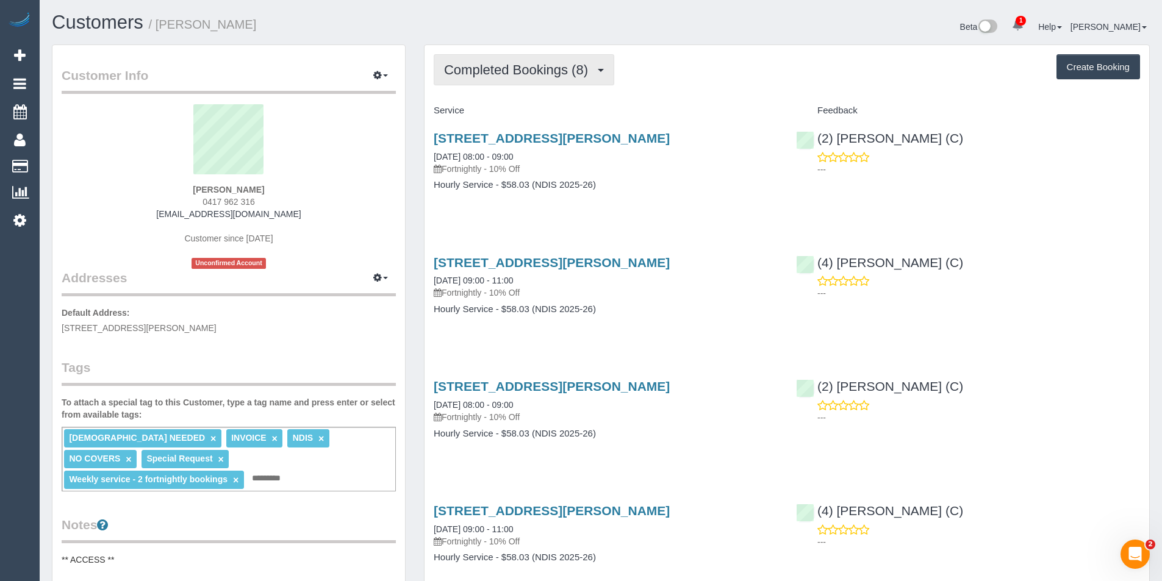
click at [504, 75] on span "Completed Bookings (8)" at bounding box center [519, 69] width 150 height 15
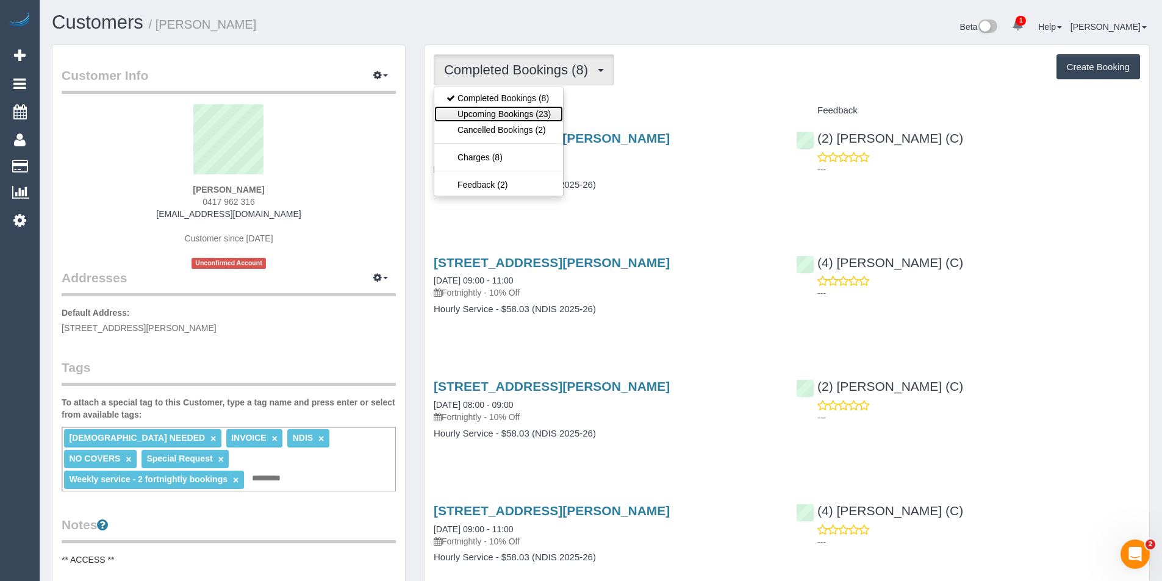
click at [507, 108] on link "Upcoming Bookings (23)" at bounding box center [498, 114] width 129 height 16
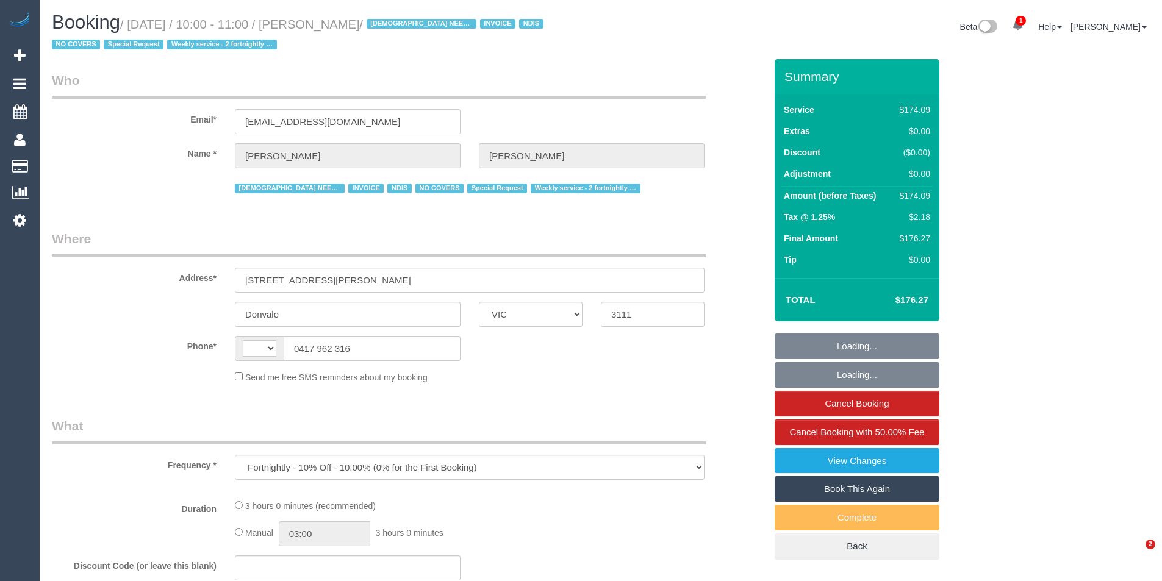
select select "VIC"
select select "string:AU"
select select "180"
select select "number:28"
select select "number:14"
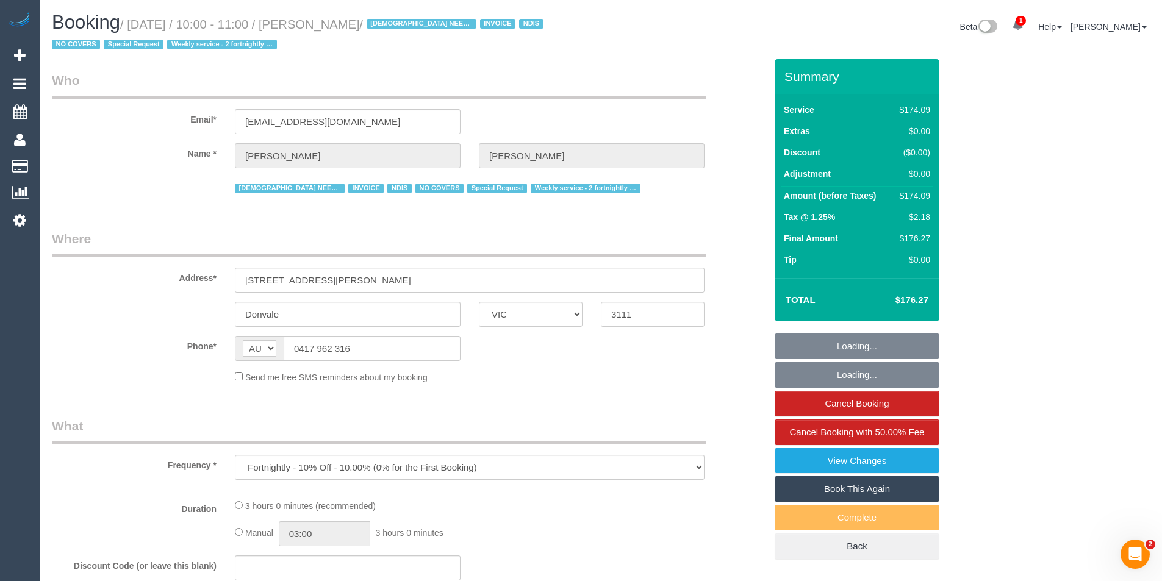
select select "number:19"
select select "number:25"
select select "number:35"
select select "number:11"
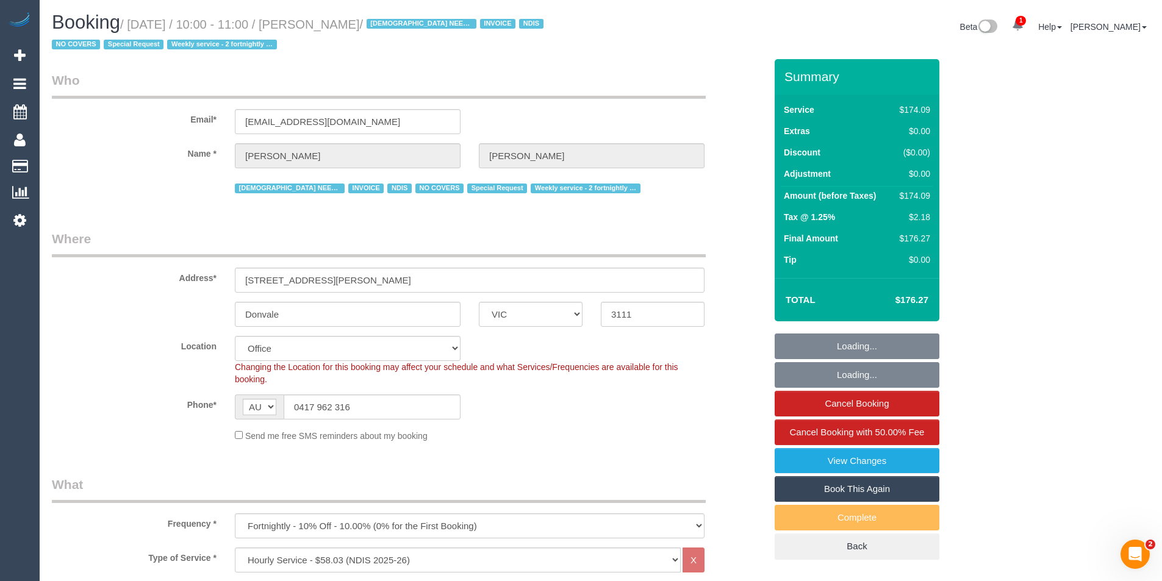
select select "object:852"
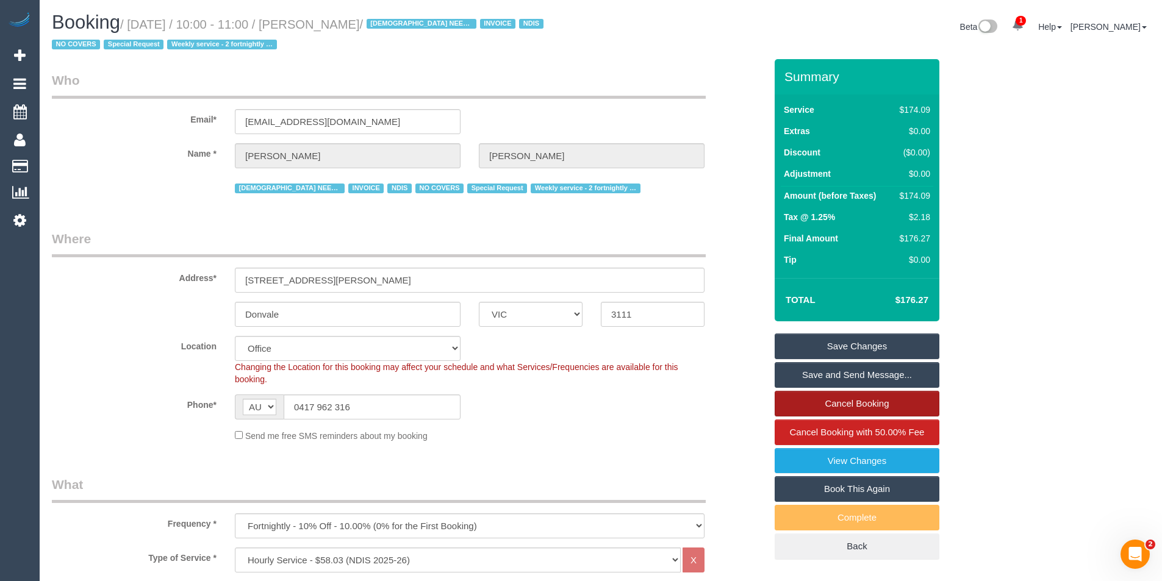
click at [865, 404] on link "Cancel Booking" at bounding box center [857, 404] width 165 height 26
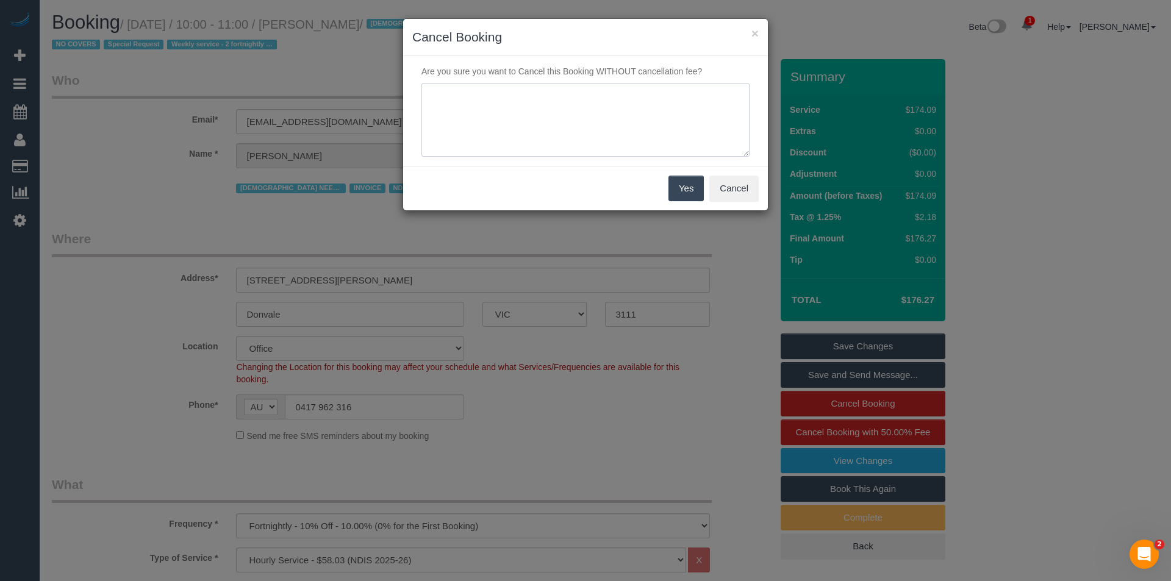
click at [527, 128] on textarea at bounding box center [586, 120] width 328 height 74
type textarea "Customer ok to skip - via SMS - BB"
click at [693, 193] on button "Yes" at bounding box center [686, 189] width 35 height 26
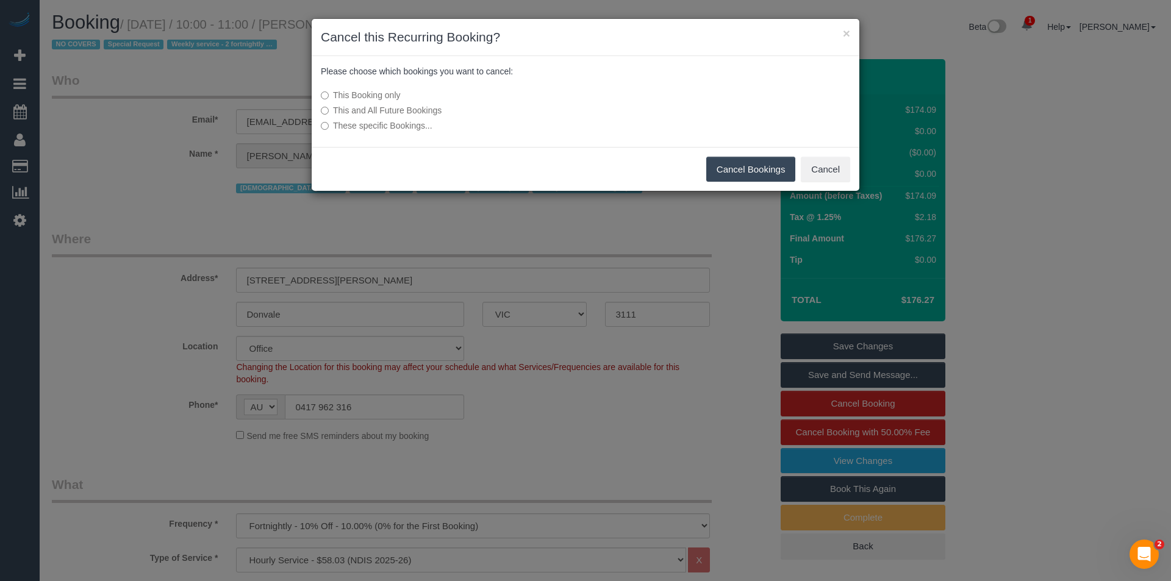
click at [760, 173] on button "Cancel Bookings" at bounding box center [751, 170] width 90 height 26
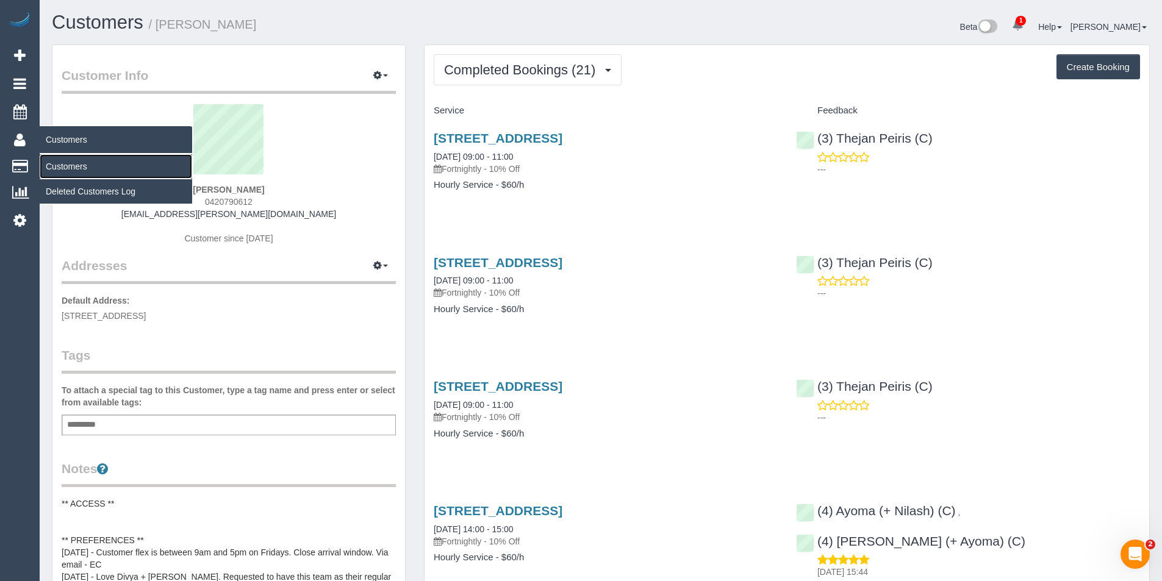
click at [73, 165] on link "Customers" at bounding box center [116, 166] width 153 height 24
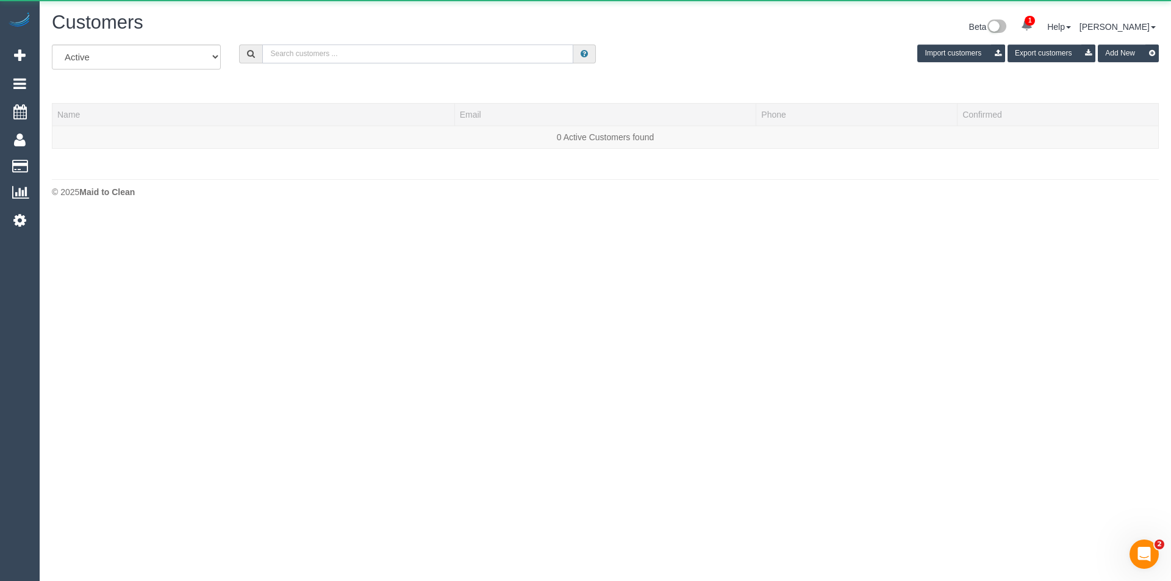
click at [378, 45] on input "text" at bounding box center [417, 54] width 311 height 19
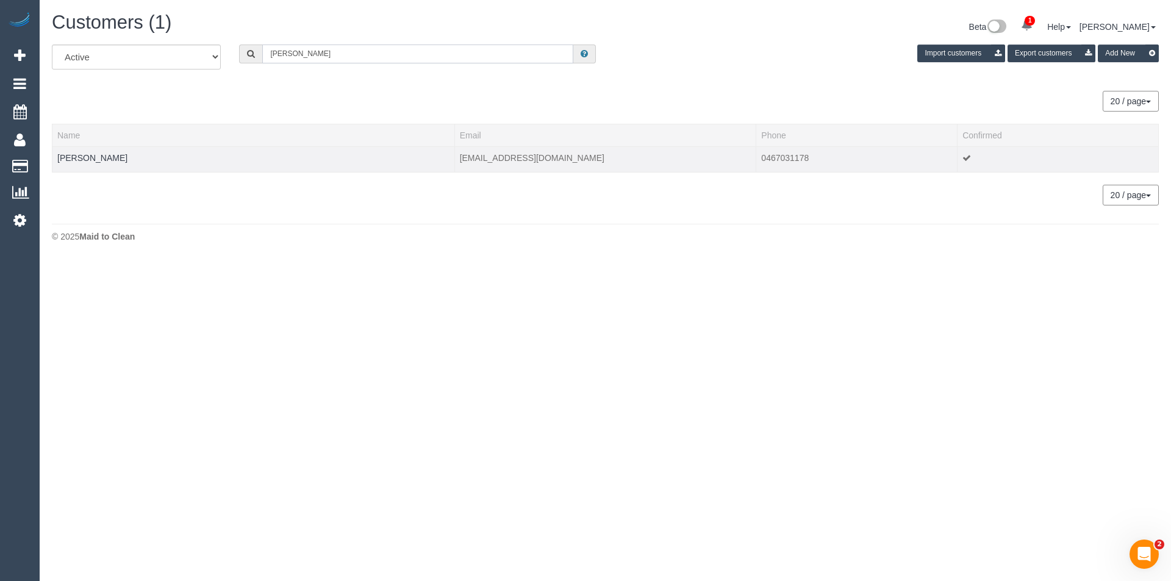
type input "Jana black"
click at [82, 164] on td "Jana Blackwell" at bounding box center [253, 159] width 403 height 26
click at [93, 152] on td "Jana Blackwell" at bounding box center [253, 159] width 403 height 26
click at [101, 159] on link "Jana Blackwell" at bounding box center [92, 158] width 70 height 10
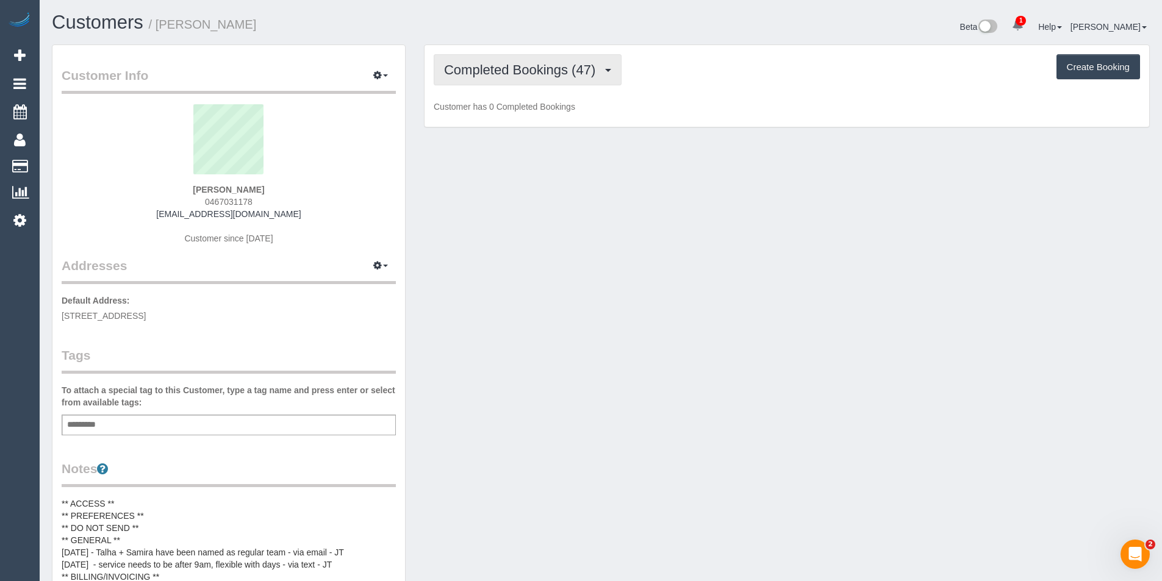
click at [557, 81] on button "Completed Bookings (47)" at bounding box center [528, 69] width 188 height 31
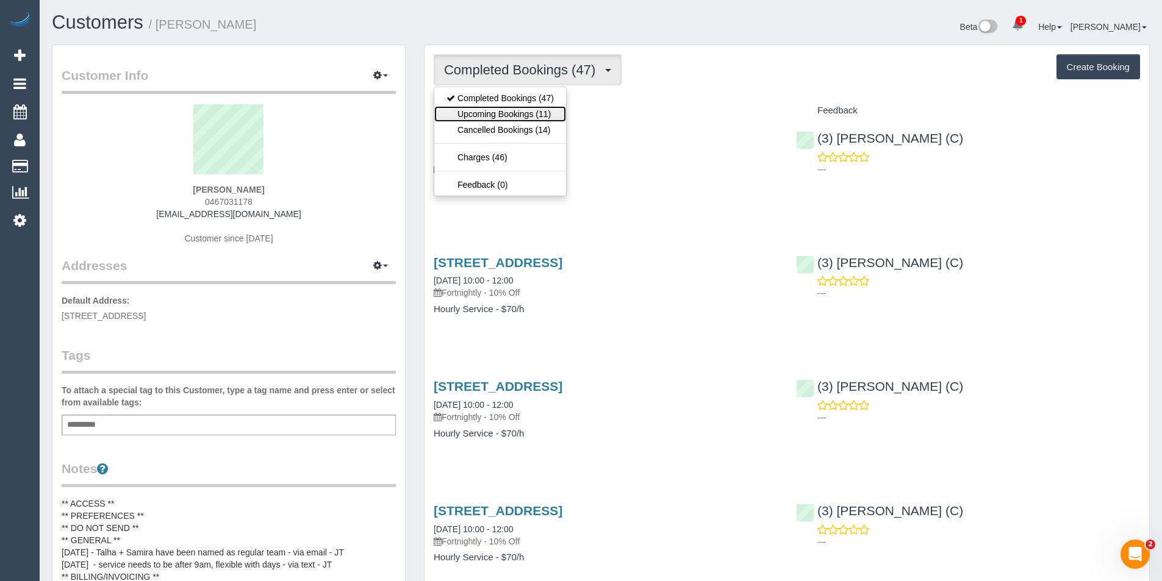
click at [525, 113] on link "Upcoming Bookings (11)" at bounding box center [500, 114] width 132 height 16
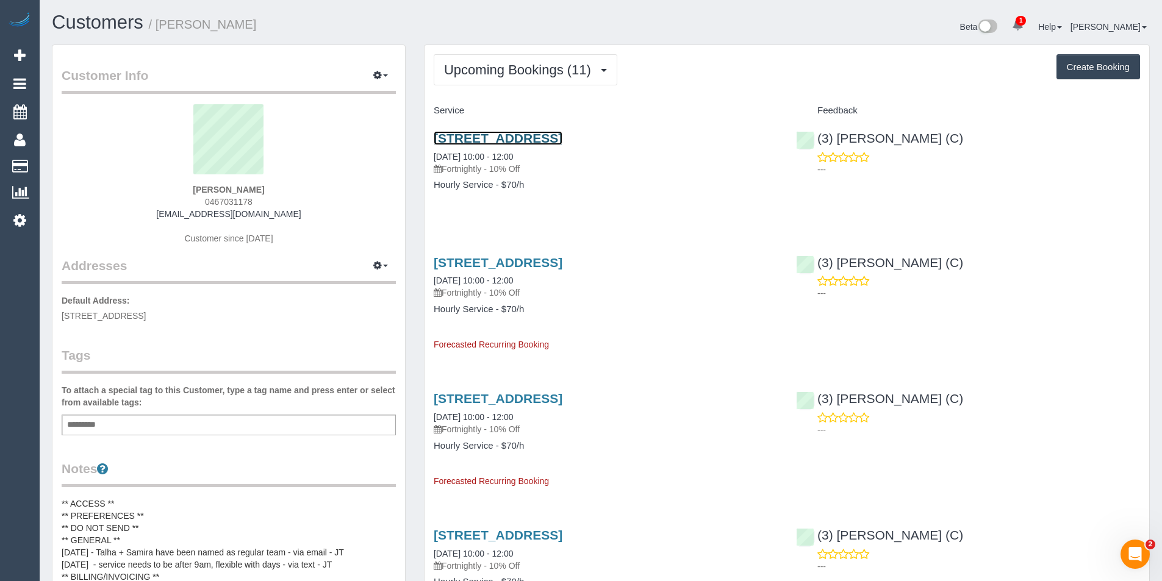
click at [563, 140] on link "33 Monash Street, Maribyrnong, VIC 3032" at bounding box center [498, 138] width 129 height 14
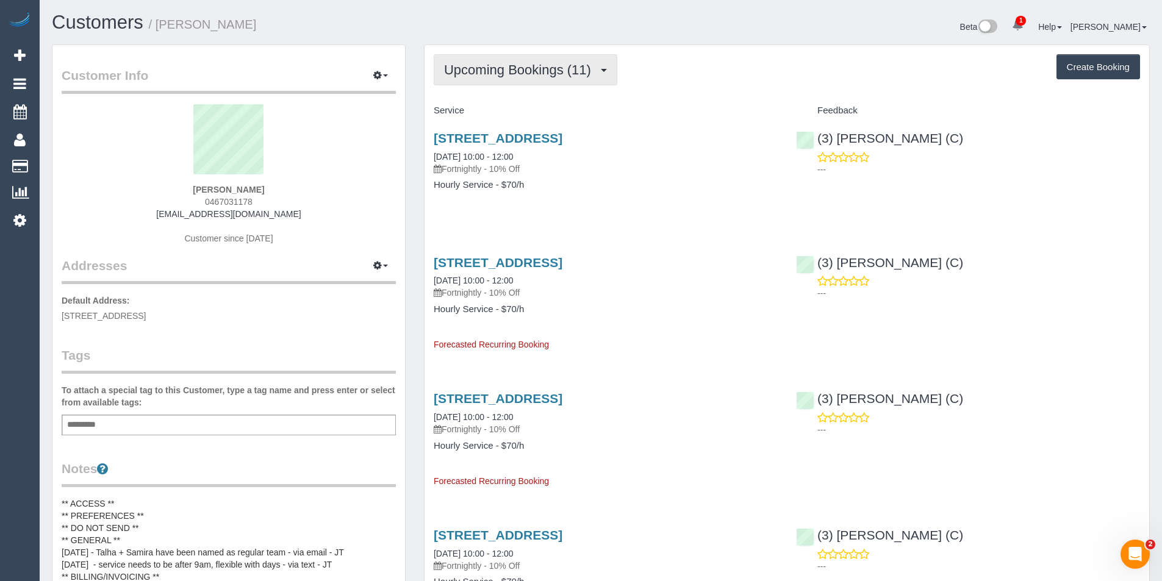
click at [513, 79] on button "Upcoming Bookings (11)" at bounding box center [526, 69] width 184 height 31
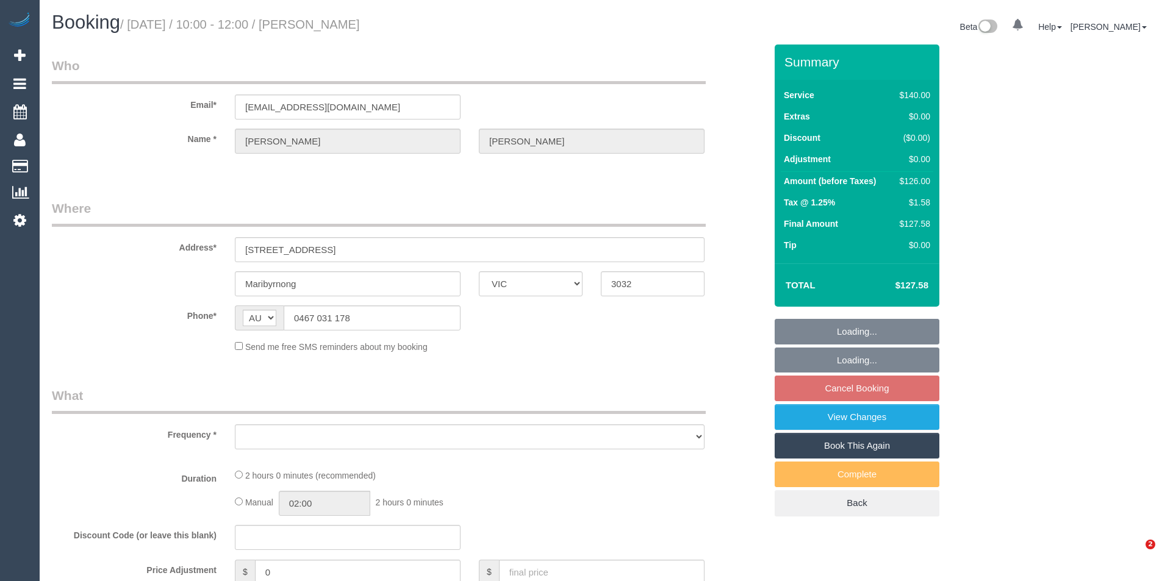
select select "VIC"
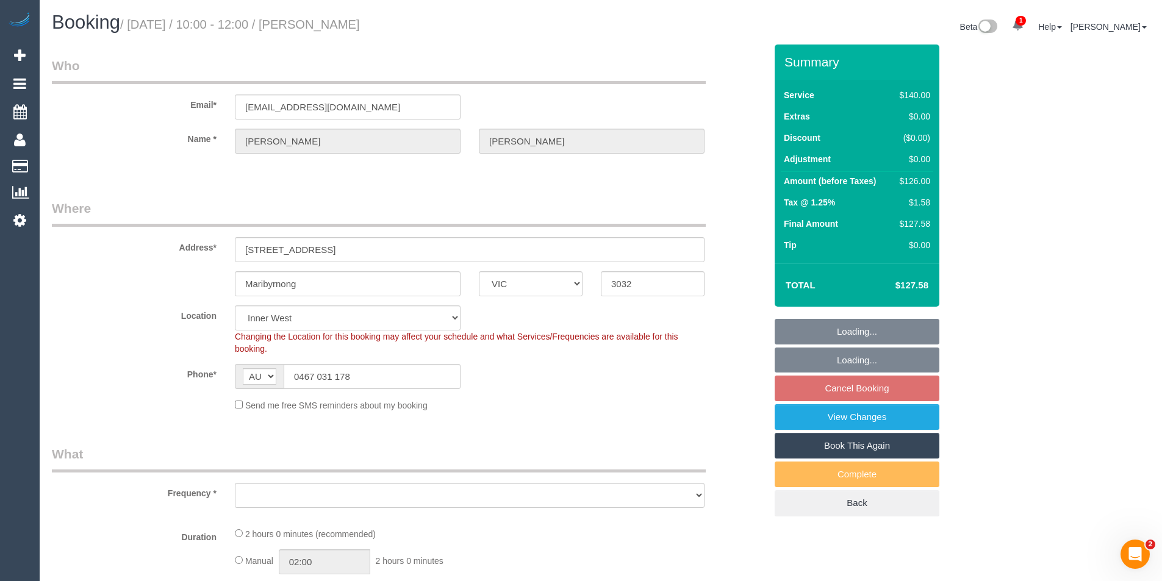
select select "object:685"
select select "string:stripe-pm_1NsxbR2GScqysDRV2eY3WmOr"
select select "number:30"
select select "number:14"
select select "number:19"
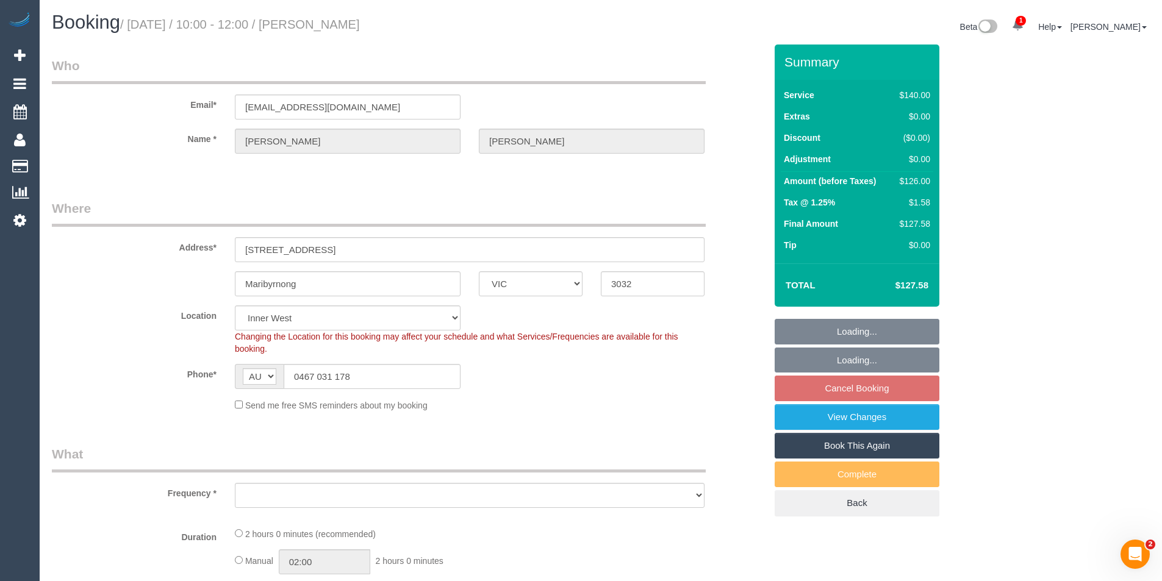
select select "number:34"
select select "object:854"
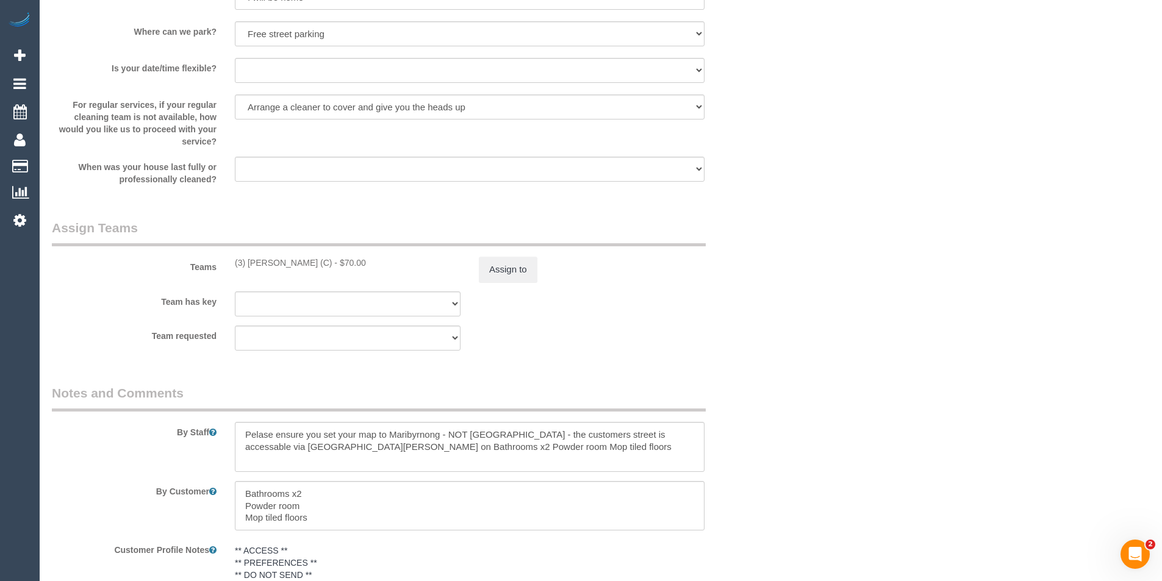
scroll to position [1830, 0]
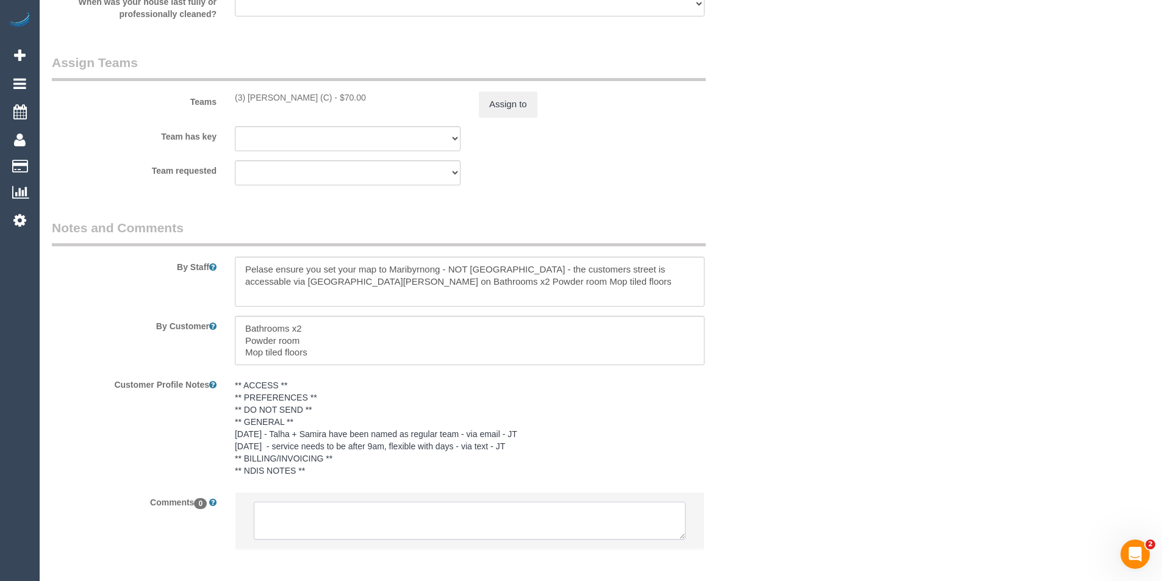
click at [404, 517] on textarea at bounding box center [470, 521] width 432 height 38
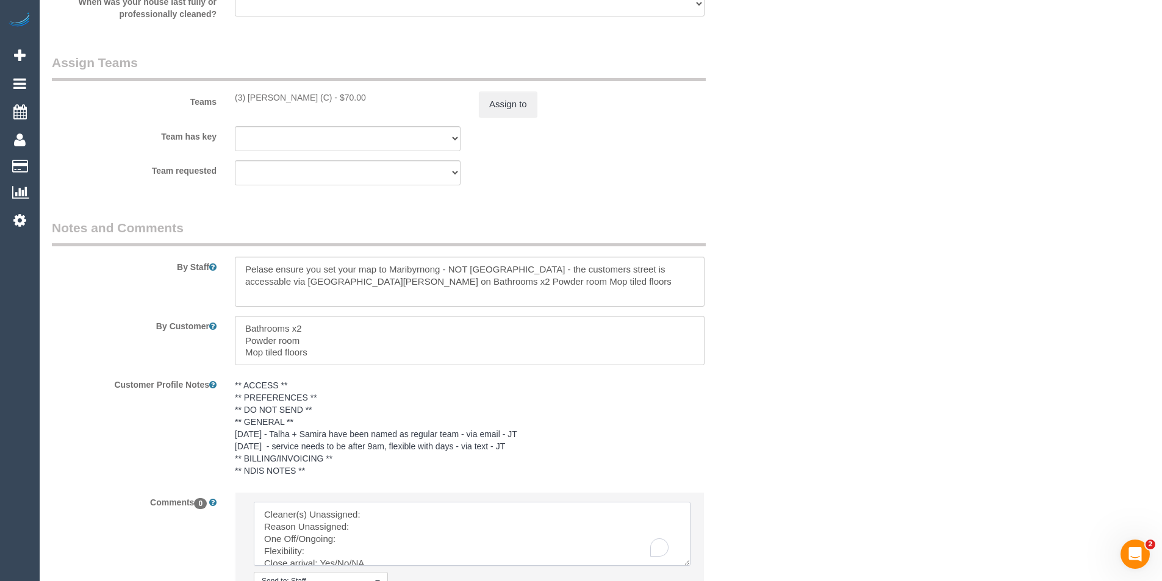
drag, startPoint x: 685, startPoint y: 558, endPoint x: 691, endPoint y: 581, distance: 24.0
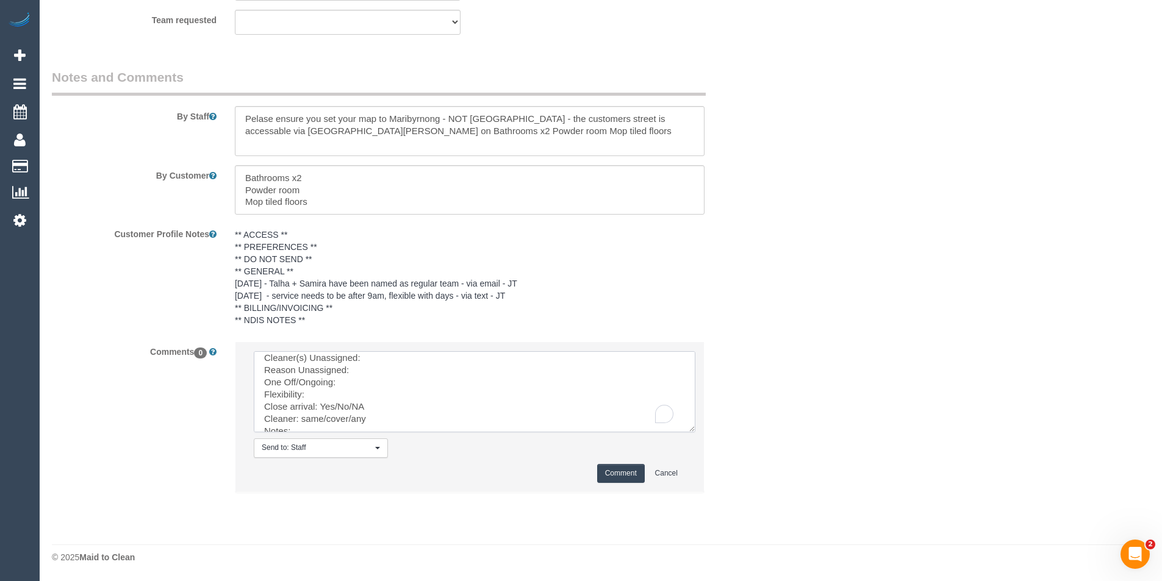
scroll to position [0, 0]
click at [390, 358] on textarea "To enrich screen reader interactions, please activate Accessibility in Grammarl…" at bounding box center [475, 391] width 442 height 81
click at [379, 376] on textarea "To enrich screen reader interactions, please activate Accessibility in Grammarl…" at bounding box center [475, 391] width 442 height 81
click at [374, 396] on textarea "To enrich screen reader interactions, please activate Accessibility in Grammarl…" at bounding box center [475, 391] width 442 height 81
click at [374, 388] on textarea "To enrich screen reader interactions, please activate Accessibility in Grammarl…" at bounding box center [475, 391] width 442 height 81
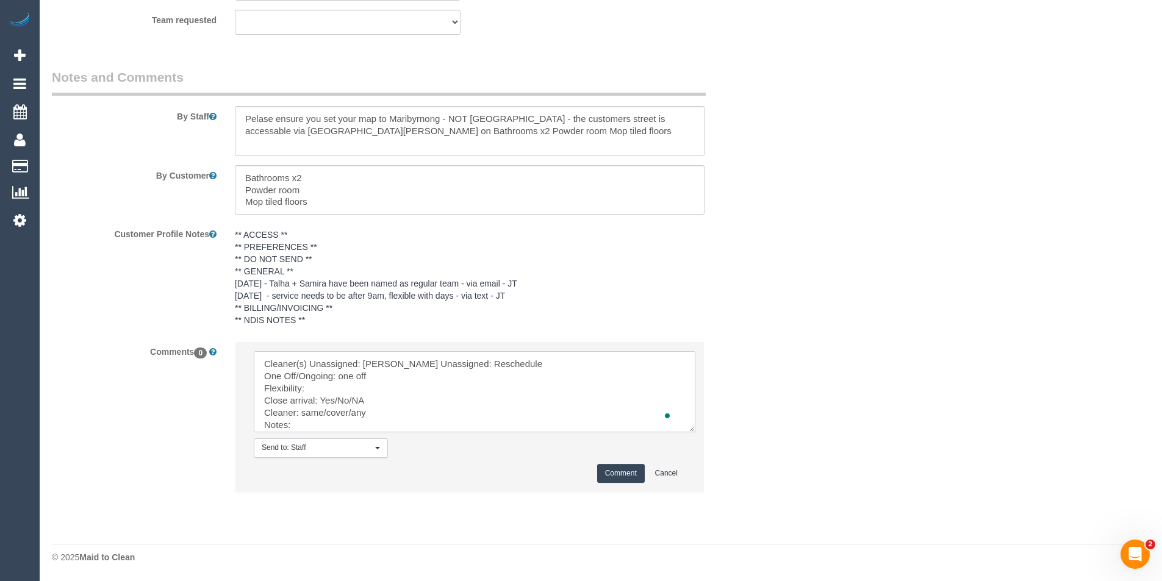
click at [347, 401] on textarea "To enrich screen reader interactions, please activate Accessibility in Grammarl…" at bounding box center [475, 391] width 442 height 81
click at [395, 411] on textarea "To enrich screen reader interactions, please activate Accessibility in Grammarl…" at bounding box center [475, 391] width 442 height 81
click at [347, 424] on textarea "To enrich screen reader interactions, please activate Accessibility in Grammarl…" at bounding box center [475, 391] width 442 height 81
click at [364, 423] on textarea "To enrich screen reader interactions, please activate Accessibility in Grammarl…" at bounding box center [475, 391] width 442 height 81
type textarea "Cleaner(s) Unassigned: [PERSON_NAME] Unassigned: Reschedule One Off/Ongoing: on…"
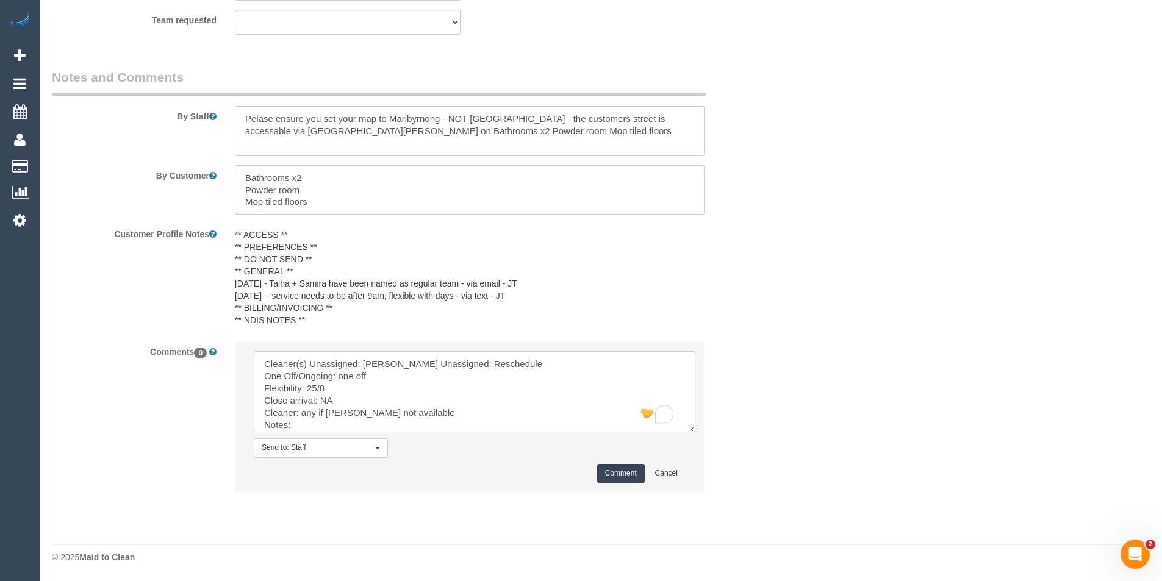
click at [635, 473] on button "Comment" at bounding box center [621, 473] width 48 height 19
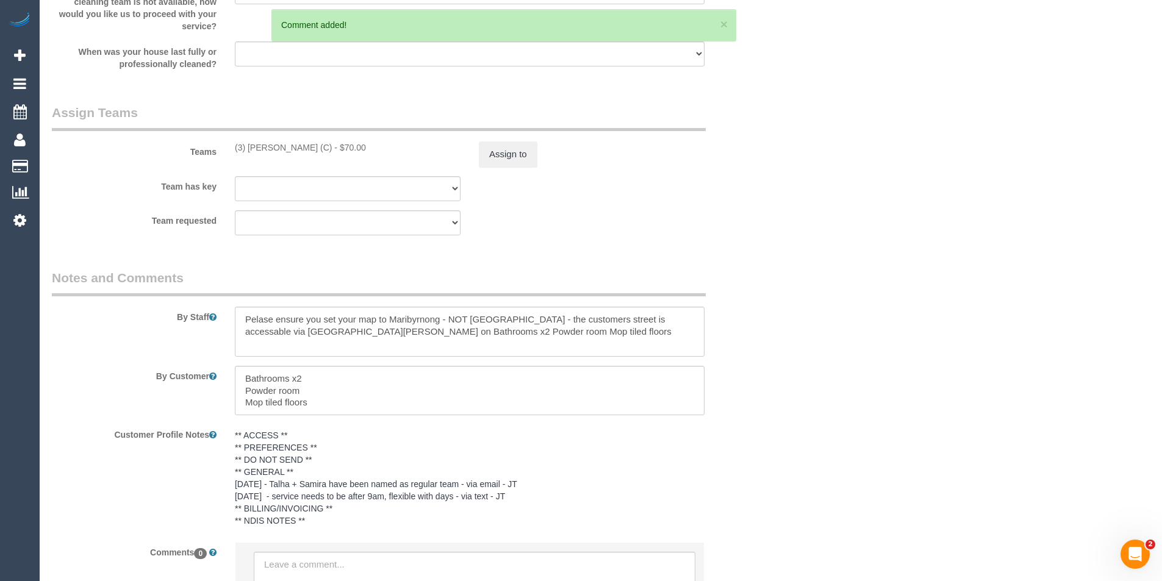
scroll to position [1554, 0]
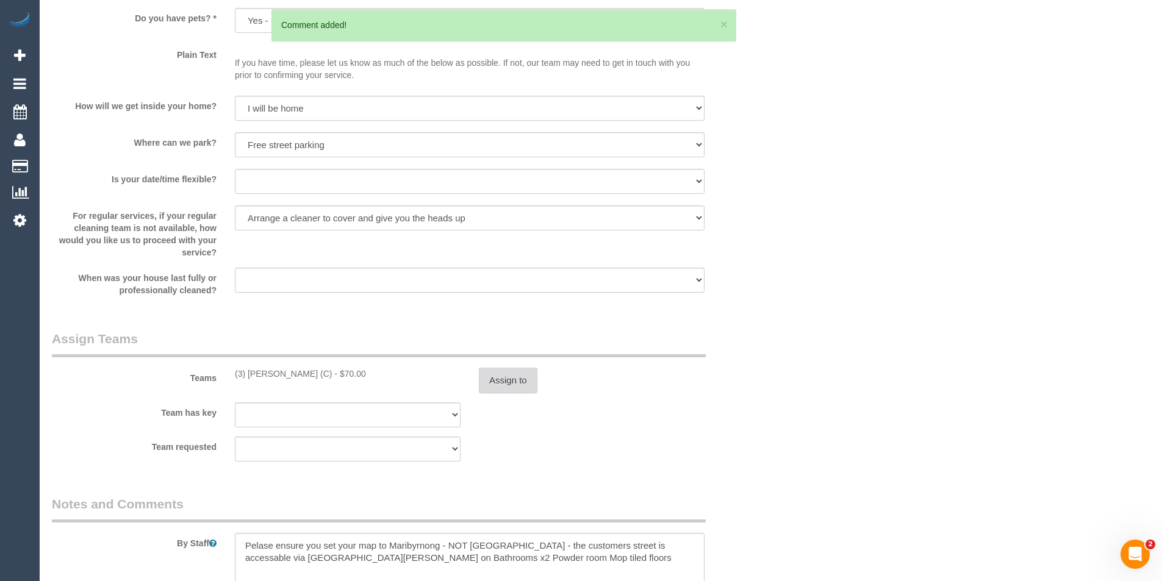
click at [508, 378] on button "Assign to" at bounding box center [508, 381] width 59 height 26
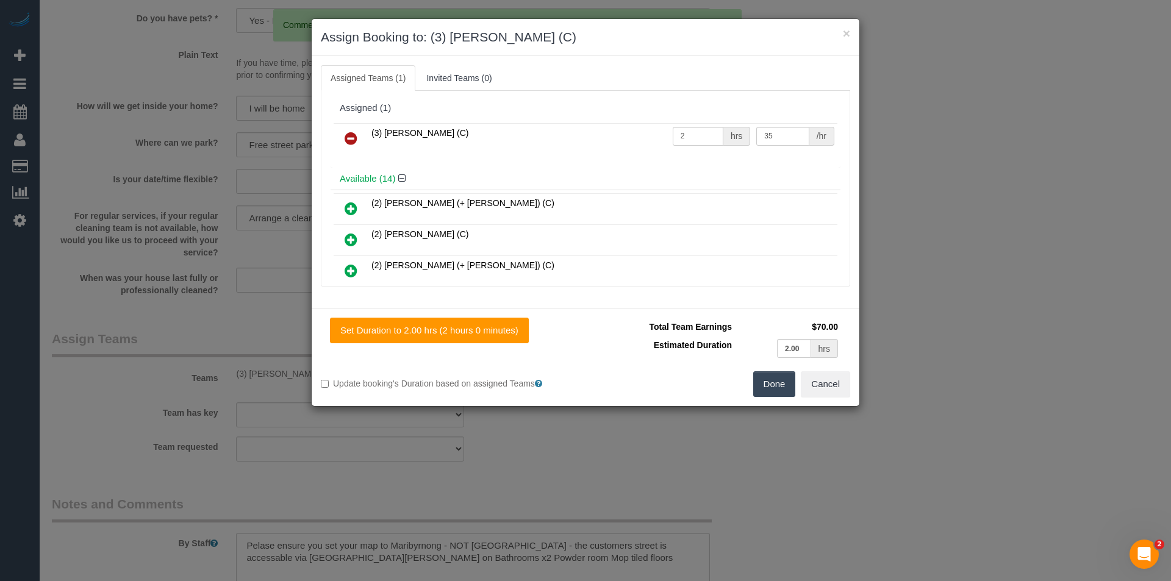
click at [353, 137] on icon at bounding box center [351, 138] width 13 height 15
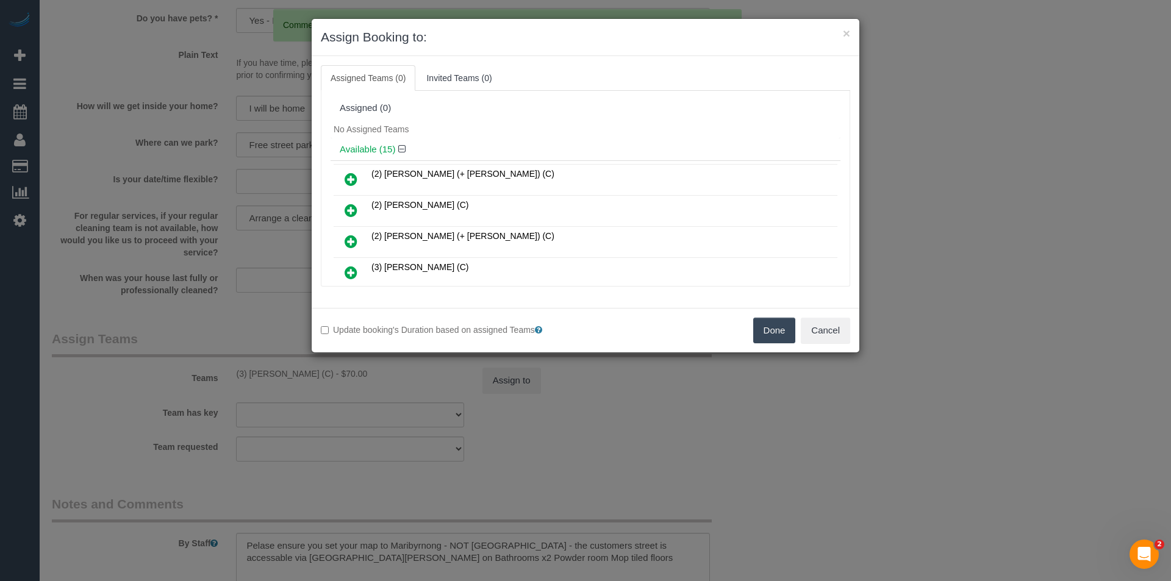
click at [761, 336] on button "Done" at bounding box center [774, 331] width 43 height 26
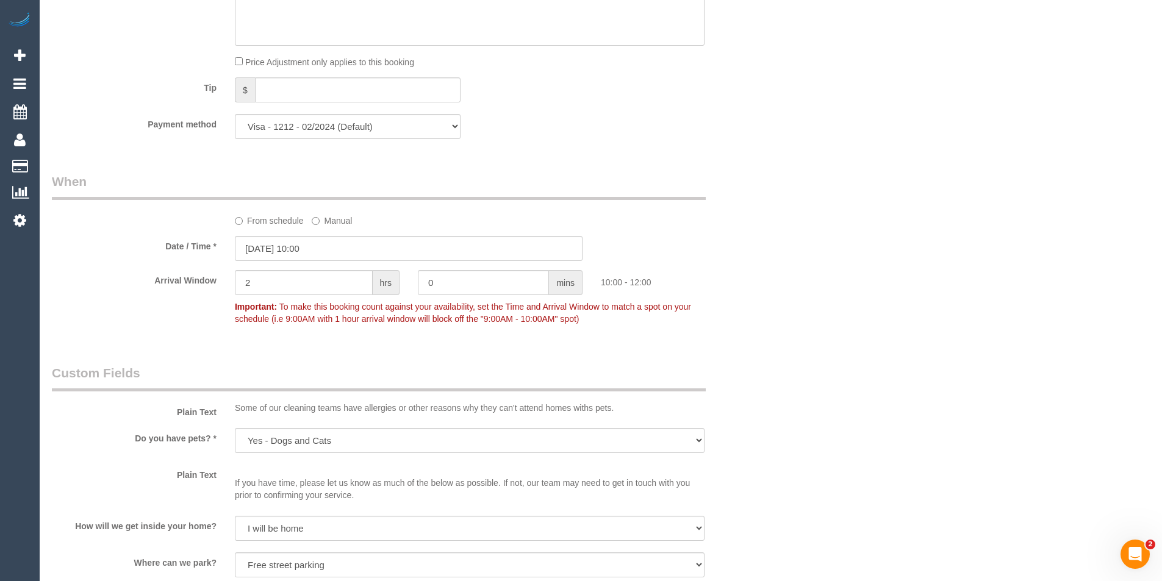
scroll to position [1005, 0]
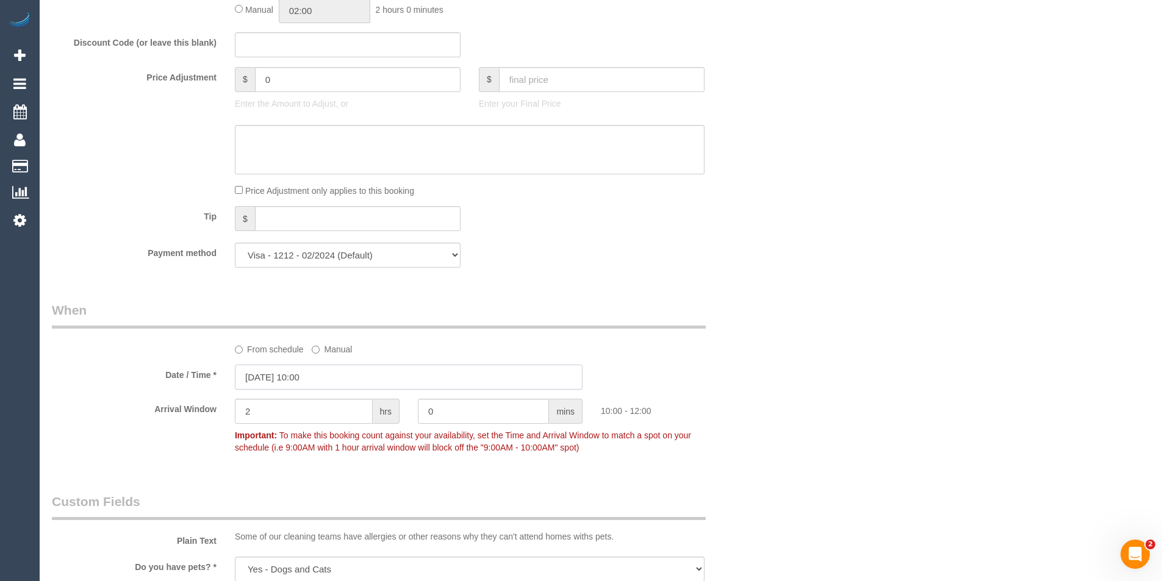
click at [365, 381] on input "[DATE] 10:00" at bounding box center [409, 377] width 348 height 25
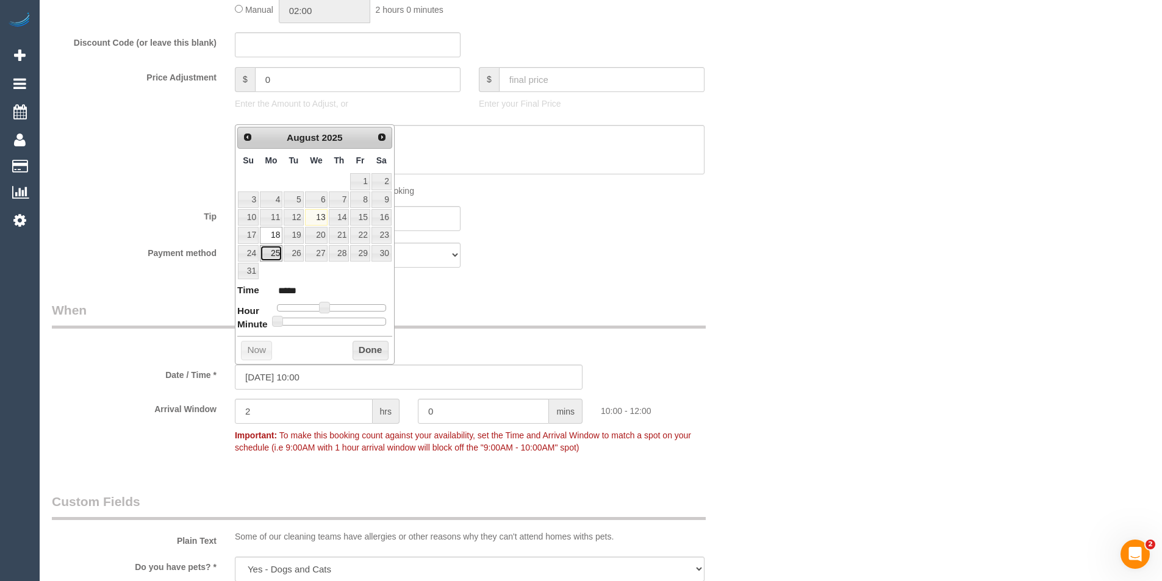
click at [275, 254] on link "25" at bounding box center [271, 253] width 23 height 16
type input "[DATE] 10:00"
click at [379, 349] on button "Done" at bounding box center [371, 351] width 36 height 20
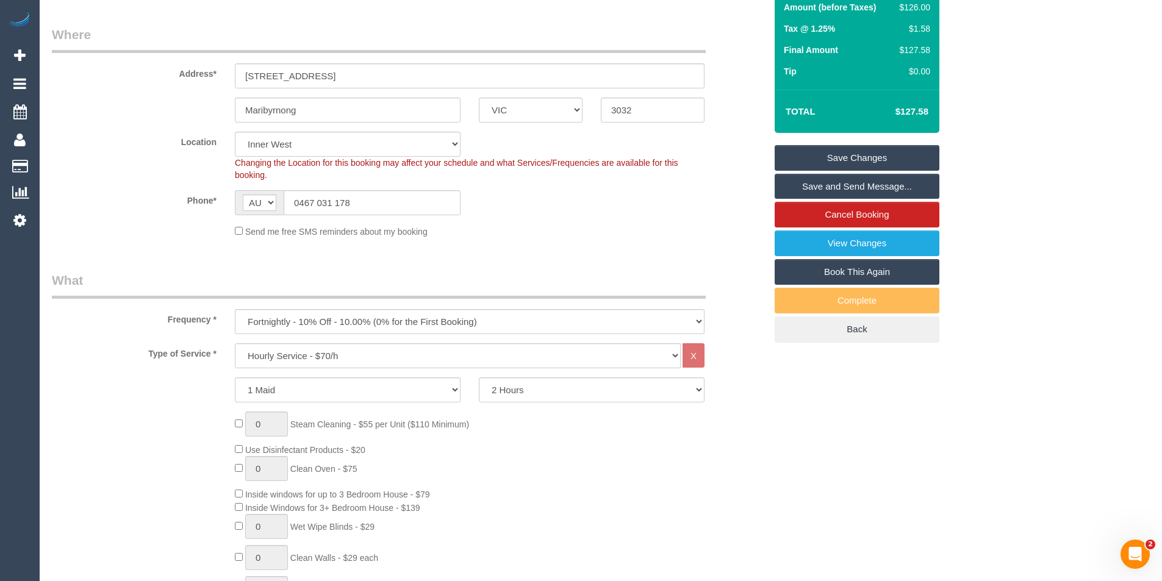
scroll to position [29, 0]
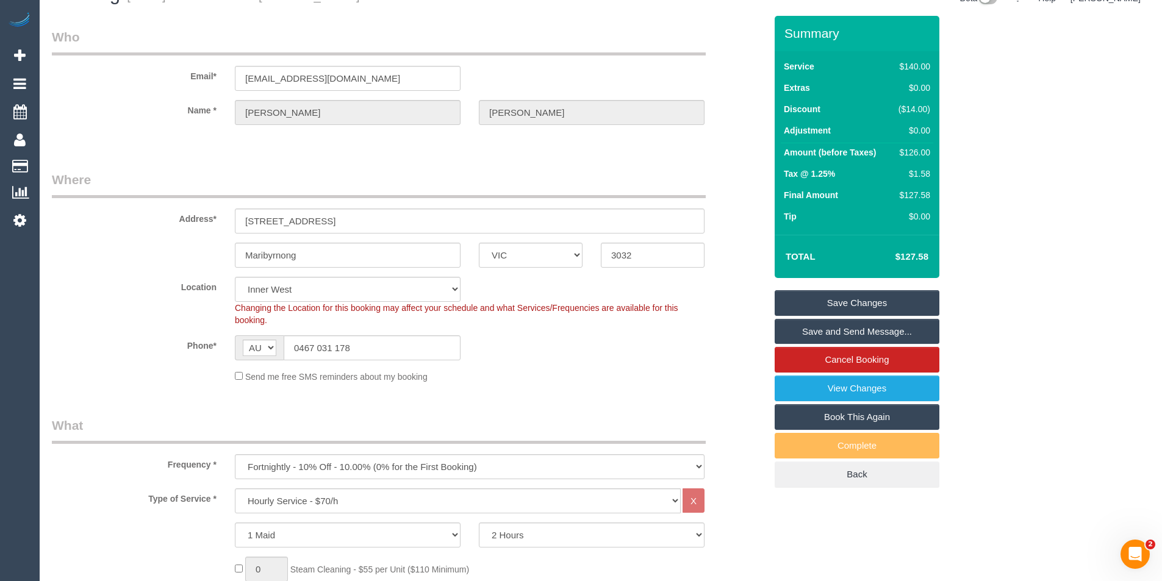
click at [824, 311] on link "Save Changes" at bounding box center [857, 303] width 165 height 26
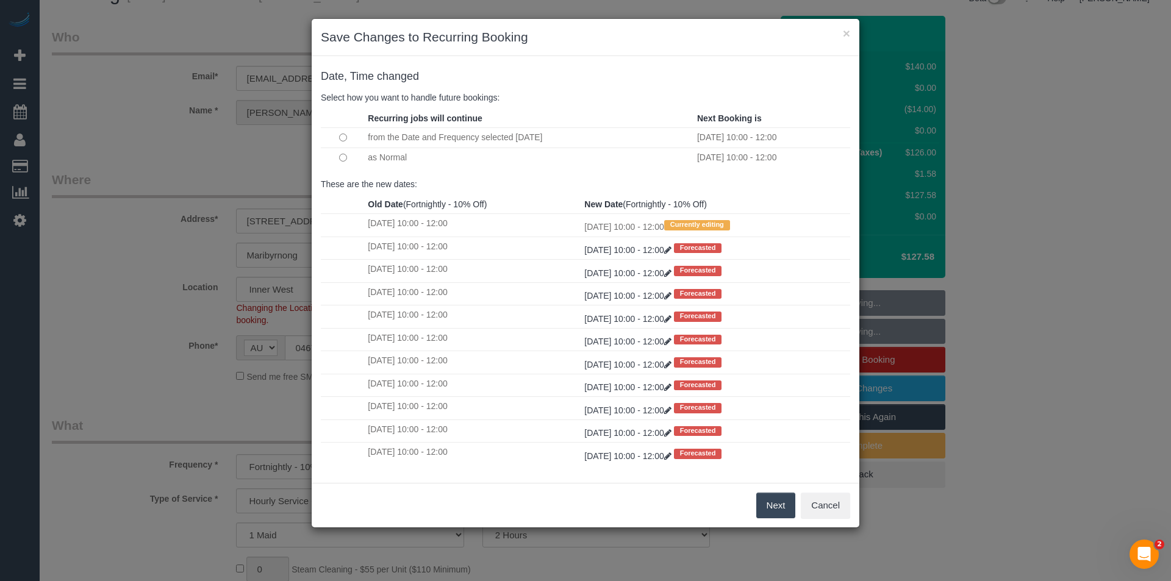
click at [774, 506] on button "Next" at bounding box center [777, 506] width 40 height 26
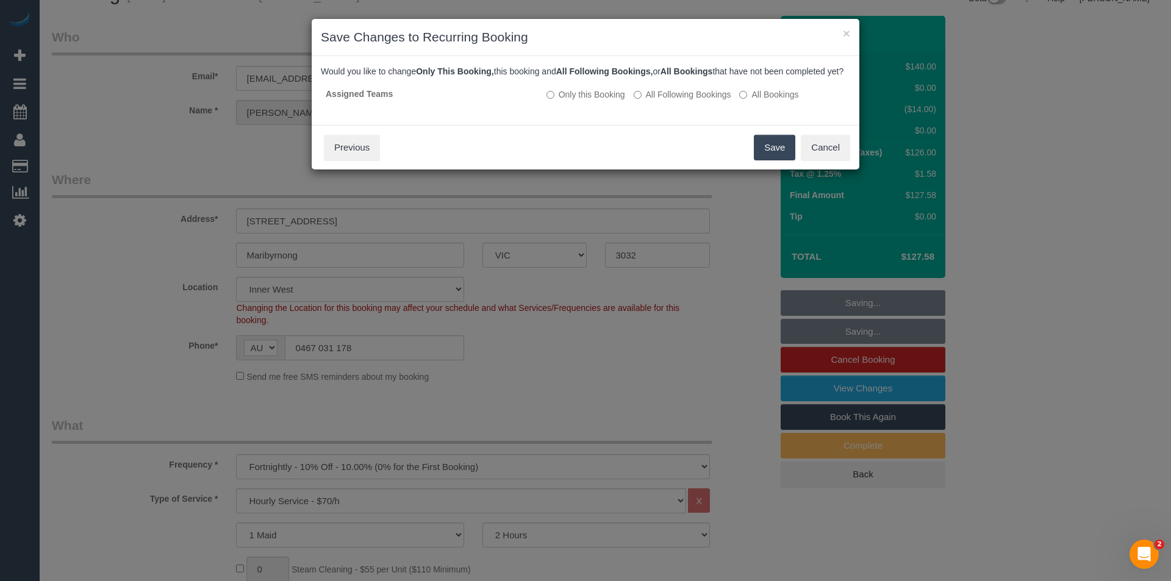
click at [780, 156] on button "Save" at bounding box center [774, 148] width 41 height 26
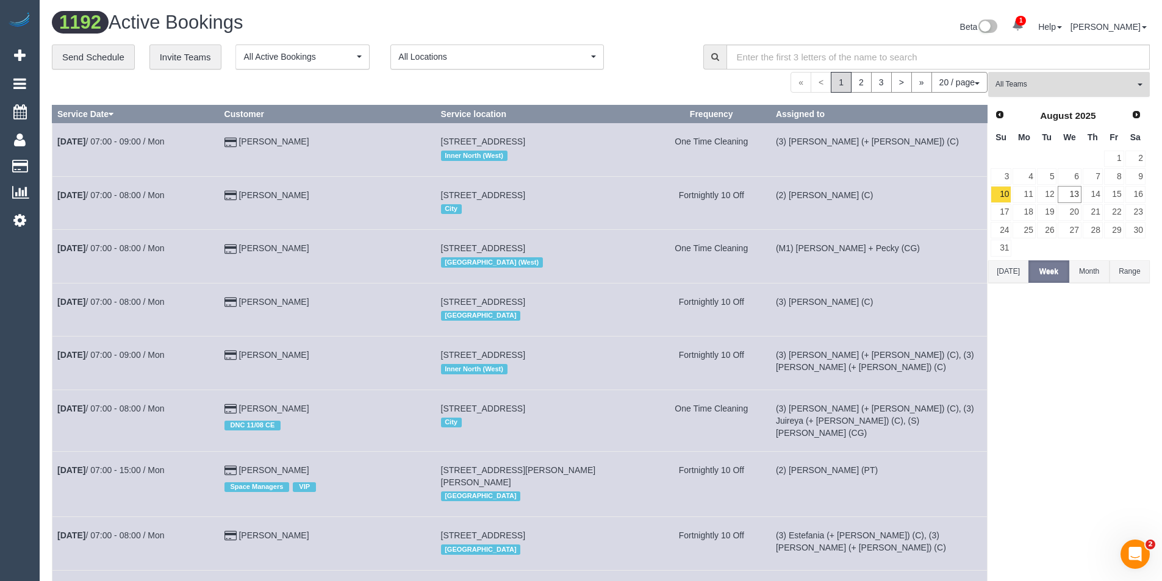
click at [1041, 88] on span "All Teams" at bounding box center [1065, 84] width 139 height 10
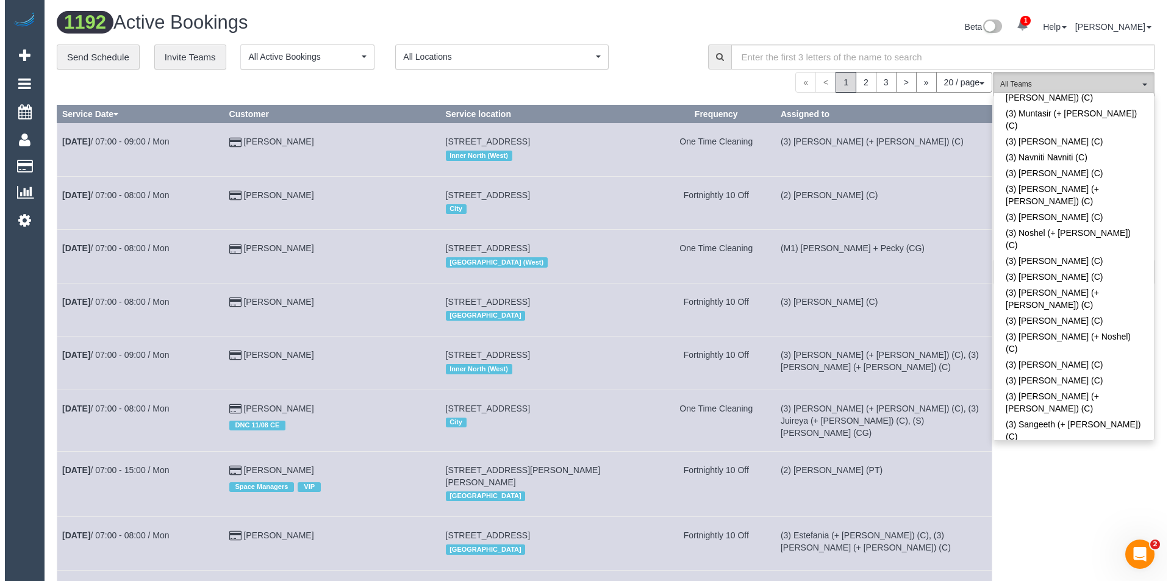
scroll to position [2989, 0]
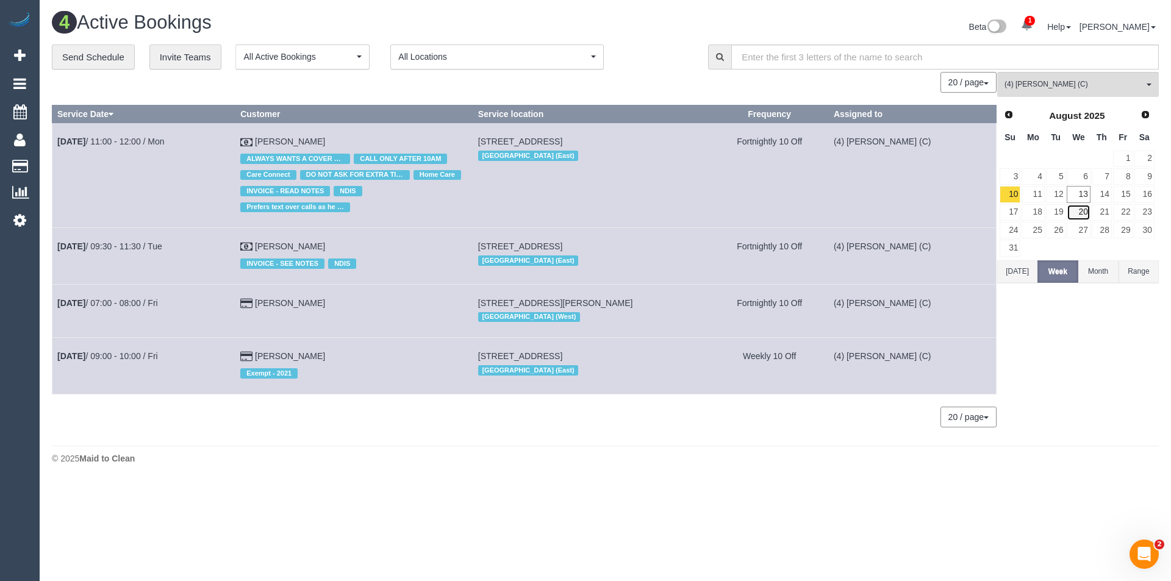
click at [1087, 214] on link "20" at bounding box center [1078, 212] width 23 height 16
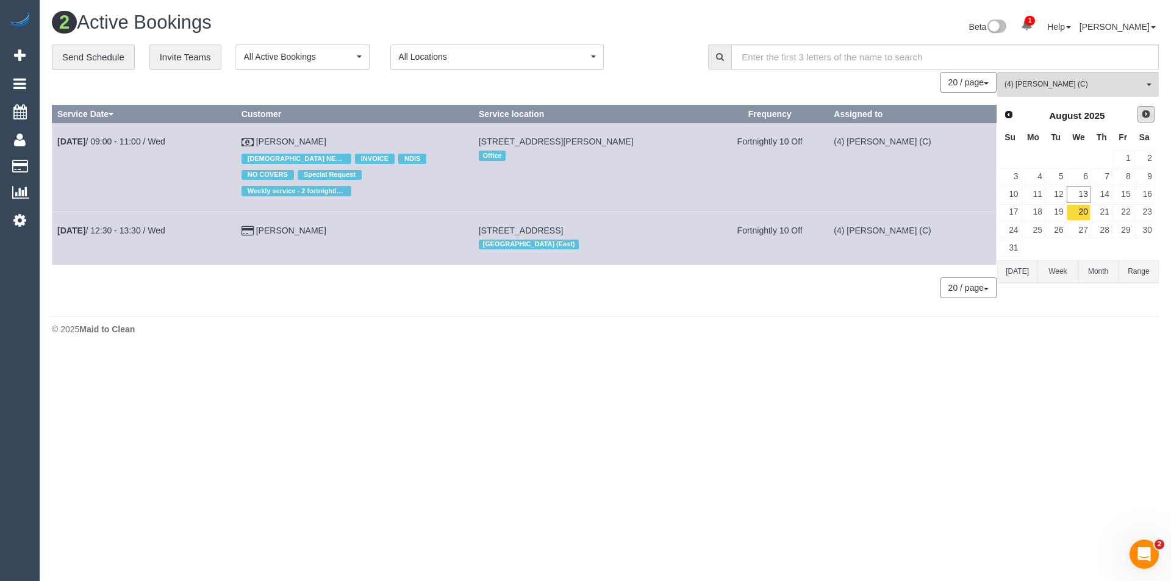
click at [1148, 115] on span "Next" at bounding box center [1146, 114] width 10 height 10
click at [1085, 164] on link "3" at bounding box center [1078, 159] width 23 height 16
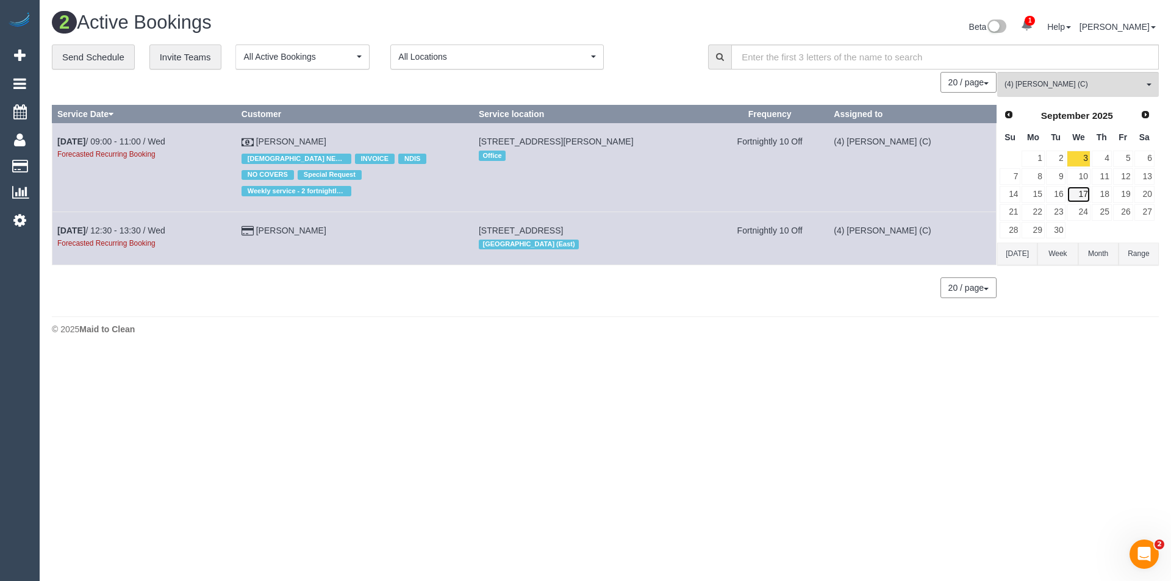
click at [1087, 196] on link "17" at bounding box center [1078, 194] width 23 height 16
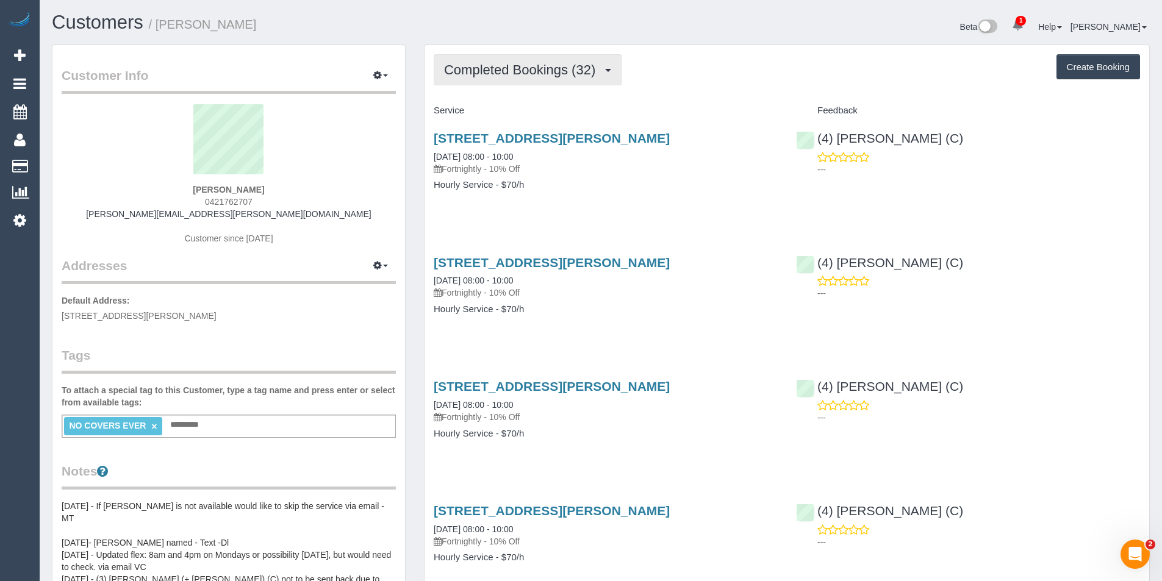
click at [520, 76] on span "Completed Bookings (32)" at bounding box center [522, 69] width 157 height 15
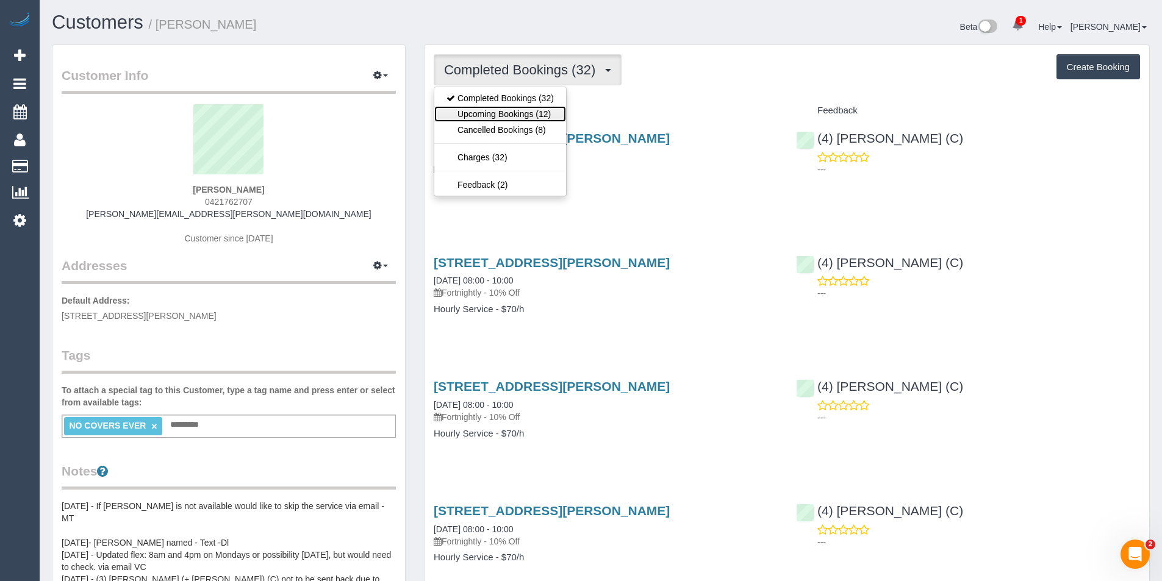
click at [522, 113] on link "Upcoming Bookings (12)" at bounding box center [500, 114] width 132 height 16
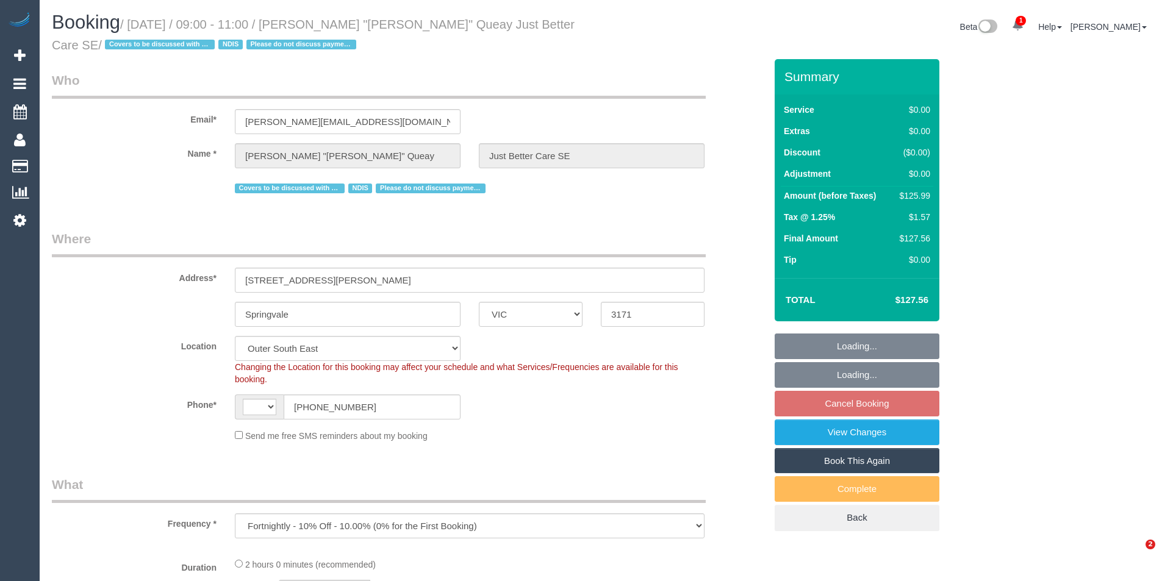
select select "VIC"
select select "object:450"
select select "120"
select select "string:AU"
select select "number:28"
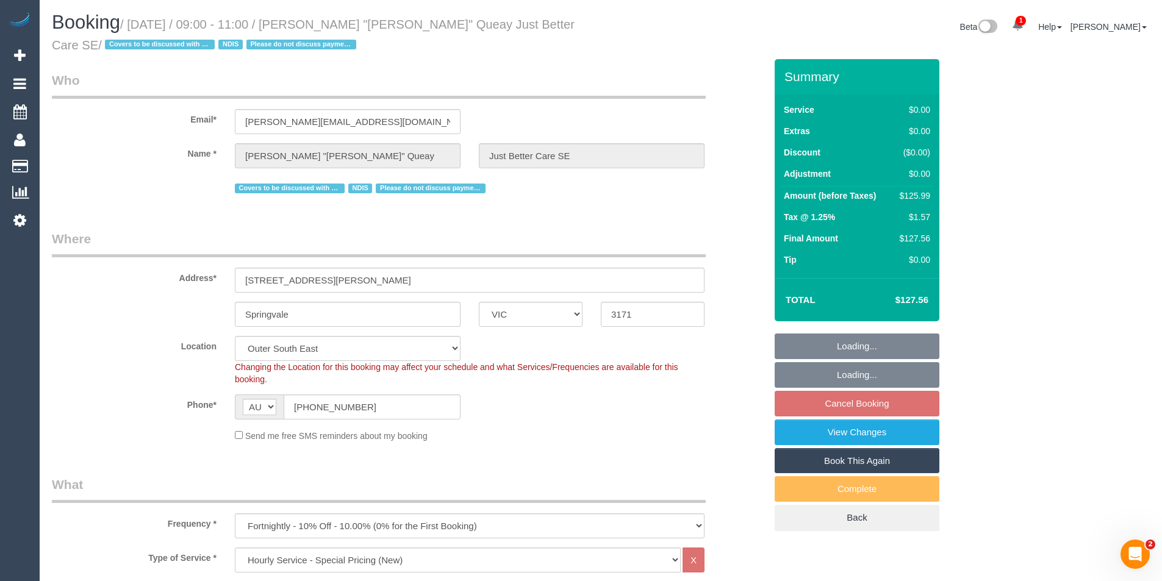
select select "number:14"
select select "number:18"
select select "number:25"
select select "number:35"
select select "number:13"
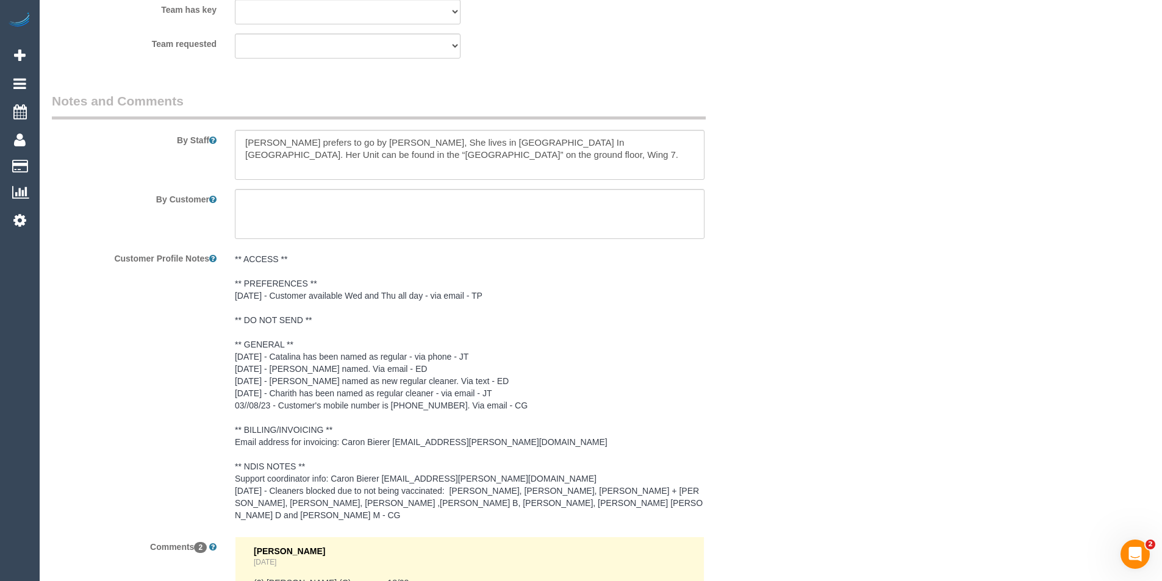
scroll to position [1647, 0]
click at [239, 143] on textarea at bounding box center [470, 157] width 470 height 50
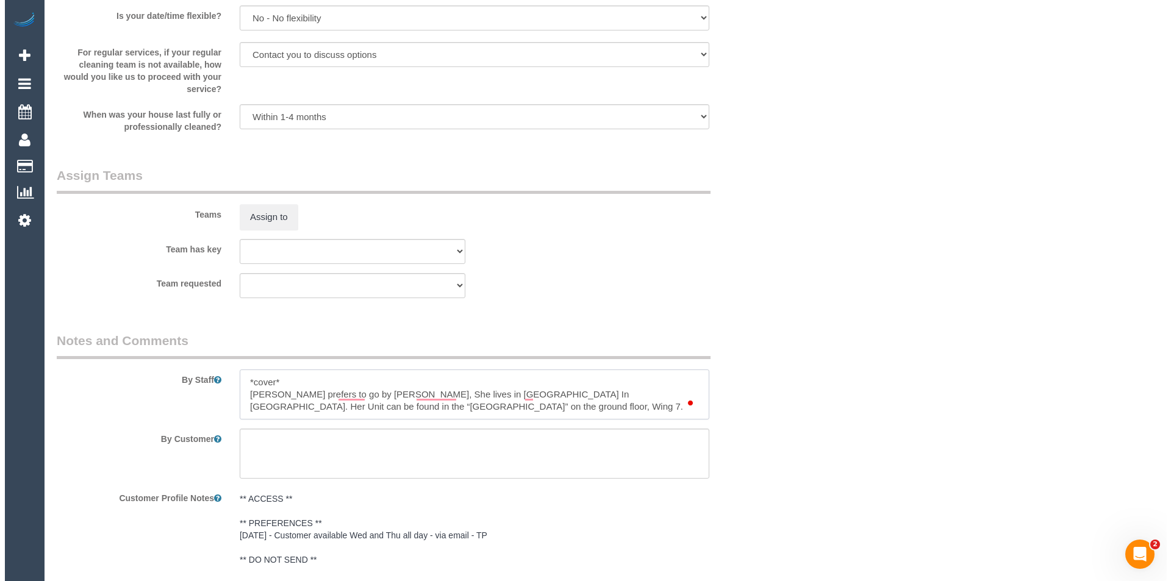
scroll to position [1403, 0]
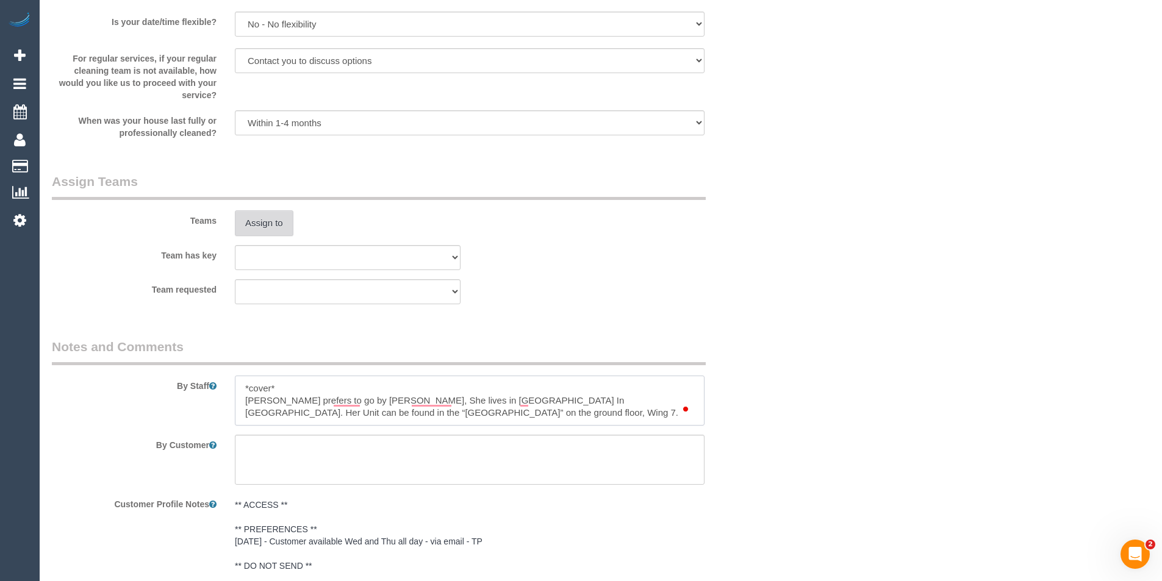
type textarea "*cover* [PERSON_NAME] prefers to go by [PERSON_NAME], She lives in [GEOGRAPHIC_…"
click at [266, 228] on button "Assign to" at bounding box center [264, 223] width 59 height 26
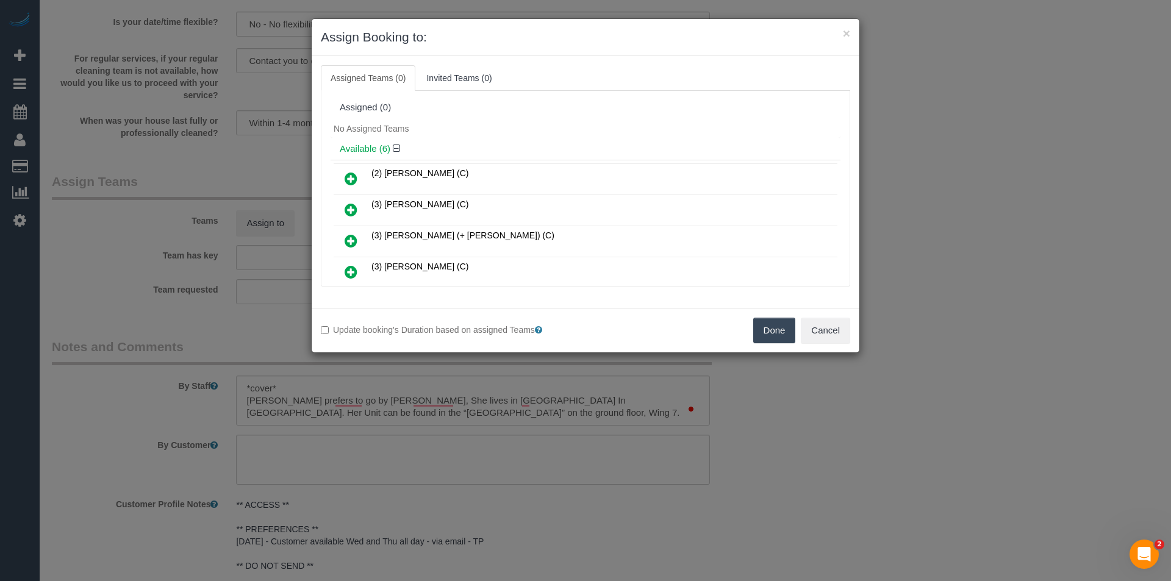
scroll to position [0, 0]
click at [715, 464] on div "× Assign Booking to: Assigned Teams (0) Invited Teams (0) Assigned (0) No Assig…" at bounding box center [585, 290] width 1171 height 581
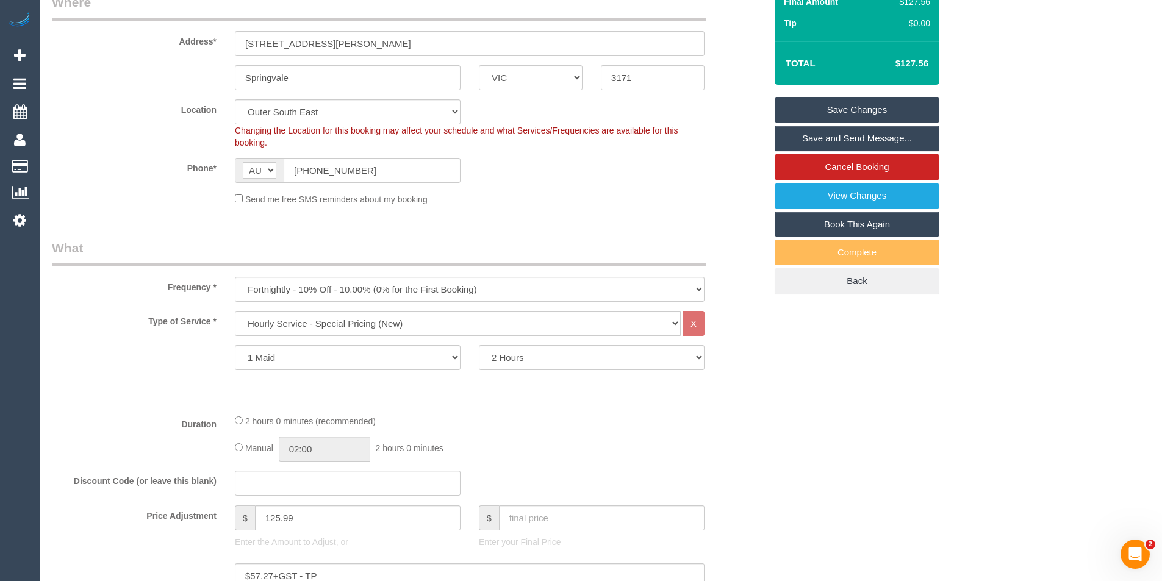
scroll to position [122, 0]
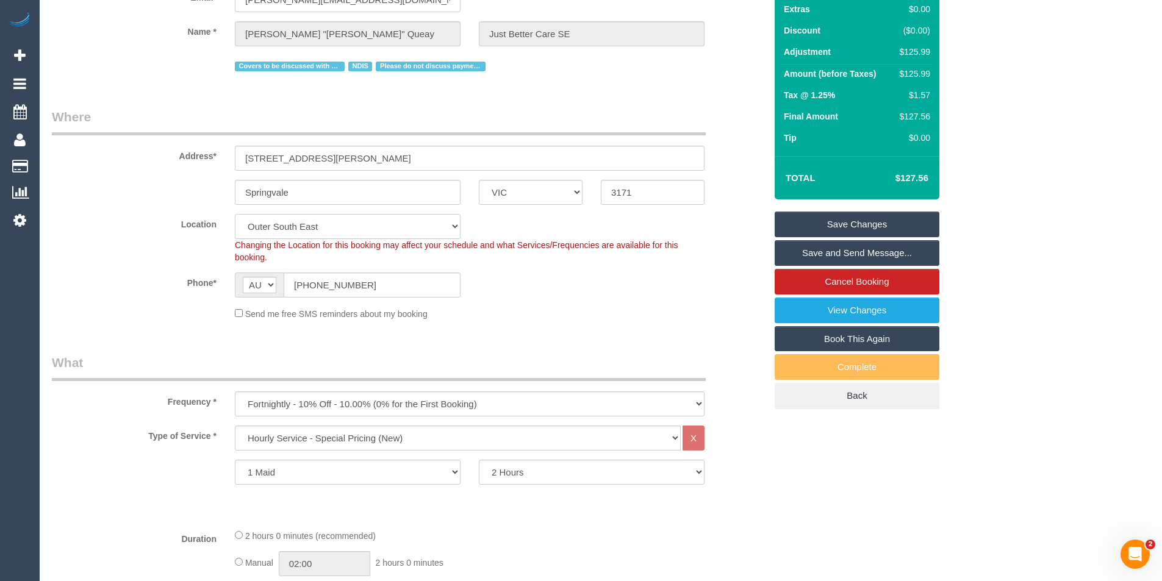
click at [325, 225] on select "Office [GEOGRAPHIC_DATA] (North) East (South) [GEOGRAPHIC_DATA] (East) [GEOGRAP…" at bounding box center [348, 226] width 226 height 25
select select "50"
click at [235, 214] on select "Office City East (North) East (South) Inner East Inner North (East) Inner North…" at bounding box center [348, 226] width 226 height 25
click at [554, 302] on sui-booking-location "Location Office City East (North) East (South) Inner East Inner North (East) In…" at bounding box center [409, 267] width 714 height 106
select select "object:2612"
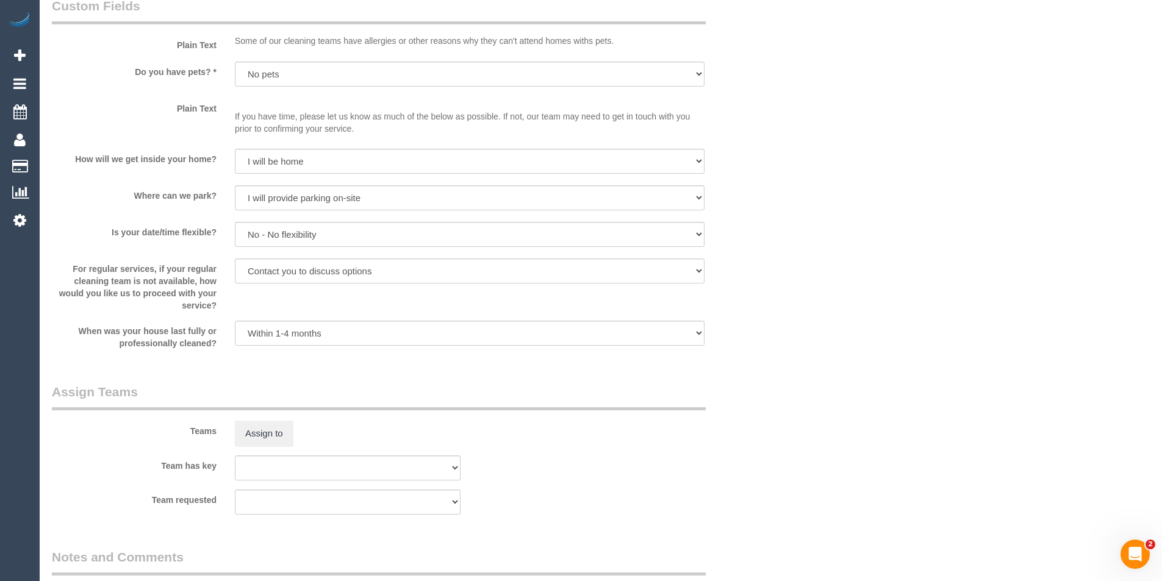
scroll to position [1403, 0]
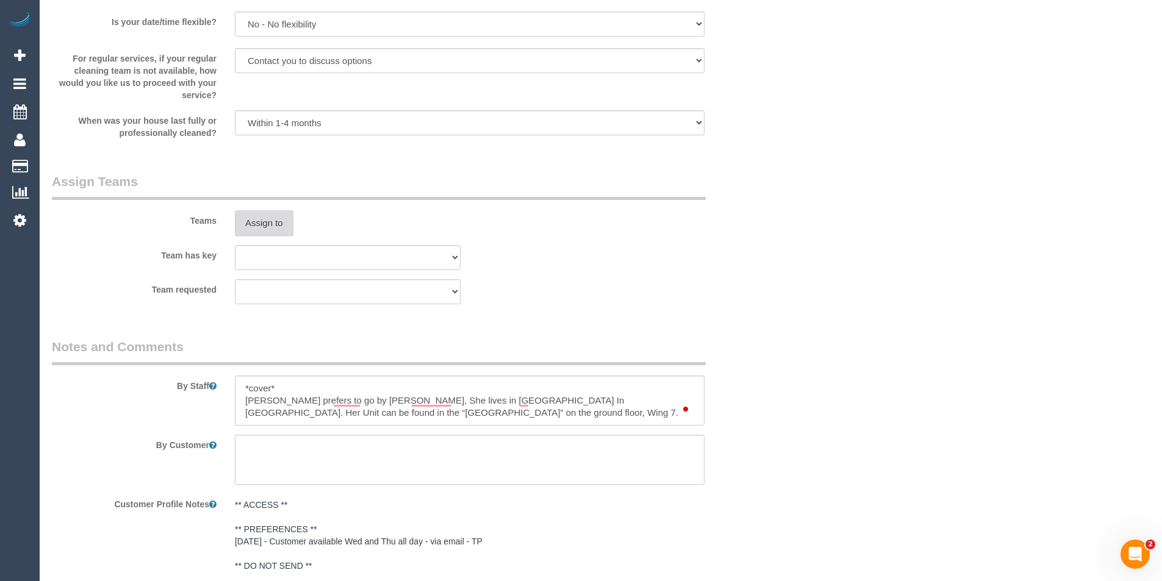
click at [250, 232] on button "Assign to" at bounding box center [264, 223] width 59 height 26
click at [275, 218] on button "Assign to" at bounding box center [264, 223] width 59 height 26
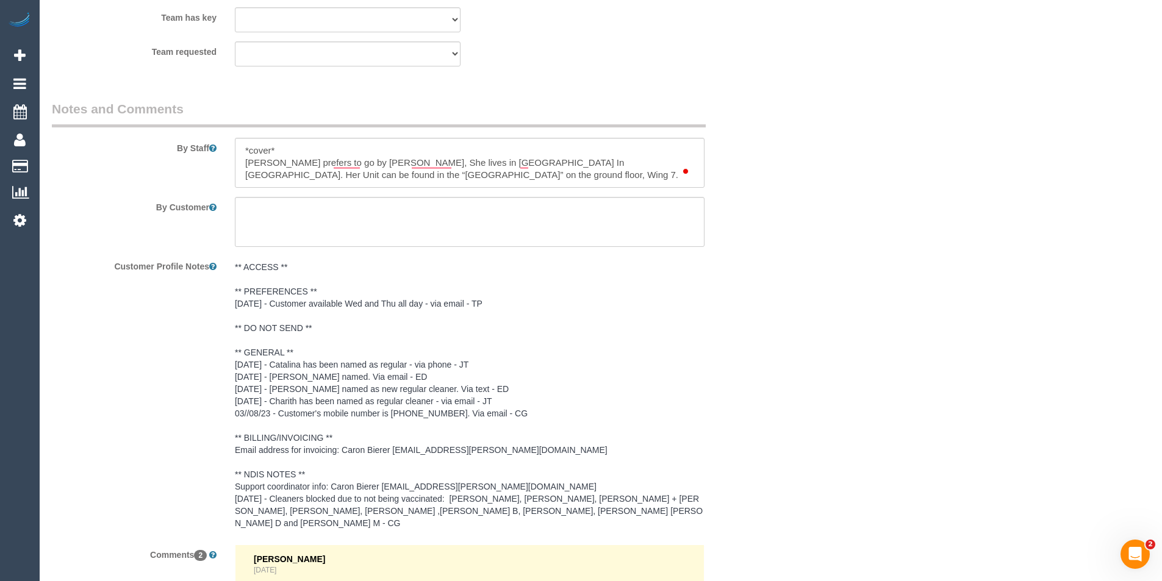
scroll to position [1458, 0]
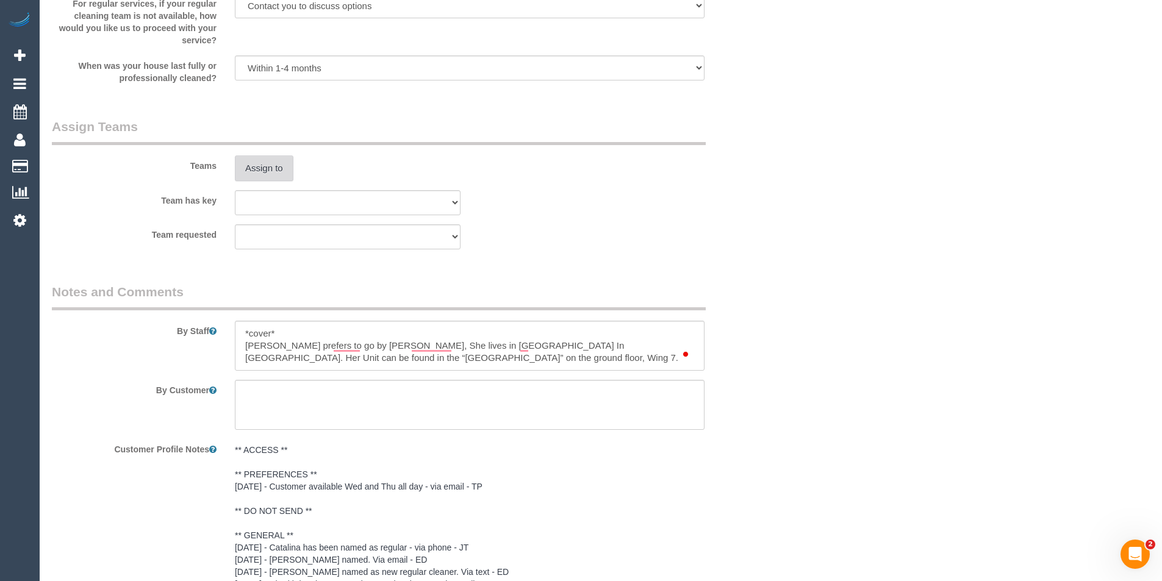
click at [276, 181] on button "Assign to" at bounding box center [264, 169] width 59 height 26
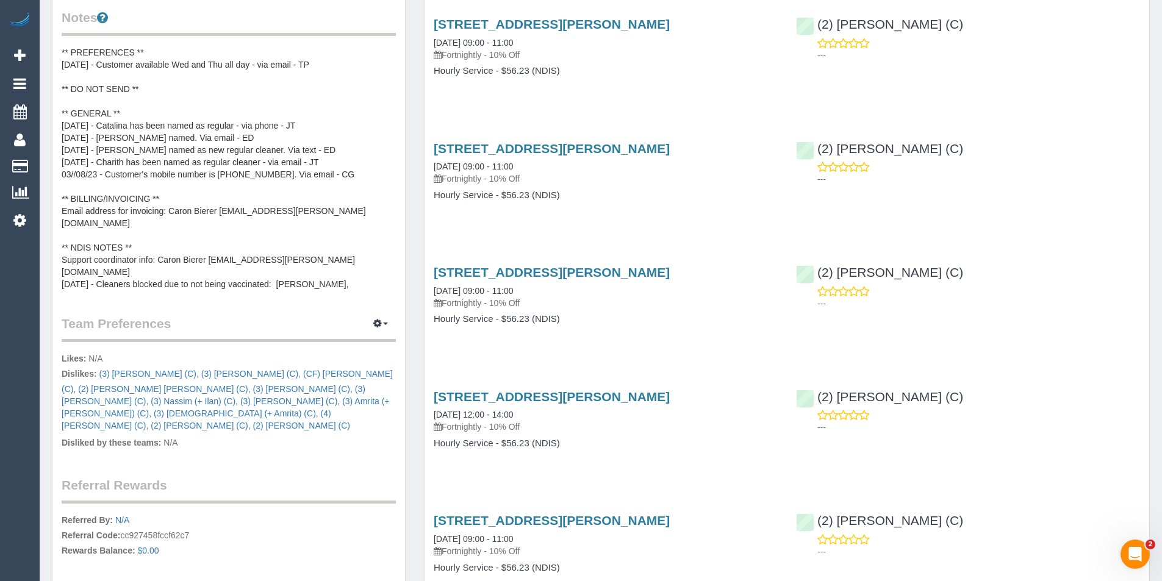
scroll to position [488, 0]
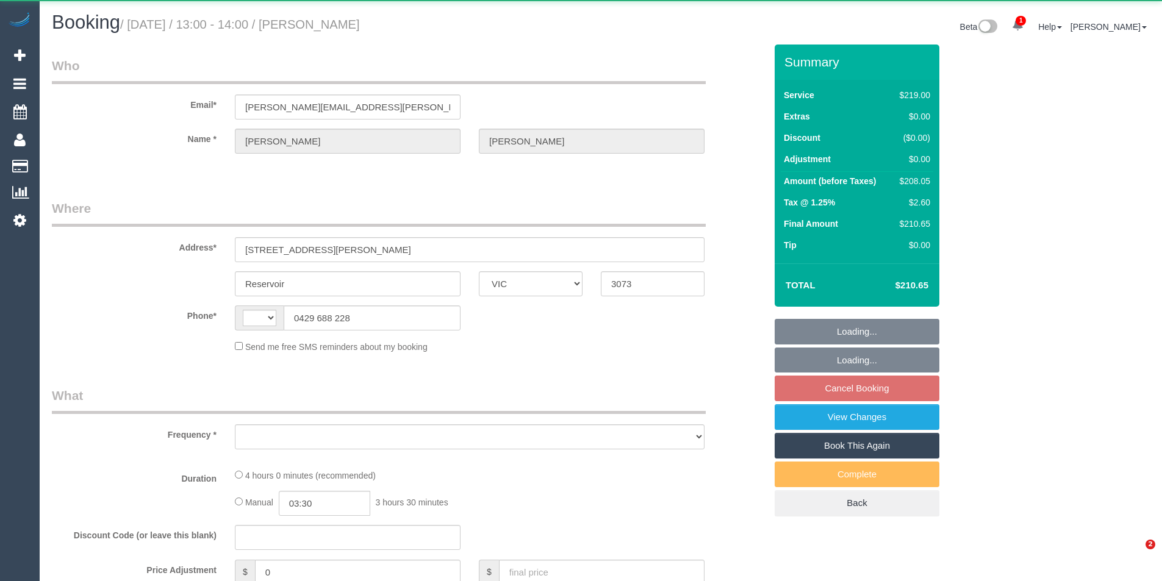
select select "VIC"
select select "object:284"
select select "string:AU"
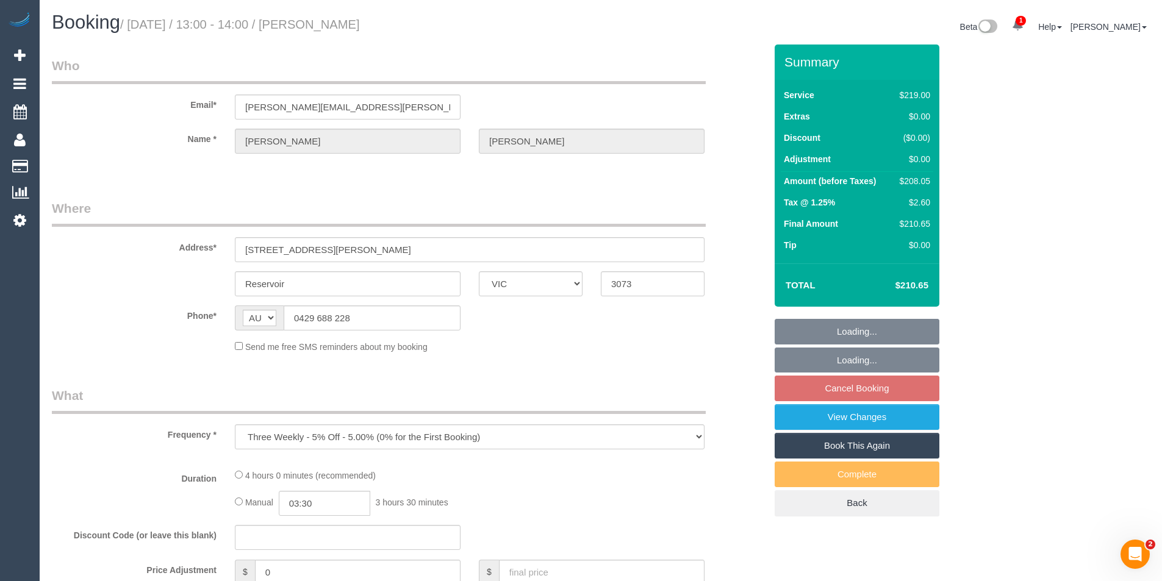
select select "string:stripe-pm_1P5Gs92GScqysDRVcRzcUGDE"
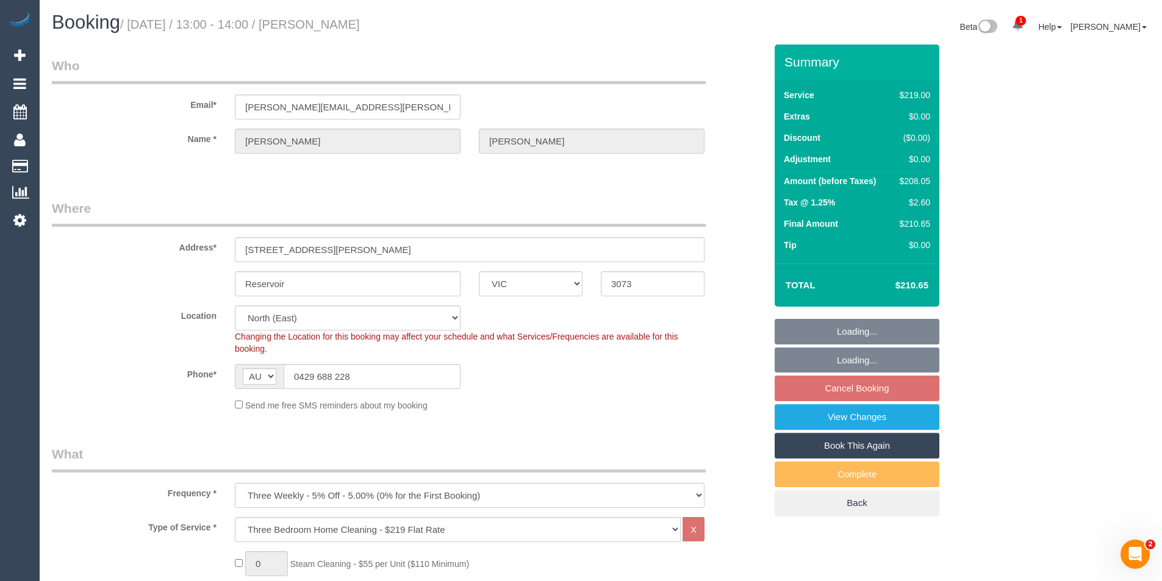
select select "object:634"
select select "number:28"
select select "number:14"
select select "number:18"
select select "number:22"
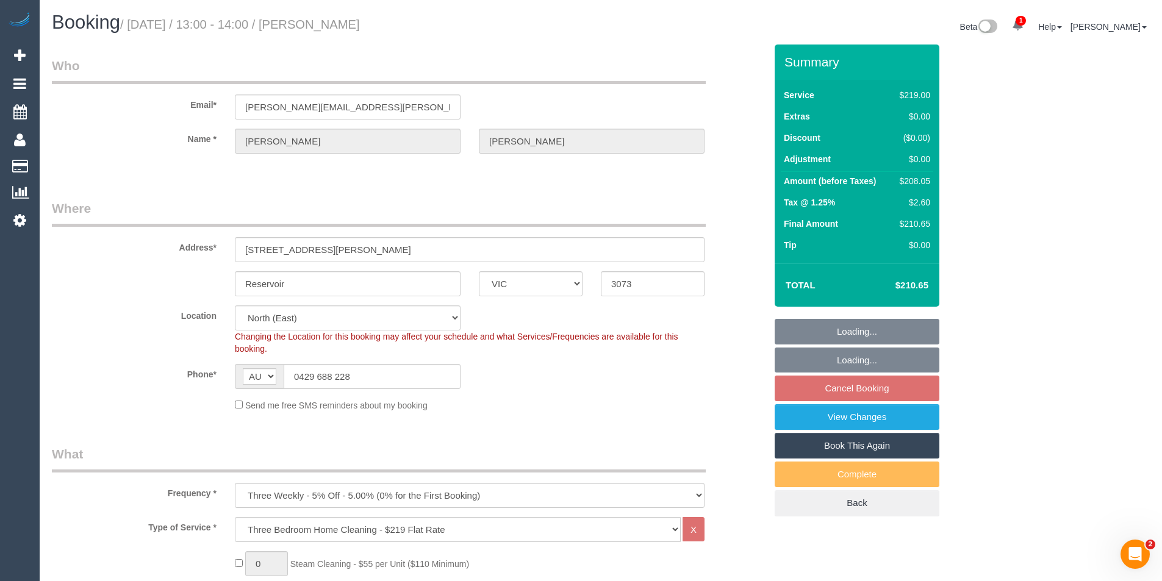
select select "number:35"
select select "number:12"
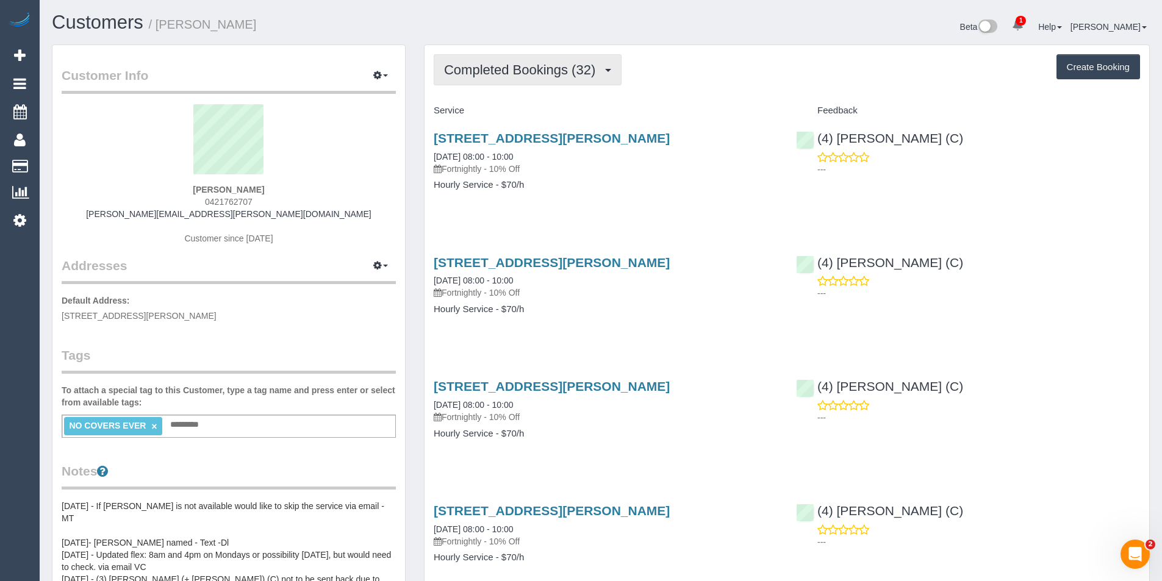
click at [588, 60] on button "Completed Bookings (32)" at bounding box center [528, 69] width 188 height 31
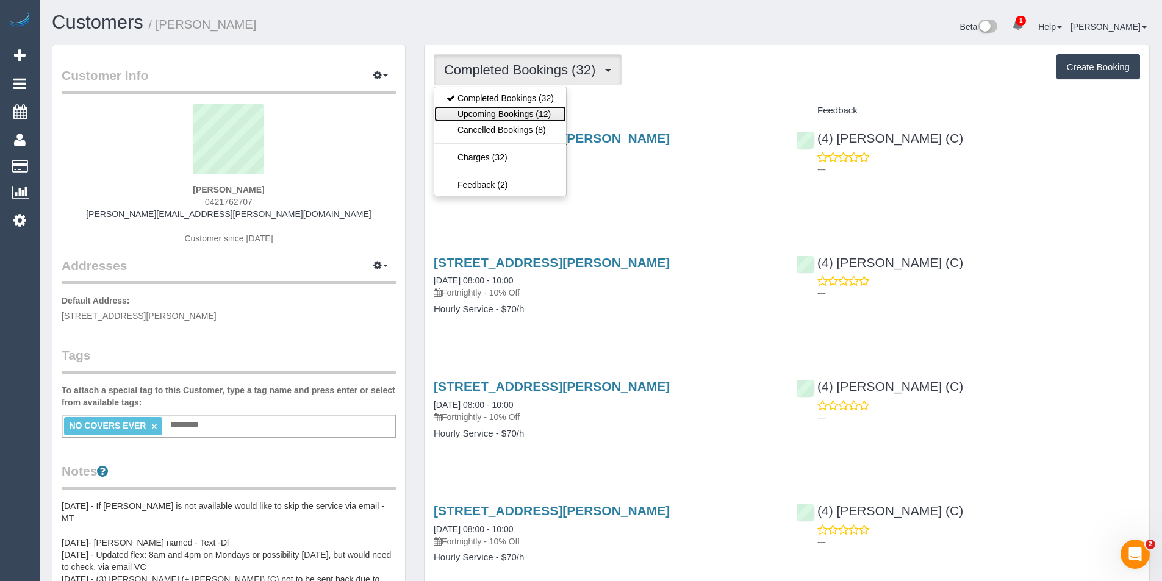
click at [537, 120] on link "Upcoming Bookings (12)" at bounding box center [500, 114] width 132 height 16
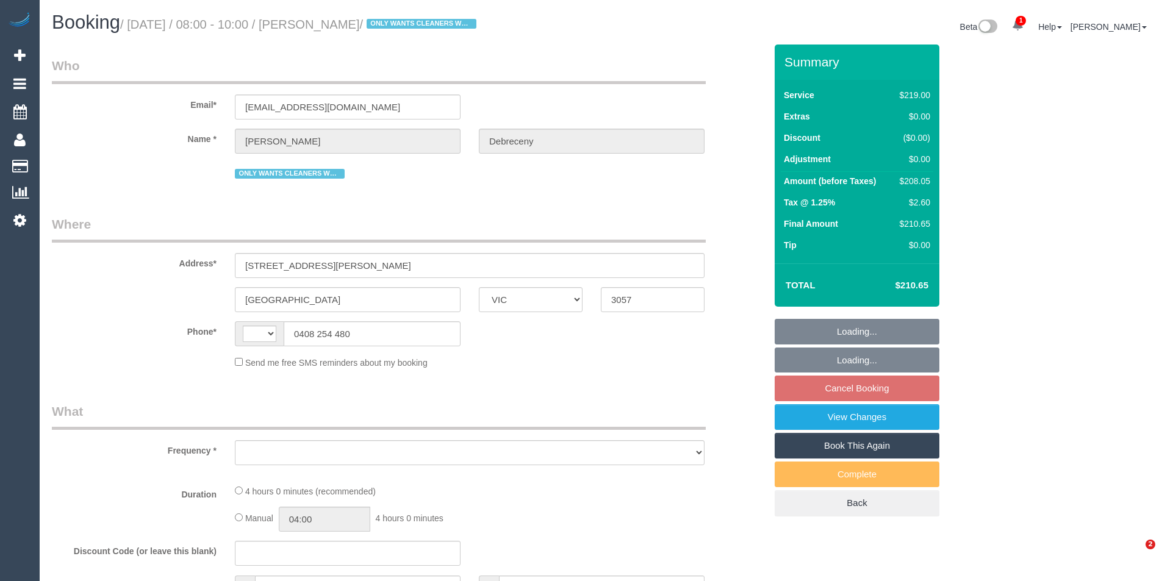
select select "VIC"
select select "object:293"
select select "string:stripe-pm_1QSYE42GScqysDRV0aWtKGdt"
select select "number:30"
select select "number:16"
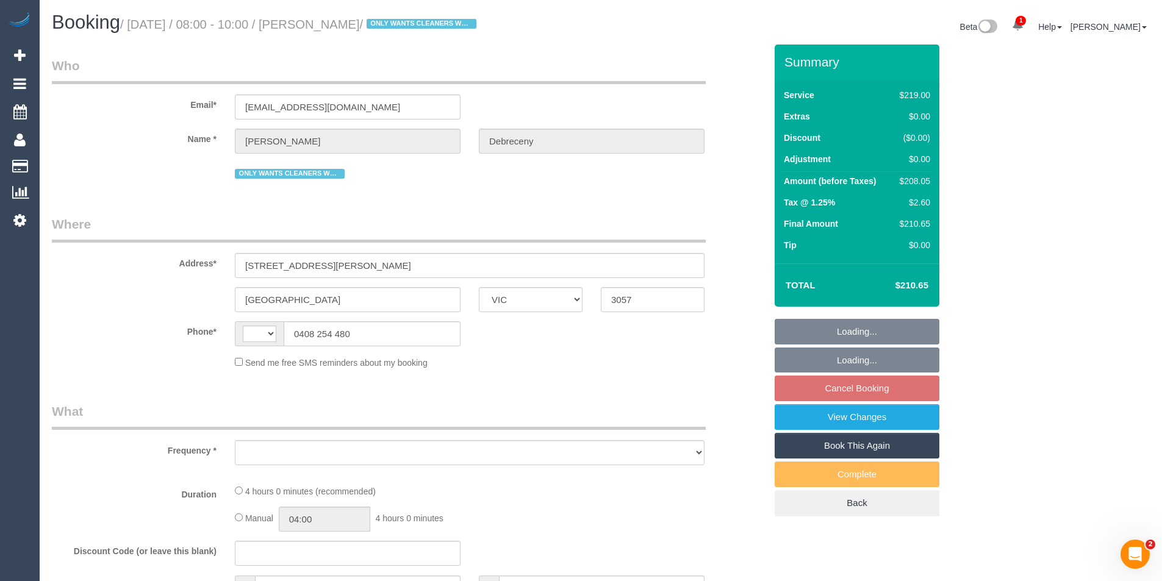
select select "number:19"
select select "number:22"
select select "number:34"
select select "number:13"
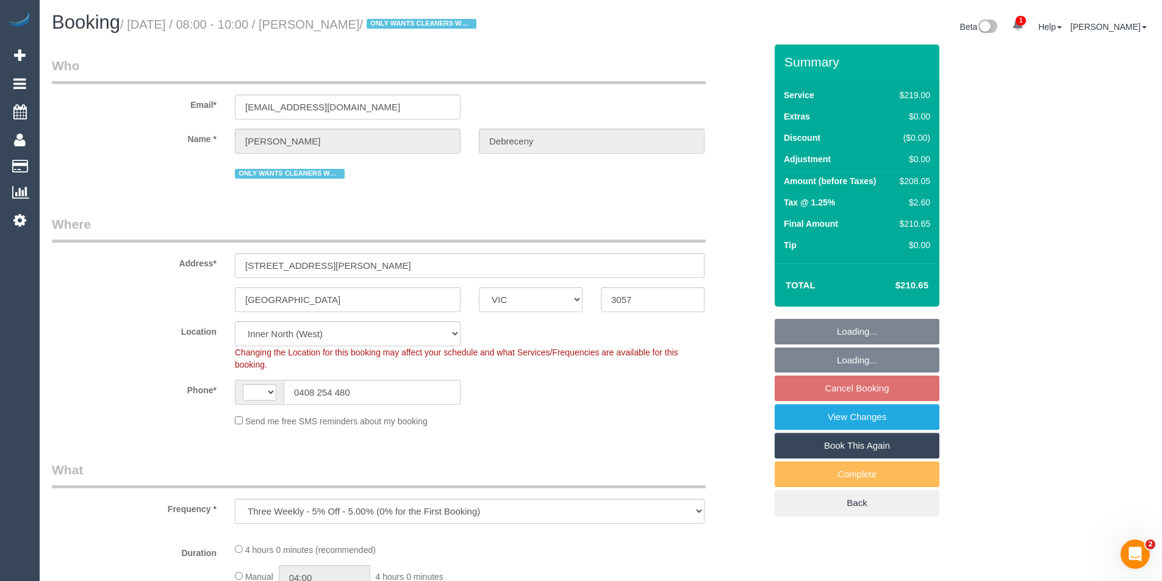
select select "object:789"
select select "string:AU"
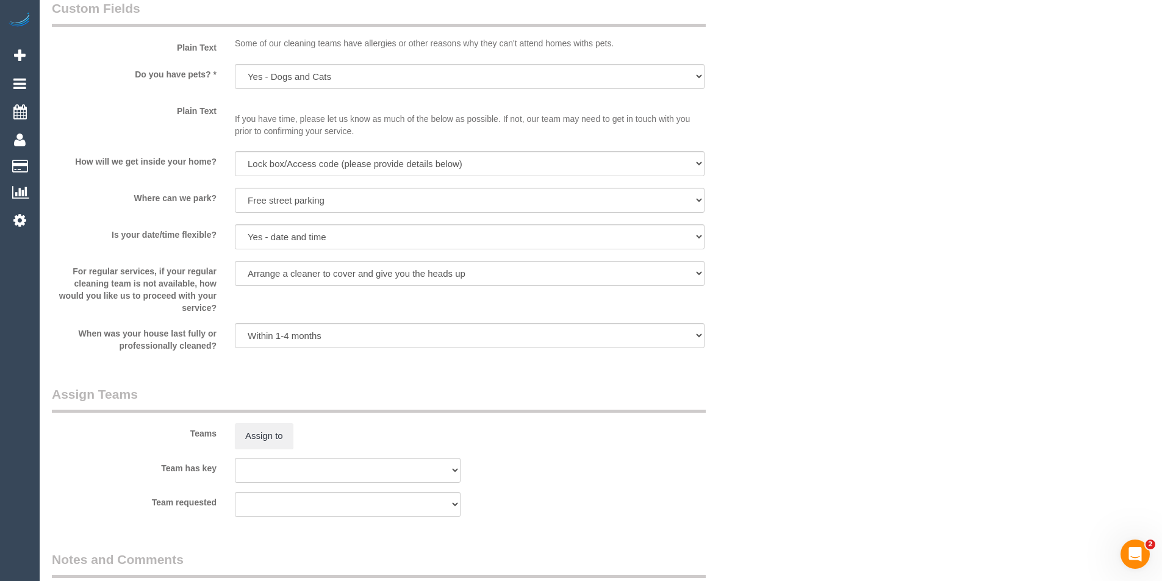
scroll to position [1708, 0]
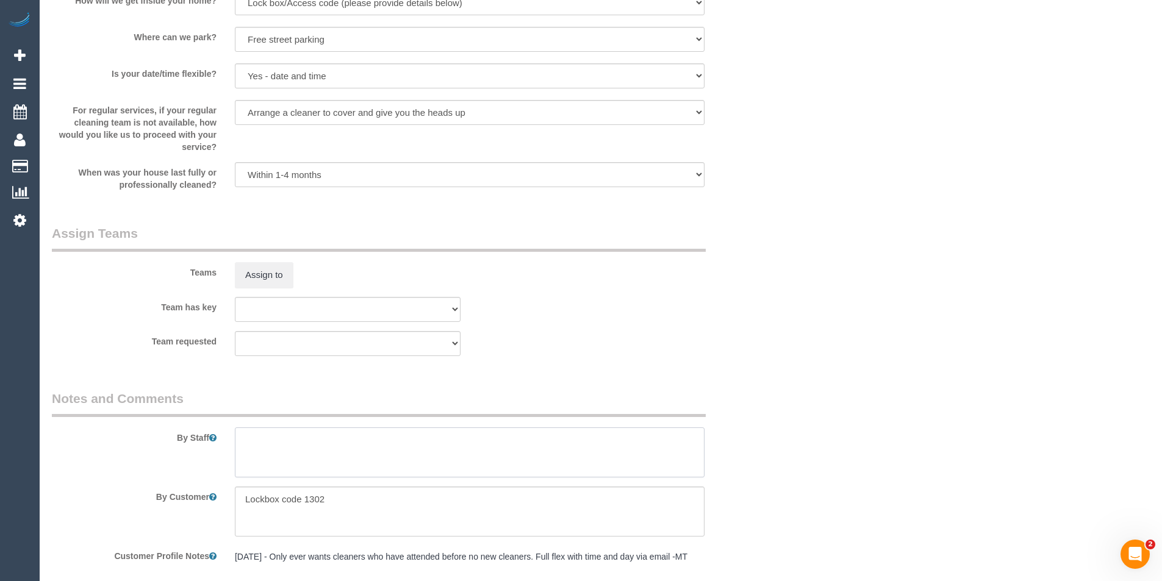
drag, startPoint x: 293, startPoint y: 451, endPoint x: 301, endPoint y: 452, distance: 7.3
click at [293, 451] on textarea at bounding box center [470, 453] width 470 height 50
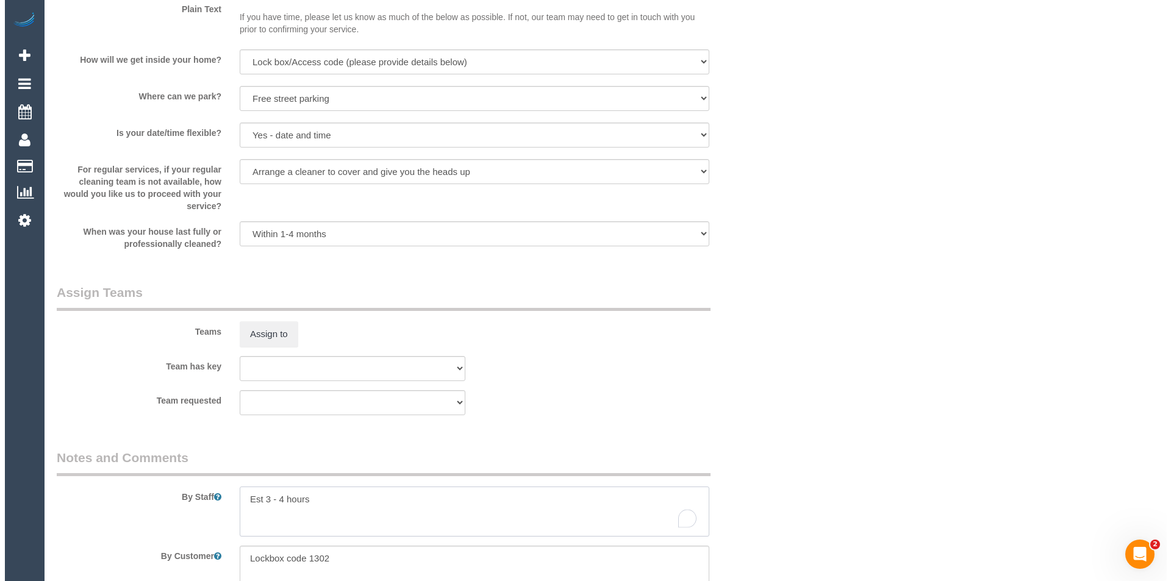
scroll to position [1647, 0]
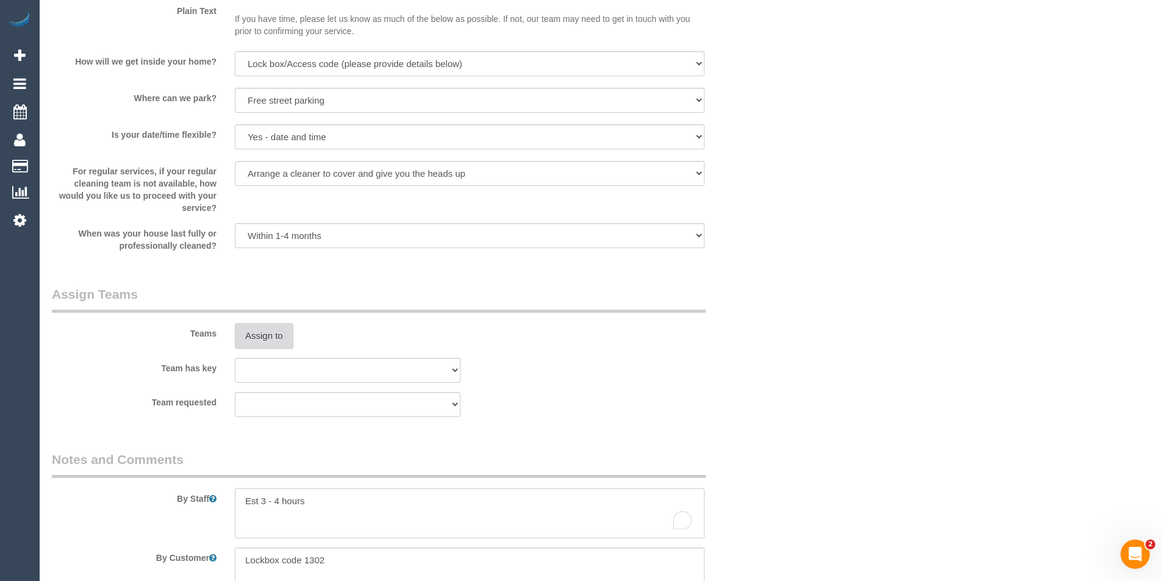
type textarea "Est 3 - 4 hours"
click at [263, 341] on button "Assign to" at bounding box center [264, 336] width 59 height 26
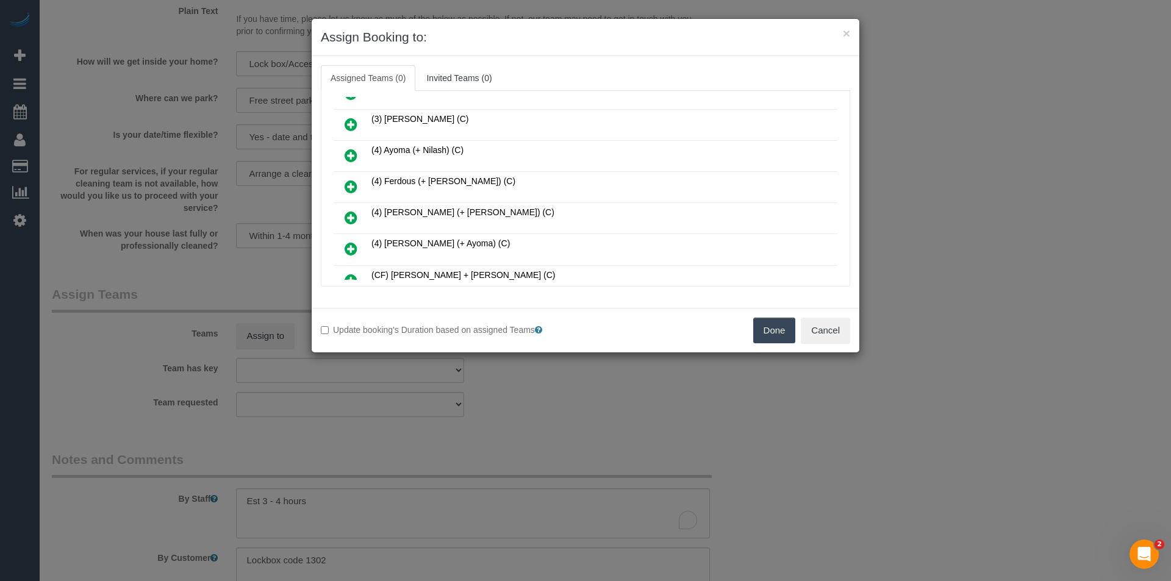
scroll to position [1159, 0]
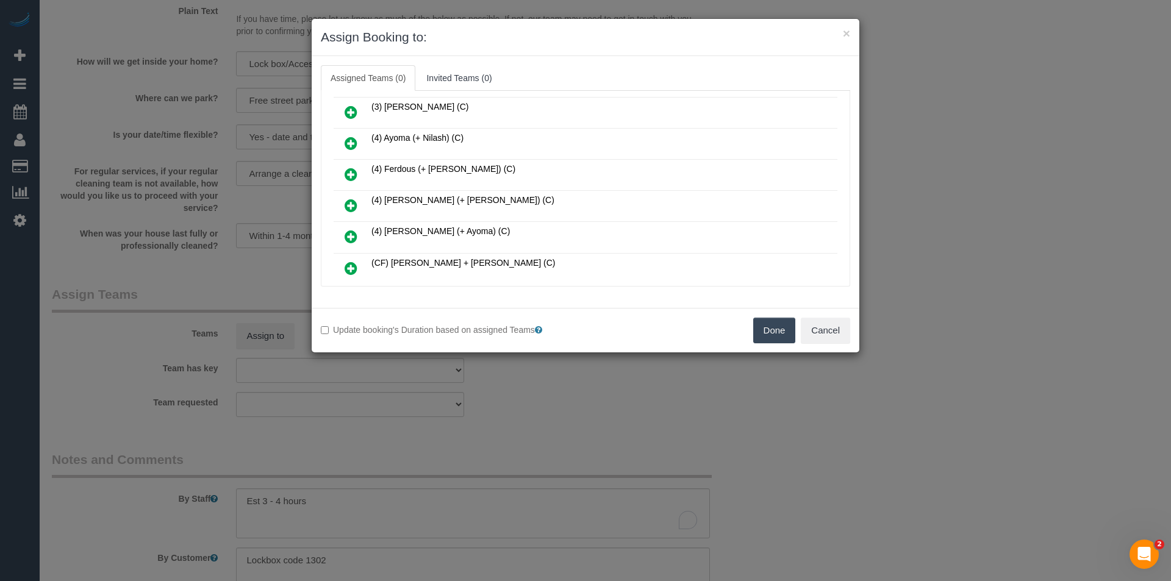
click at [354, 173] on icon at bounding box center [351, 174] width 13 height 15
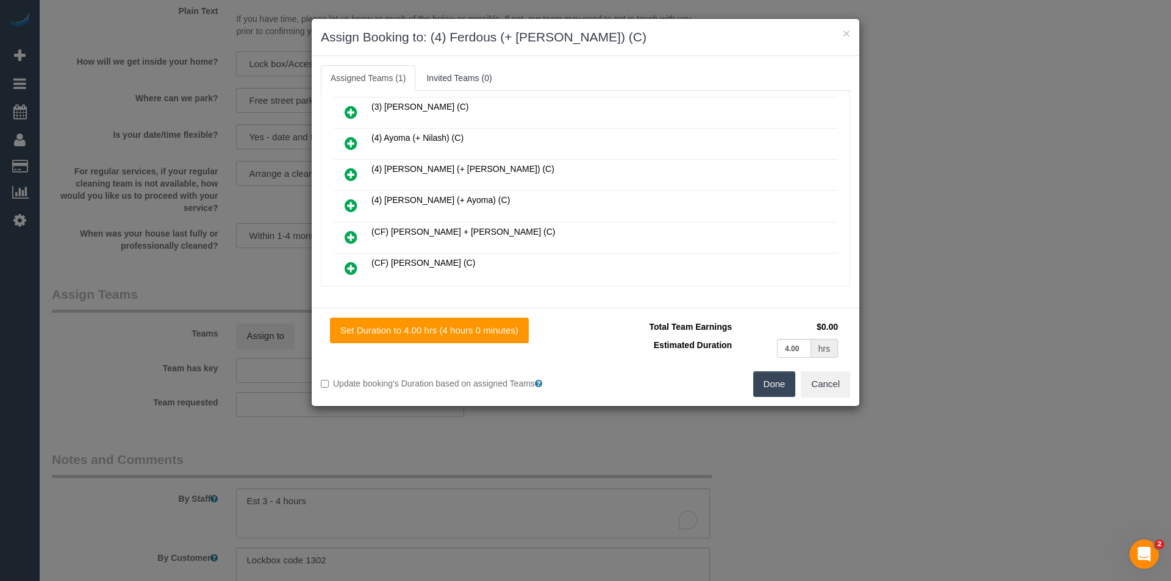
click at [354, 173] on icon at bounding box center [351, 174] width 13 height 15
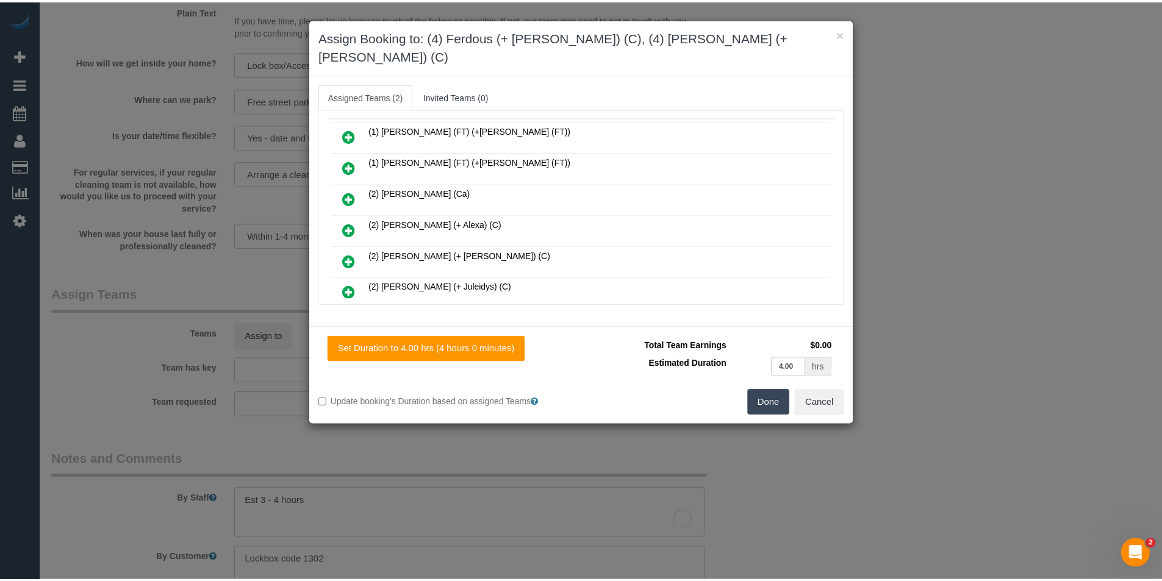
scroll to position [0, 0]
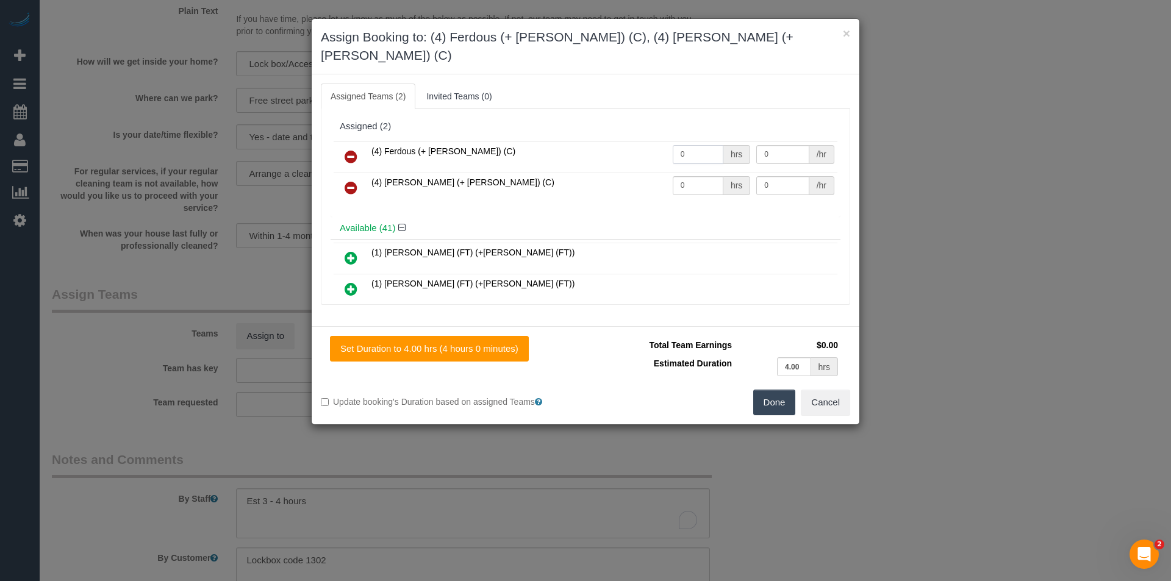
drag, startPoint x: 700, startPoint y: 136, endPoint x: 609, endPoint y: 150, distance: 92.0
click at [609, 150] on tr "(4) Ferdous (+ Forkan) (C) 0 hrs 0 /hr" at bounding box center [586, 157] width 504 height 31
click at [677, 145] on input "0" at bounding box center [698, 154] width 51 height 19
drag, startPoint x: 658, startPoint y: 139, endPoint x: 620, endPoint y: 141, distance: 37.3
click at [620, 142] on tr "(4) Ferdous (+ Forkan) (C) 0 hrs 0 /hr" at bounding box center [586, 157] width 504 height 31
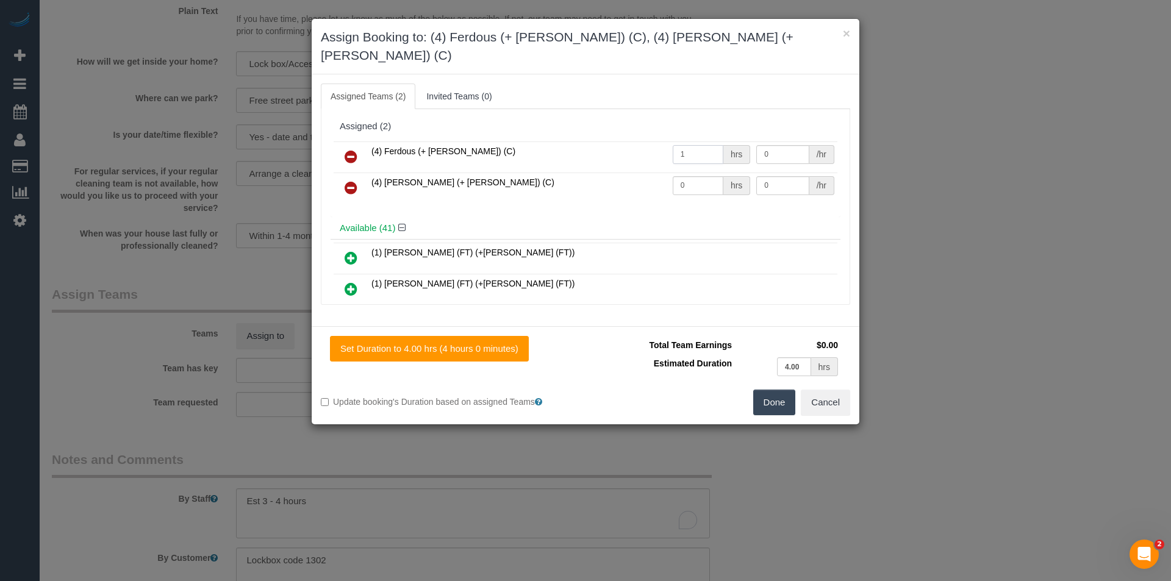
type input "1"
type input "65"
drag, startPoint x: 688, startPoint y: 160, endPoint x: 636, endPoint y: 163, distance: 51.9
click at [636, 173] on tr "(4) Forkan (+ Ferdous) (C) 0 hrs 0 /hr" at bounding box center [586, 188] width 504 height 31
type input "1"
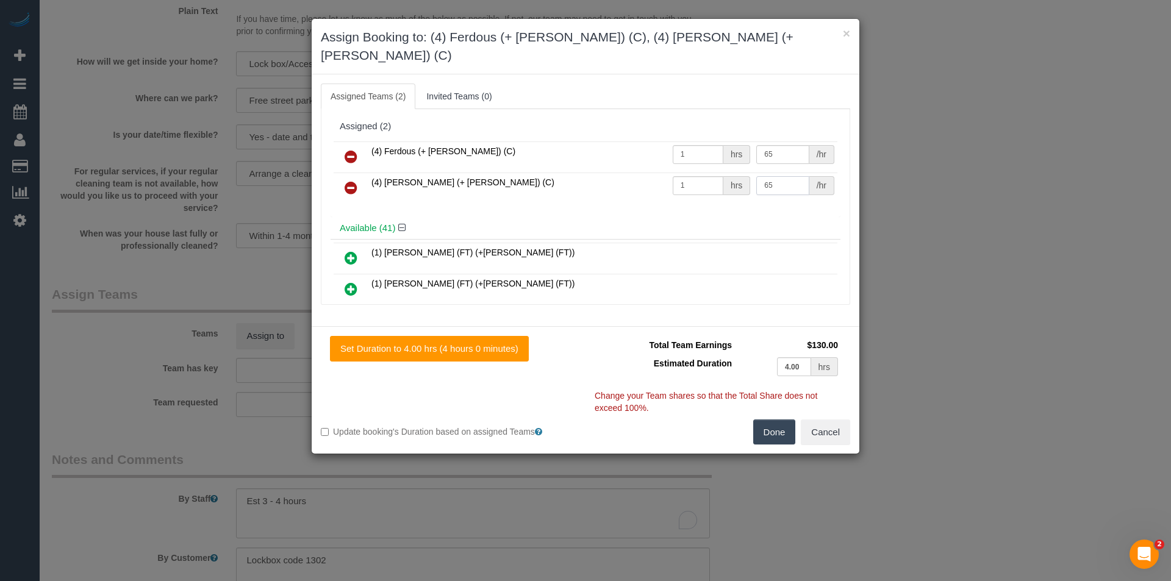
type input "65"
click at [766, 421] on button "Done" at bounding box center [774, 433] width 43 height 26
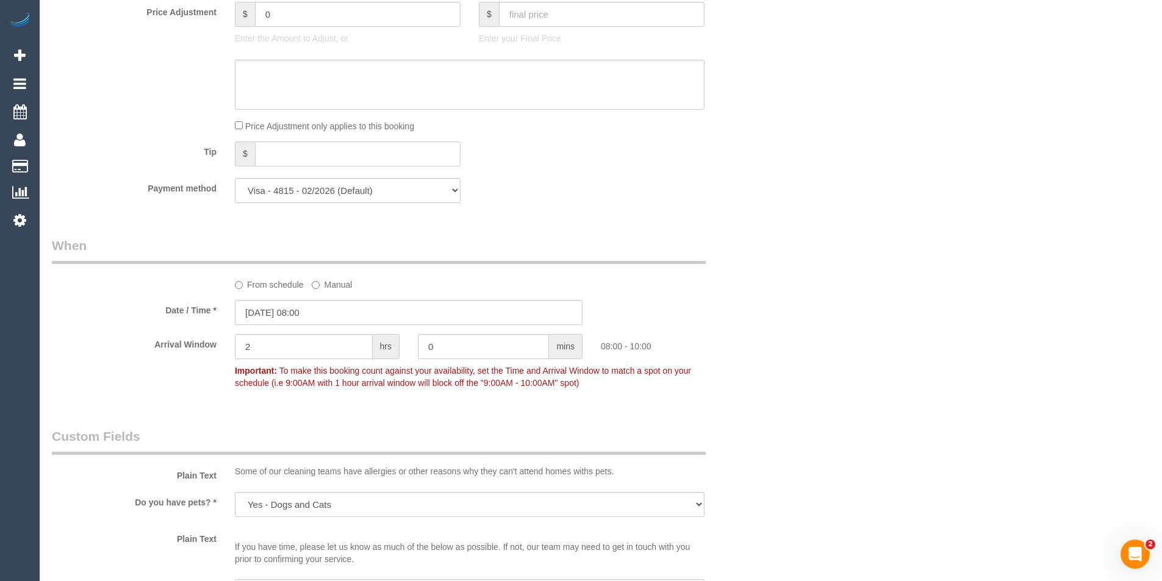
scroll to position [753, 0]
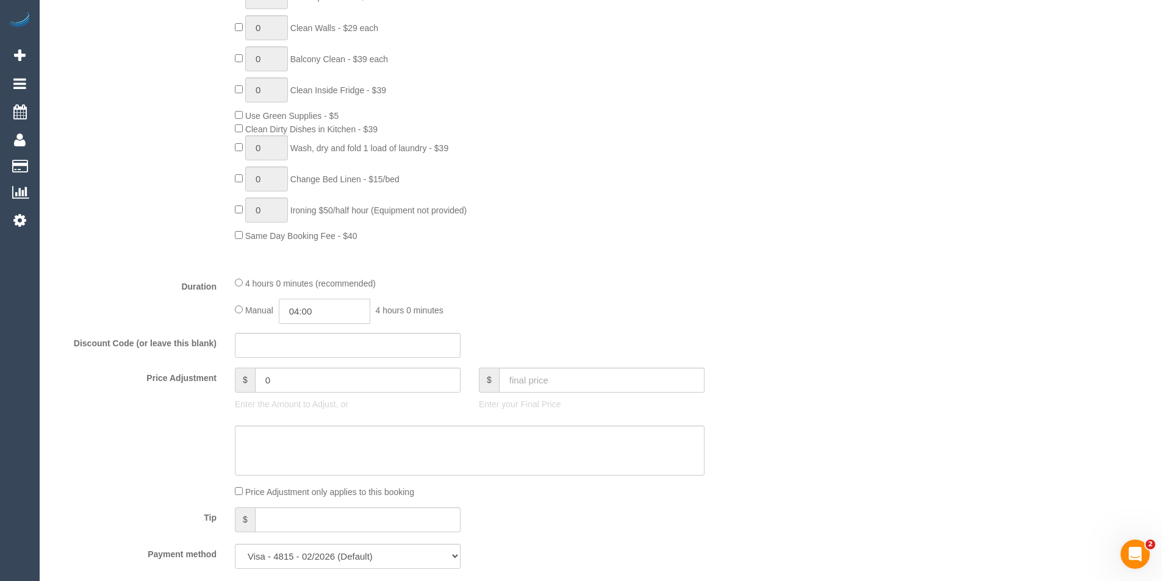
click at [329, 306] on input "04:00" at bounding box center [325, 311] width 92 height 25
type input "02:00"
click at [314, 356] on li "02:00" at bounding box center [311, 358] width 54 height 16
click at [588, 300] on div "Manual 02:00 2 hours 0 minutes" at bounding box center [470, 311] width 470 height 25
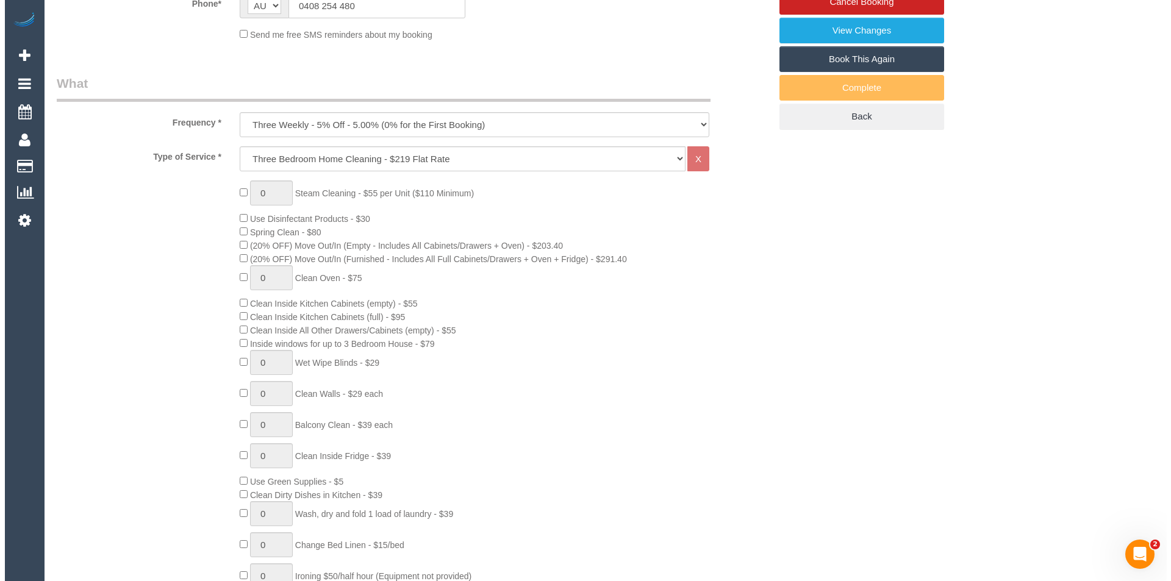
scroll to position [0, 0]
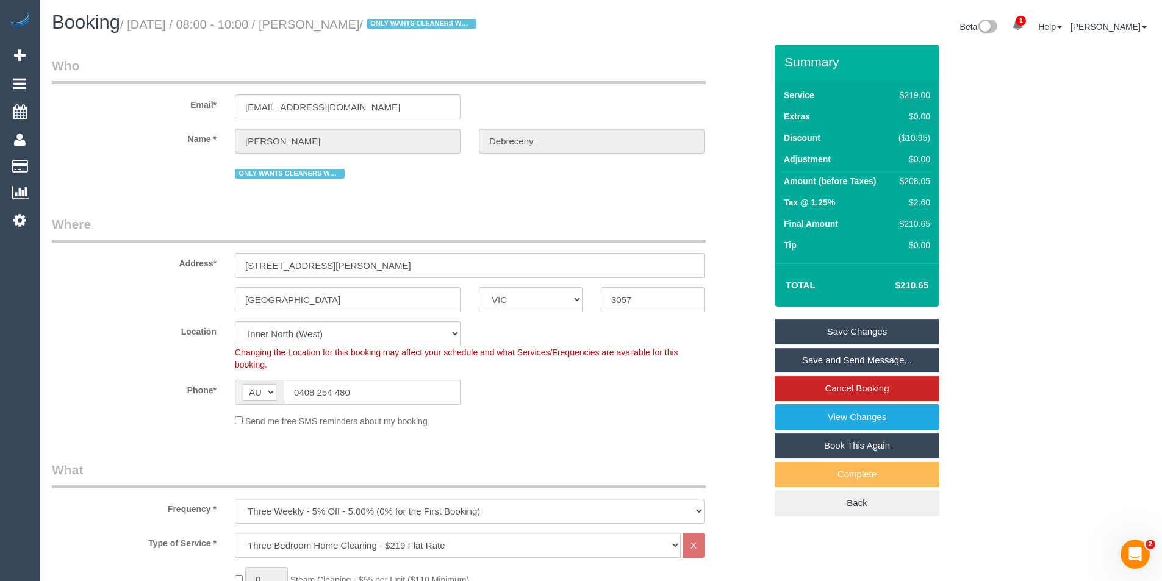
click at [829, 355] on link "Save and Send Message..." at bounding box center [857, 361] width 165 height 26
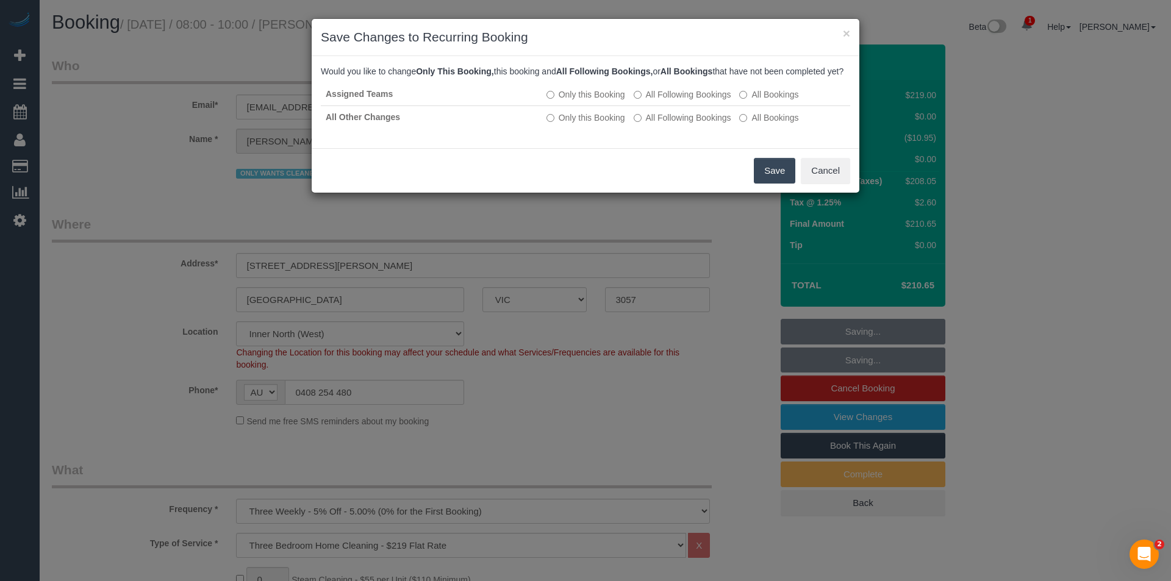
click at [788, 179] on button "Save" at bounding box center [774, 171] width 41 height 26
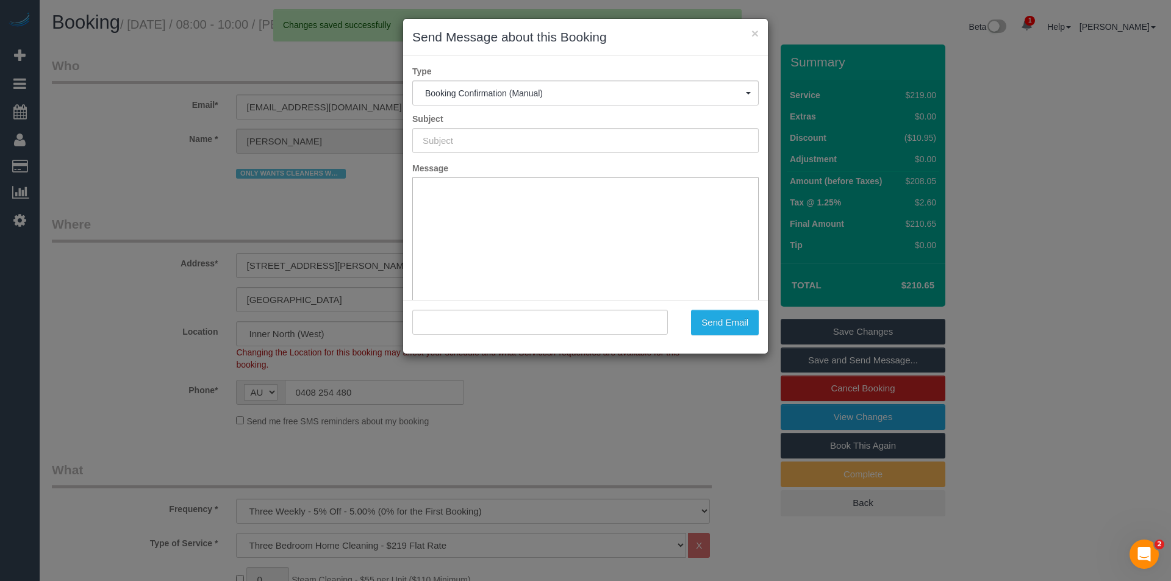
type input "Booking Confirmed"
type input ""Catherine Debreceny" <cathdebreceny@gmail.com>"
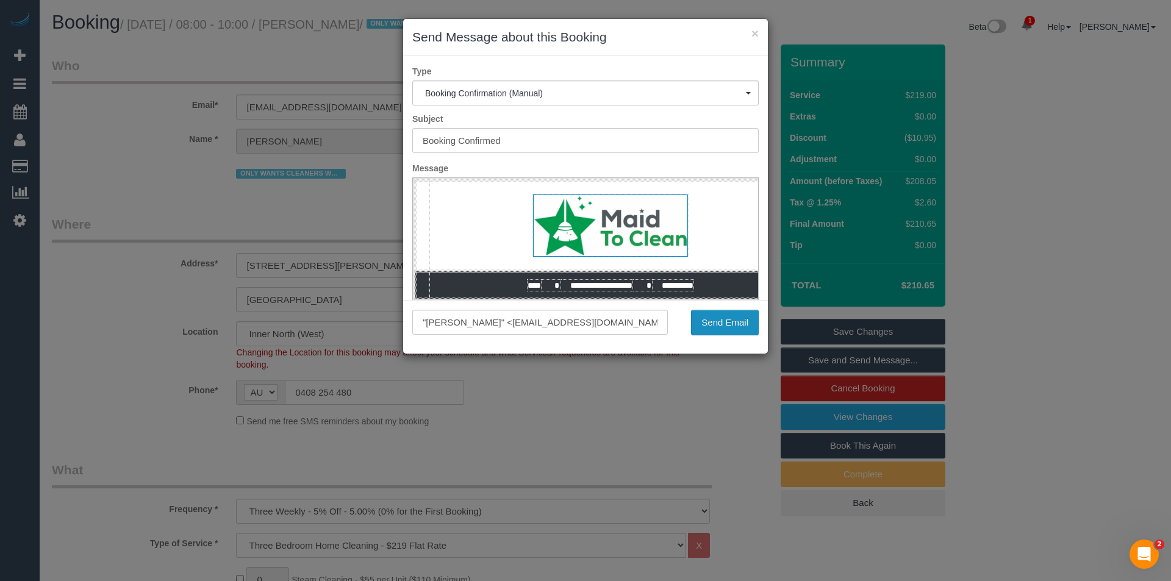
click at [726, 322] on button "Send Email" at bounding box center [725, 323] width 68 height 26
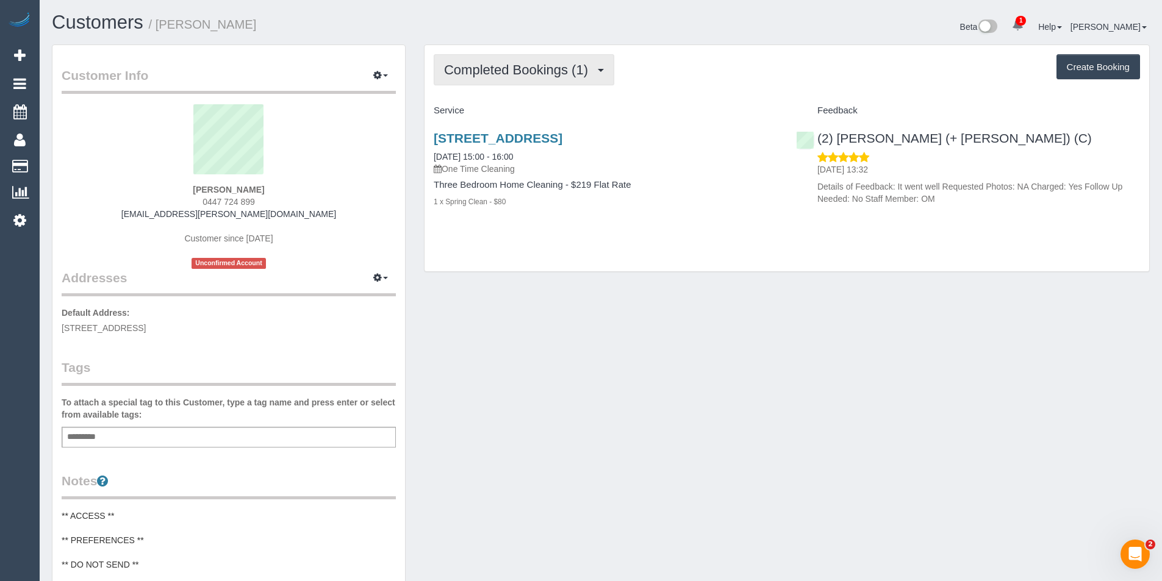
click at [489, 70] on span "Completed Bookings (1)" at bounding box center [519, 69] width 150 height 15
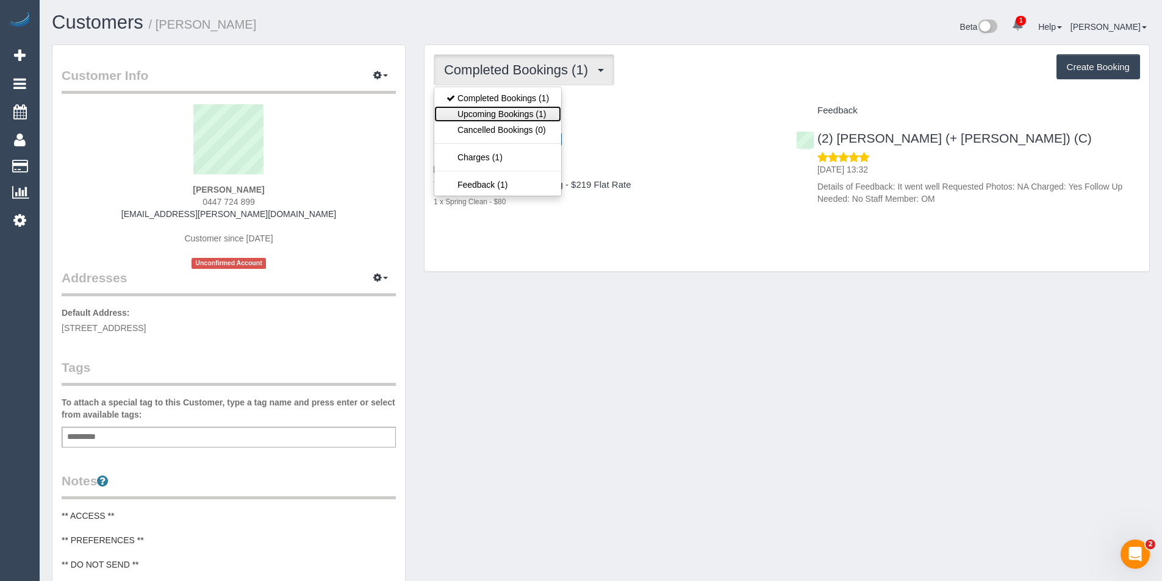
click at [484, 109] on link "Upcoming Bookings (1)" at bounding box center [497, 114] width 127 height 16
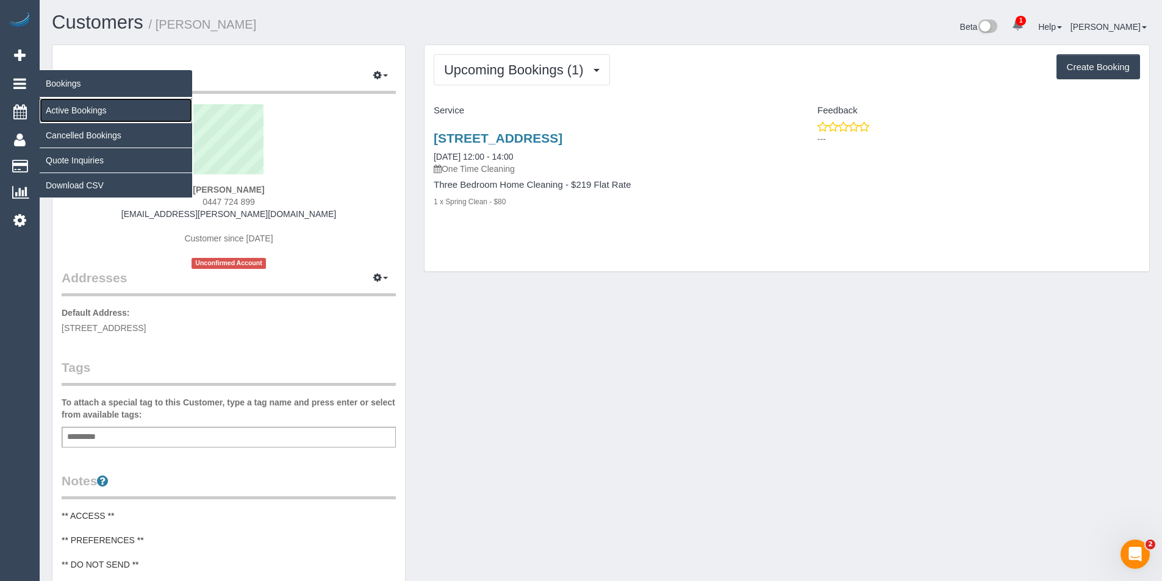
click at [77, 108] on link "Active Bookings" at bounding box center [116, 110] width 153 height 24
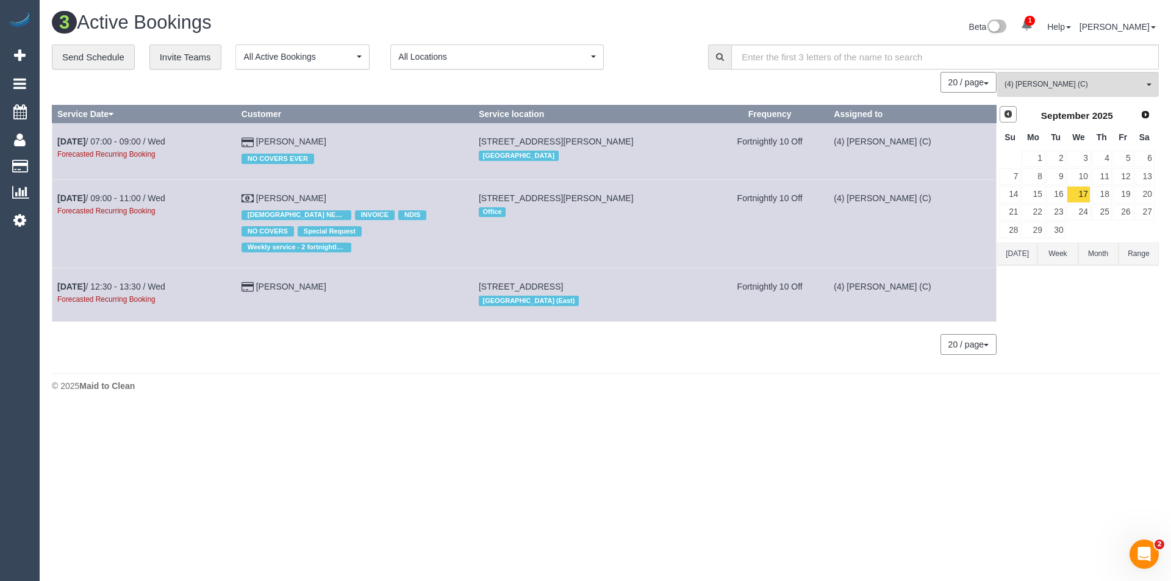
click at [1007, 120] on link "Prev" at bounding box center [1008, 114] width 17 height 17
click at [1101, 195] on link "14" at bounding box center [1102, 194] width 20 height 16
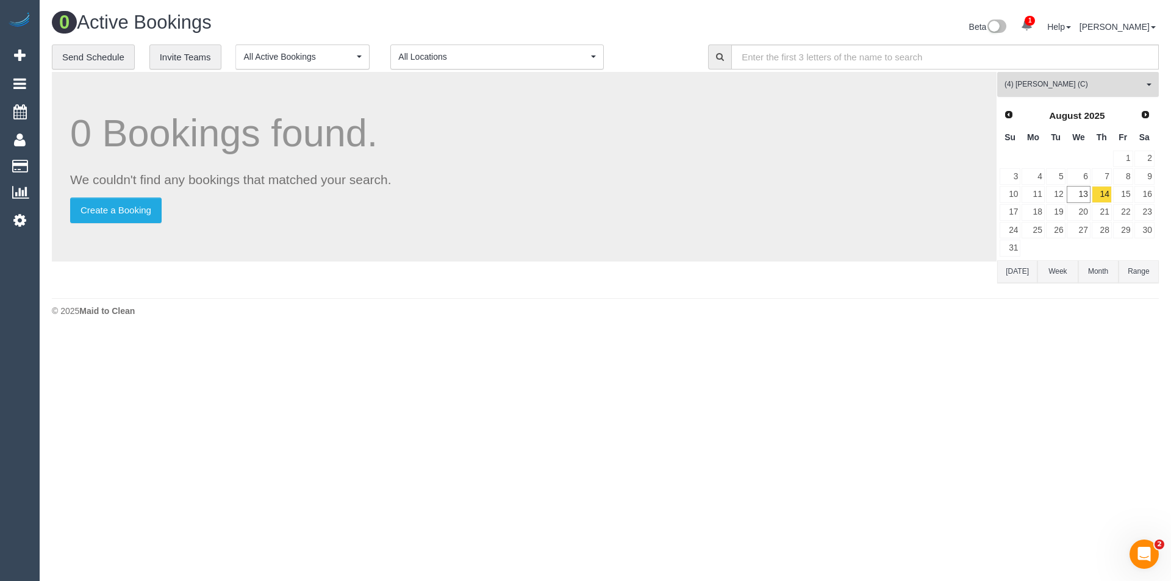
click at [1068, 82] on span "(4) Rose Southam (C)" at bounding box center [1074, 84] width 139 height 10
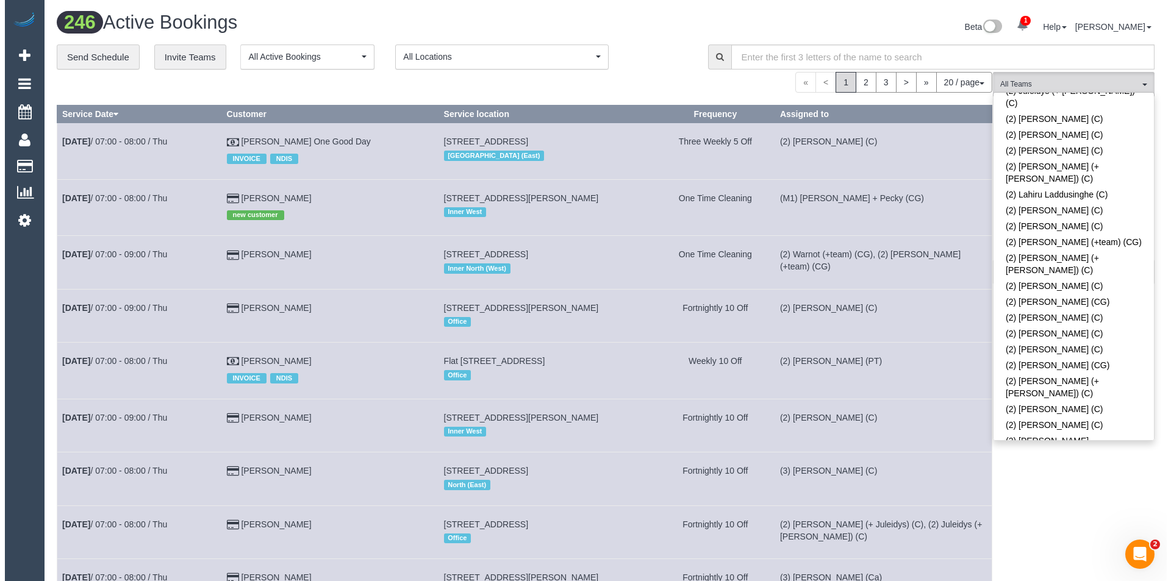
scroll to position [963, 0]
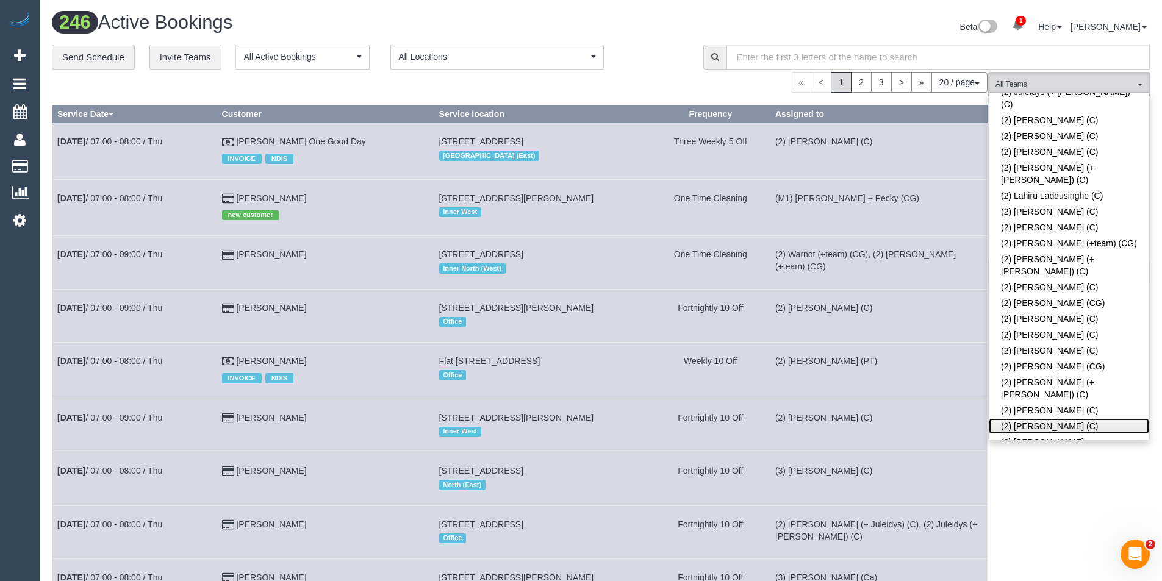
click at [1043, 419] on link "(2) Qiyang Bo (C)" at bounding box center [1069, 427] width 160 height 16
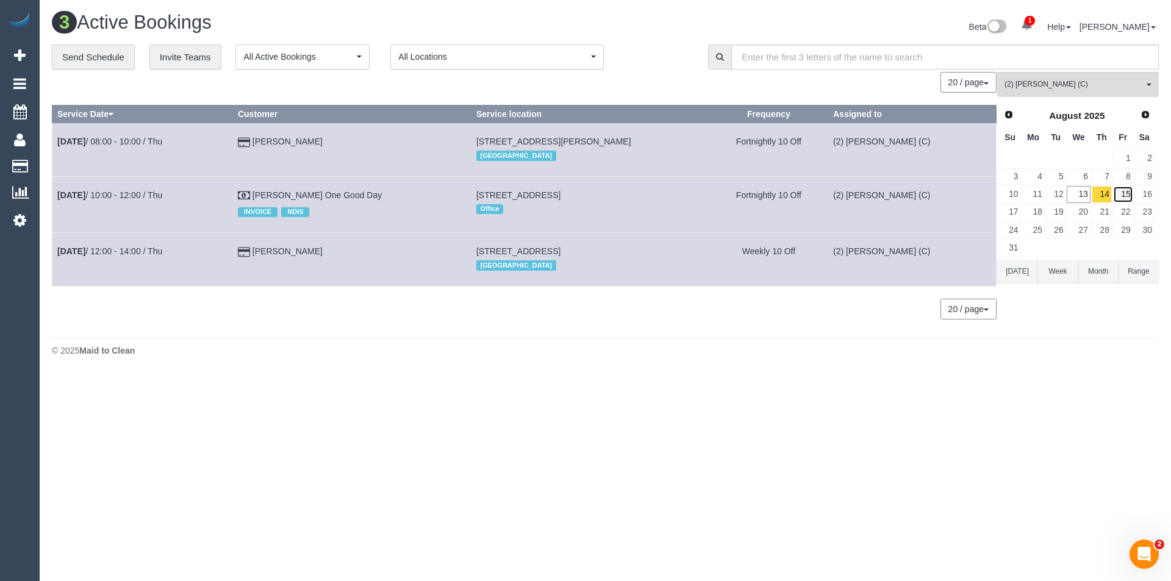
click at [1121, 192] on link "15" at bounding box center [1123, 194] width 20 height 16
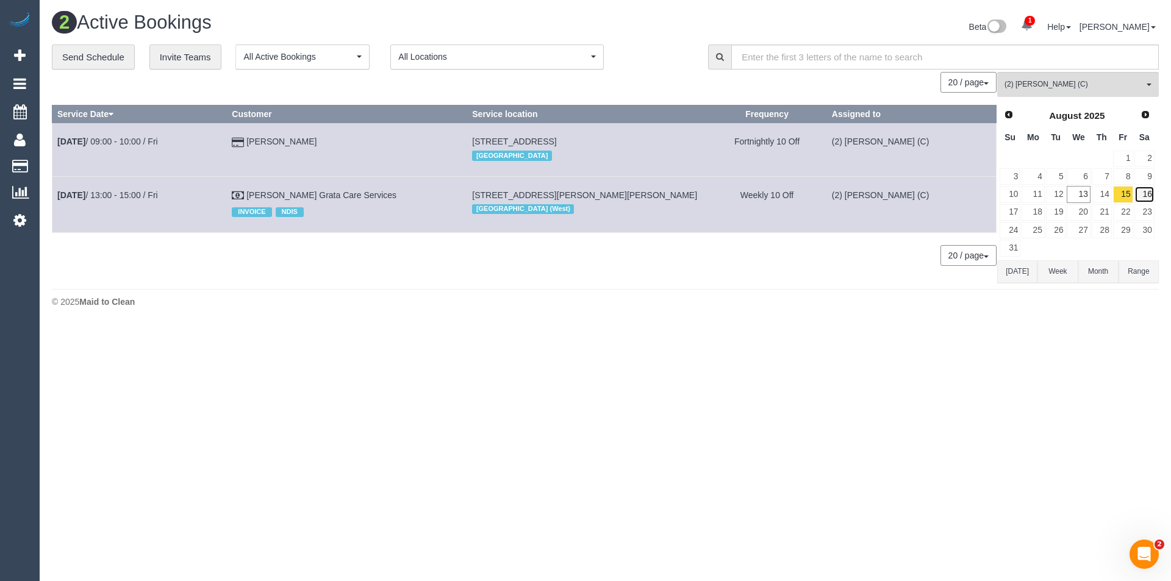
click at [1140, 196] on link "16" at bounding box center [1145, 194] width 20 height 16
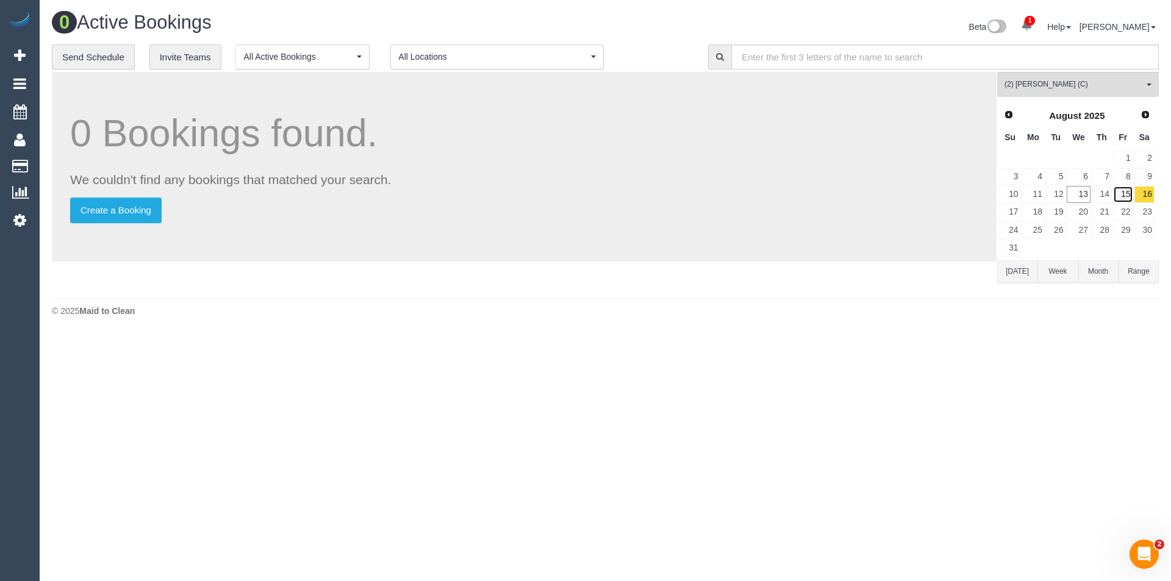
click at [1120, 195] on link "15" at bounding box center [1123, 194] width 20 height 16
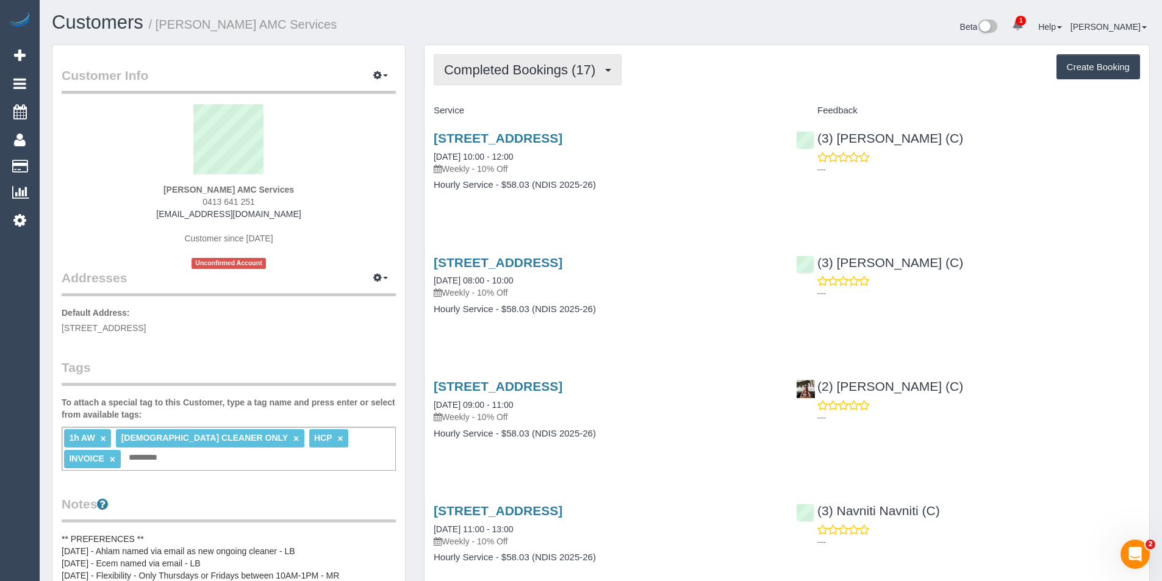
click at [572, 73] on span "Completed Bookings (17)" at bounding box center [522, 69] width 157 height 15
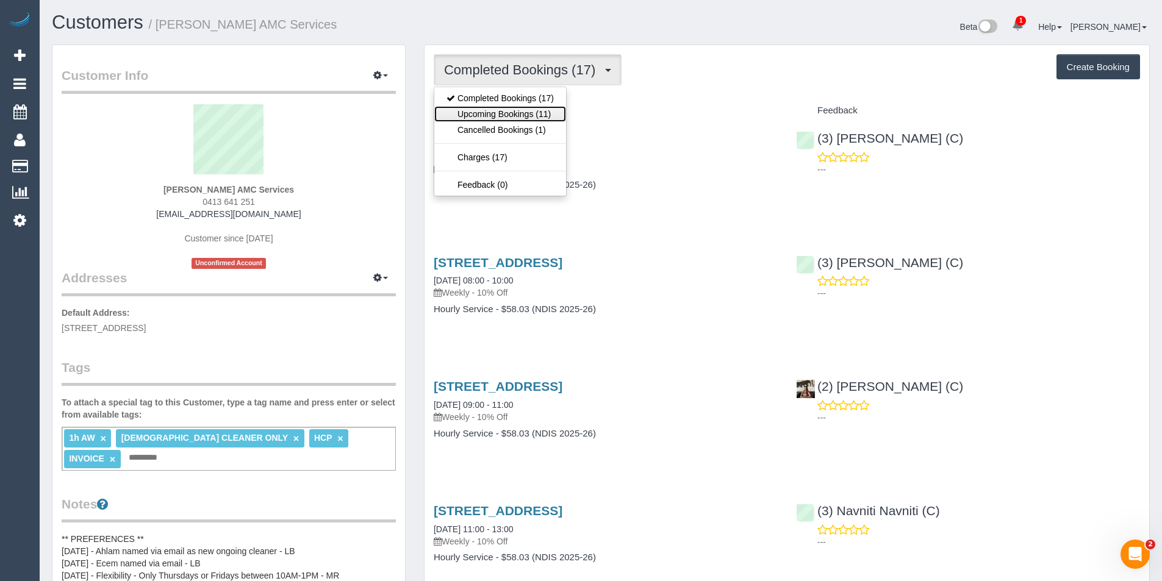
click at [530, 117] on link "Upcoming Bookings (11)" at bounding box center [500, 114] width 132 height 16
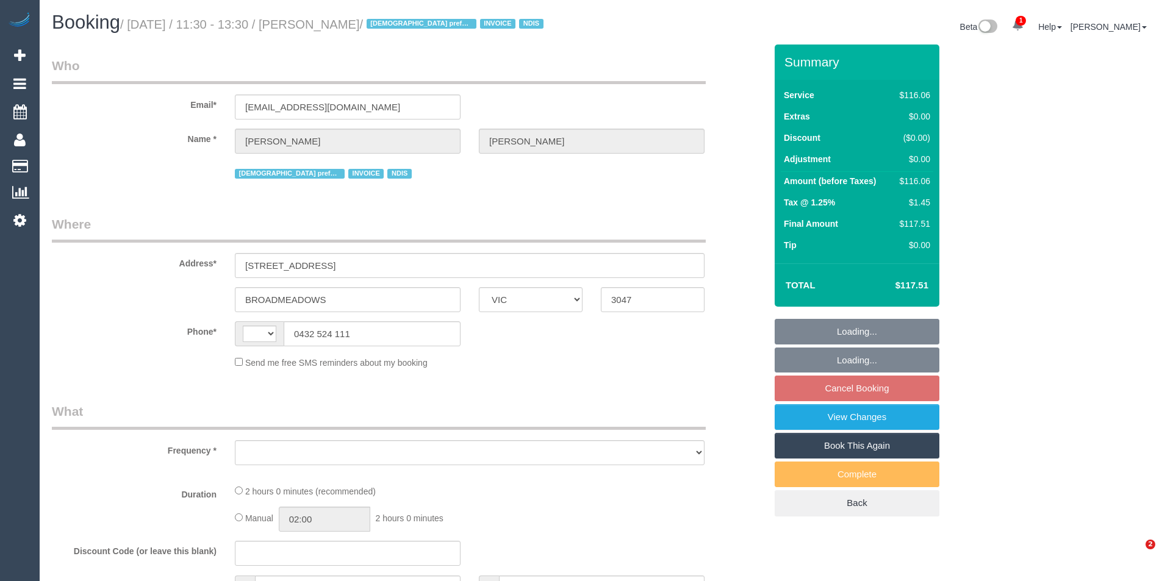
select select "VIC"
select select "string:AU"
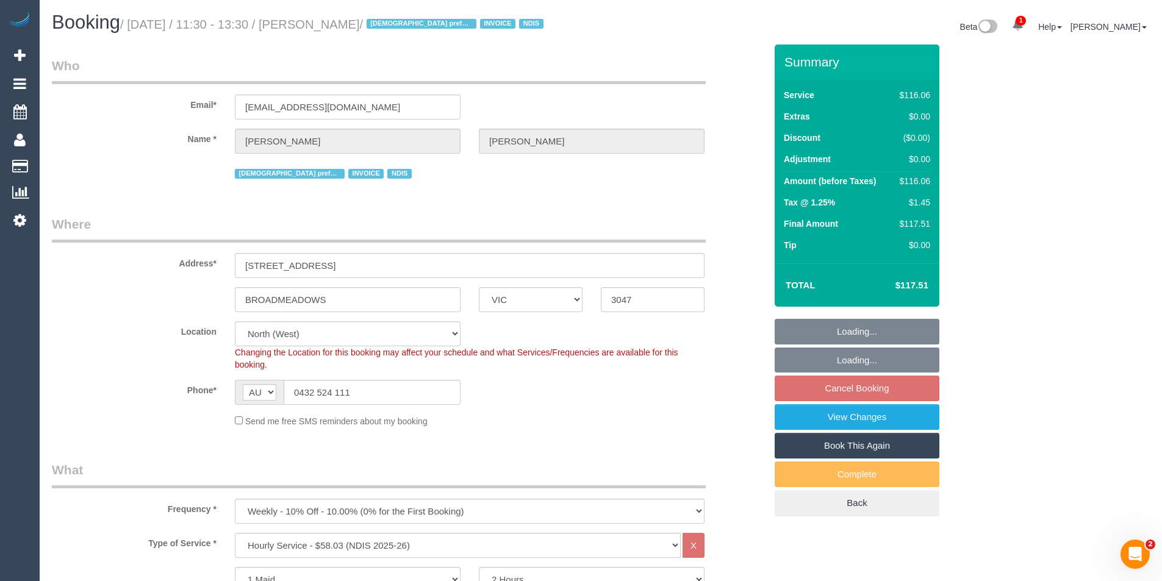
select select "object:765"
select select "number:27"
select select "number:14"
select select "number:19"
select select "number:25"
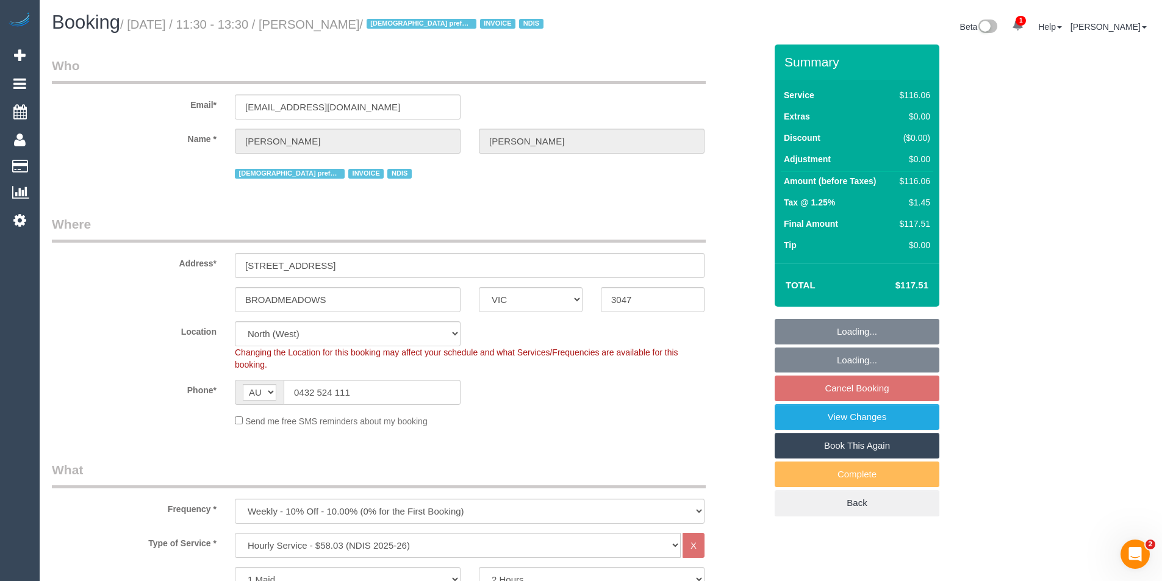
select select "number:34"
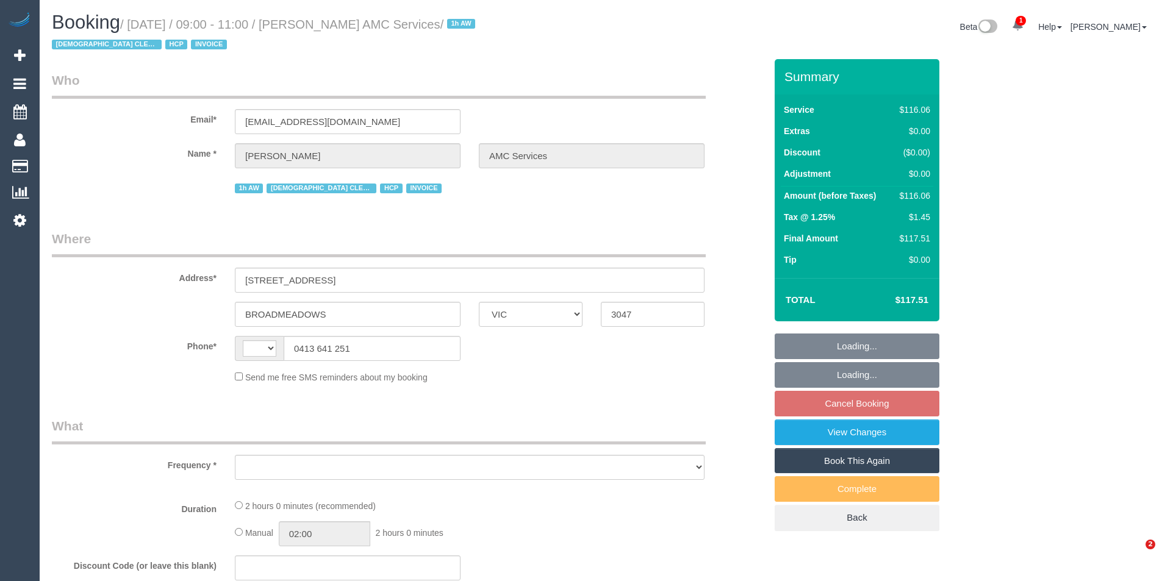
select select "VIC"
select select "number:28"
select select "number:14"
select select "number:19"
select select "number:36"
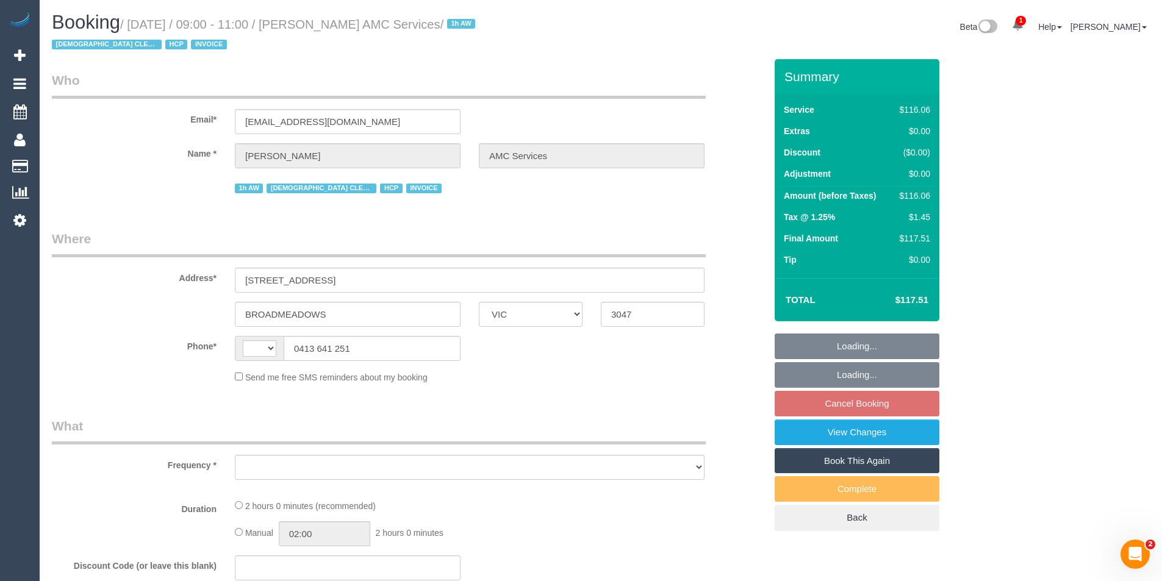
select select "number:34"
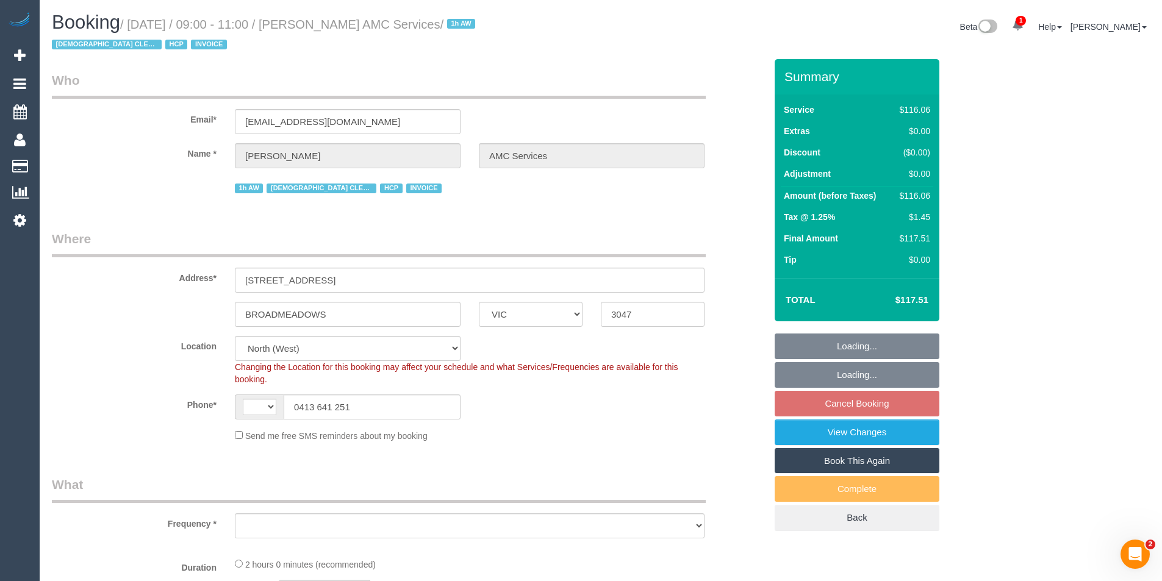
select select "string:AU"
select select "object:1455"
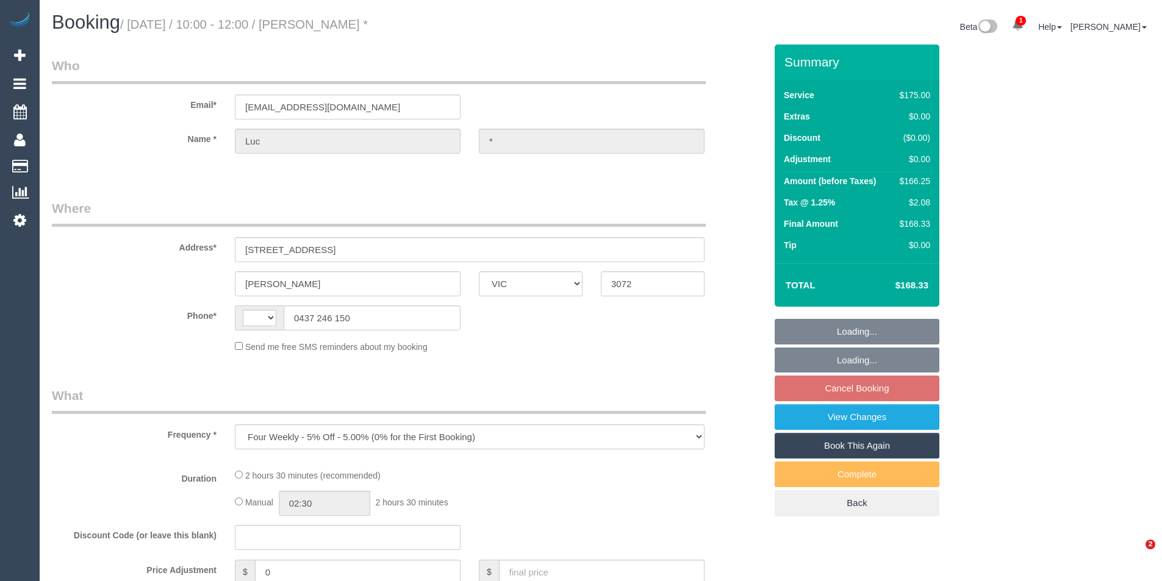
select select "VIC"
select select "string:stripe-pm_1OtSel2GScqysDRVJOMzeboB"
select select "150"
select select "number:29"
select select "number:14"
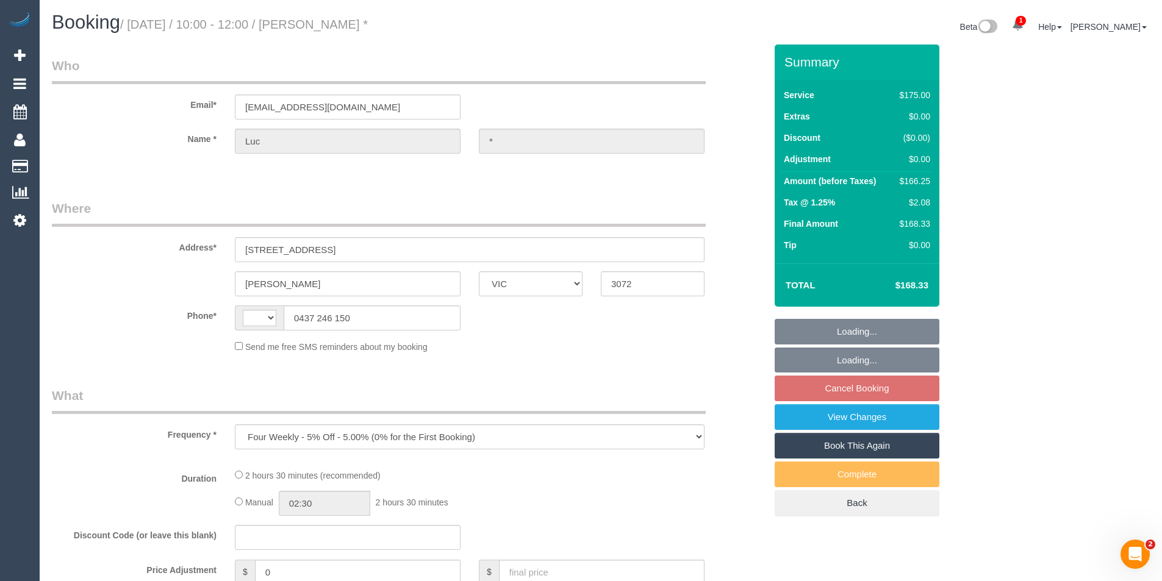
select select "number:19"
select select "number:24"
select select "number:33"
select select "number:26"
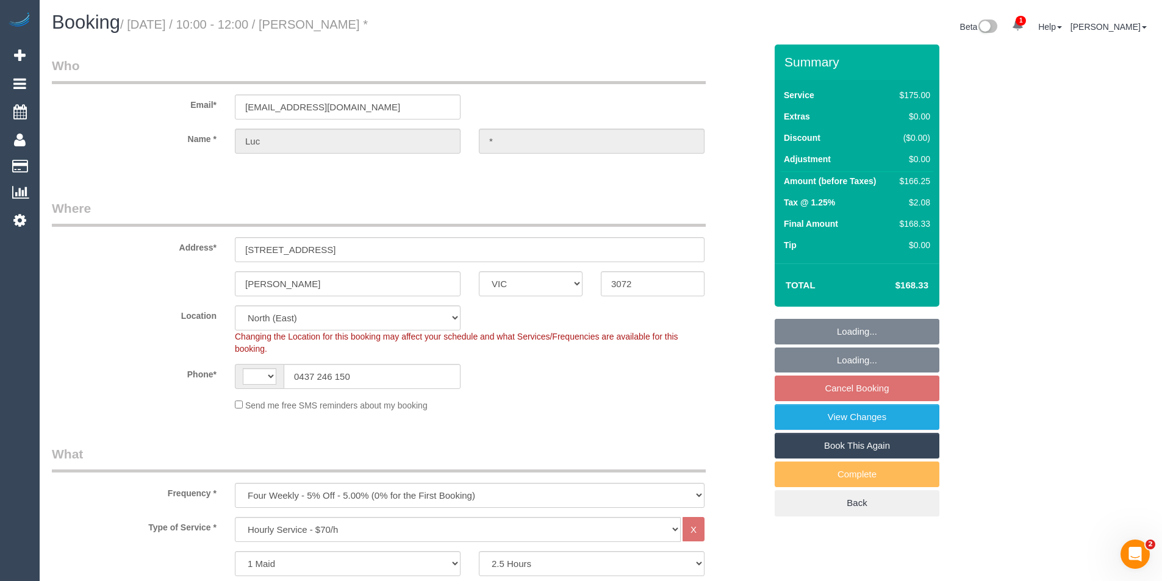
select select "object:887"
select select "string:AU"
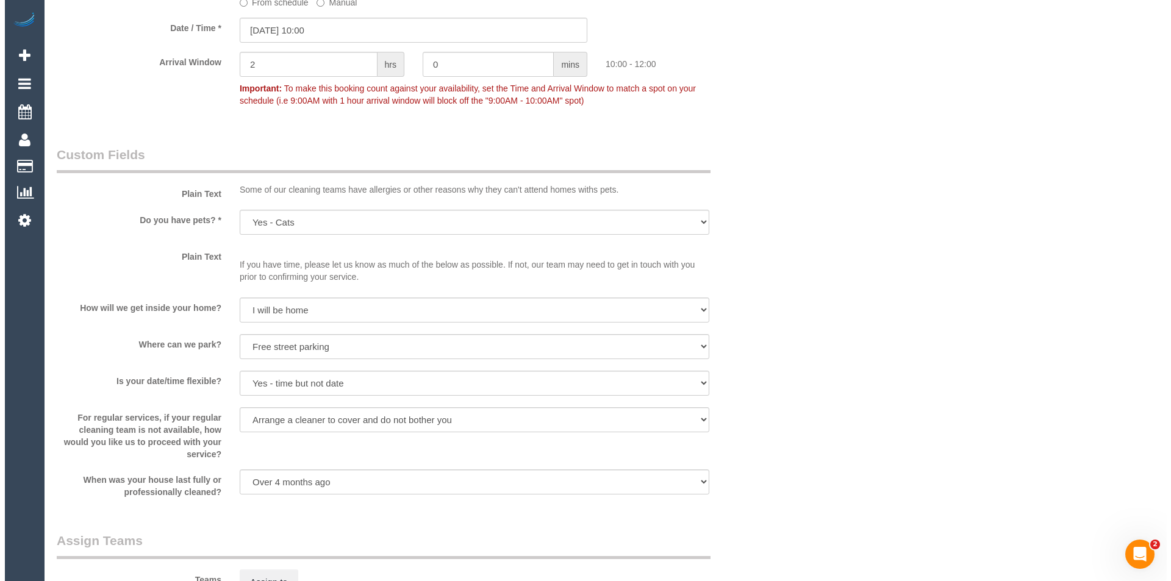
scroll to position [1464, 0]
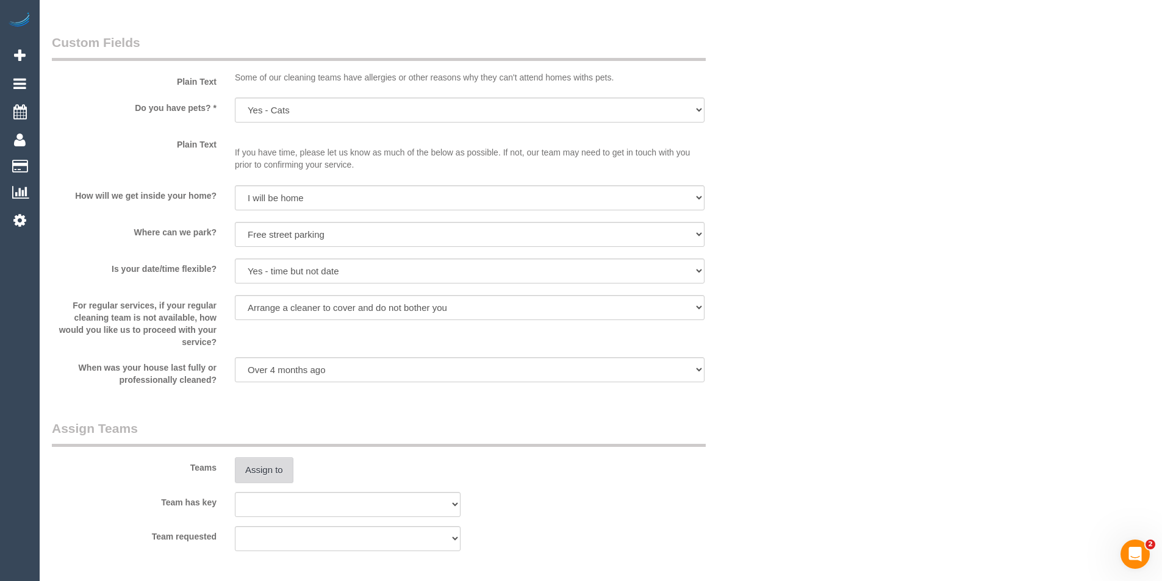
click at [275, 475] on button "Assign to" at bounding box center [264, 471] width 59 height 26
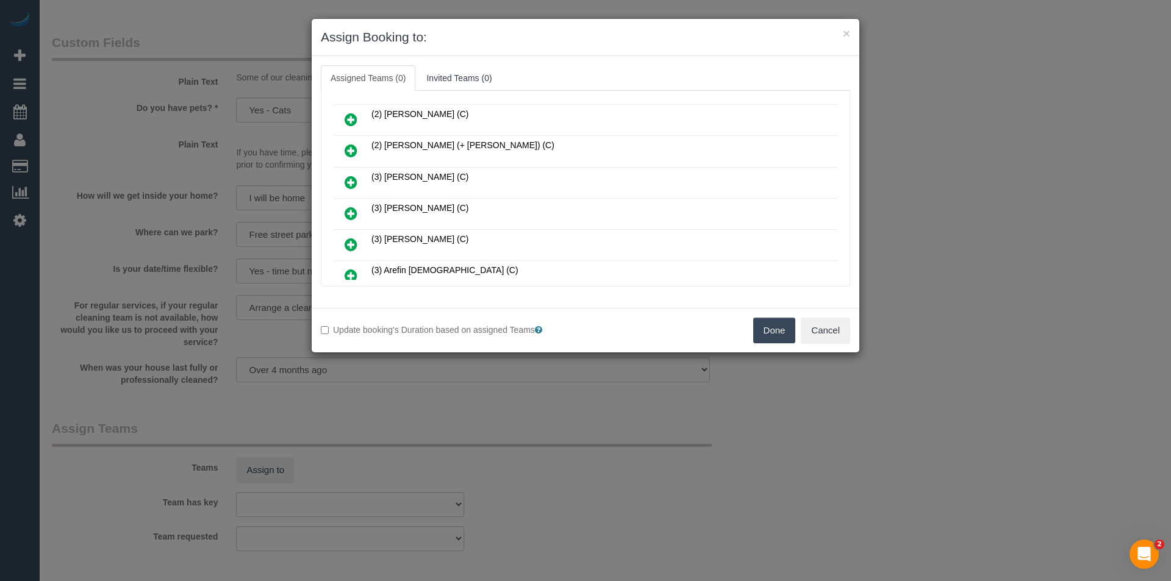
click at [355, 215] on icon at bounding box center [351, 213] width 13 height 15
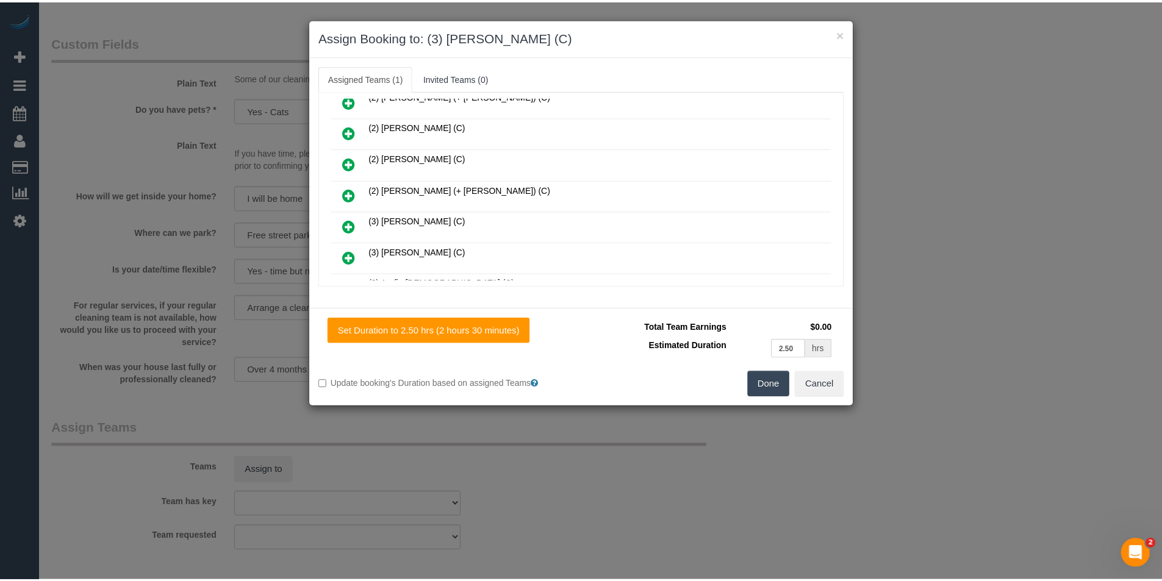
scroll to position [0, 0]
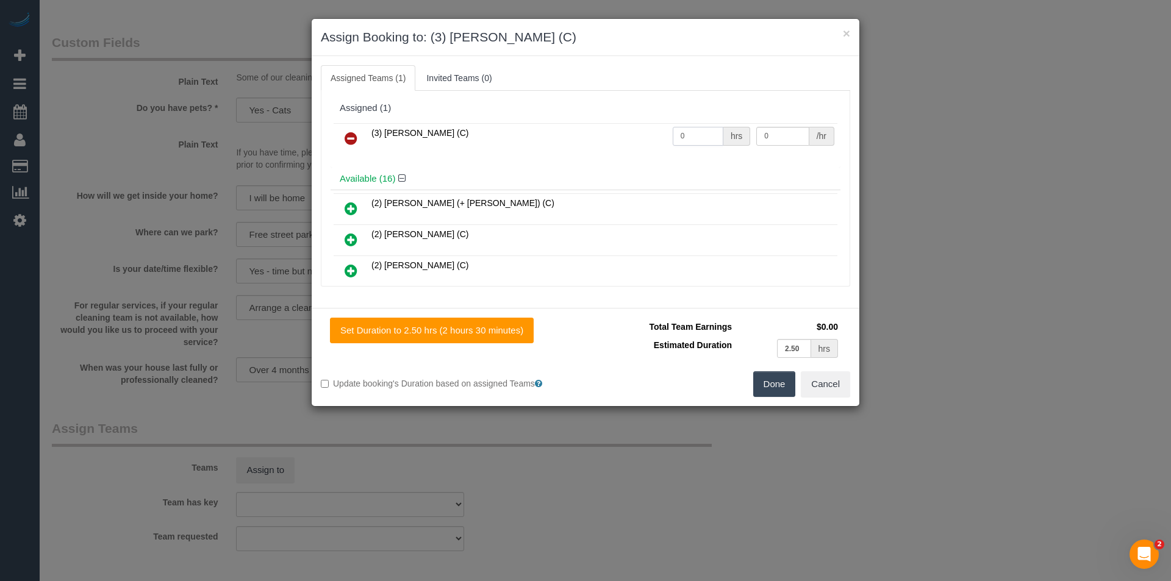
drag, startPoint x: 556, startPoint y: 144, endPoint x: 505, endPoint y: 143, distance: 51.3
click at [518, 147] on tr "(3) Afzaal Ahmad (C) 0 hrs 0 /hr" at bounding box center [586, 138] width 504 height 31
type input "2.5"
type input "35"
click at [760, 388] on button "Done" at bounding box center [774, 385] width 43 height 26
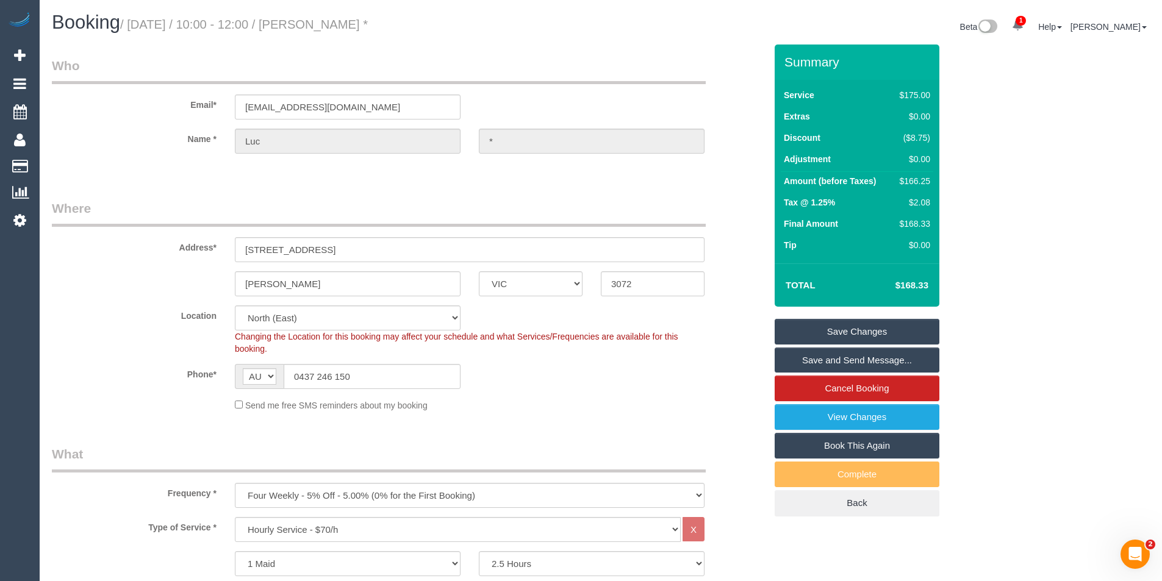
click at [827, 359] on link "Save and Send Message..." at bounding box center [857, 361] width 165 height 26
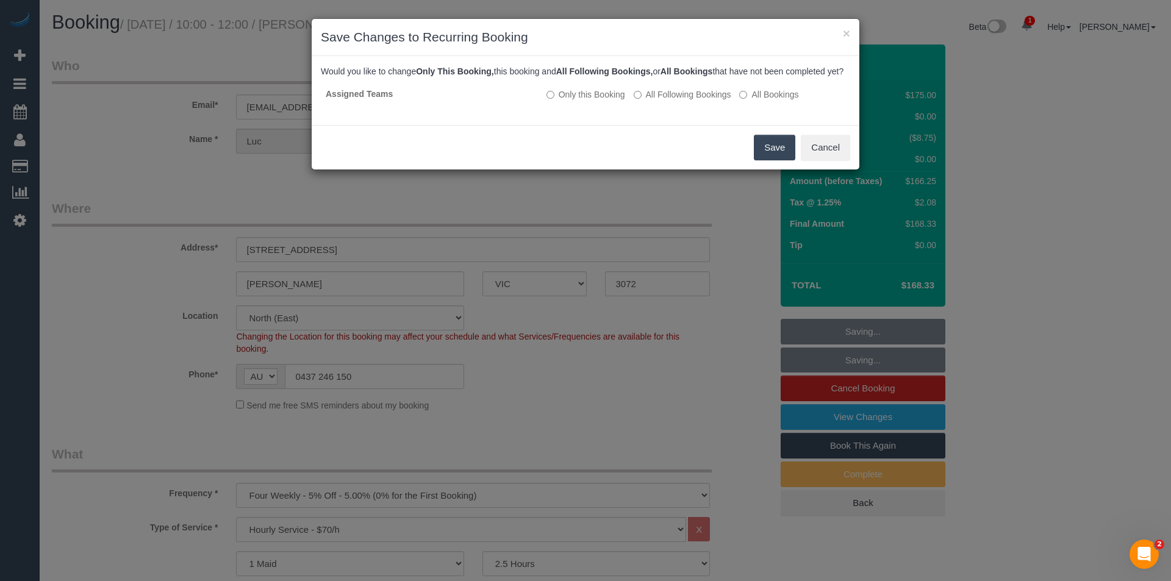
drag, startPoint x: 785, startPoint y: 158, endPoint x: 739, endPoint y: 157, distance: 45.8
click at [785, 158] on button "Save" at bounding box center [774, 148] width 41 height 26
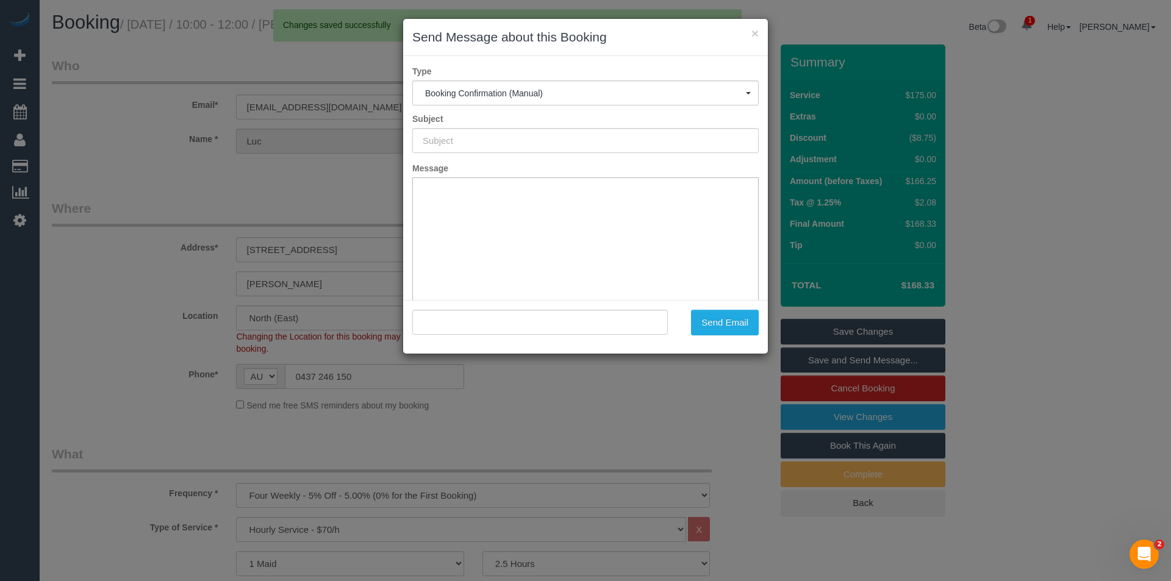
type input "Booking Confirmed"
type input ""Luc *" <lborrowm@hotmail.com>"
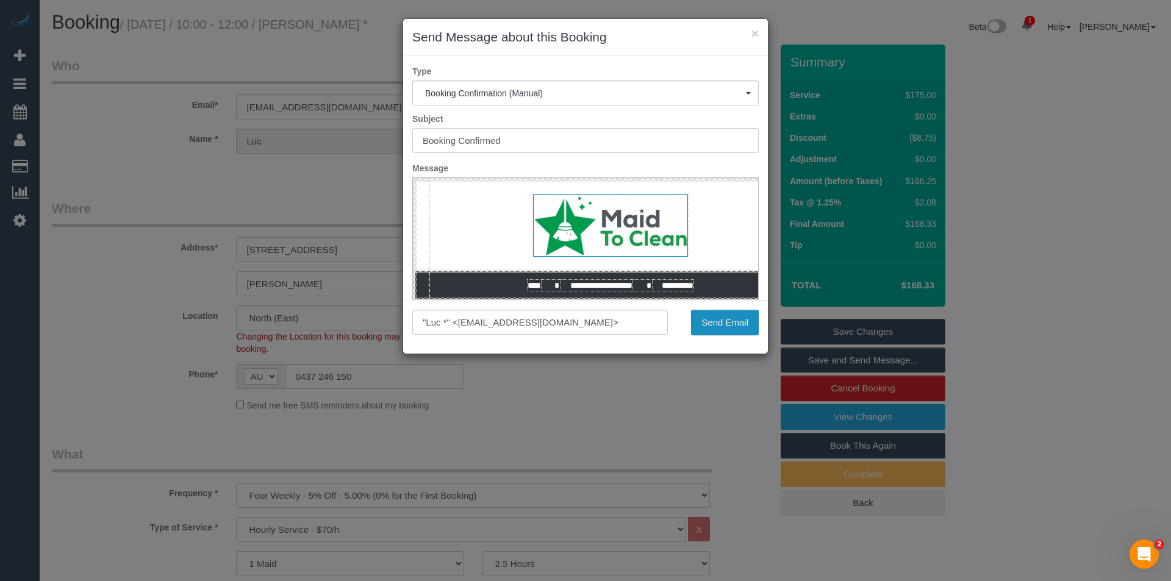
click at [732, 325] on button "Send Email" at bounding box center [725, 323] width 68 height 26
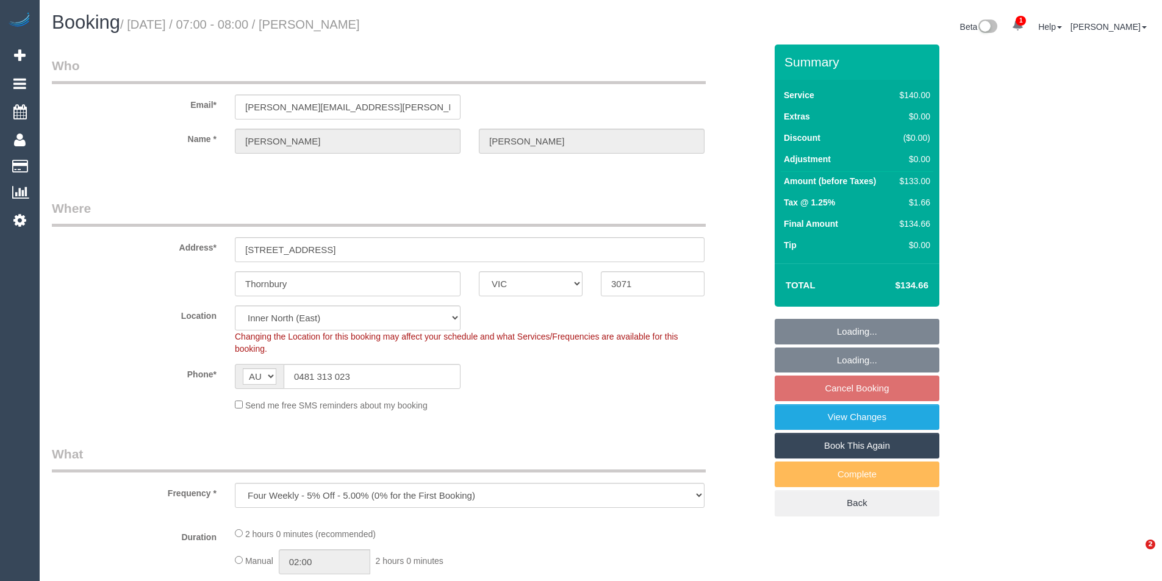
select select "VIC"
select select "object:702"
select select "string:stripe-pm_1PerGU2GScqysDRVtg0KyMjh"
select select "number:28"
select select "number:14"
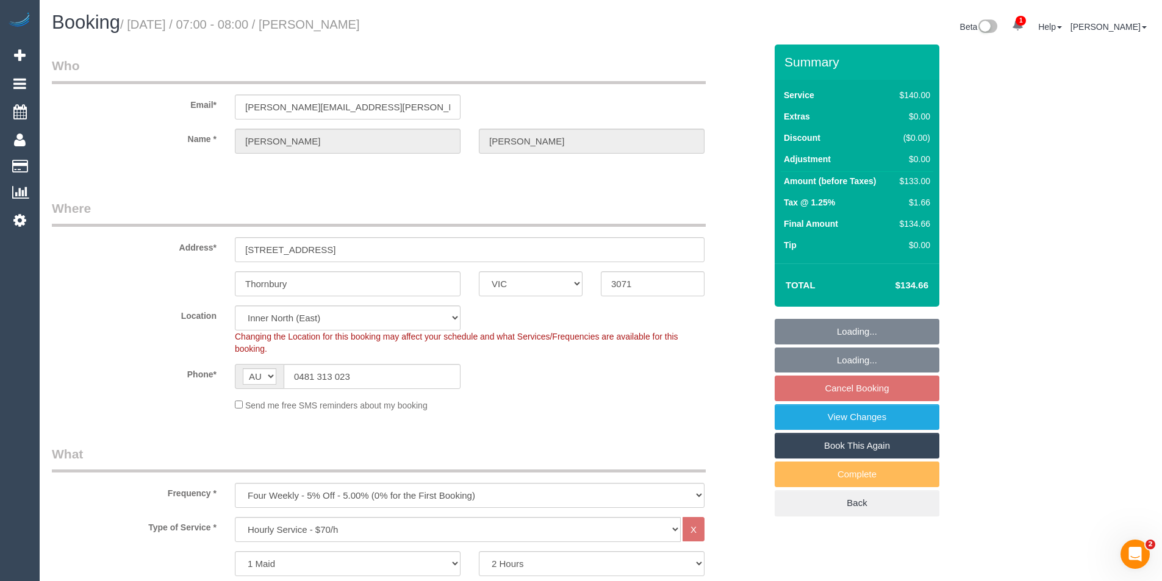
select select "number:19"
select select "number:22"
select select "number:34"
select select "number:12"
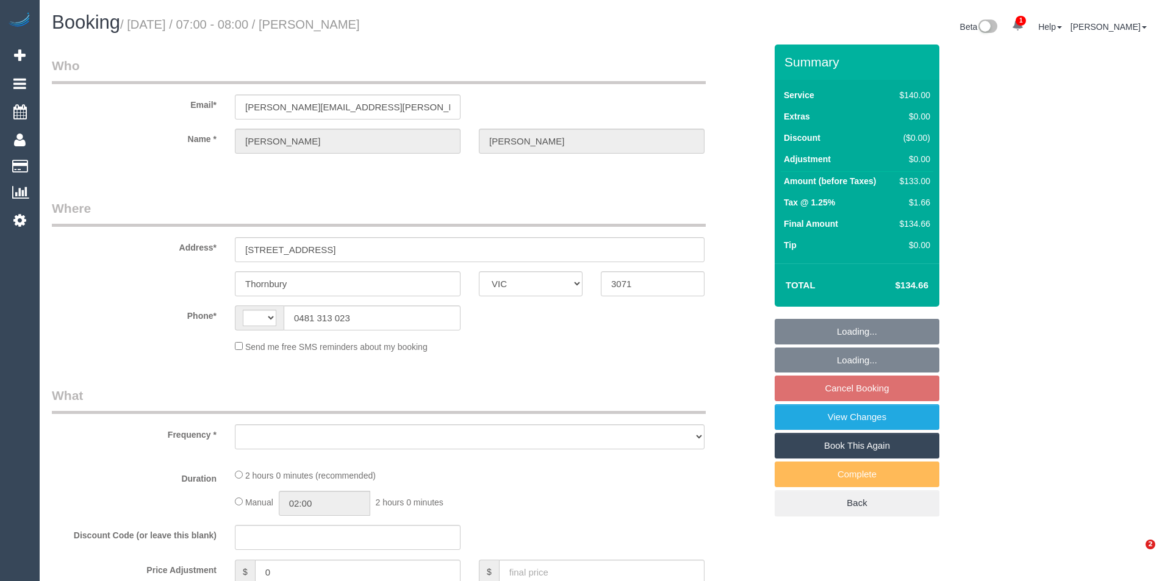
select select "VIC"
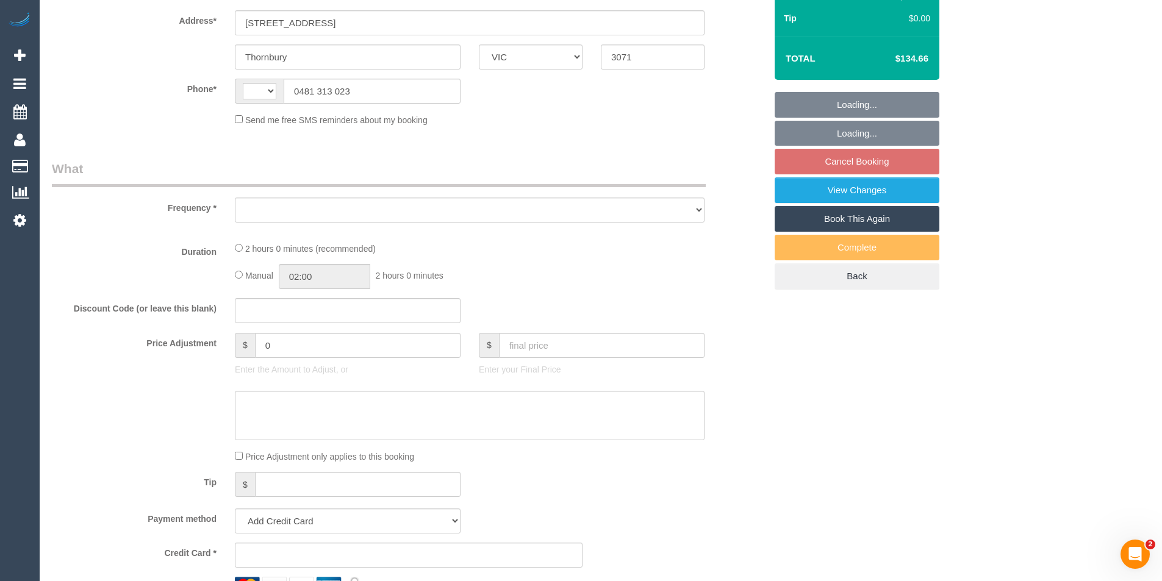
select select "object:601"
select select "string:stripe-pm_1PerGU2GScqysDRVtg0KyMjh"
select select "number:28"
select select "number:14"
select select "number:19"
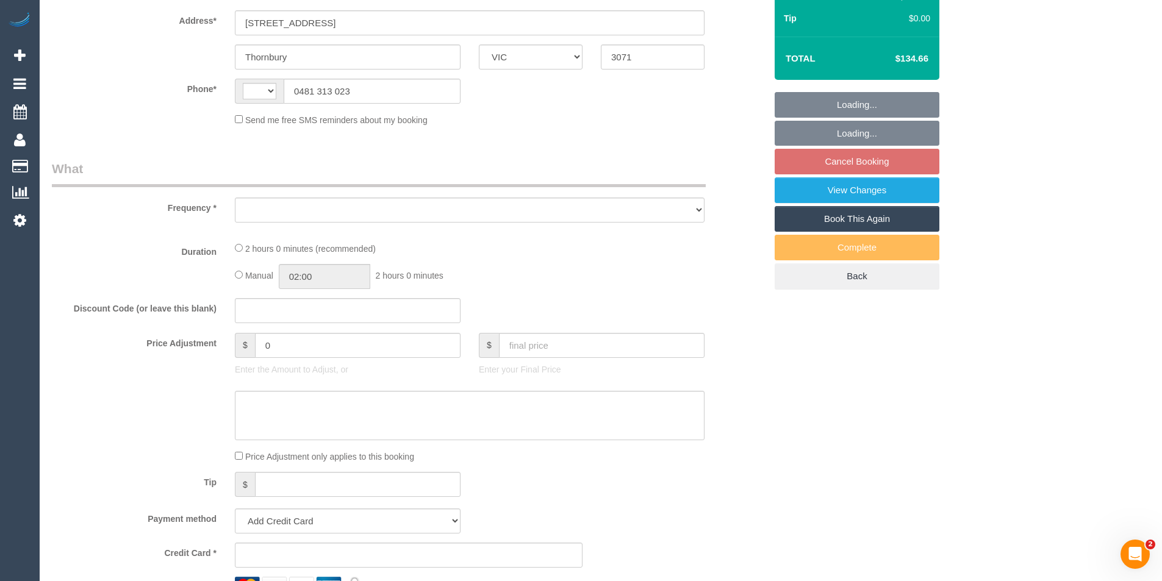
select select "number:22"
select select "number:34"
select select "number:12"
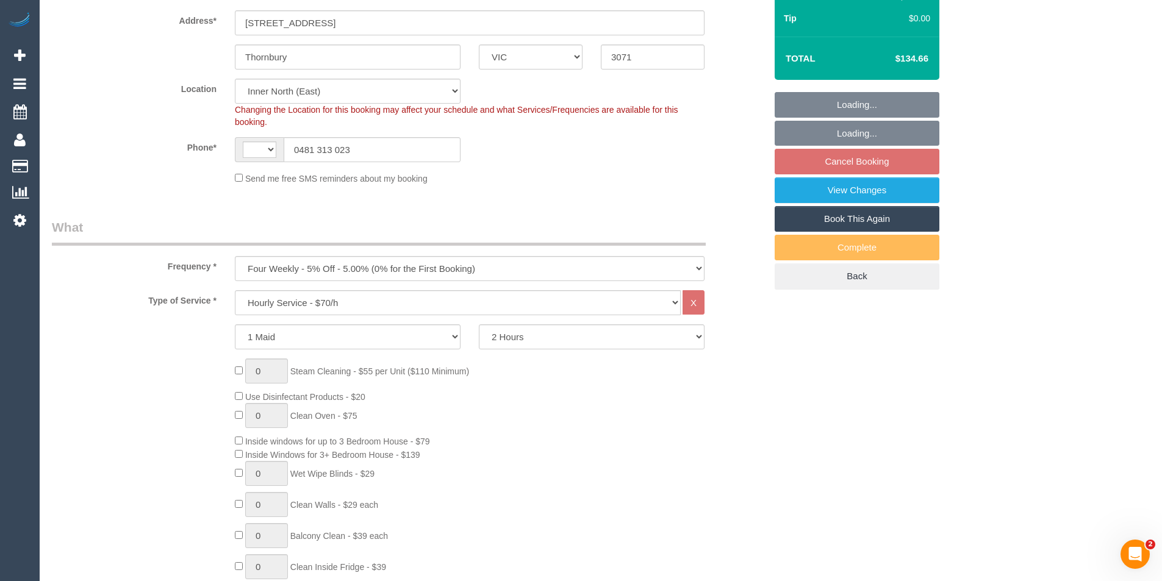
select select "string:AU"
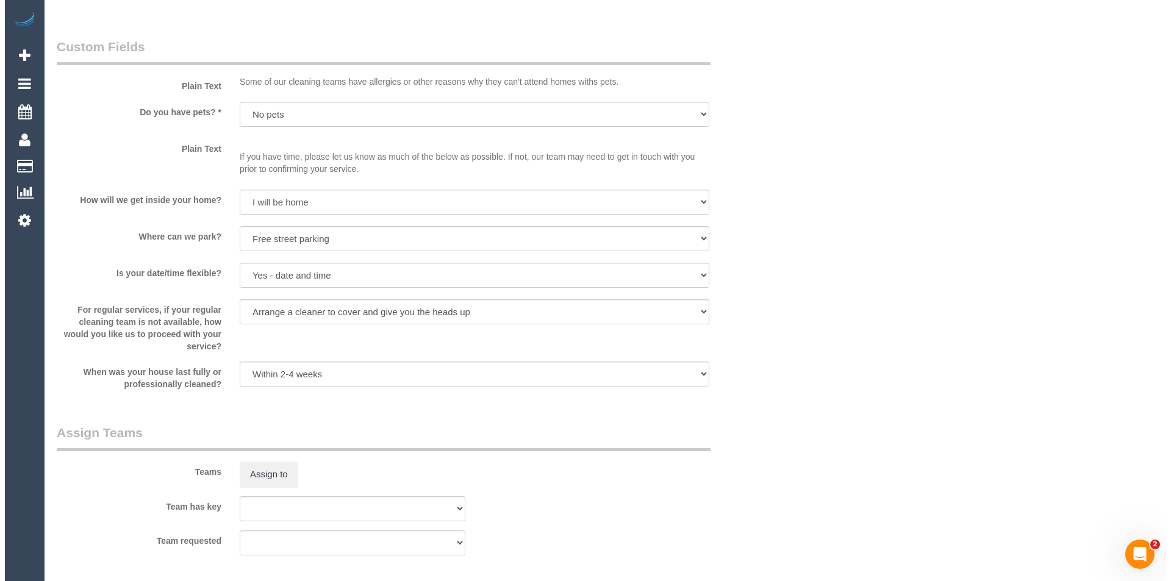
scroll to position [1647, 0]
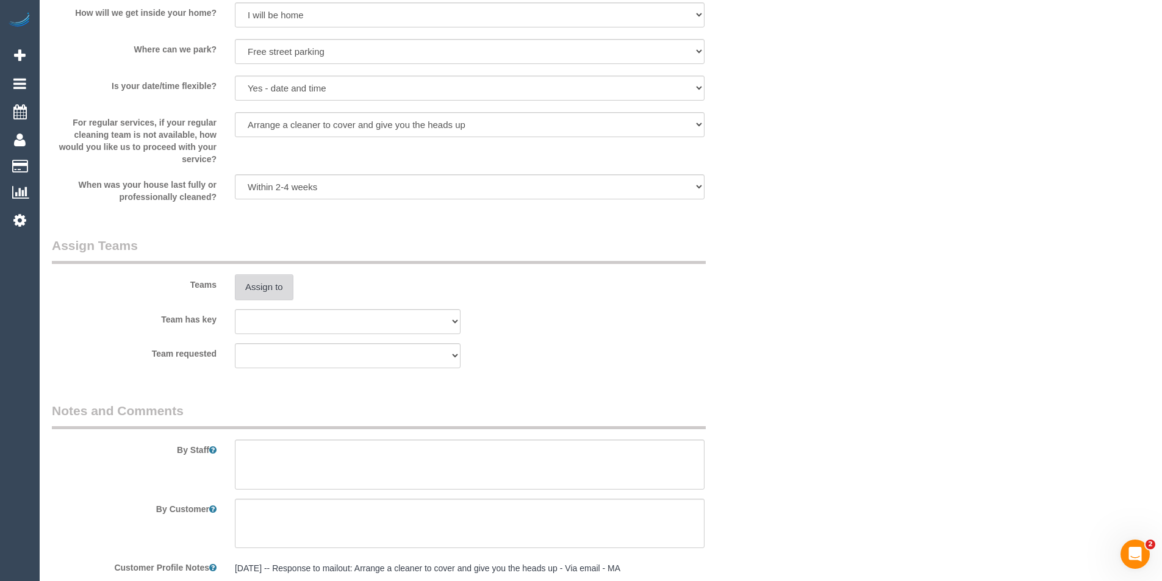
click at [257, 281] on button "Assign to" at bounding box center [264, 288] width 59 height 26
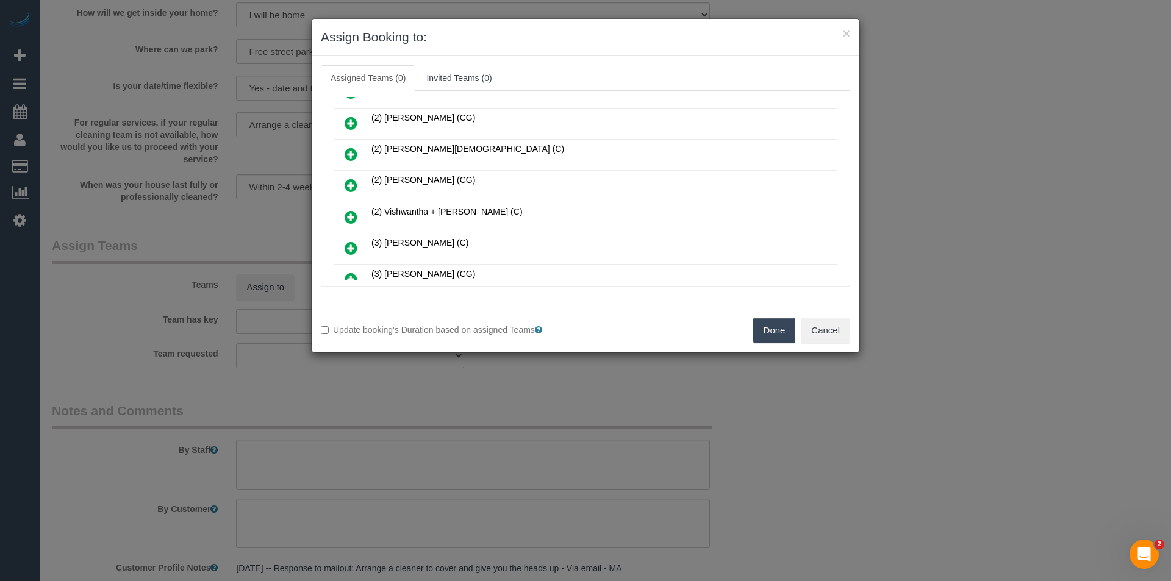
scroll to position [305, 0]
click at [484, 366] on div "× Assign Booking to: Assigned Teams (0) Invited Teams (0) Assigned (0) No Assig…" at bounding box center [585, 290] width 1171 height 581
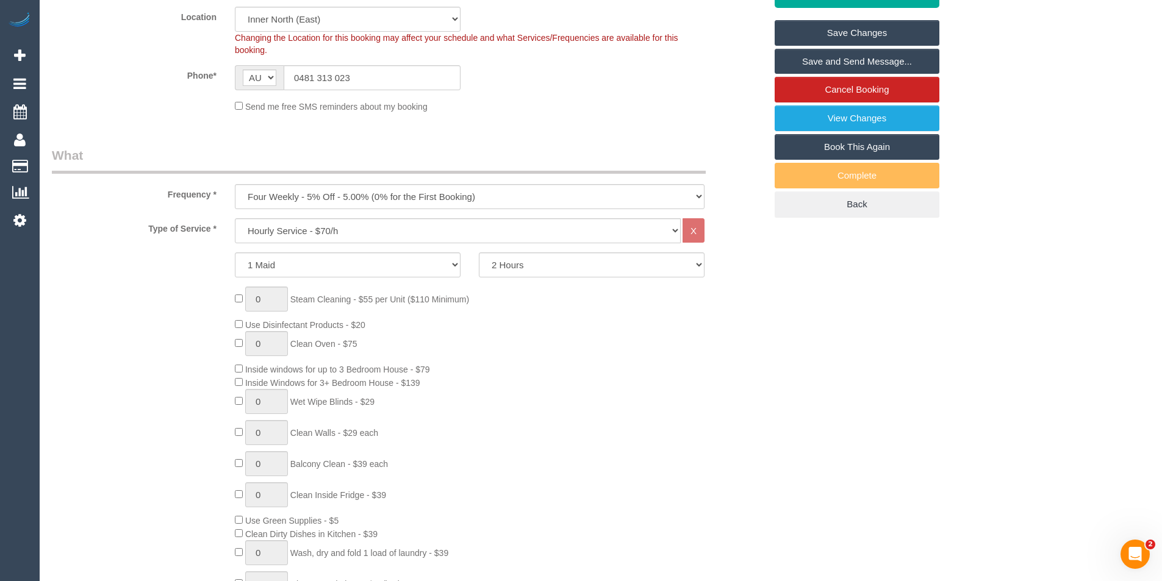
scroll to position [183, 0]
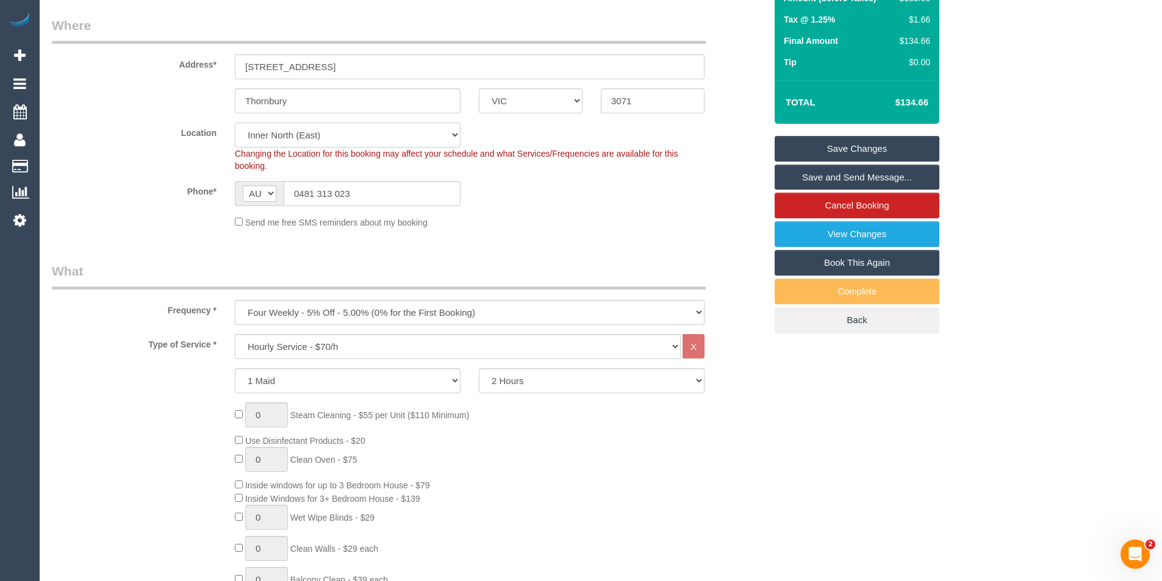
click at [296, 134] on select "Office City East (North) East (South) Inner East Inner North (East) Inner North…" at bounding box center [348, 135] width 226 height 25
select select "50"
click at [235, 123] on select "Office City East (North) East (South) Inner East Inner North (East) Inner North…" at bounding box center [348, 135] width 226 height 25
click at [636, 172] on sui-booking-location "Location Office City East (North) East (South) Inner East Inner North (East) In…" at bounding box center [409, 176] width 714 height 106
select select "object:5049"
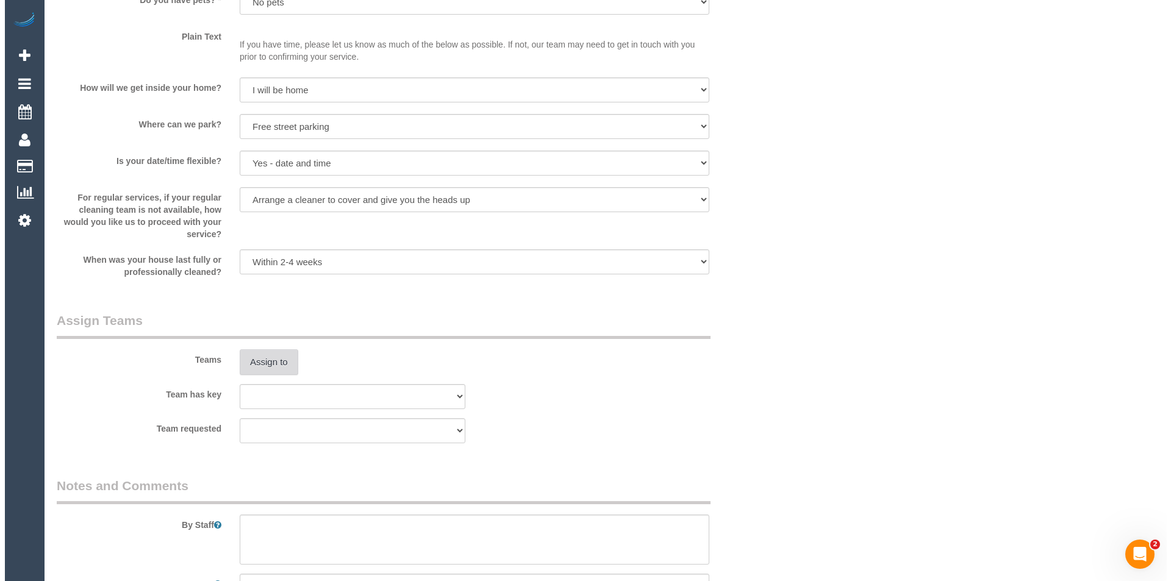
scroll to position [1558, 0]
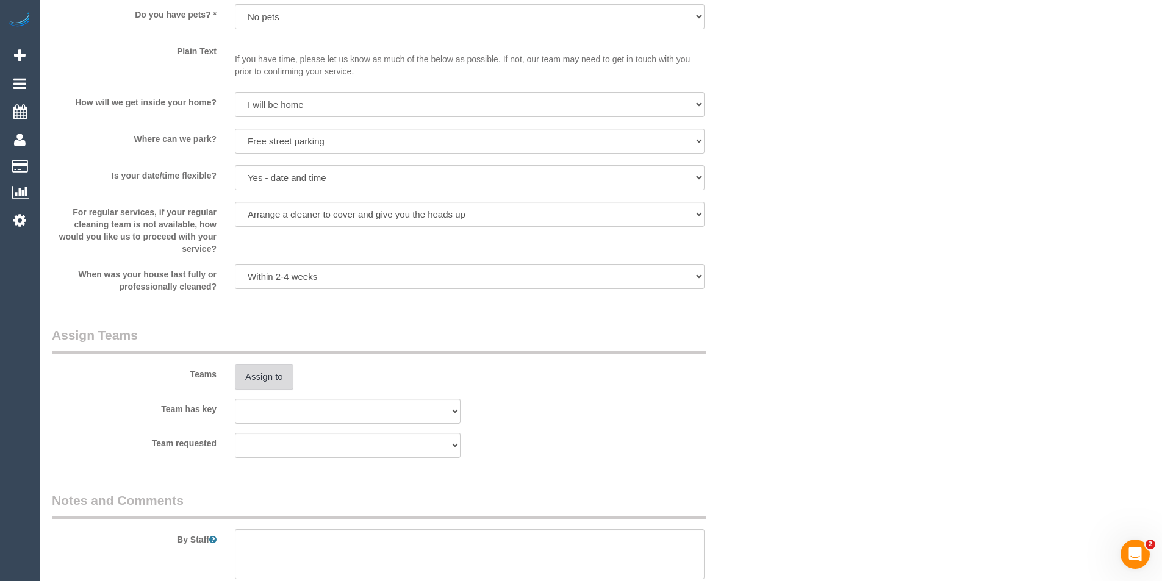
click at [268, 380] on button "Assign to" at bounding box center [264, 377] width 59 height 26
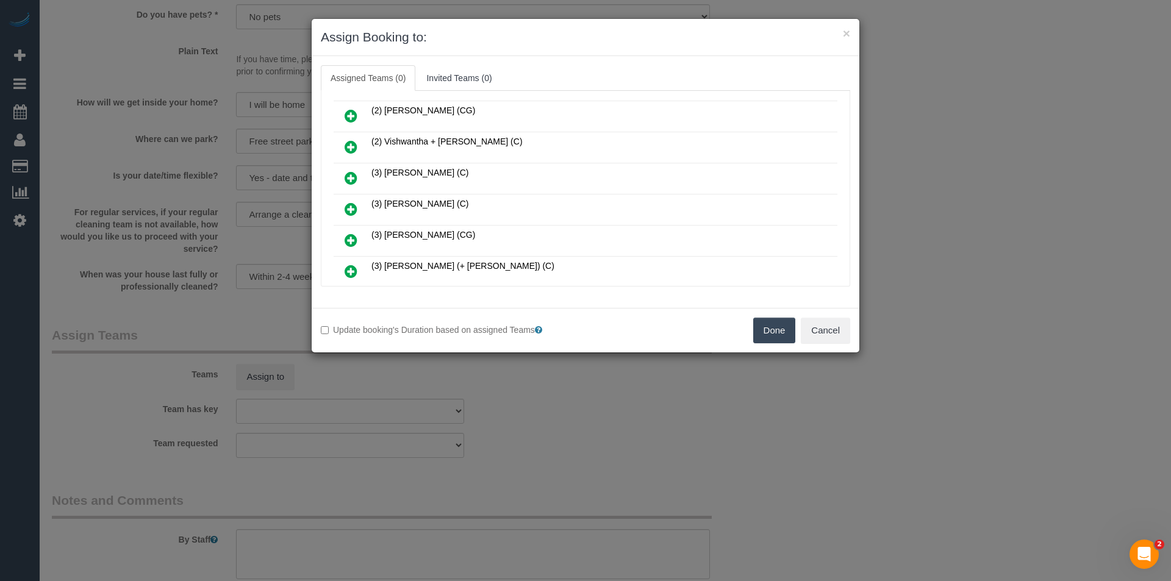
scroll to position [488, 0]
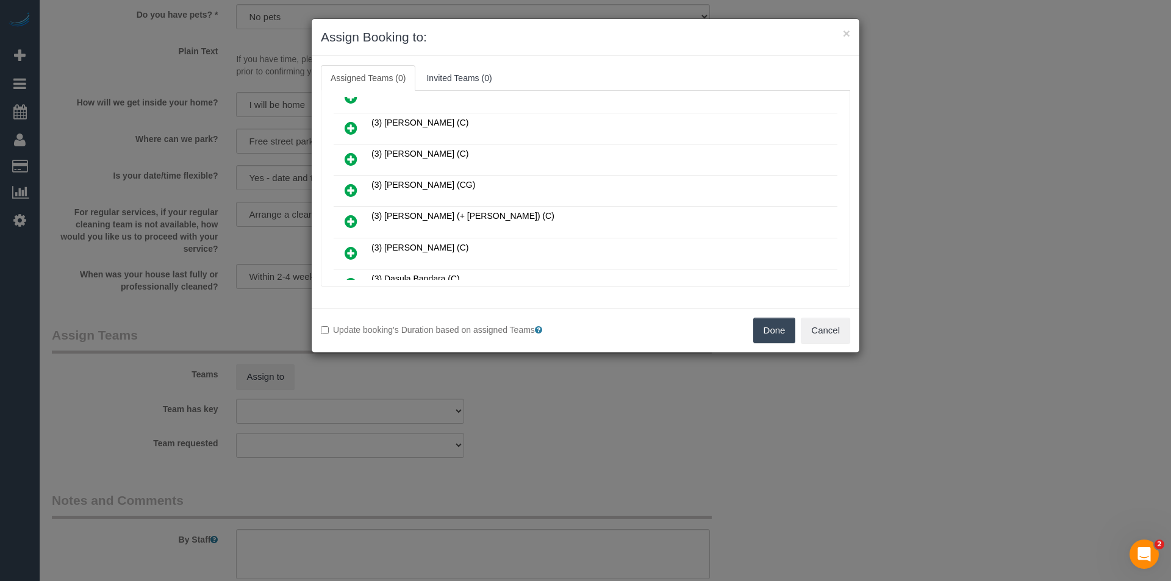
click at [345, 124] on icon at bounding box center [351, 128] width 13 height 15
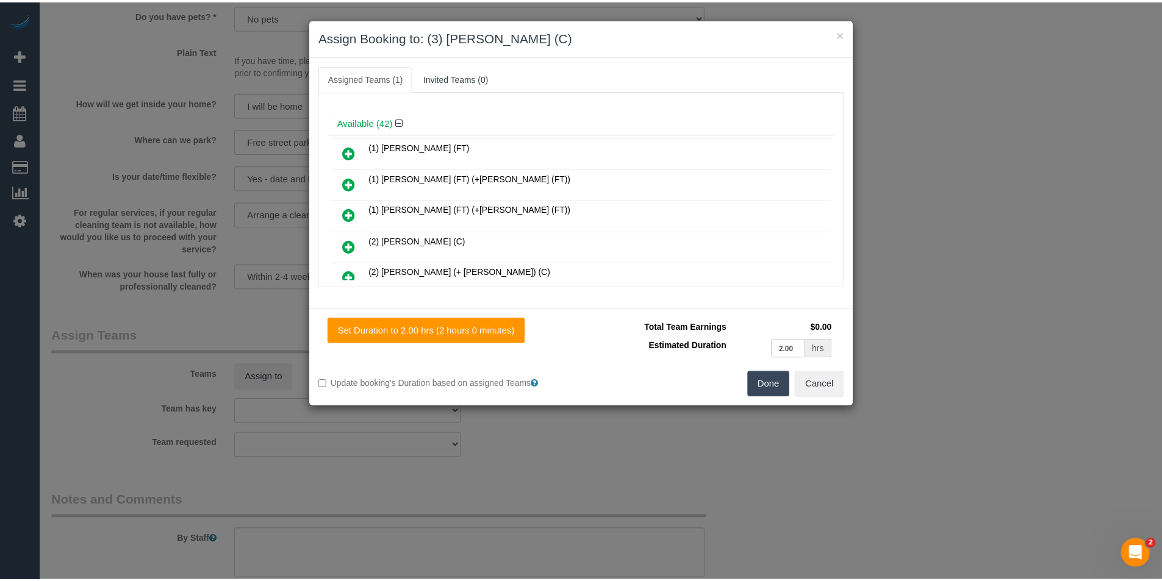
scroll to position [0, 0]
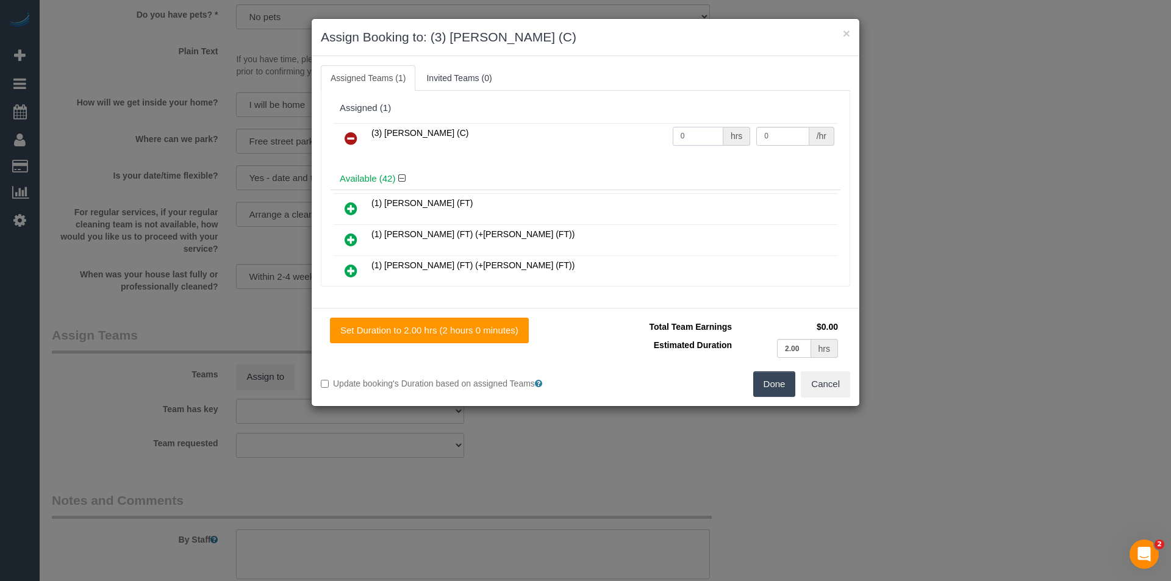
drag, startPoint x: 685, startPoint y: 137, endPoint x: 531, endPoint y: 158, distance: 155.2
click at [533, 159] on div "(3) Afzaal Ahmad (C) 0 hrs 0 /hr" at bounding box center [586, 144] width 510 height 48
type input "2"
type input "35"
click at [770, 379] on button "Done" at bounding box center [774, 385] width 43 height 26
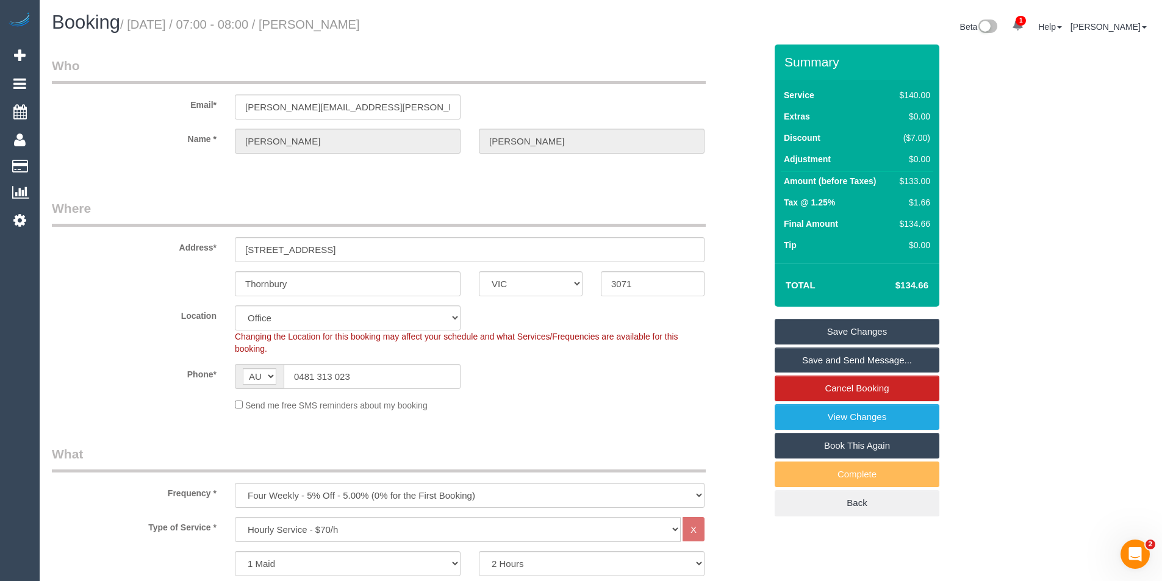
click at [847, 356] on link "Save and Send Message..." at bounding box center [857, 361] width 165 height 26
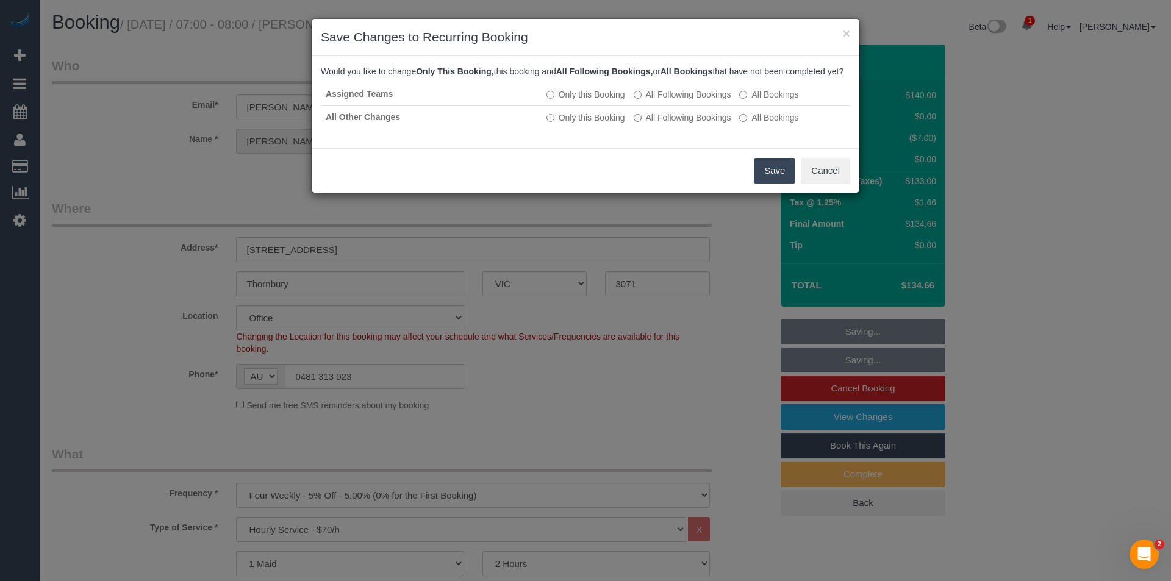
click at [757, 182] on button "Save" at bounding box center [774, 171] width 41 height 26
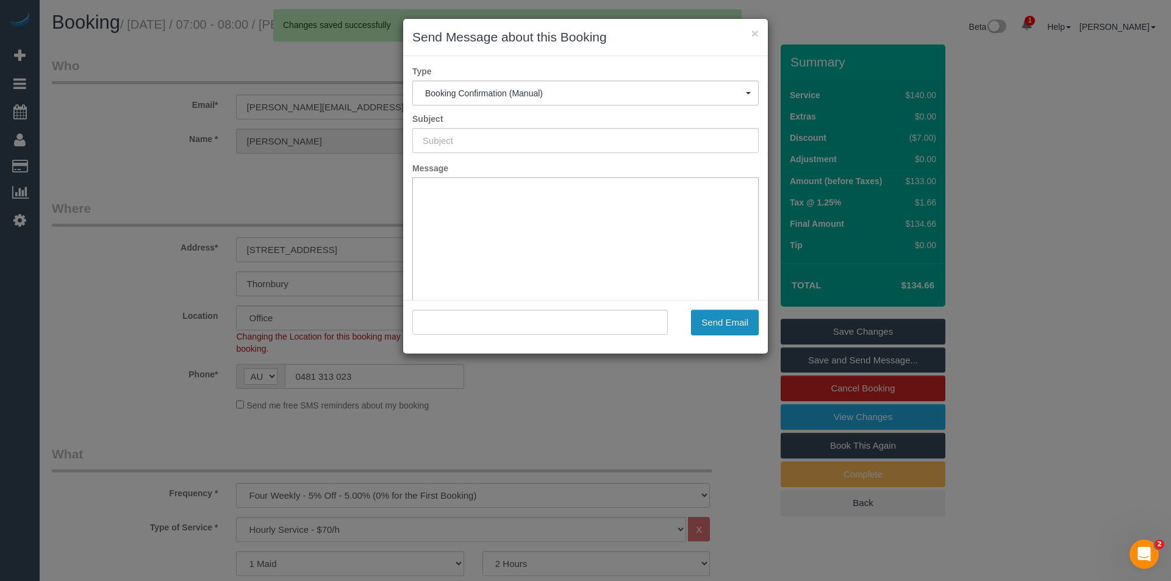
type input "Booking Confirmed"
type input ""Nicola Roberts" <nicola.diane.rbrts@gmail.com>"
click at [724, 320] on button "Send Email" at bounding box center [725, 323] width 68 height 26
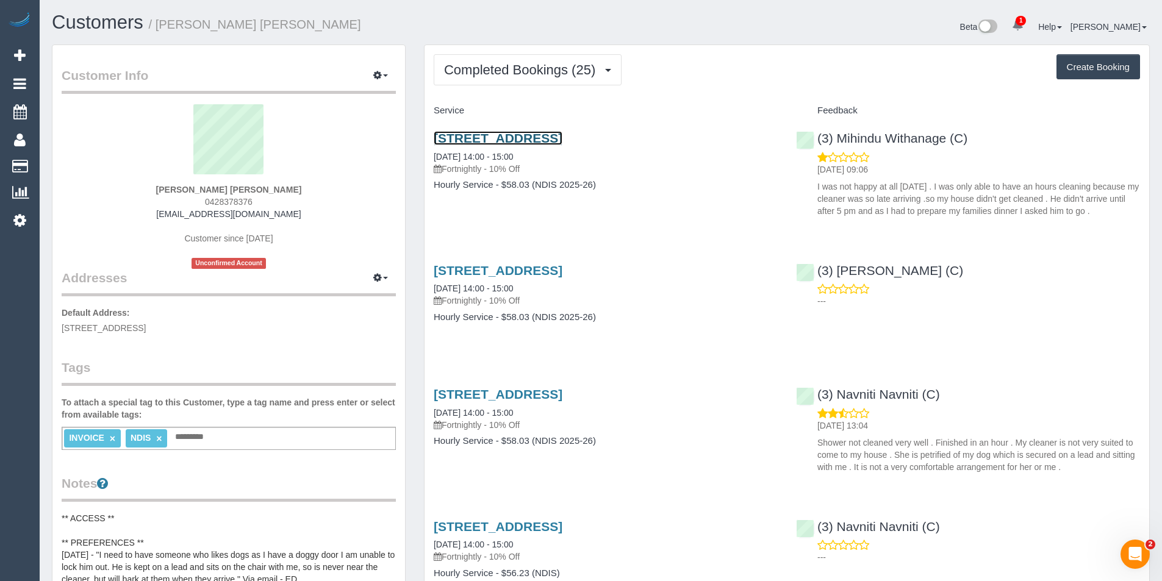
click at [563, 139] on link "[STREET_ADDRESS]" at bounding box center [498, 138] width 129 height 14
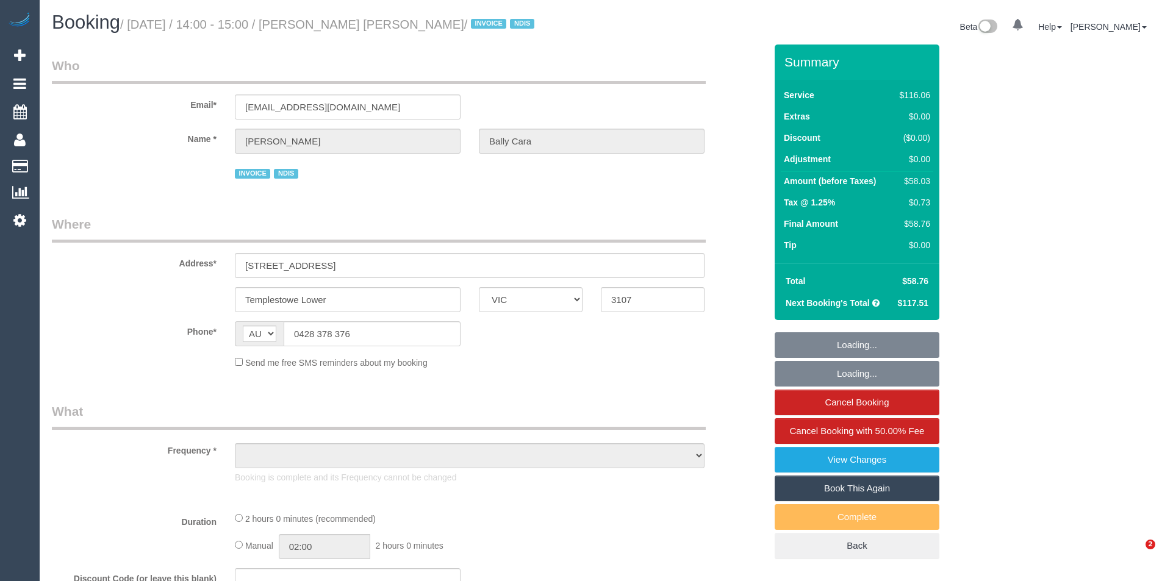
select select "VIC"
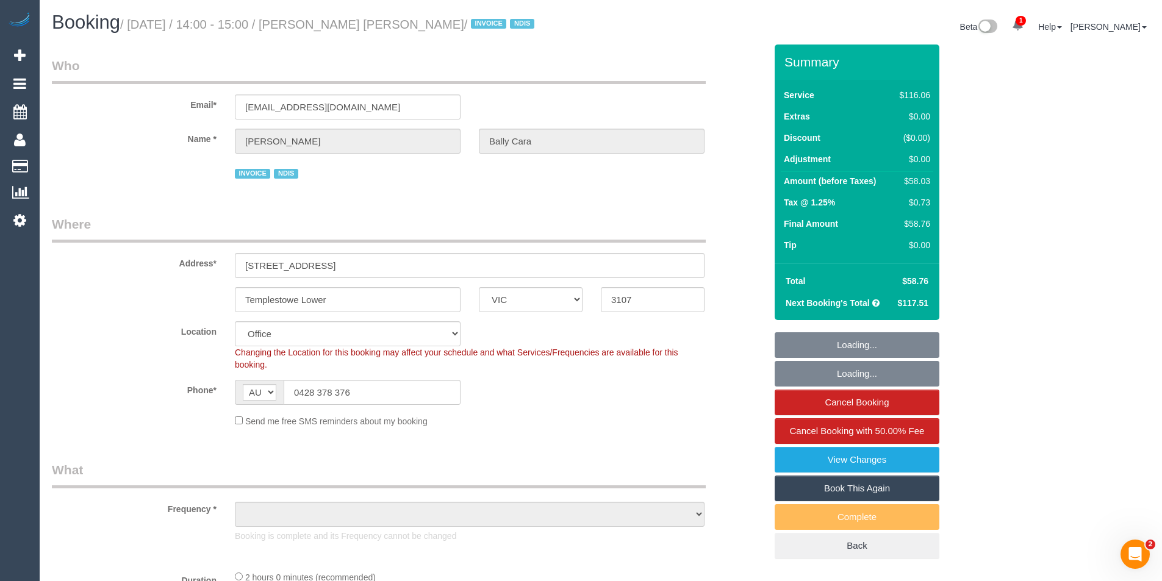
select select "number:27"
select select "number:14"
select select "number:19"
select select "number:25"
select select "number:35"
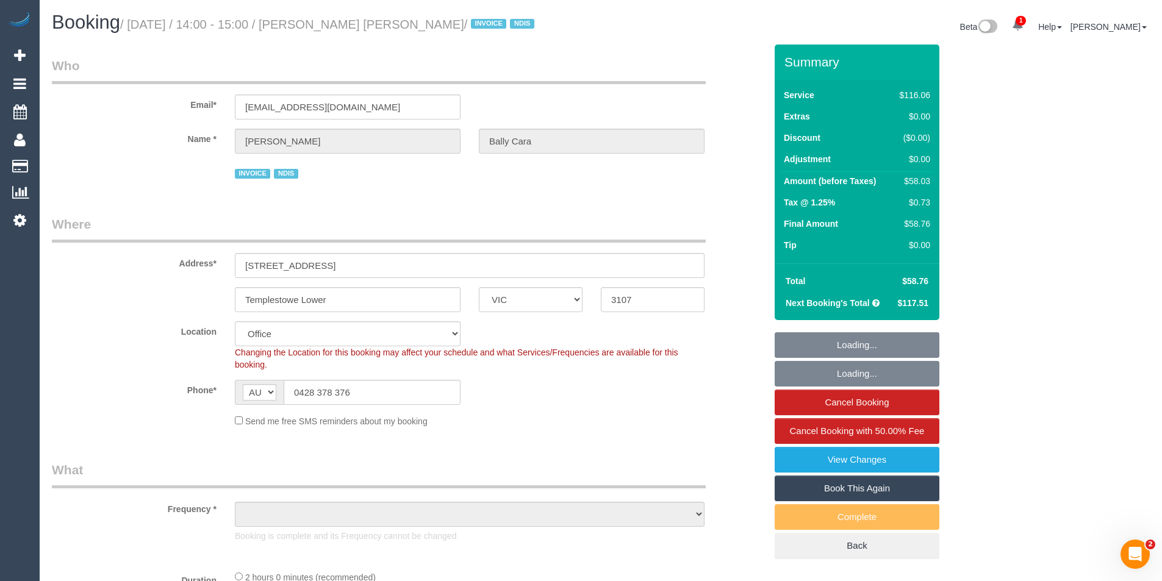
select select "number:11"
select select "object:2069"
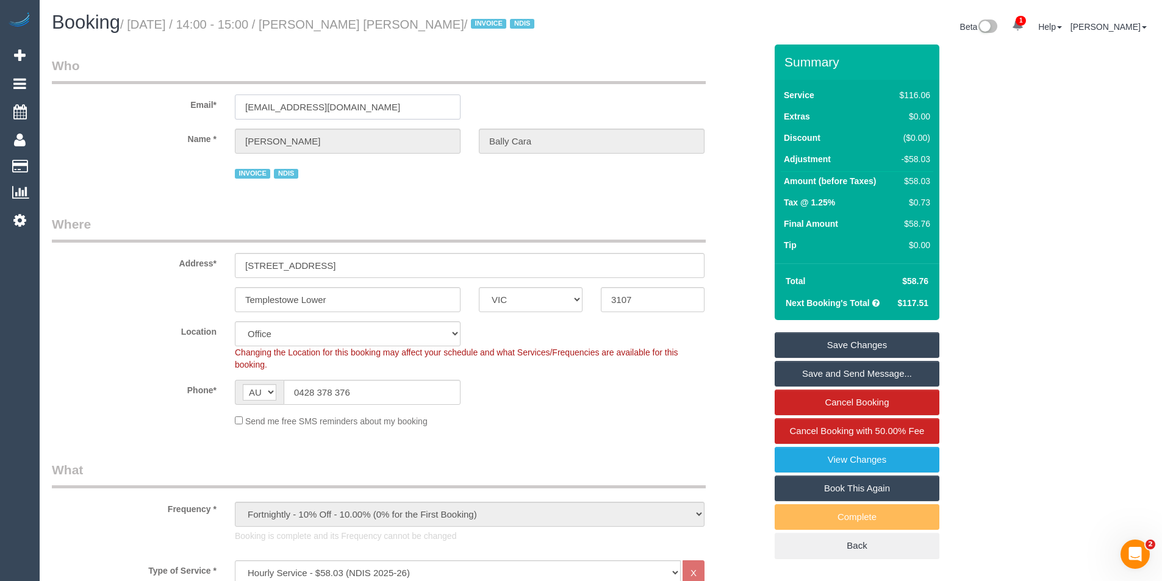
drag, startPoint x: 372, startPoint y: 110, endPoint x: 243, endPoint y: 109, distance: 128.7
click at [243, 109] on input "rosiesbuds41@gmail.com" at bounding box center [348, 107] width 226 height 25
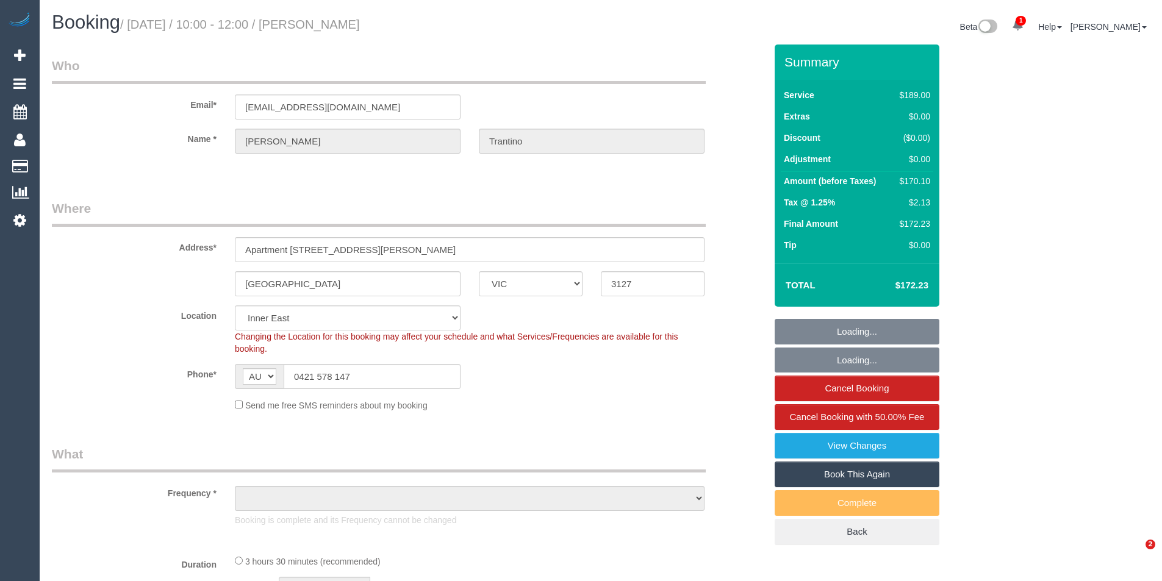
select select "VIC"
select select "object:769"
select select "number:28"
select select "number:14"
select select "number:18"
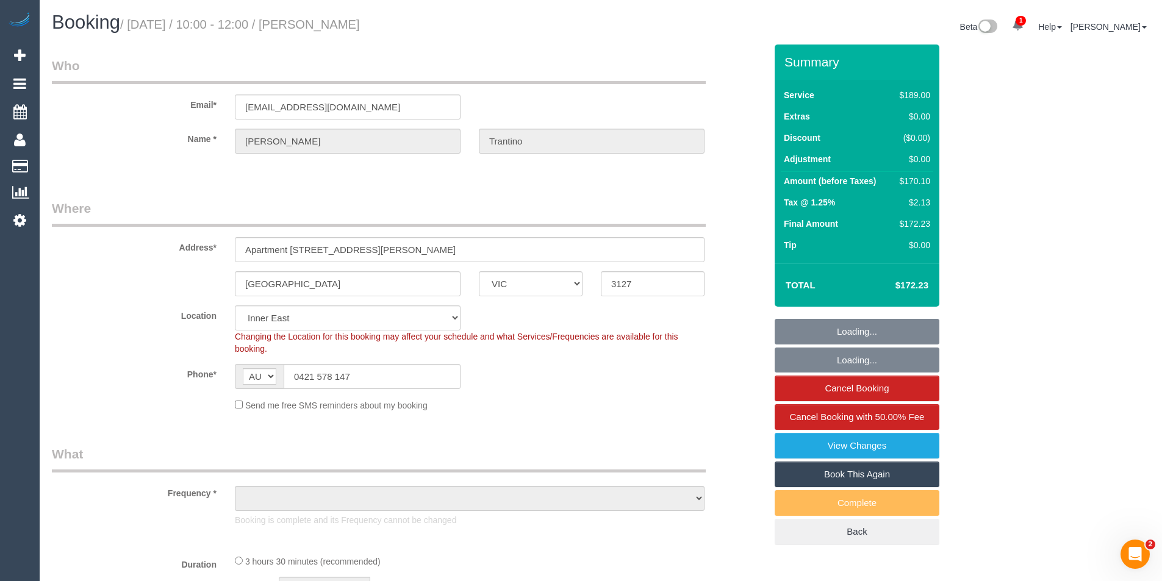
select select "number:24"
select select "number:34"
select select "number:11"
select select "spot1"
select select "object:1478"
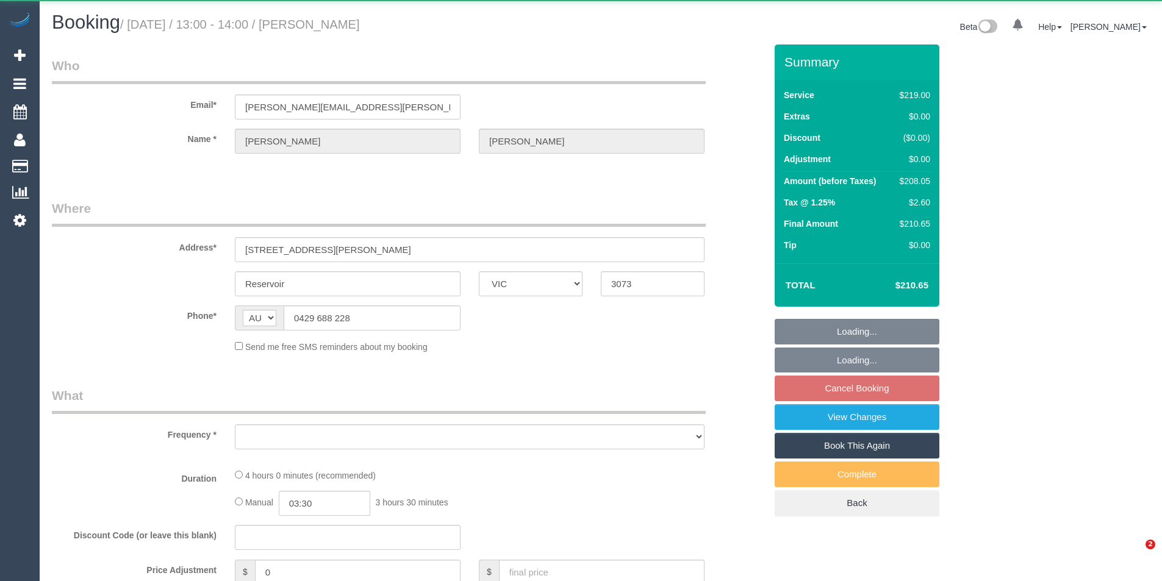
select select "VIC"
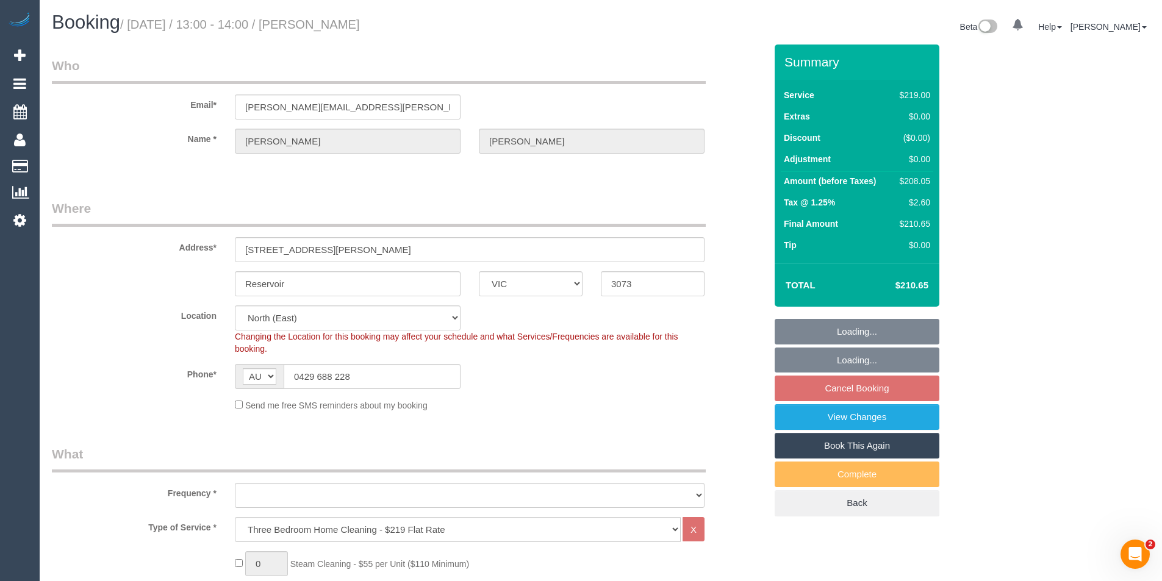
select select "string:stripe-pm_1P5Gs92GScqysDRVcRzcUGDE"
select select "number:28"
select select "number:14"
select select "number:18"
select select "number:22"
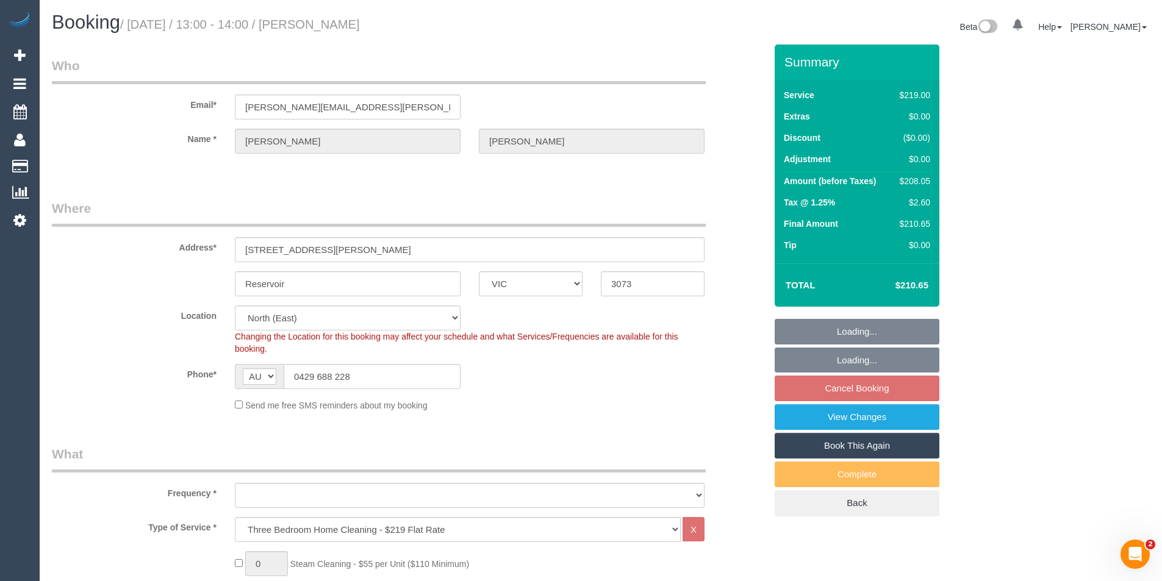
select select "number:35"
select select "number:12"
select select "object:780"
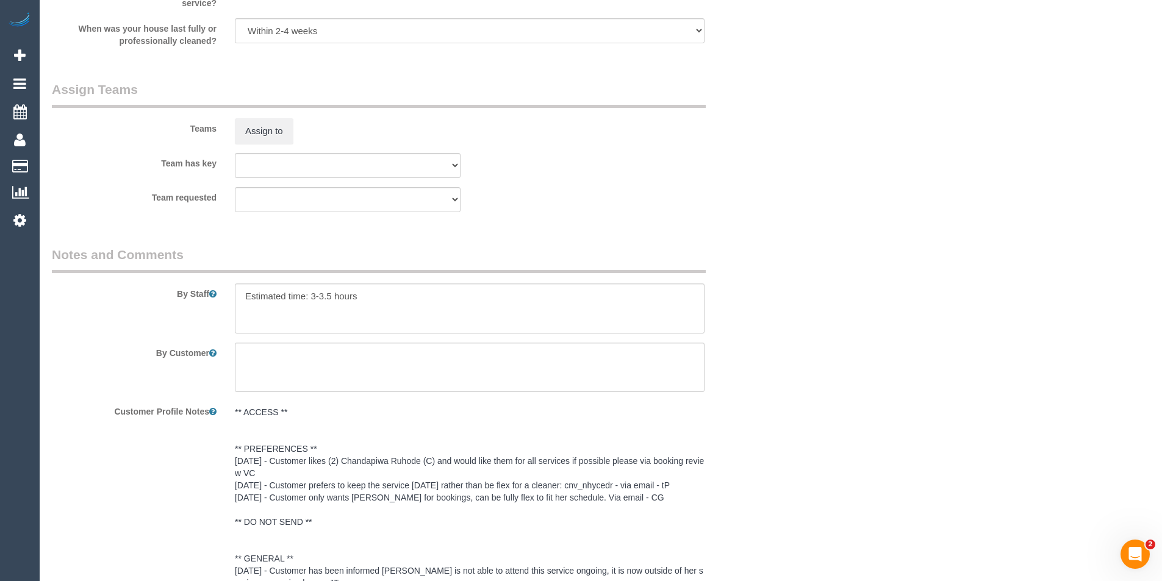
scroll to position [1822, 0]
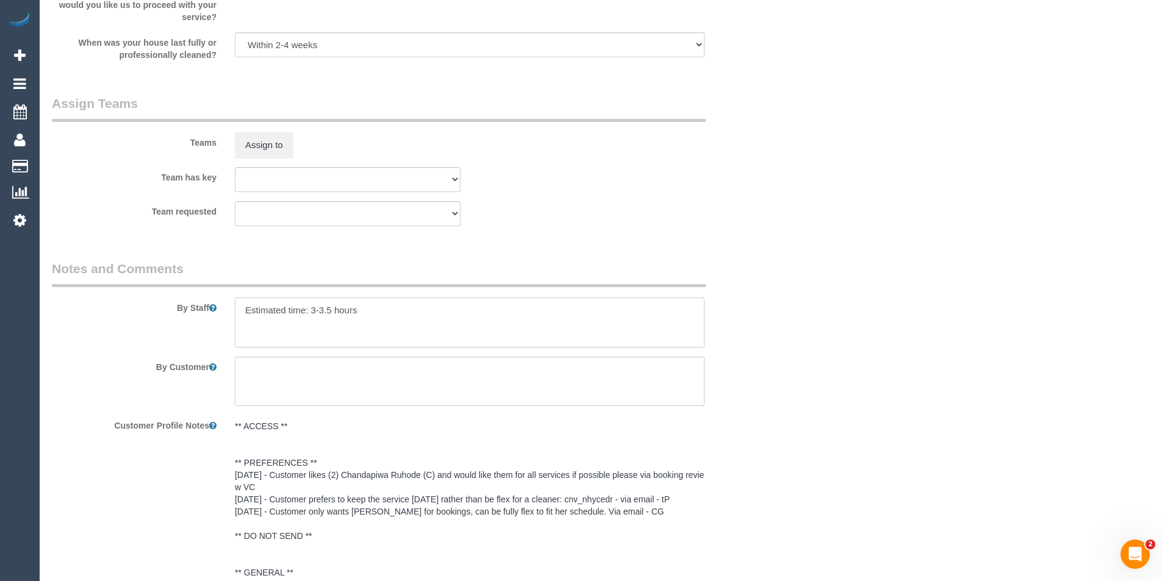
click at [330, 313] on textarea at bounding box center [470, 323] width 470 height 50
click at [384, 301] on textarea "To enrich screen reader interactions, please activate Accessibility in Grammarl…" at bounding box center [470, 323] width 470 height 50
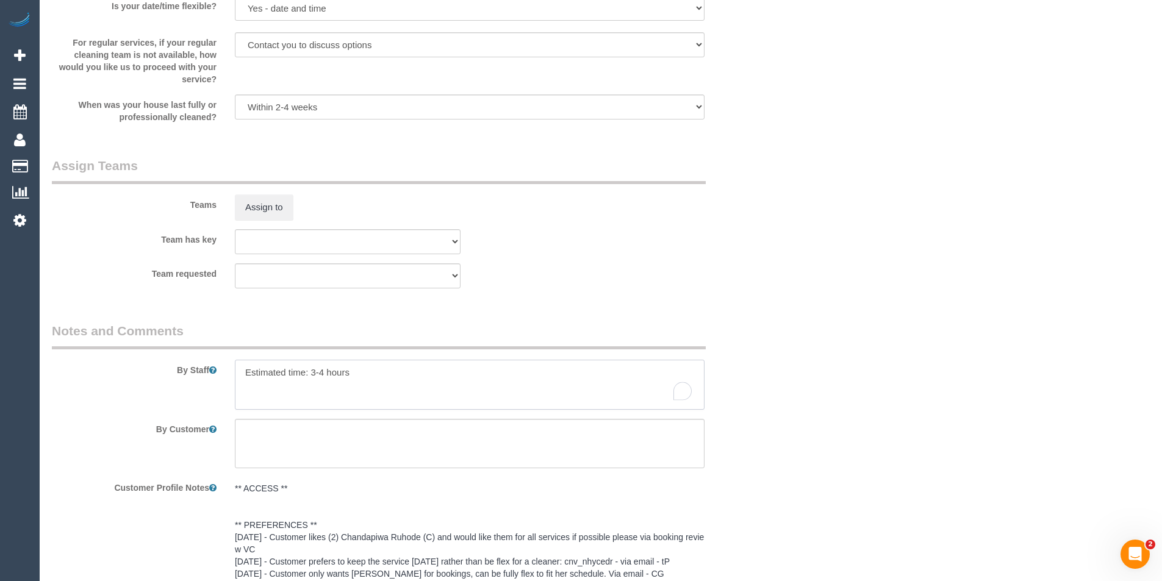
scroll to position [1700, 0]
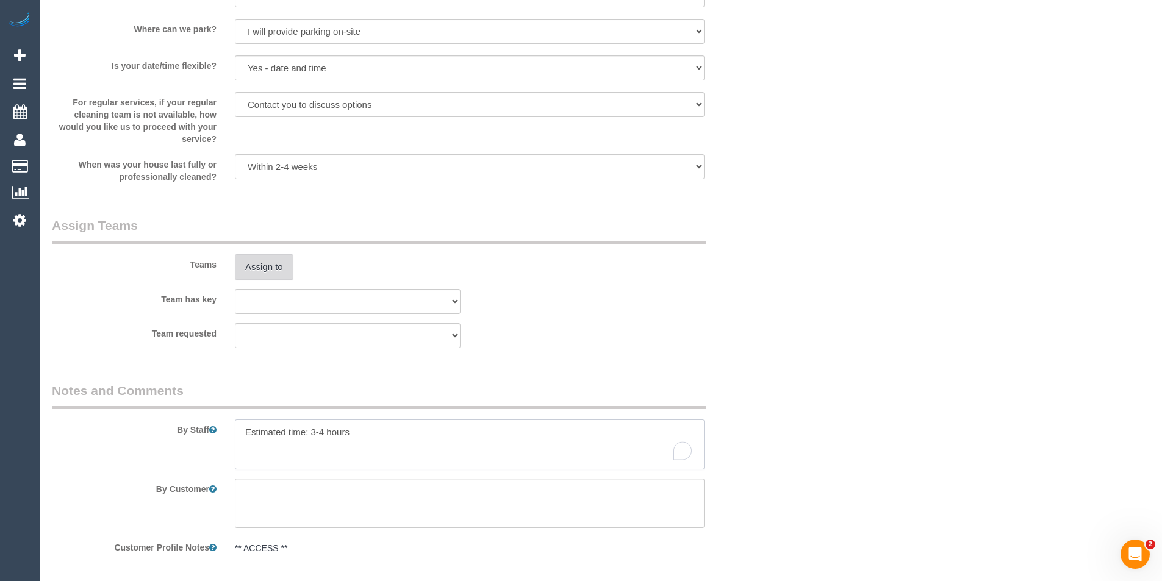
type textarea "Estimated time: 3-4 hours"
click at [270, 262] on button "Assign to" at bounding box center [264, 267] width 59 height 26
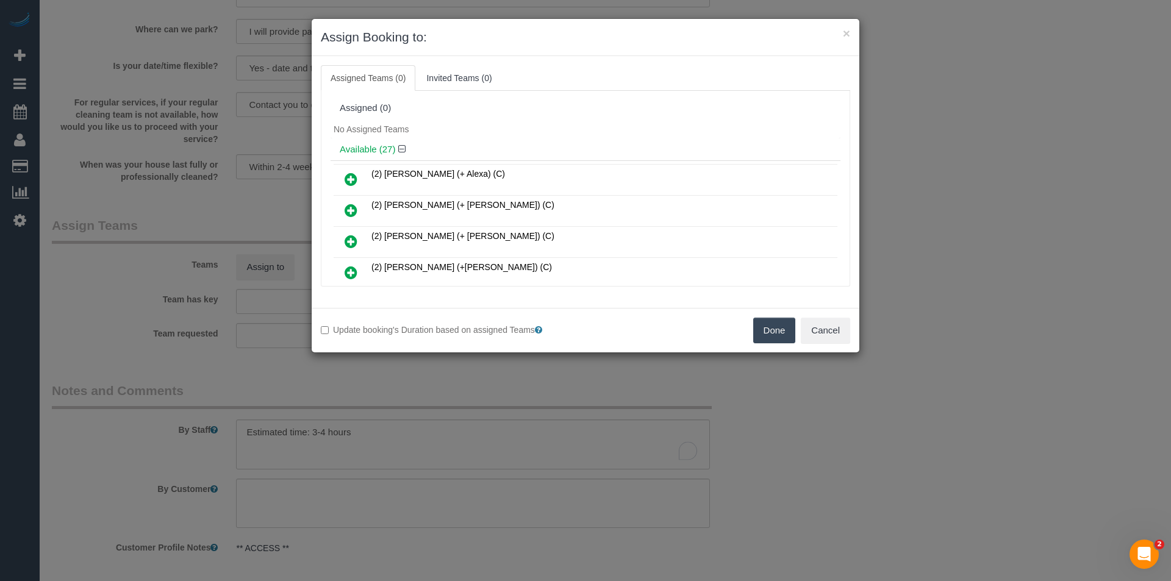
click at [353, 177] on icon at bounding box center [351, 179] width 13 height 15
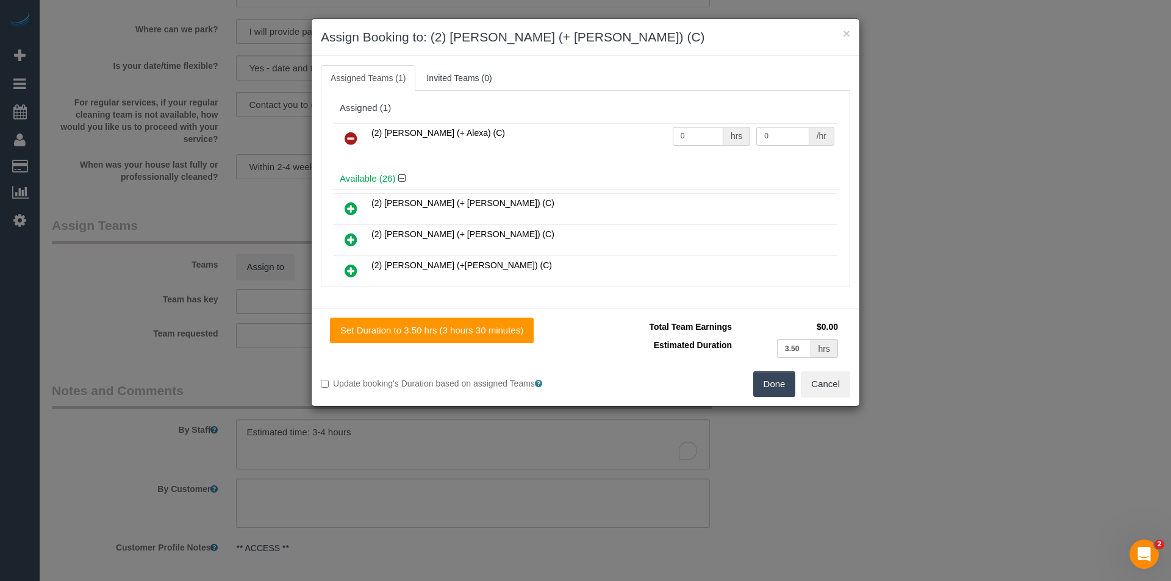
click at [351, 209] on icon at bounding box center [351, 208] width 13 height 15
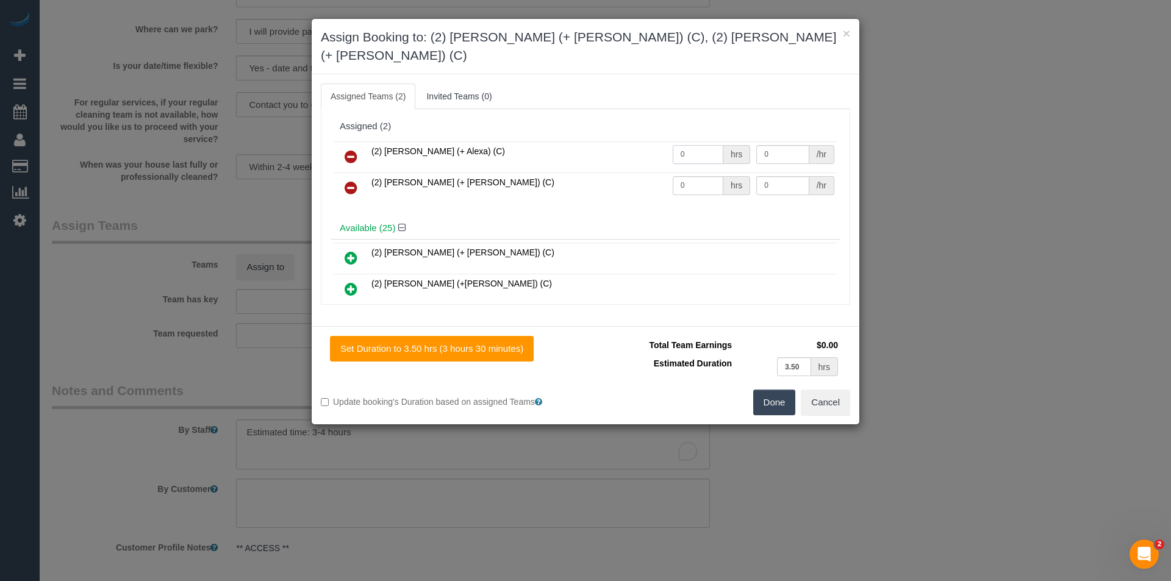
drag, startPoint x: 661, startPoint y: 137, endPoint x: 586, endPoint y: 140, distance: 75.1
click at [603, 142] on tr "(2) Alejandro (+ Alexa) (C) 0 hrs 0 /hr" at bounding box center [586, 157] width 504 height 31
type input "1"
type input "65"
drag, startPoint x: 688, startPoint y: 167, endPoint x: 614, endPoint y: 167, distance: 74.4
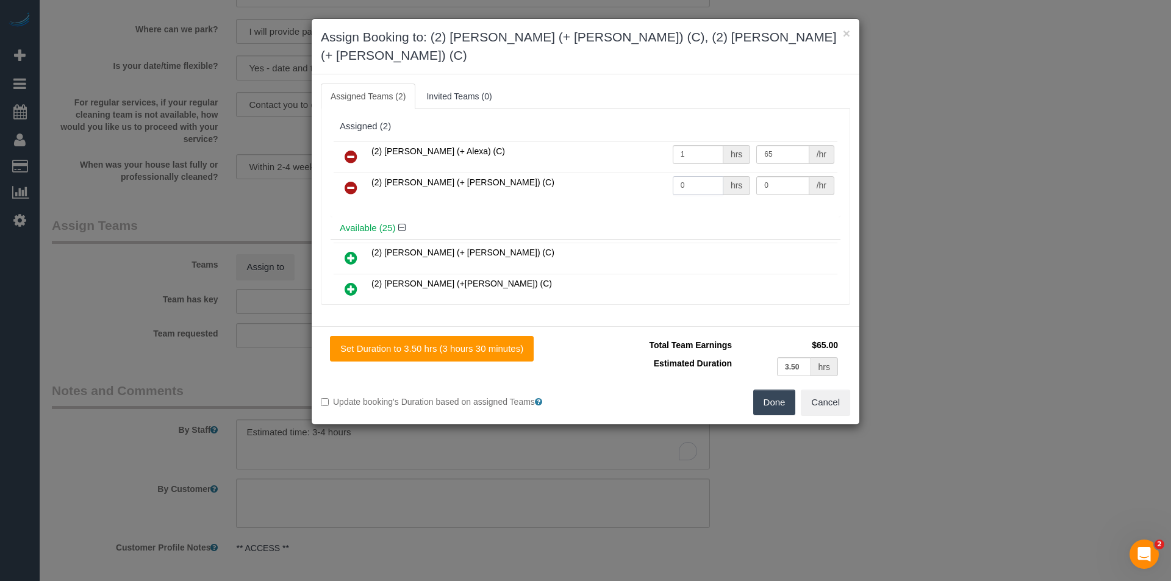
click at [614, 173] on tr "(2) Alexa (+ Alejandro) (C) 0 hrs 0 /hr" at bounding box center [586, 188] width 504 height 31
type input "1"
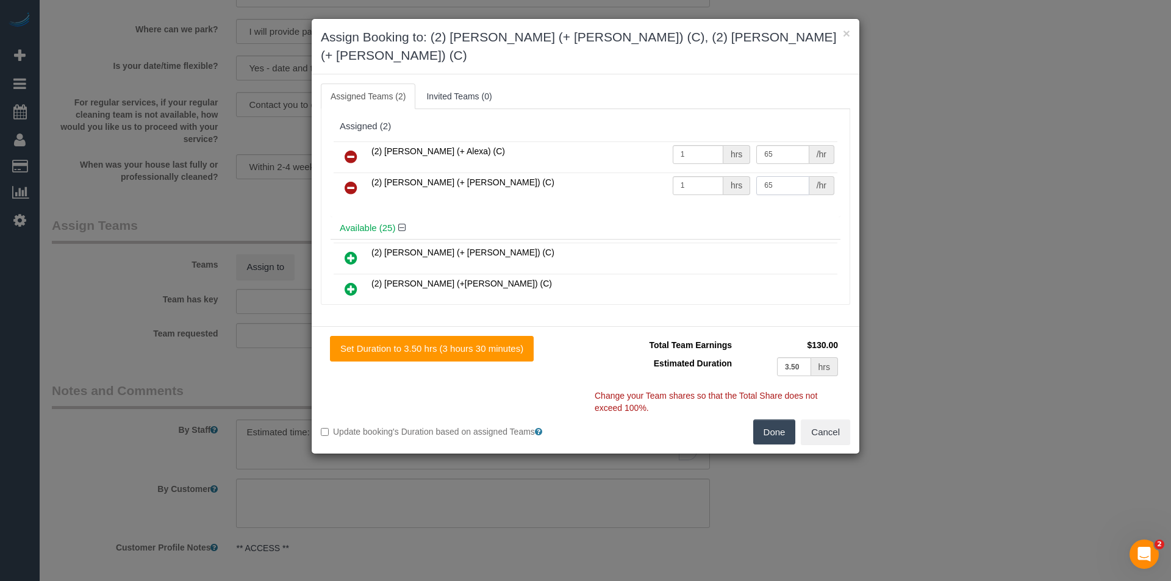
type input "65"
click at [774, 423] on button "Done" at bounding box center [774, 433] width 43 height 26
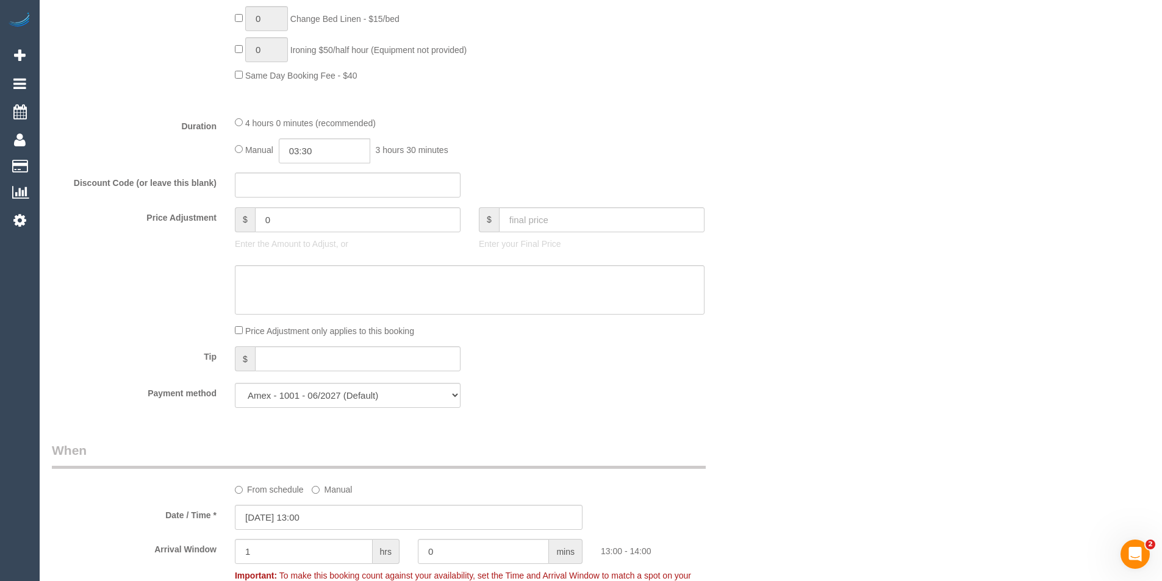
scroll to position [724, 0]
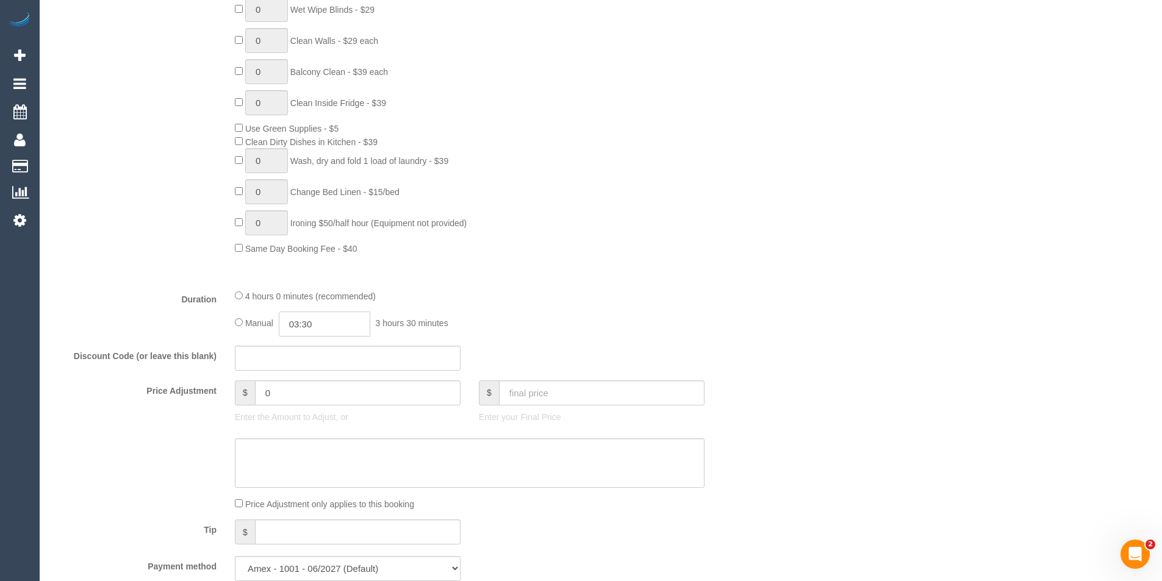
click at [333, 325] on input "03:30" at bounding box center [325, 324] width 92 height 25
type input "02:00"
click at [301, 362] on li "02:00" at bounding box center [311, 362] width 54 height 16
click at [682, 325] on div "Manual 02:00 2 hours 0 minutes" at bounding box center [470, 324] width 470 height 25
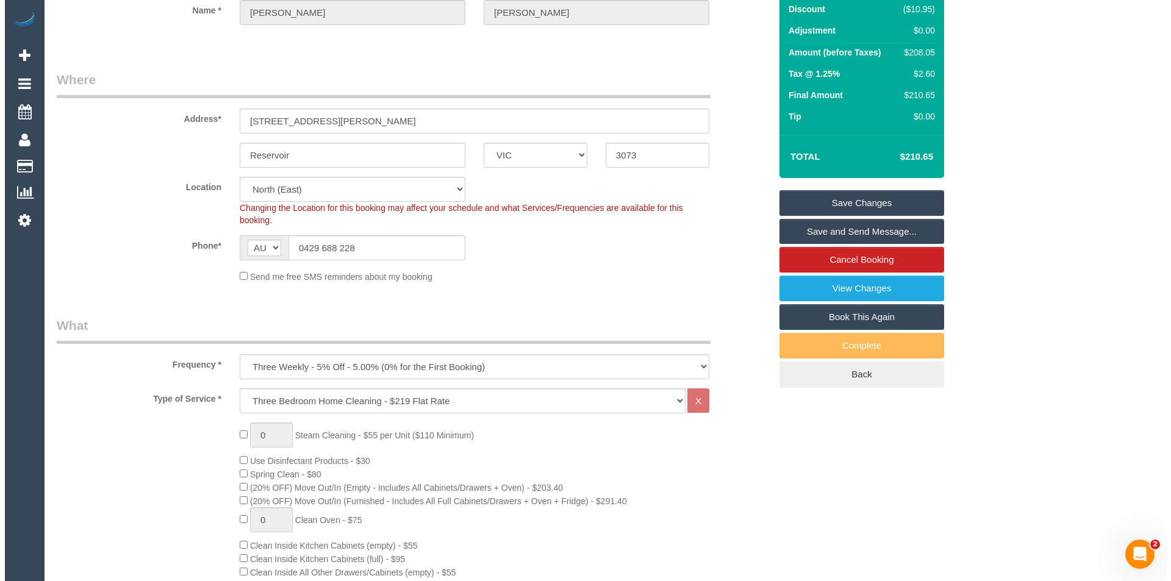
scroll to position [0, 0]
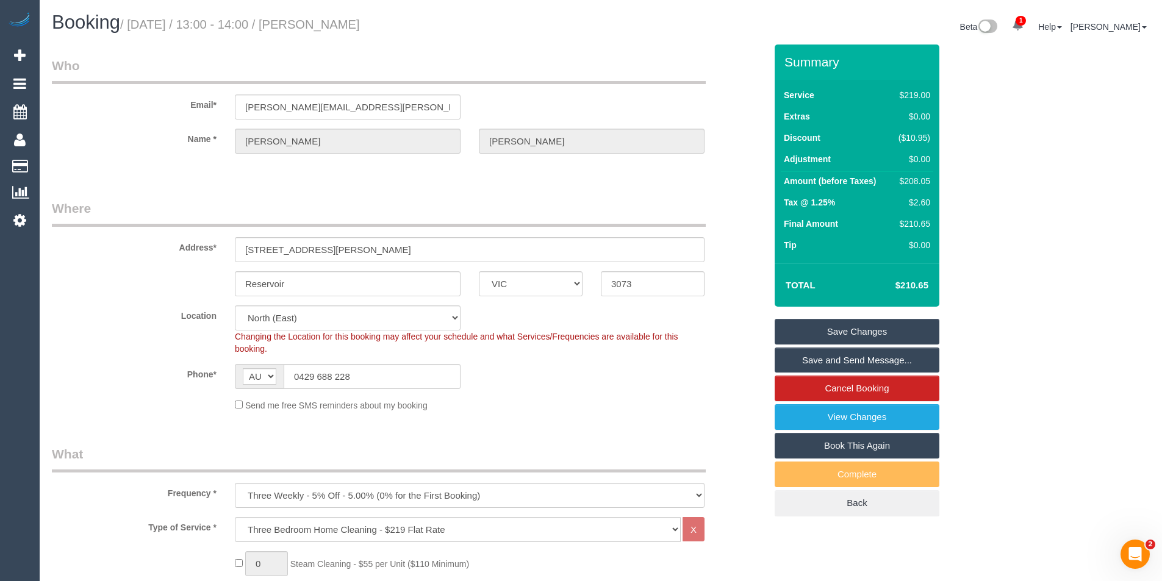
click at [810, 362] on link "Save and Send Message..." at bounding box center [857, 361] width 165 height 26
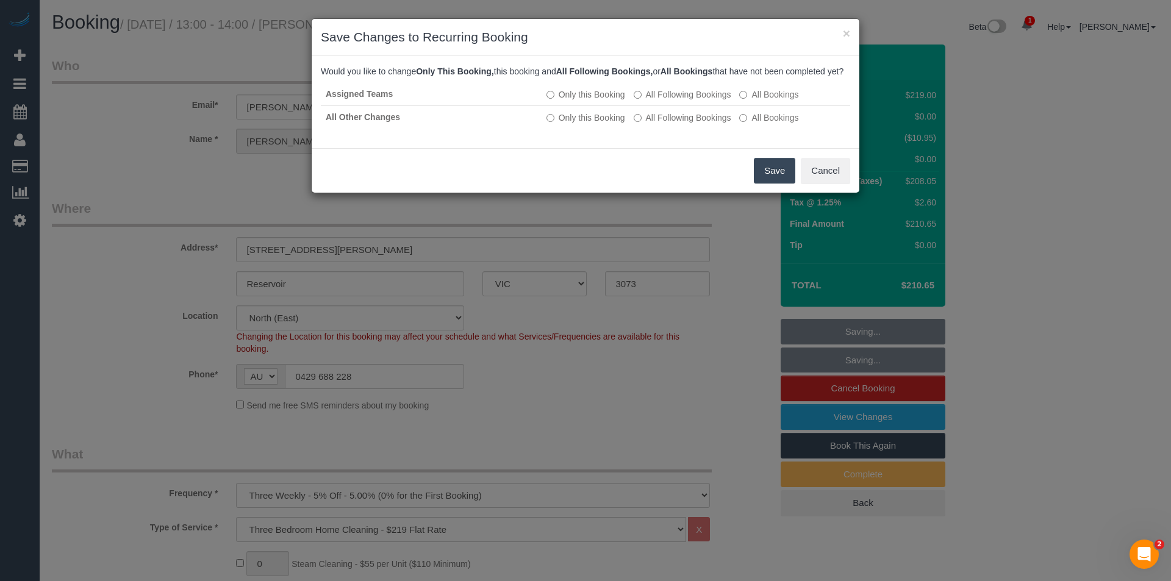
click at [766, 184] on button "Save" at bounding box center [774, 171] width 41 height 26
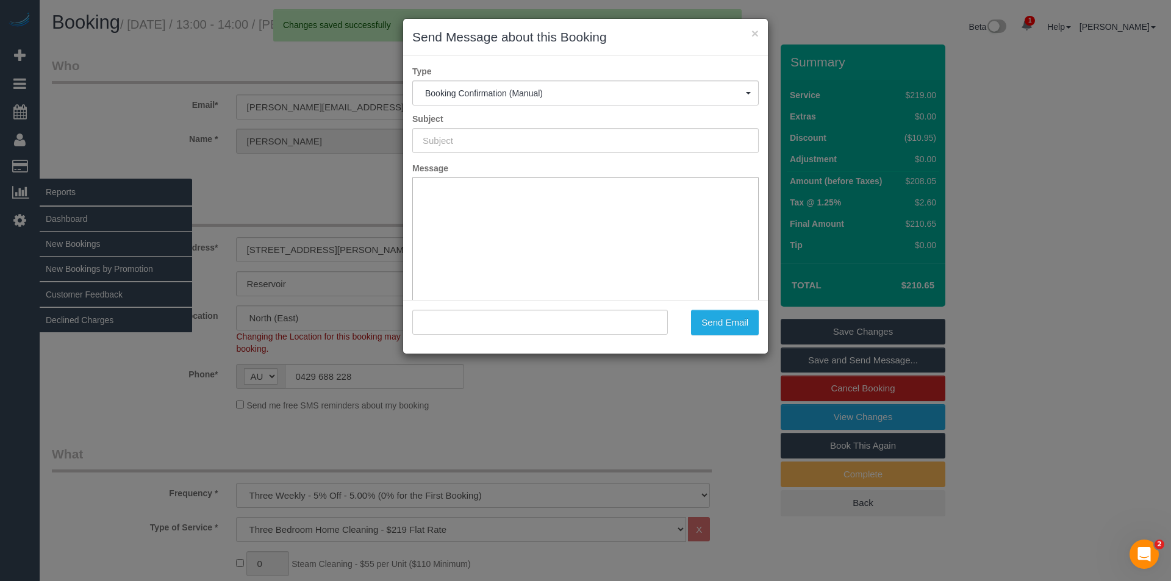
type input "Booking Confirmed"
type input ""Aneeta Nathan" <aneeta.nathan@gmail.com>"
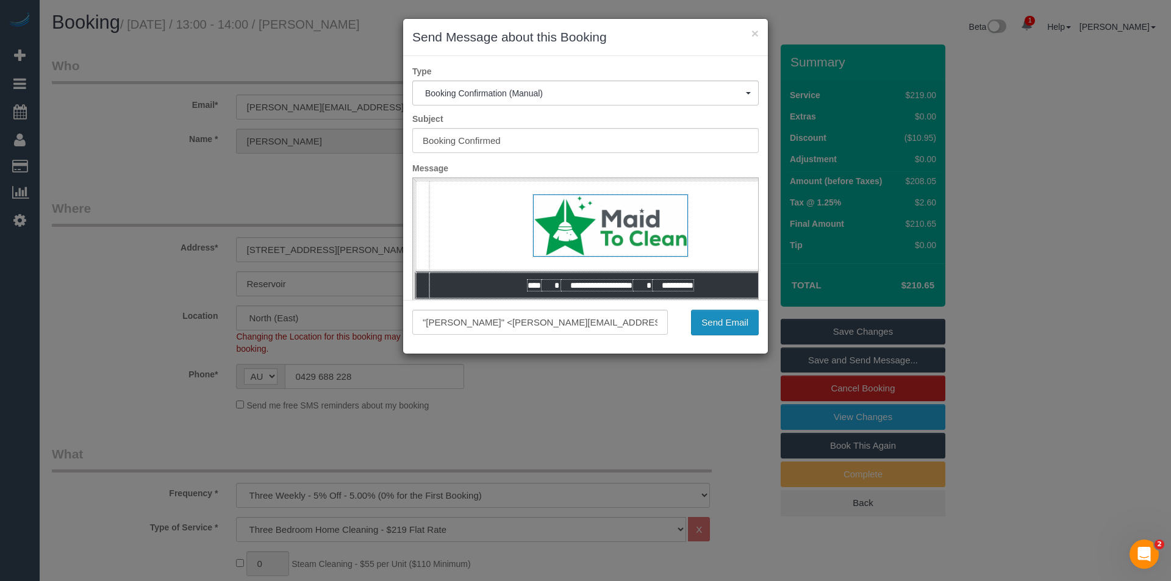
click at [752, 325] on button "Send Email" at bounding box center [725, 323] width 68 height 26
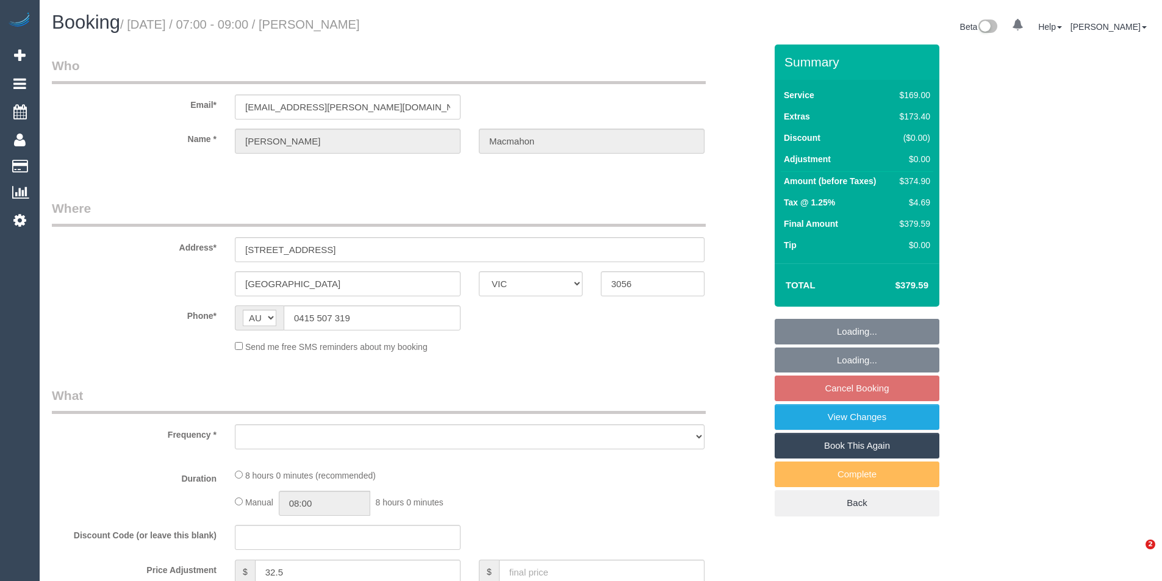
select select "VIC"
select select "object:552"
select select "string:stripe-pm_1NO83C2GScqysDRVAl3uqi5H"
select select "number:28"
select select "number:14"
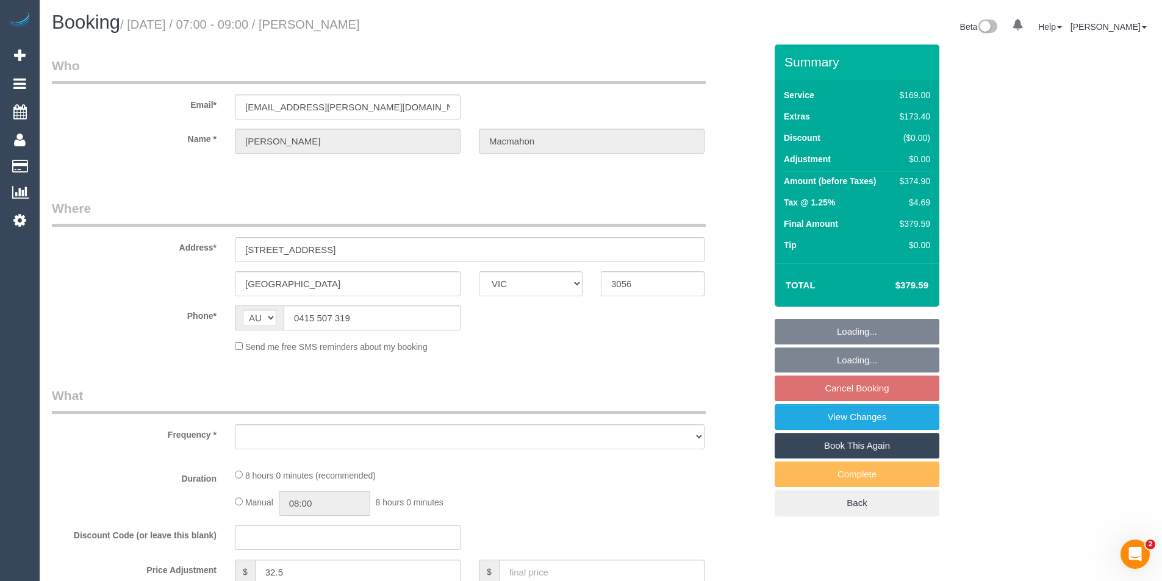
select select "number:18"
select select "number:36"
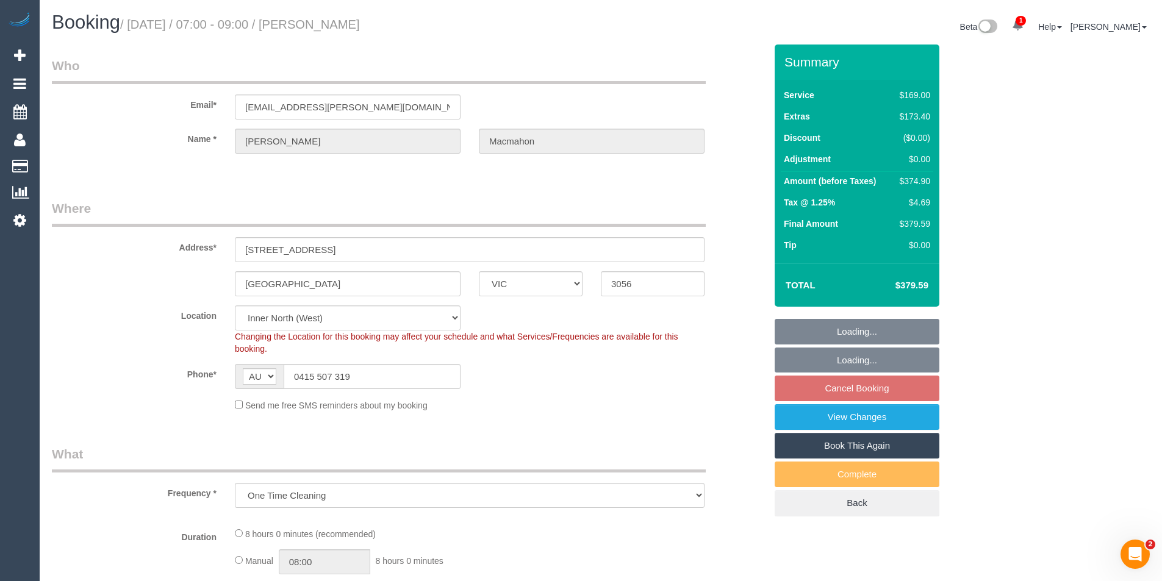
select select "object:705"
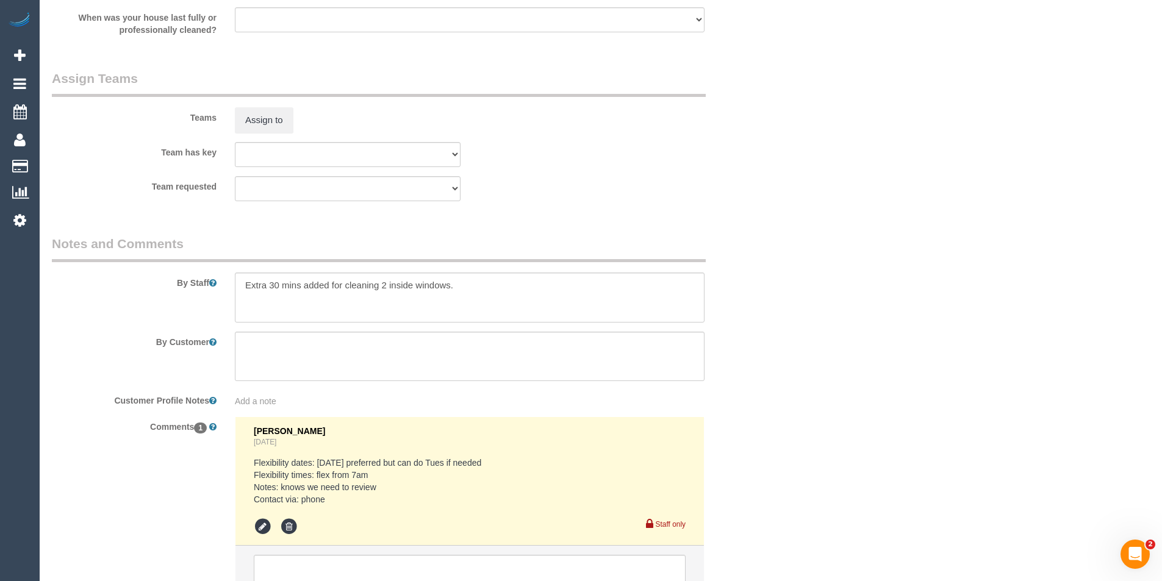
scroll to position [1957, 0]
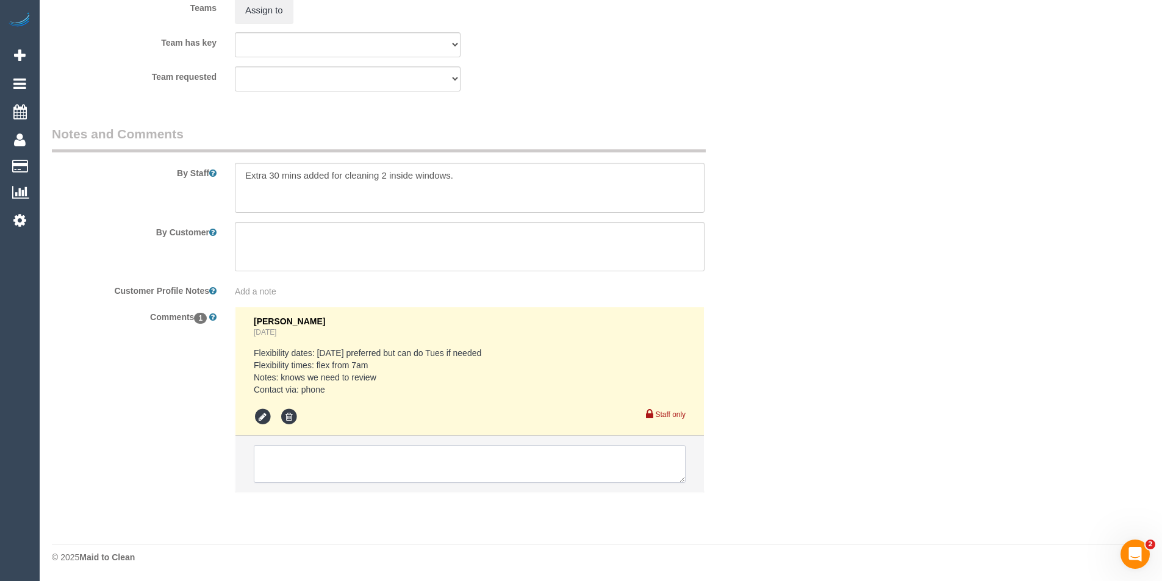
click at [405, 474] on textarea at bounding box center [470, 464] width 432 height 38
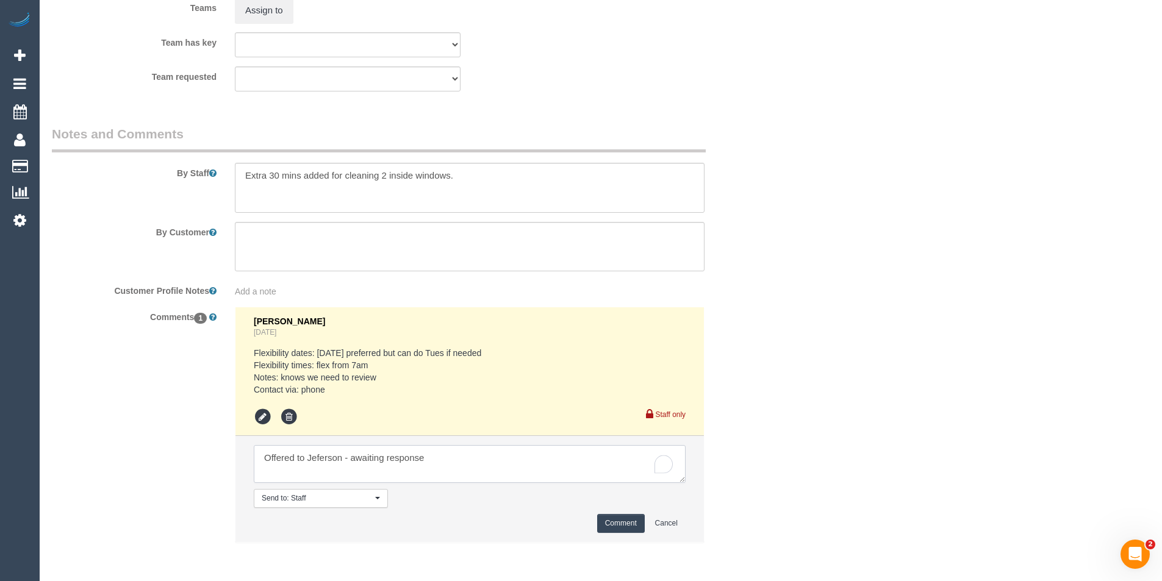
type textarea "Offered to Jeferson - awaiting response"
click at [631, 520] on button "Comment" at bounding box center [621, 523] width 48 height 19
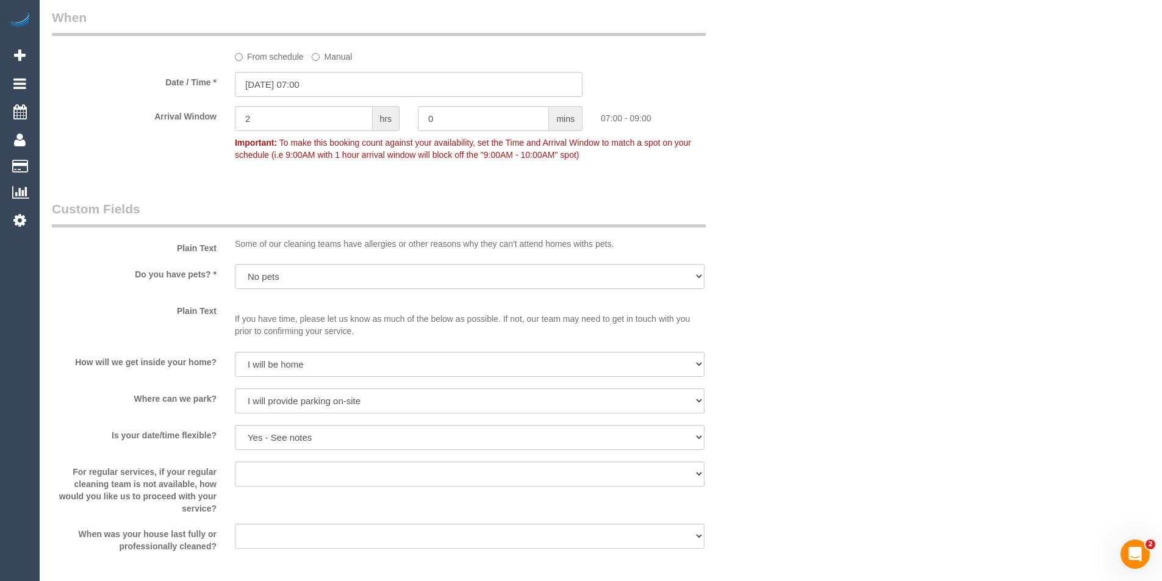
scroll to position [1225, 0]
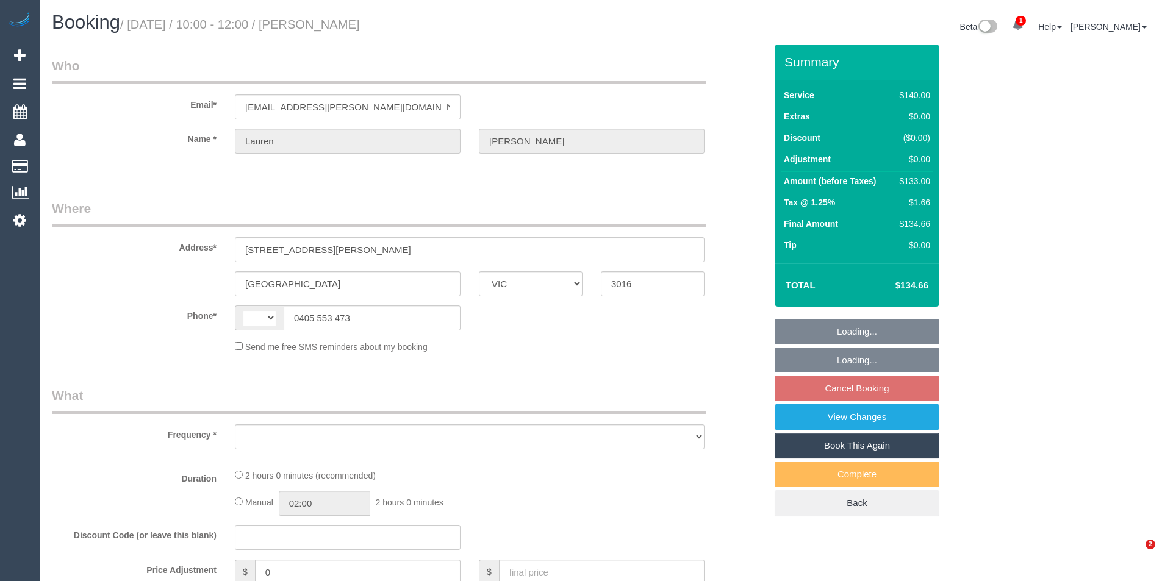
select select "VIC"
select select "string:AU"
select select "string:stripe-pm_1RnT2q2GScqysDRVLKxrLDpJ"
select select "number:27"
select select "number:14"
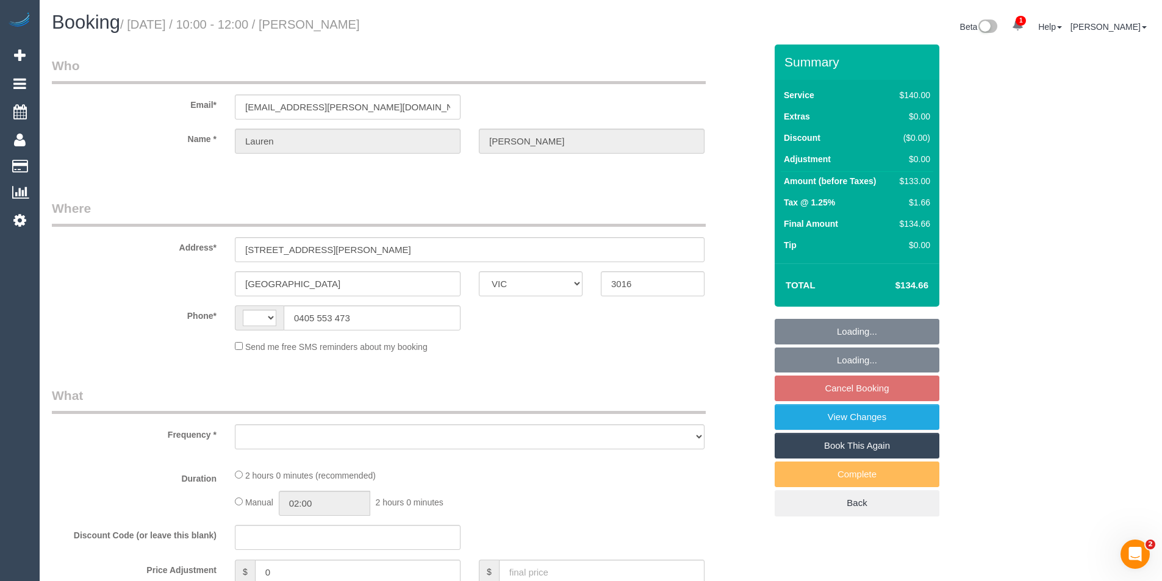
select select "number:19"
select select "number:36"
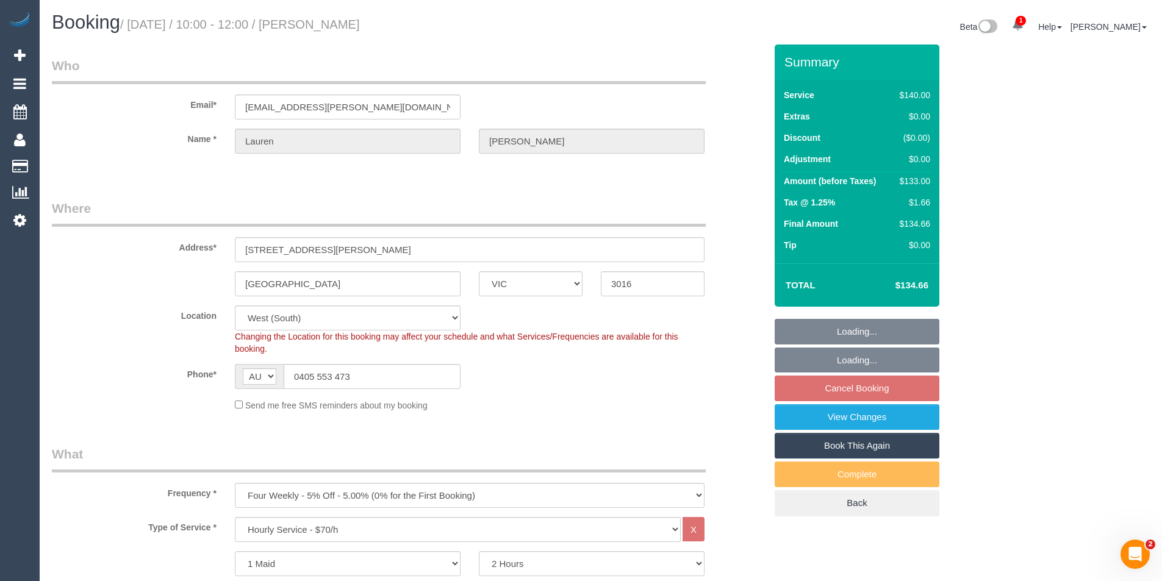
select select "object:1170"
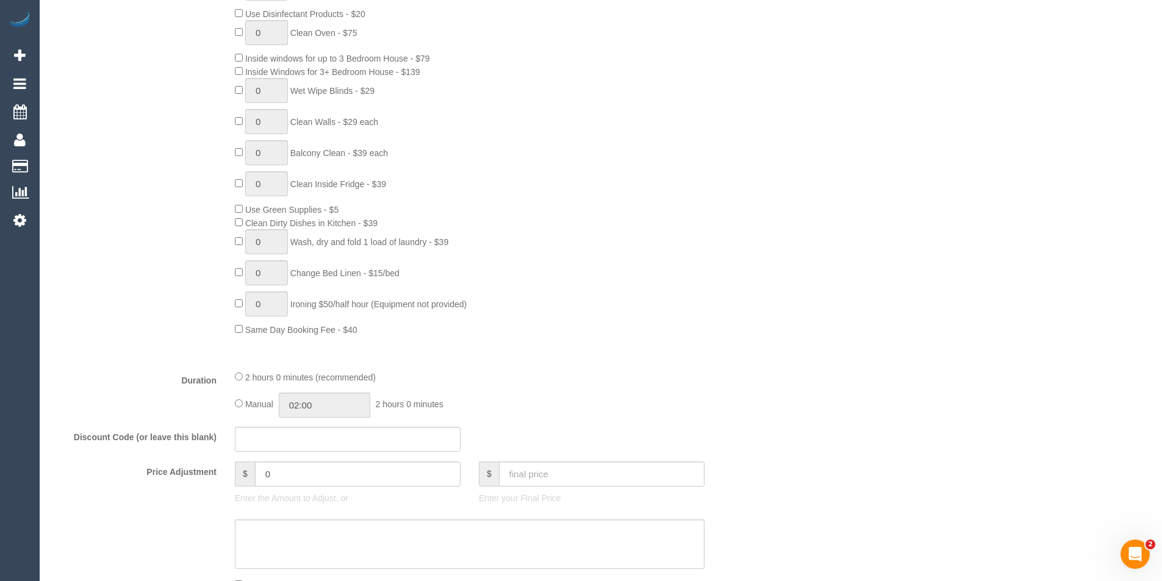
scroll to position [793, 0]
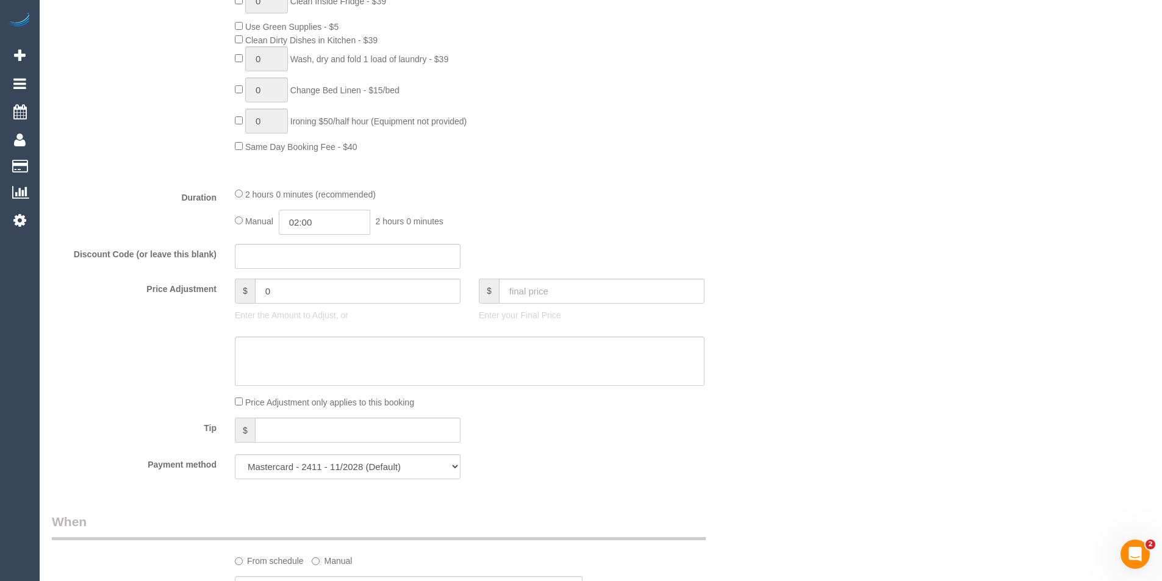
click at [361, 226] on input "02:00" at bounding box center [325, 222] width 92 height 25
type input "01:00"
click at [299, 274] on li "01:00" at bounding box center [311, 275] width 54 height 16
click at [593, 193] on div "2 hours 0 minutes (recommended)" at bounding box center [470, 193] width 470 height 13
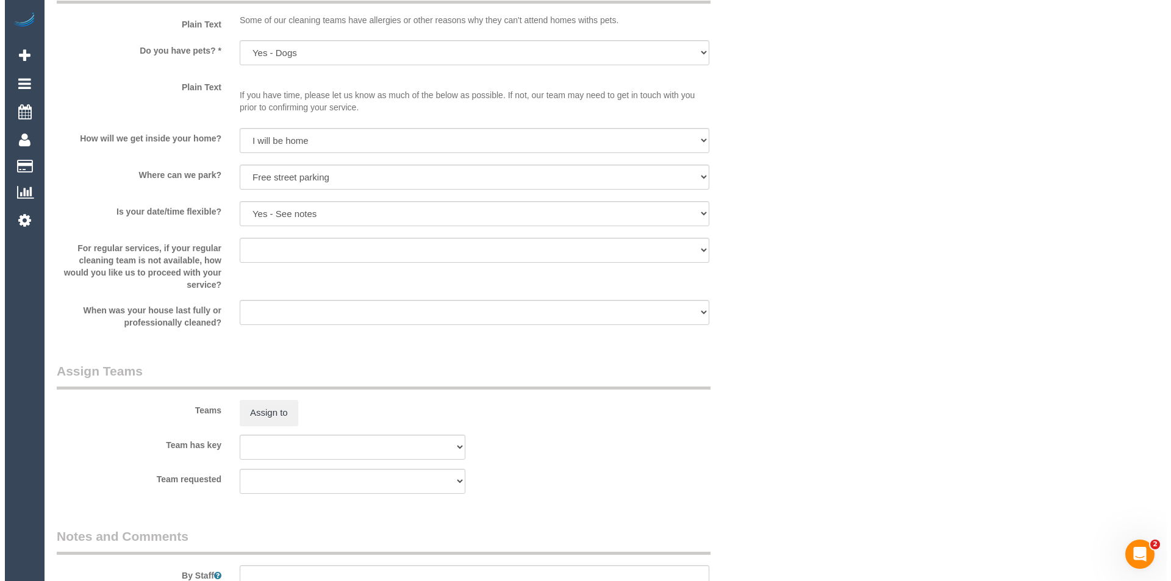
scroll to position [1708, 0]
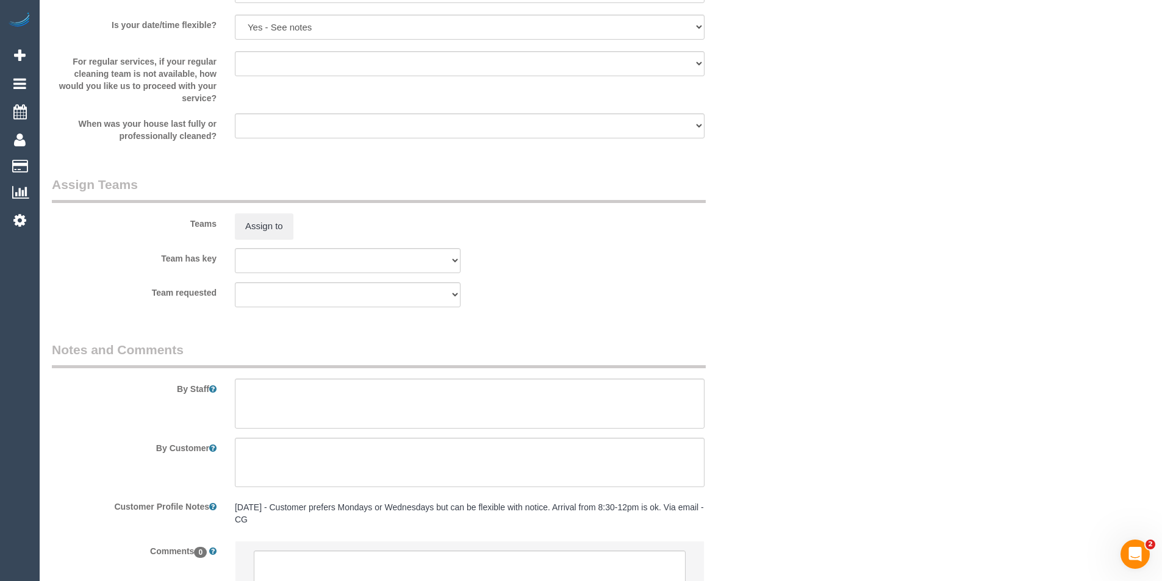
click at [266, 239] on sui-booking-teams "Teams Assign to Team has key (0) Office (1) [PERSON_NAME] (FT) (1) [PERSON_NAME…" at bounding box center [409, 242] width 714 height 132
click at [269, 226] on button "Assign to" at bounding box center [264, 227] width 59 height 26
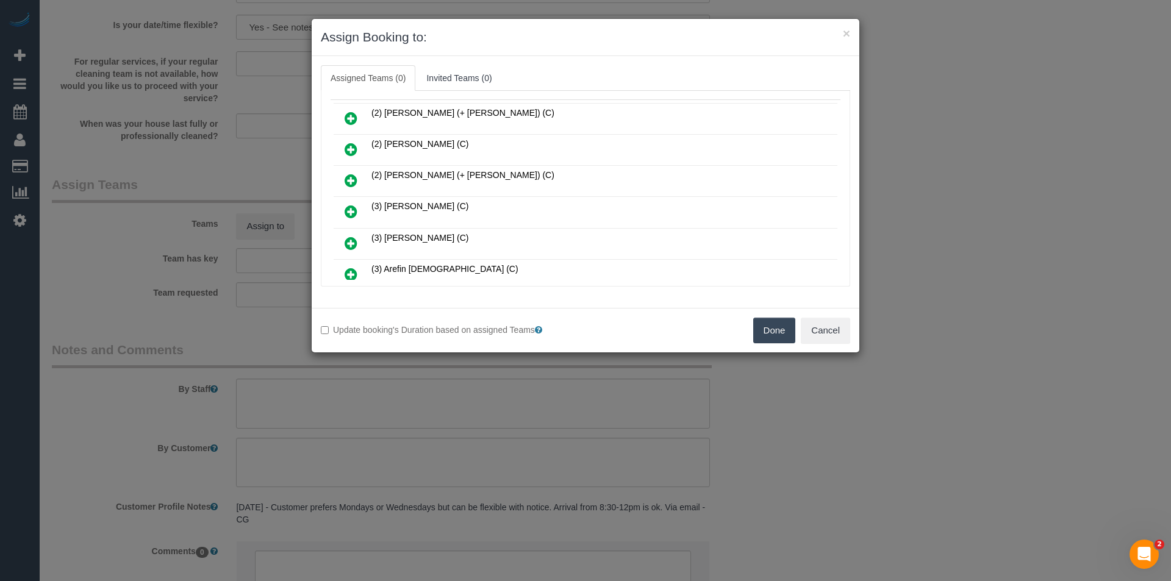
click at [353, 177] on icon at bounding box center [351, 180] width 13 height 15
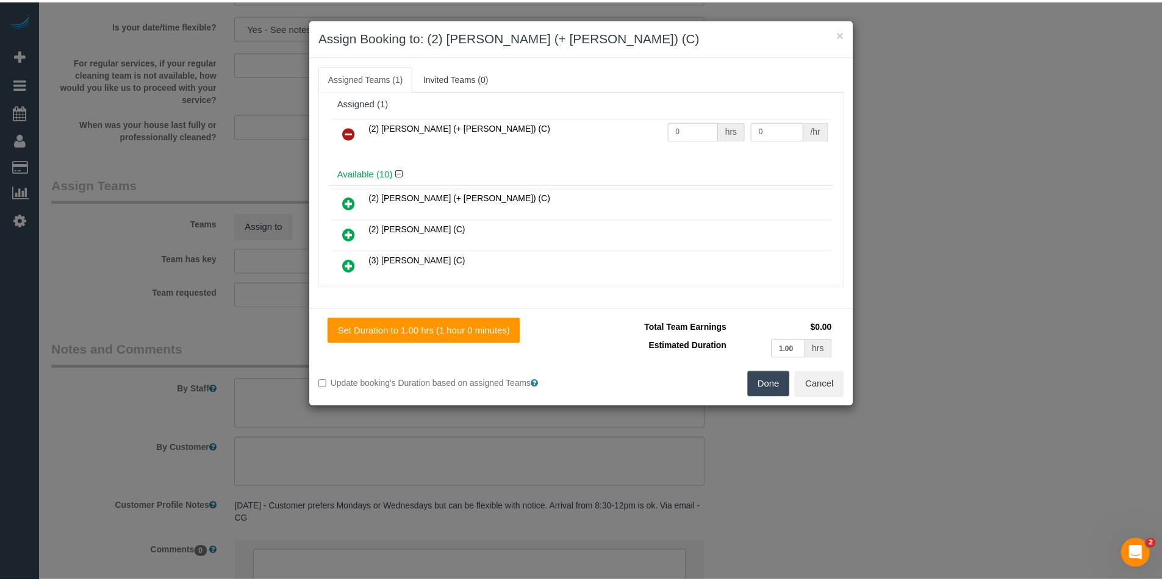
scroll to position [0, 0]
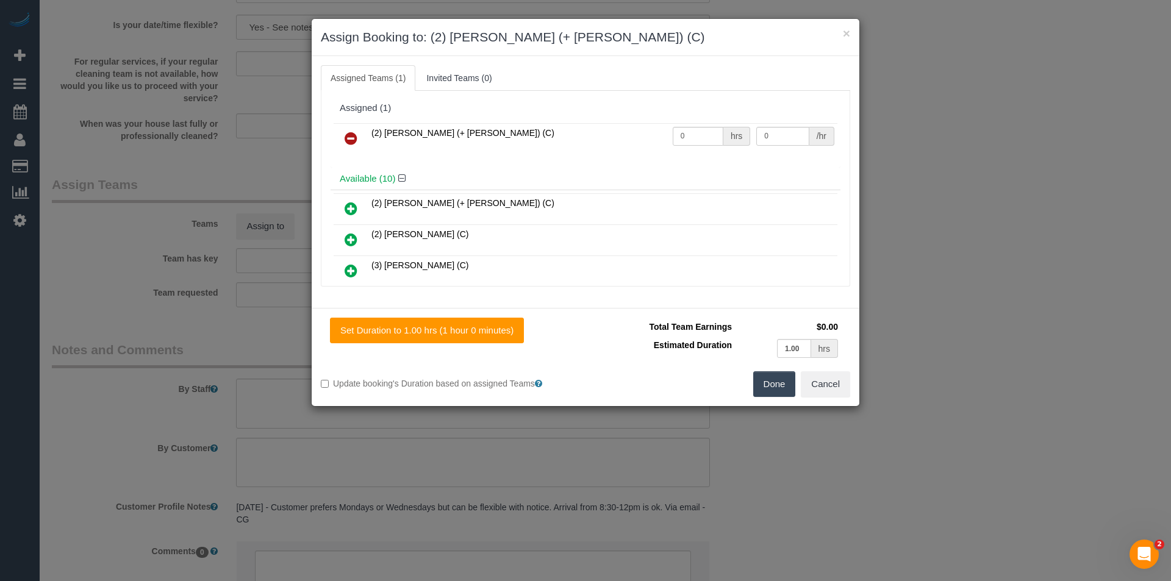
click at [349, 206] on icon at bounding box center [351, 208] width 13 height 15
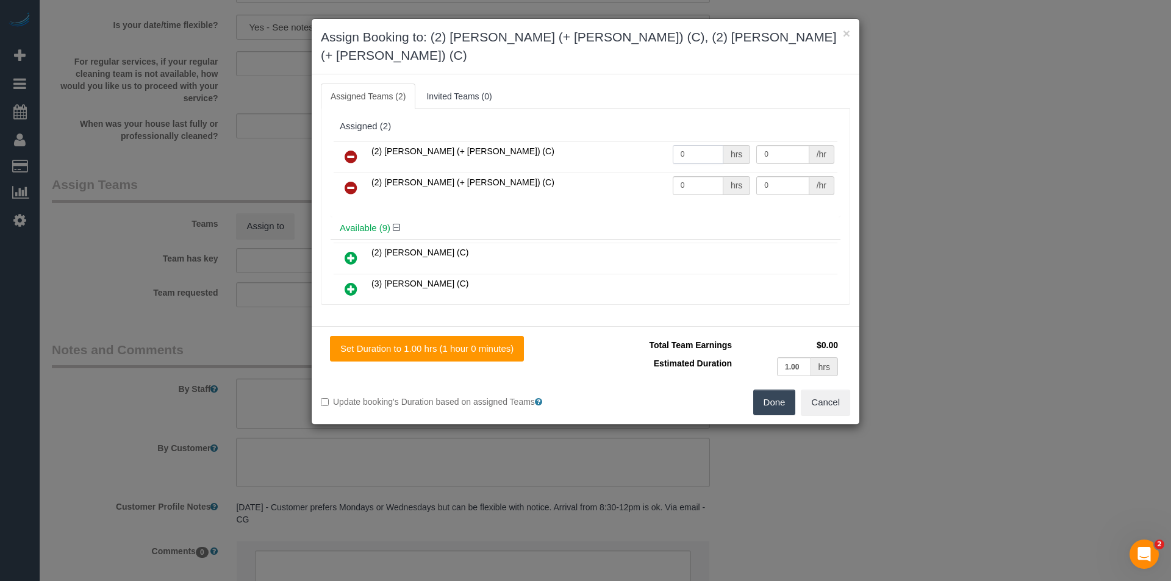
drag, startPoint x: 688, startPoint y: 132, endPoint x: 572, endPoint y: 157, distance: 118.0
click at [575, 158] on tbody "(2) [PERSON_NAME] (+ [PERSON_NAME]) (C) 0 hrs 0 /hr (2) [PERSON_NAME] (+ [PERSO…" at bounding box center [586, 173] width 504 height 62
type input "1"
type input "37.5"
drag, startPoint x: 701, startPoint y: 171, endPoint x: 623, endPoint y: 164, distance: 78.4
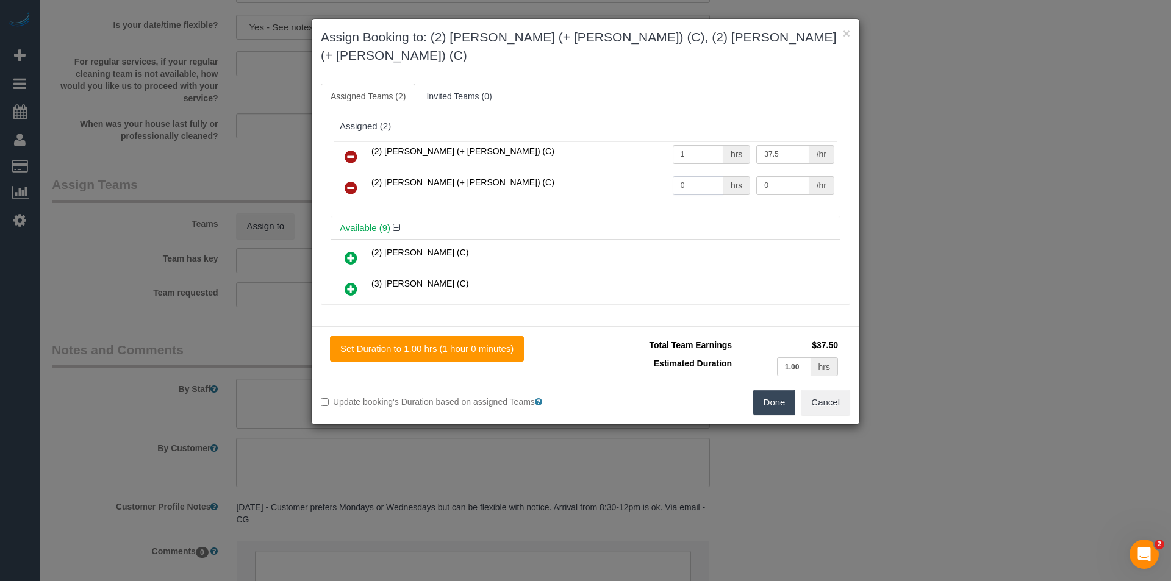
click at [623, 173] on tr "(2) [PERSON_NAME] (+ [PERSON_NAME]) (C) 0 hrs 0 /hr" at bounding box center [586, 188] width 504 height 31
type input "1"
type input "37.5"
click at [790, 390] on button "Done" at bounding box center [774, 403] width 43 height 26
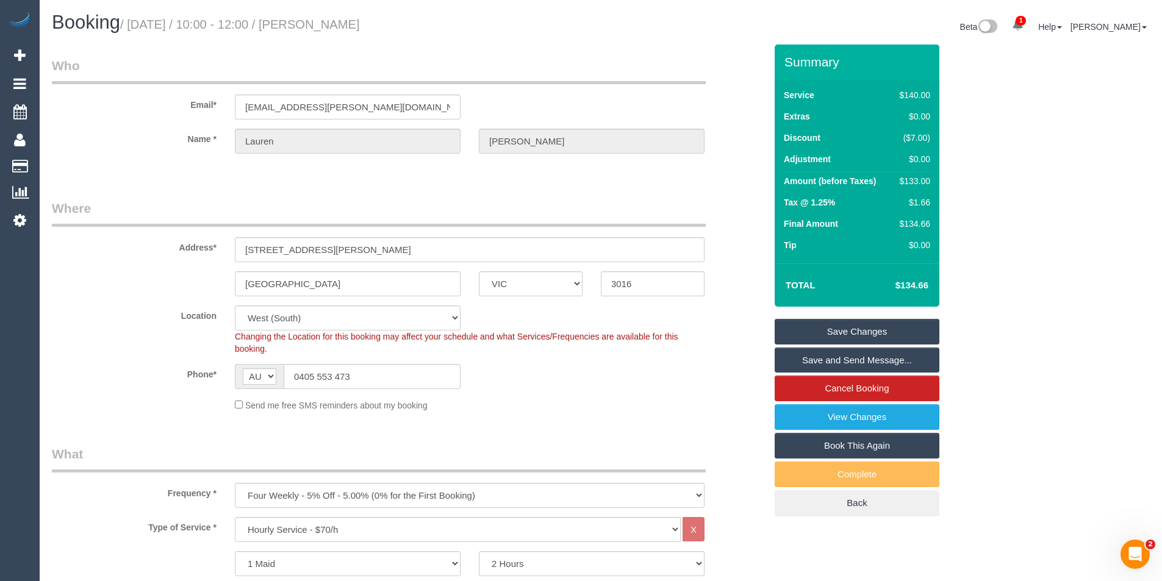
click at [858, 356] on link "Save and Send Message..." at bounding box center [857, 361] width 165 height 26
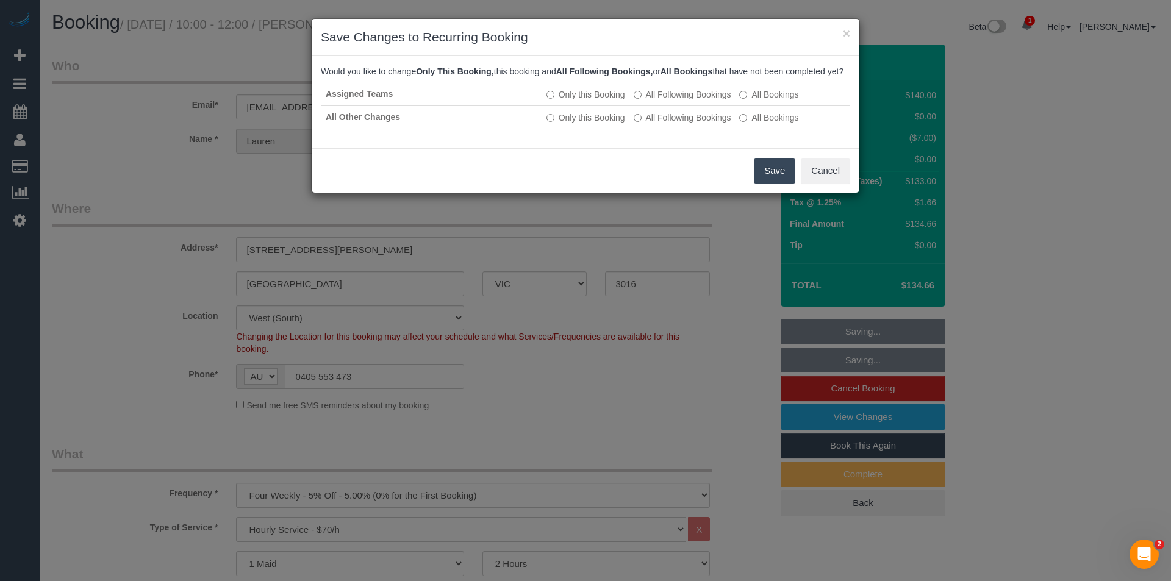
drag, startPoint x: 774, startPoint y: 182, endPoint x: 691, endPoint y: 137, distance: 94.2
click at [775, 182] on button "Save" at bounding box center [774, 171] width 41 height 26
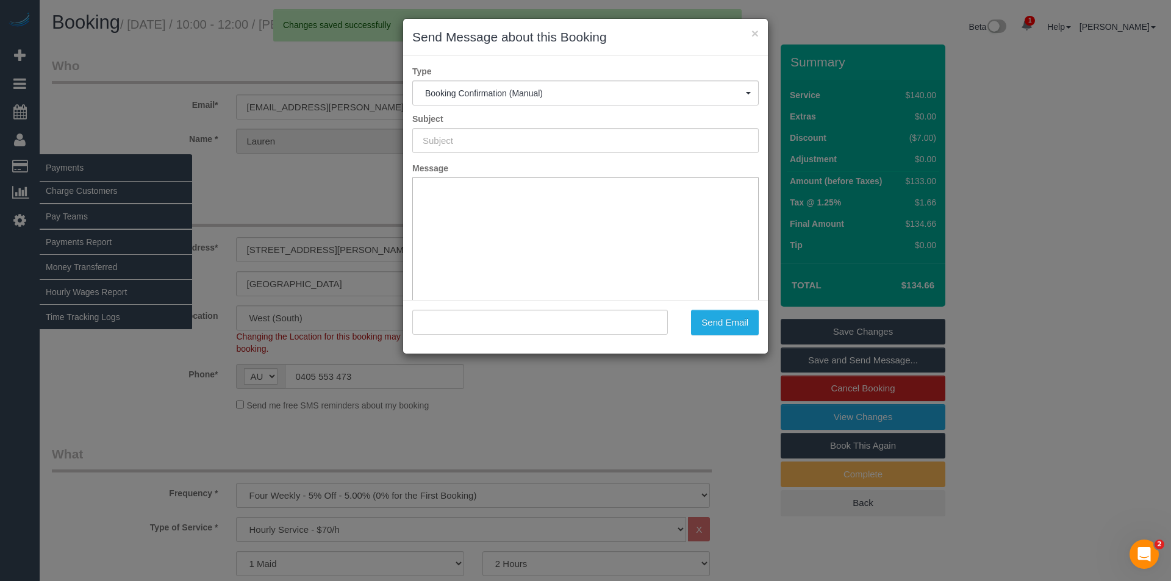
type input "Booking Confirmed"
type input ""Lauren McCarthy" <lauren.m.enright@gmail.com>"
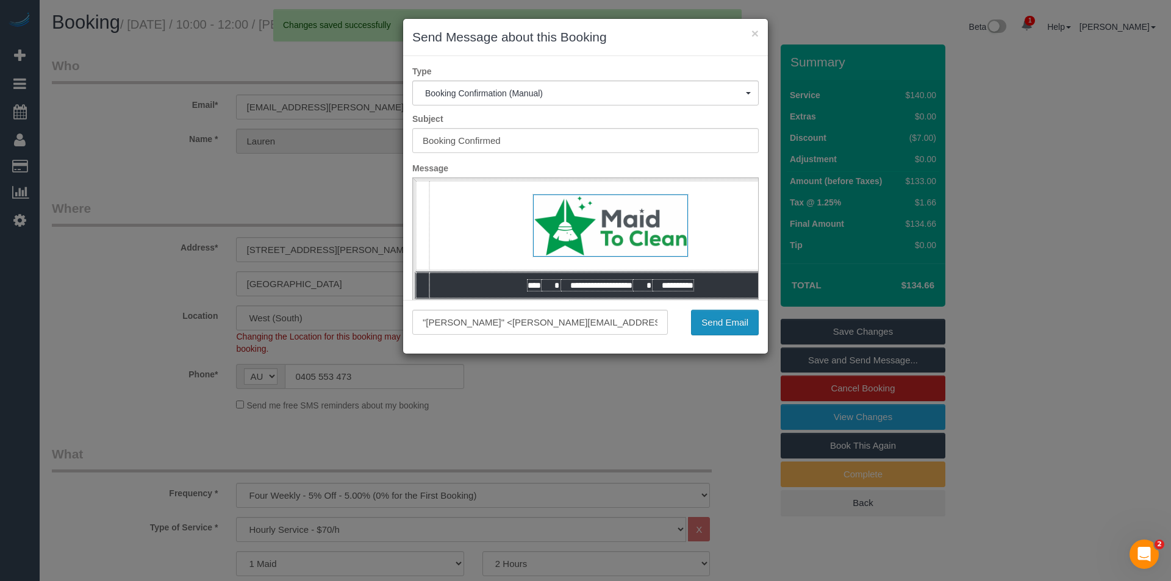
click at [718, 325] on button "Send Email" at bounding box center [725, 323] width 68 height 26
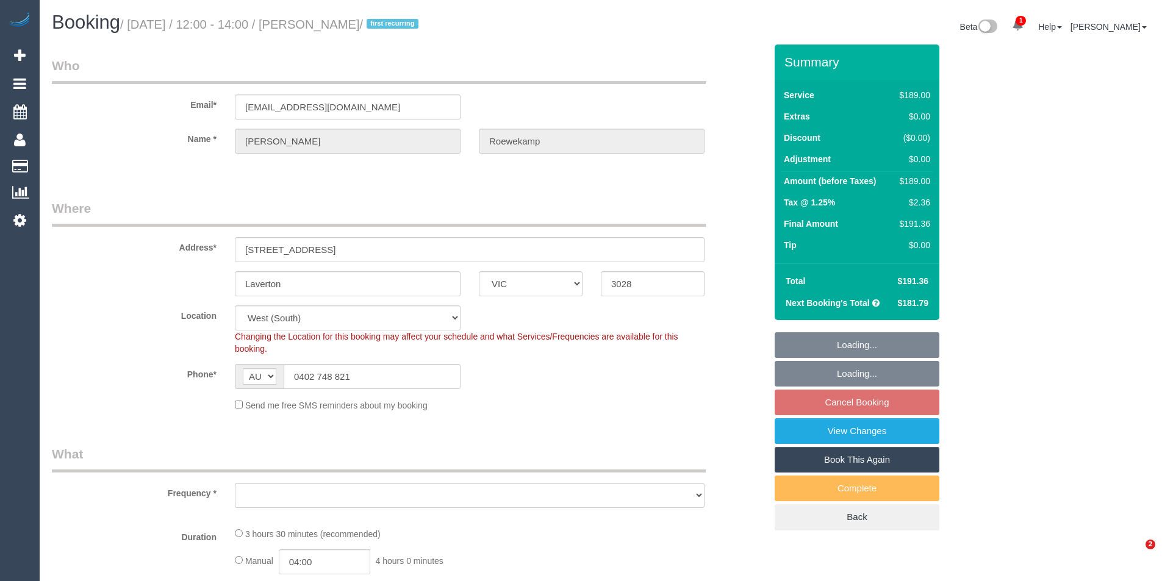
select select "VIC"
select select "string:stripe-pm_1RlQEz2GScqysDRVf8CdMhxg"
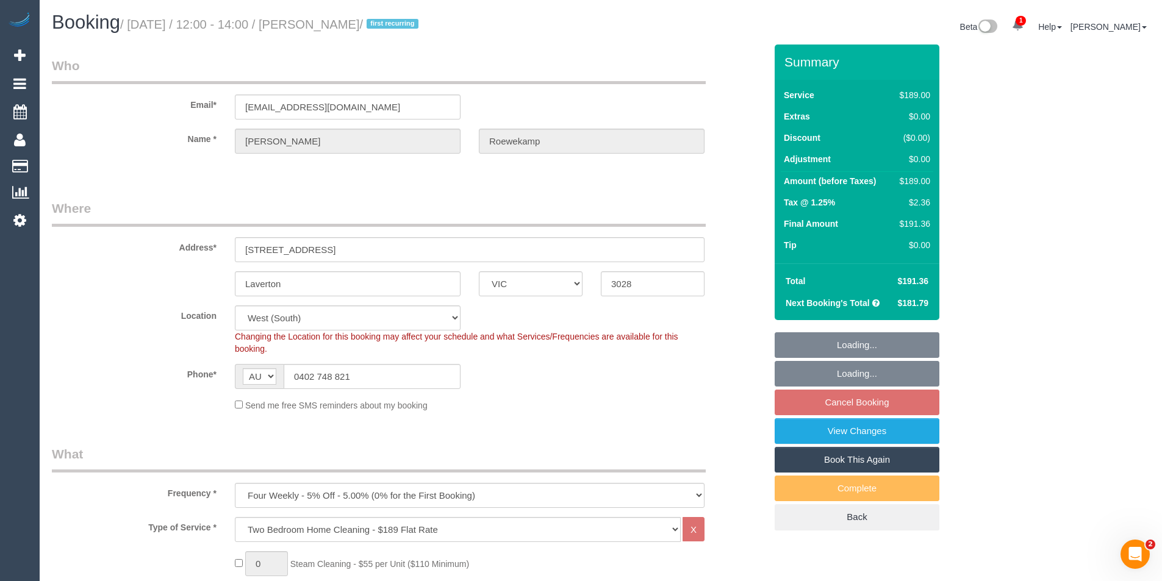
select select "object:1122"
select select "number:29"
select select "number:14"
select select "number:19"
select select "number:22"
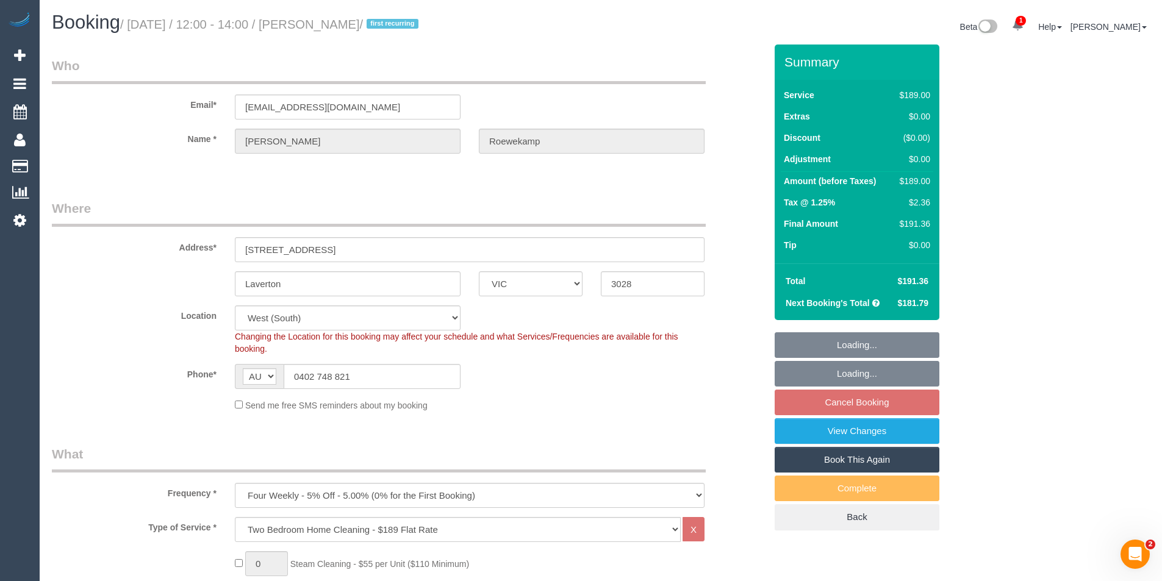
select select "number:34"
select select "number:12"
select select "object:1287"
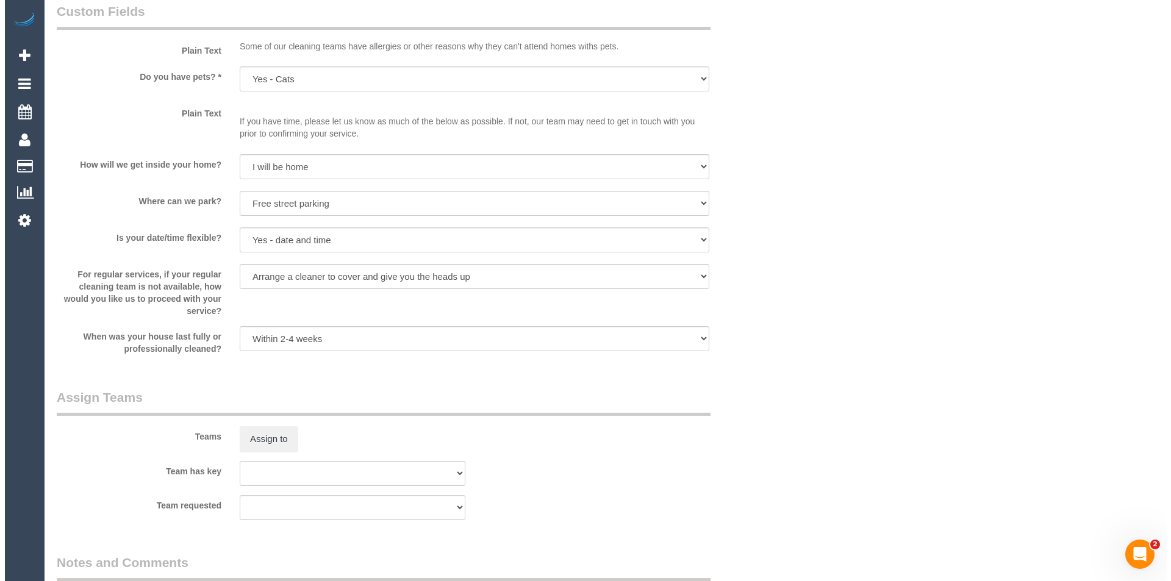
scroll to position [1708, 0]
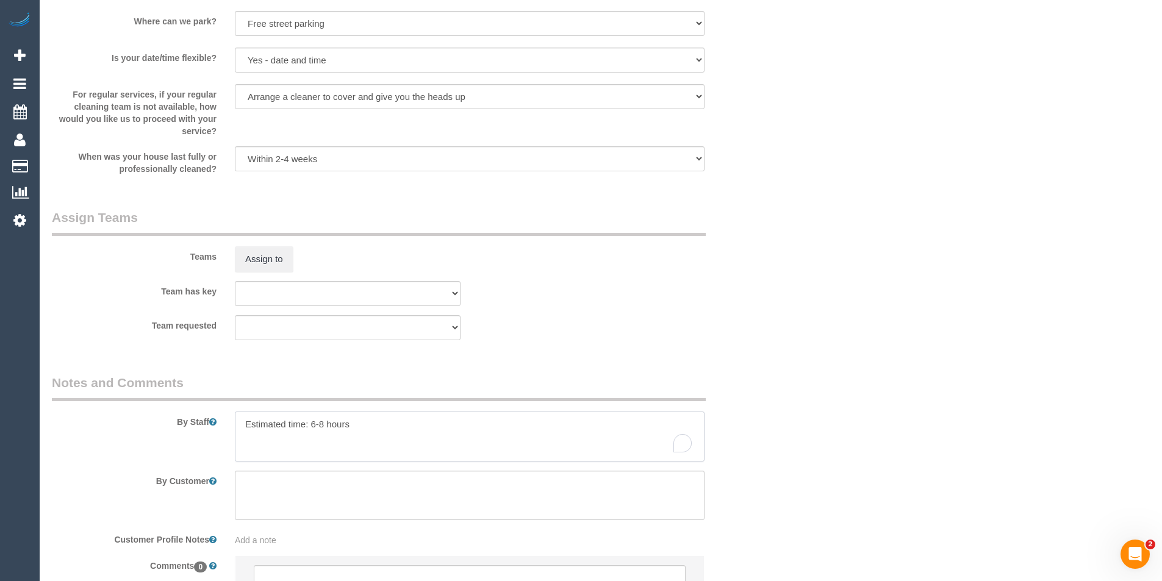
drag, startPoint x: 323, startPoint y: 423, endPoint x: 309, endPoint y: 423, distance: 14.0
click at [309, 423] on textarea "To enrich screen reader interactions, please activate Accessibility in Grammarl…" at bounding box center [470, 437] width 470 height 50
click at [412, 434] on textarea "To enrich screen reader interactions, please activate Accessibility in Grammarl…" at bounding box center [470, 437] width 470 height 50
type textarea "Estimated time:3 - 3.5 hours"
click at [277, 273] on sui-booking-teams "Teams Assign to Team has key (0) Office (1) Debbie Brodjanac (FT) (1) Karen Cru…" at bounding box center [409, 275] width 714 height 132
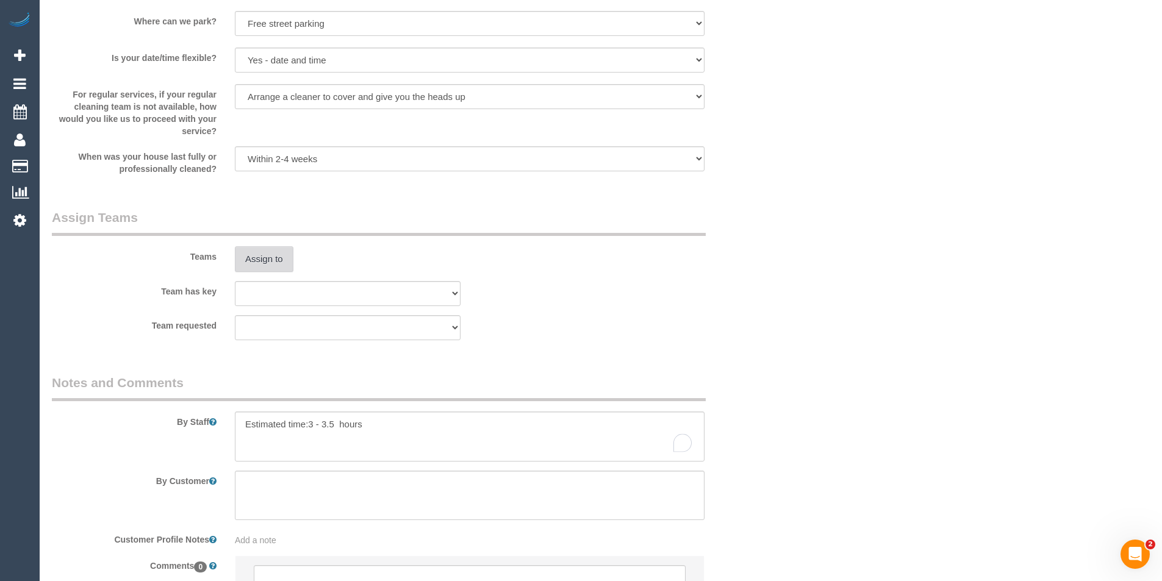
click at [278, 267] on button "Assign to" at bounding box center [264, 259] width 59 height 26
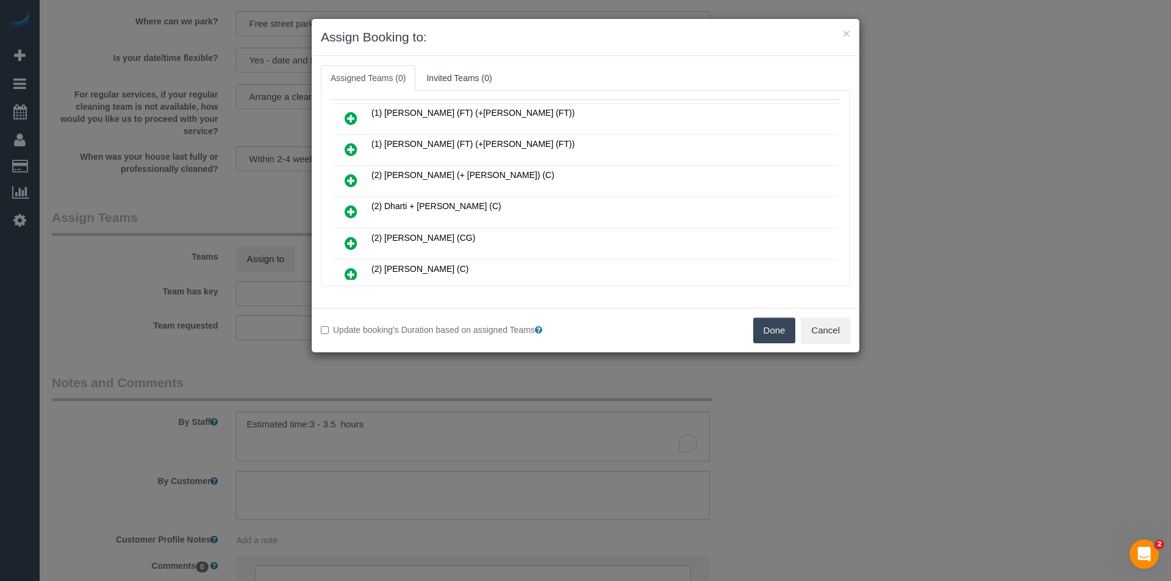
click at [348, 181] on icon at bounding box center [351, 180] width 13 height 15
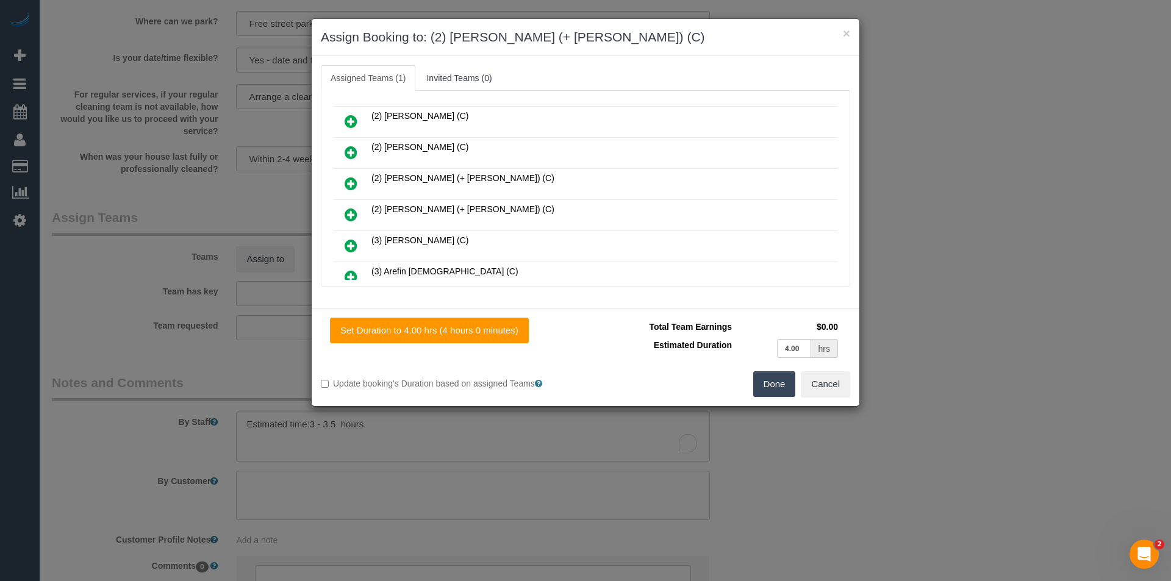
click at [350, 212] on icon at bounding box center [351, 214] width 13 height 15
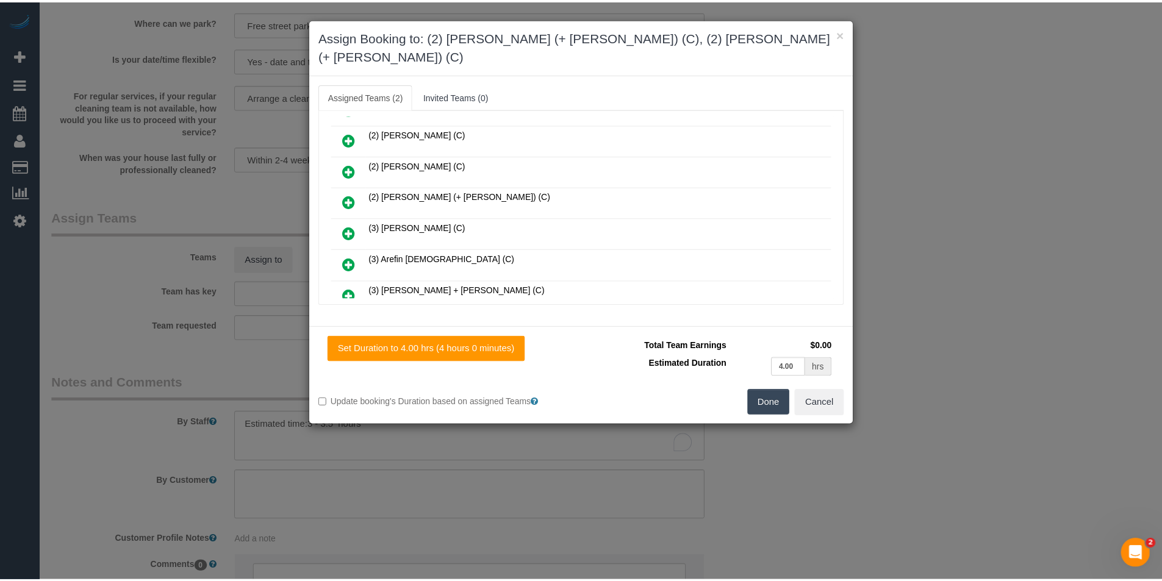
scroll to position [0, 0]
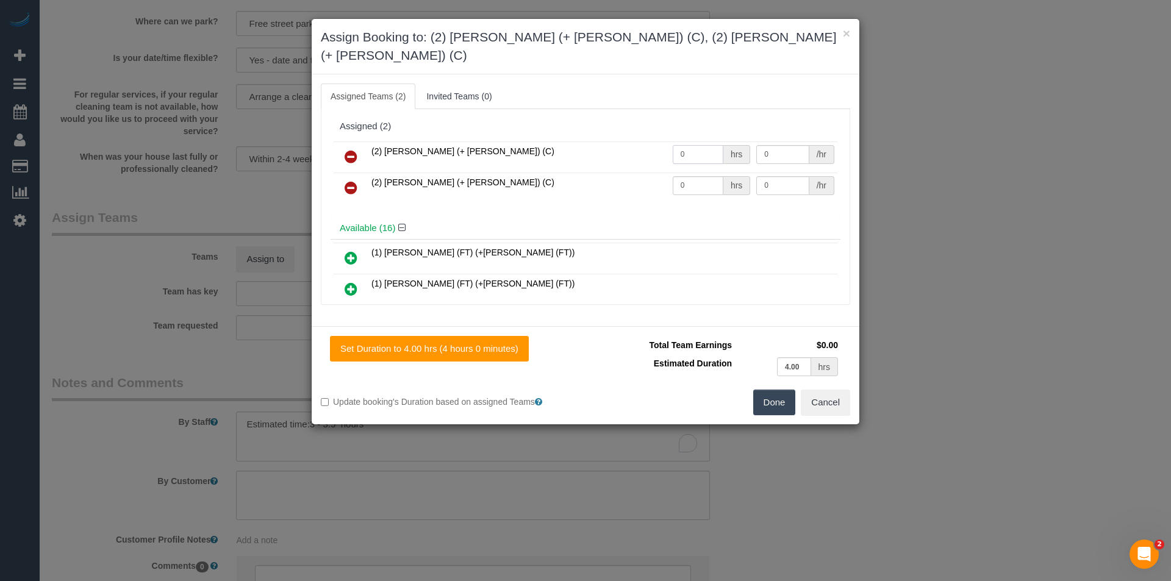
drag, startPoint x: 667, startPoint y: 135, endPoint x: 637, endPoint y: 138, distance: 30.7
click at [637, 142] on tr "(2) Chirag (+ Shachi) (C) 0 hrs 0 /hr" at bounding box center [586, 157] width 504 height 31
type input "1"
type input "60"
drag, startPoint x: 697, startPoint y: 167, endPoint x: 569, endPoint y: 160, distance: 128.9
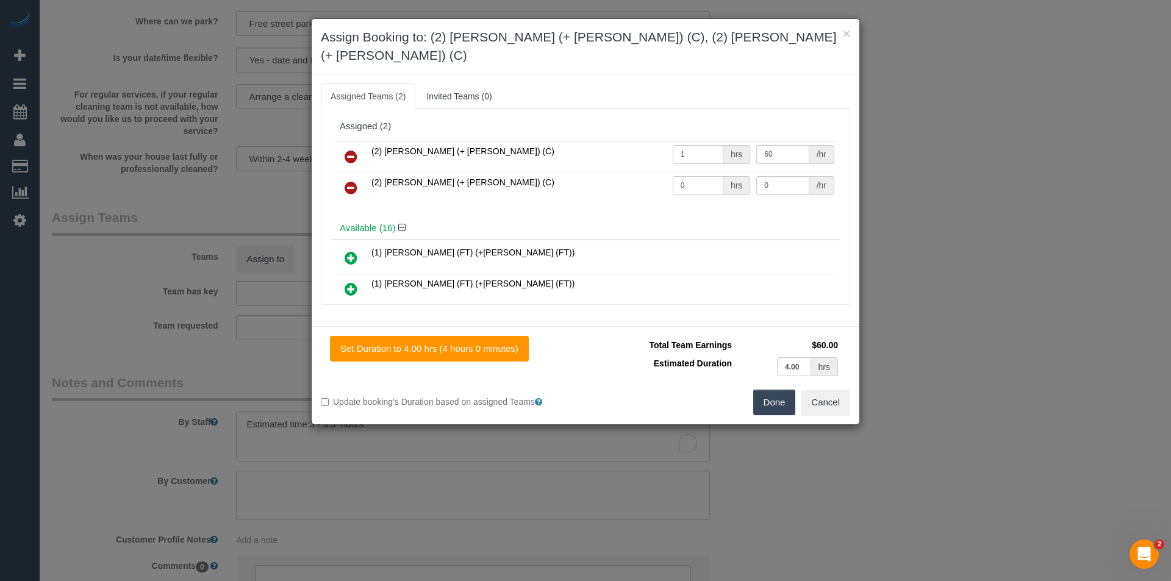
click at [571, 173] on tr "(2) Shachi (+ Chirag) (C) 0 hrs 0 /hr" at bounding box center [586, 188] width 504 height 31
type input "1"
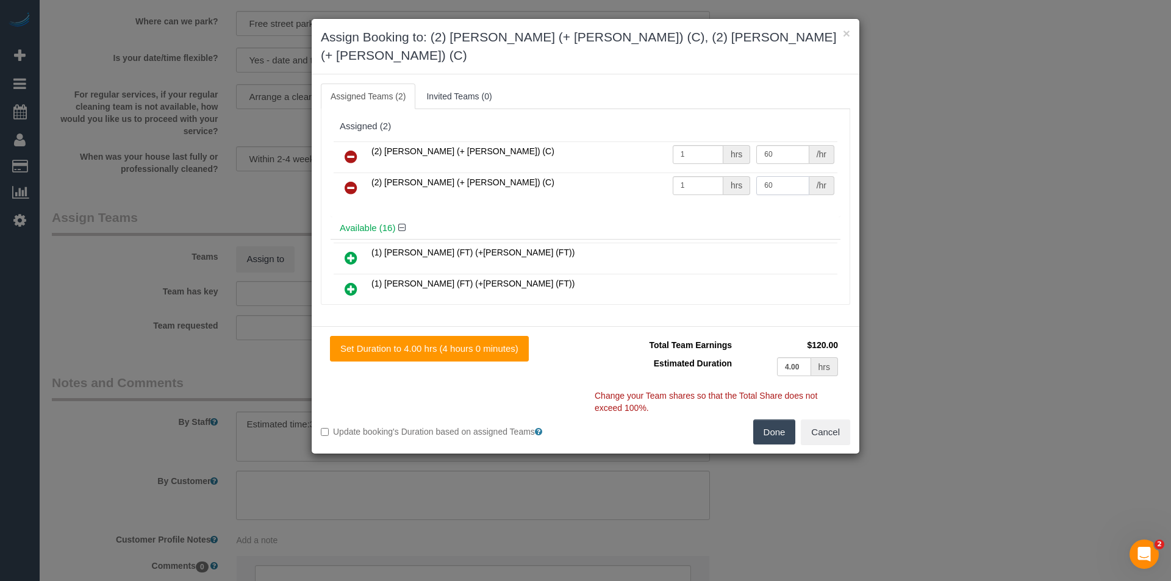
type input "60"
click at [783, 422] on button "Done" at bounding box center [774, 433] width 43 height 26
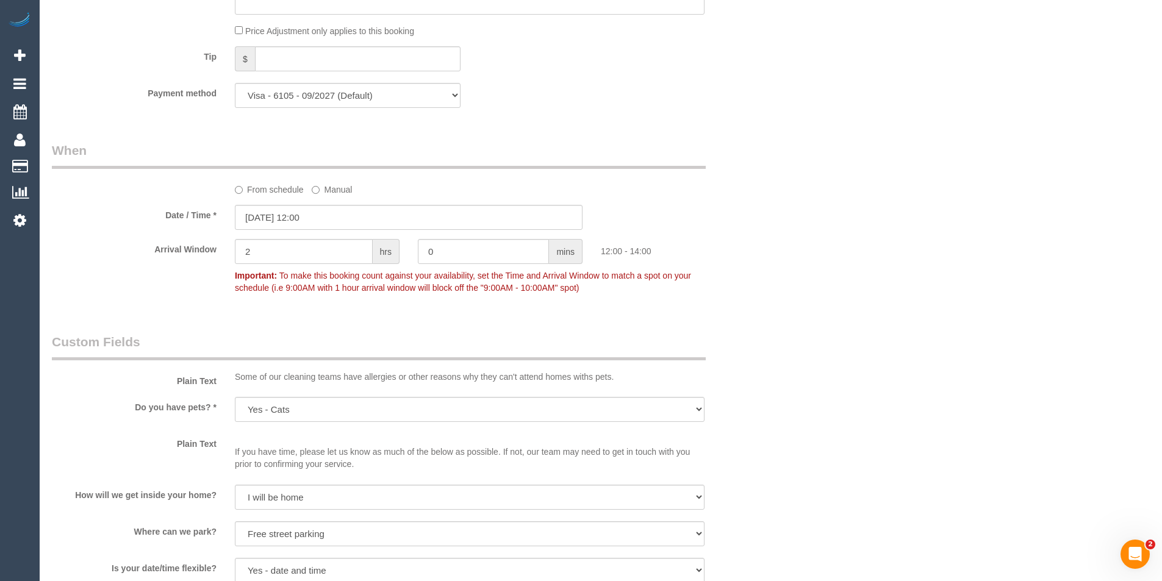
scroll to position [974, 0]
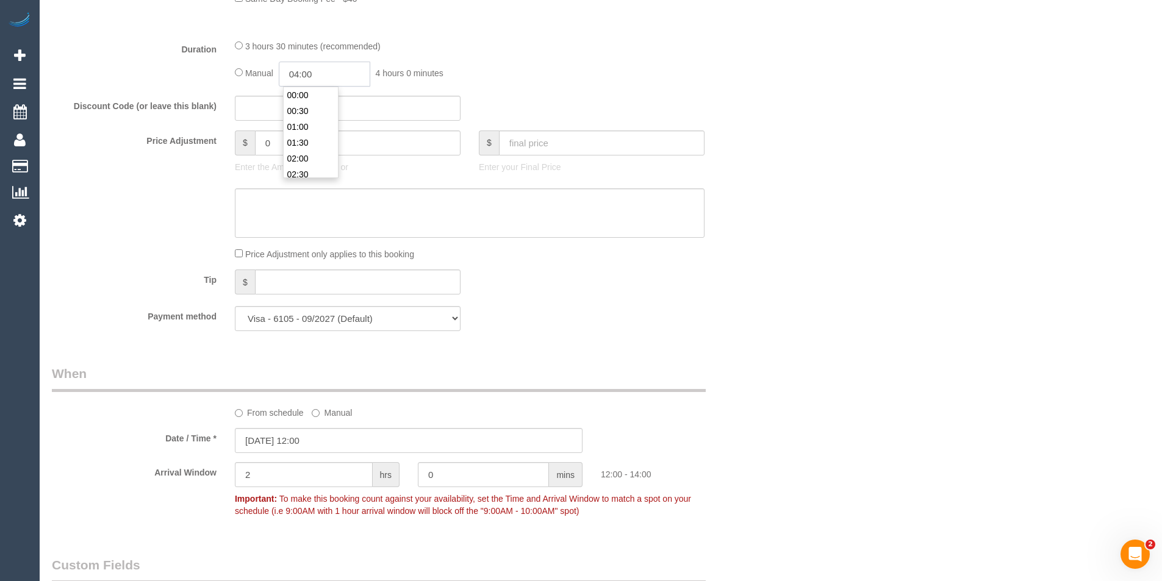
click at [329, 72] on input "04:00" at bounding box center [325, 74] width 92 height 25
click at [319, 138] on li "01:30" at bounding box center [311, 143] width 54 height 16
click at [333, 78] on input "01:30" at bounding box center [325, 74] width 92 height 25
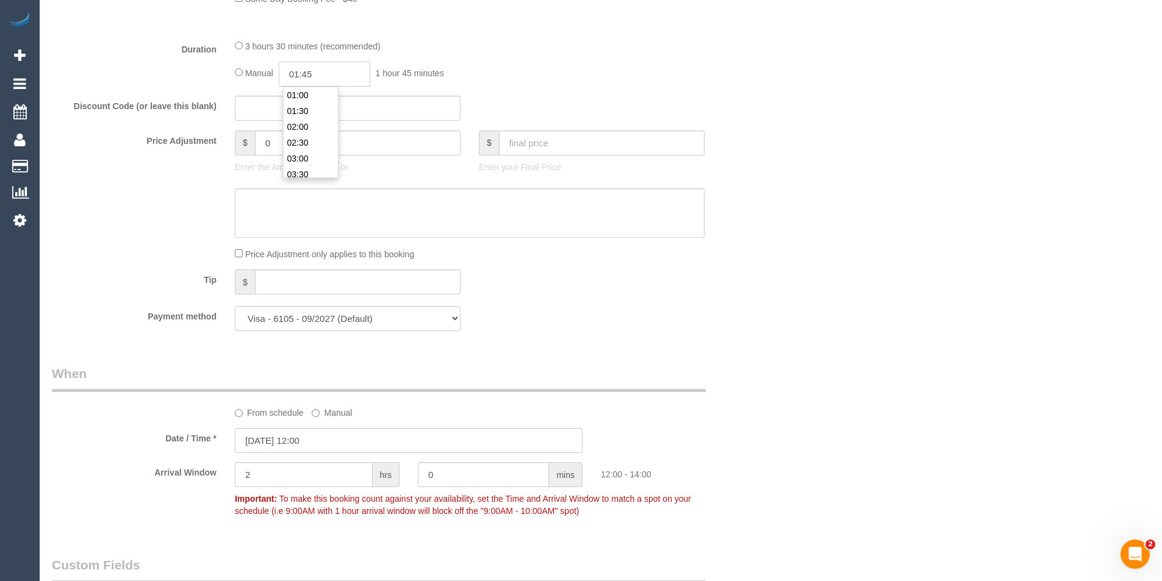
type input "01:45"
click at [611, 82] on div "Manual 01:45 1 hour 45 minutes" at bounding box center [470, 74] width 470 height 25
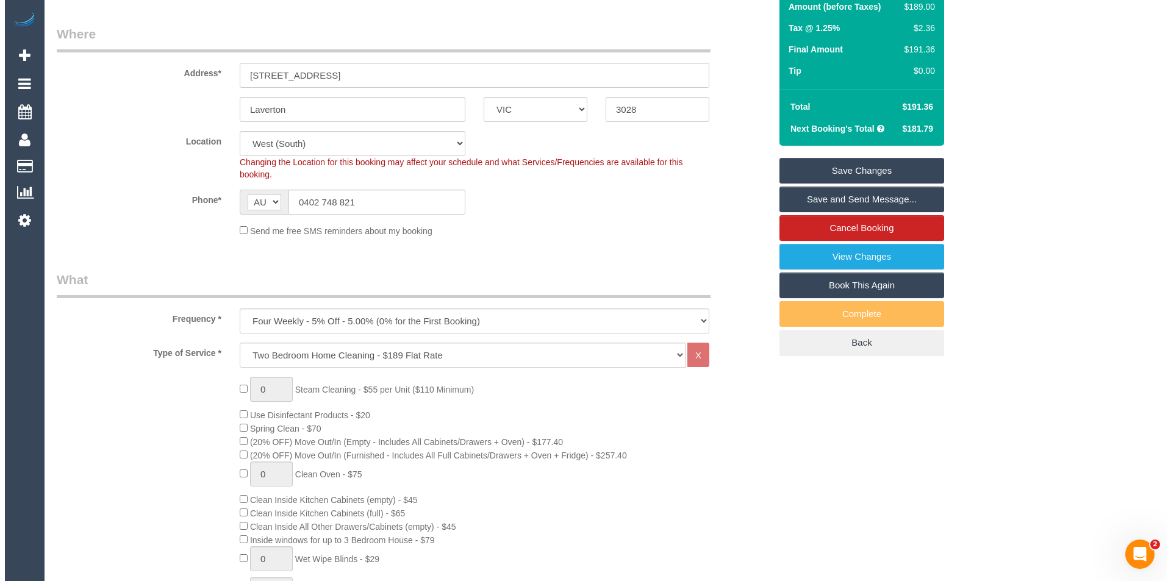
scroll to position [0, 0]
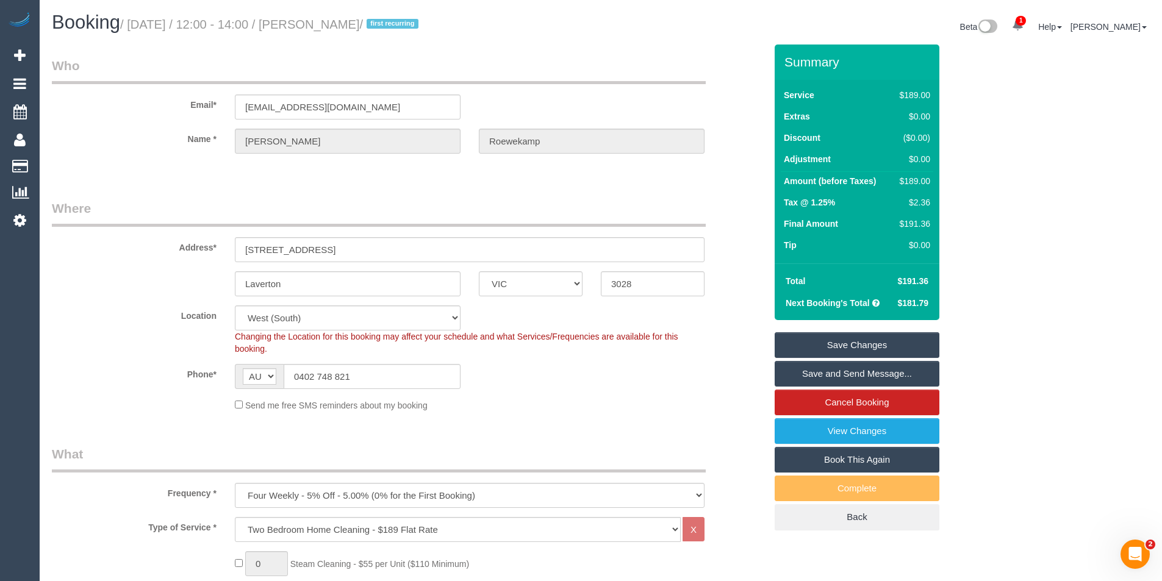
click at [855, 375] on link "Save and Send Message..." at bounding box center [857, 374] width 165 height 26
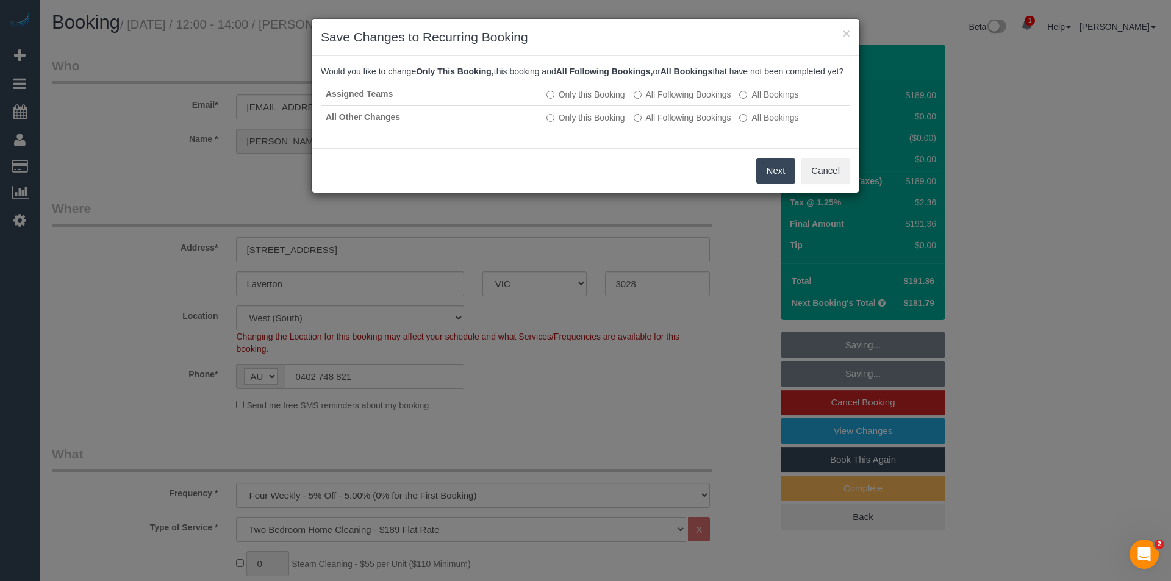
drag, startPoint x: 782, startPoint y: 190, endPoint x: 774, endPoint y: 176, distance: 16.1
click at [782, 184] on button "Next" at bounding box center [777, 171] width 40 height 26
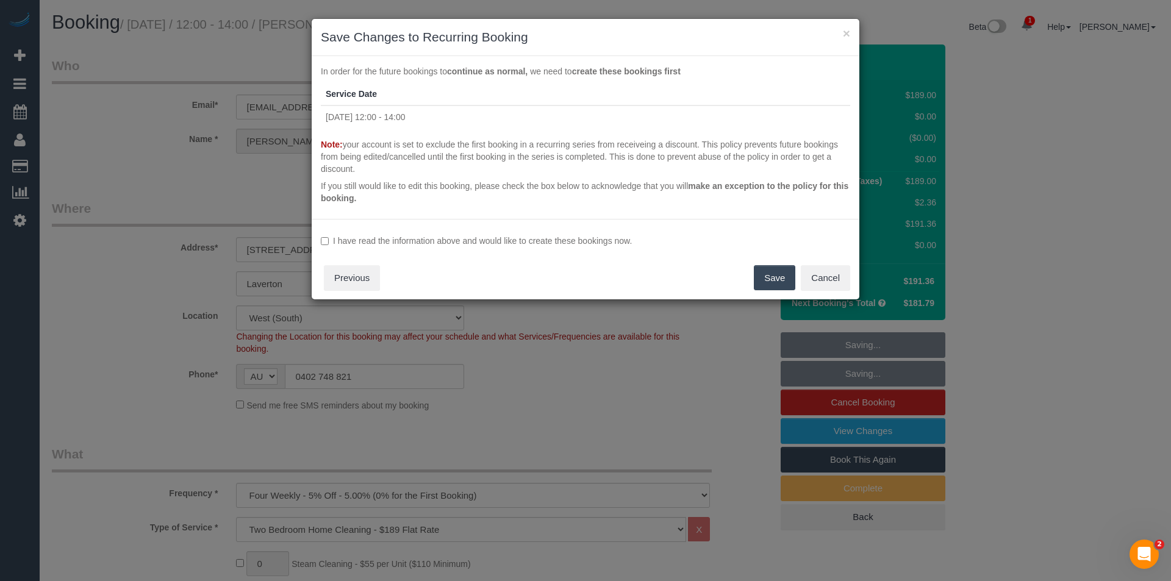
click at [387, 239] on label "I have read the information above and would like to create these bookings now." at bounding box center [586, 241] width 530 height 12
click at [781, 278] on button "Save" at bounding box center [774, 278] width 41 height 26
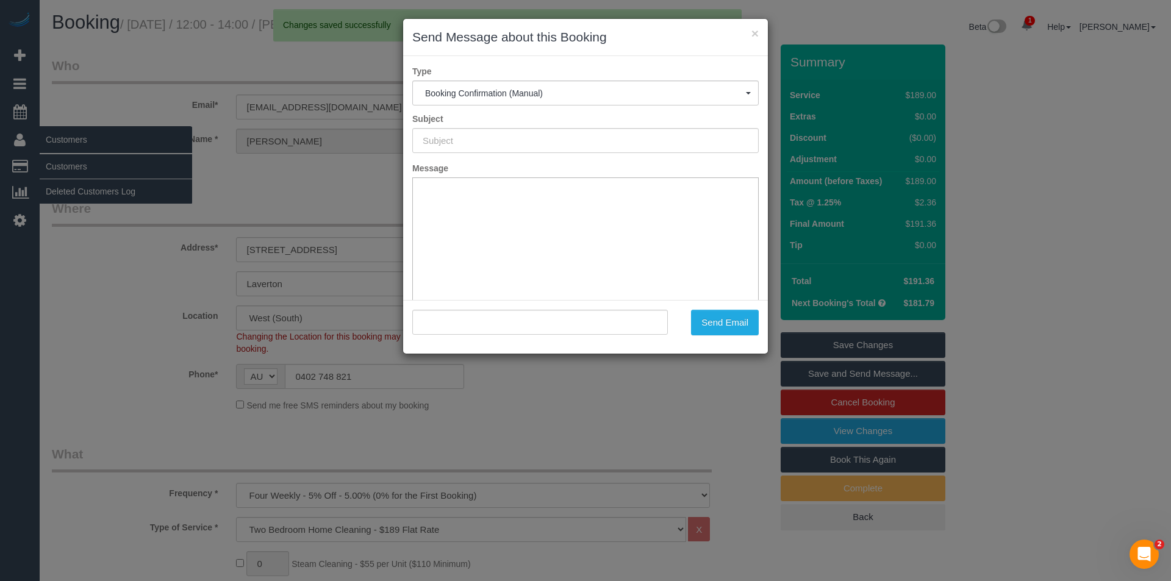
type input "Booking Confirmed"
type input ""Julia Roewekamp" <jroewekamp86@gmail.com>"
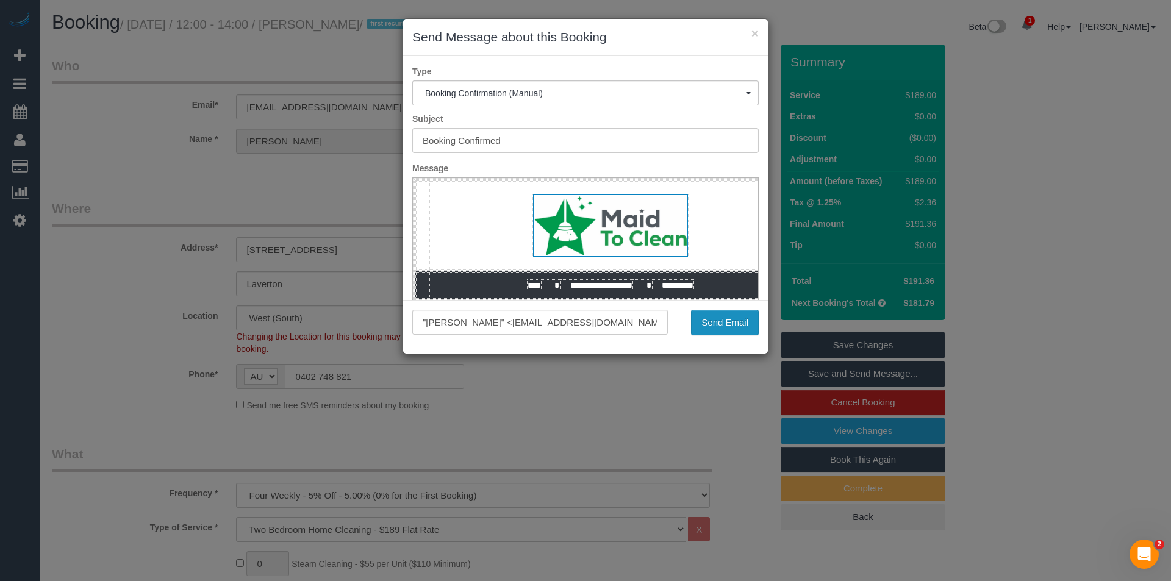
click at [714, 313] on button "Send Email" at bounding box center [725, 323] width 68 height 26
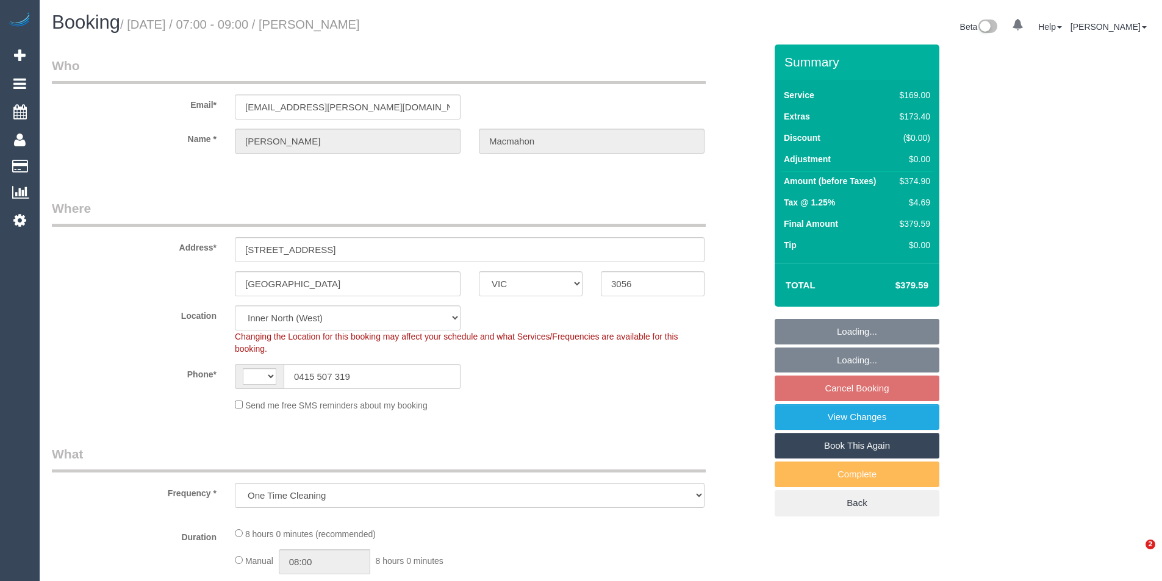
select select "VIC"
select select "string:AU"
select select "number:28"
select select "number:14"
select select "number:18"
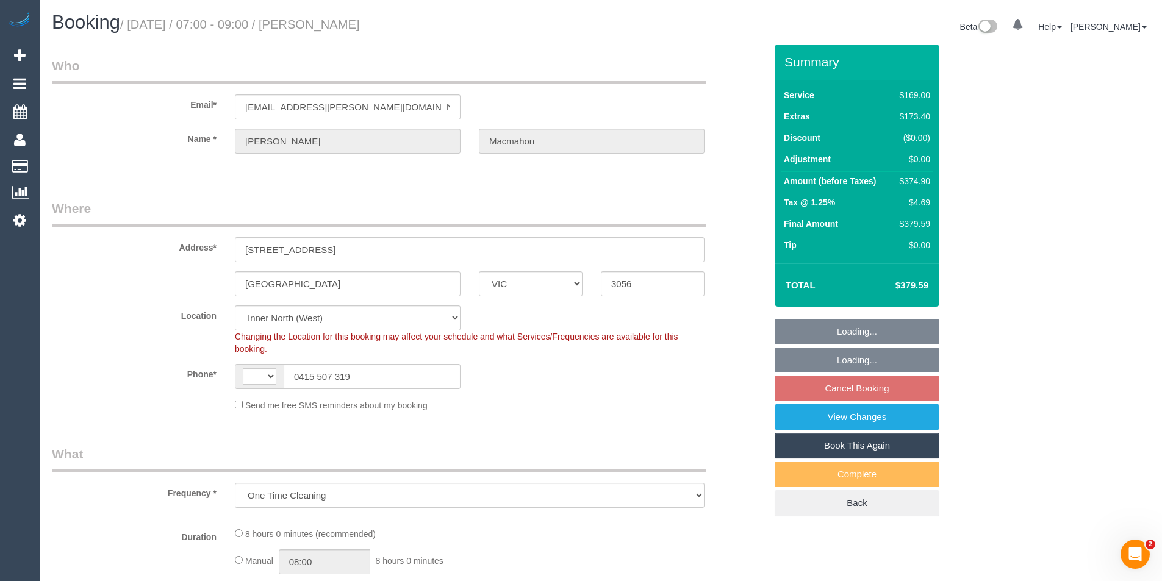
select select "number:36"
select select "object:819"
select select "string:stripe-pm_1NO83C2GScqysDRVAl3uqi5H"
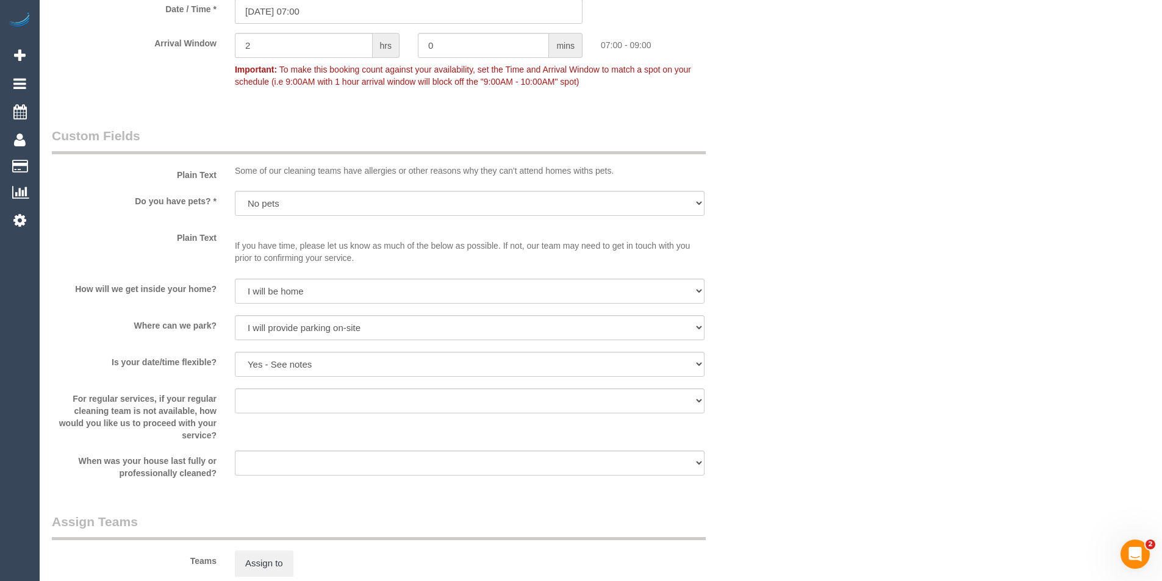
scroll to position [1586, 0]
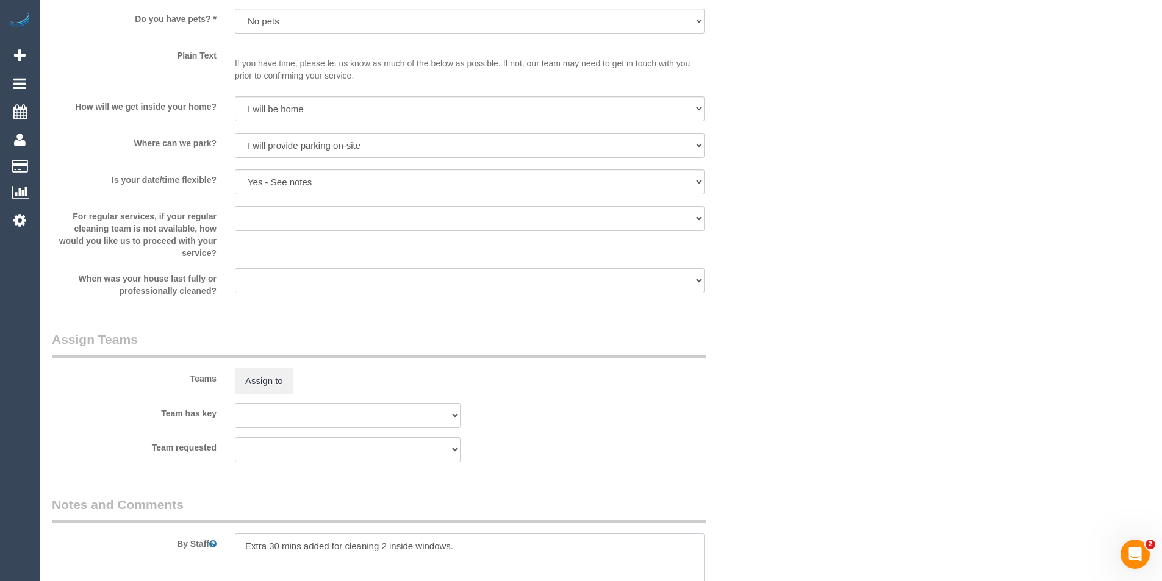
click at [240, 546] on textarea at bounding box center [470, 559] width 470 height 50
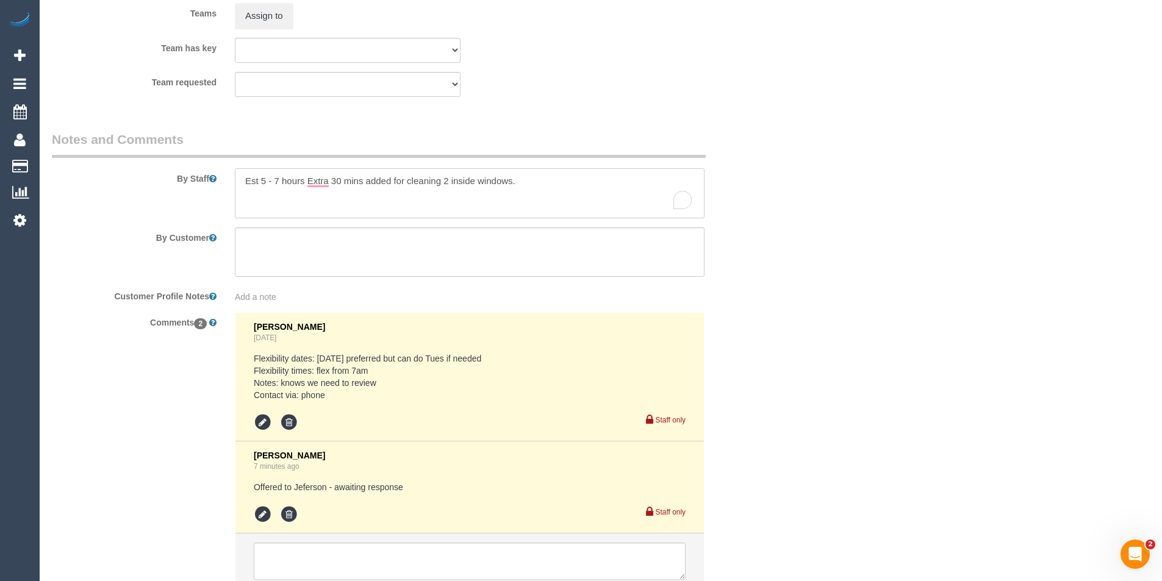
scroll to position [2049, 0]
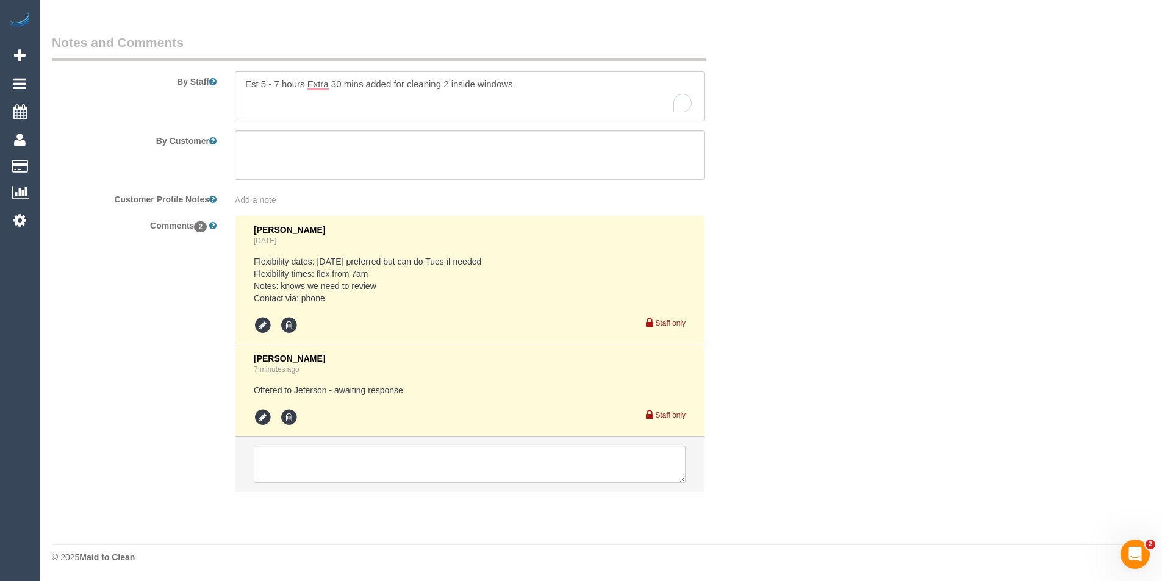
type textarea "Est 5 - 7 hours Extra 30 mins added for cleaning 2 inside windows."
click at [266, 422] on icon at bounding box center [263, 418] width 18 height 18
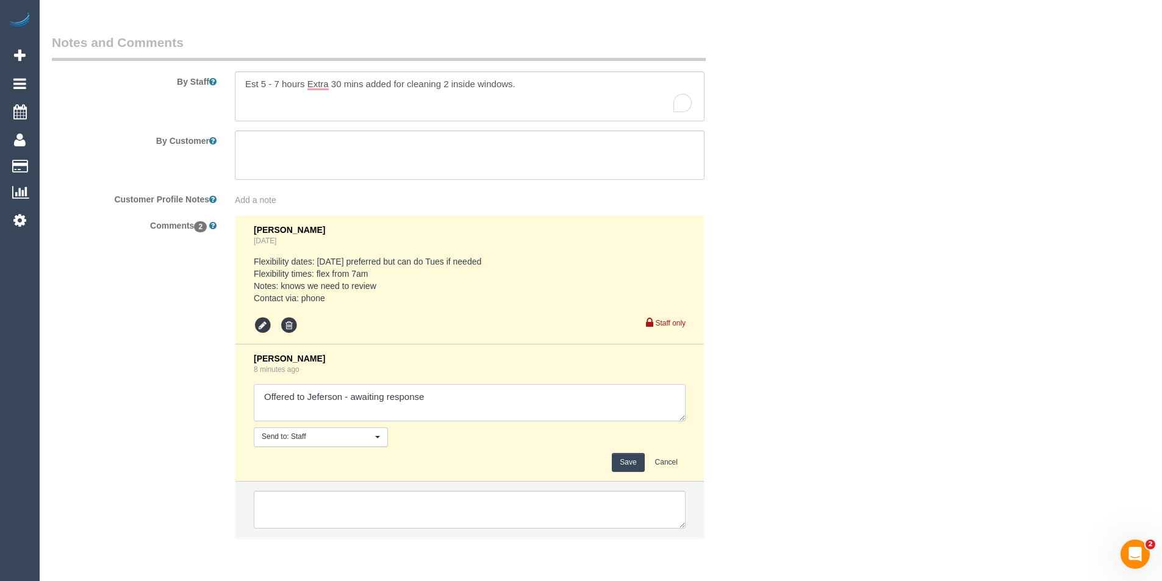
click at [423, 417] on textarea at bounding box center [470, 403] width 432 height 38
type textarea "Offered to Jeferson - awaiting response agreed via SMS"
click at [622, 470] on button "Save" at bounding box center [628, 462] width 32 height 19
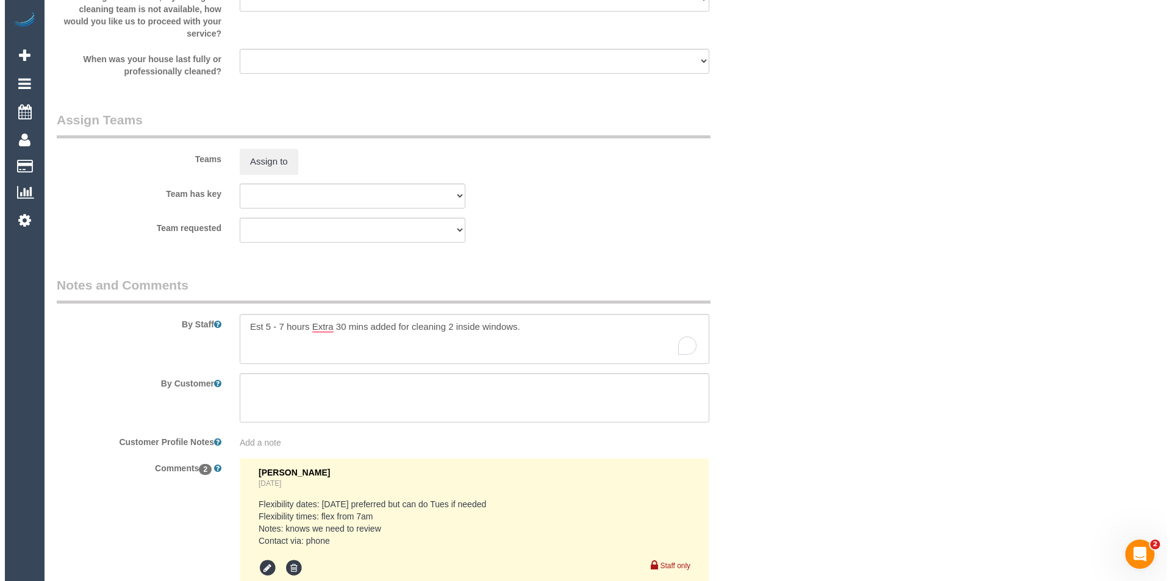
scroll to position [1805, 0]
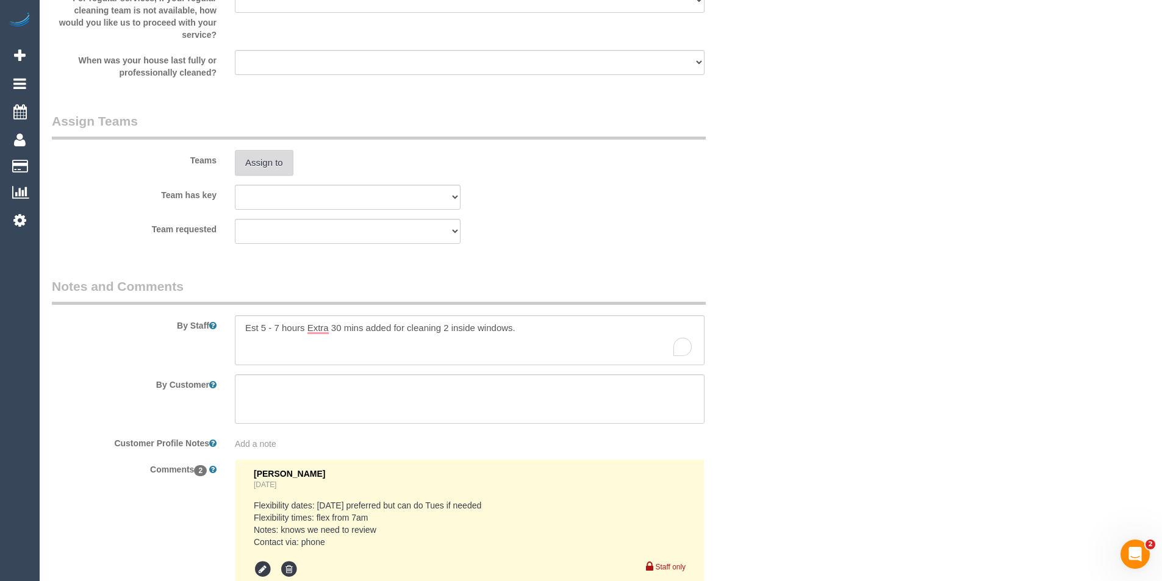
click at [266, 165] on button "Assign to" at bounding box center [264, 163] width 59 height 26
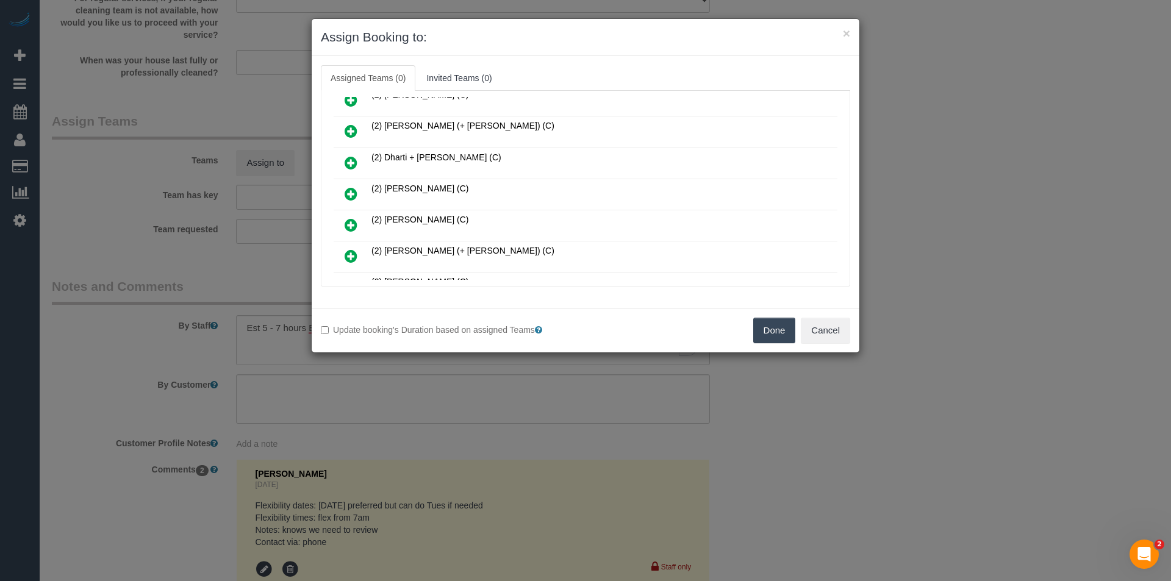
scroll to position [4287, 0]
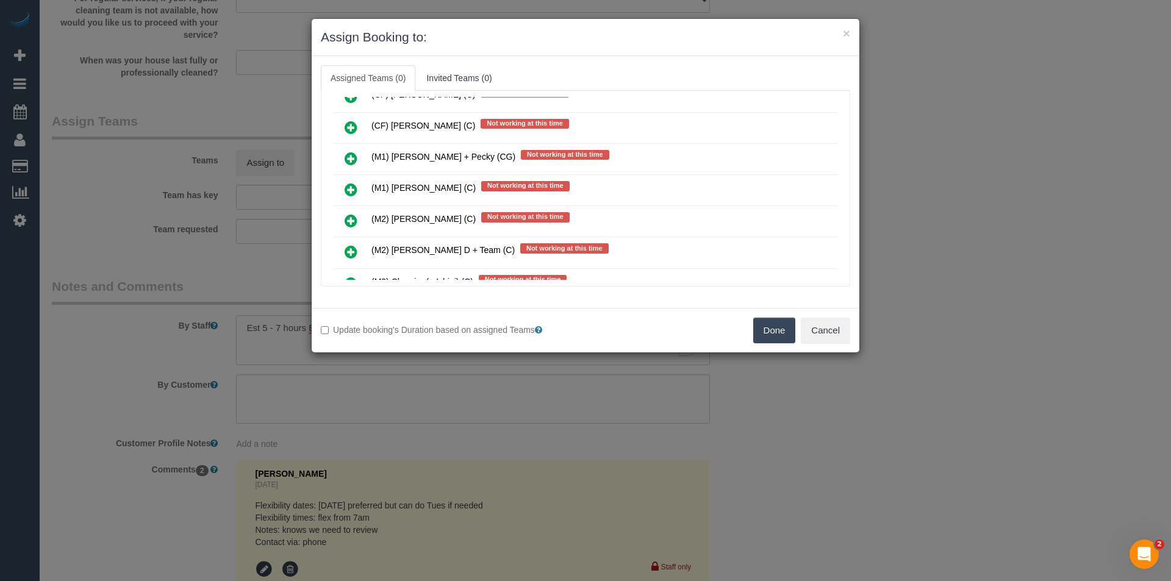
click at [344, 190] on link at bounding box center [351, 190] width 29 height 24
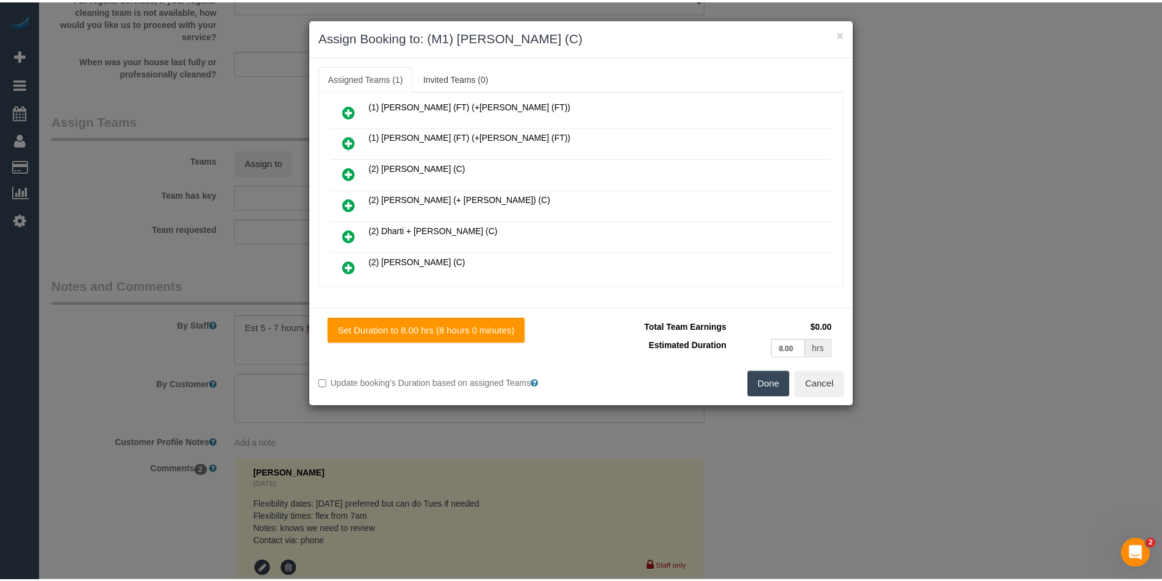
scroll to position [0, 0]
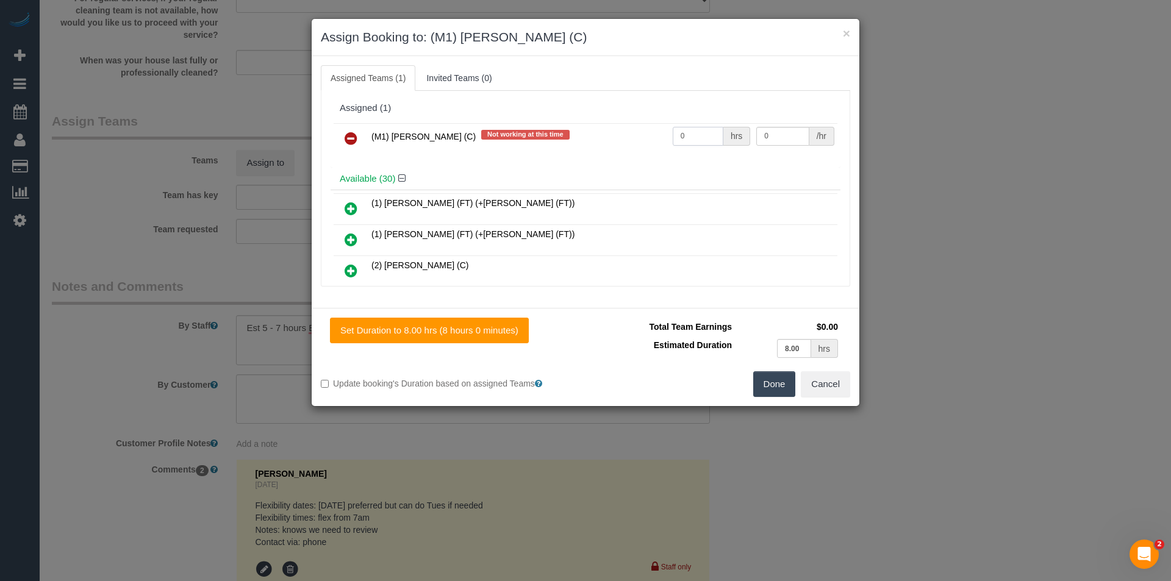
drag, startPoint x: 681, startPoint y: 136, endPoint x: 640, endPoint y: 142, distance: 41.2
click at [640, 142] on tr "(M1) [PERSON_NAME] (C) Not working at this time 0 hrs 0 /hr" at bounding box center [586, 138] width 504 height 31
type input "1"
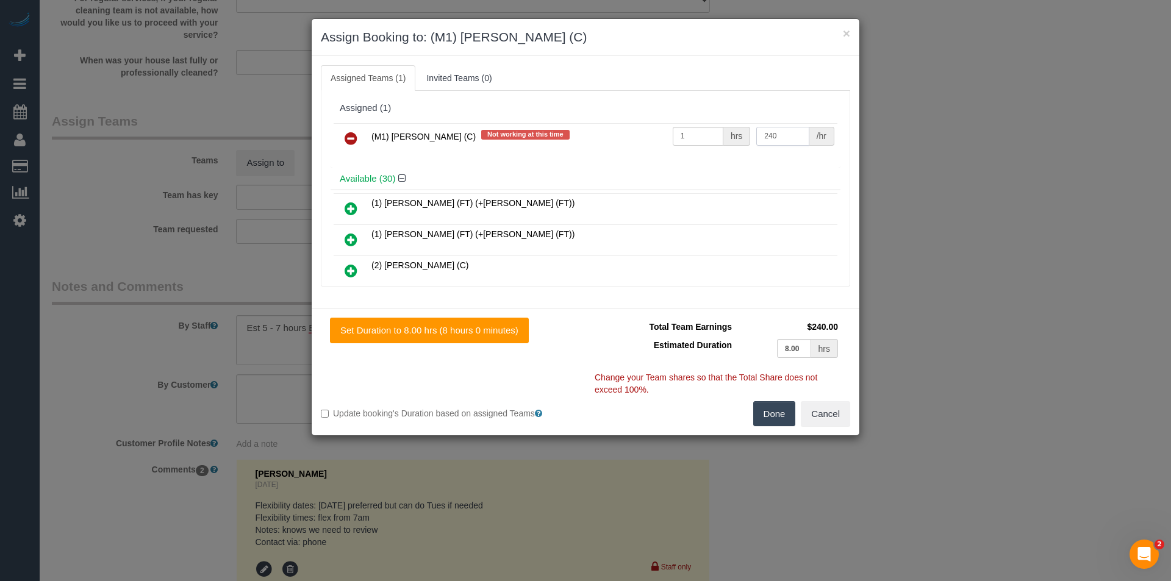
type input "240"
click at [775, 412] on button "Done" at bounding box center [774, 414] width 43 height 26
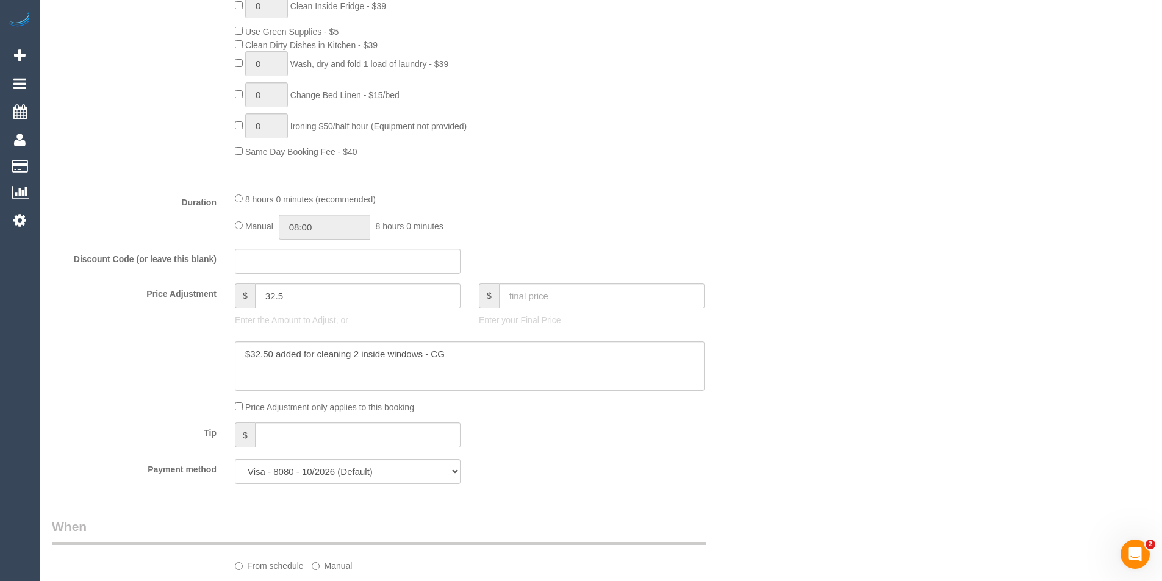
scroll to position [810, 0]
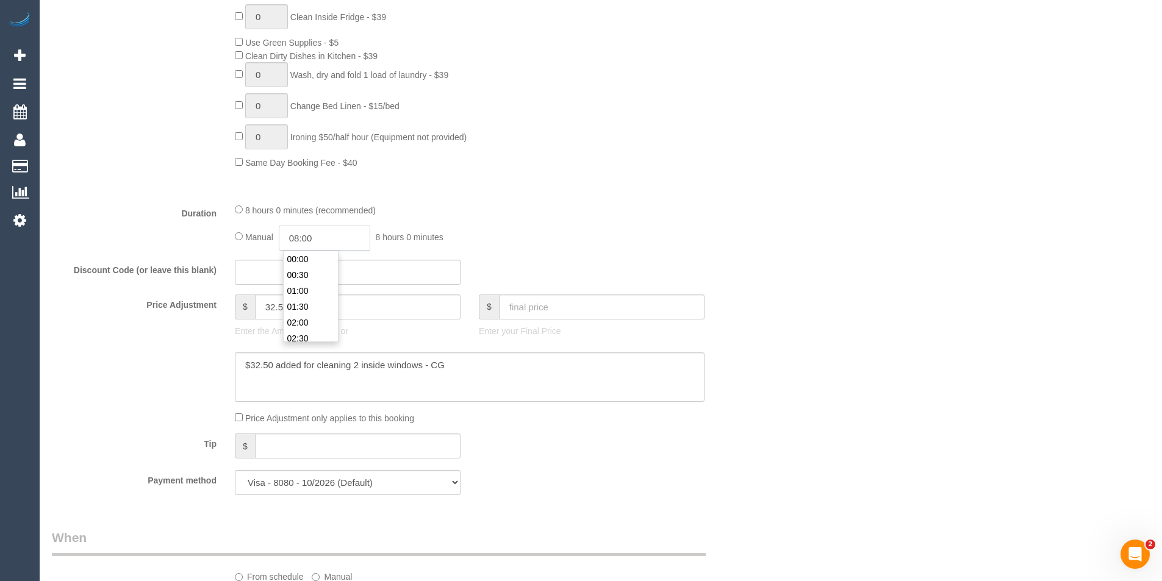
click at [329, 242] on input "08:00" at bounding box center [325, 238] width 92 height 25
type input "07:00"
click at [318, 295] on li "07:00" at bounding box center [311, 292] width 54 height 16
click at [575, 240] on div "Manual 07:00 7 hours 0 minutes" at bounding box center [470, 238] width 470 height 25
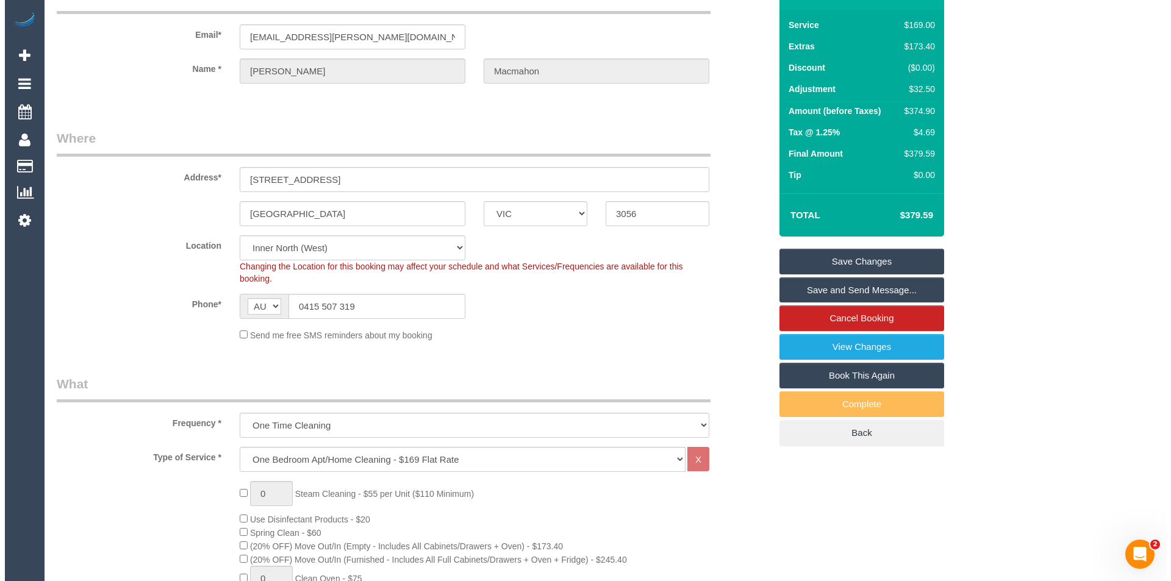
scroll to position [0, 0]
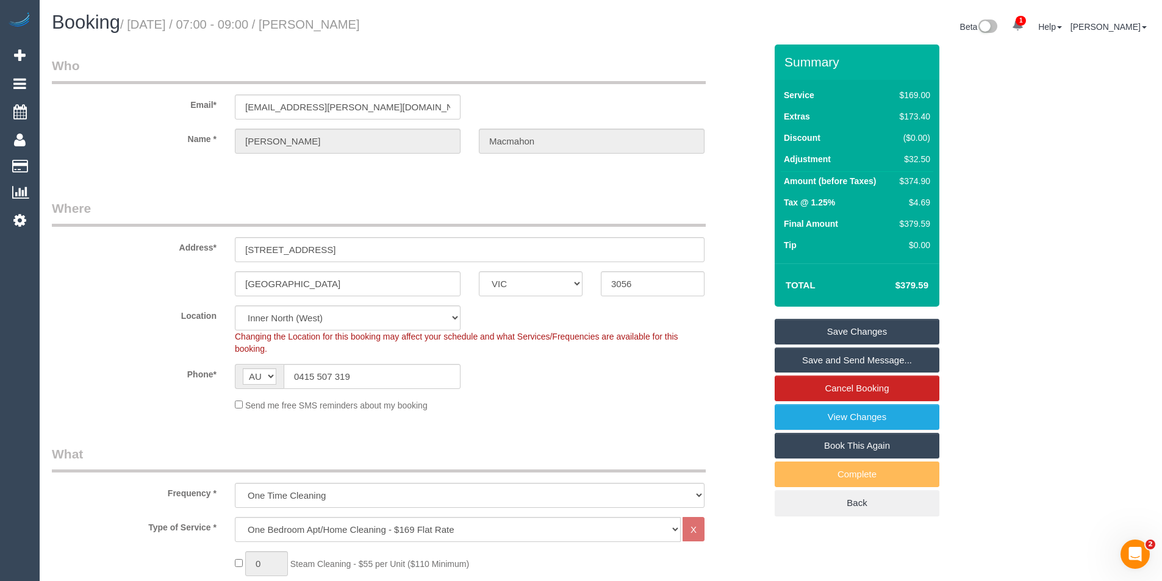
click at [841, 362] on link "Save and Send Message..." at bounding box center [857, 361] width 165 height 26
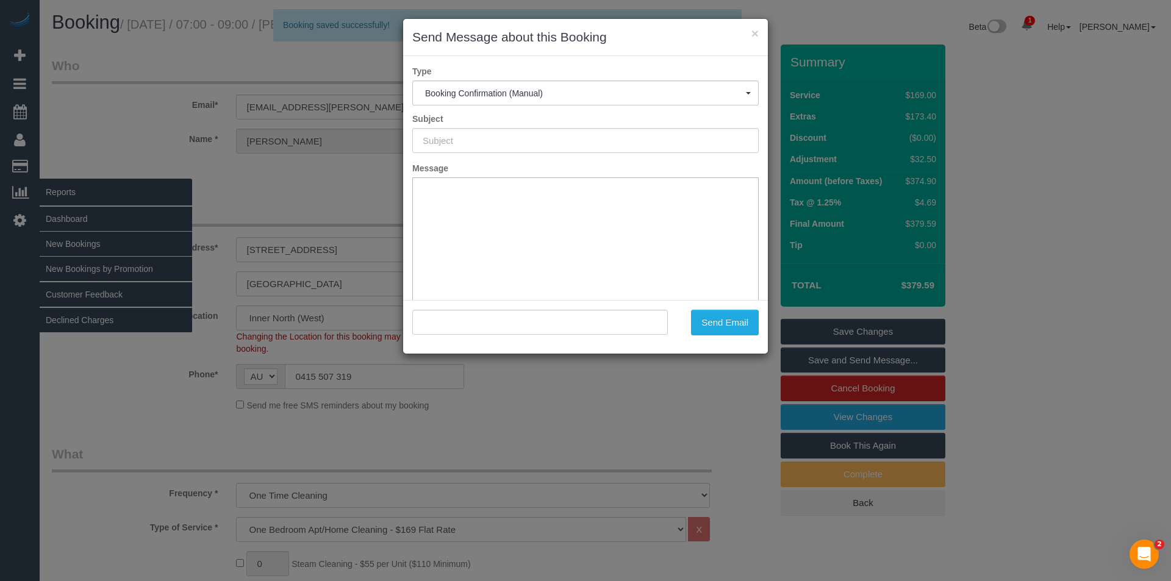
type input "Booking Confirmed"
type input ""Melissa Macmahon" <macmahon.melissa@gmail.com>"
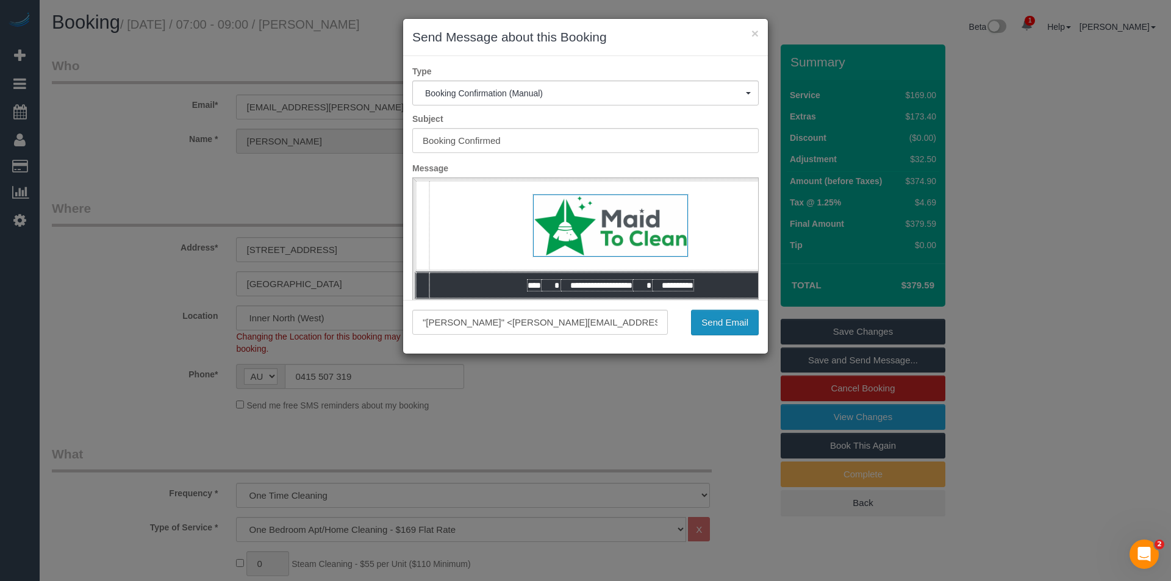
click at [728, 322] on button "Send Email" at bounding box center [725, 323] width 68 height 26
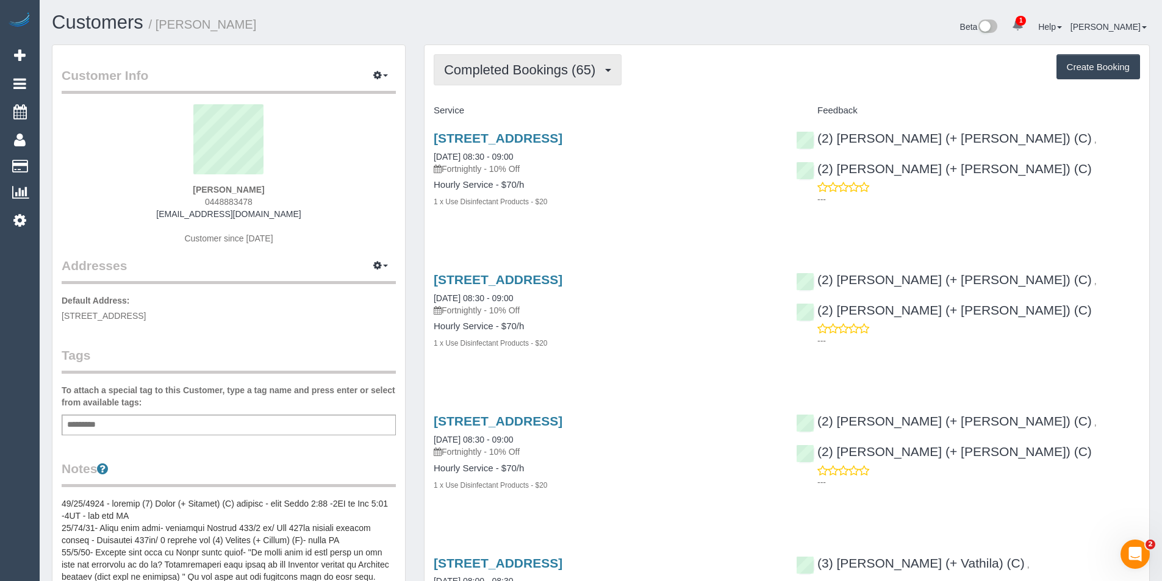
click at [588, 70] on span "Completed Bookings (65)" at bounding box center [522, 69] width 157 height 15
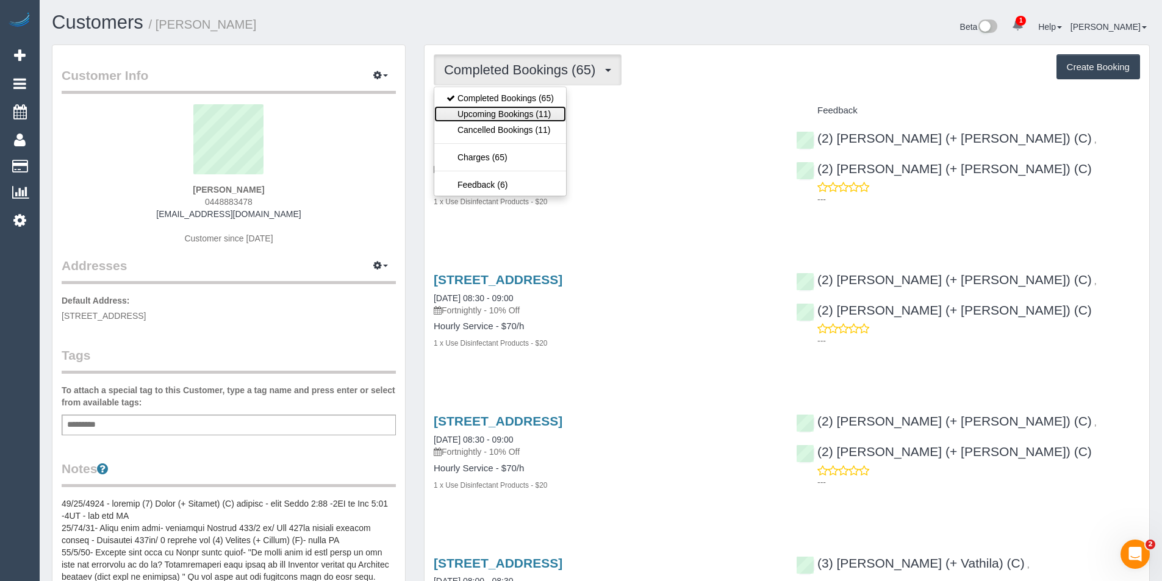
click at [540, 109] on link "Upcoming Bookings (11)" at bounding box center [500, 114] width 132 height 16
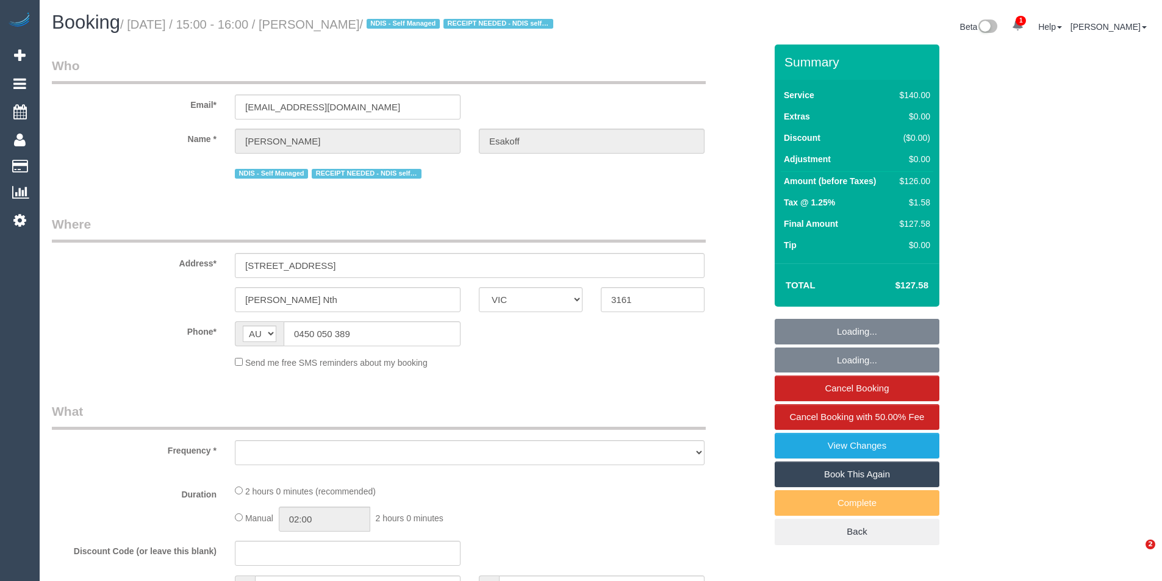
select select "VIC"
select select "object:897"
select select "string:stripe-pm_1RlfZG2GScqysDRV3VKCnXAi"
select select "number:27"
select select "number:14"
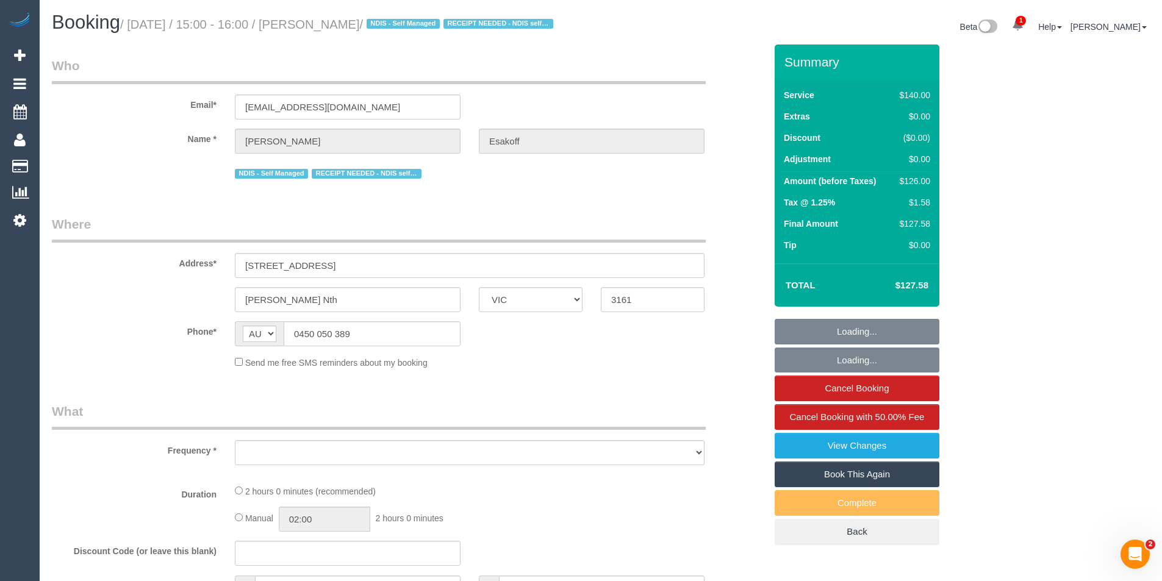
select select "number:19"
select select "number:36"
select select "number:35"
select select "number:11"
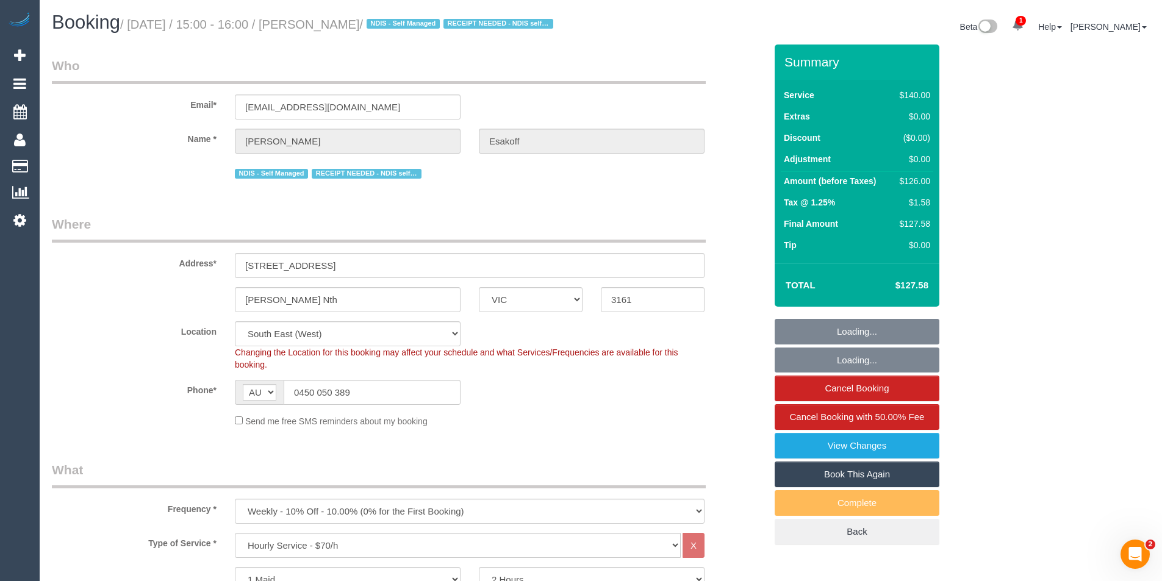
select select "object:908"
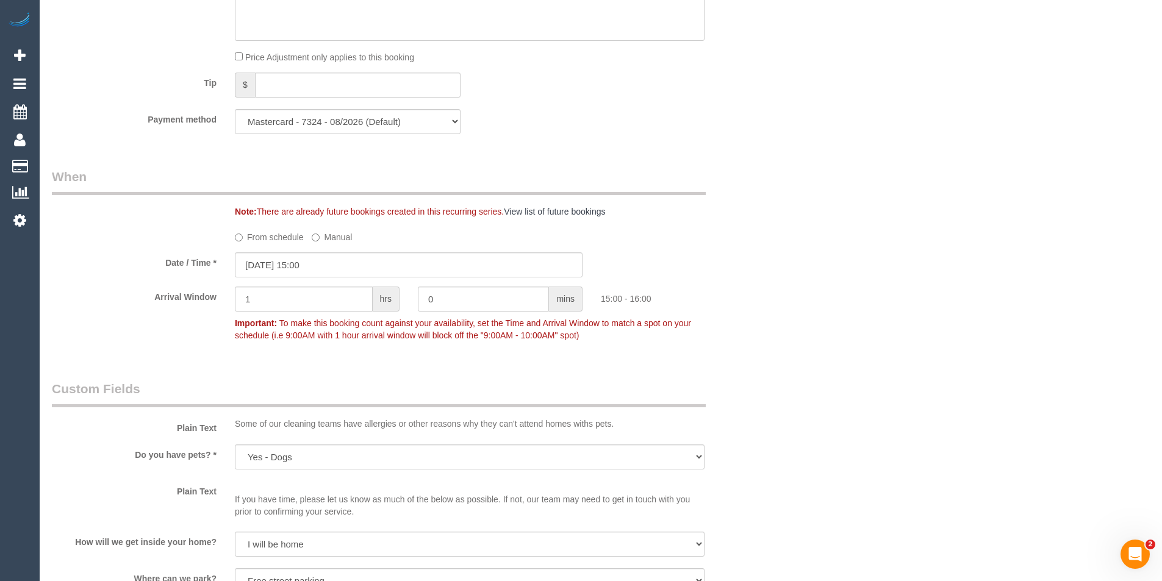
scroll to position [1037, 0]
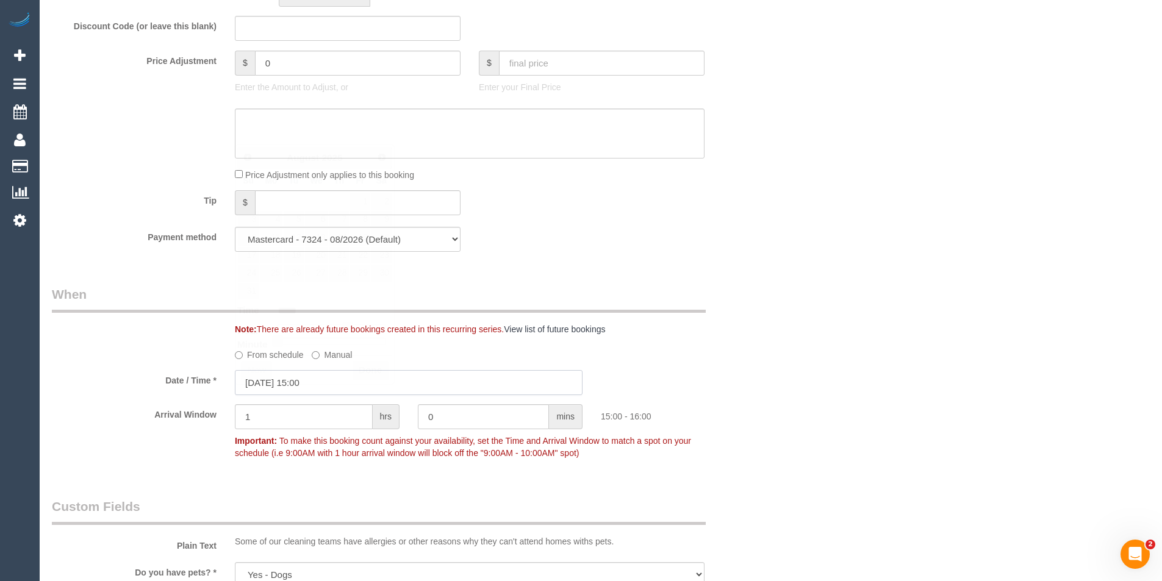
click at [353, 391] on input "[DATE] 15:00" at bounding box center [409, 382] width 348 height 25
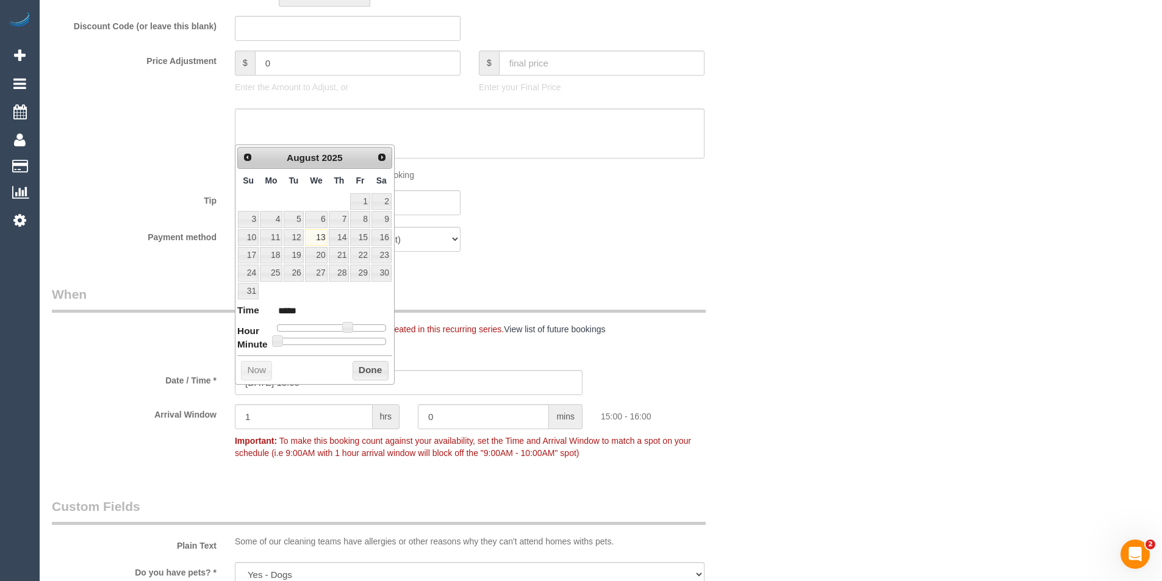
click at [793, 410] on div "Who Email* [EMAIL_ADDRESS][DOMAIN_NAME] Name * [GEOGRAPHIC_DATA][PERSON_NAME] N…" at bounding box center [601, 400] width 1098 height 2786
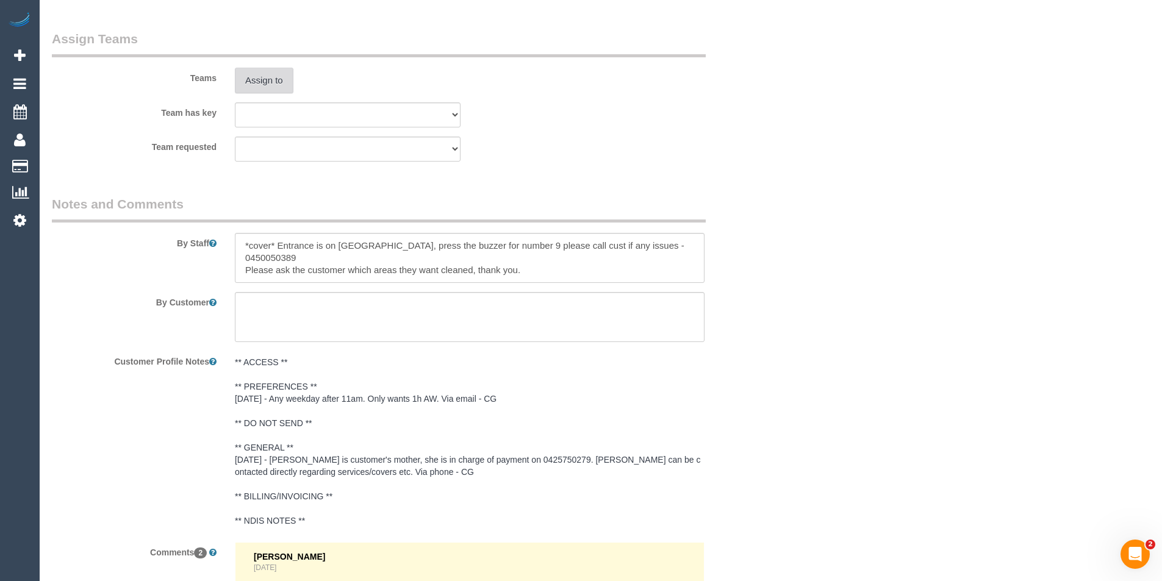
click at [267, 93] on button "Assign to" at bounding box center [264, 81] width 59 height 26
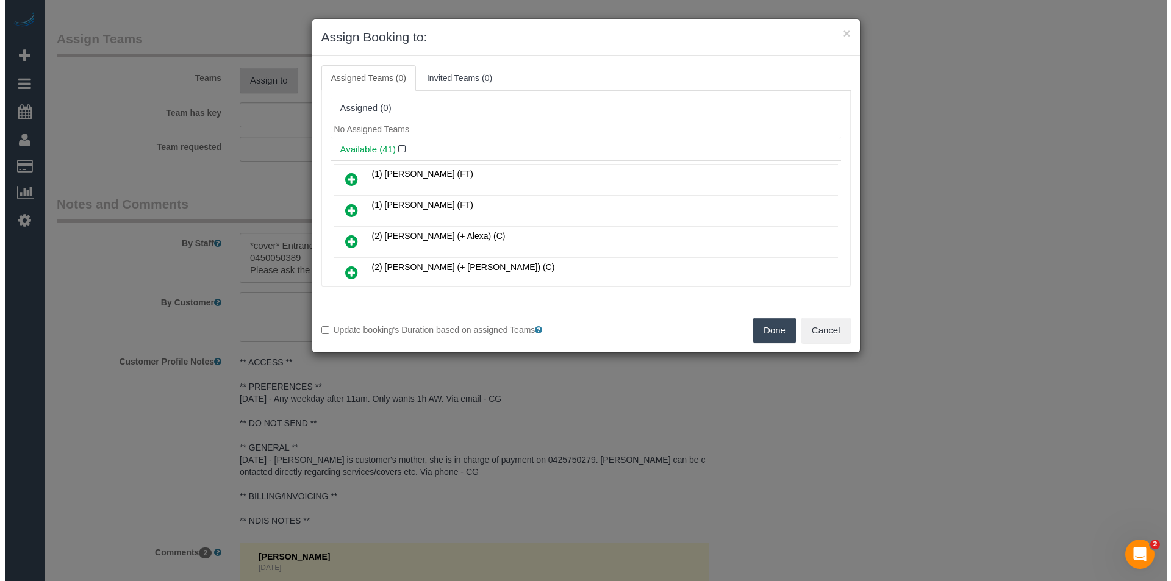
scroll to position [1877, 0]
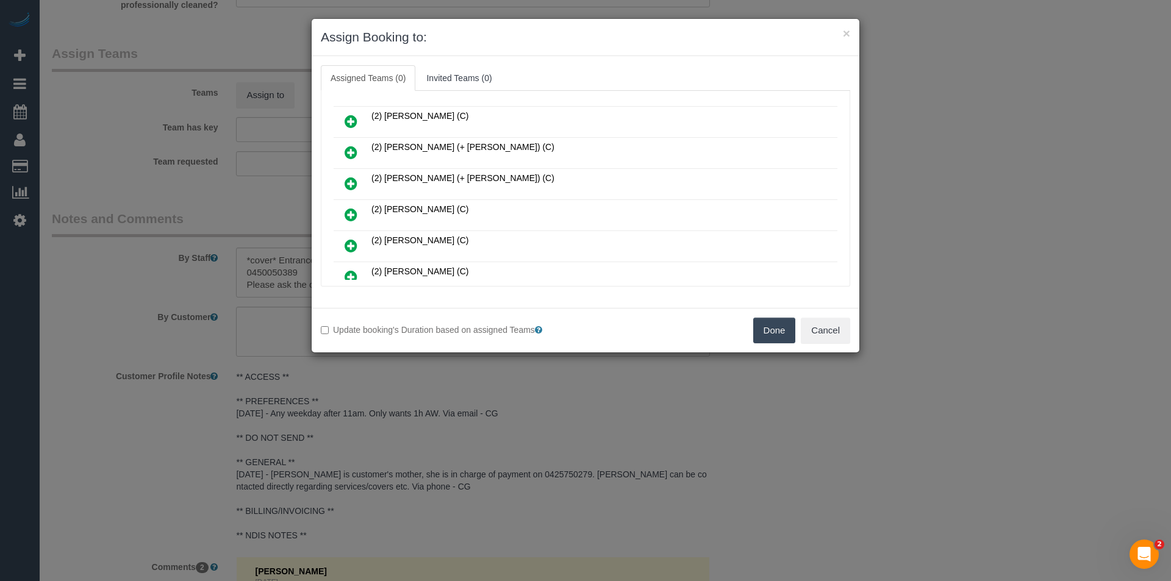
click at [348, 243] on icon at bounding box center [351, 246] width 13 height 15
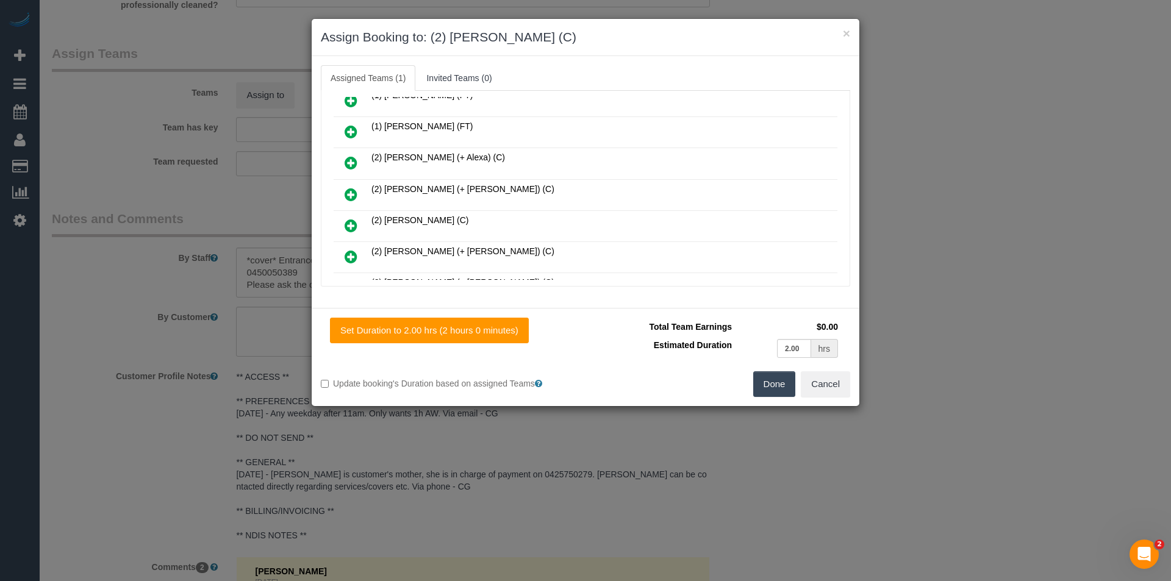
scroll to position [0, 0]
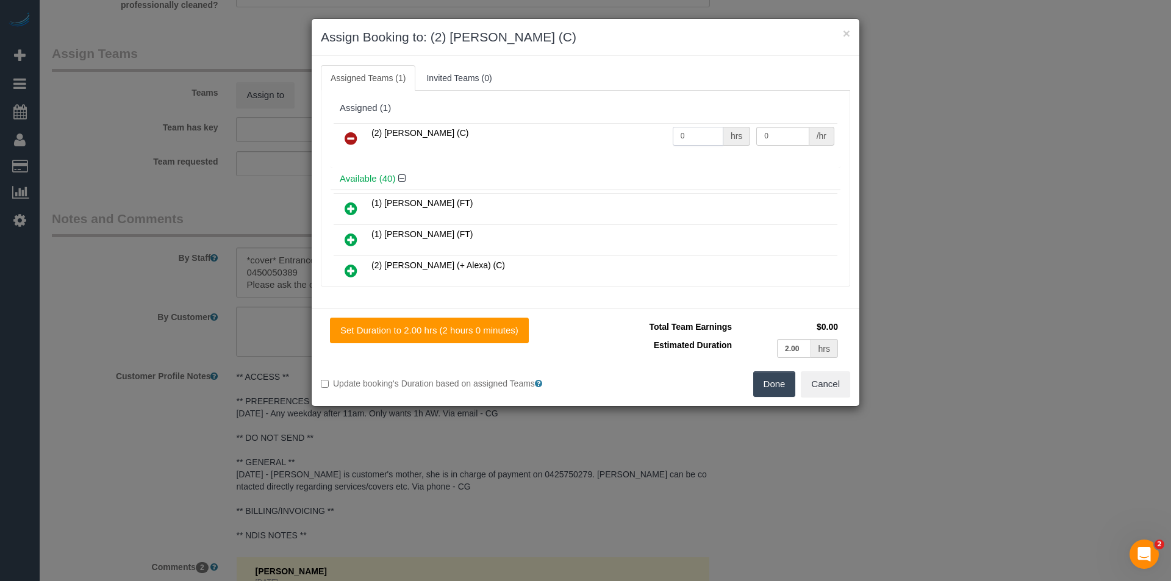
click at [624, 138] on tr "(2) [PERSON_NAME] (C) 0 hrs 0 /hr" at bounding box center [586, 138] width 504 height 31
type input "2"
type input "37.5"
click at [775, 387] on button "Done" at bounding box center [774, 385] width 43 height 26
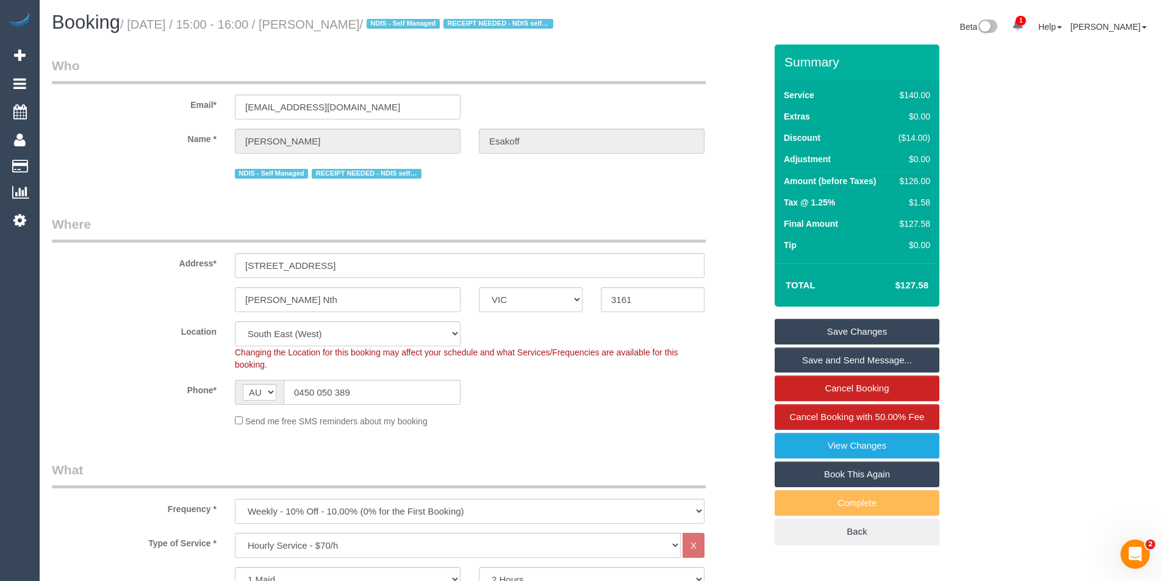
click at [816, 345] on link "Save Changes" at bounding box center [857, 332] width 165 height 26
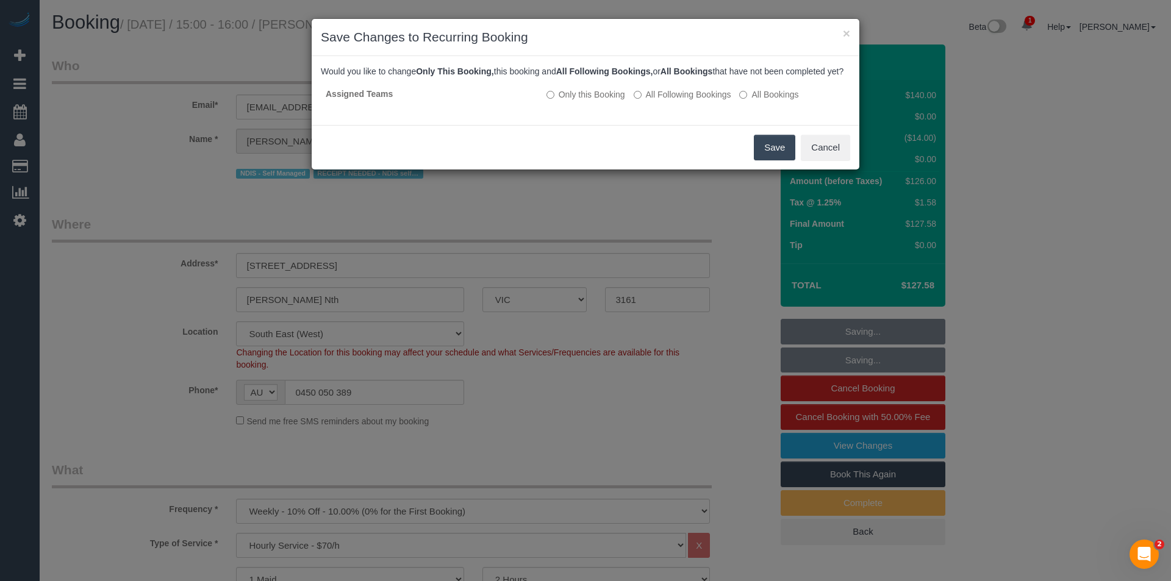
click at [777, 157] on button "Save" at bounding box center [774, 148] width 41 height 26
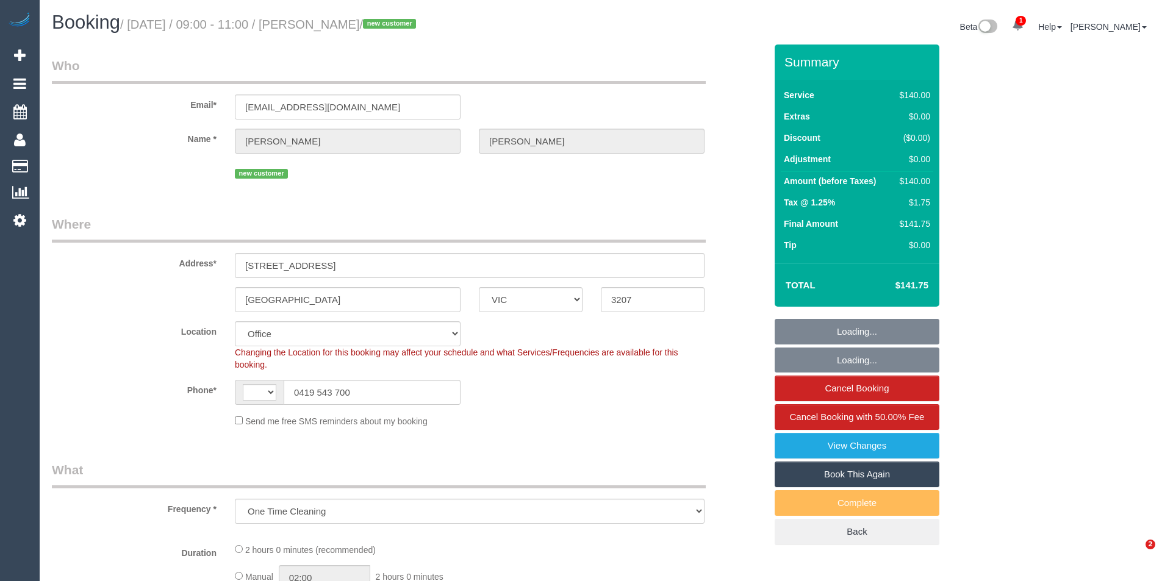
select select "VIC"
select select "object:565"
select select "string:AU"
select select "string:stripe-pm_1RtHGq2GScqysDRVRfchYMm5"
select select "number:28"
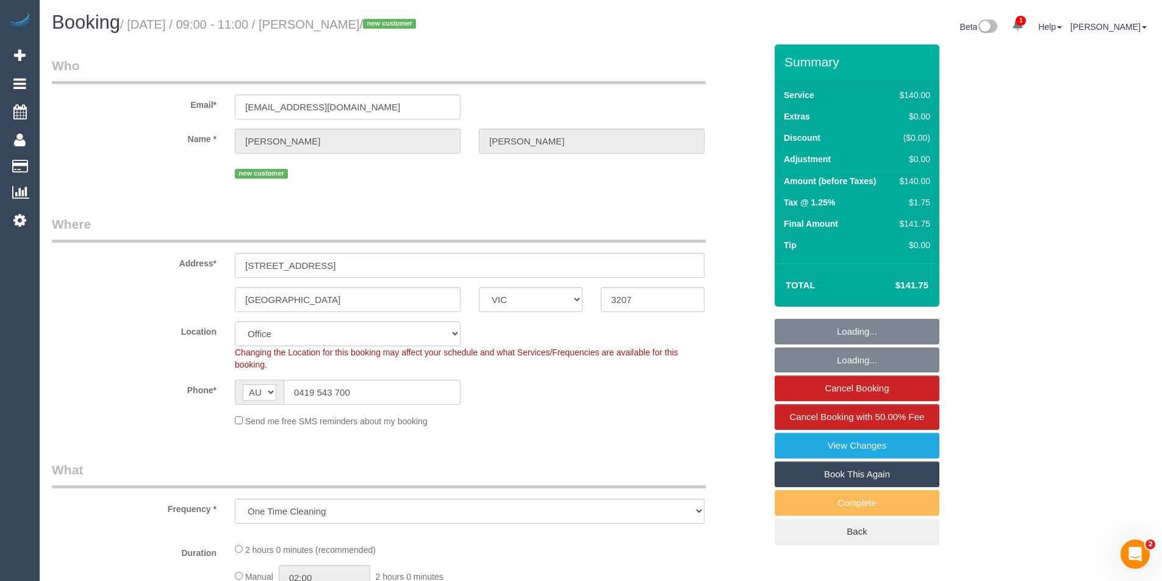
select select "number:14"
select select "number:18"
select select "number:36"
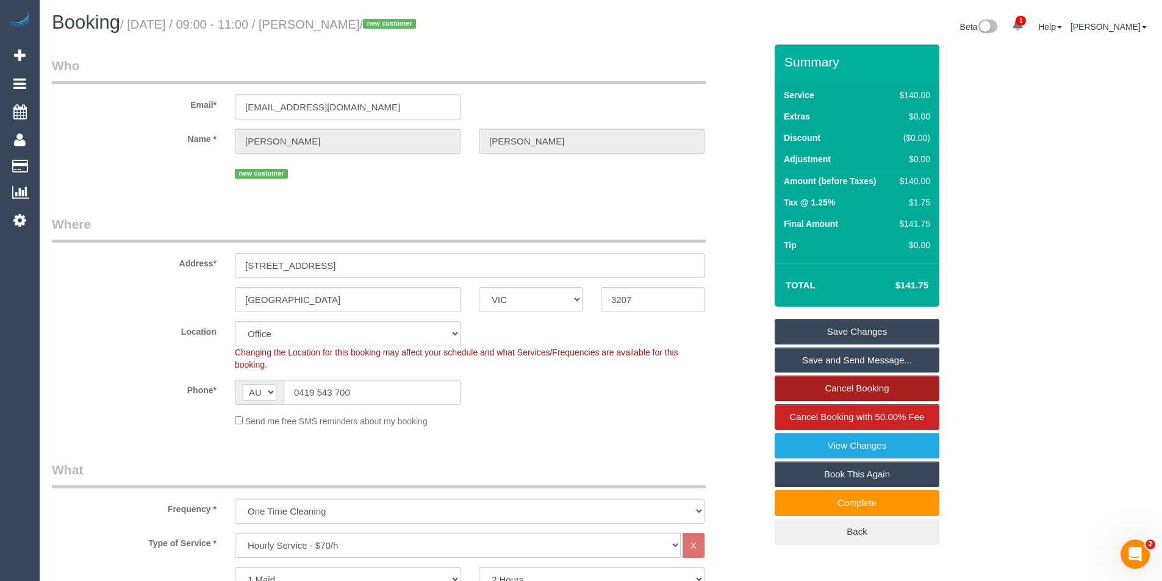
click at [858, 386] on link "Cancel Booking" at bounding box center [857, 389] width 165 height 26
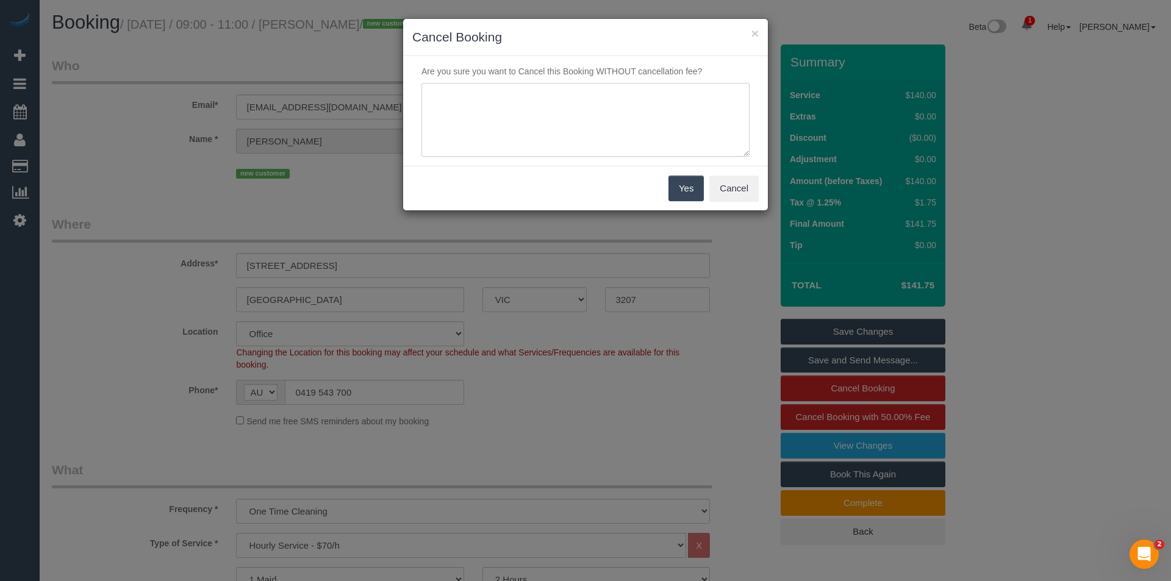
click at [579, 115] on textarea at bounding box center [586, 120] width 328 height 74
click at [456, 112] on textarea "To enrich screen reader interactions, please activate Accessibility in Grammarl…" at bounding box center [586, 120] width 328 height 74
type textarea "spoke via phone - can not have later service after cleaner had a car break down…"
click at [692, 198] on button "Yes" at bounding box center [686, 189] width 35 height 26
